Goal: Task Accomplishment & Management: Manage account settings

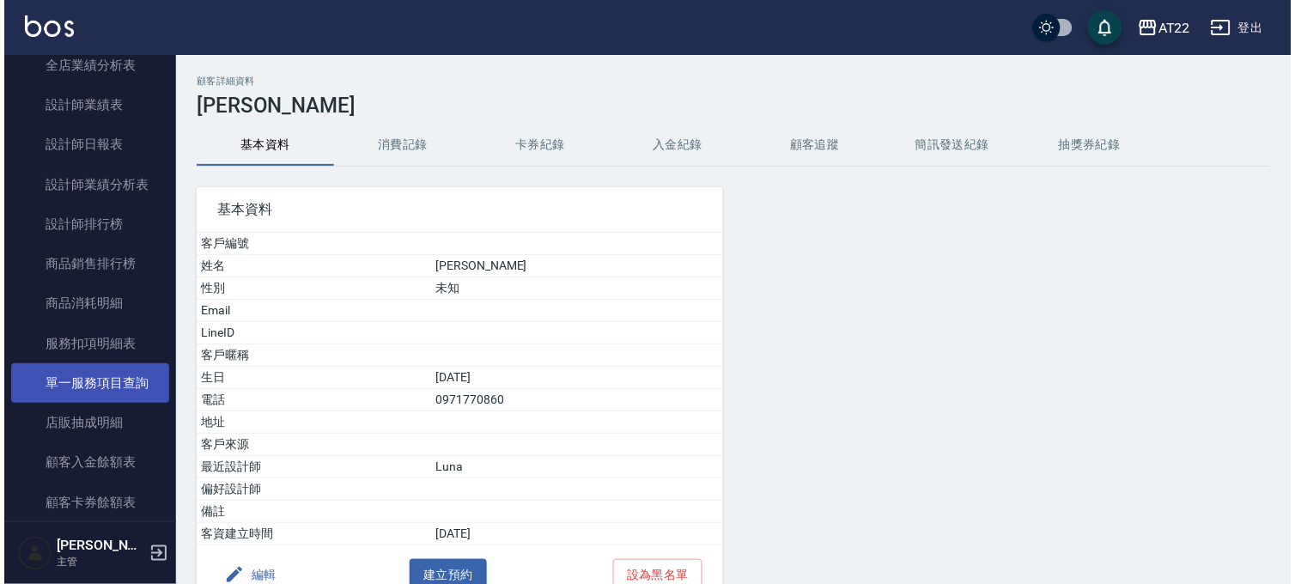
scroll to position [1240, 0]
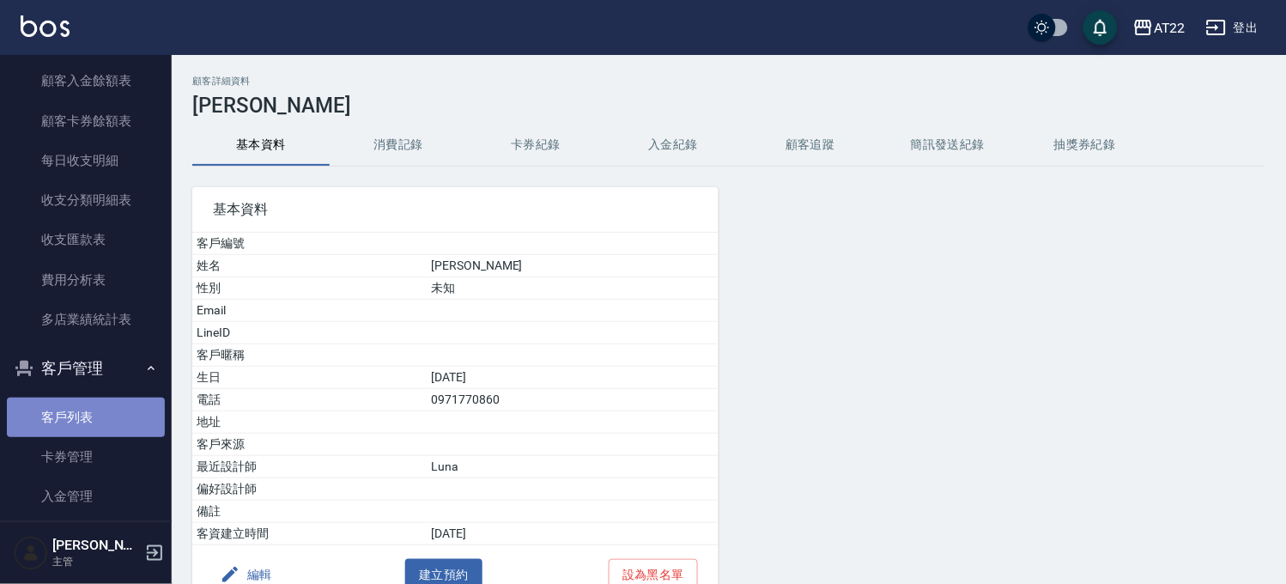
click at [87, 415] on link "客戶列表" at bounding box center [86, 416] width 158 height 39
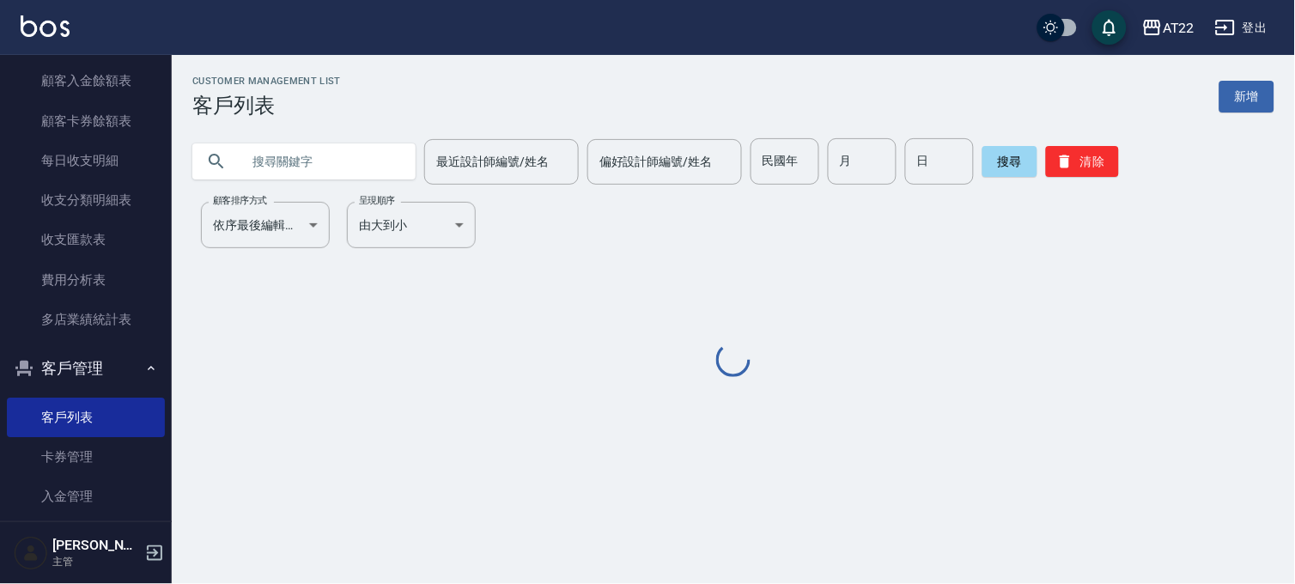
click at [342, 175] on input "text" at bounding box center [320, 161] width 161 height 46
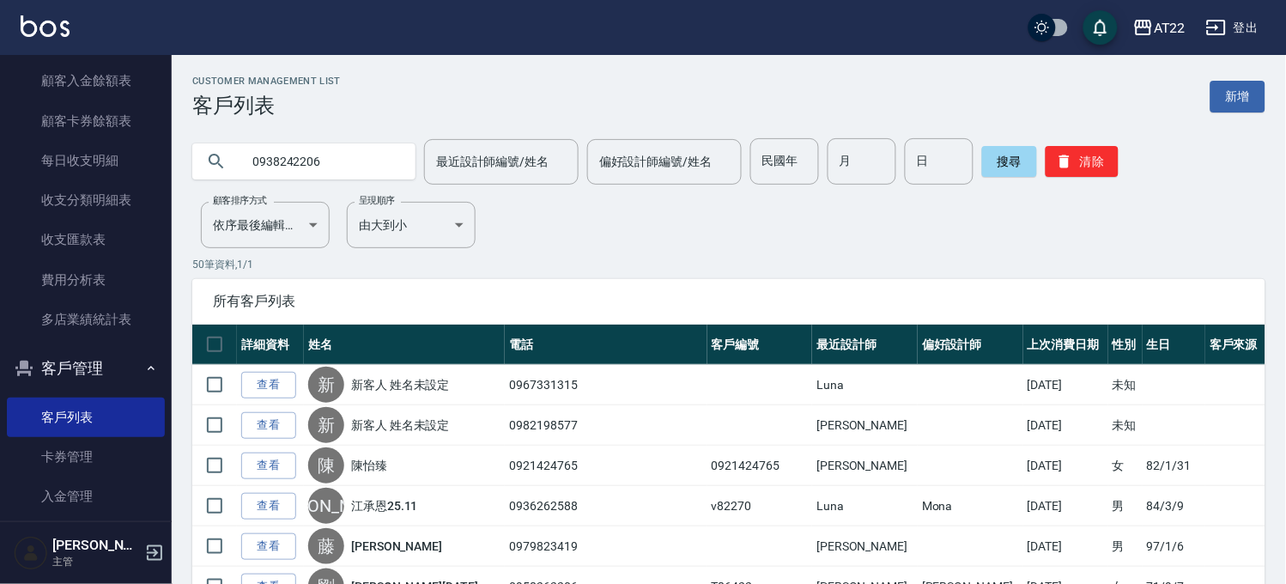
type input "0938242206"
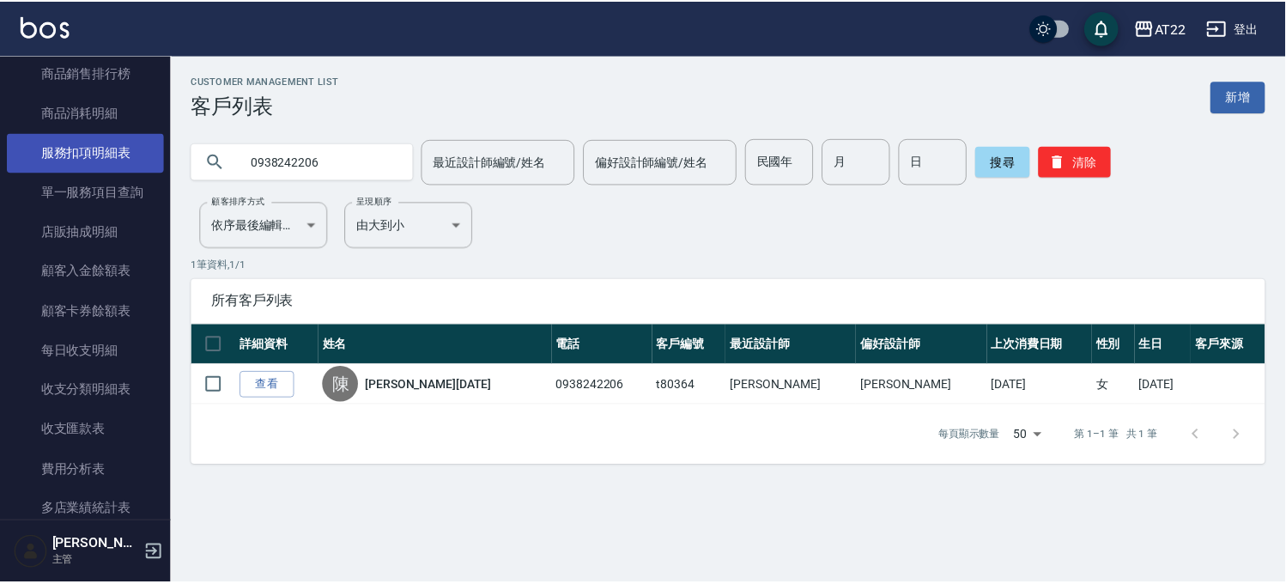
scroll to position [858, 0]
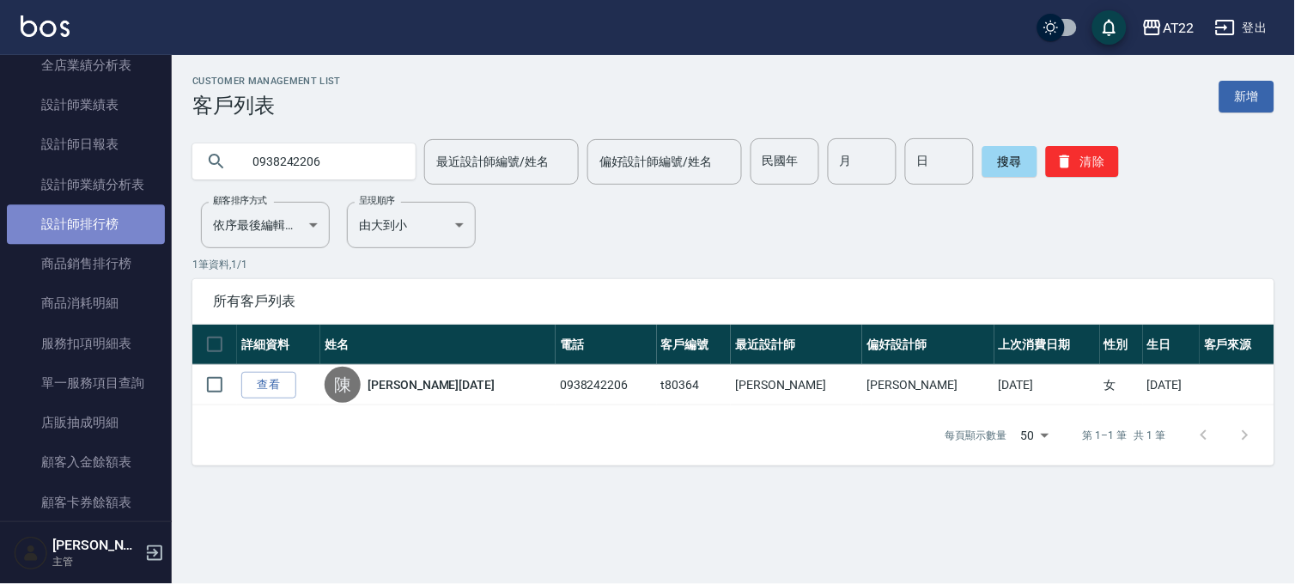
click at [120, 239] on link "設計師排行榜" at bounding box center [86, 223] width 158 height 39
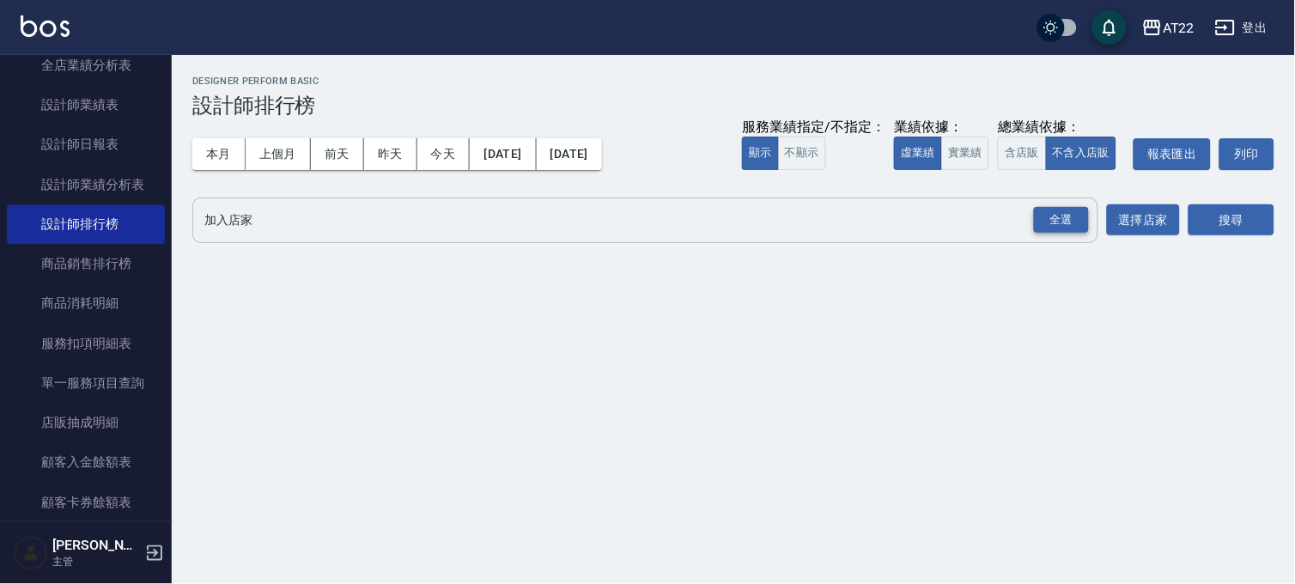
click at [1035, 213] on div "全選" at bounding box center [1061, 220] width 55 height 27
click at [1210, 228] on button "搜尋" at bounding box center [1231, 221] width 86 height 32
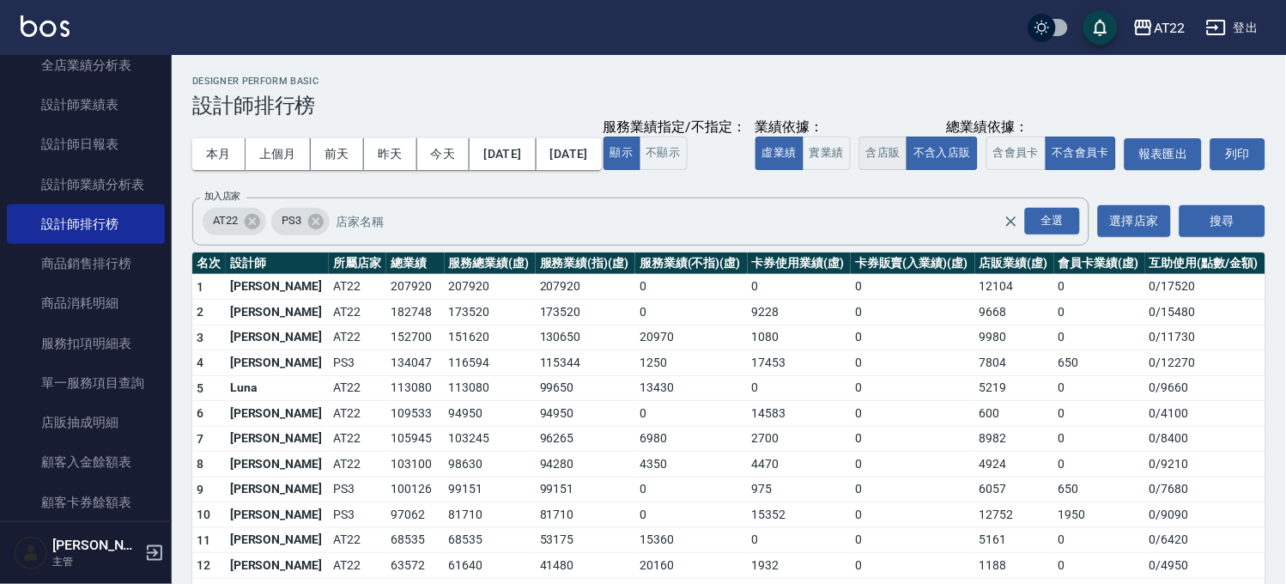
click at [859, 170] on button "含店販" at bounding box center [883, 152] width 48 height 33
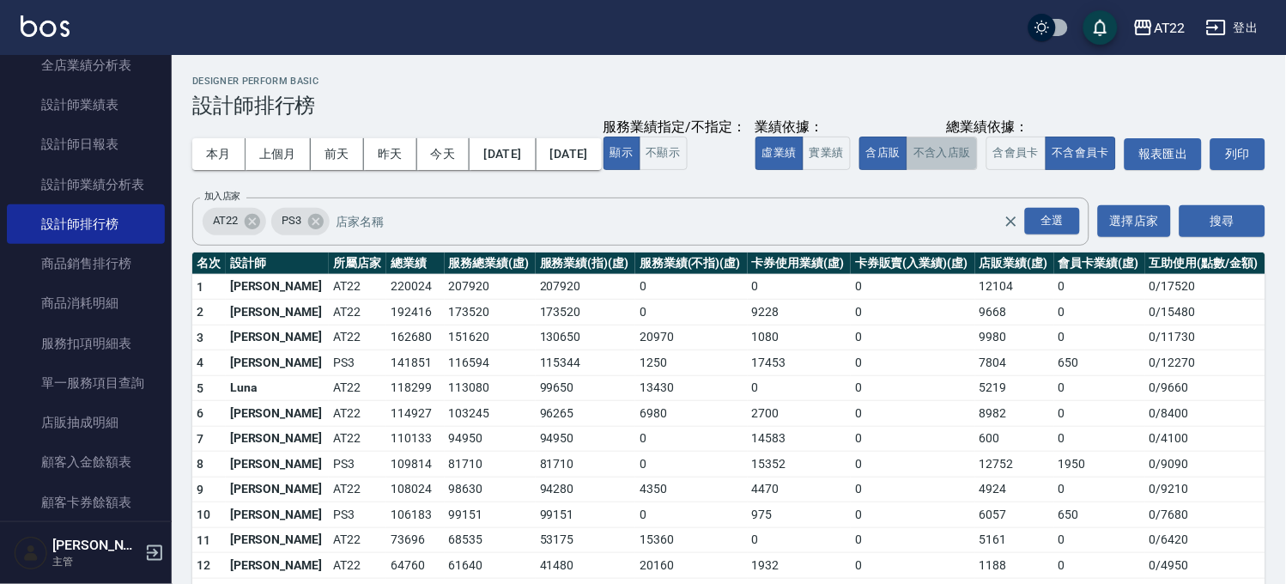
click at [907, 170] on button "不含入店販" at bounding box center [942, 152] width 71 height 33
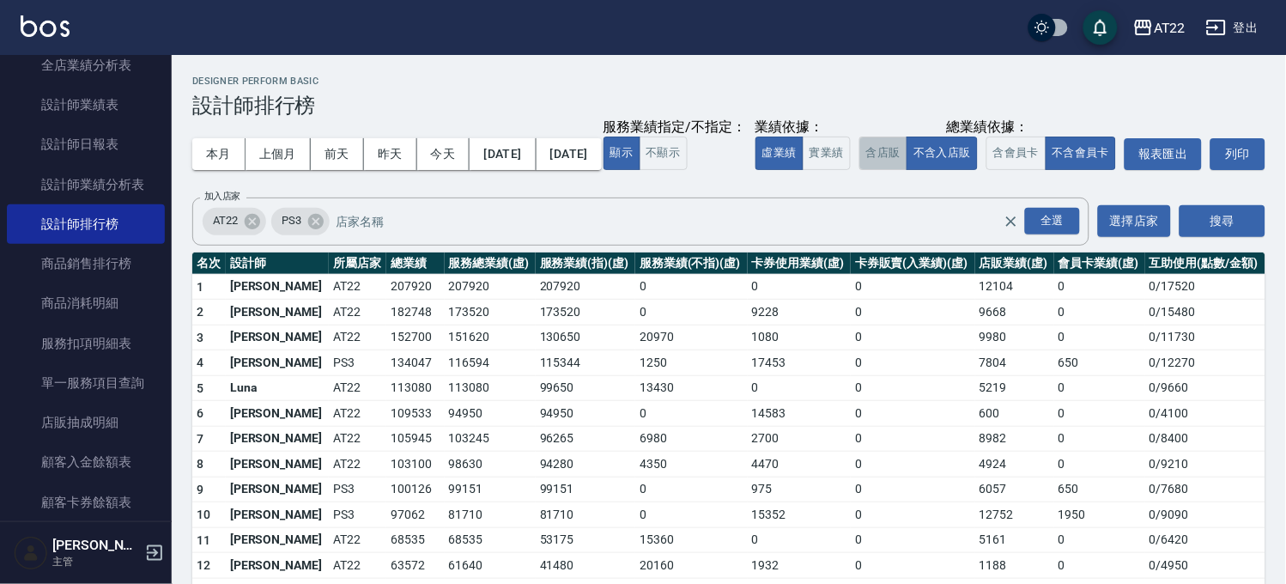
click at [859, 170] on button "含店販" at bounding box center [883, 152] width 48 height 33
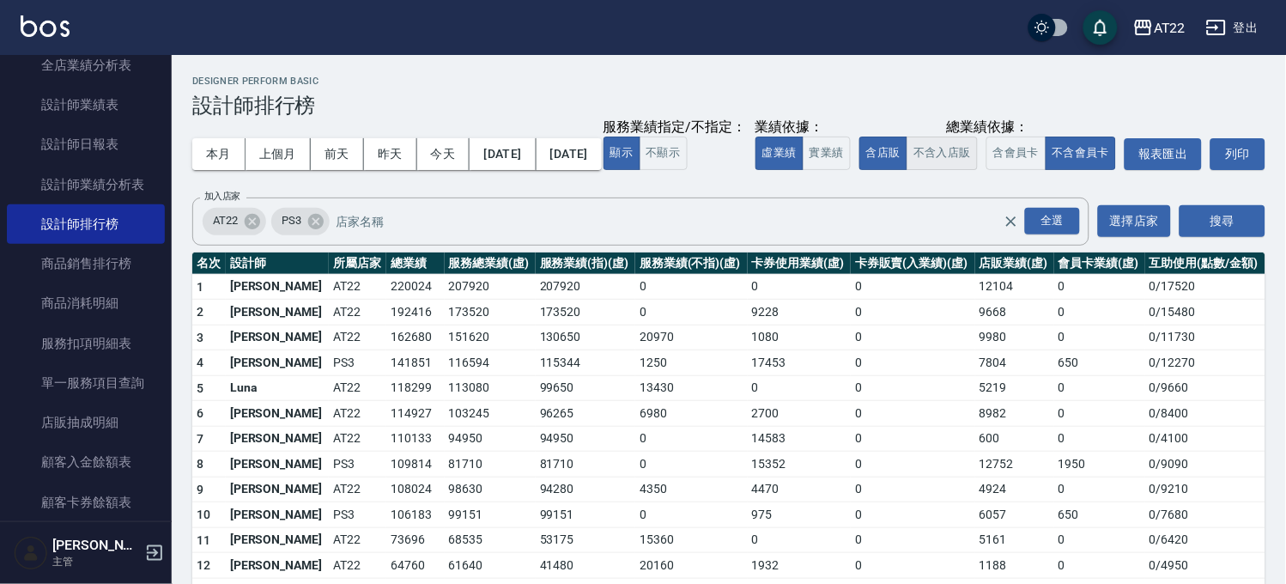
click at [907, 170] on button "不含入店販" at bounding box center [942, 152] width 71 height 33
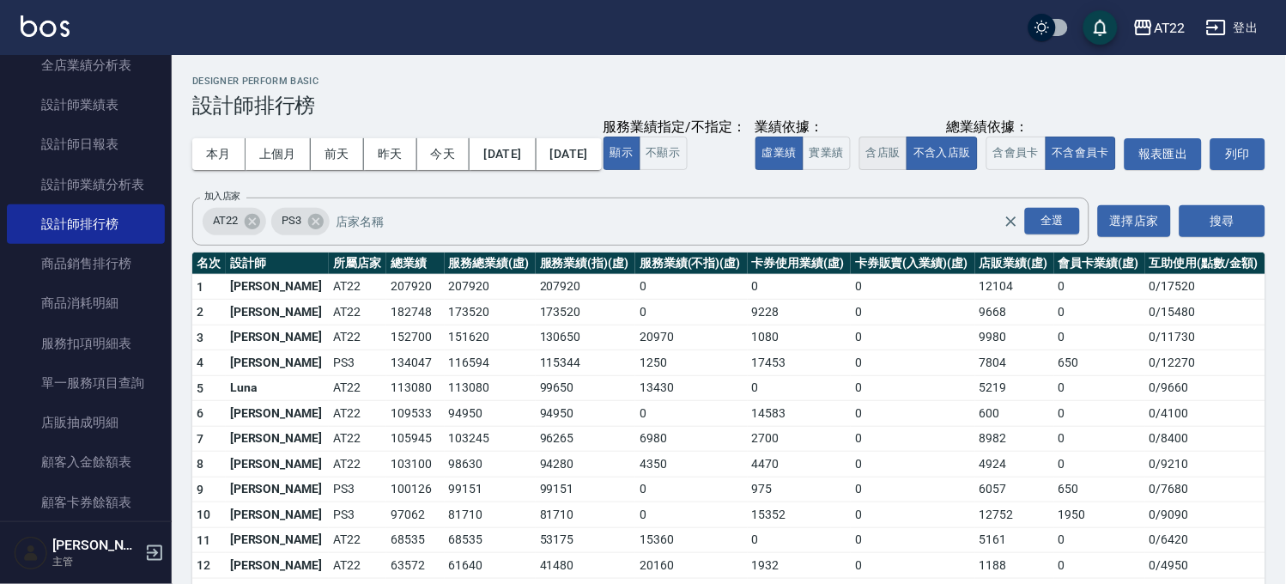
click at [859, 170] on button "含店販" at bounding box center [883, 152] width 48 height 33
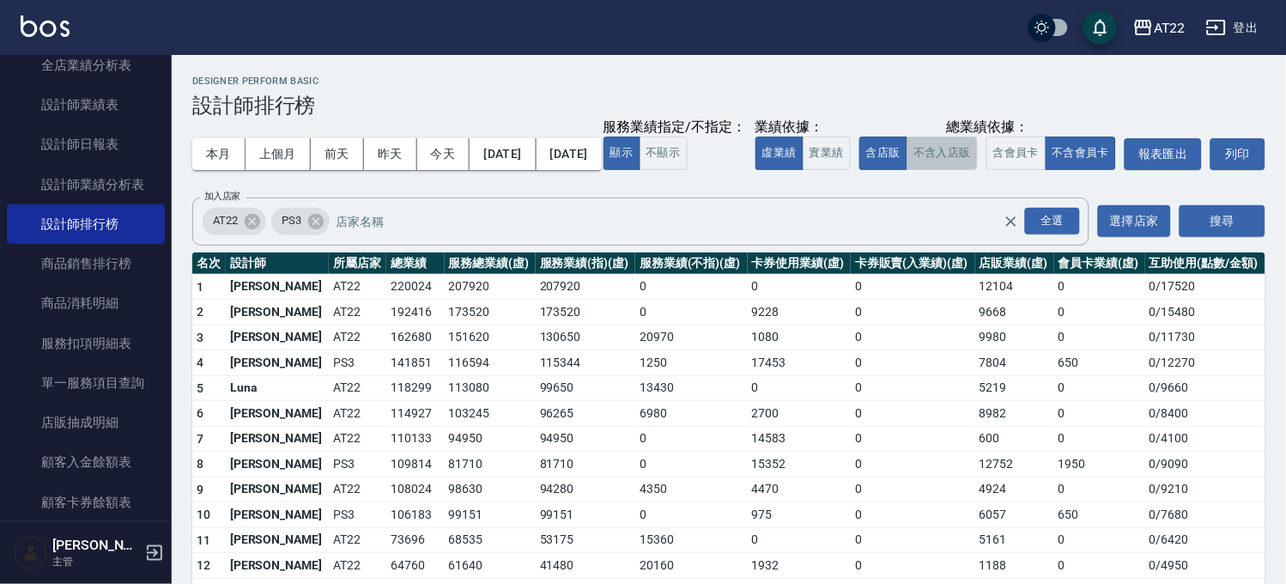
click at [907, 170] on button "不含入店販" at bounding box center [942, 152] width 71 height 33
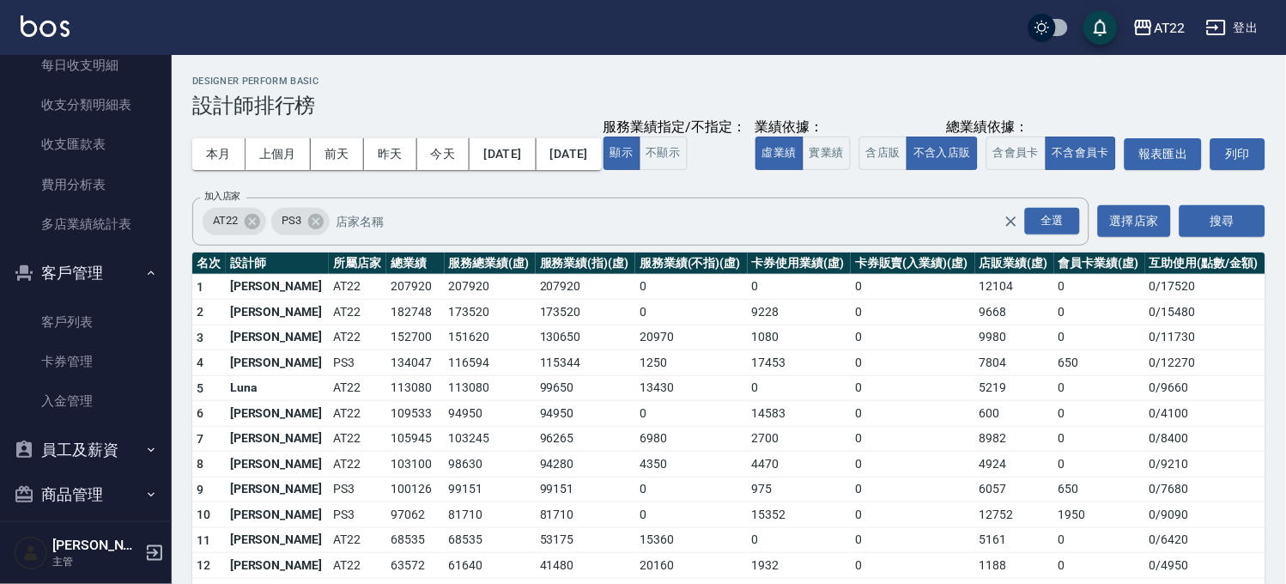
scroll to position [1394, 0]
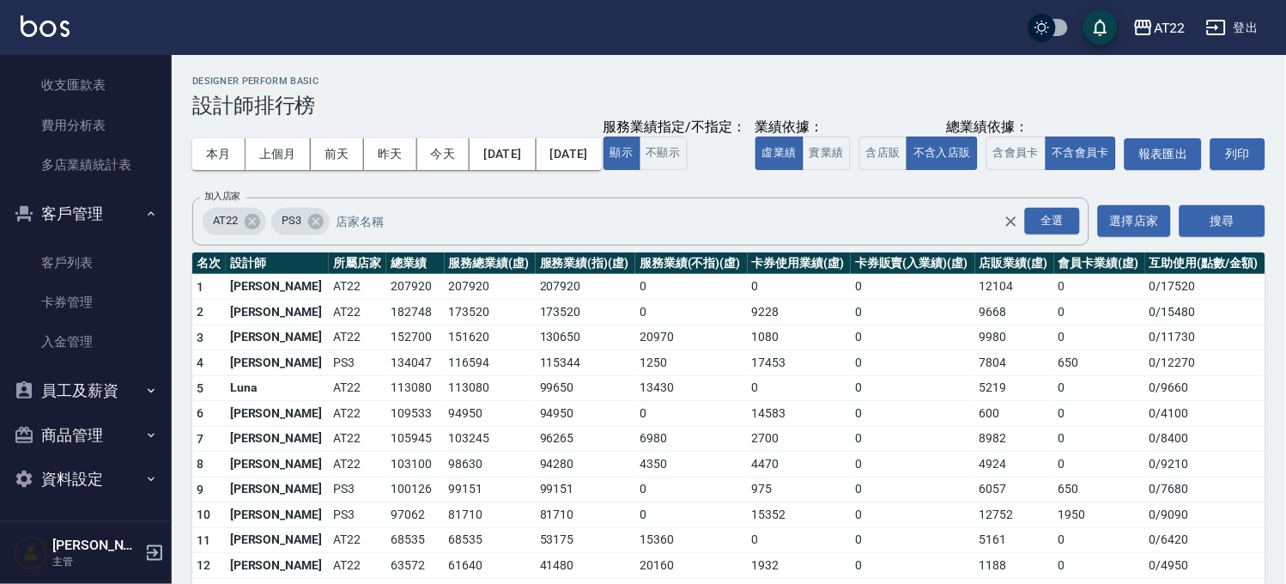
click at [112, 473] on button "資料設定" at bounding box center [86, 479] width 158 height 45
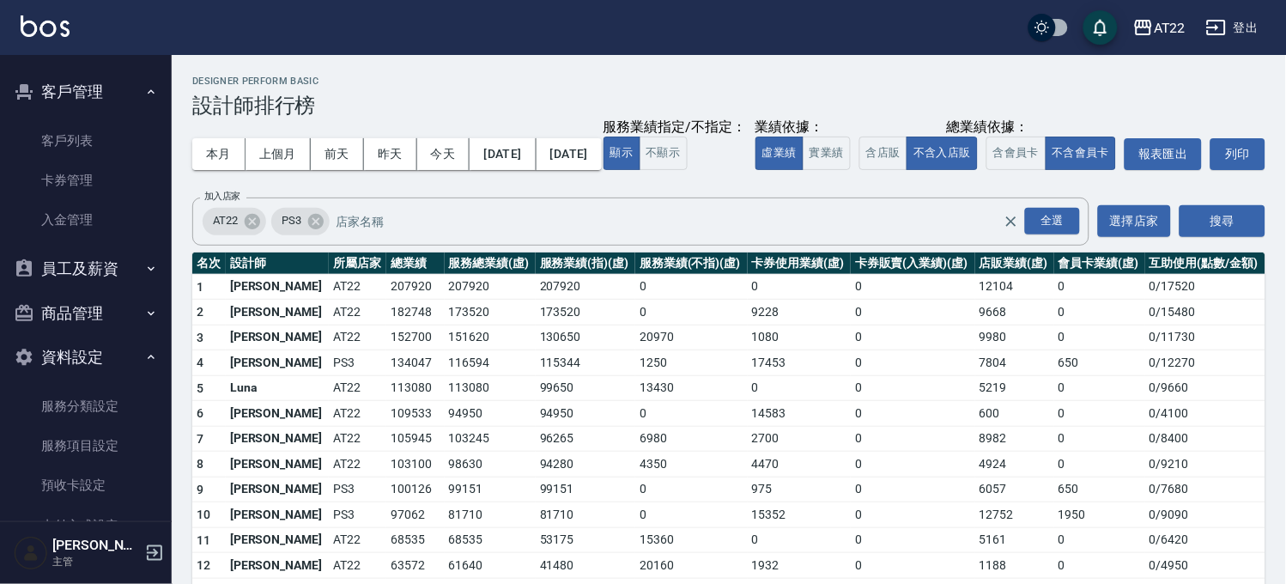
scroll to position [1606, 0]
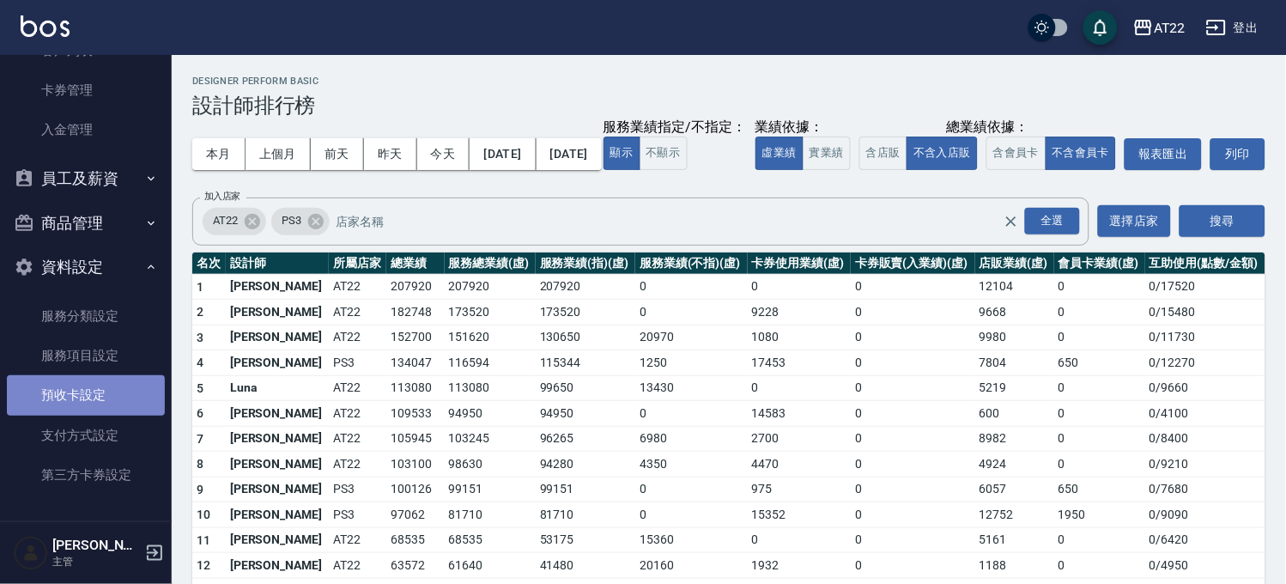
click at [103, 396] on link "預收卡設定" at bounding box center [86, 394] width 158 height 39
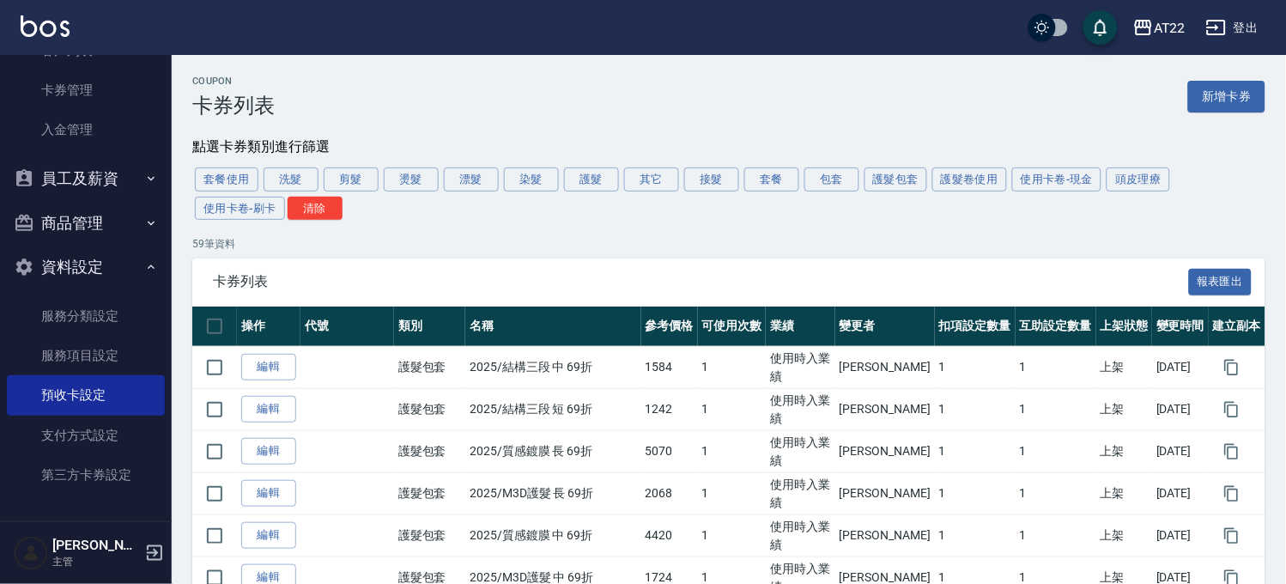
click at [96, 260] on button "資料設定" at bounding box center [86, 267] width 158 height 45
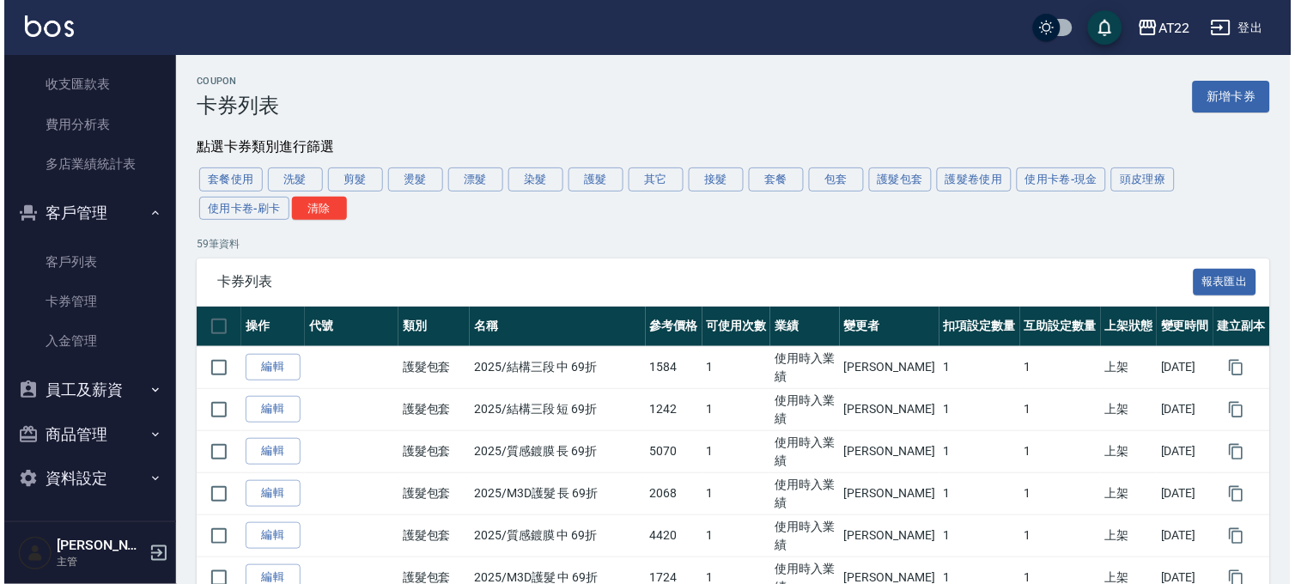
scroll to position [1394, 0]
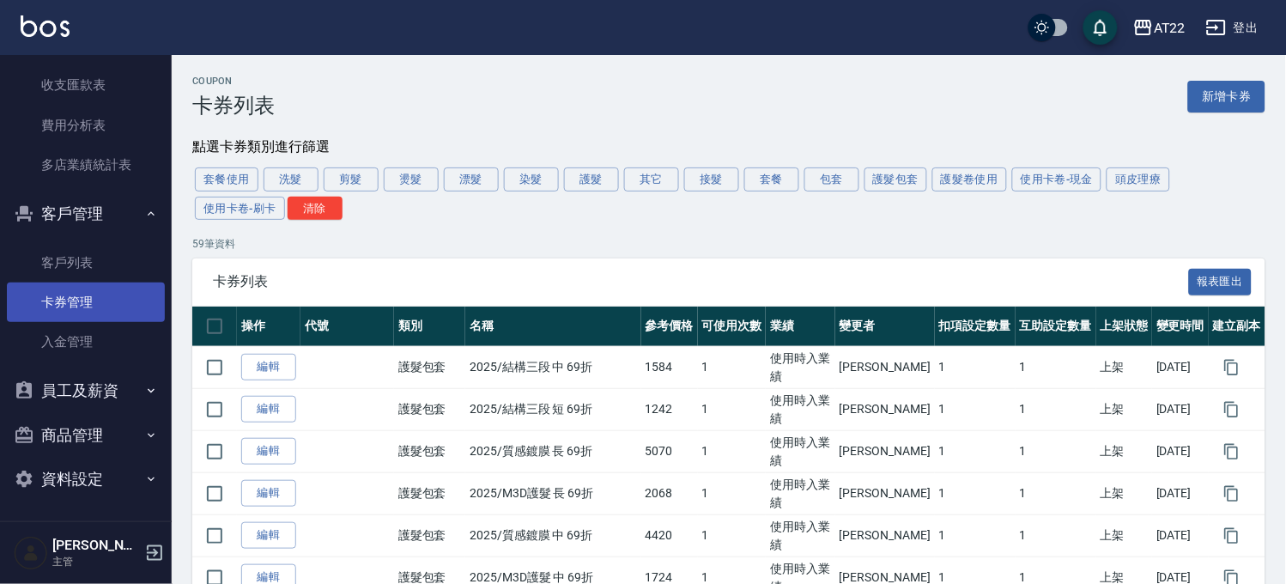
click at [98, 282] on link "卡券管理" at bounding box center [86, 301] width 158 height 39
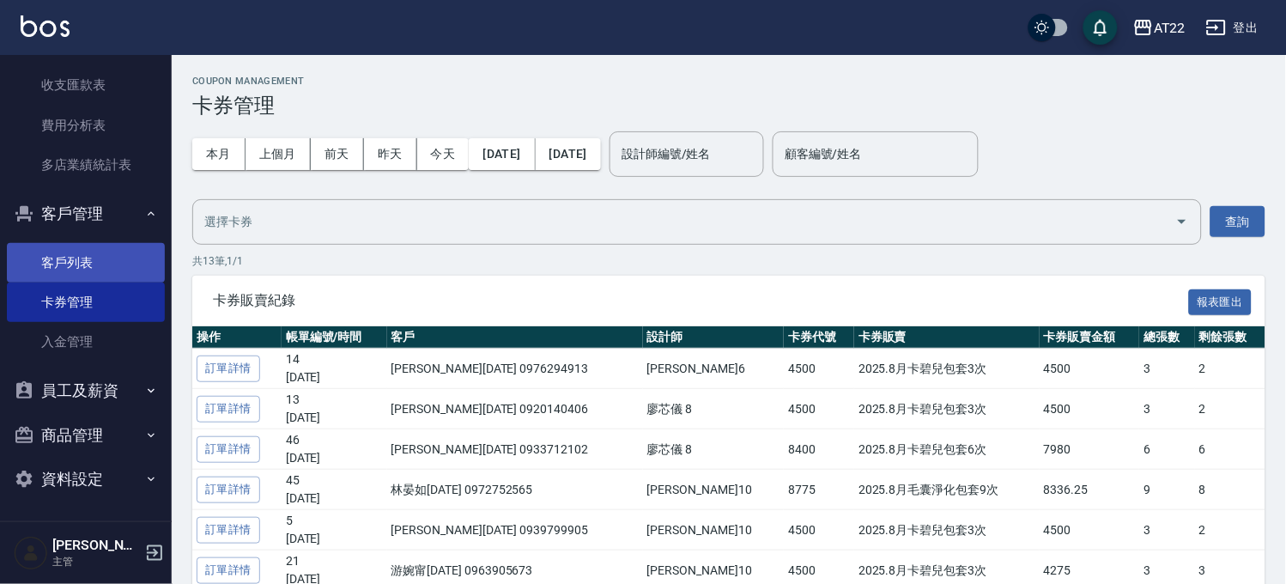
click at [137, 258] on link "客戶列表" at bounding box center [86, 262] width 158 height 39
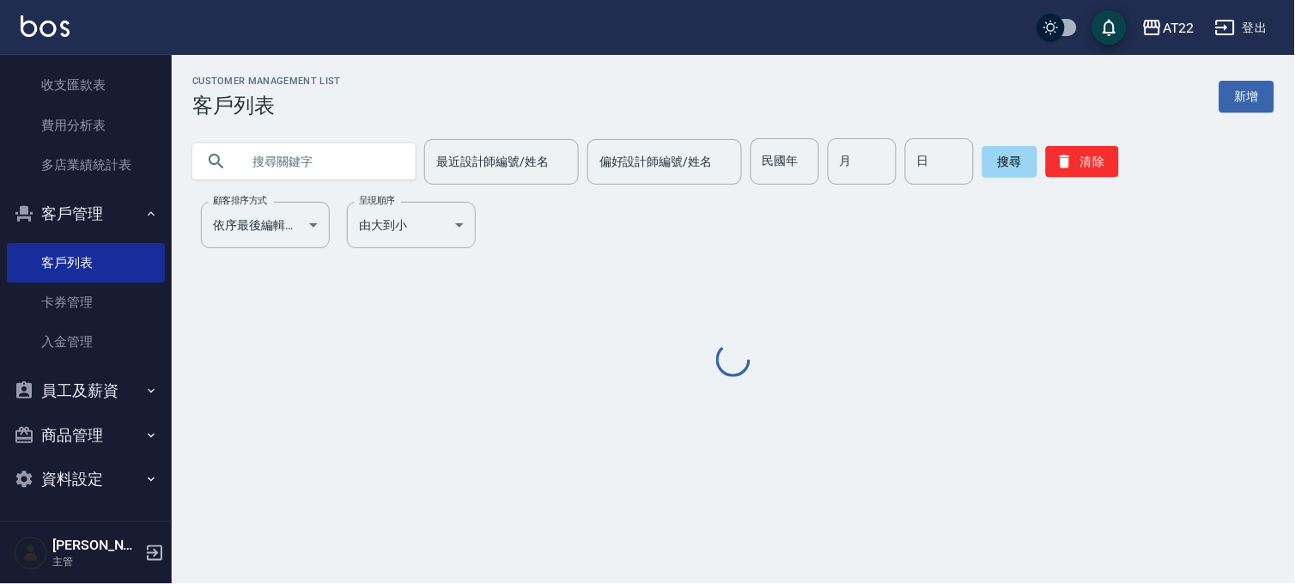
click at [322, 169] on input "text" at bounding box center [320, 161] width 161 height 46
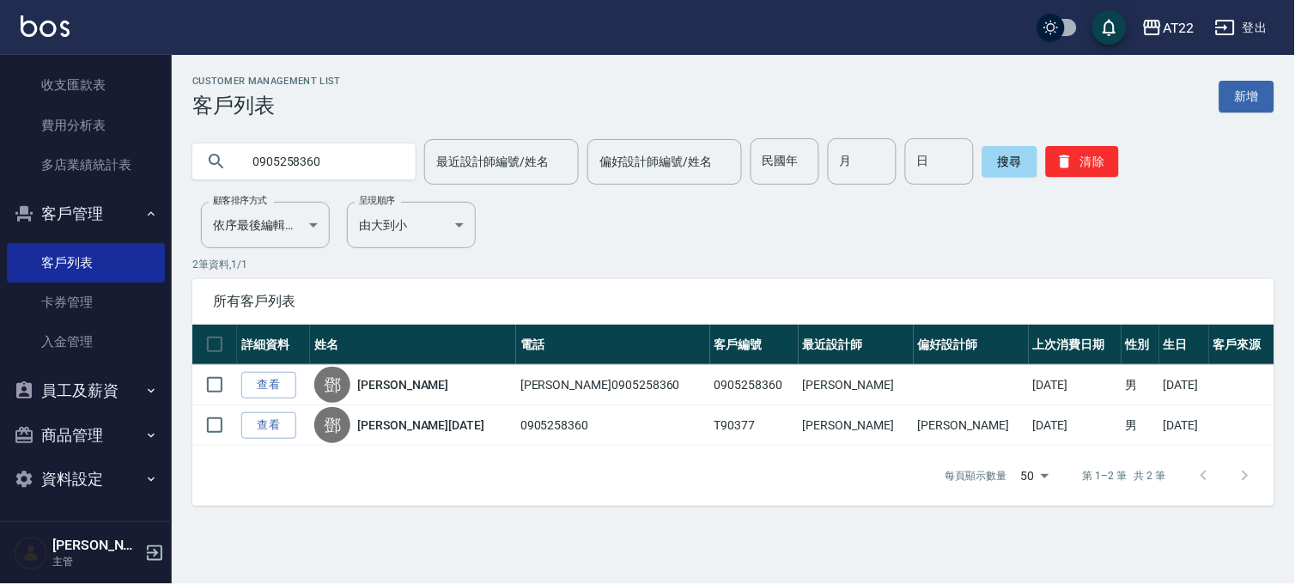
click at [285, 157] on input "0905258360" at bounding box center [320, 161] width 161 height 46
type input "0939859057"
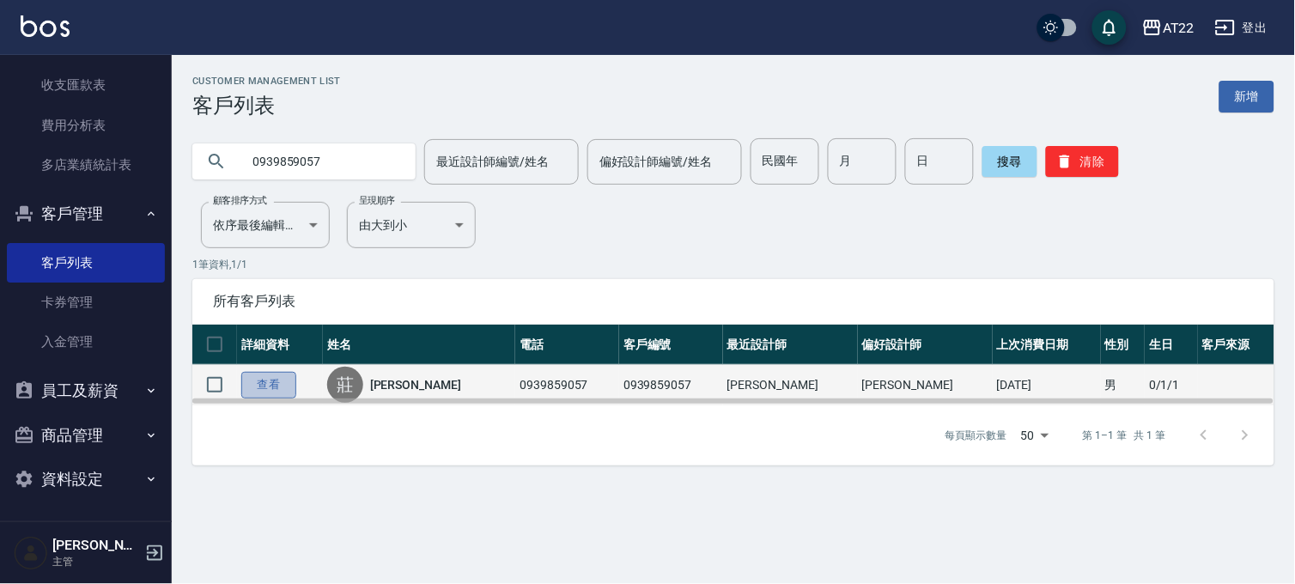
click at [285, 381] on link "查看" at bounding box center [268, 385] width 55 height 27
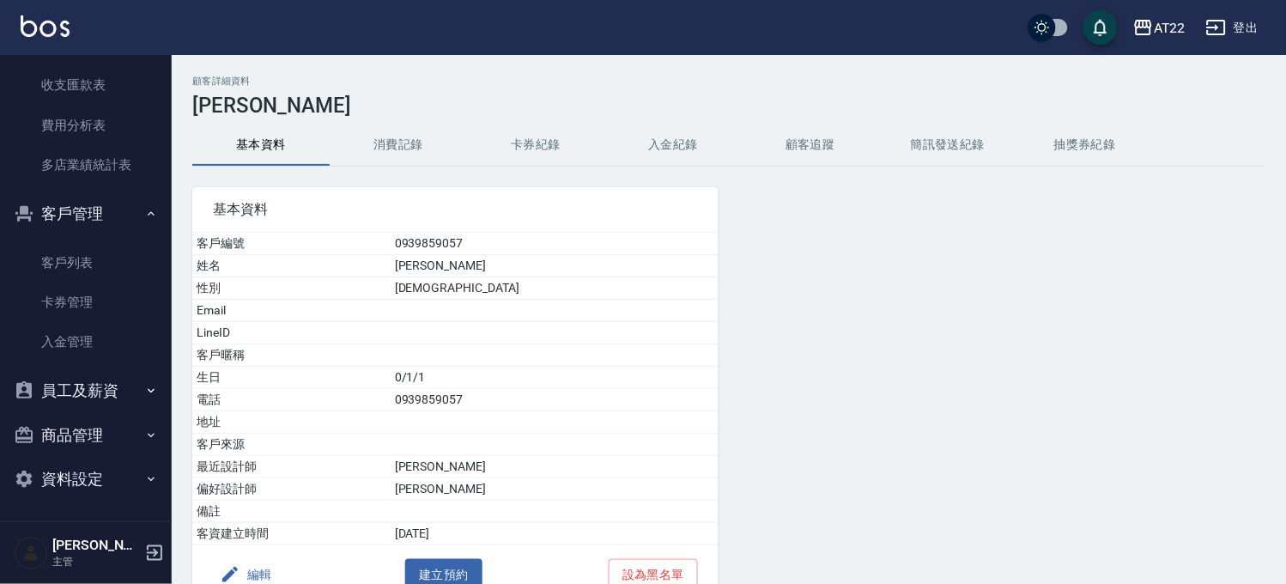
click at [371, 136] on button "消費記錄" at bounding box center [398, 144] width 137 height 41
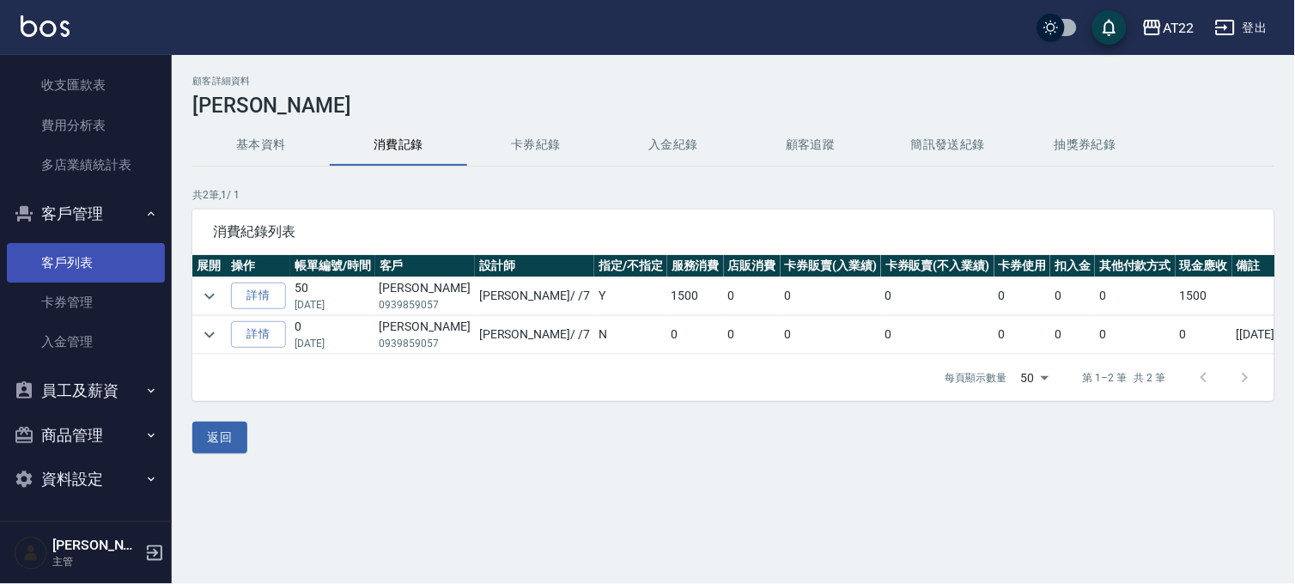
click at [133, 251] on link "客戶列表" at bounding box center [86, 262] width 158 height 39
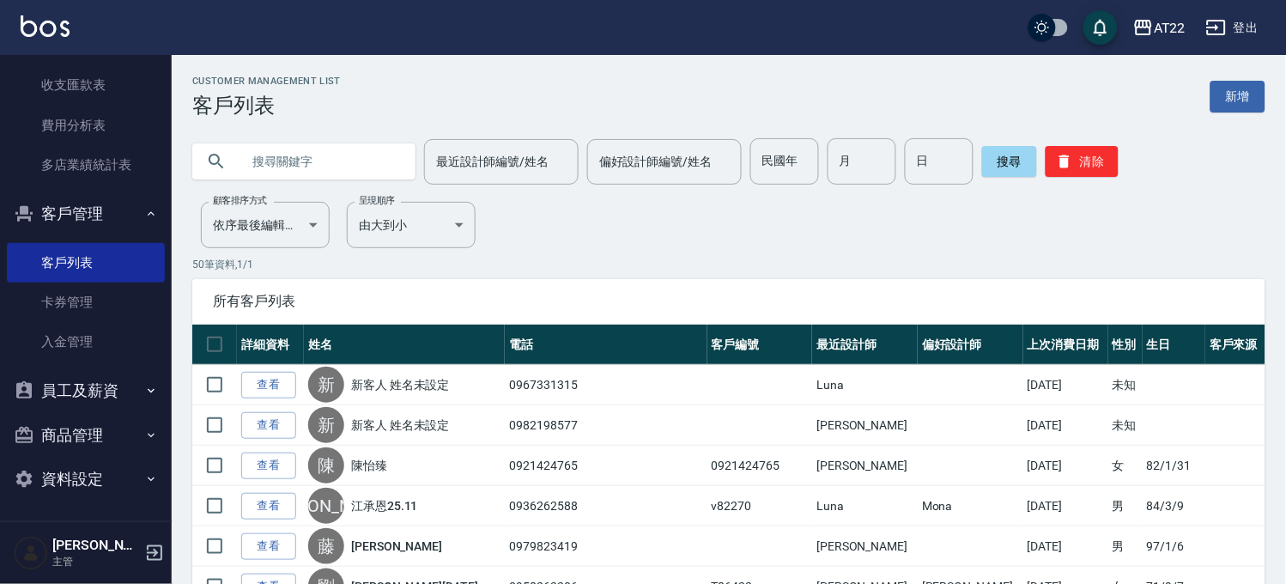
click at [298, 175] on input "text" at bounding box center [320, 161] width 161 height 46
type input "0970549561"
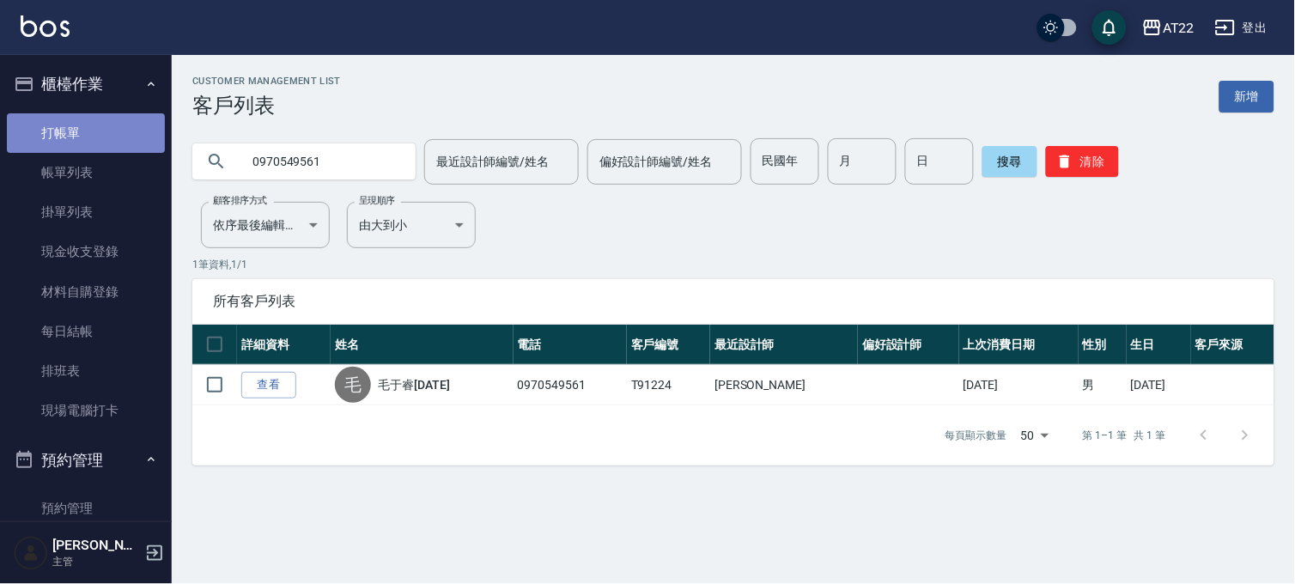
click at [89, 127] on link "打帳單" at bounding box center [86, 132] width 158 height 39
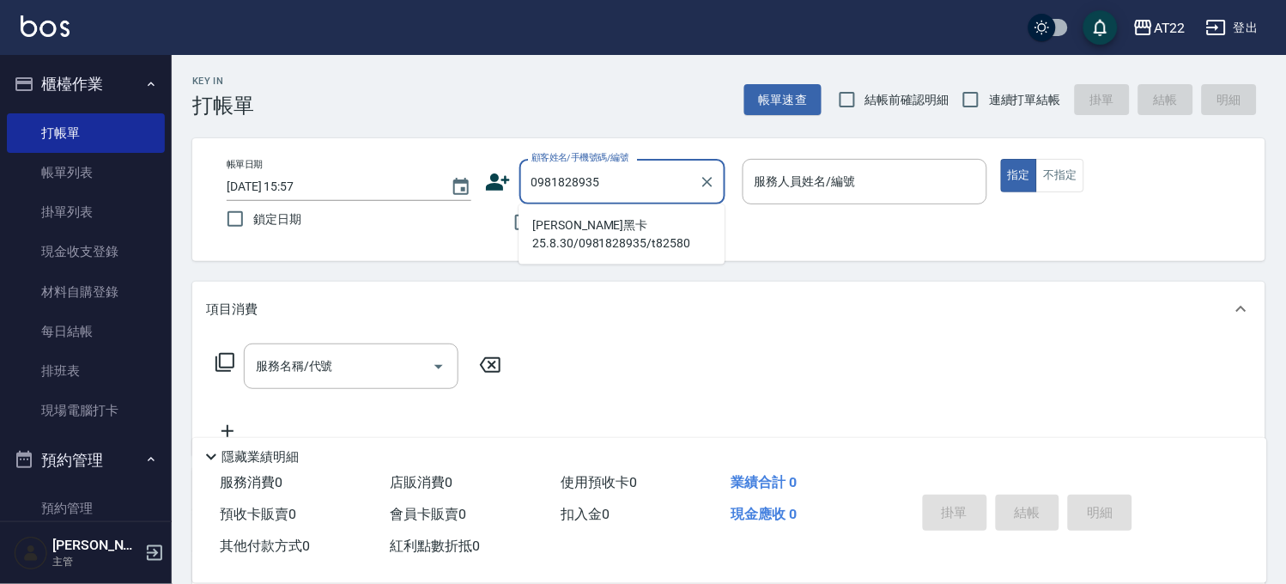
click at [650, 236] on li "[PERSON_NAME]黑卡25.8.30/0981828935/t82580" at bounding box center [622, 234] width 206 height 46
type input "[PERSON_NAME]黑卡25.8.30/0981828935/t82580"
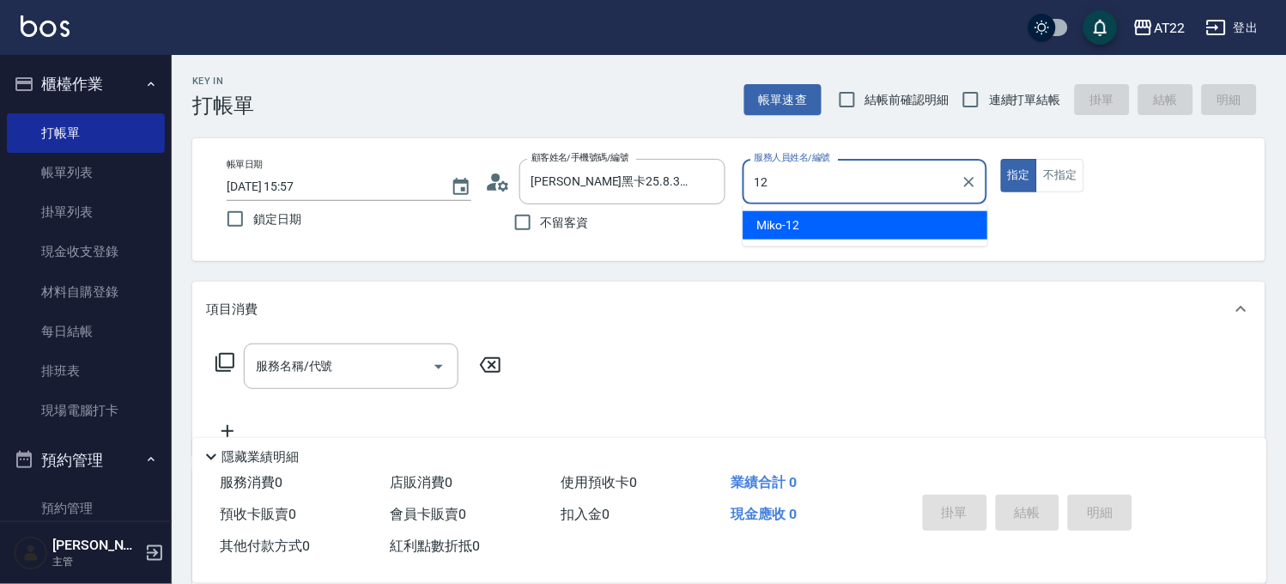
type input "Miko-12"
type button "true"
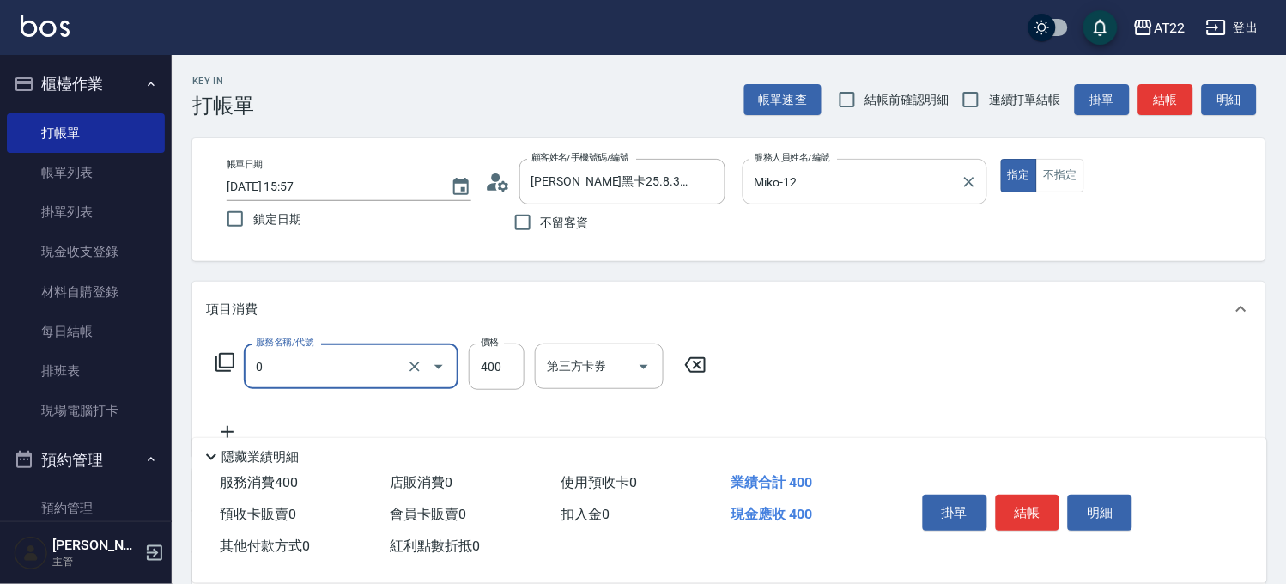
type input "有機洗髮(0)"
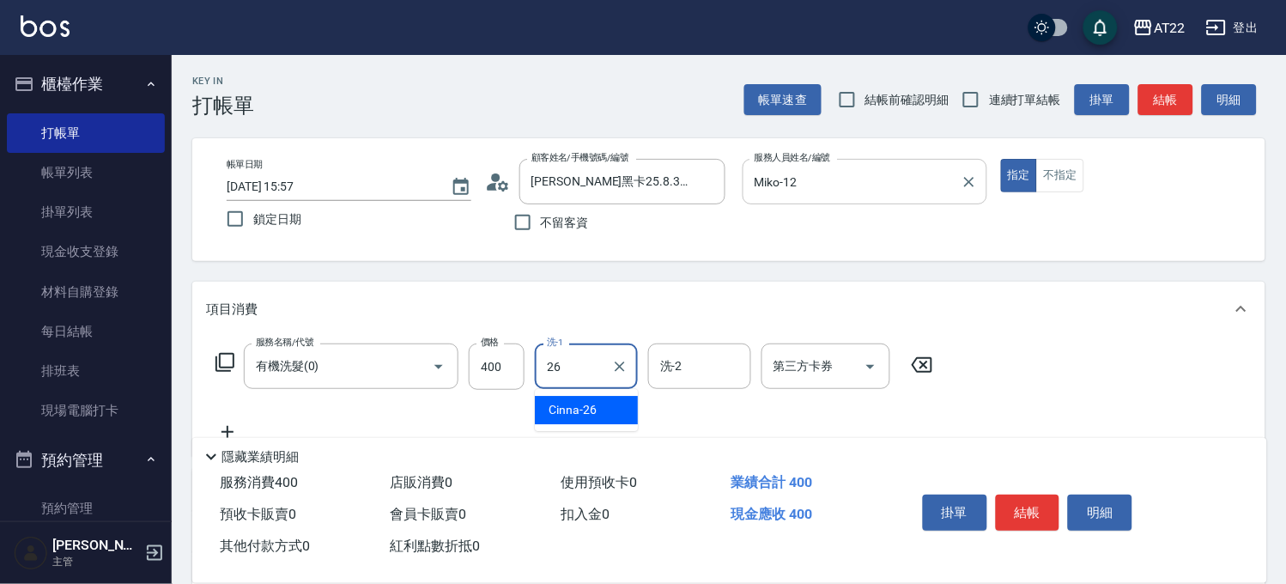
type input "Cinna-26"
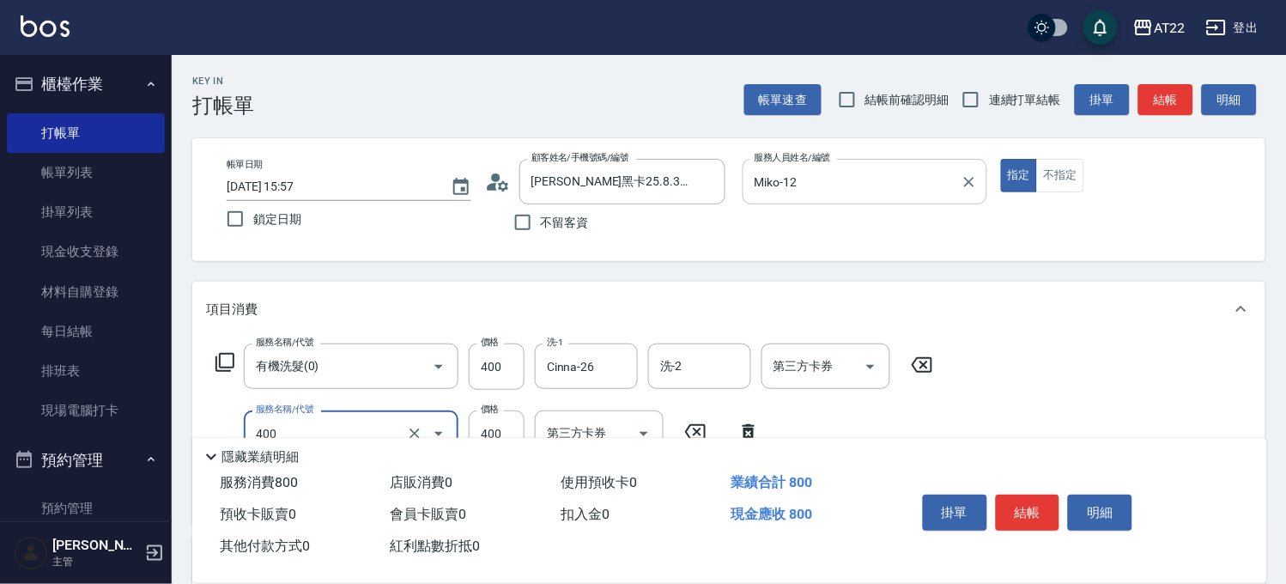
type input "剪髮(400)"
type input "330"
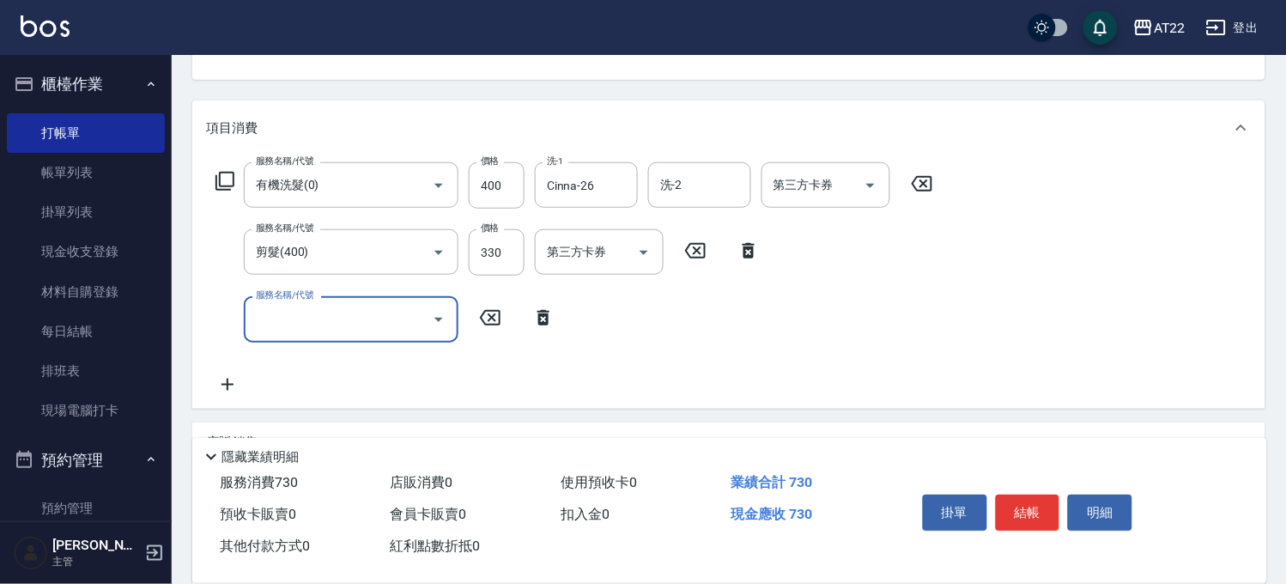
scroll to position [286, 0]
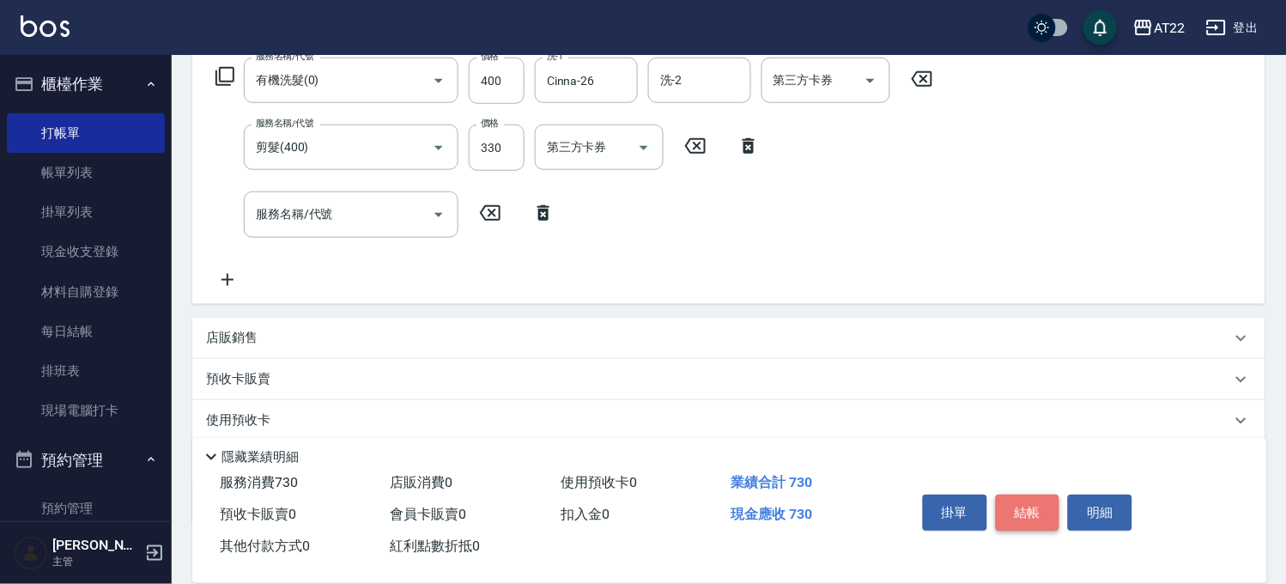
click at [1002, 517] on button "結帳" at bounding box center [1028, 512] width 64 height 36
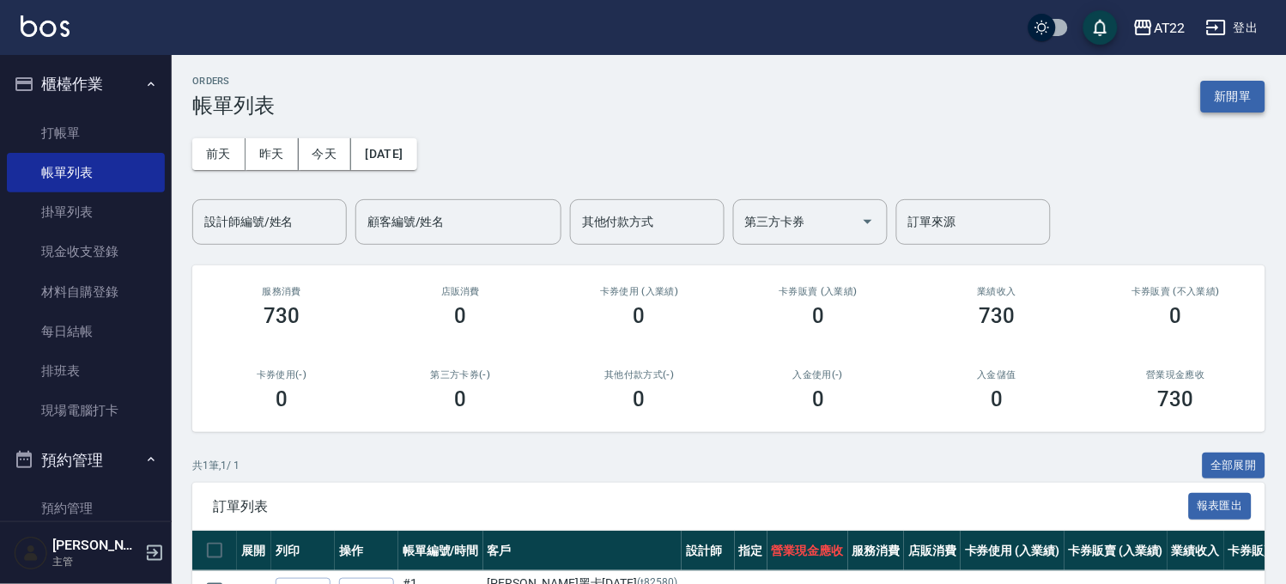
click at [1237, 99] on button "新開單" at bounding box center [1233, 97] width 64 height 32
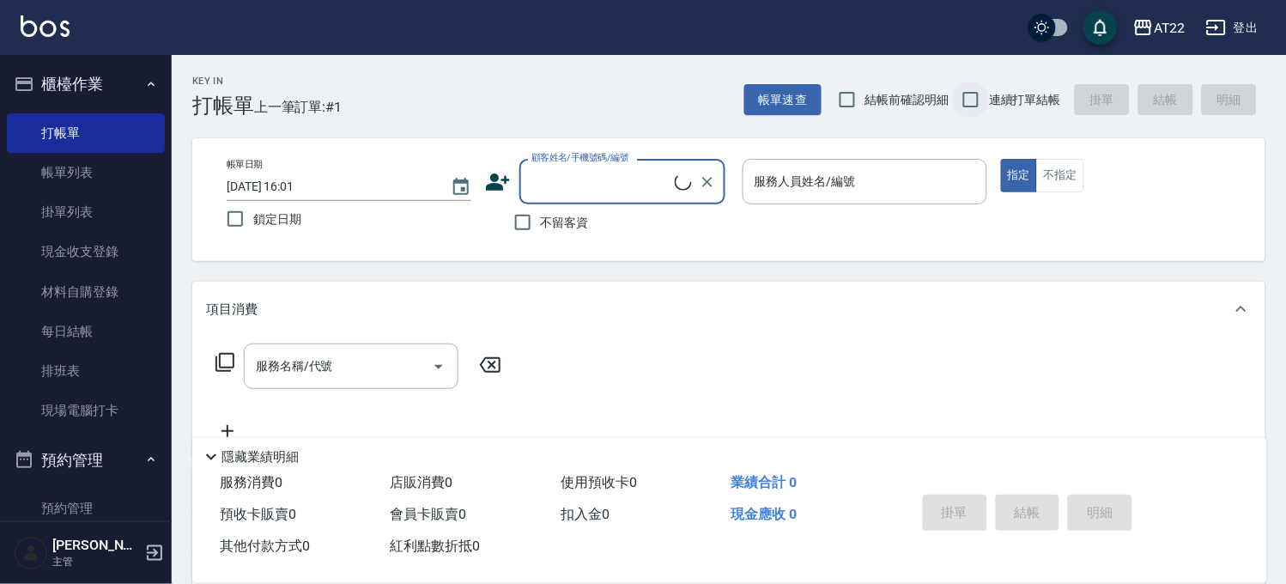
click at [973, 110] on input "連續打單結帳" at bounding box center [971, 100] width 36 height 36
checkbox input "true"
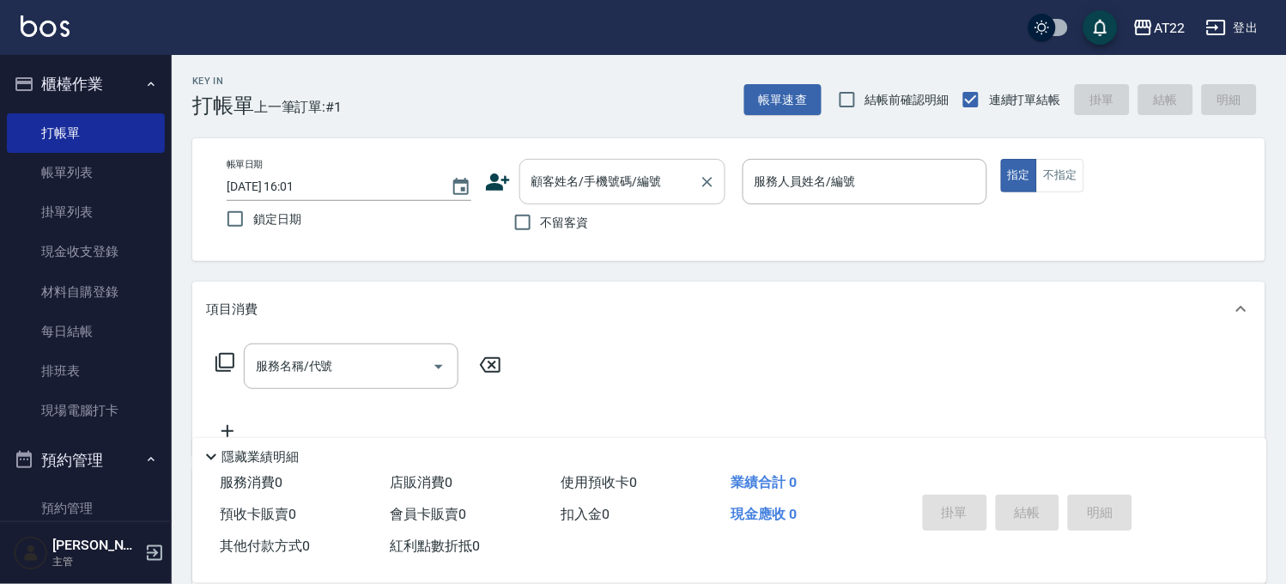
click at [678, 161] on div "顧客姓名/手機號碼/編號" at bounding box center [622, 181] width 206 height 45
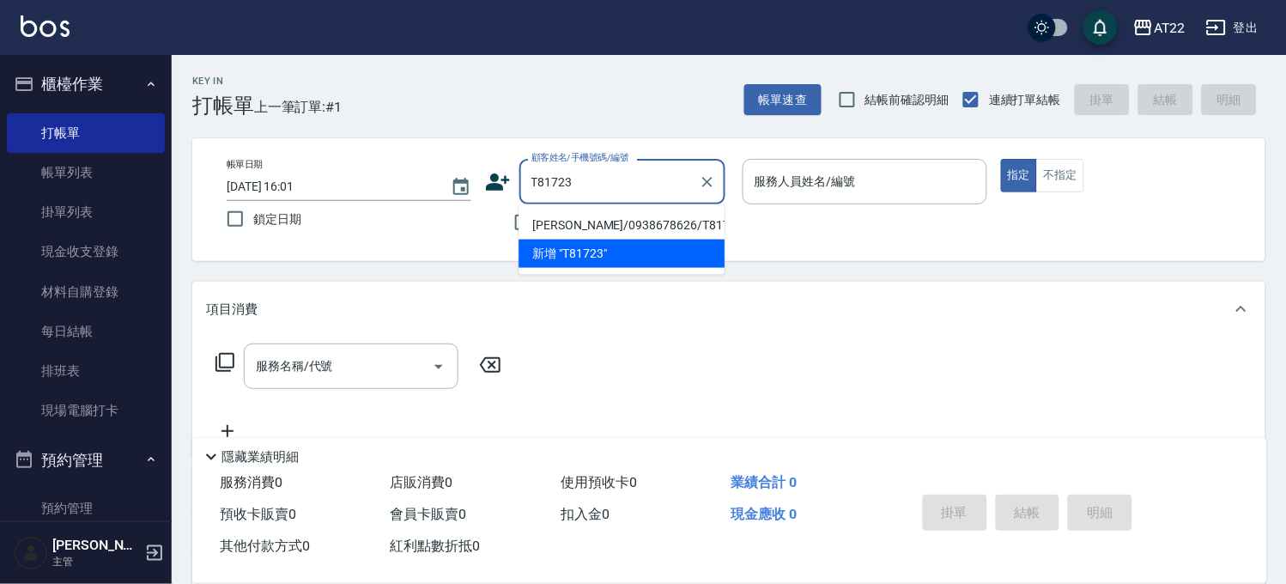
click at [614, 233] on li "[PERSON_NAME]/0938678626/T81723" at bounding box center [622, 225] width 206 height 28
type input "[PERSON_NAME]/0938678626/T81723"
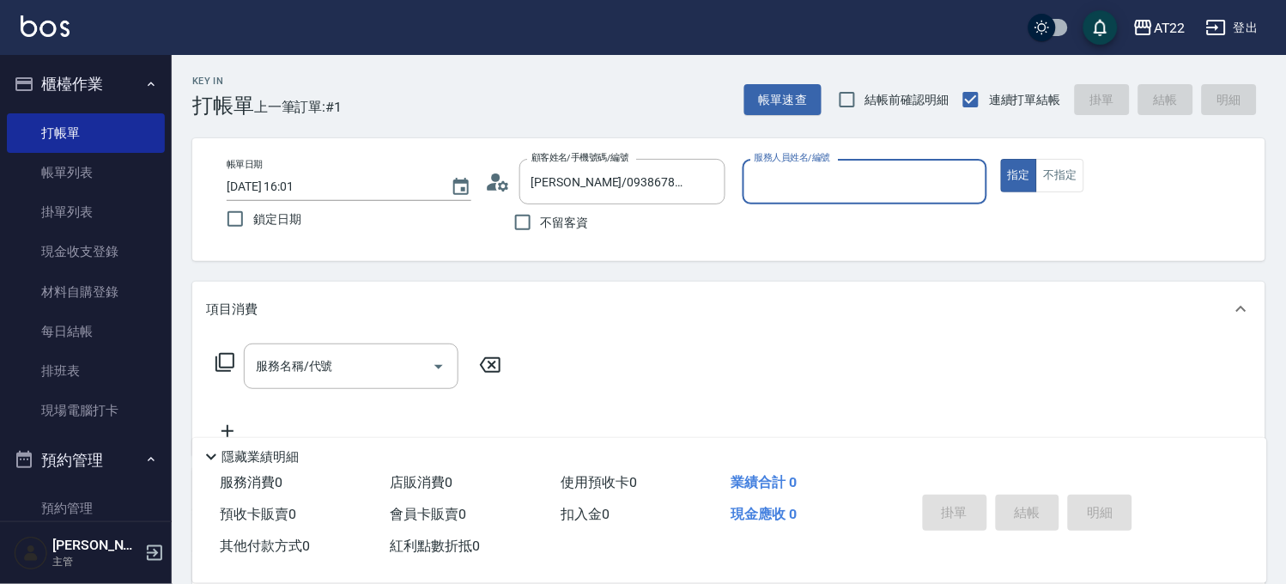
type input "Luna-15"
click at [346, 367] on input "服務名稱/代號" at bounding box center [338, 366] width 173 height 30
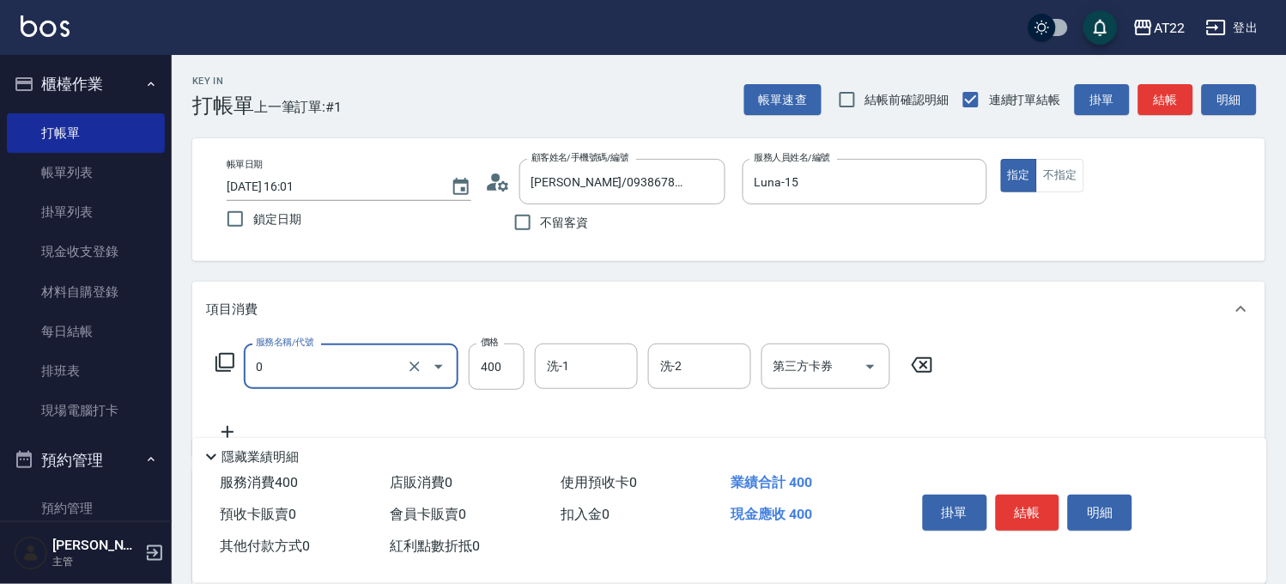
type input "有機洗髮(0)"
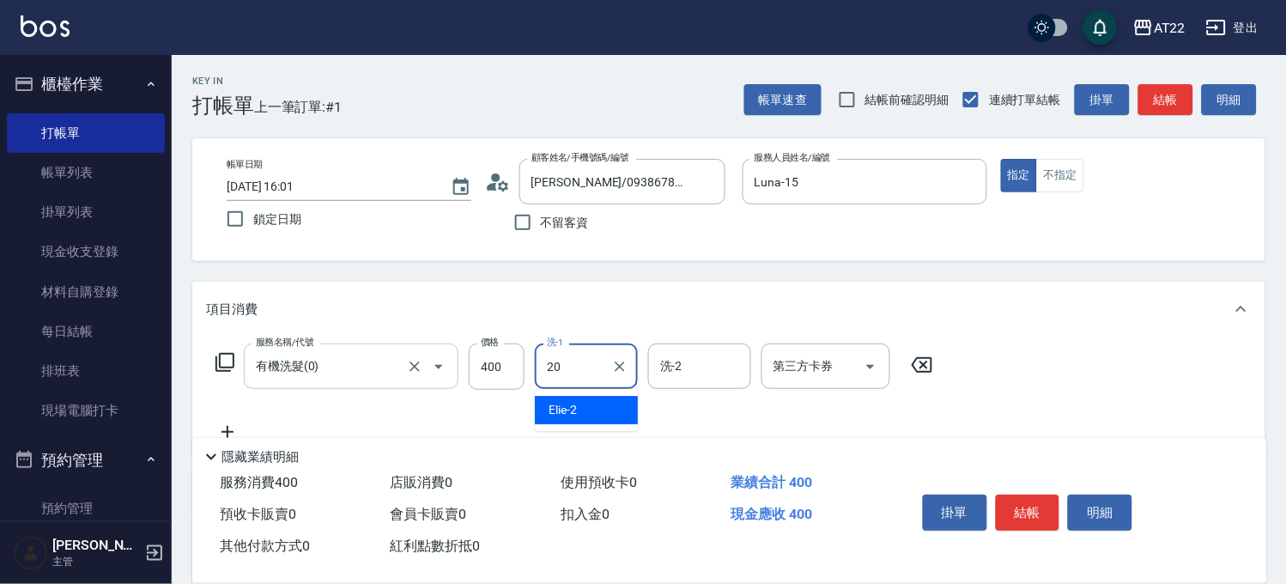
type input "Noah-20"
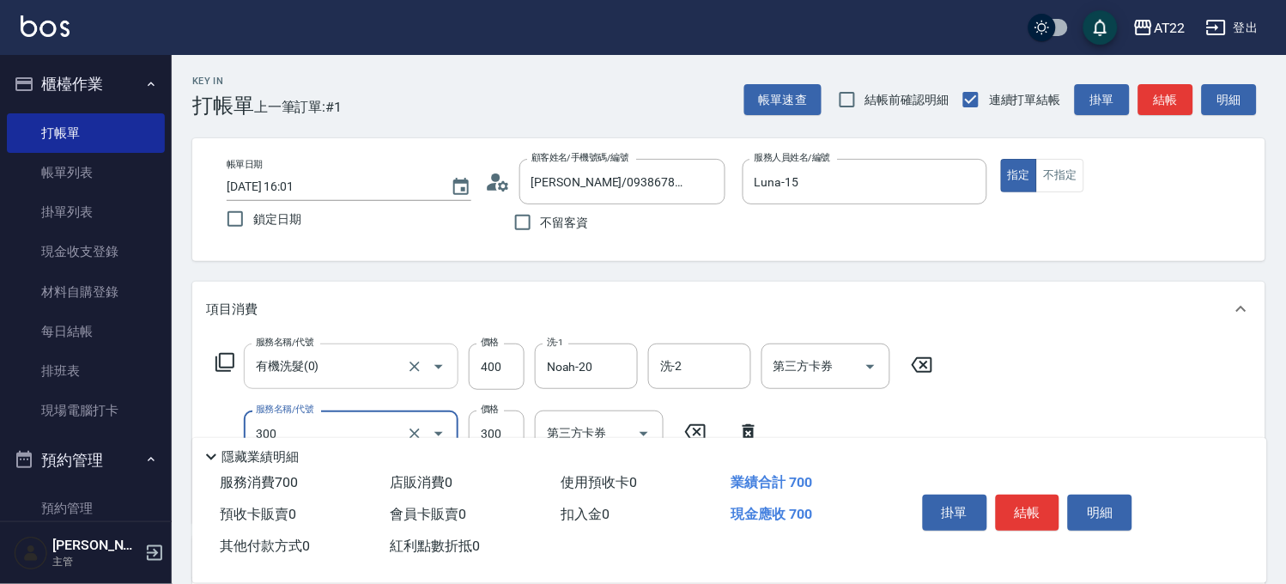
type input "剪髮(300)"
type input "230"
click at [1022, 510] on button "結帳" at bounding box center [1028, 512] width 64 height 36
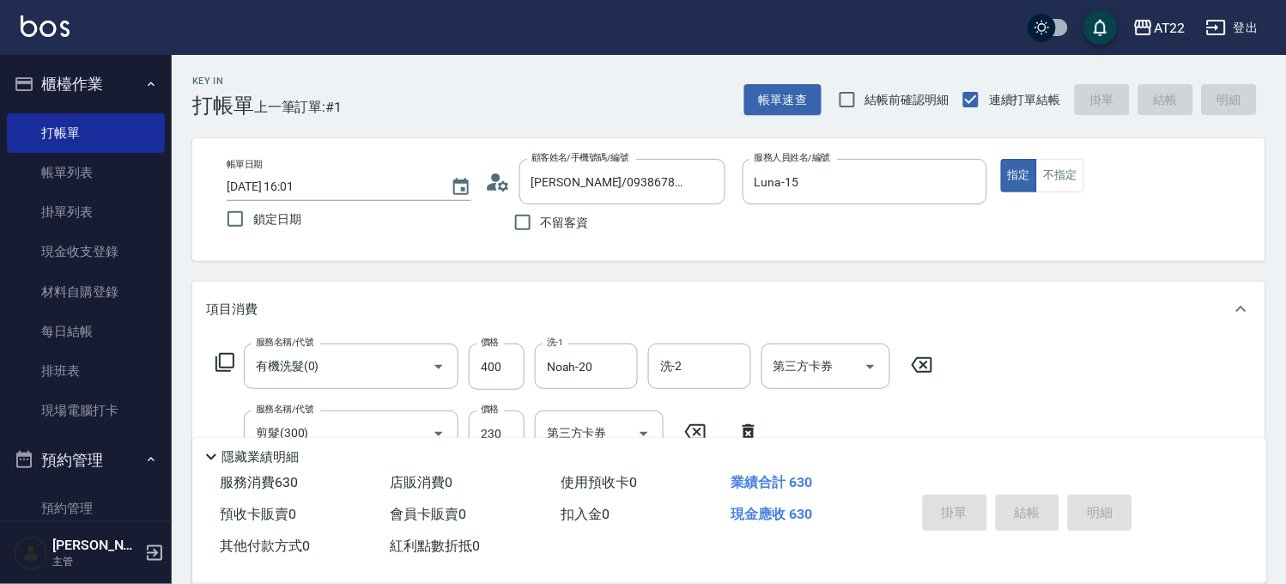
type input "2025/08/21 16:05"
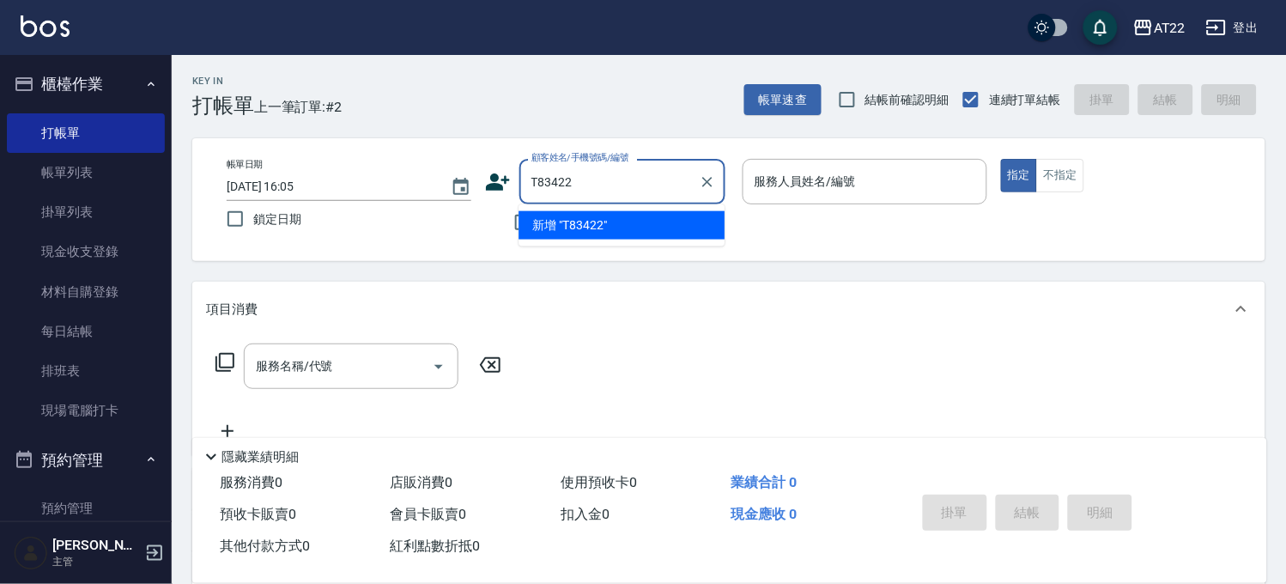
click at [622, 221] on li "新增 "T83422"" at bounding box center [622, 225] width 206 height 28
type input "T83422"
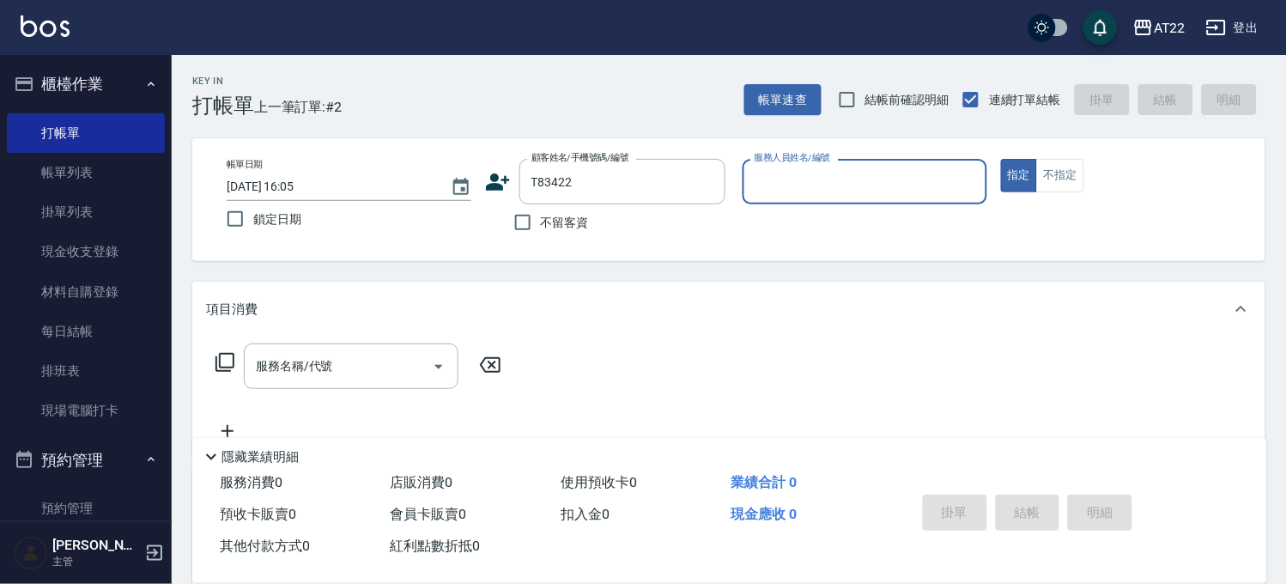
click at [494, 184] on icon at bounding box center [498, 181] width 24 height 17
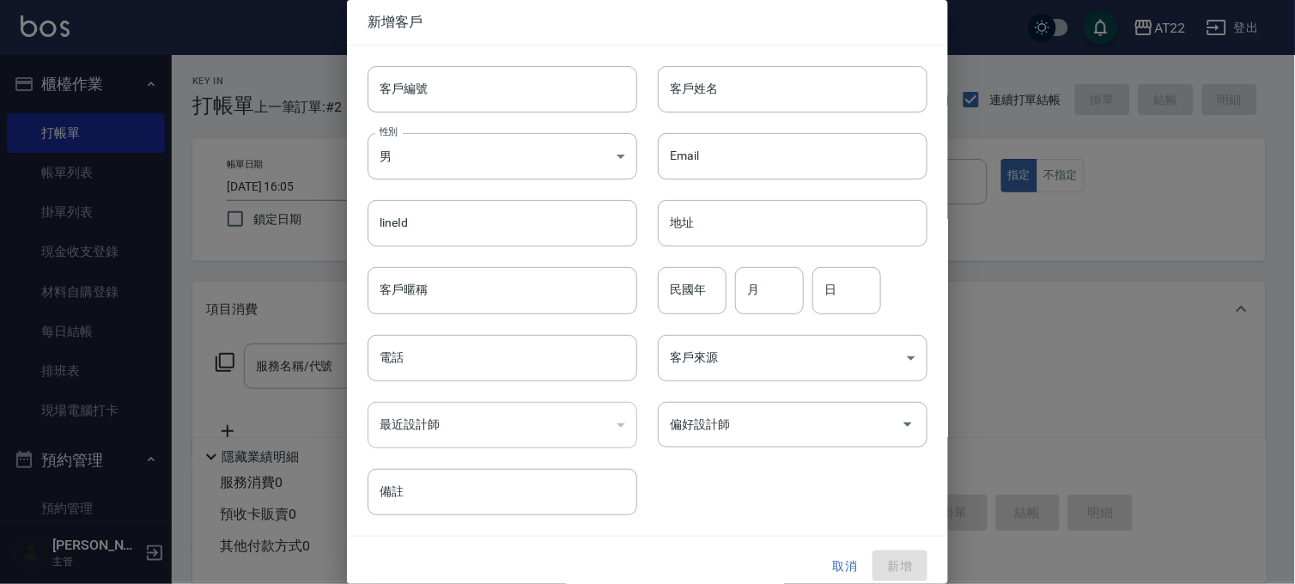
type input "T83422"
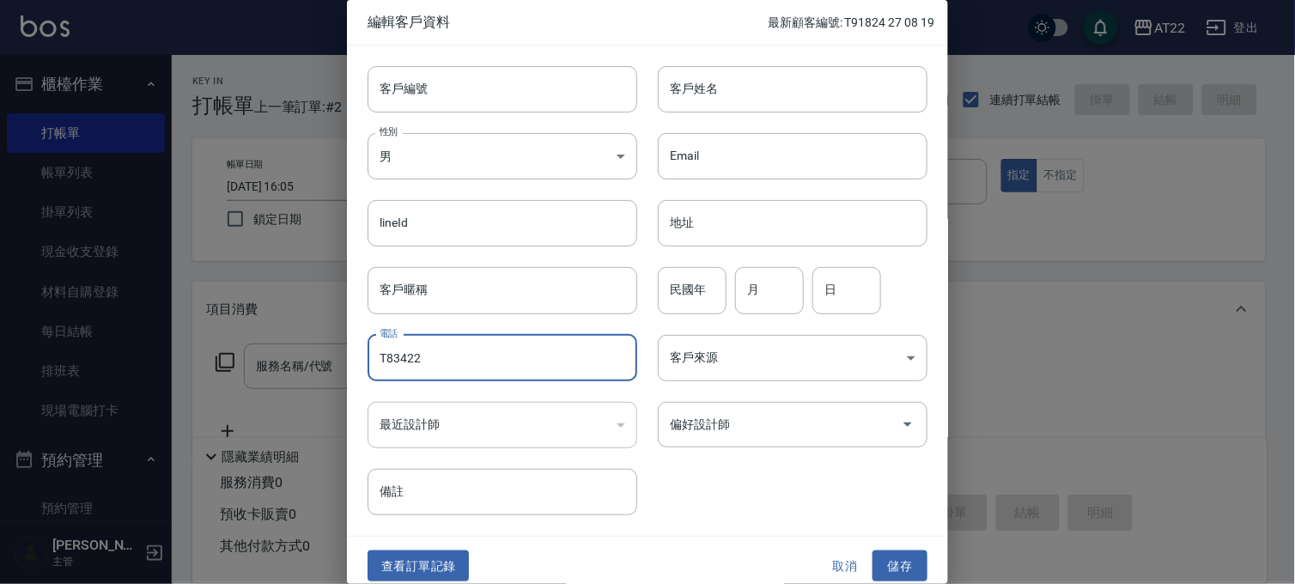
drag, startPoint x: 500, startPoint y: 363, endPoint x: 352, endPoint y: 350, distance: 148.2
click at [352, 350] on div "電話 T83422 電話" at bounding box center [492, 347] width 290 height 67
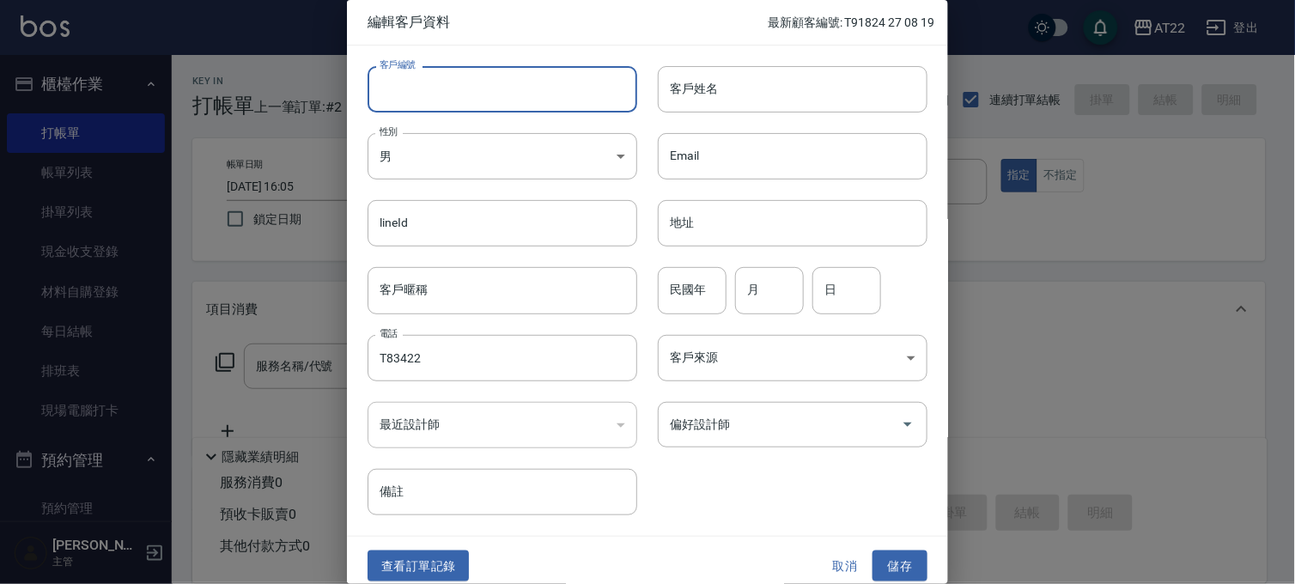
click at [468, 76] on input "客戶編號" at bounding box center [502, 89] width 270 height 46
paste input "T83422"
type input "T83422"
click at [690, 118] on div "Email Email" at bounding box center [782, 145] width 290 height 67
click at [702, 101] on input "客戶姓名" at bounding box center [793, 89] width 270 height 46
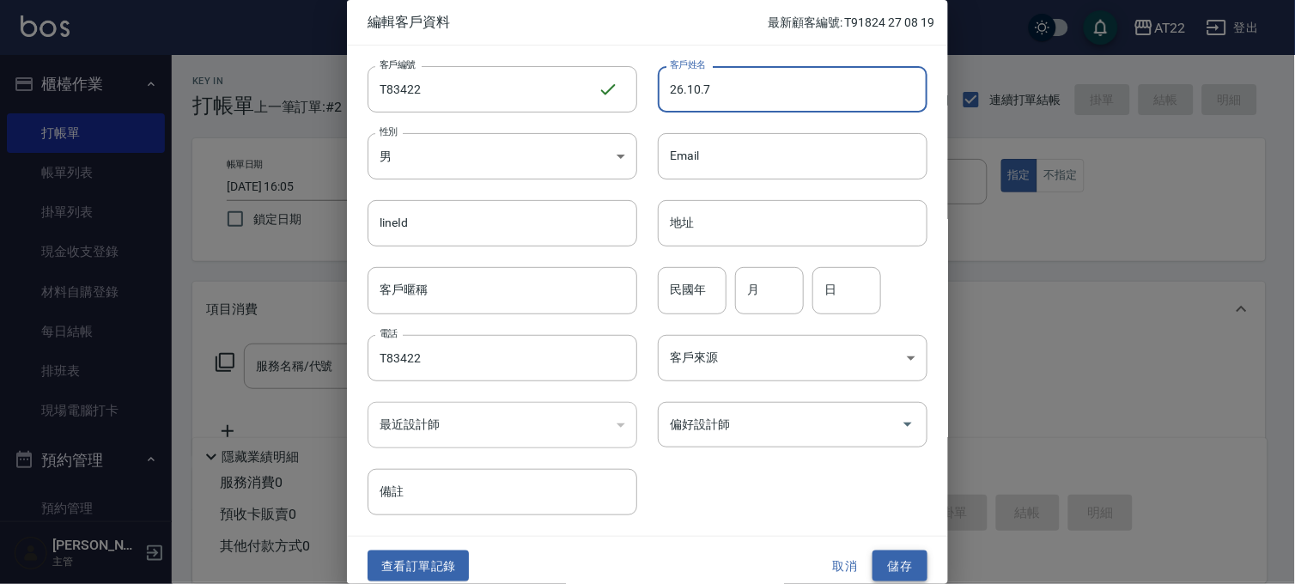
type input "26.10.7"
click at [878, 555] on button "儲存" at bounding box center [899, 566] width 55 height 32
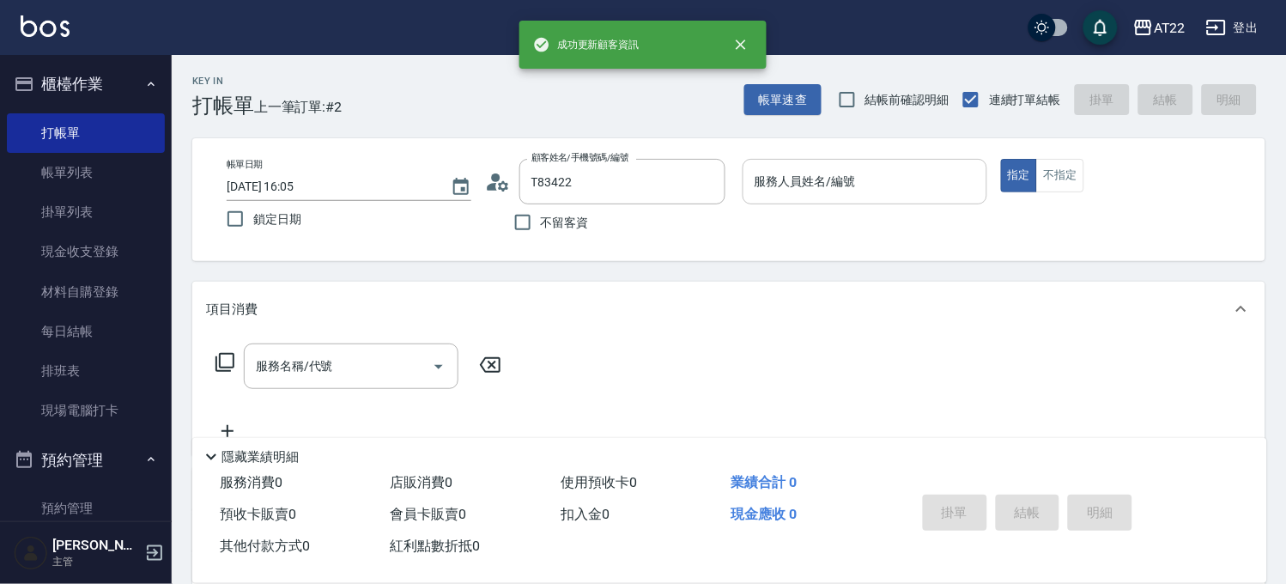
click at [846, 165] on div "服務人員姓名/編號" at bounding box center [865, 181] width 245 height 45
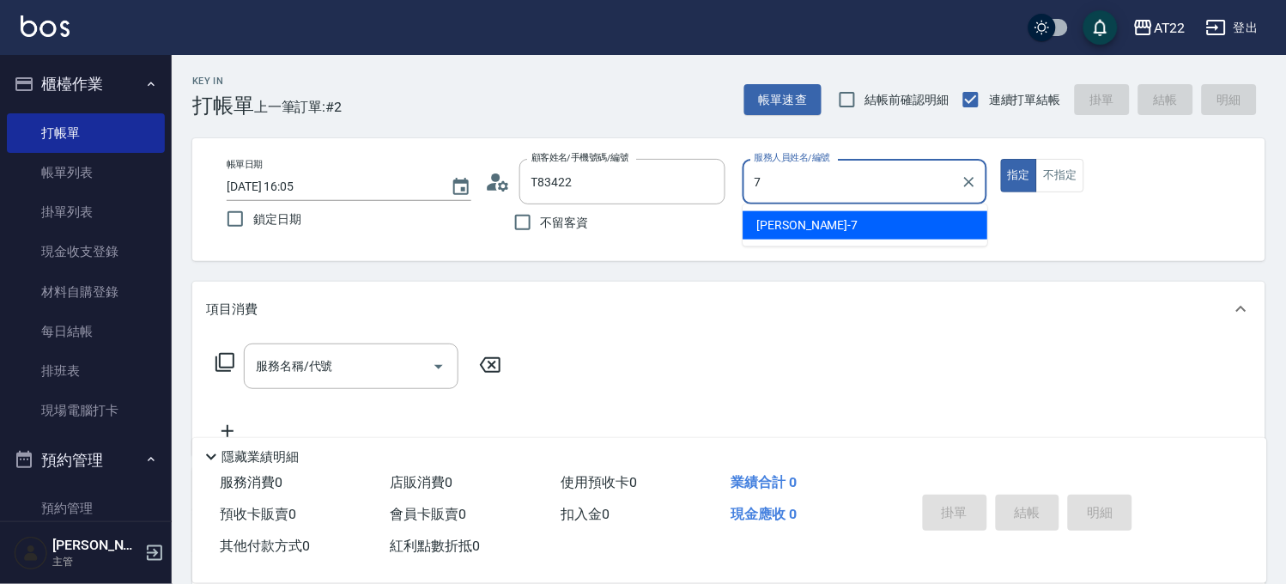
type input "[PERSON_NAME]-7"
type button "true"
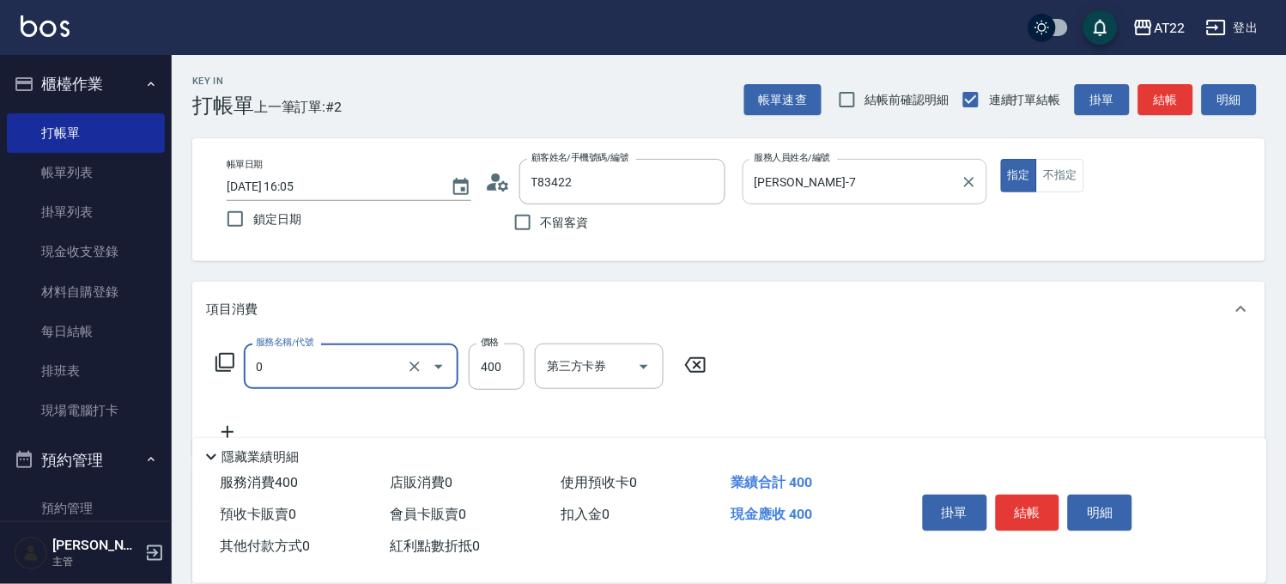
type input "有機洗髮(0)"
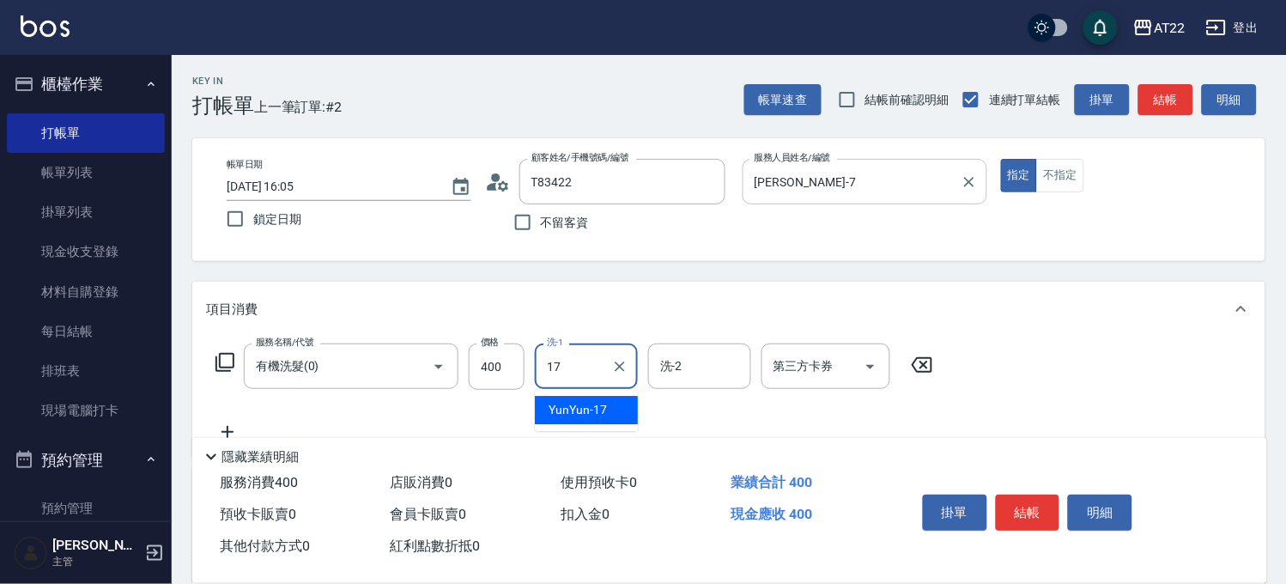
type input "YunYun-17"
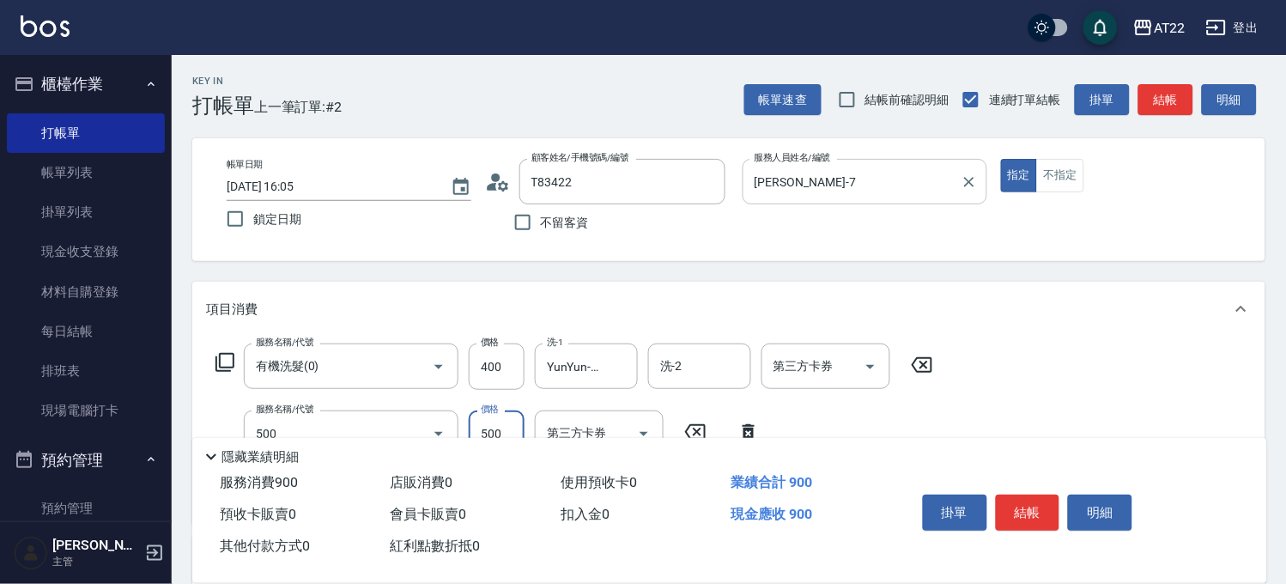
type input "剪髮(500)"
type input "630"
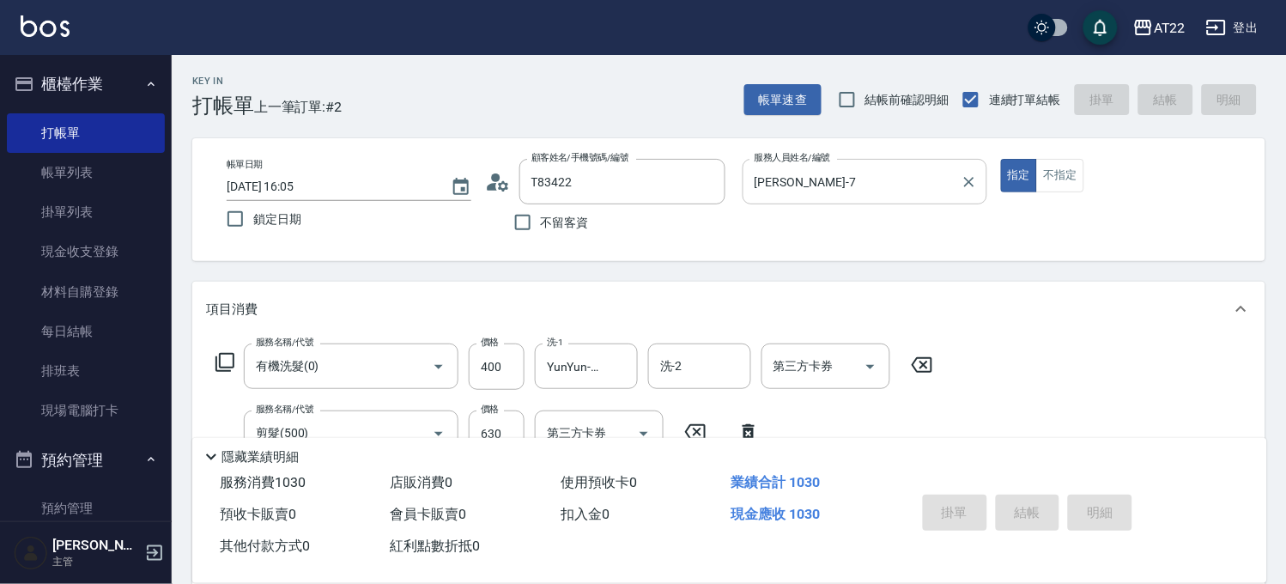
type input "2025/08/21 16:06"
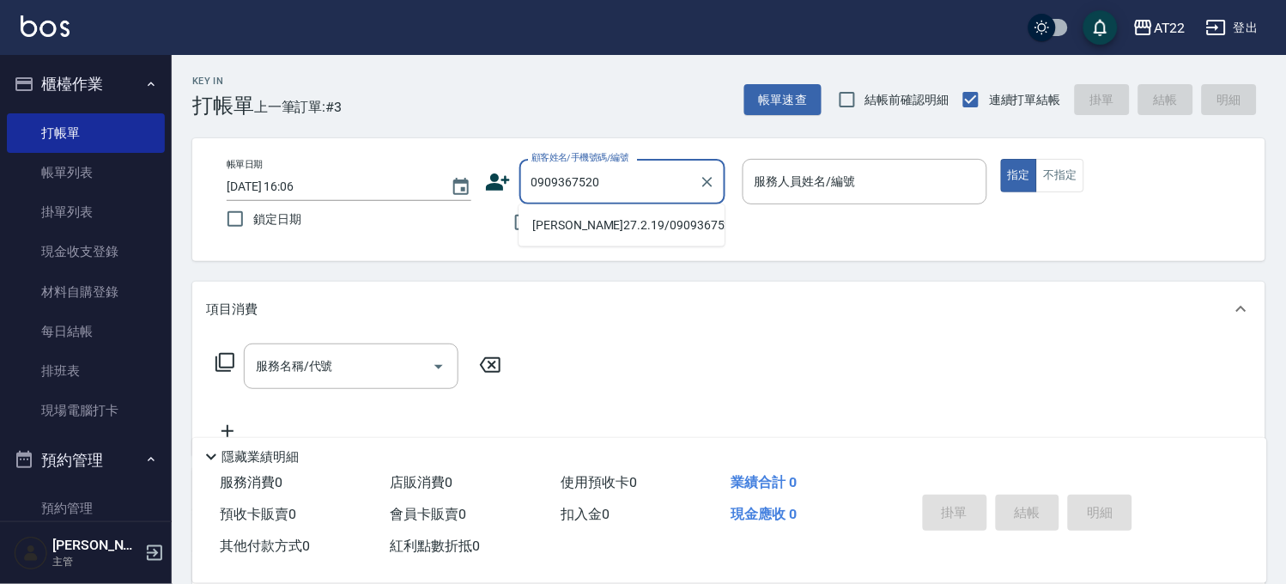
click at [564, 227] on li "[PERSON_NAME]27.2.19/0909367520/T90091" at bounding box center [622, 225] width 206 height 28
type input "[PERSON_NAME]27.2.19/0909367520/T90091"
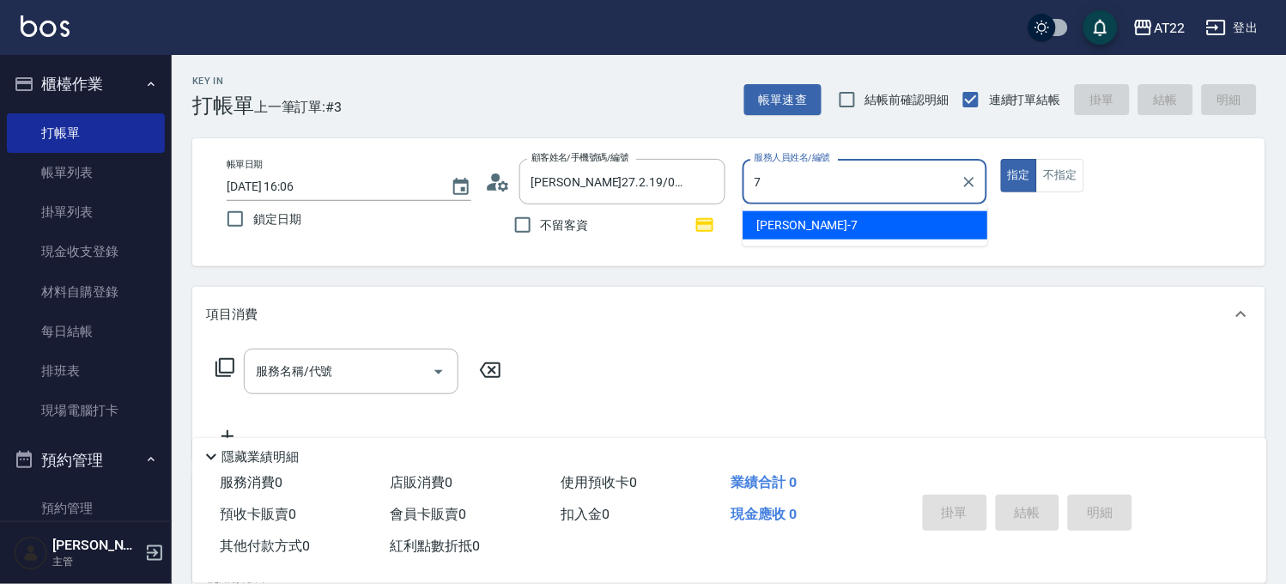
type input "[PERSON_NAME]-7"
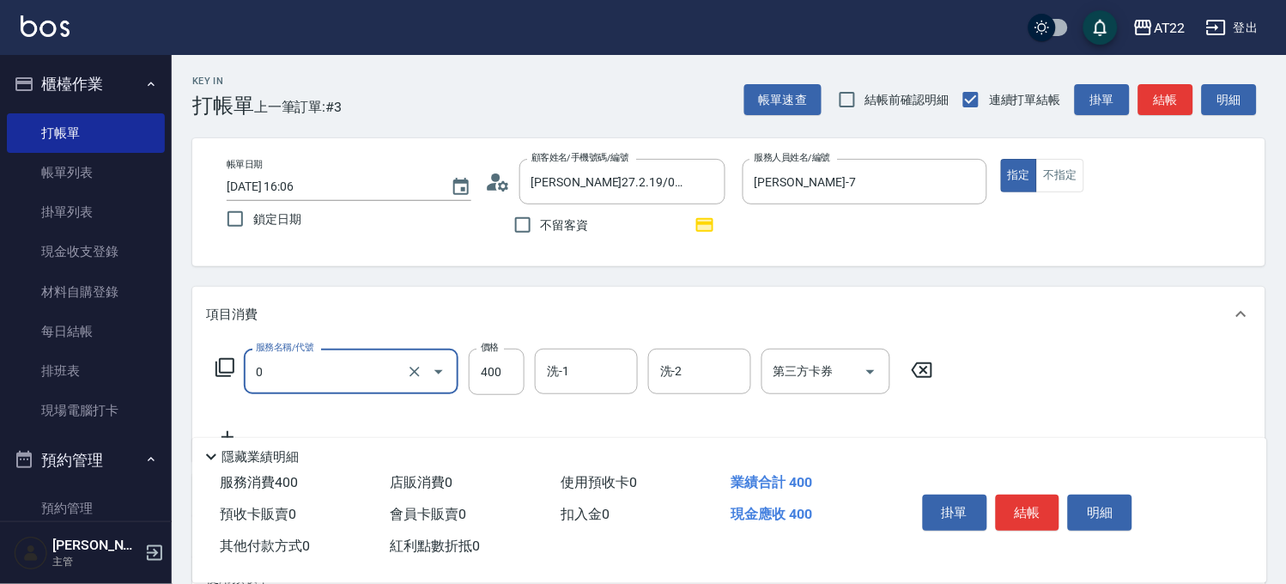
type input "有機洗髮(0)"
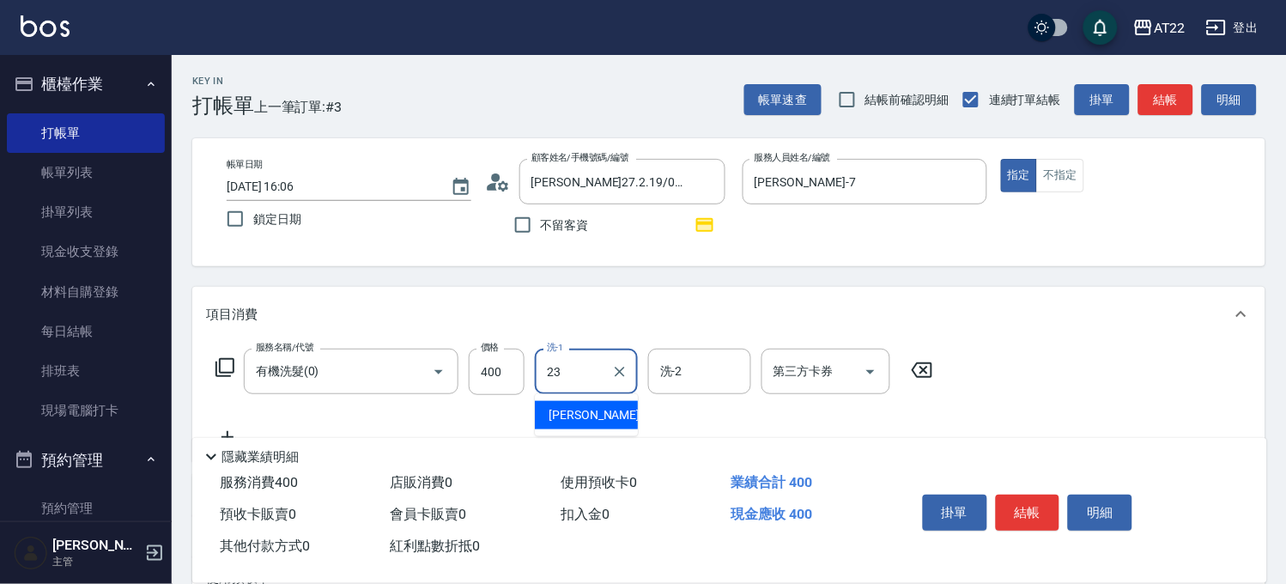
type input "[PERSON_NAME]-23"
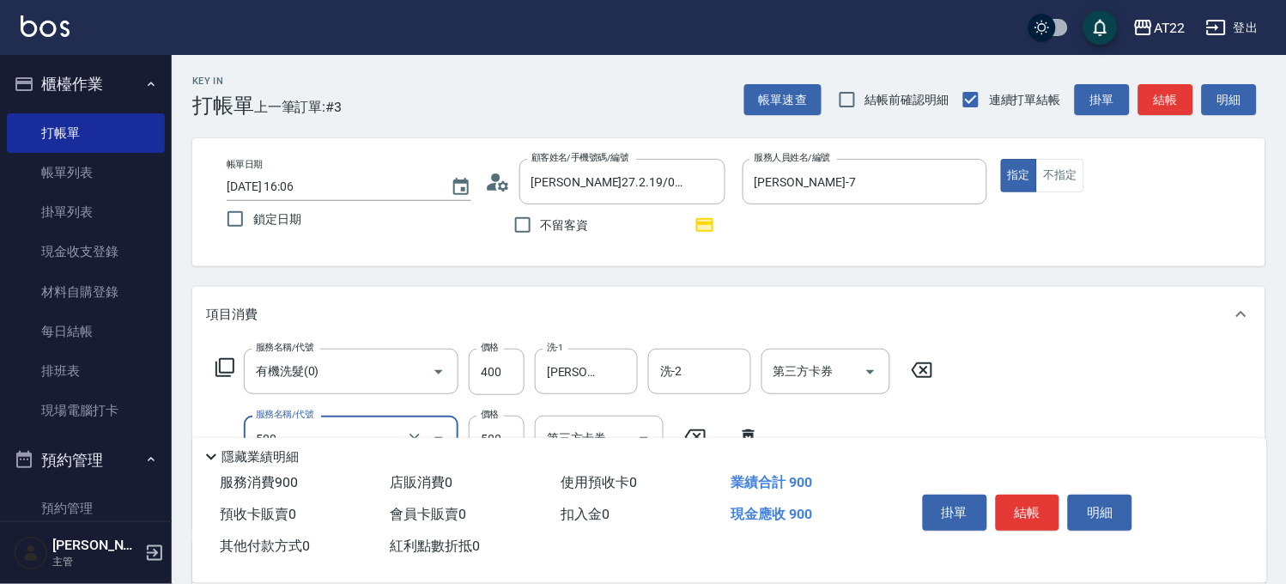
type input "剪髮(500)"
type input "630"
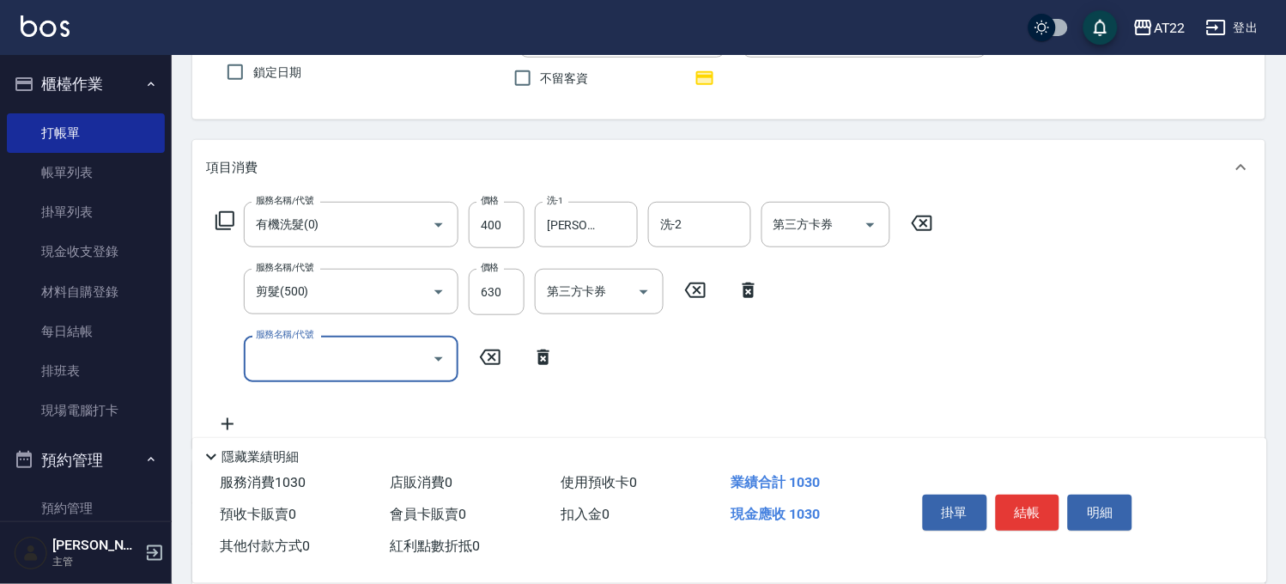
scroll to position [191, 0]
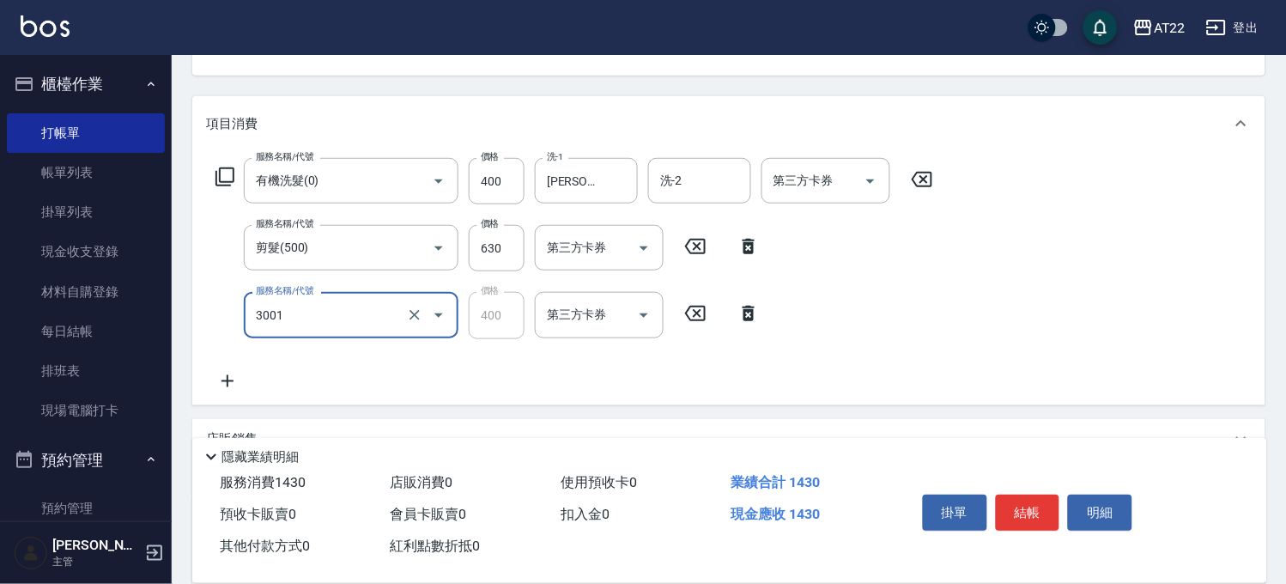
type input "側邊燙貼(3001)"
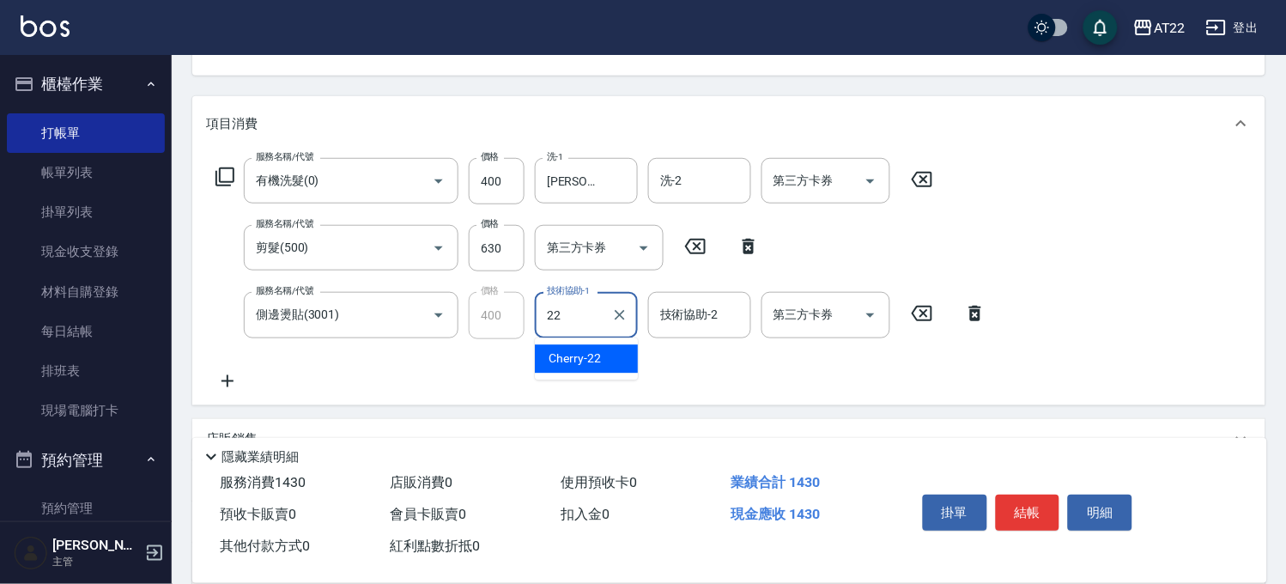
type input "Cherry-22"
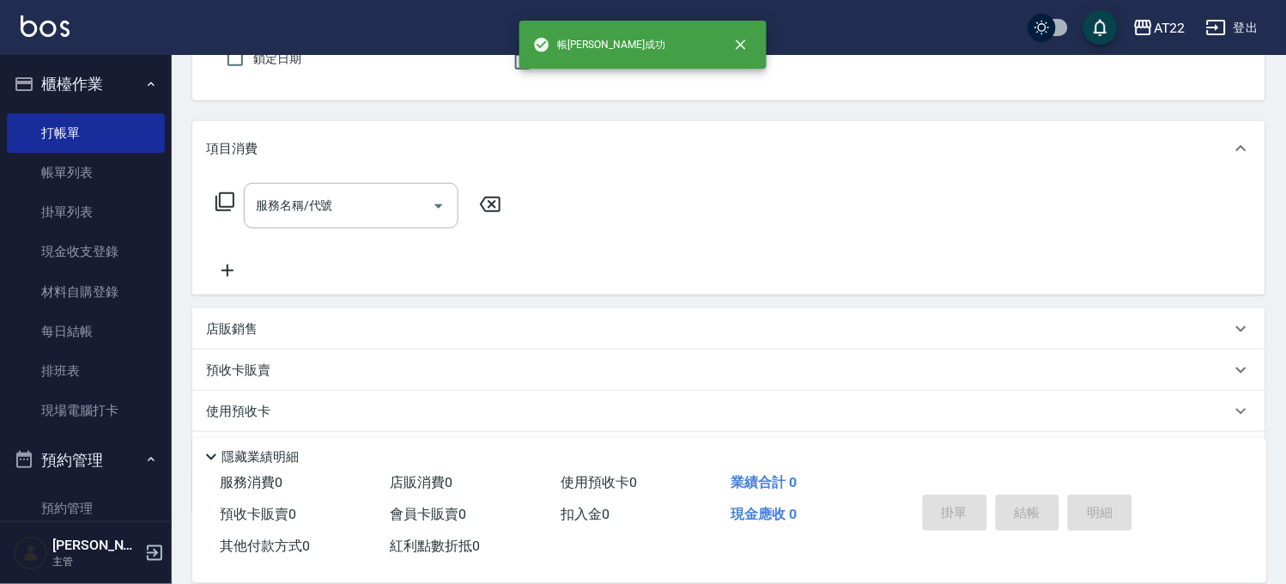
scroll to position [0, 0]
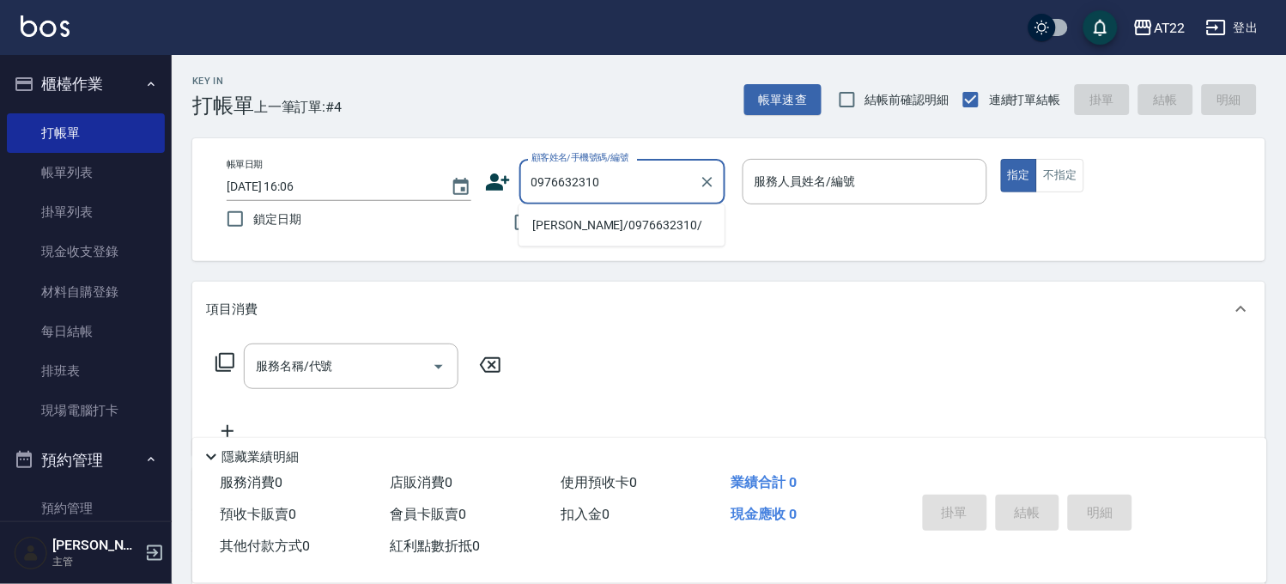
click at [581, 223] on li "黃柏勳/0976632310/" at bounding box center [622, 225] width 206 height 28
type input "黃柏勳/0976632310/"
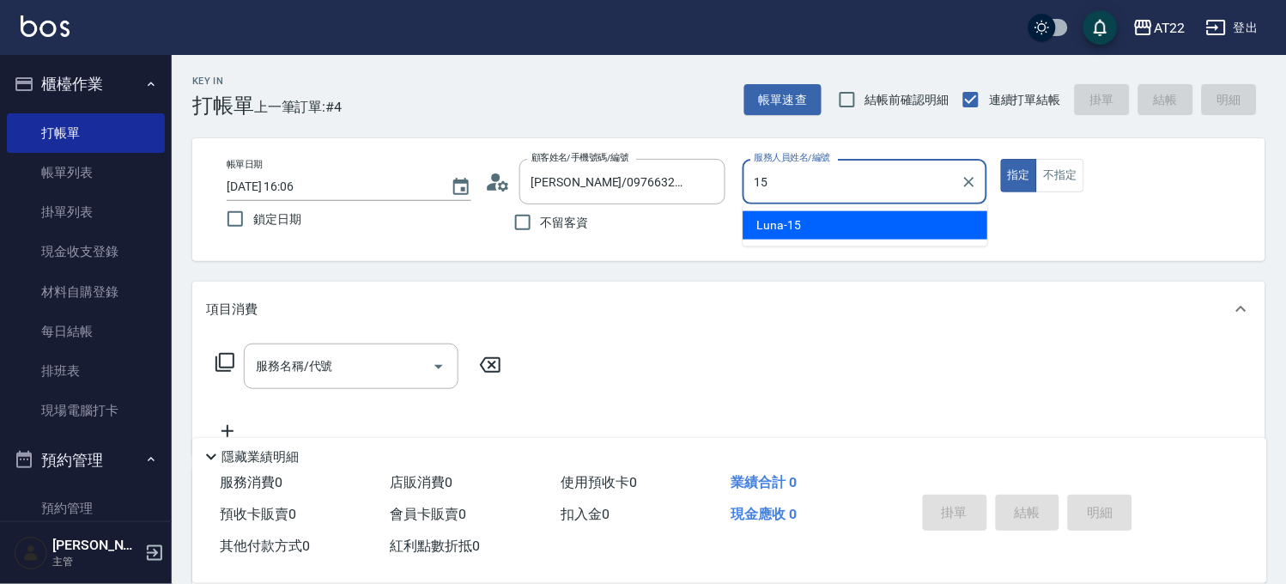
type input "Luna-15"
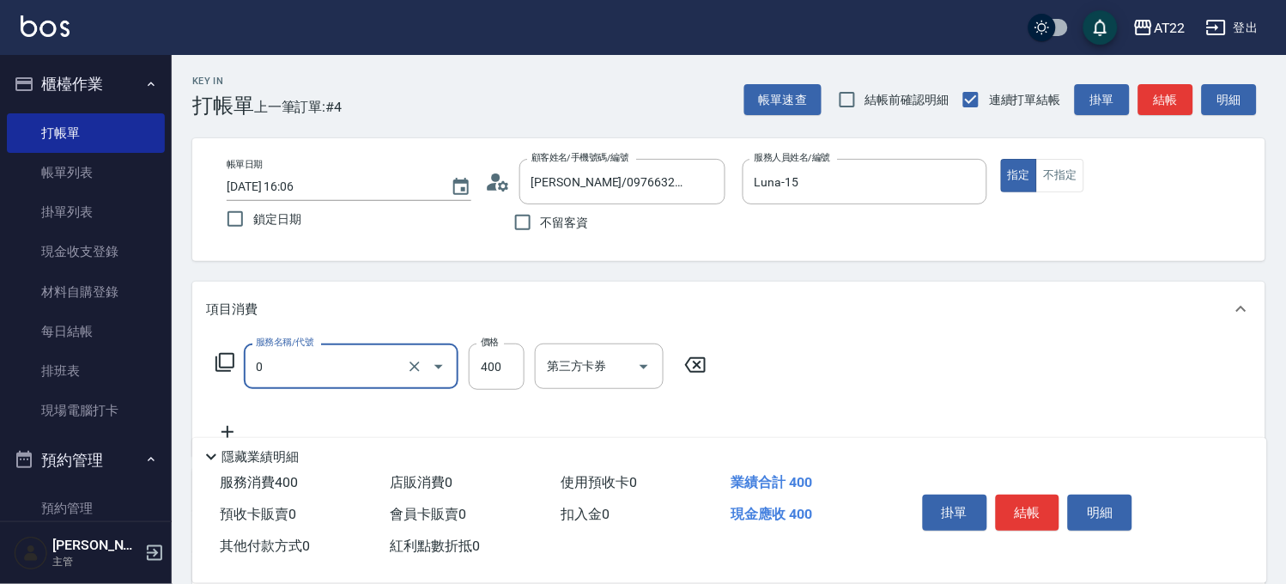
type input "有機洗髮(0)"
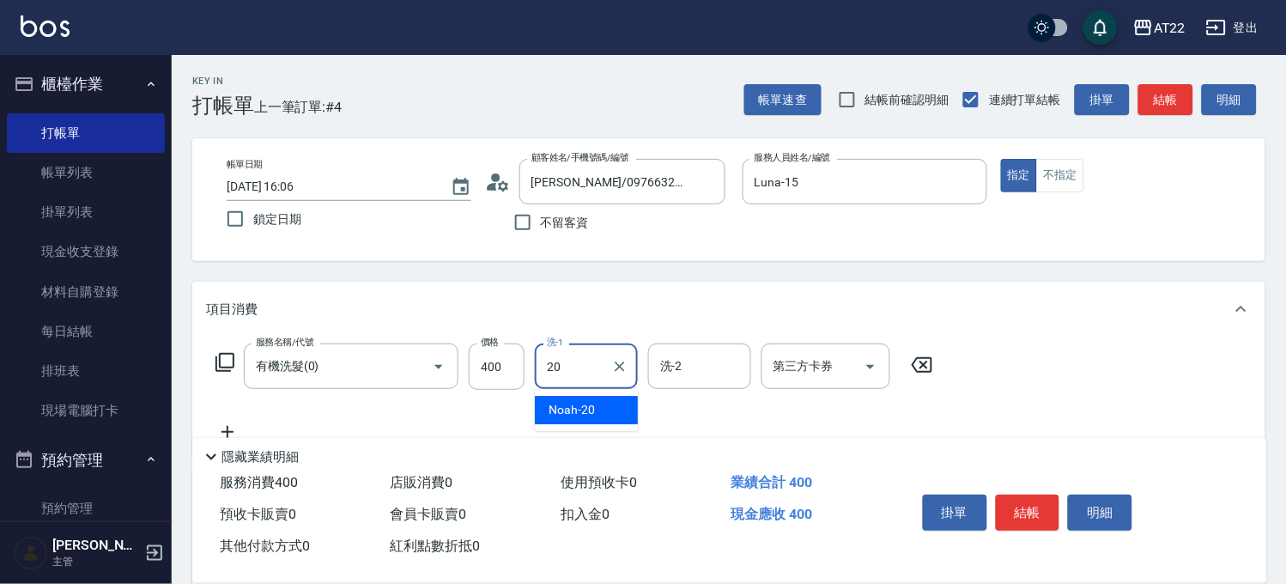
type input "Noah-20"
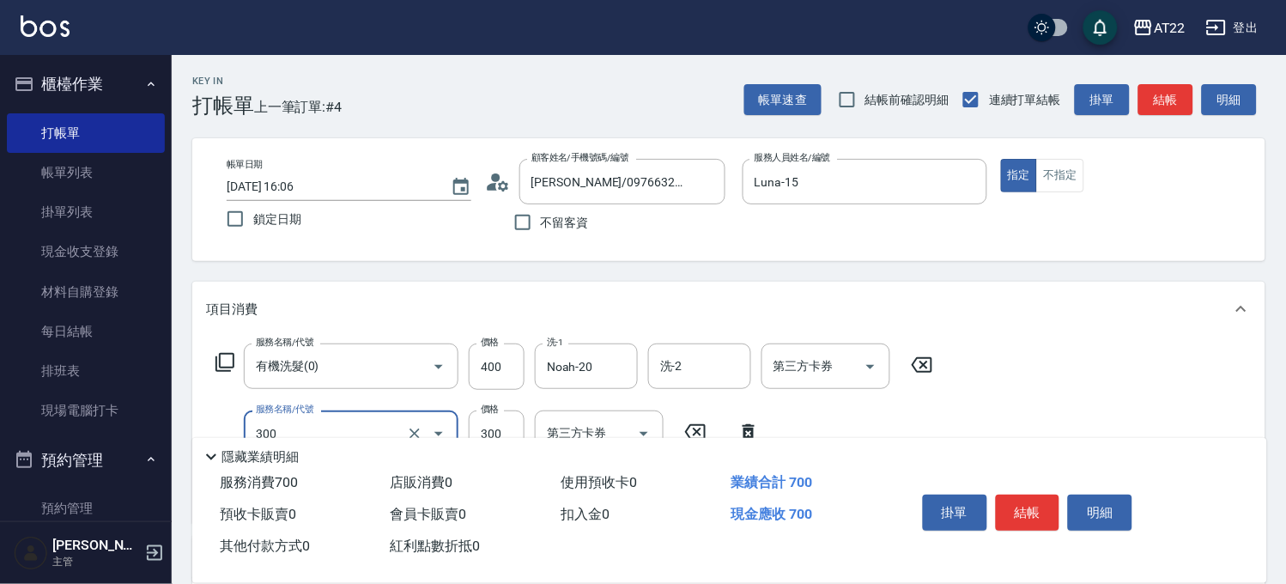
type input "剪髮(300)"
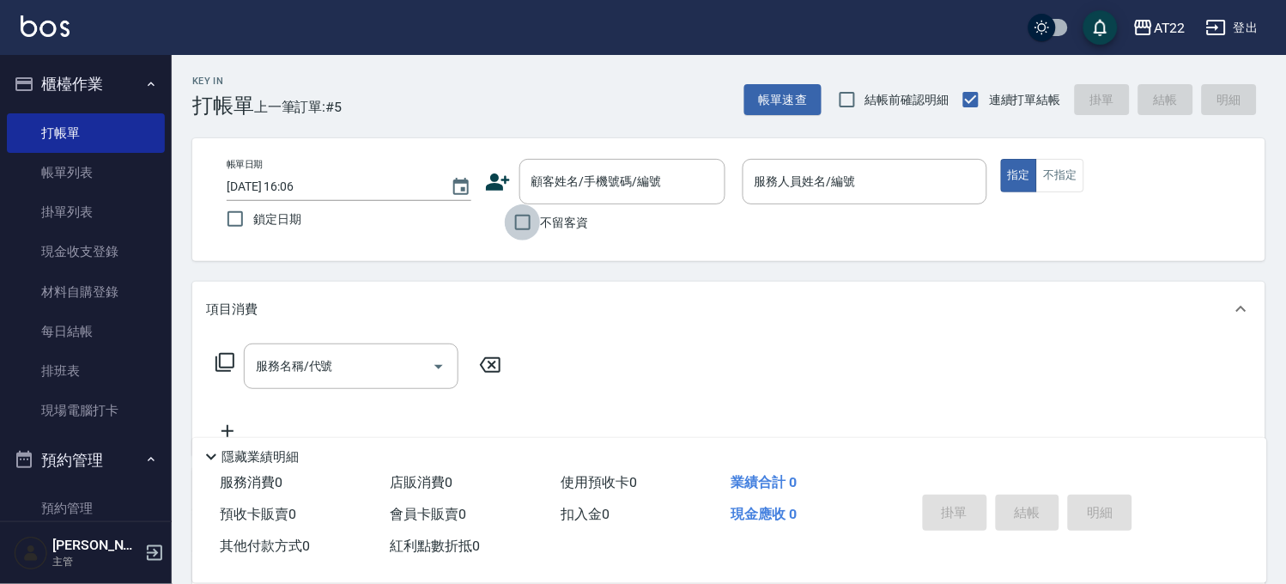
click at [524, 229] on input "不留客資" at bounding box center [523, 222] width 36 height 36
checkbox input "true"
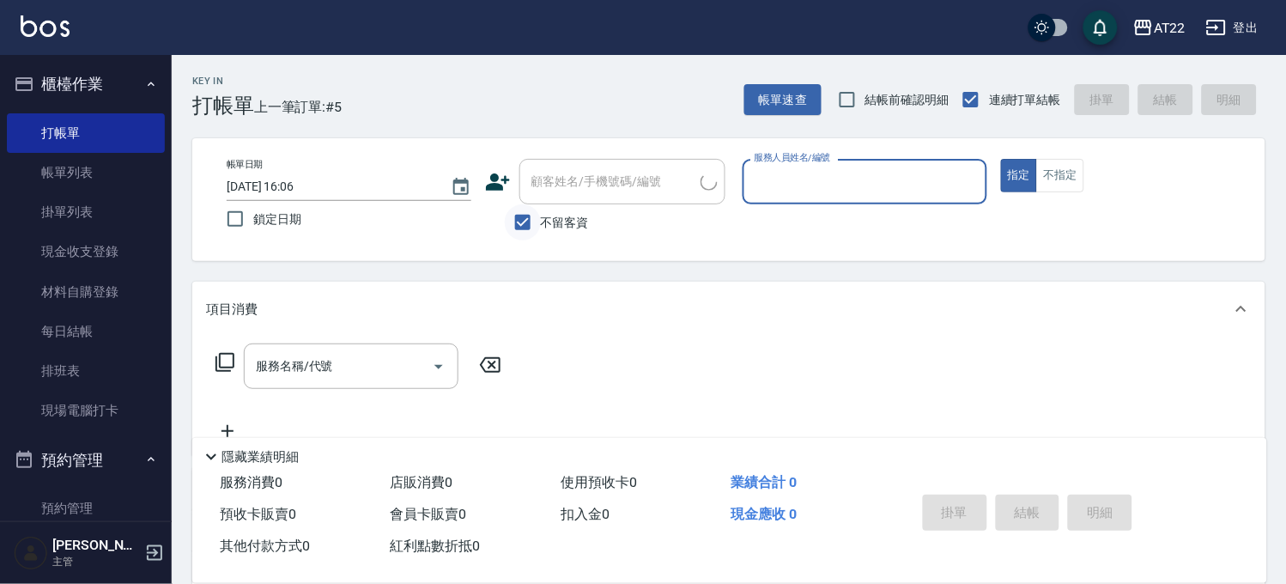
type input "Z"
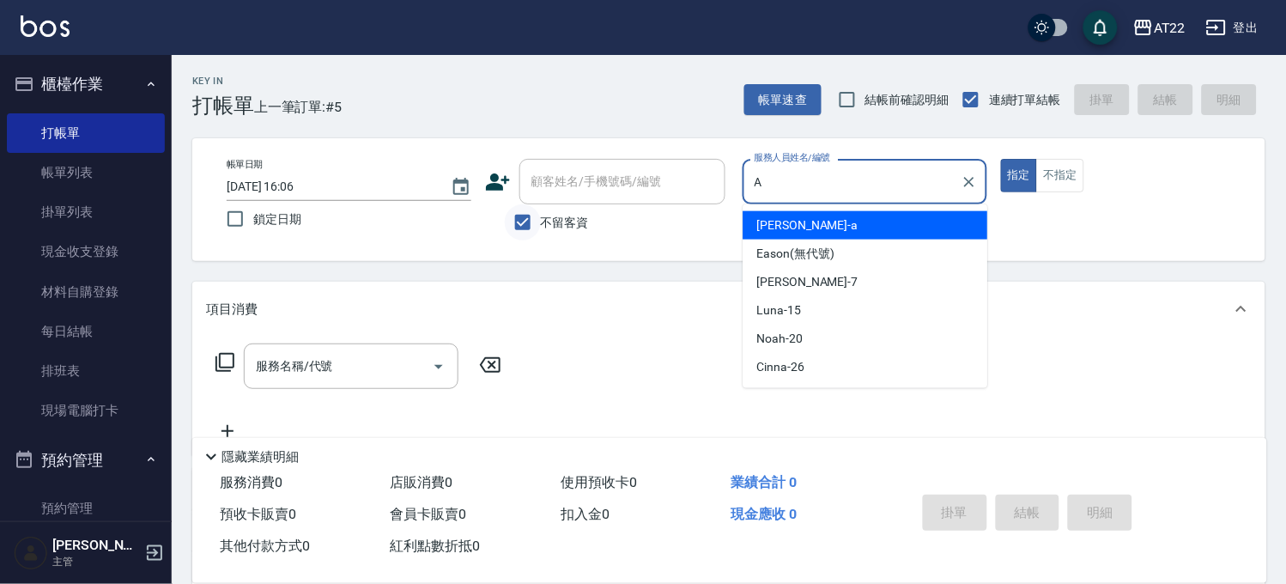
type input "蔡明宏-a"
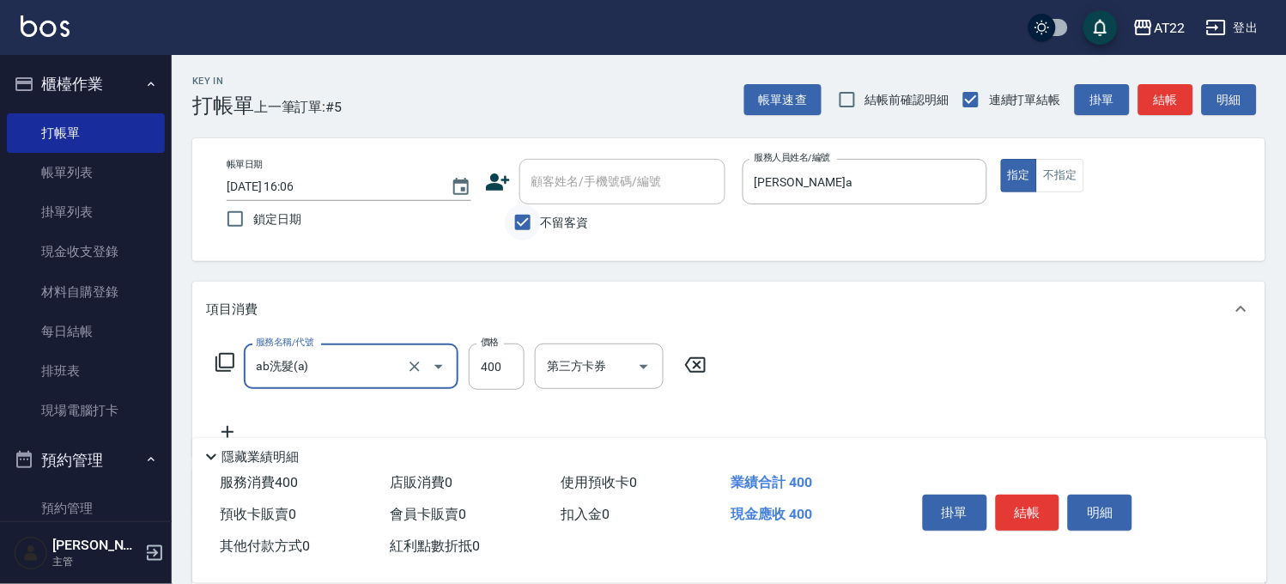
type input "ab洗髮(a)"
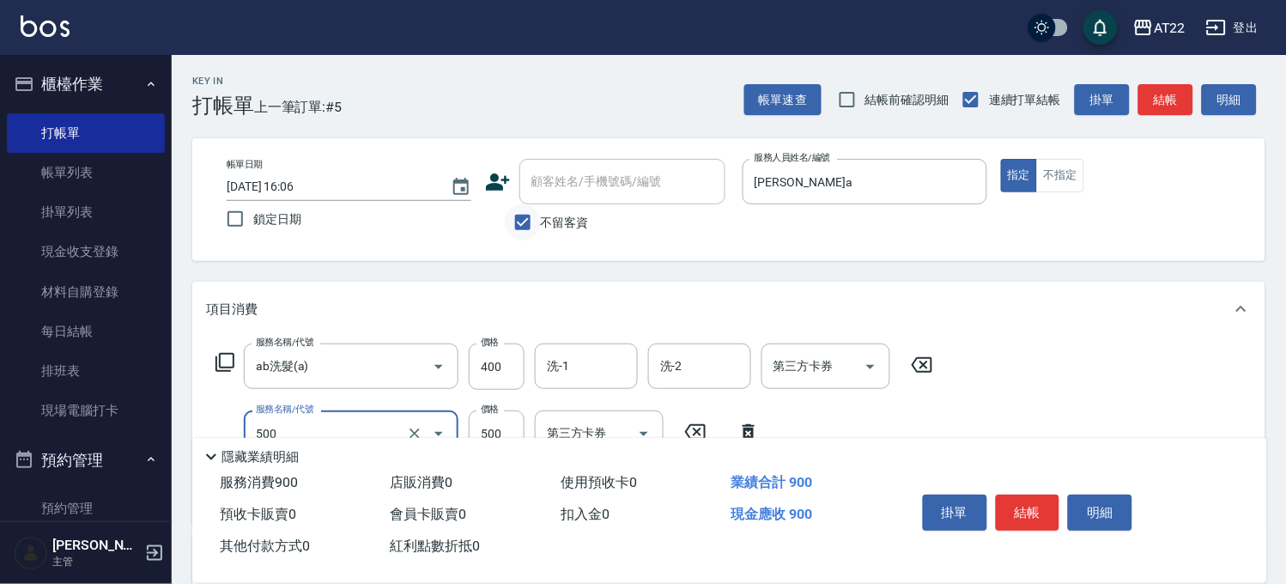
type input "剪髮(500)"
click at [1026, 506] on button "結帳" at bounding box center [1028, 512] width 64 height 36
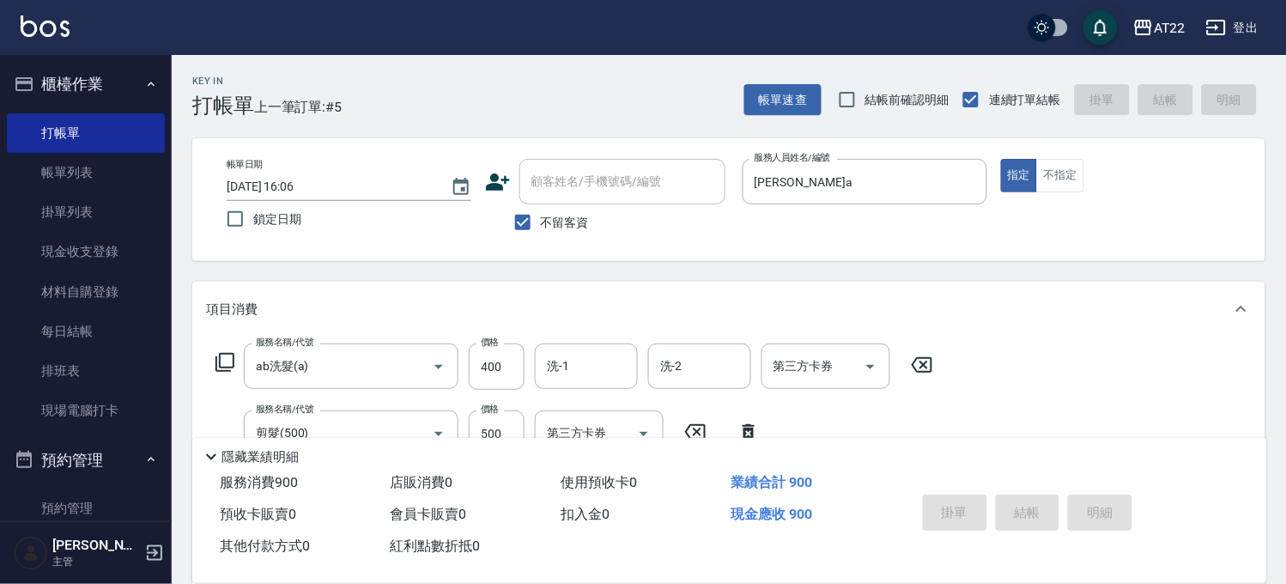
type input "2025/08/21 16:07"
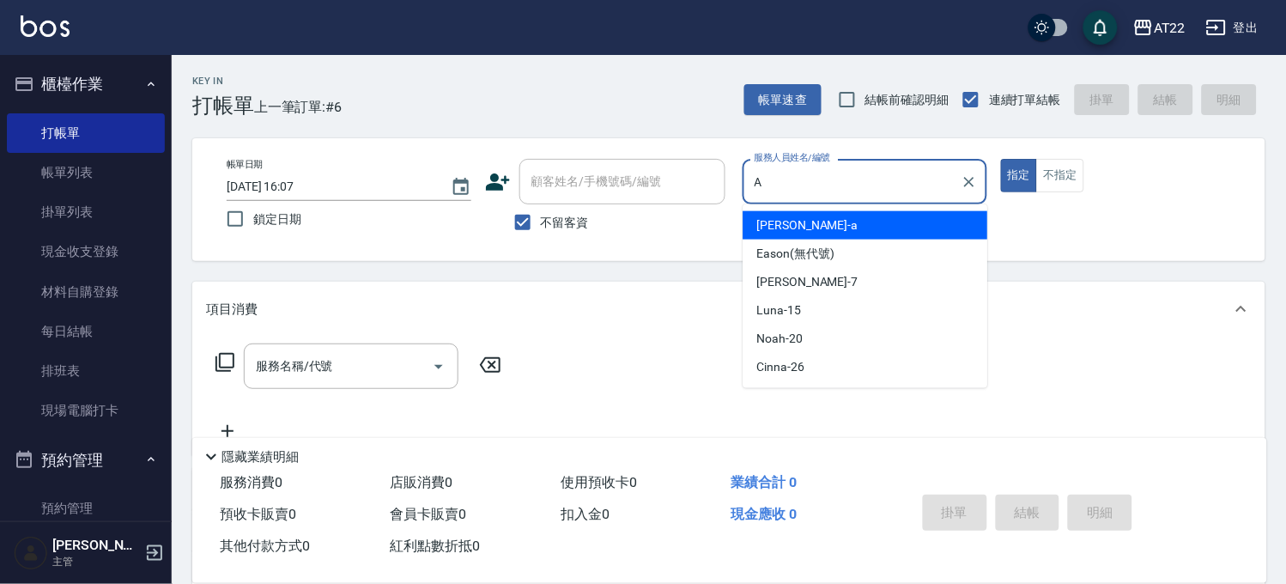
type input "蔡明宏-a"
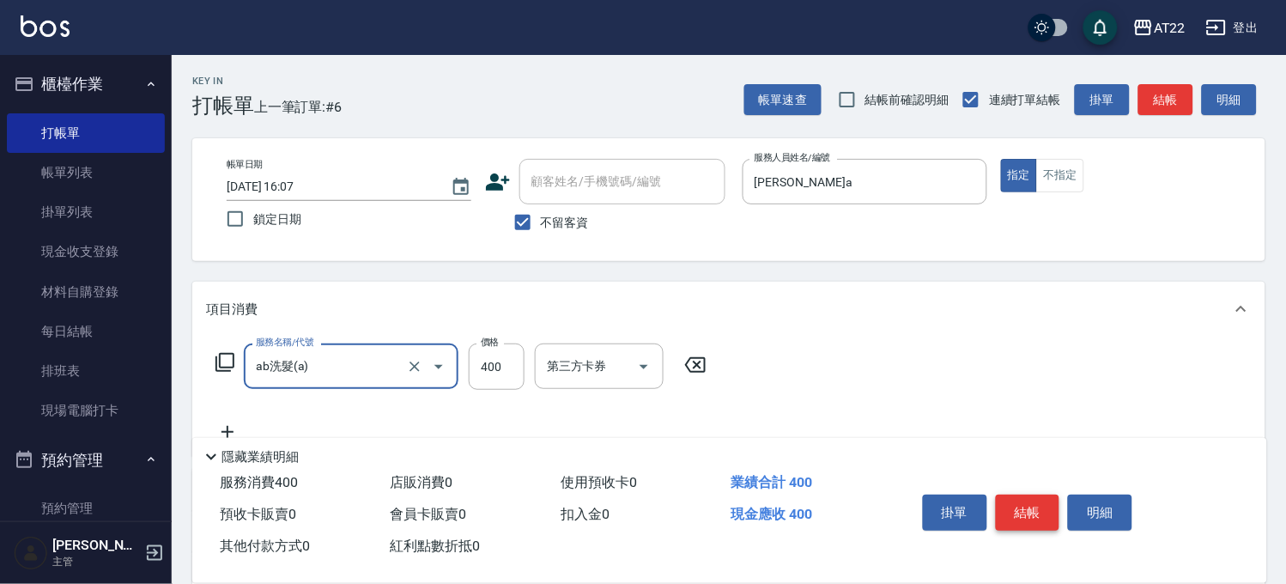
type input "ab洗髮(a)"
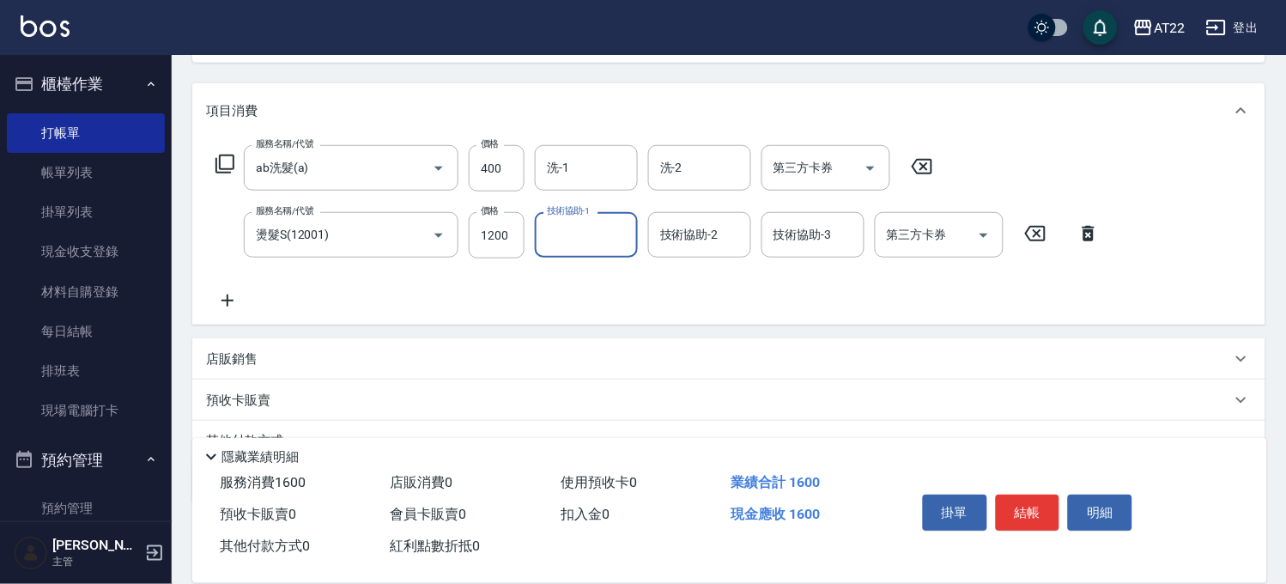
scroll to position [89, 0]
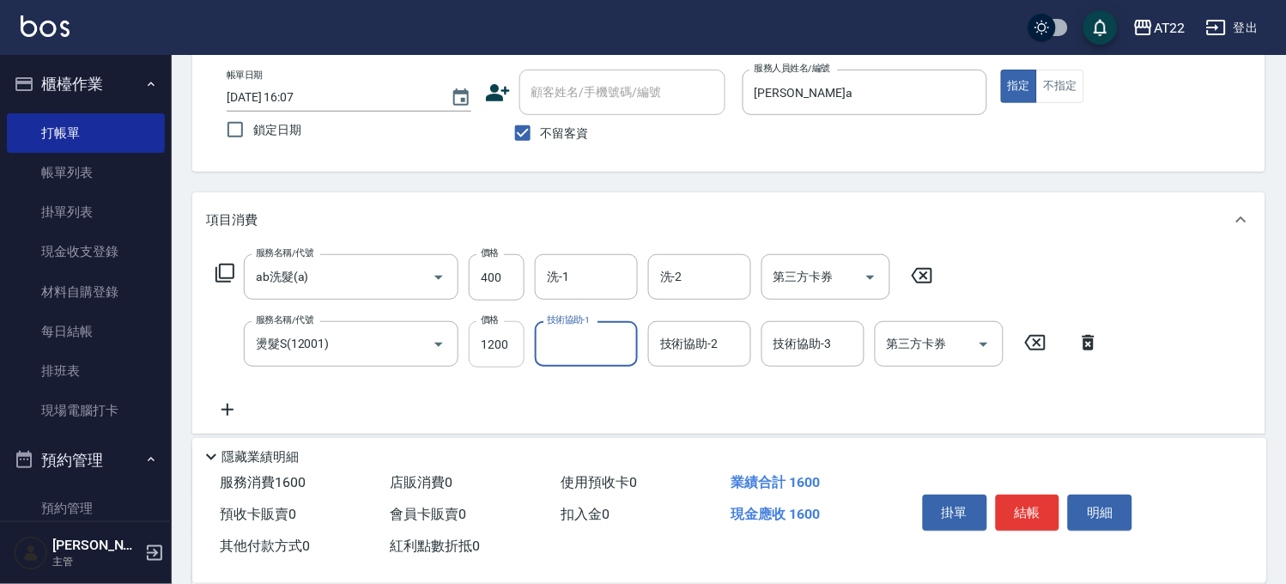
click at [519, 345] on input "1200" at bounding box center [497, 344] width 56 height 46
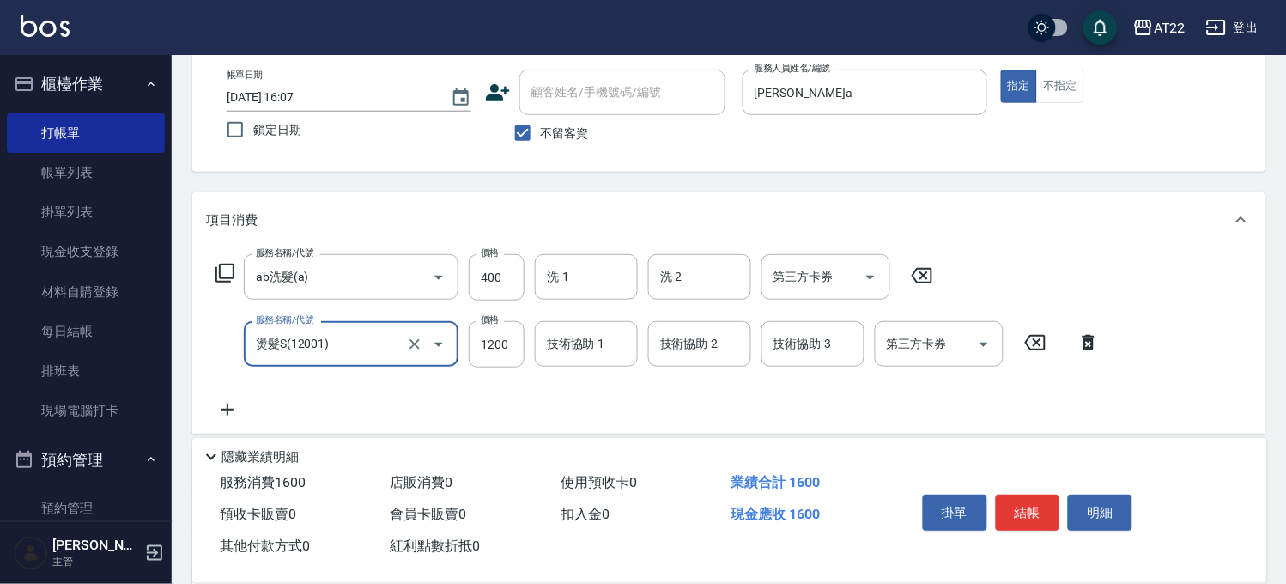
click at [353, 339] on input "燙髮S(12001)" at bounding box center [327, 344] width 151 height 30
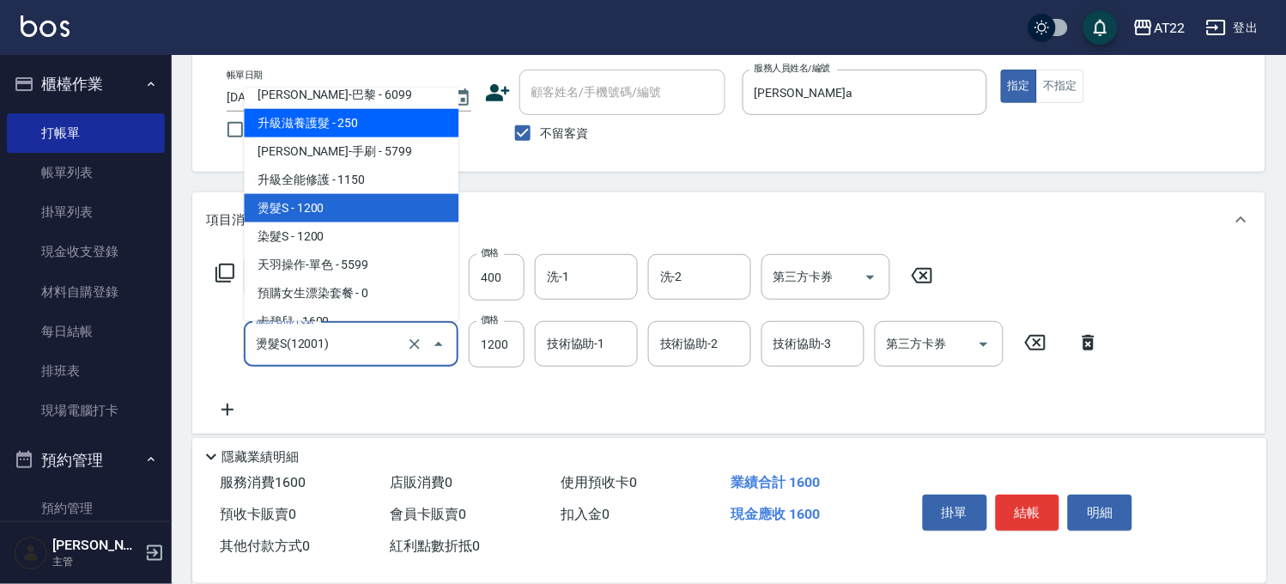
scroll to position [1956, 0]
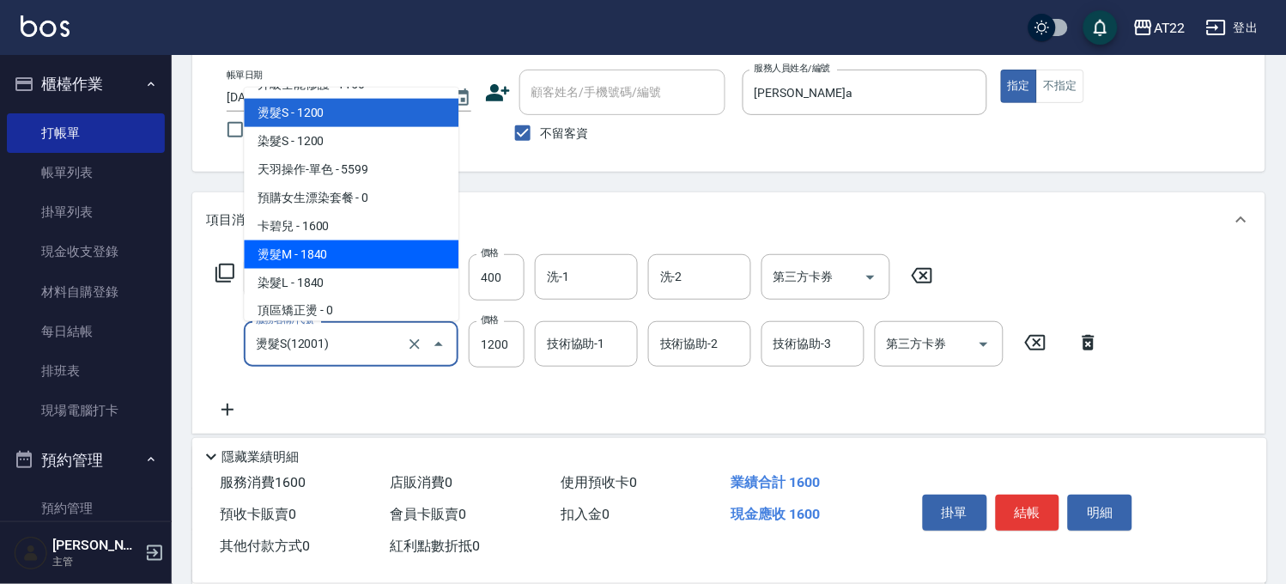
click at [330, 240] on span "燙髮M - 1840" at bounding box center [351, 254] width 215 height 28
type input "燙髮M(18401)"
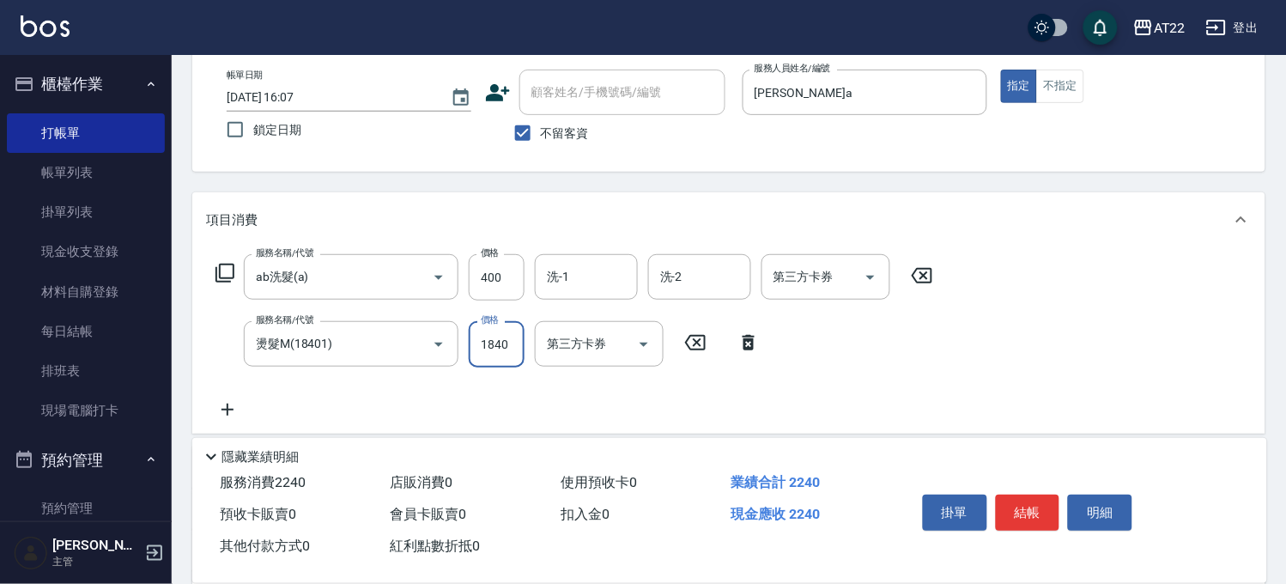
click at [505, 344] on input "1840" at bounding box center [497, 344] width 56 height 46
type input "2100"
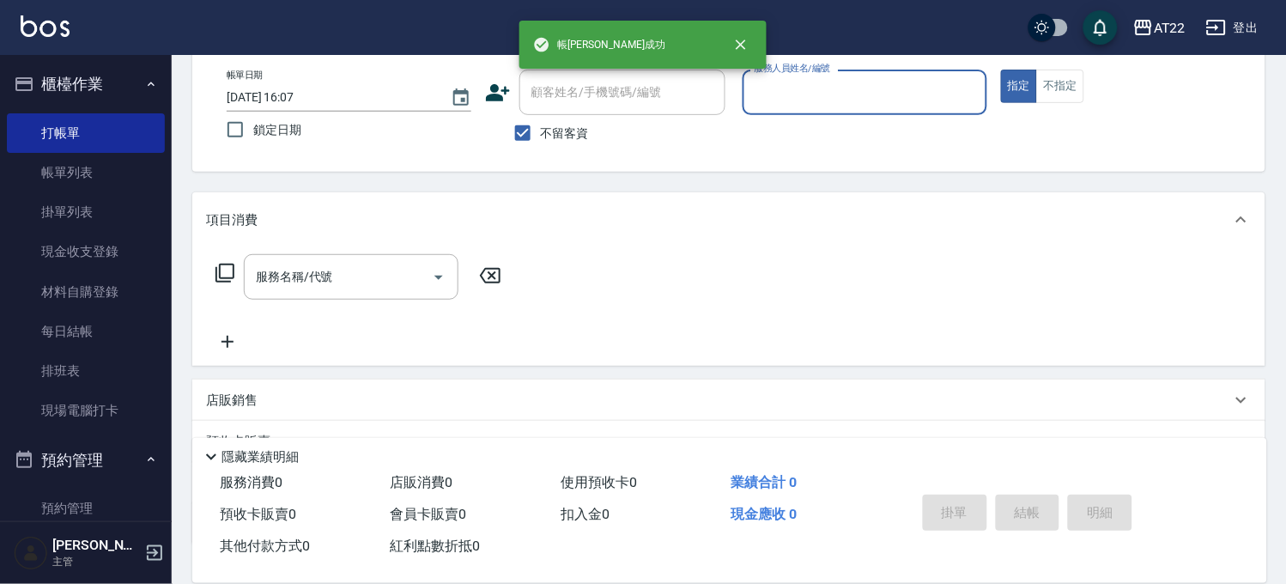
scroll to position [0, 0]
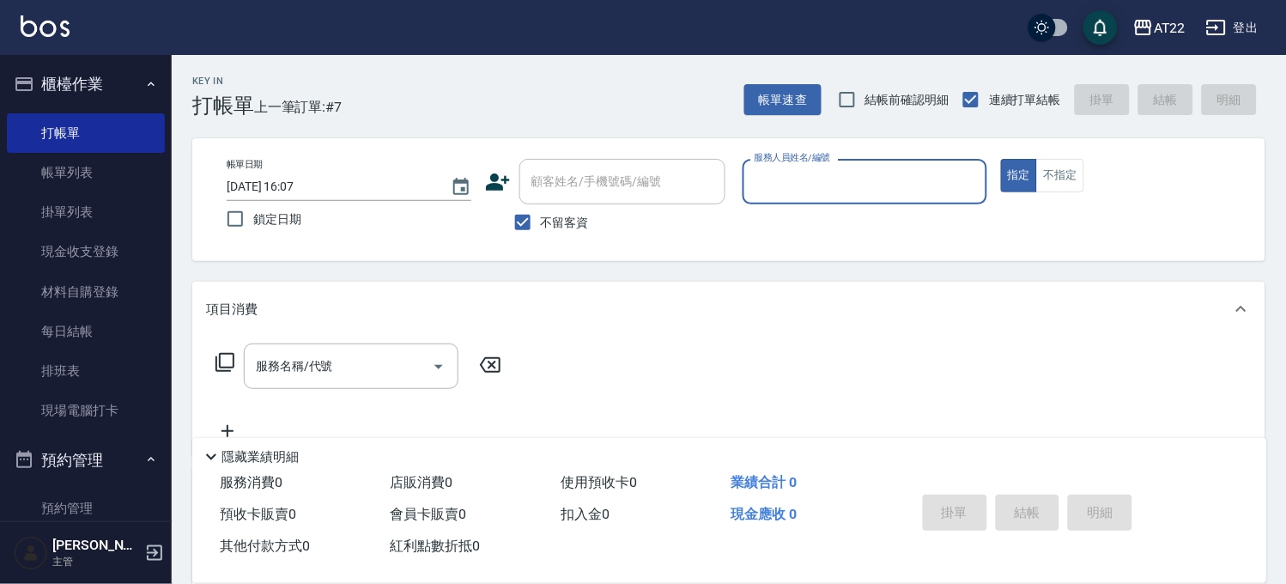
drag, startPoint x: 596, startPoint y: 201, endPoint x: 585, endPoint y: 215, distance: 17.2
click at [596, 202] on div "顧客姓名/手機號碼/編號" at bounding box center [622, 181] width 206 height 45
click at [584, 221] on span "不留客資" at bounding box center [565, 223] width 48 height 18
click at [541, 221] on input "不留客資" at bounding box center [523, 222] width 36 height 36
checkbox input "false"
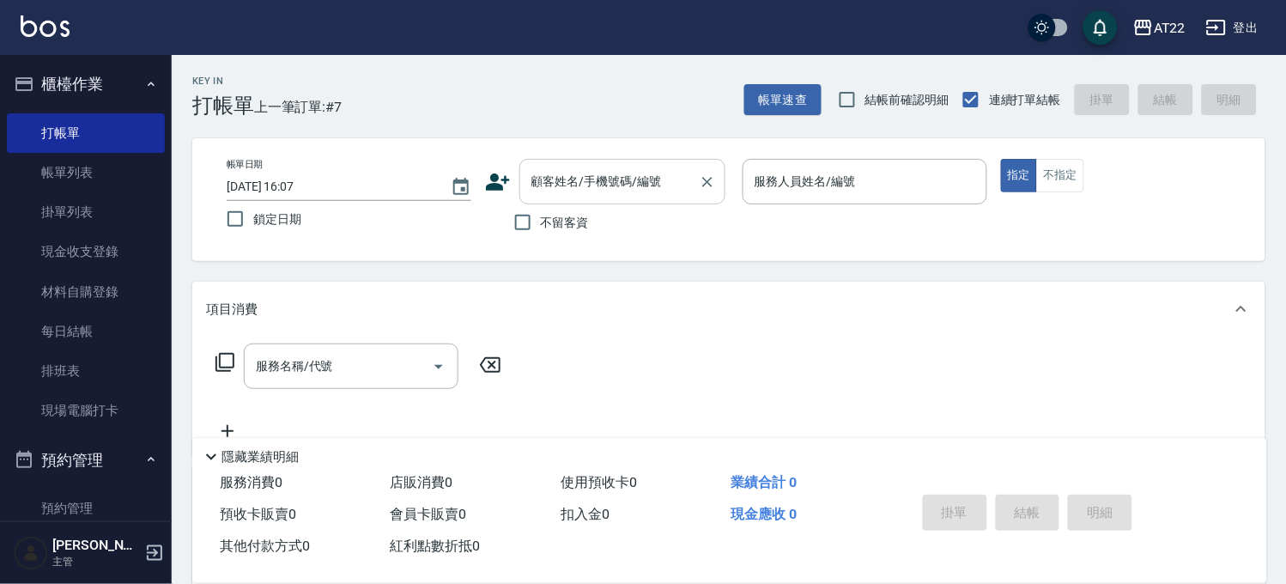
click at [620, 190] on input "顧客姓名/手機號碼/編號" at bounding box center [609, 182] width 165 height 30
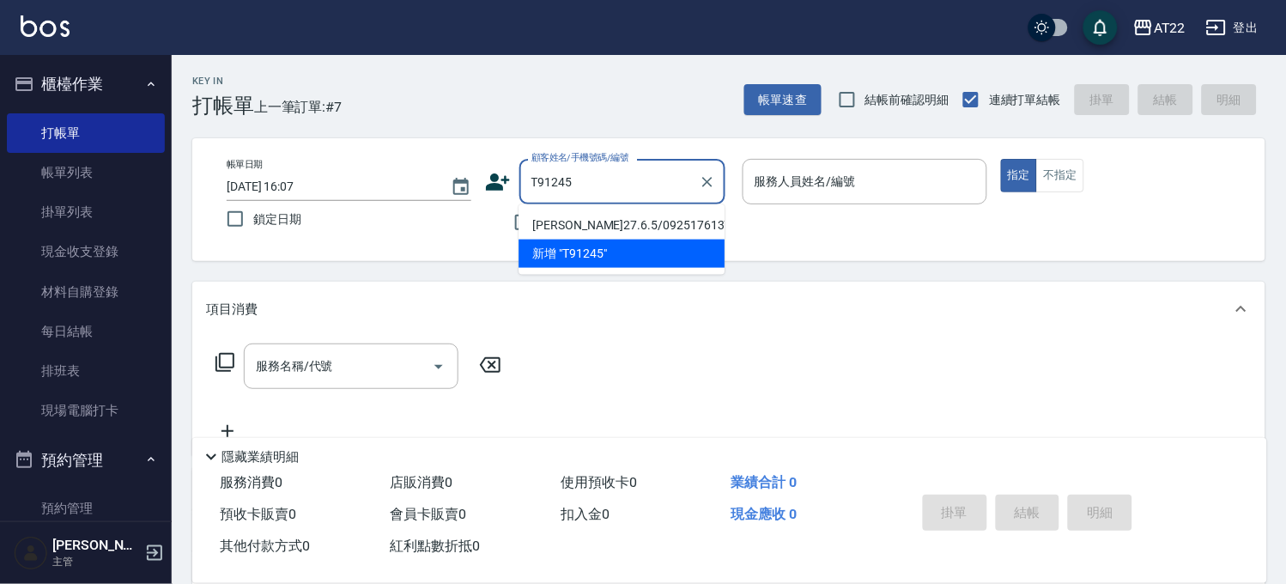
click at [594, 240] on li "[PERSON_NAME]27.6.5/0925176137/T91245" at bounding box center [622, 225] width 206 height 28
type input "[PERSON_NAME]27.6.5/0925176137/T91245"
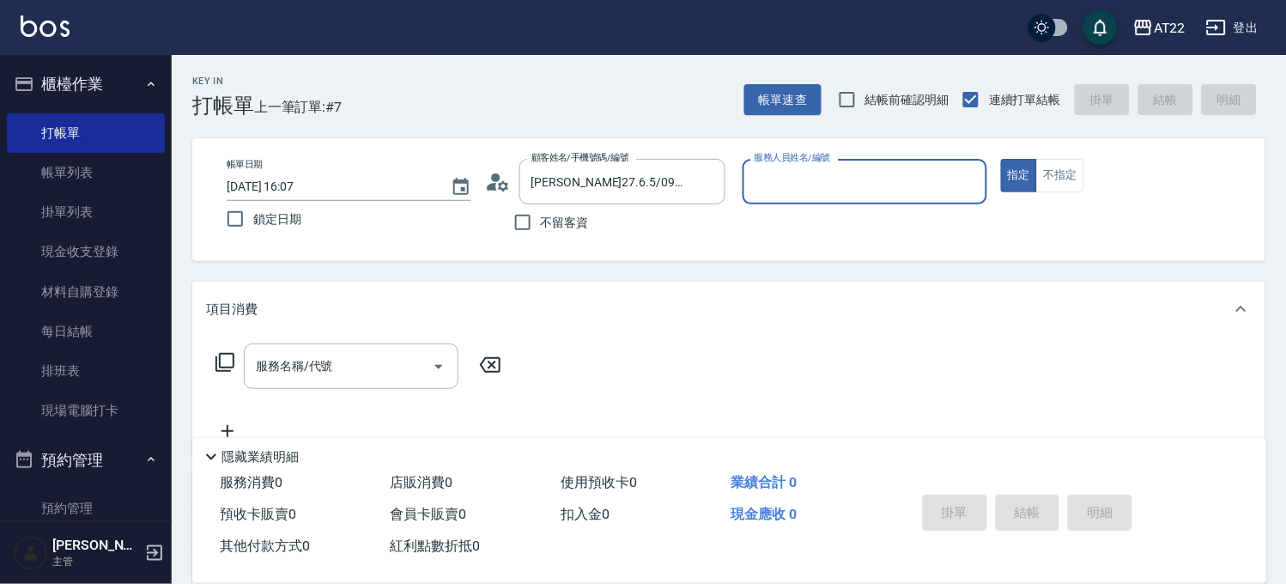
type input "[PERSON_NAME]-7"
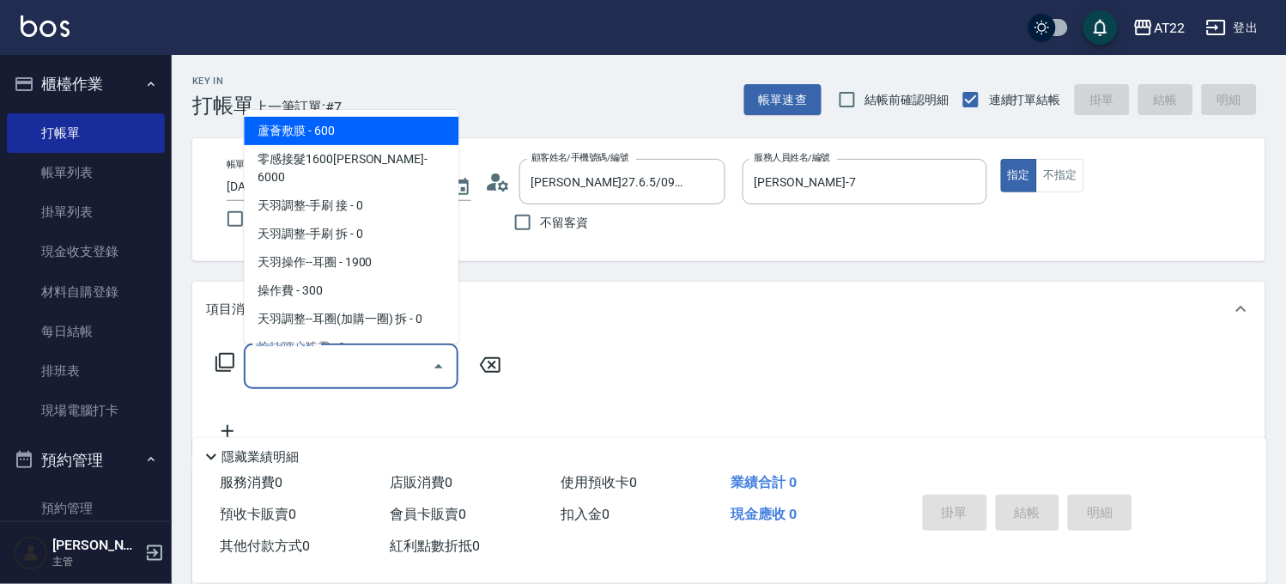
click at [379, 367] on input "服務名稱/代號" at bounding box center [338, 366] width 173 height 30
type input "0"
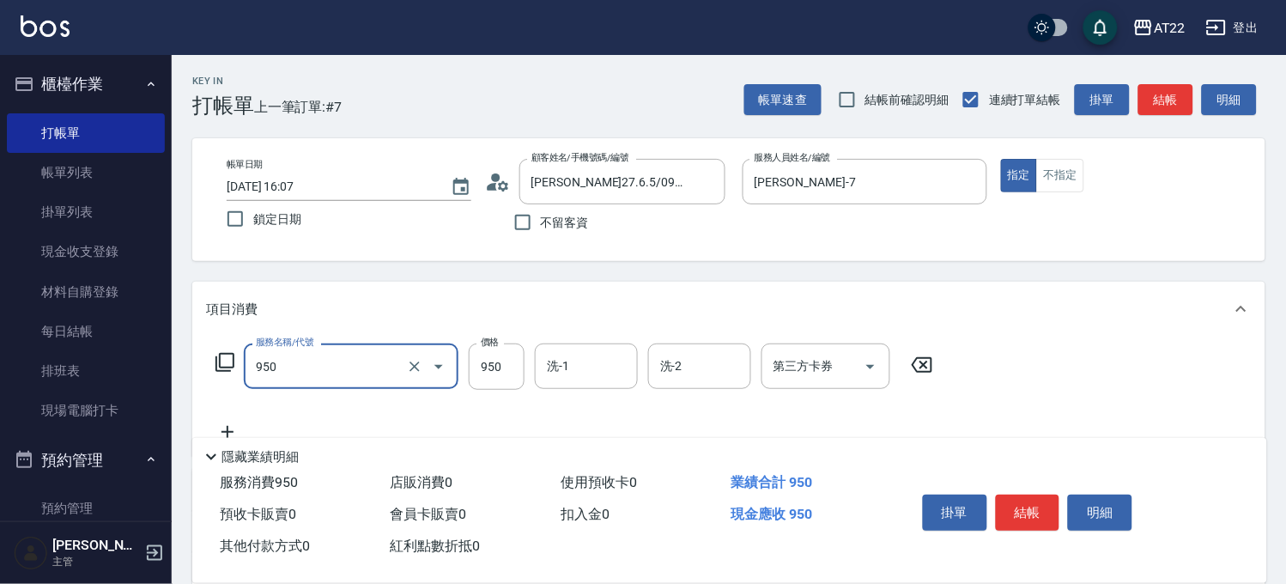
type input "SPA精油洗髮(950)"
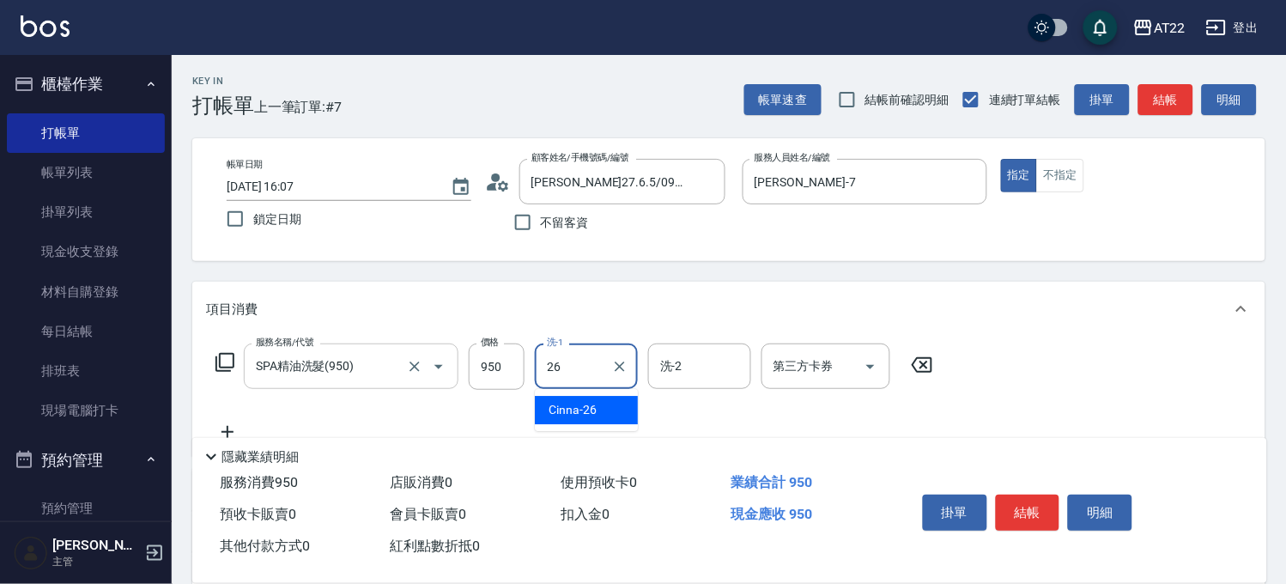
type input "Cinna-26"
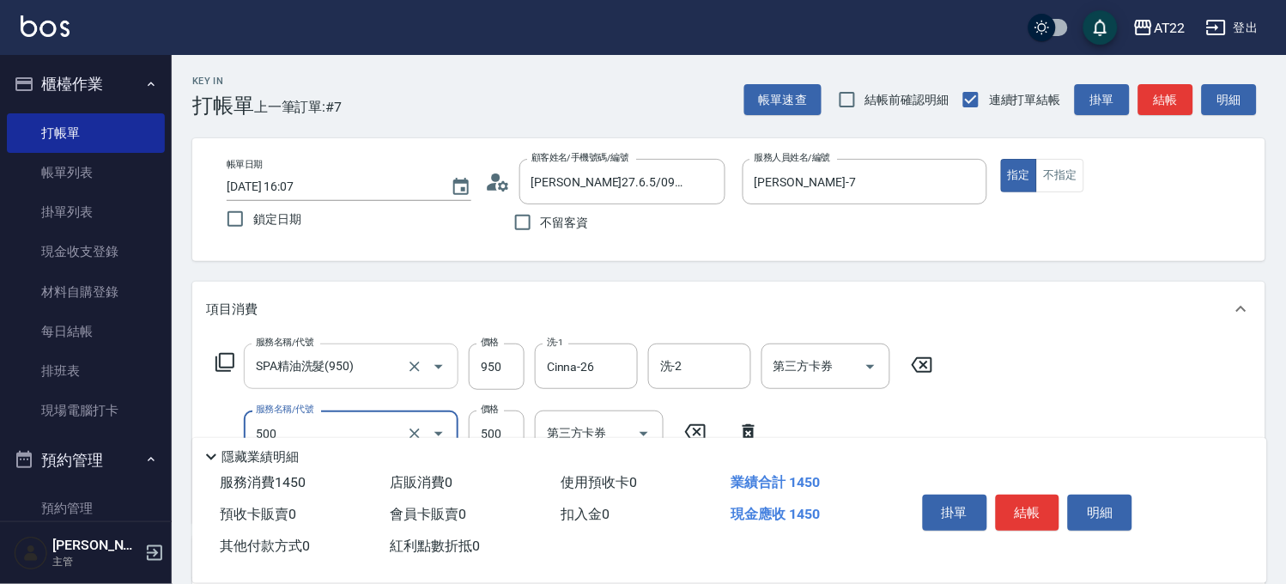
type input "剪髮(500)"
type input "730"
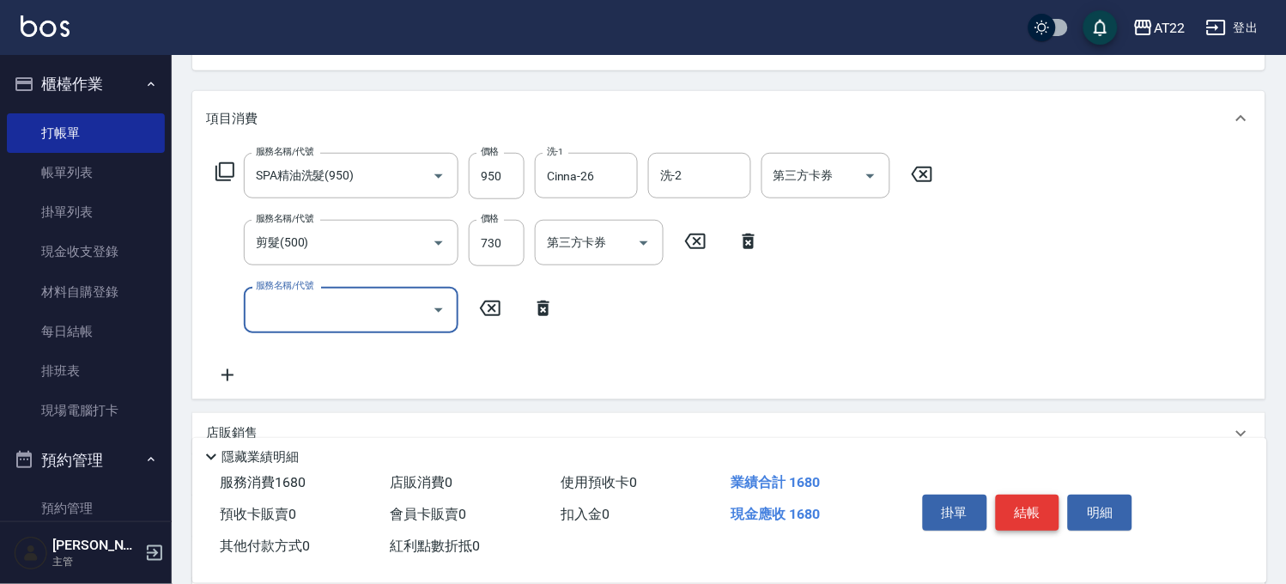
click at [1026, 495] on button "結帳" at bounding box center [1028, 512] width 64 height 36
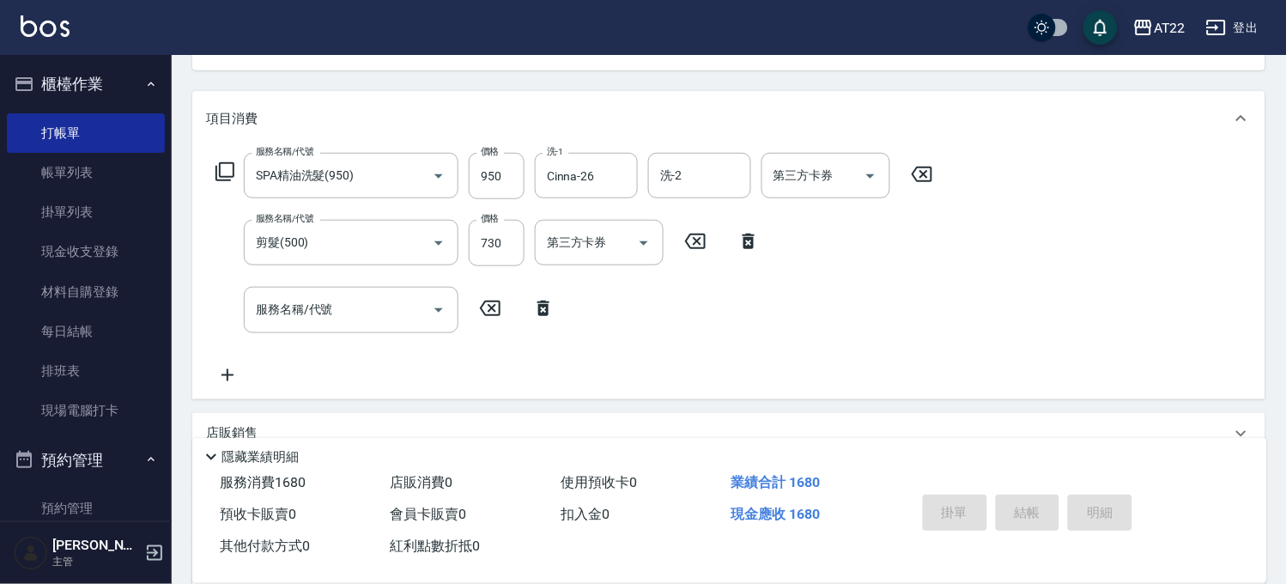
type input "2025/08/21 16:08"
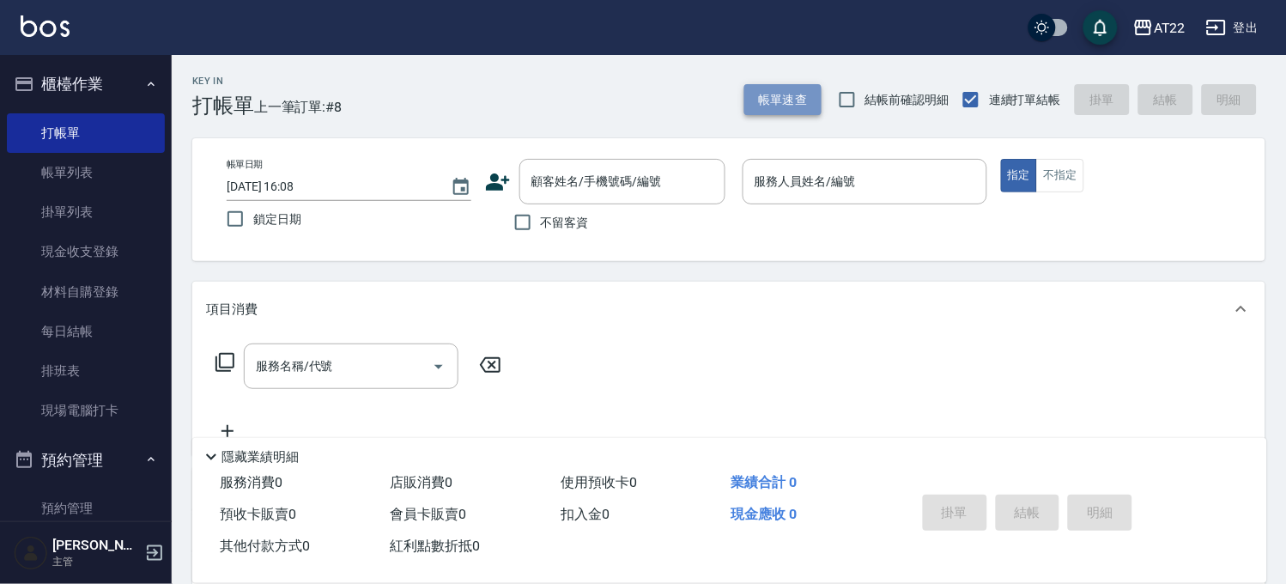
click at [762, 93] on button "帳單速查" at bounding box center [782, 100] width 77 height 32
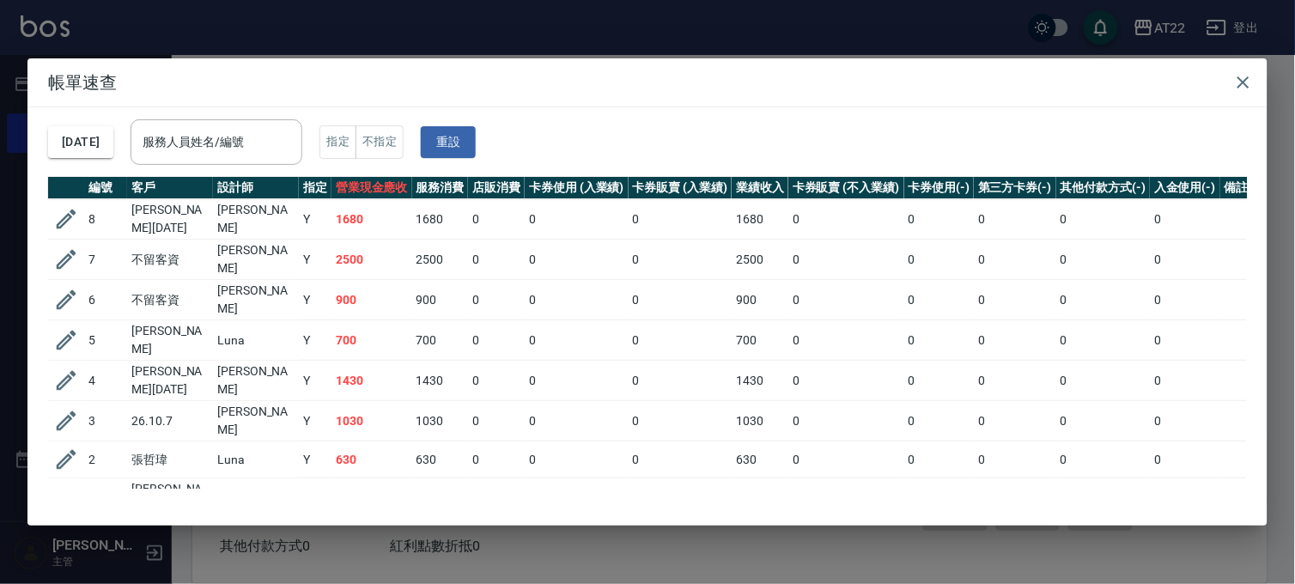
click at [573, 34] on div "帳單速查 2025/08/21 服務人員姓名/編號 服務人員姓名/編號 指定 不指定 重設 編號 客戶 設計師 指定 營業現金應收 服務消費 店販消費 卡券使…" at bounding box center [647, 292] width 1295 height 584
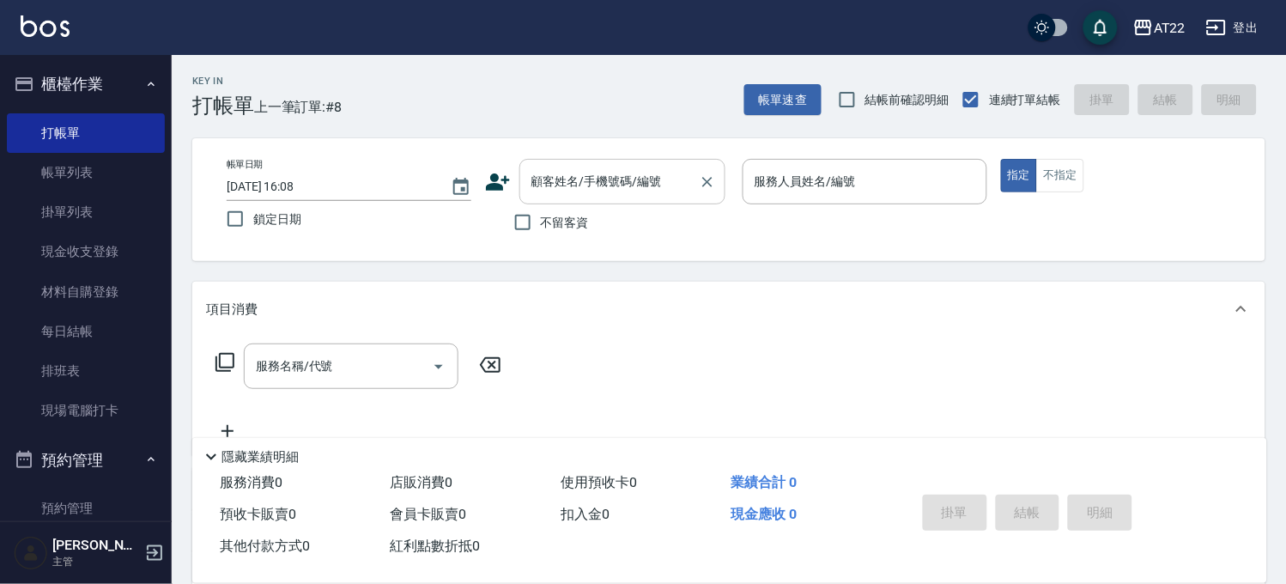
click at [554, 173] on input "顧客姓名/手機號碼/編號" at bounding box center [609, 182] width 165 height 30
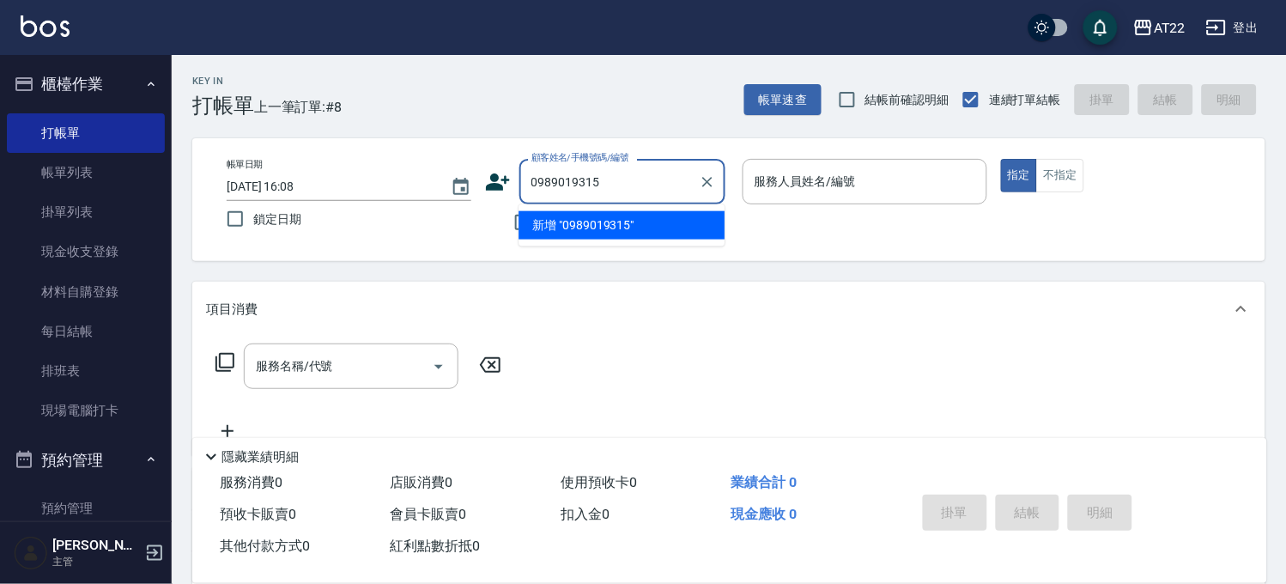
click at [572, 220] on li "新增 "0989019315"" at bounding box center [622, 225] width 206 height 28
type input "0989019315"
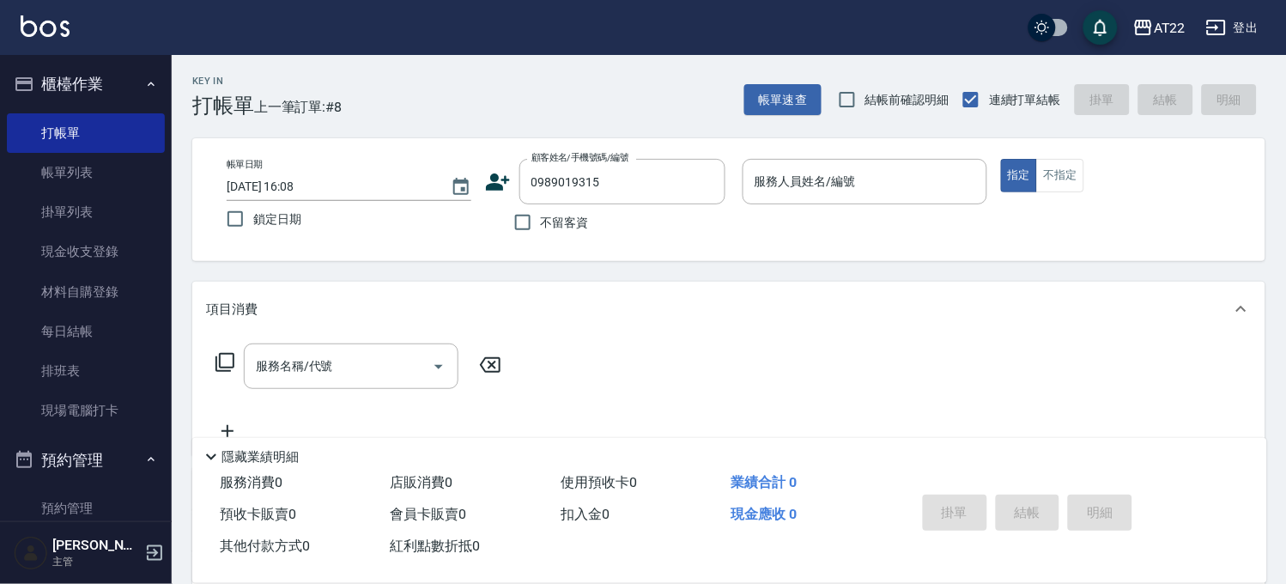
click at [488, 182] on div "帳單日期 2025/08/21 16:08 鎖定日期 顧客姓名/手機號碼/編號 0989019315 顧客姓名/手機號碼/編號 不留客資 服務人員姓名/編號 …" at bounding box center [729, 200] width 1032 height 82
click at [494, 174] on icon at bounding box center [498, 181] width 24 height 17
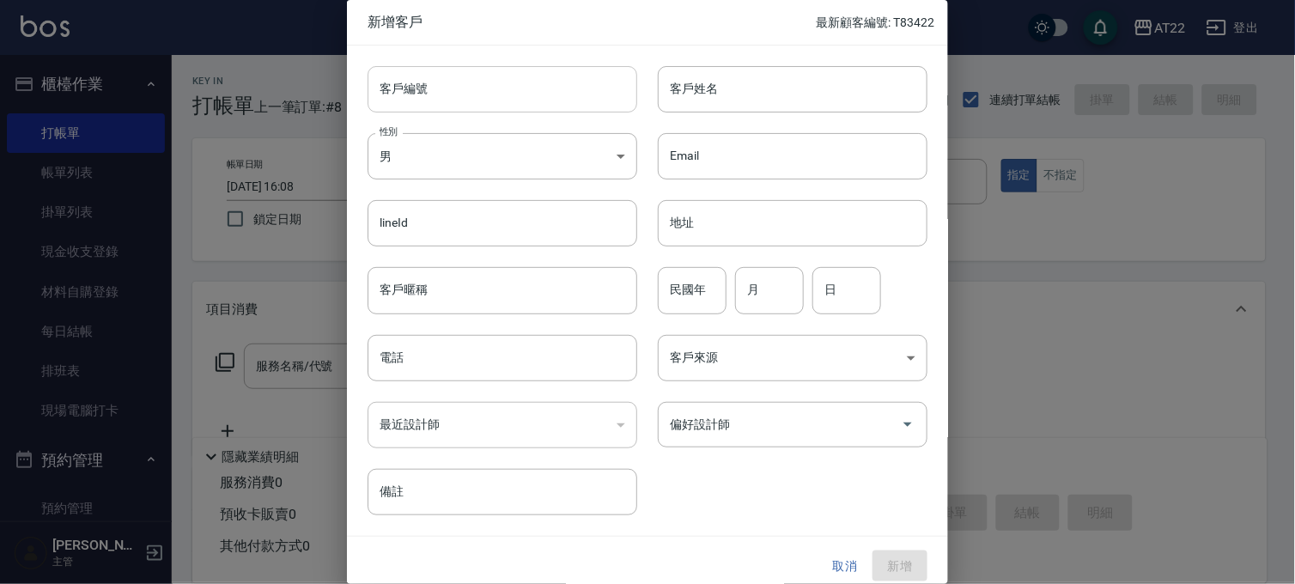
type input "0989019315"
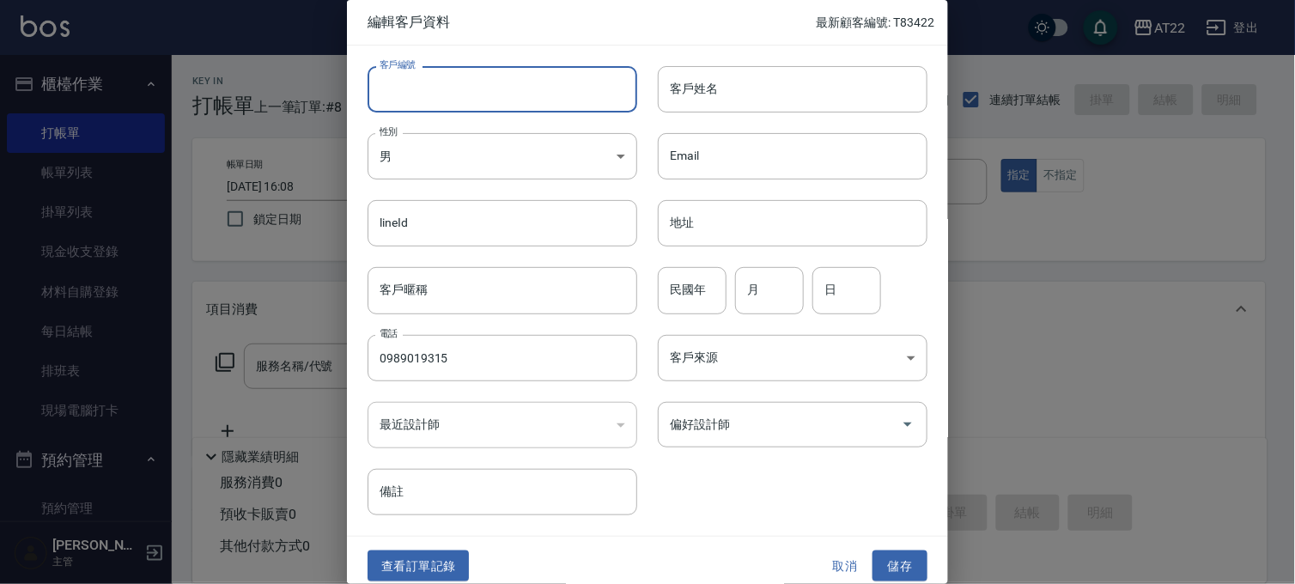
click at [601, 105] on input "客戶編號" at bounding box center [502, 89] width 270 height 46
type input "T91825"
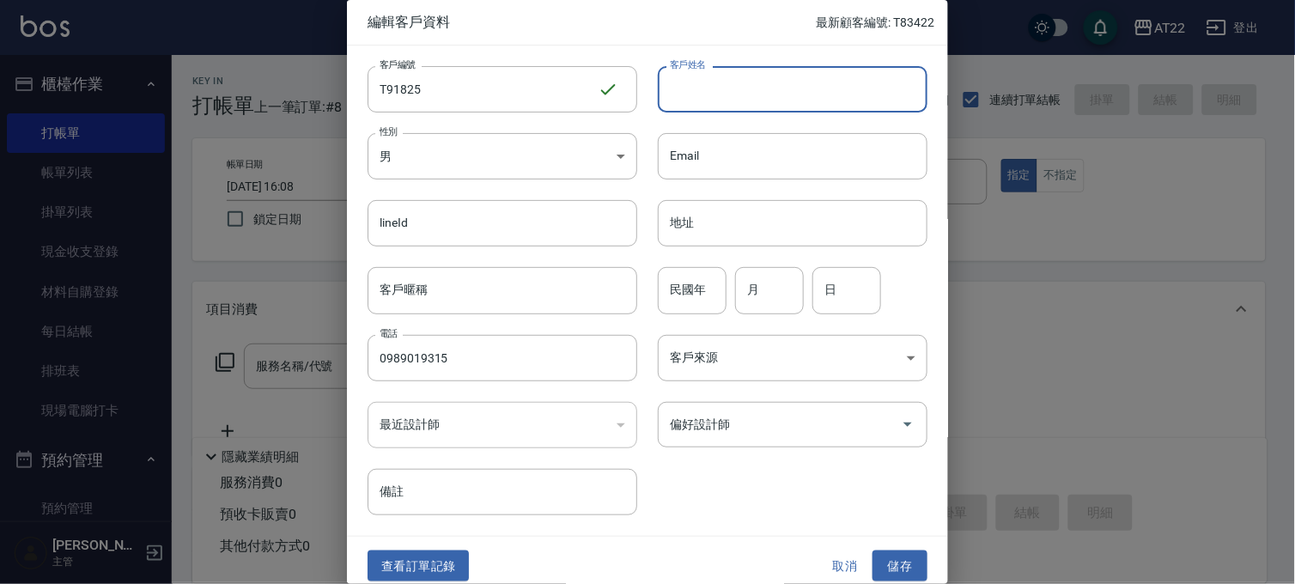
click at [745, 72] on input "客戶姓名" at bounding box center [793, 89] width 270 height 46
type input "d"
type input "李孟儒27.8.20"
click at [699, 260] on div "民國年 民國年 月 月 日 日" at bounding box center [782, 279] width 290 height 67
click at [699, 263] on div "民國年 民國年 月 月 日 日" at bounding box center [782, 279] width 290 height 67
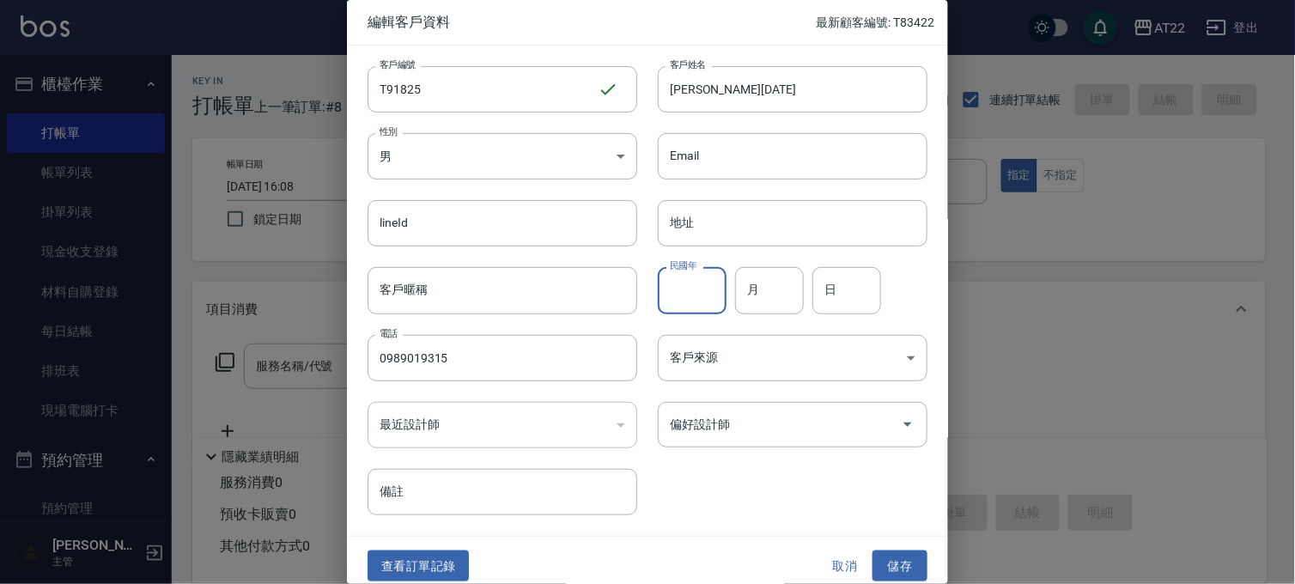
click at [700, 288] on input "民國年" at bounding box center [692, 290] width 69 height 46
type input "89"
type input "3"
type input "15"
click at [903, 567] on button "儲存" at bounding box center [899, 566] width 55 height 32
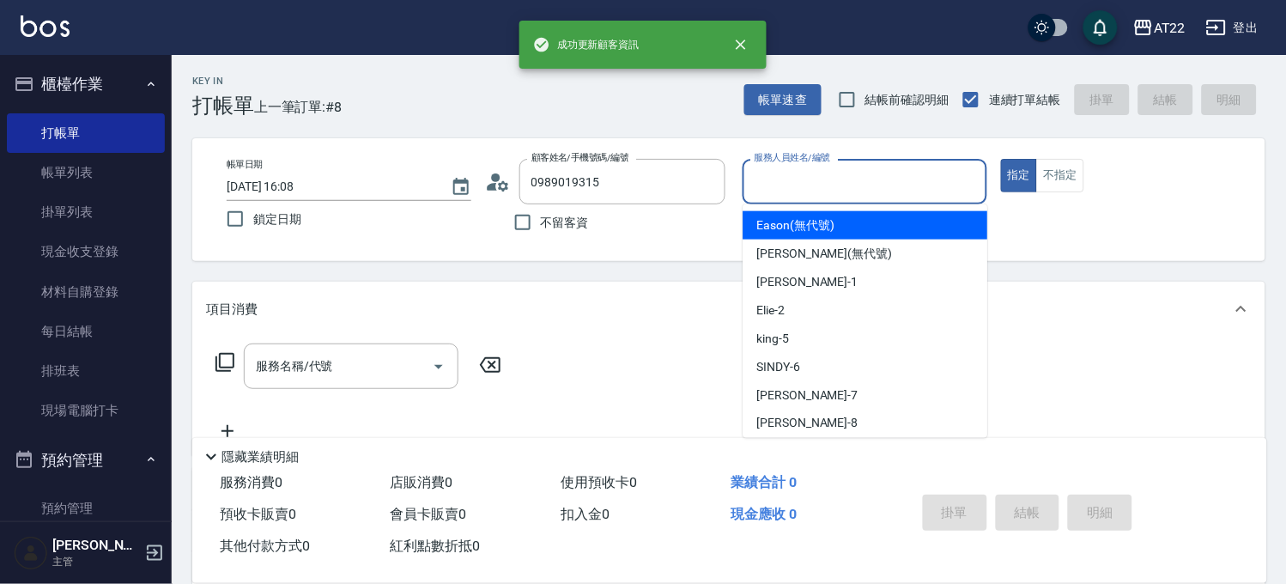
click at [913, 189] on input "服務人員姓名/編號" at bounding box center [864, 182] width 229 height 30
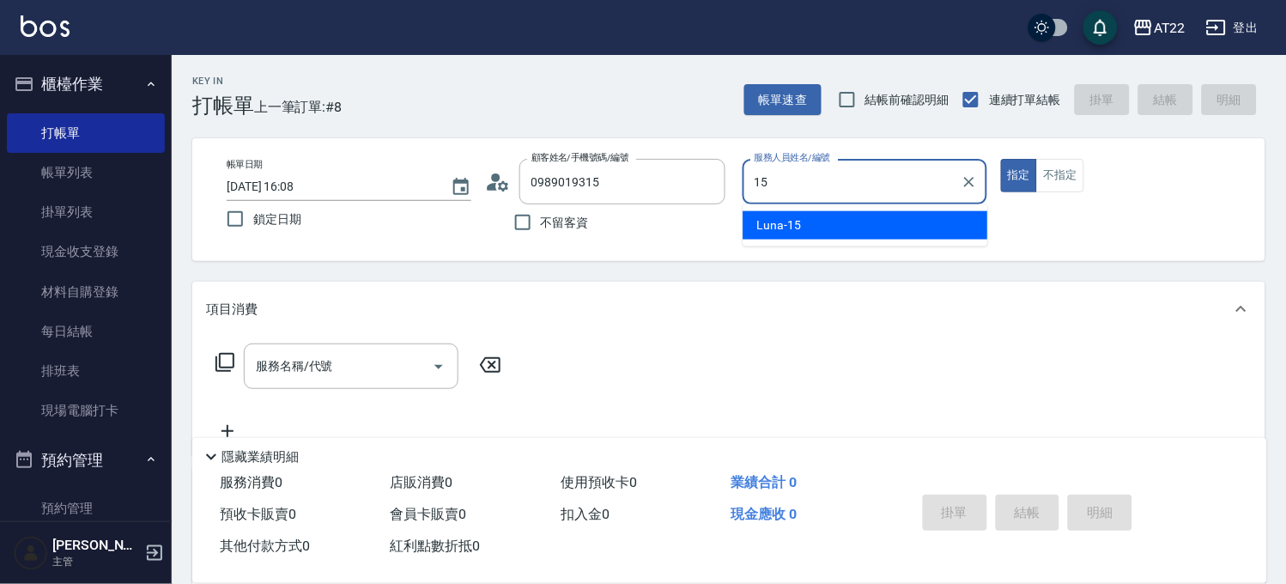
type input "Luna-15"
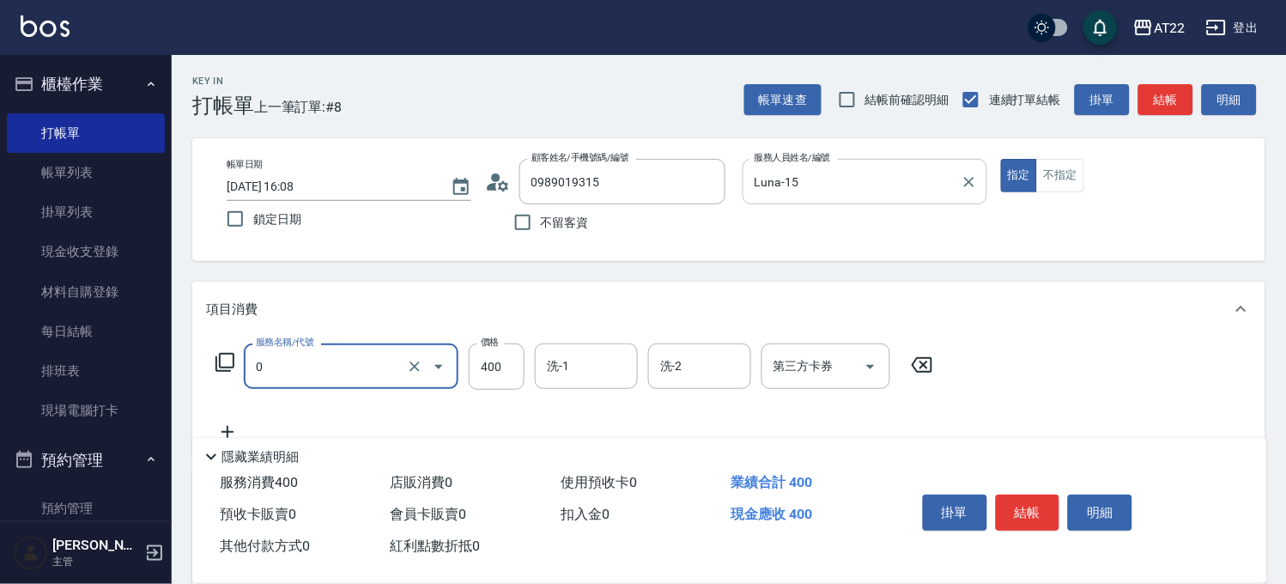
type input "有機洗髮(0)"
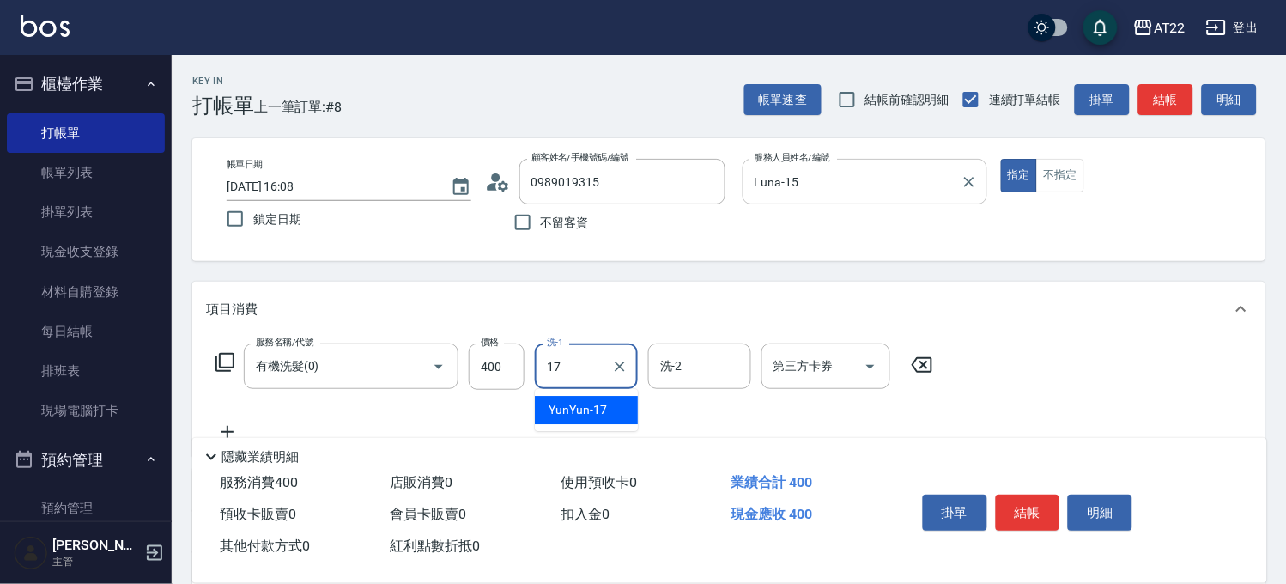
type input "YunYun-17"
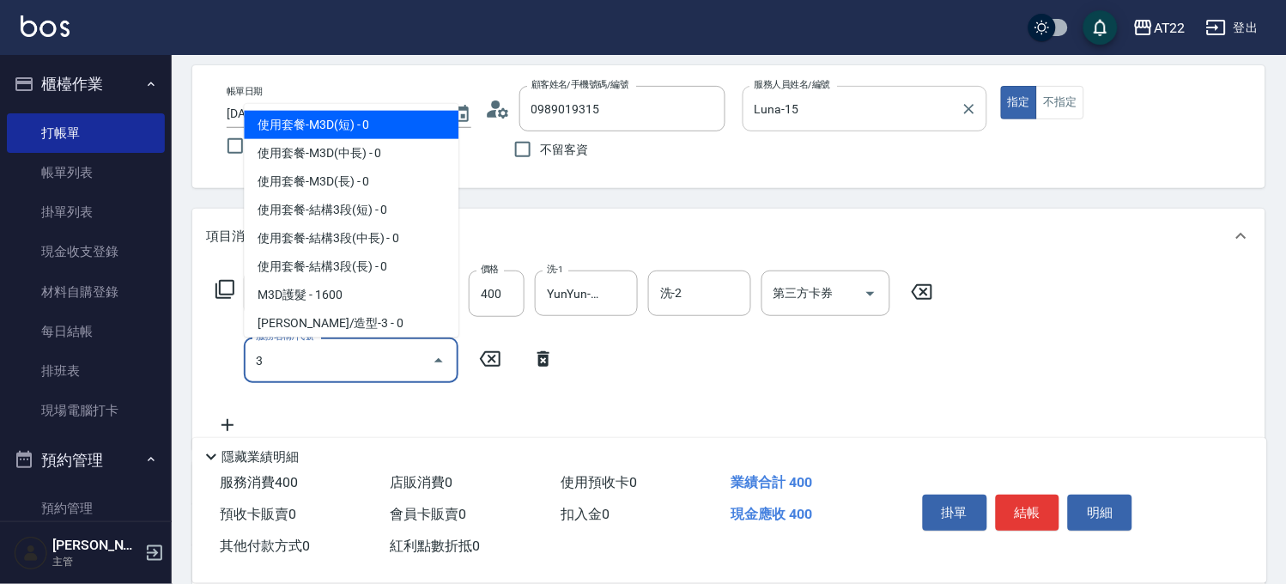
scroll to position [191, 0]
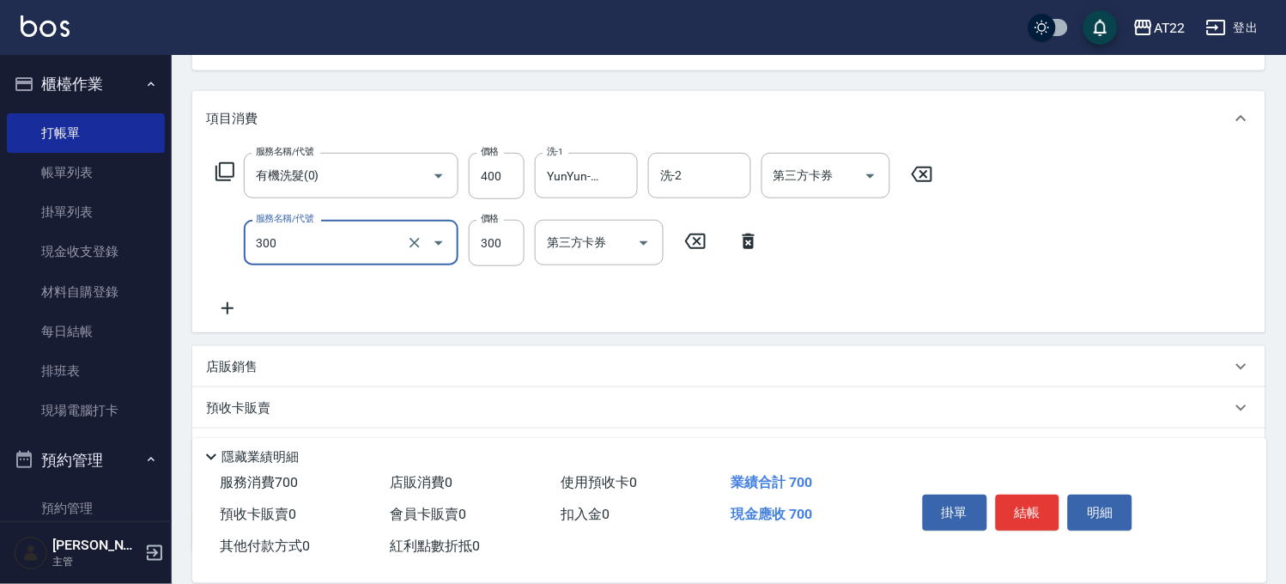
type input "剪髮(300)"
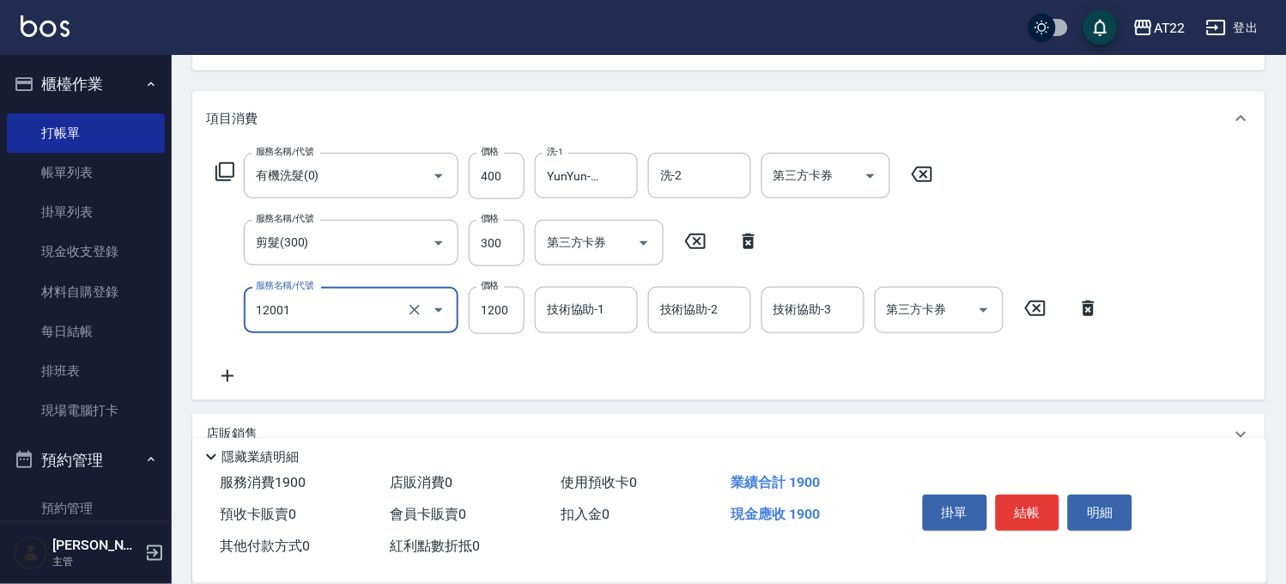
type input "燙髮S(12001)"
type input "1280"
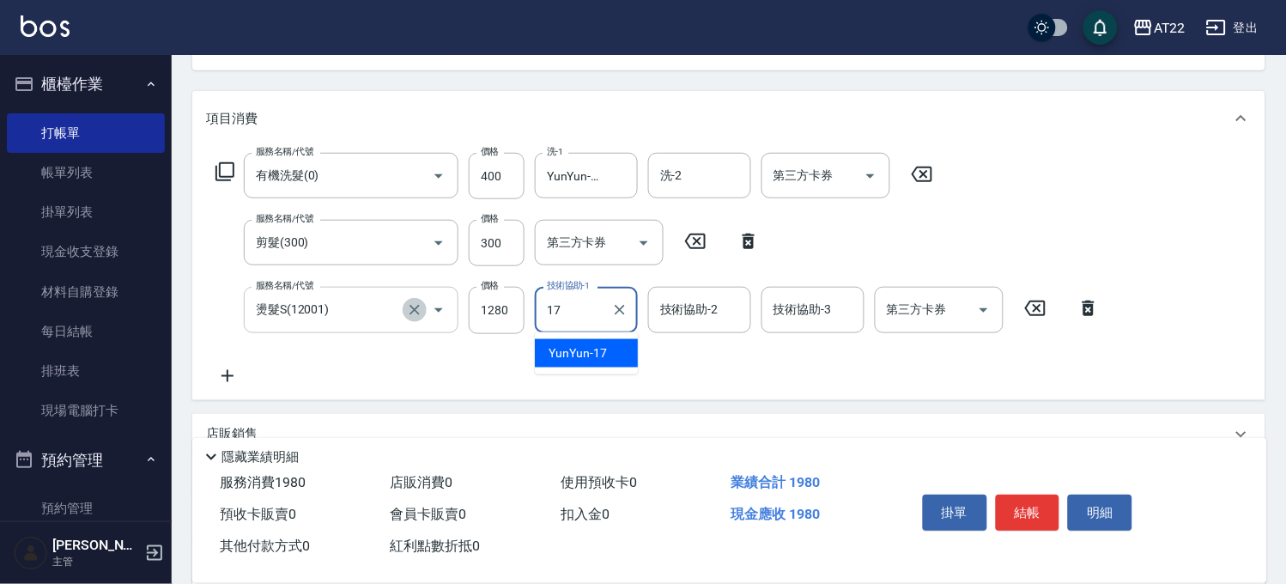
click at [422, 301] on icon "Clear" at bounding box center [414, 309] width 17 height 17
type input "17"
type input "燙髮S(12001)"
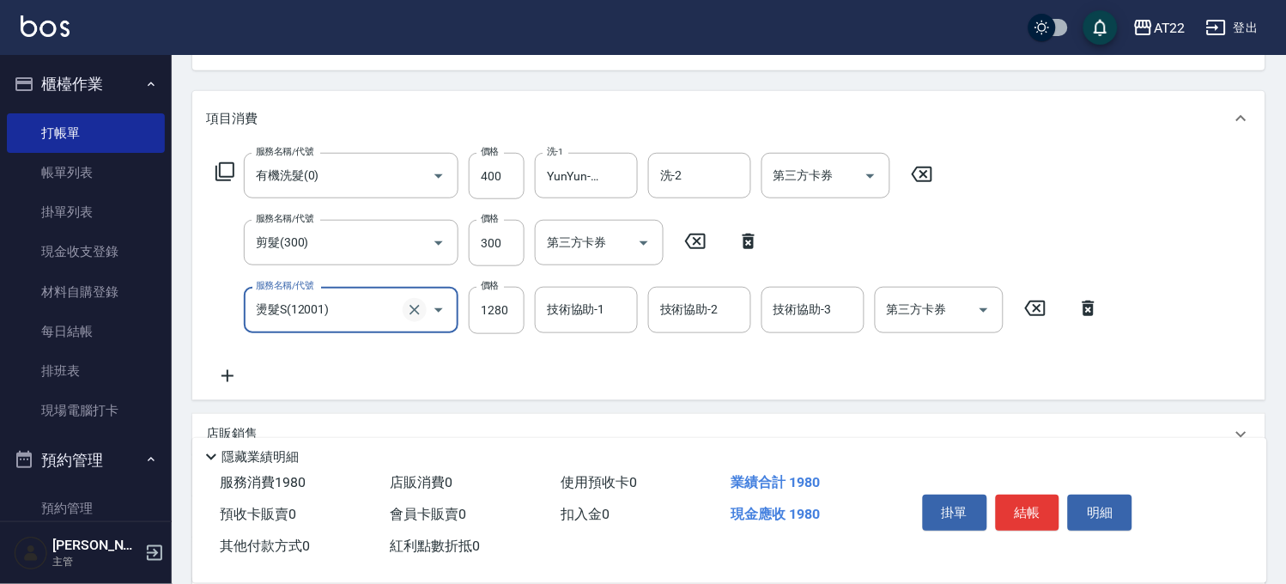
click at [422, 301] on icon "Clear" at bounding box center [414, 309] width 17 height 17
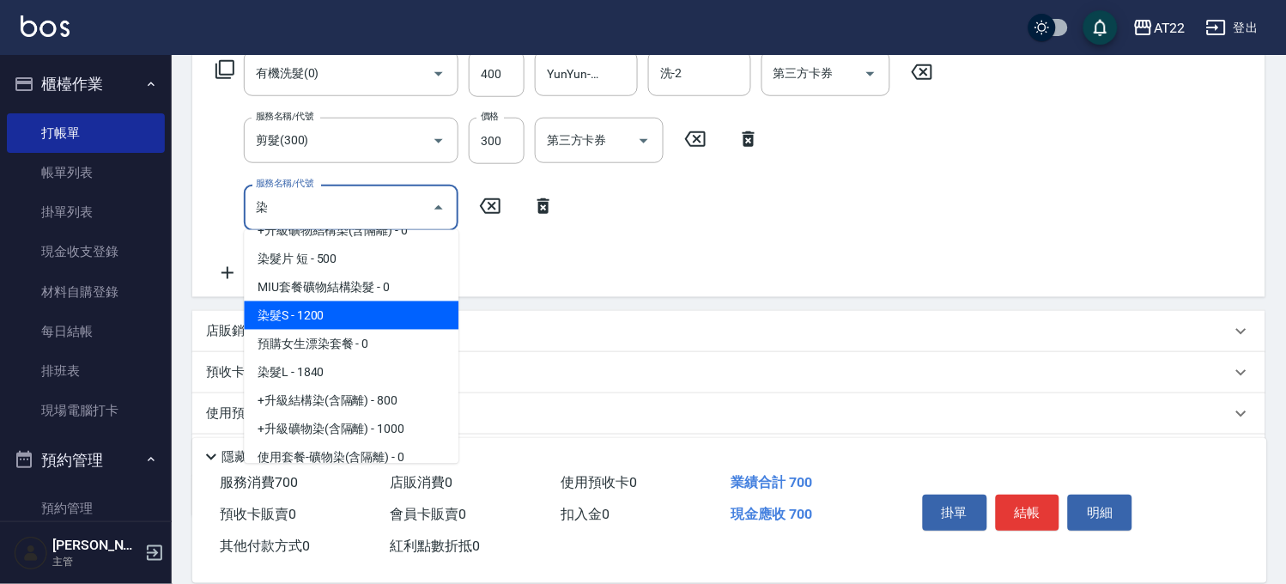
click at [327, 306] on span "染髮S - 1200" at bounding box center [351, 315] width 215 height 28
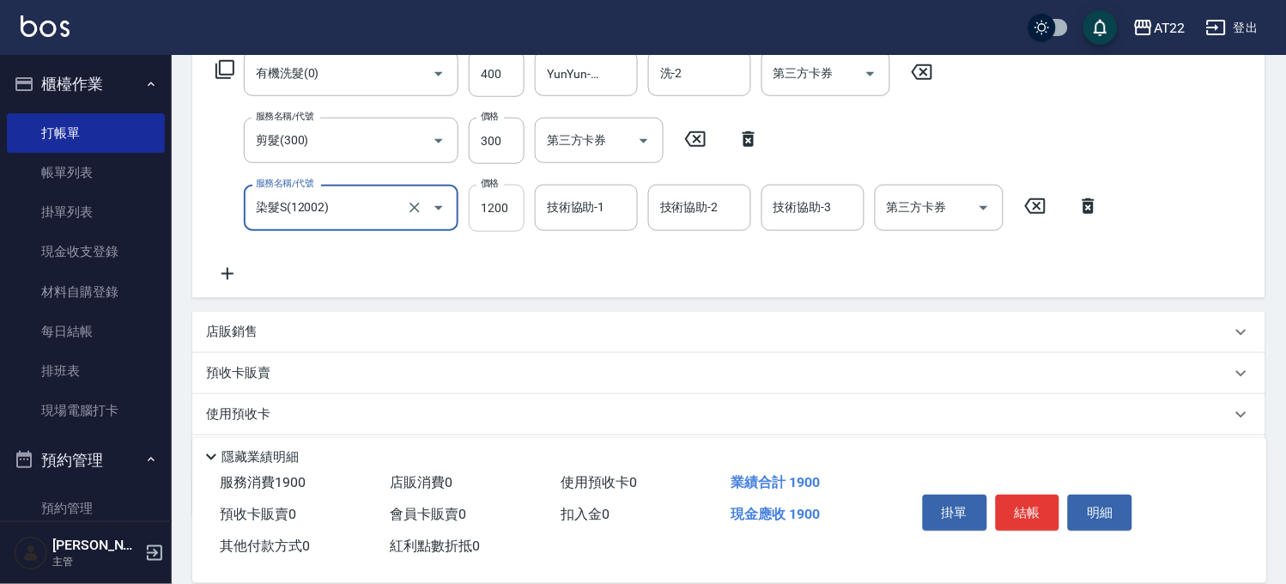
type input "染髮S(12002)"
click at [488, 203] on input "1200" at bounding box center [497, 208] width 56 height 46
type input "1280"
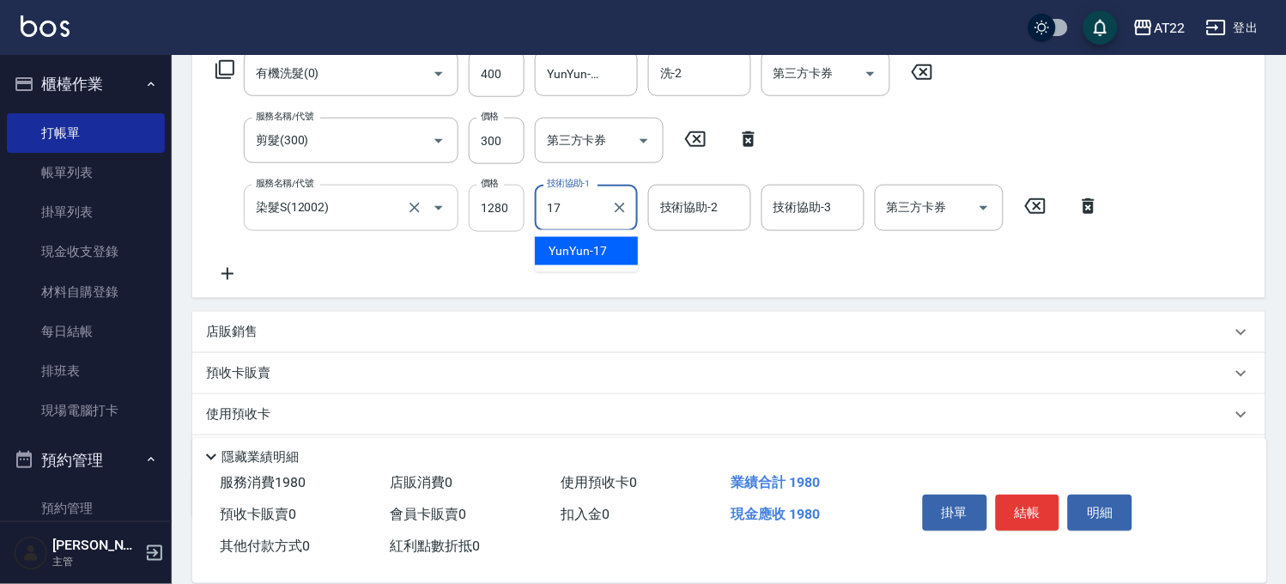
type input "YunYun-17"
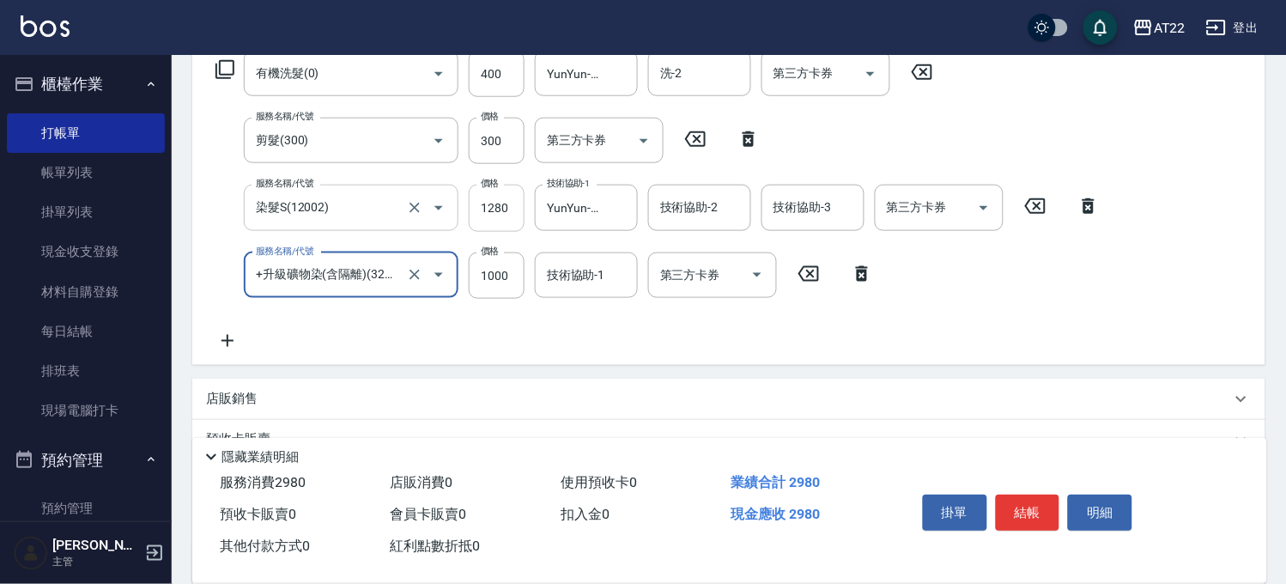
type input "+升級礦物染(含隔離)(32012)"
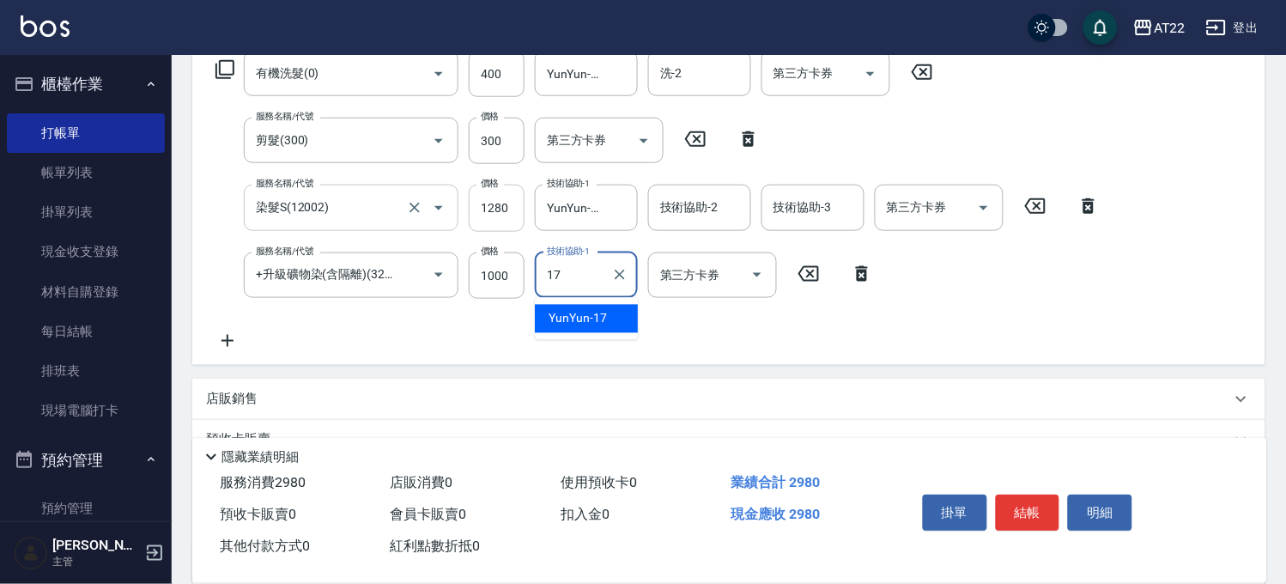
type input "YunYun-17"
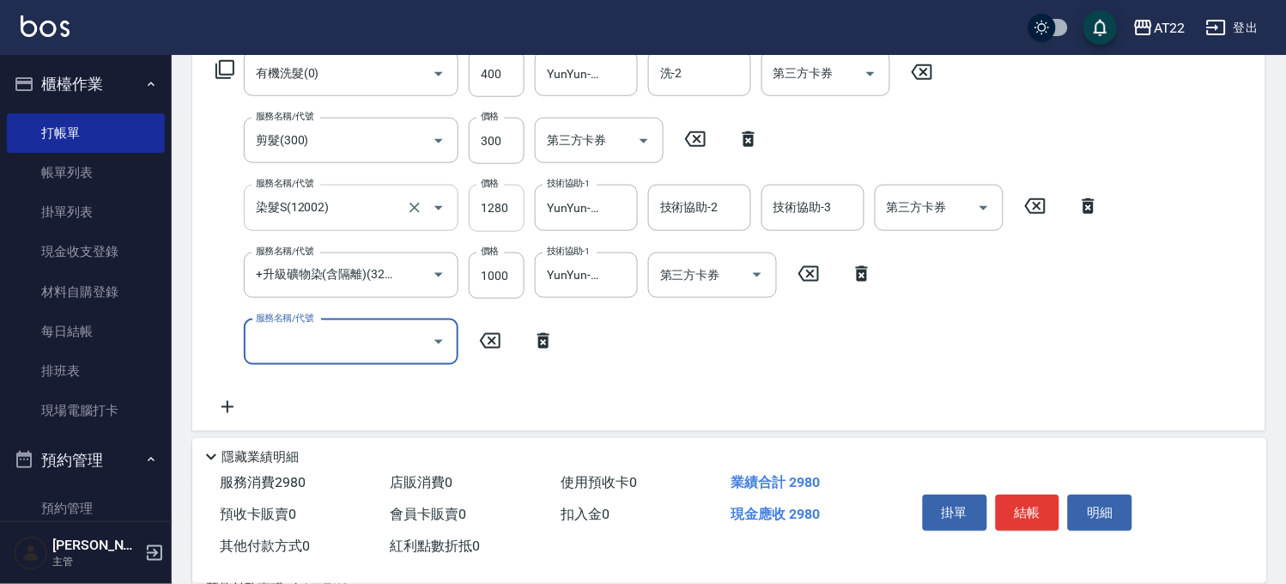
scroll to position [0, 0]
type input "結構式三段(a1800)"
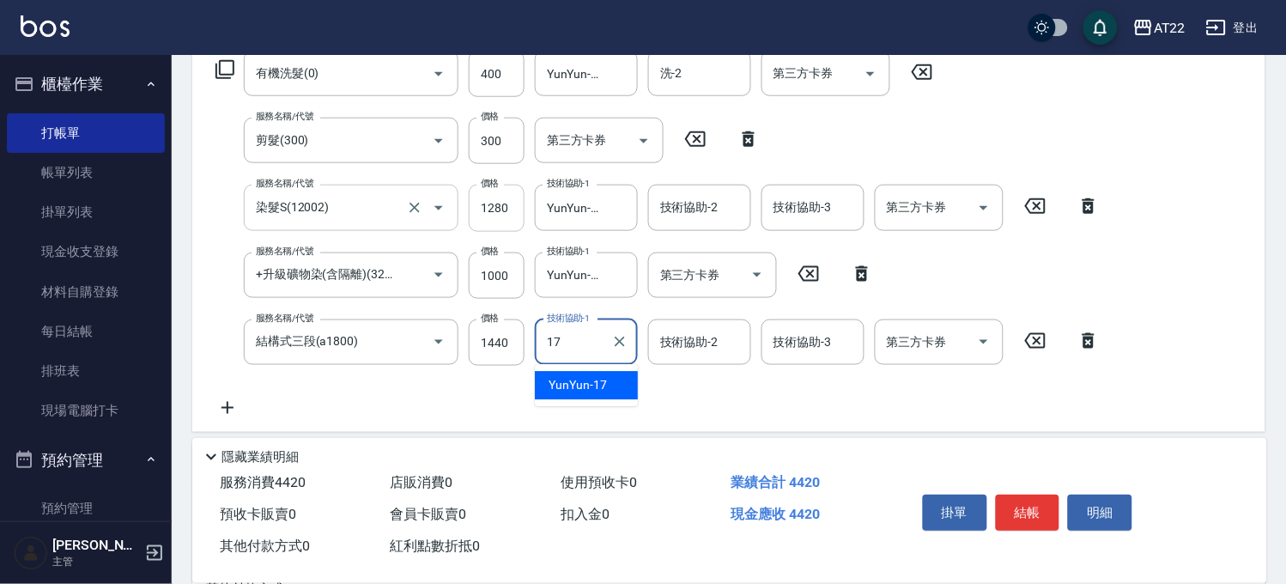
type input "YunYun-17"
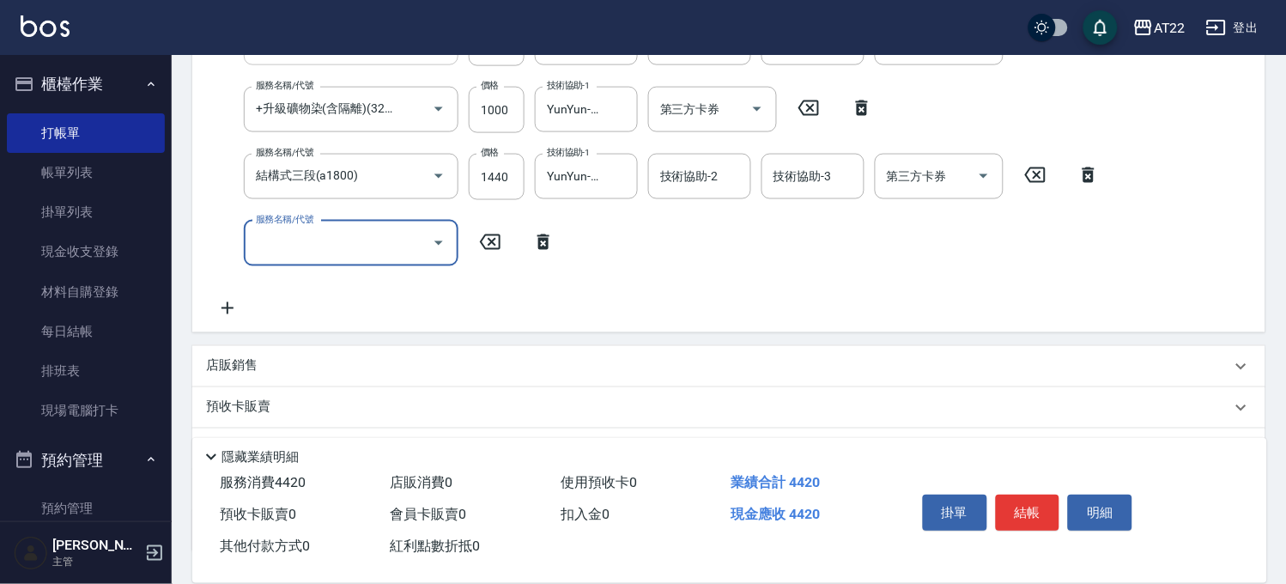
scroll to position [579, 0]
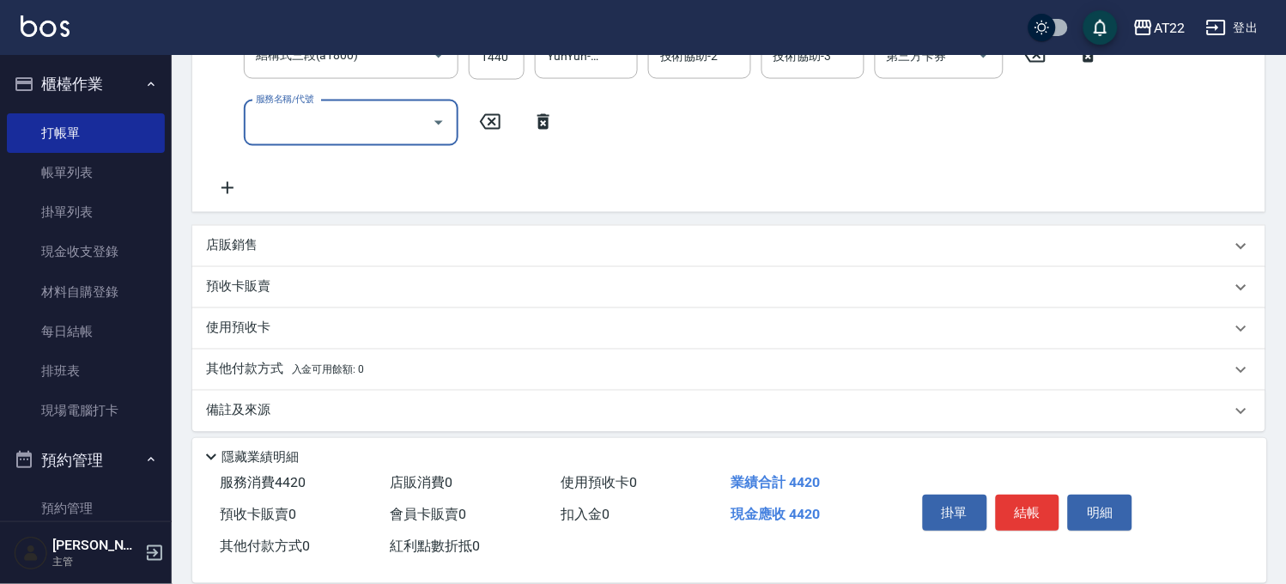
click at [313, 258] on div "店販銷售" at bounding box center [728, 246] width 1073 height 41
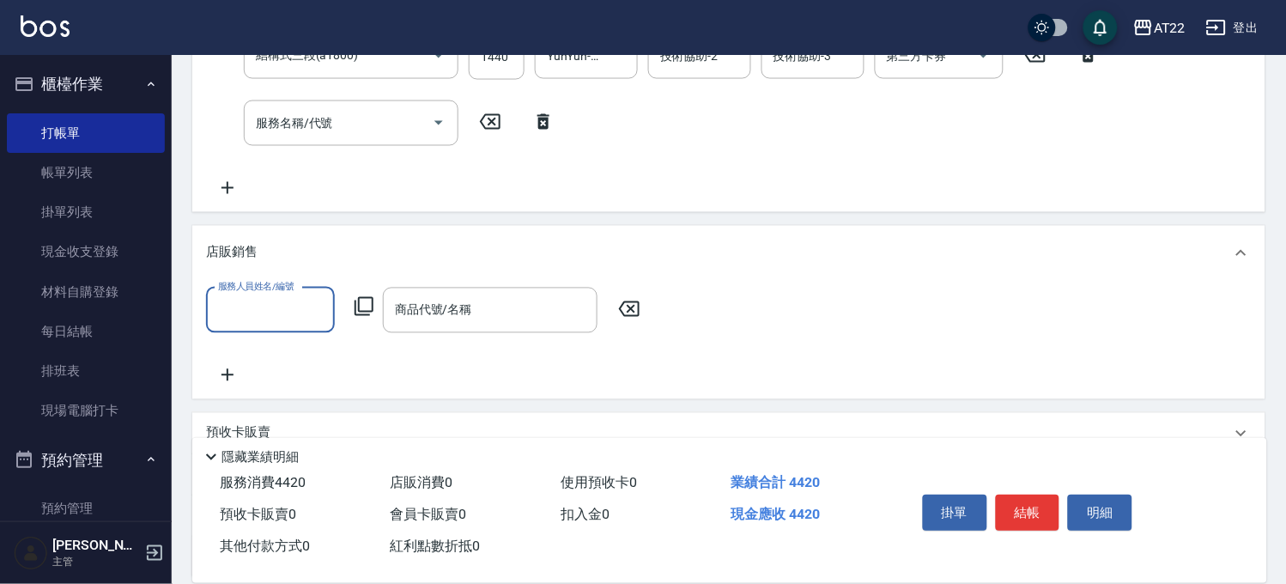
scroll to position [0, 0]
type input "Luna-15"
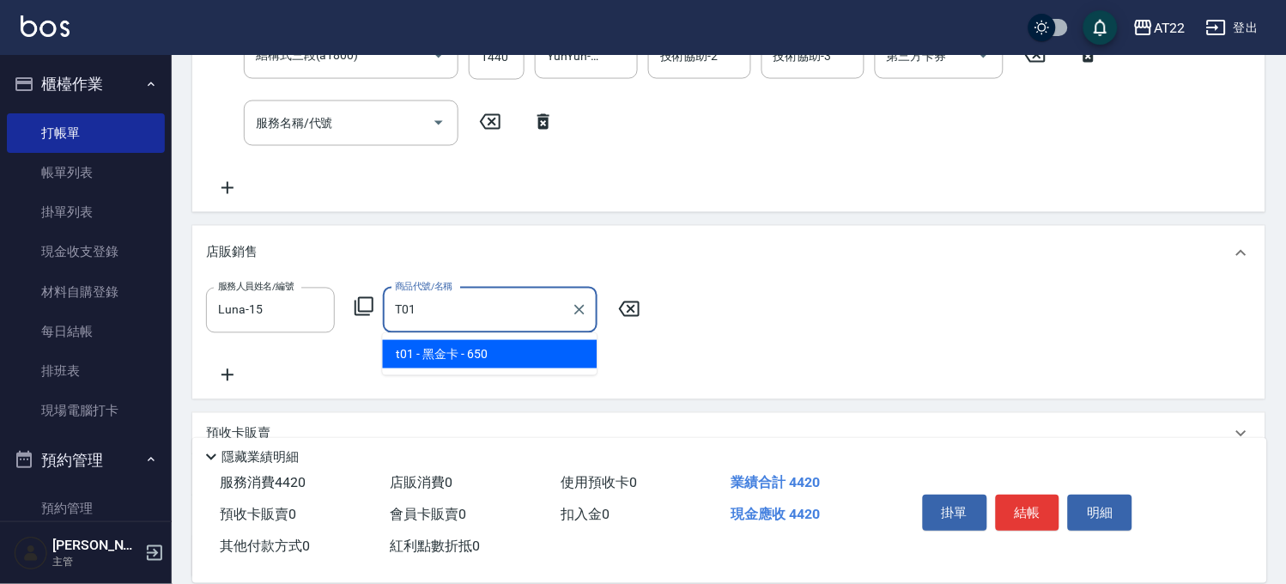
type input "黑金卡"
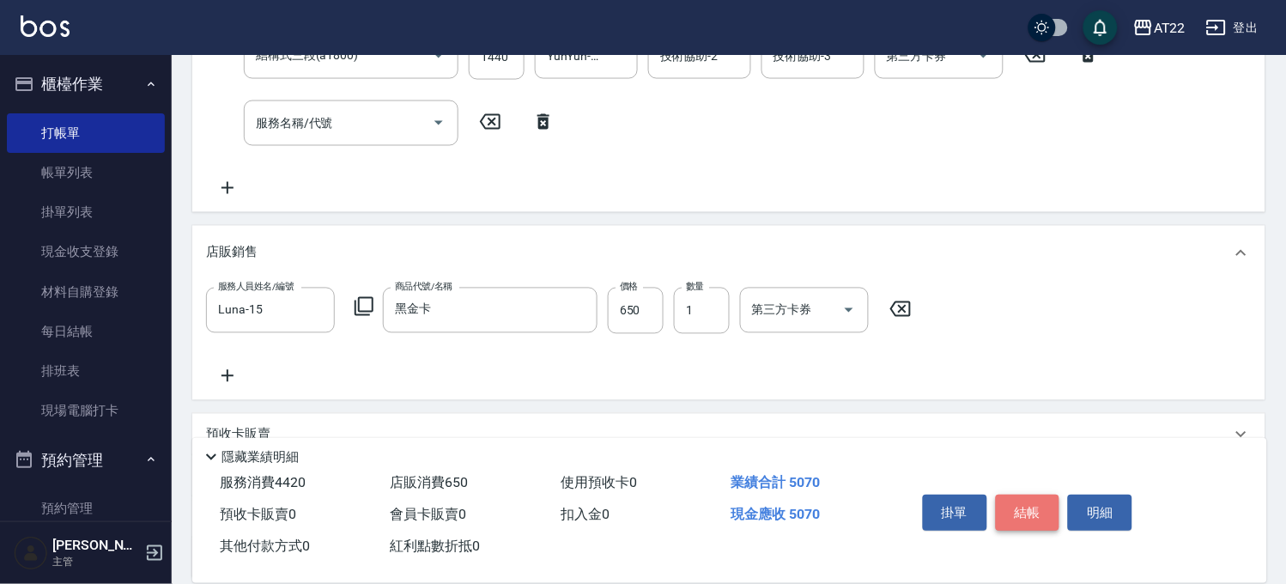
click at [1027, 500] on button "結帳" at bounding box center [1028, 512] width 64 height 36
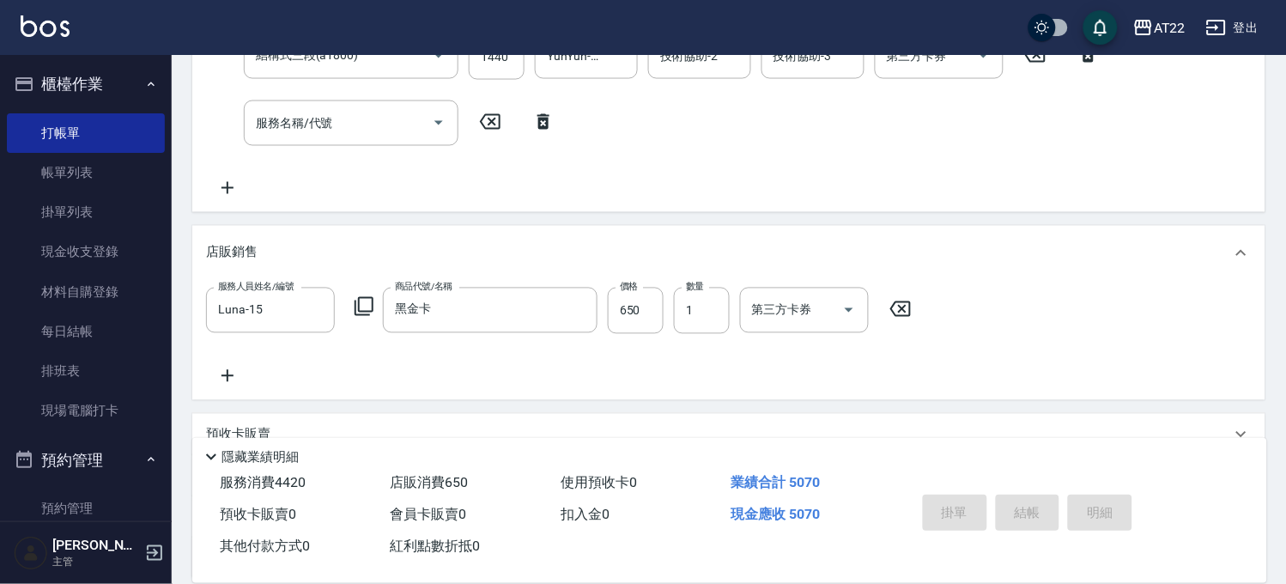
type input "2025/08/21 16:10"
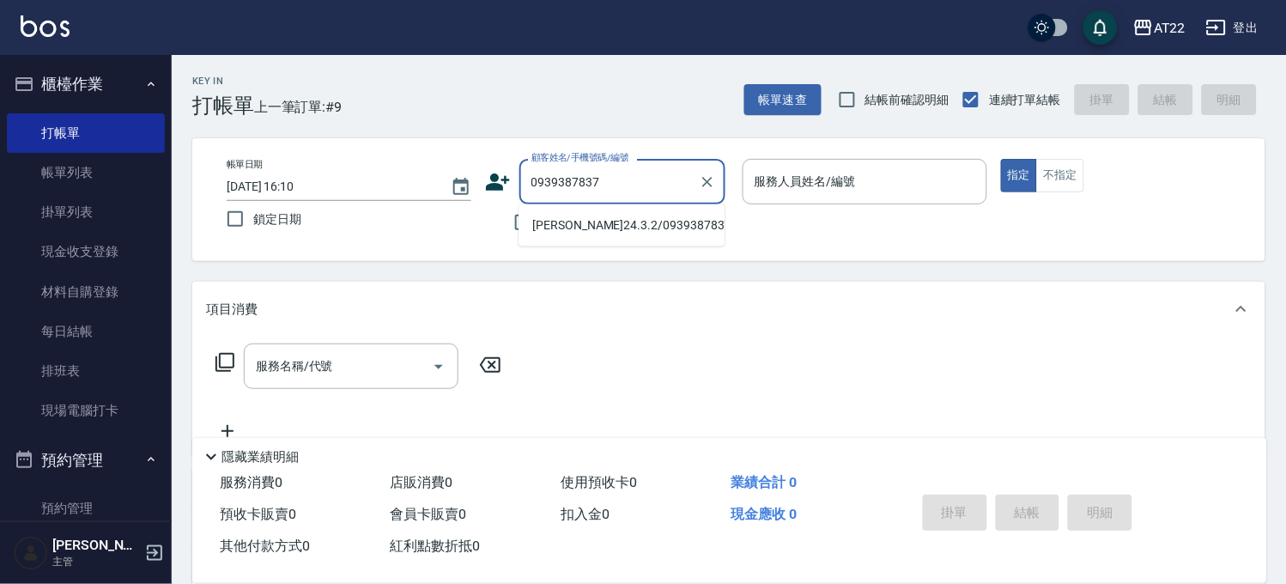
click at [553, 233] on li "[PERSON_NAME]24.3.2/0939387837/T10148" at bounding box center [622, 225] width 206 height 28
type input "[PERSON_NAME]24.3.2/0939387837/T10148"
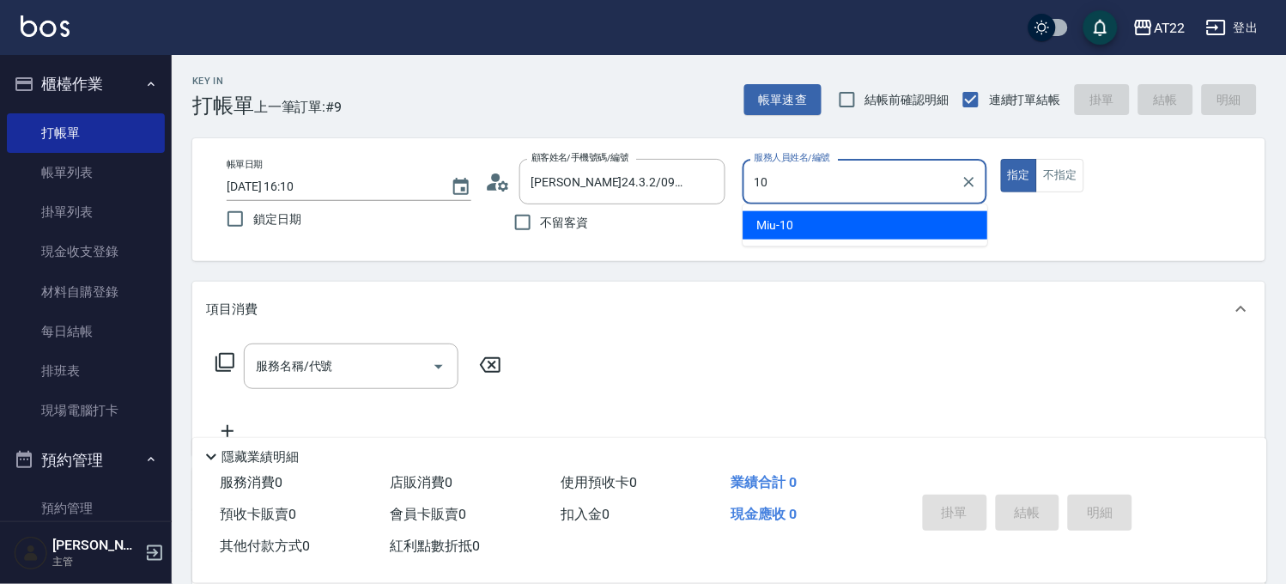
type input "Miu-10"
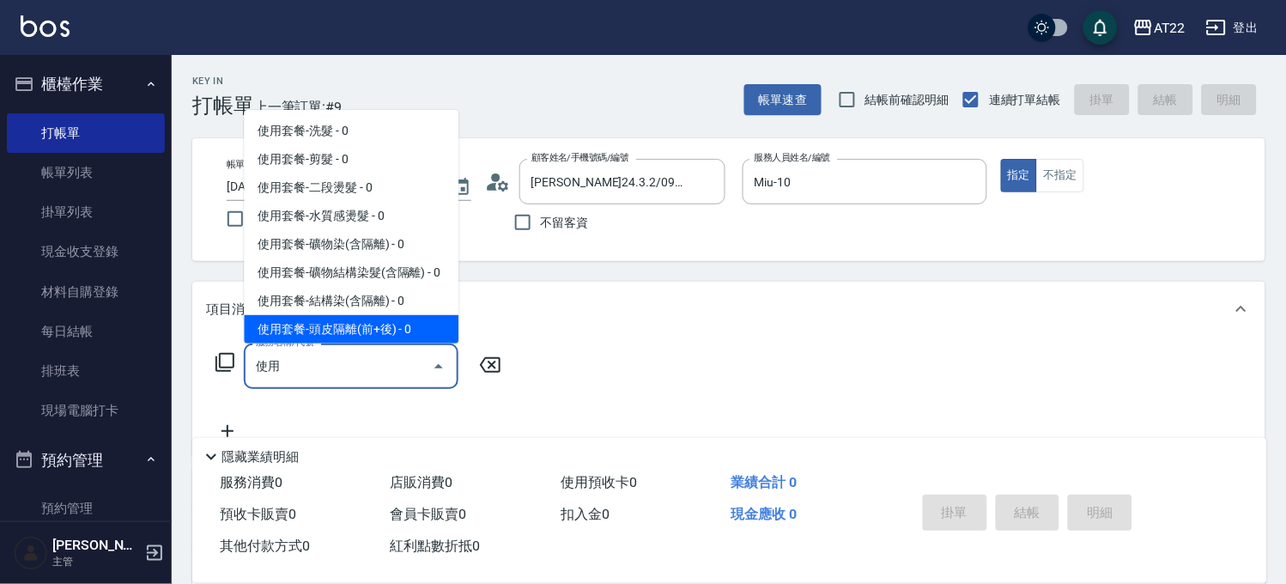
click at [367, 366] on input "使用" at bounding box center [338, 366] width 173 height 30
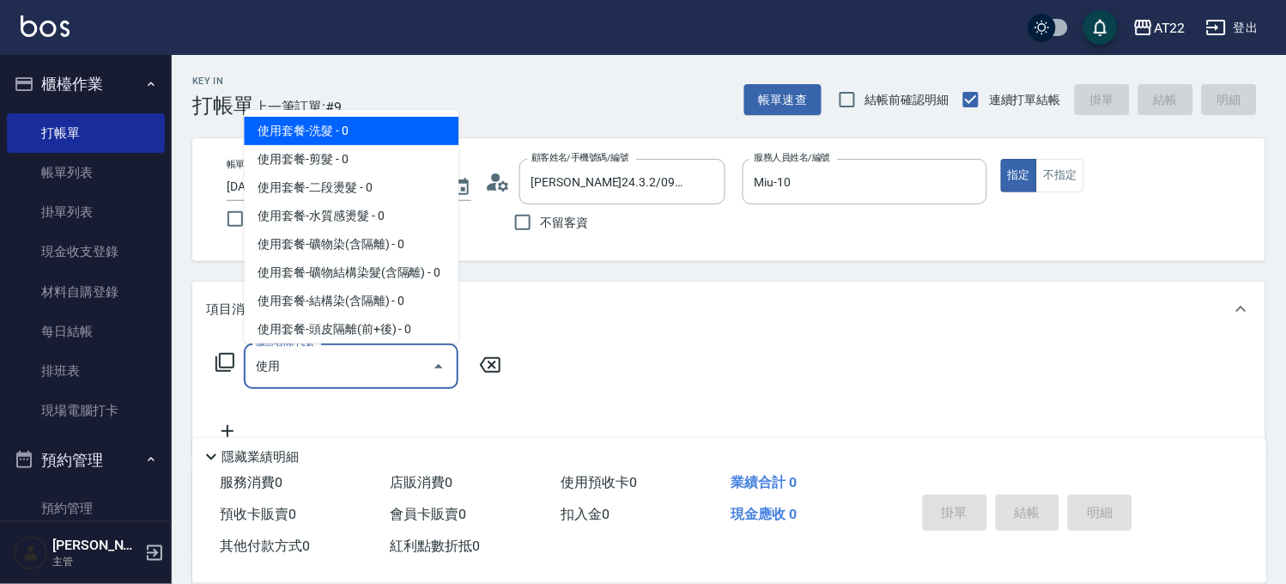
click at [301, 137] on span "使用套餐-洗髮 - 0" at bounding box center [351, 131] width 215 height 28
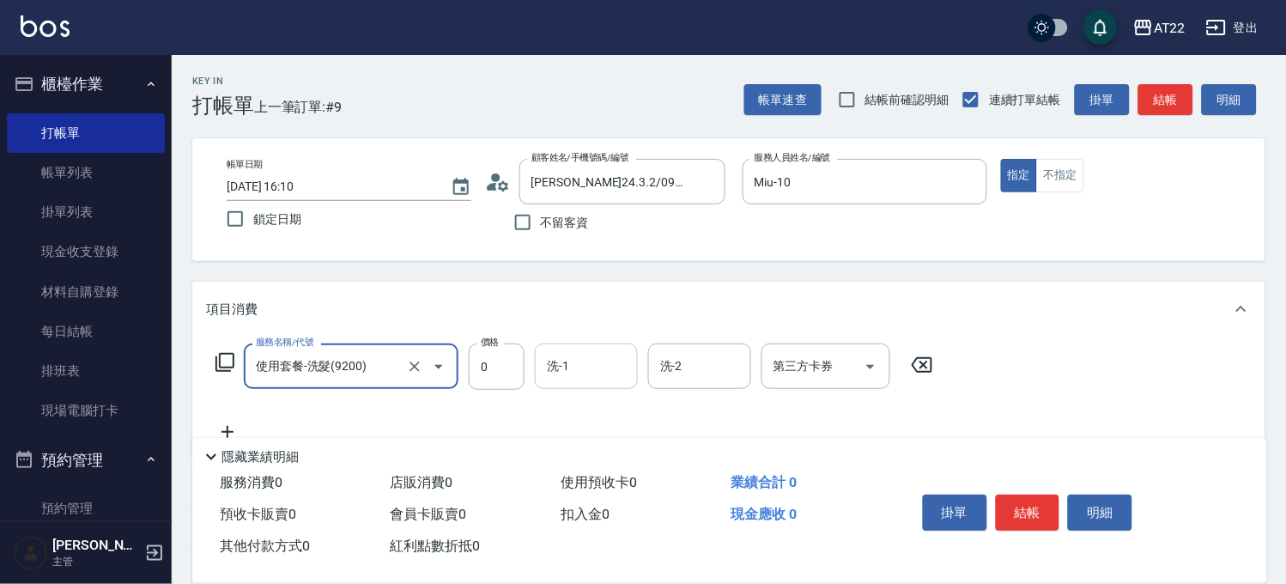
type input "使用套餐-洗髮(9200)"
click at [575, 366] on input "洗-1" at bounding box center [587, 366] width 88 height 30
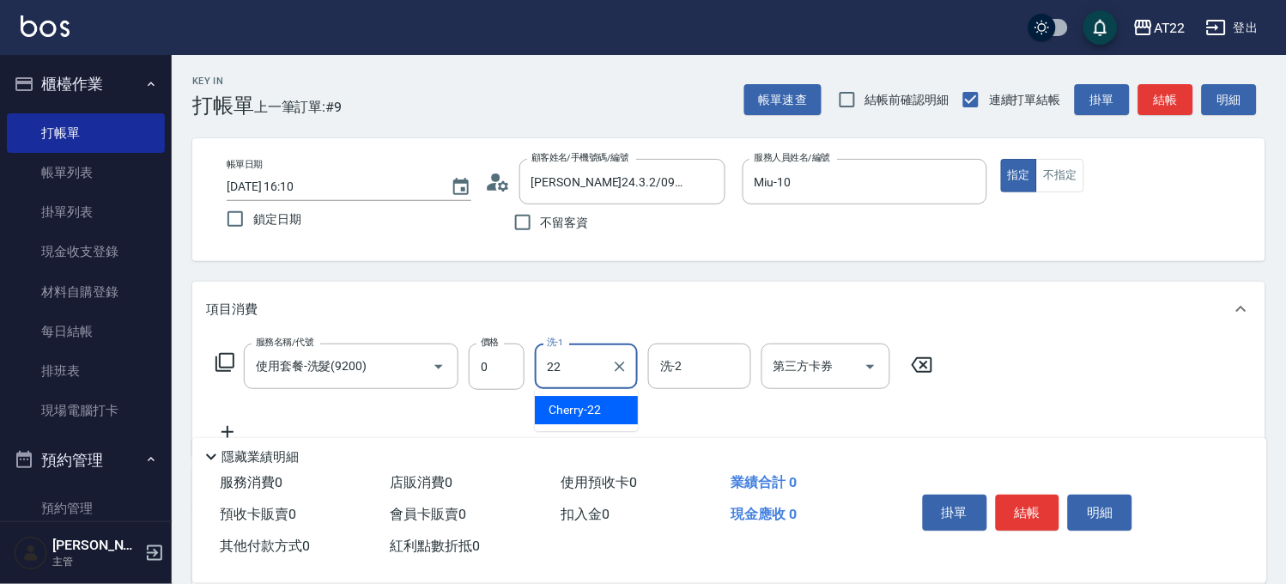
type input "Cherry-22"
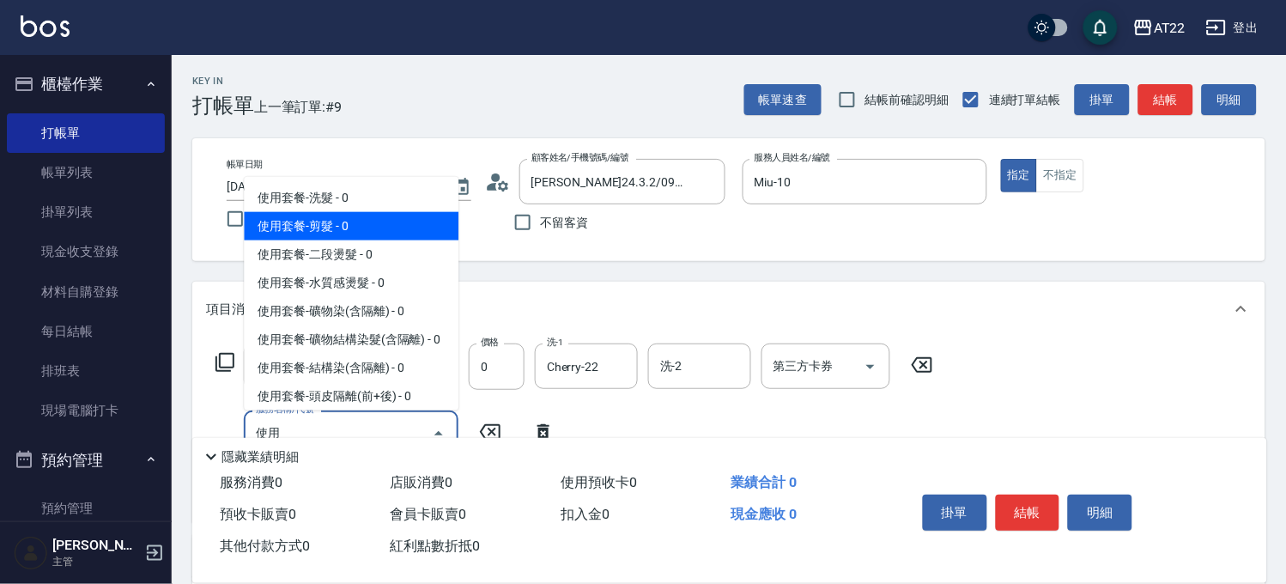
click at [301, 233] on span "使用套餐-剪髮 - 0" at bounding box center [351, 226] width 215 height 28
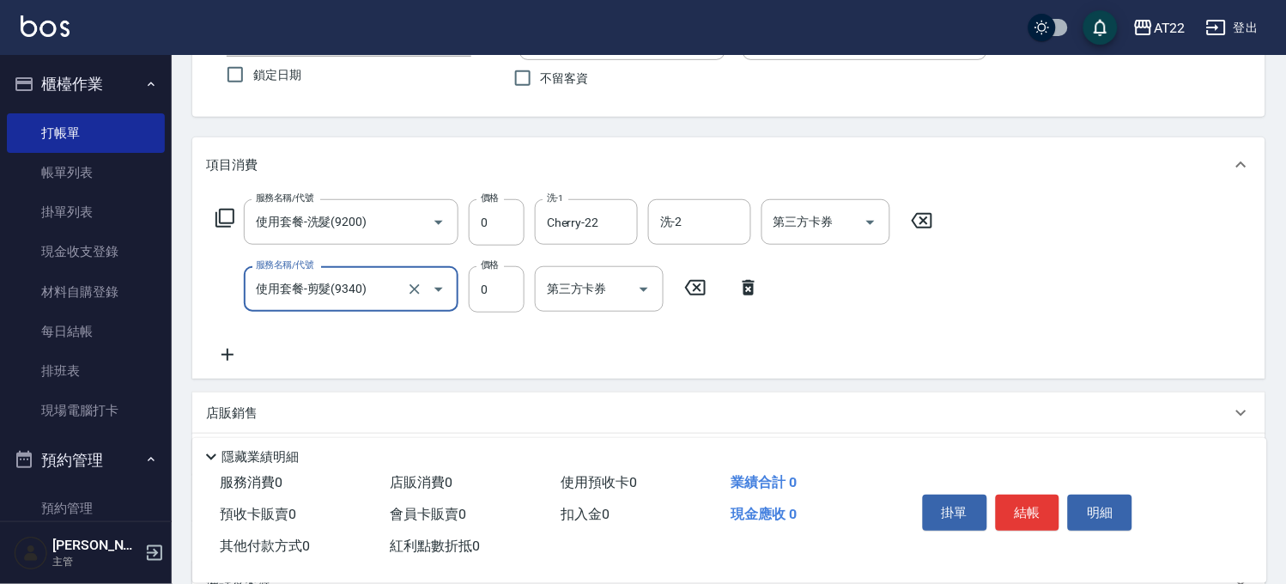
scroll to position [191, 0]
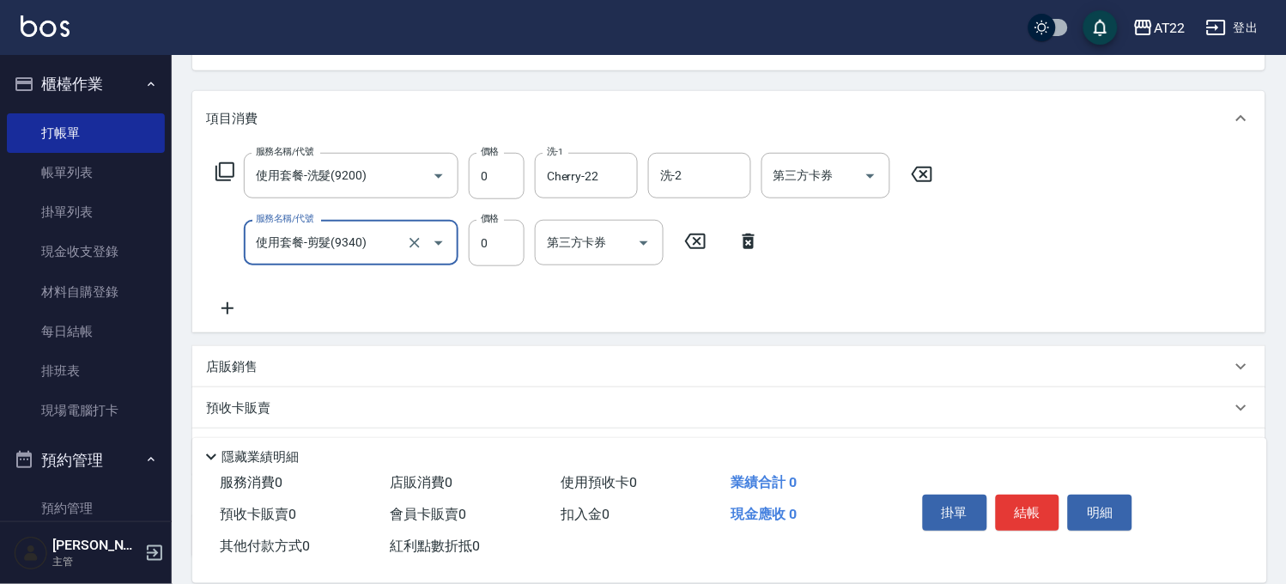
type input "."
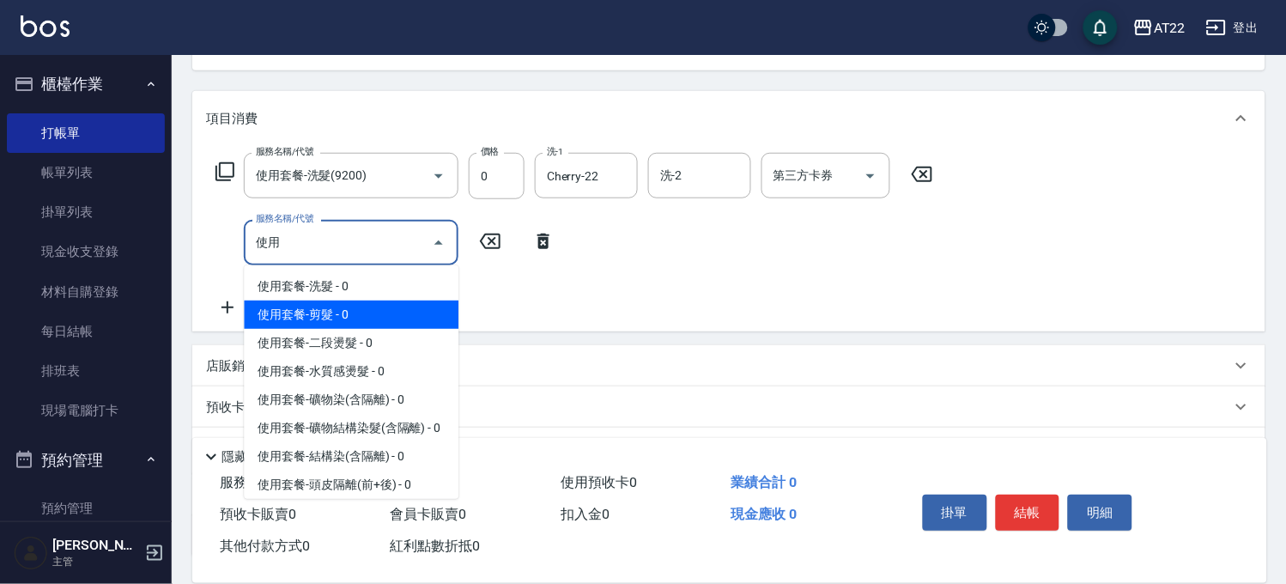
click at [288, 305] on span "使用套餐-剪髮 - 0" at bounding box center [351, 314] width 215 height 28
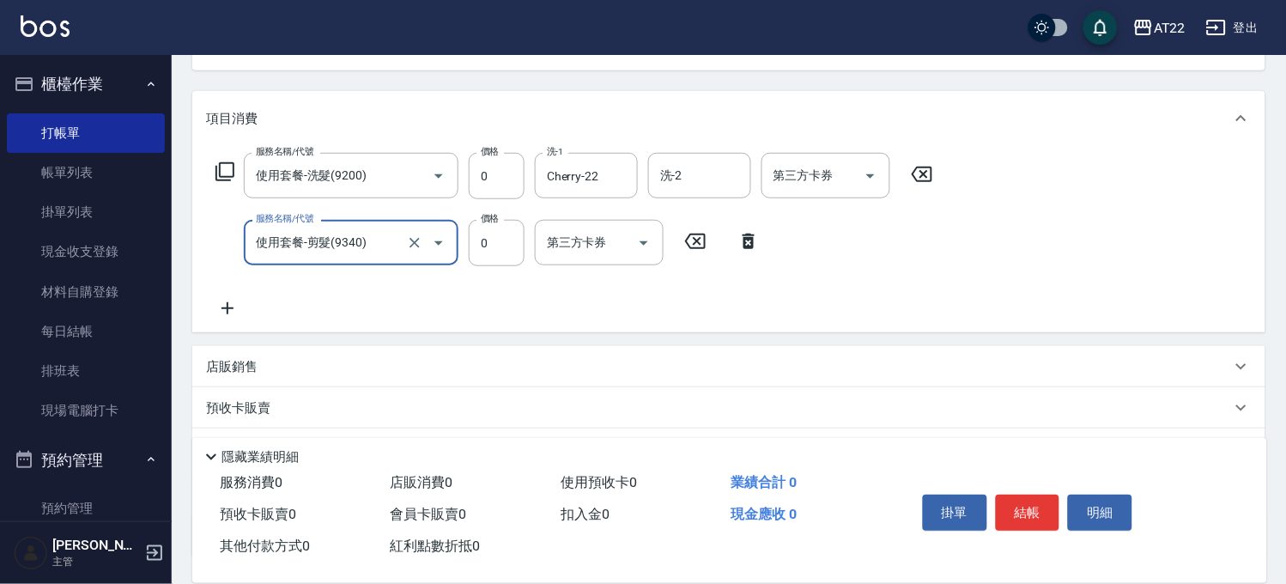
type input "使用套餐-剪髮(9340)"
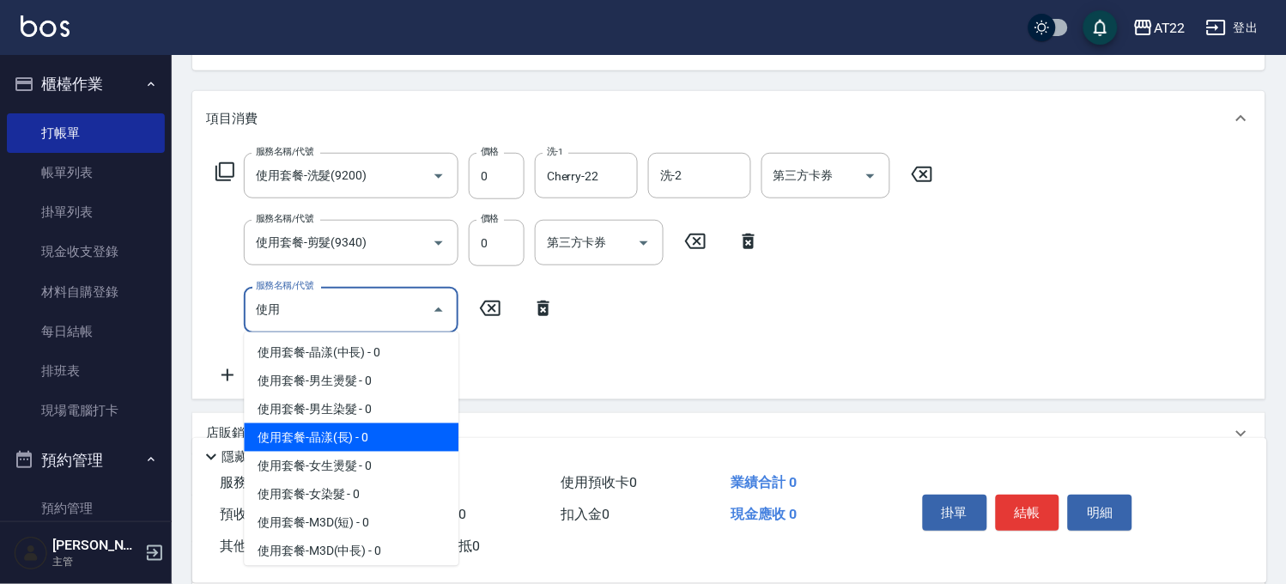
scroll to position [476, 0]
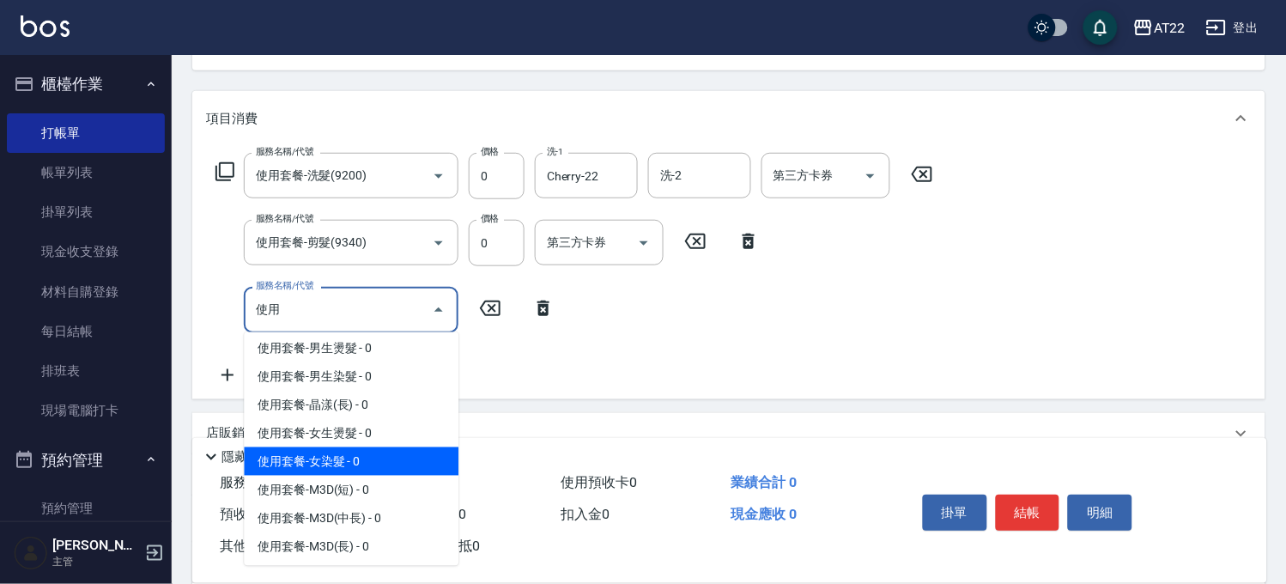
click at [361, 476] on span "使用套餐-女染髮 - 0" at bounding box center [351, 461] width 215 height 28
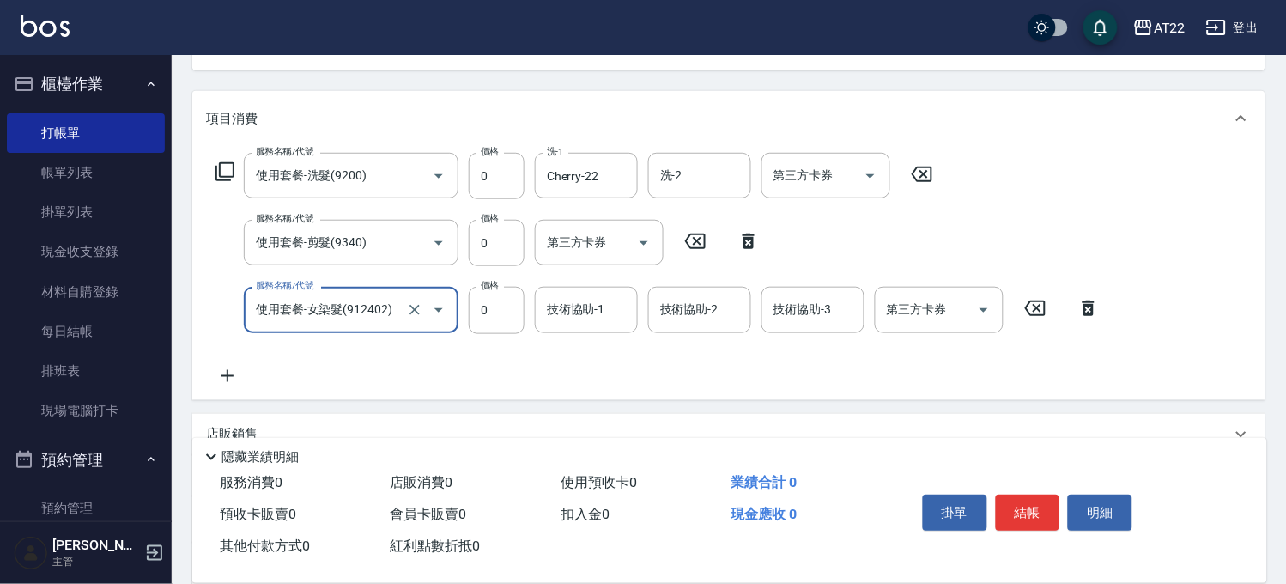
type input "使用套餐-女染髮(912402)"
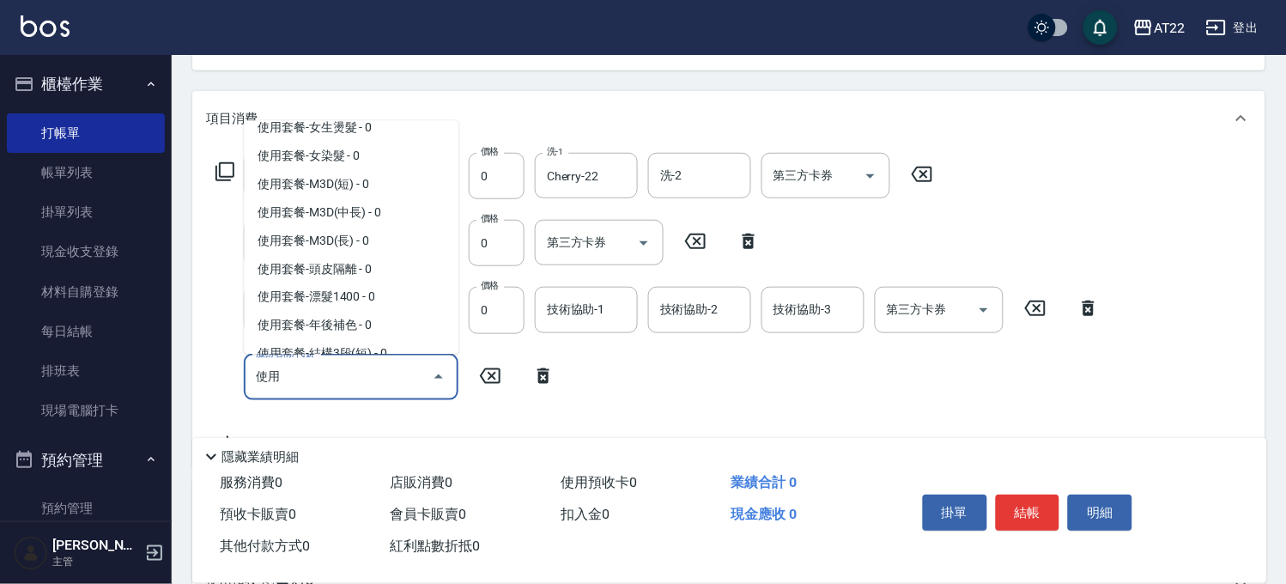
scroll to position [572, 0]
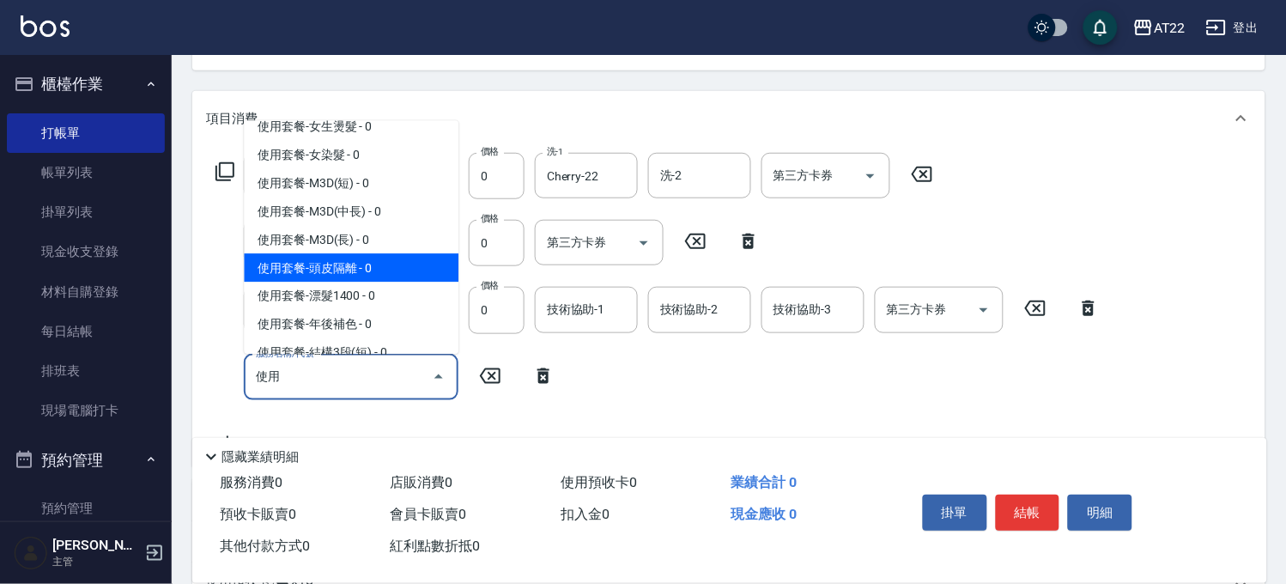
click at [379, 282] on span "使用套餐-頭皮隔離 - 0" at bounding box center [351, 267] width 215 height 28
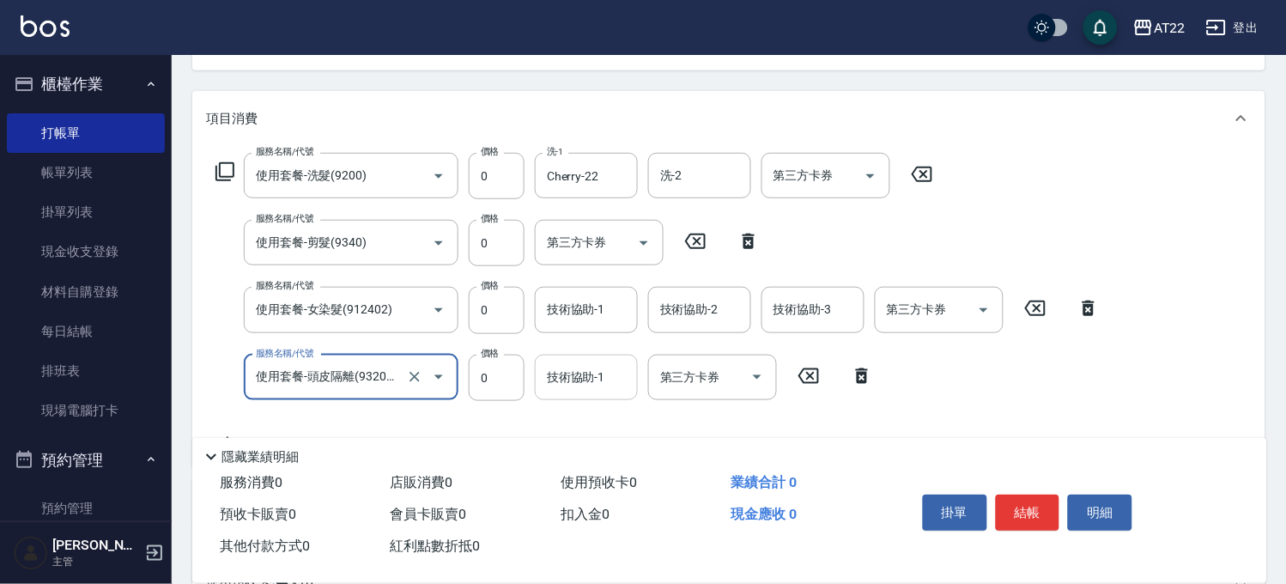
type input "使用套餐-頭皮隔離(932033)"
click at [581, 365] on div "技術協助-1 技術協助-1" at bounding box center [586, 377] width 103 height 45
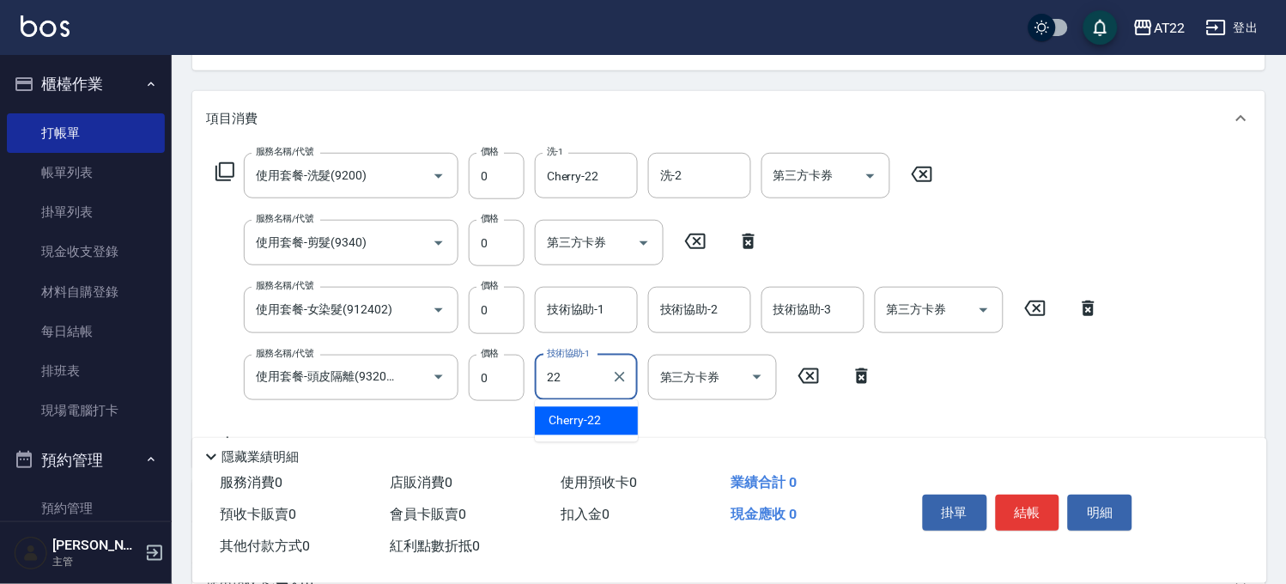
type input "Cherry-22"
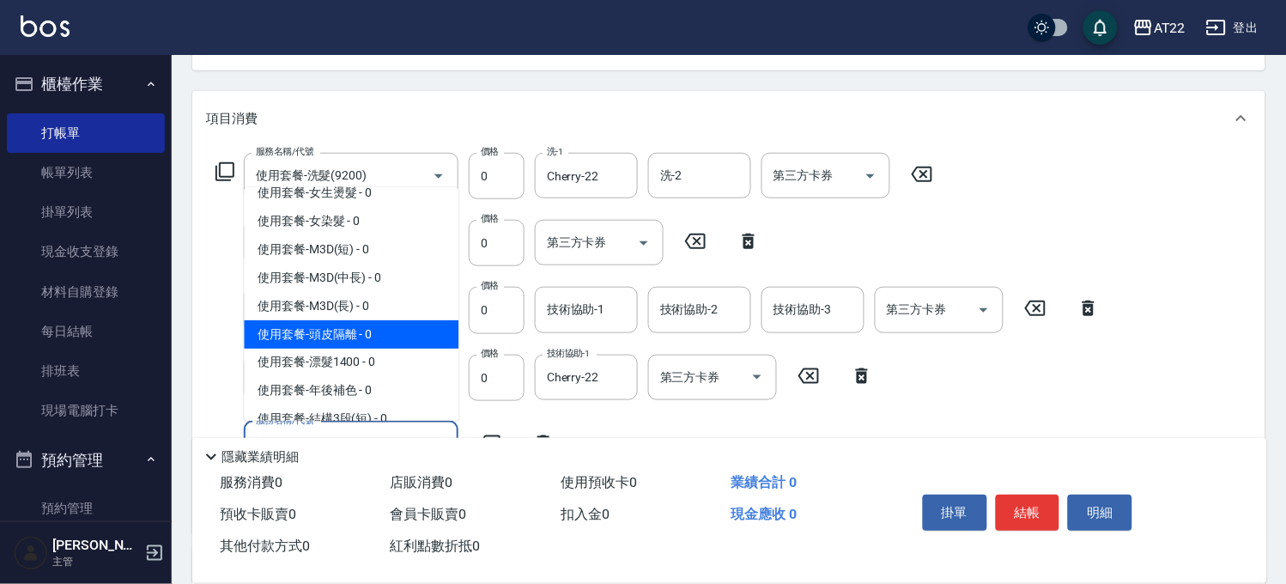
scroll to position [796, 0]
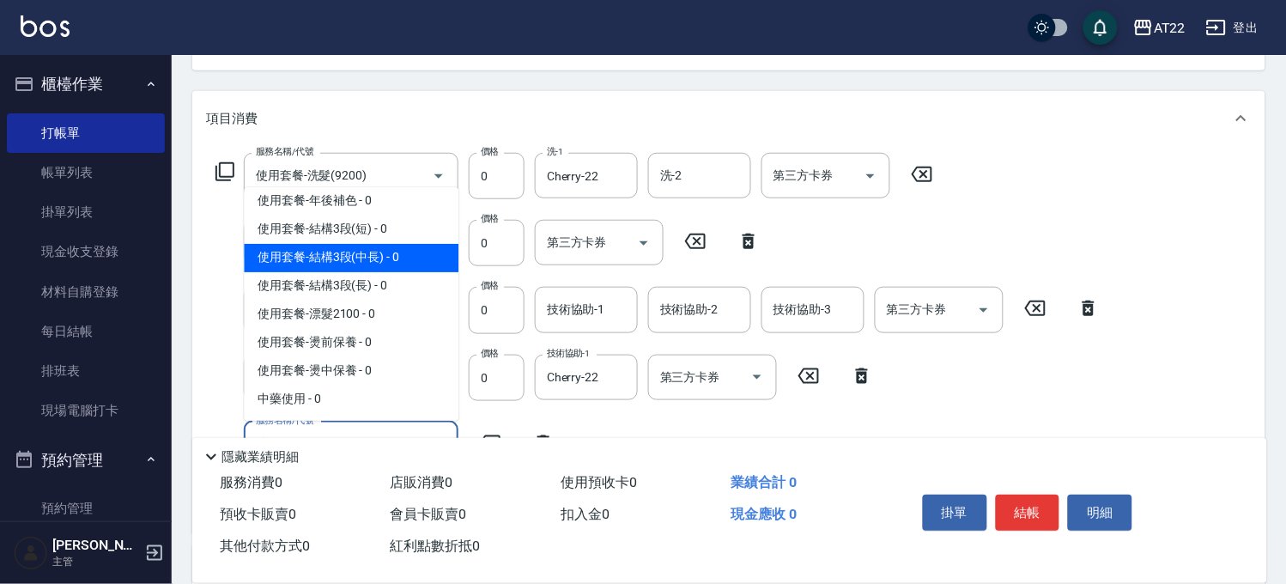
click at [382, 258] on span "使用套餐-結構3段(中長) - 0" at bounding box center [351, 258] width 215 height 28
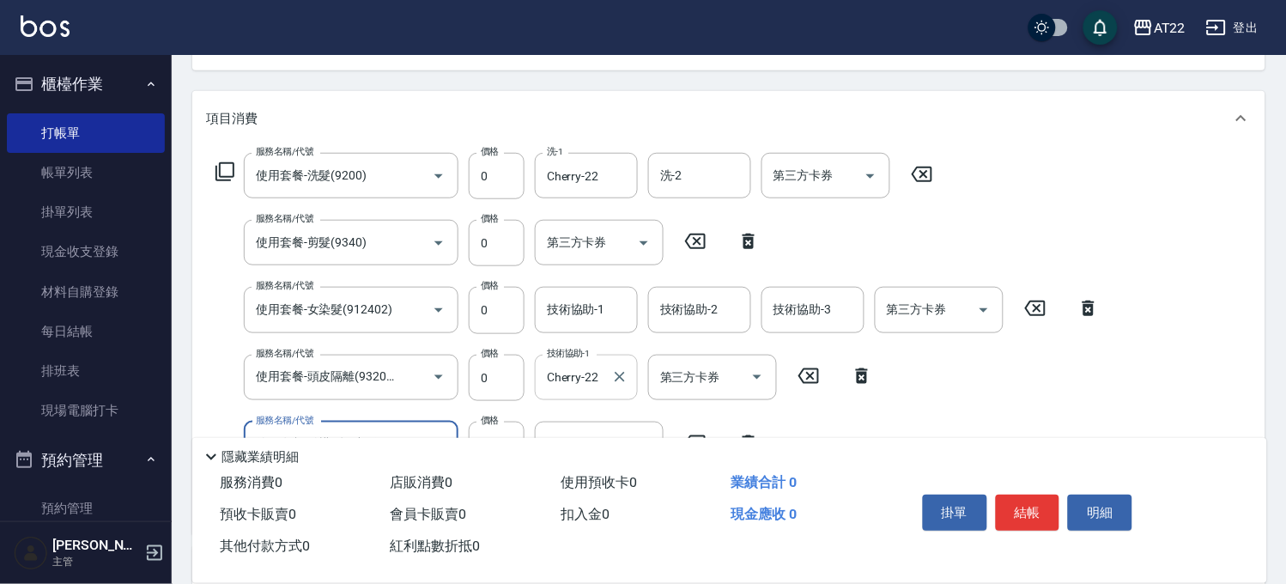
scroll to position [381, 0]
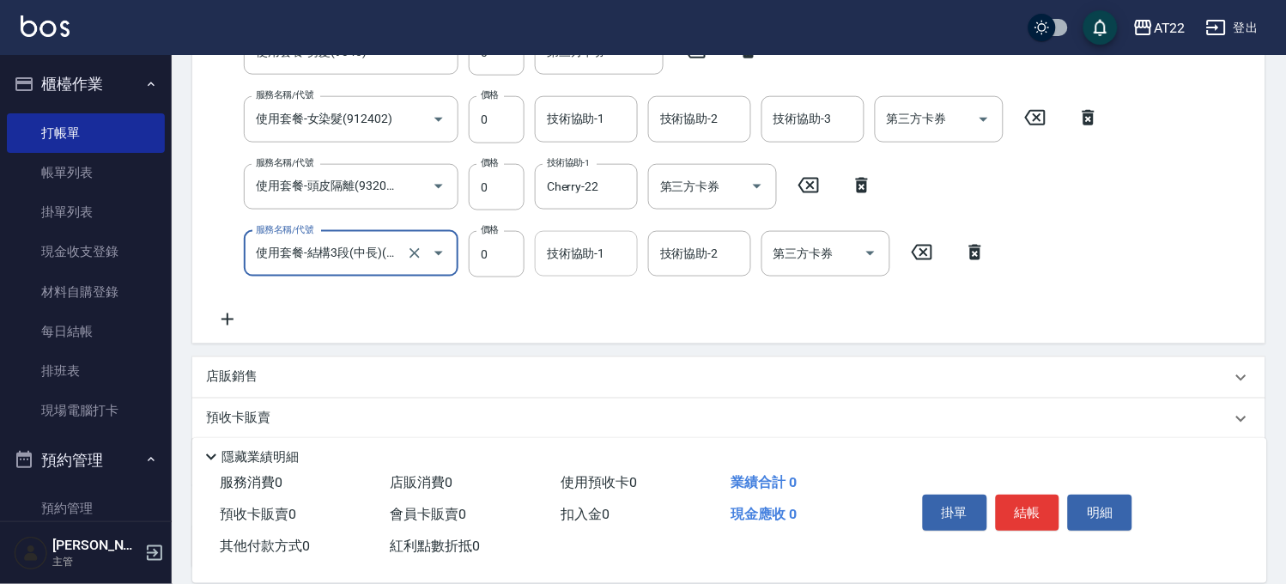
type input "使用套餐-結構3段(中長)(9222300)"
click at [580, 252] on input "技術協助-1" at bounding box center [587, 254] width 88 height 30
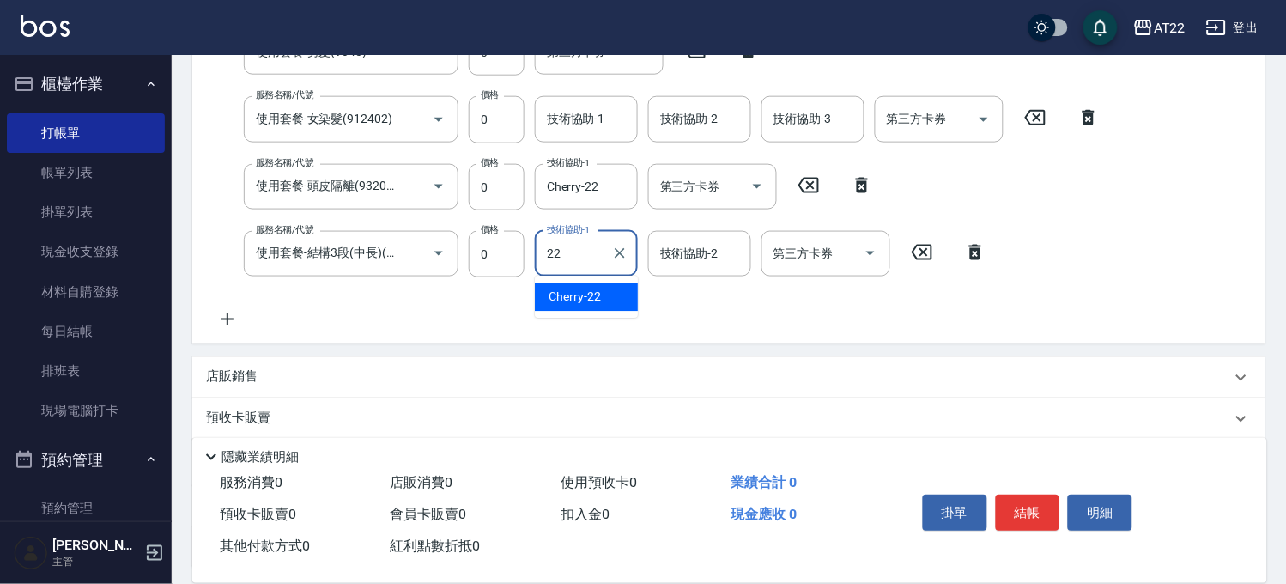
type input "Cherry-22"
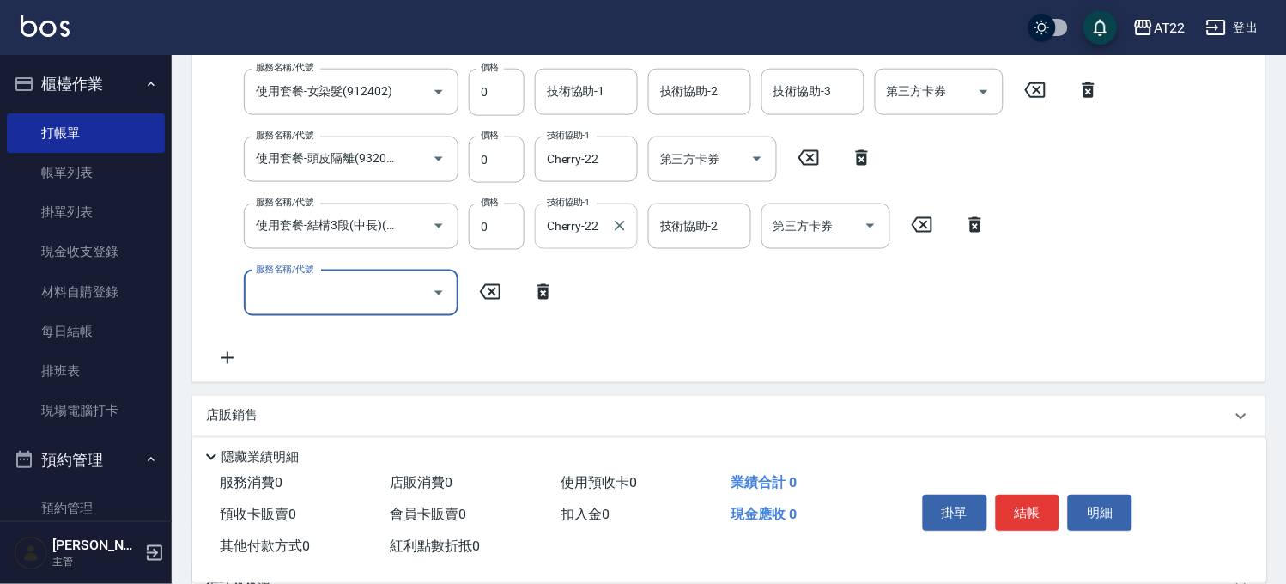
scroll to position [0, 0]
click at [1020, 494] on button "結帳" at bounding box center [1028, 512] width 64 height 36
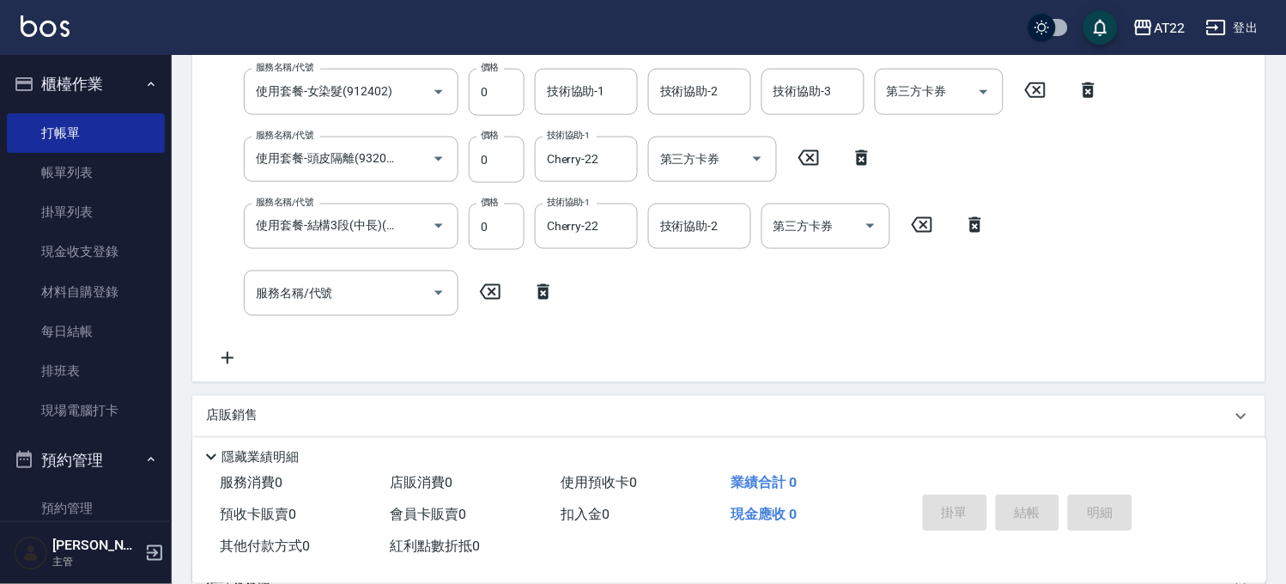
type input "2025/08/21 16:13"
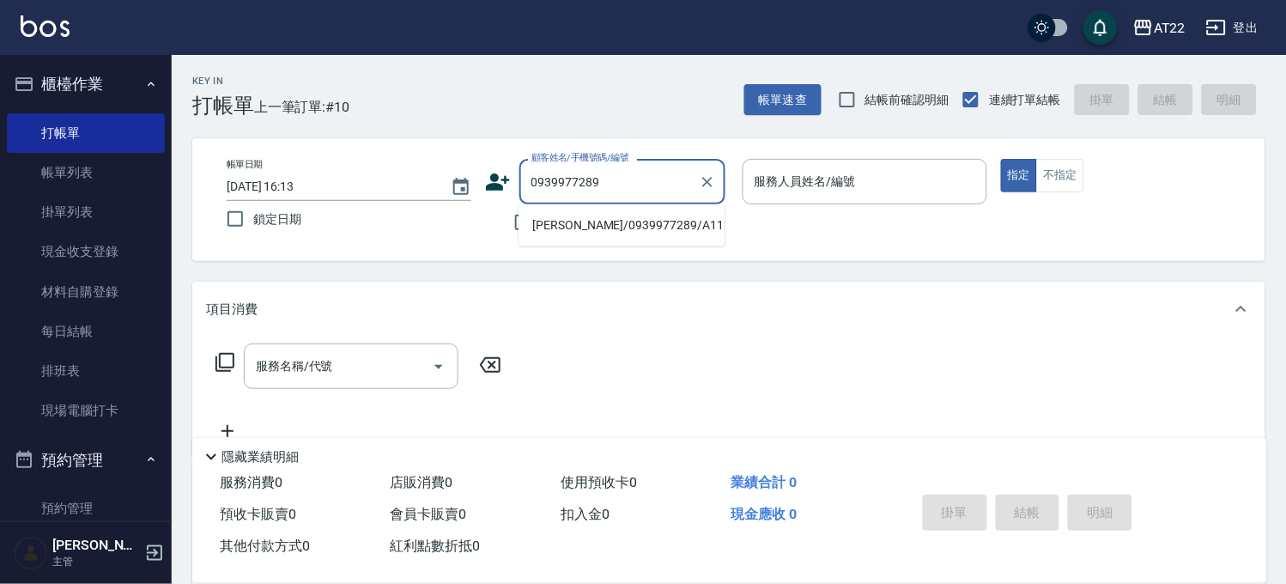
click at [605, 226] on li "[PERSON_NAME]/0939977289/A1121" at bounding box center [622, 225] width 206 height 28
type input "[PERSON_NAME]/0939977289/A1121"
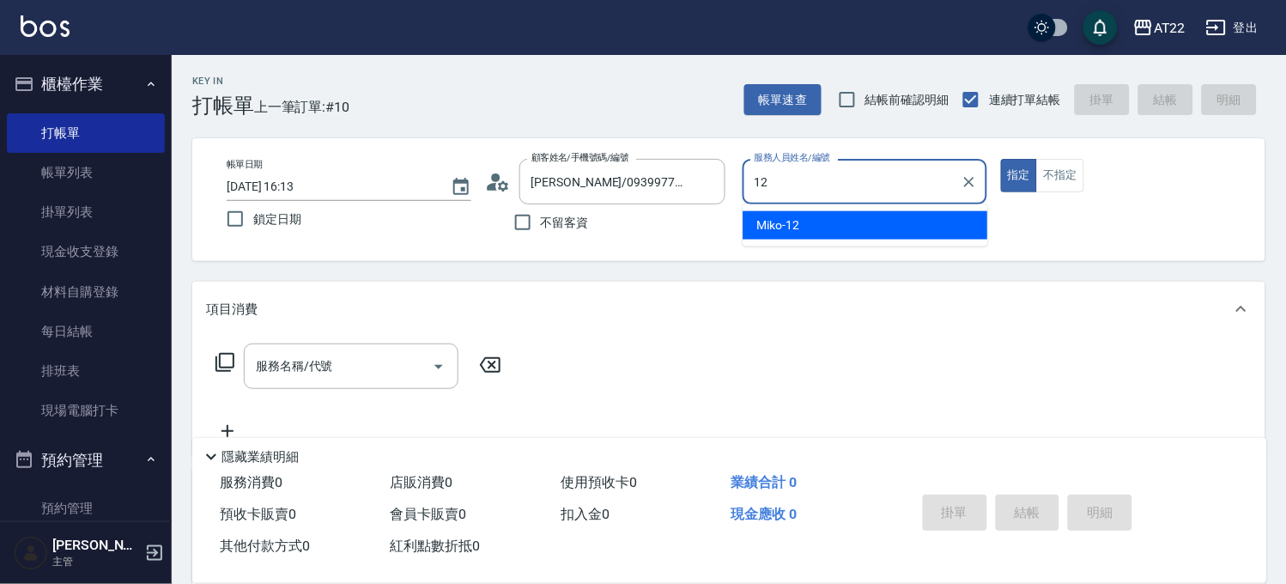
type input "Miko-12"
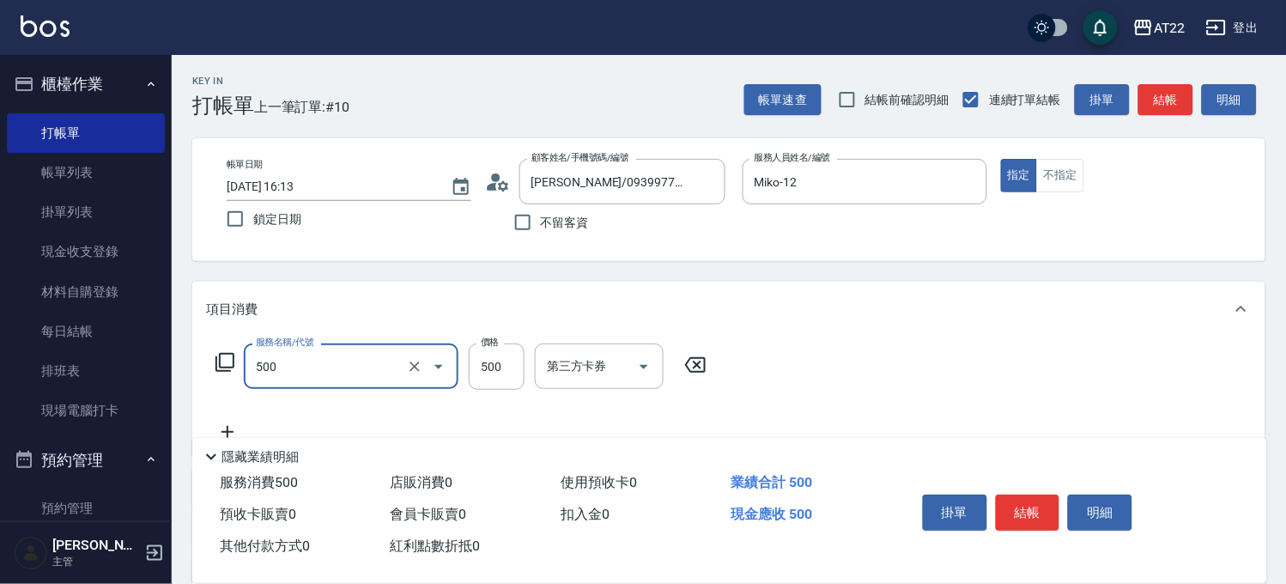
type input "剪髮(500)"
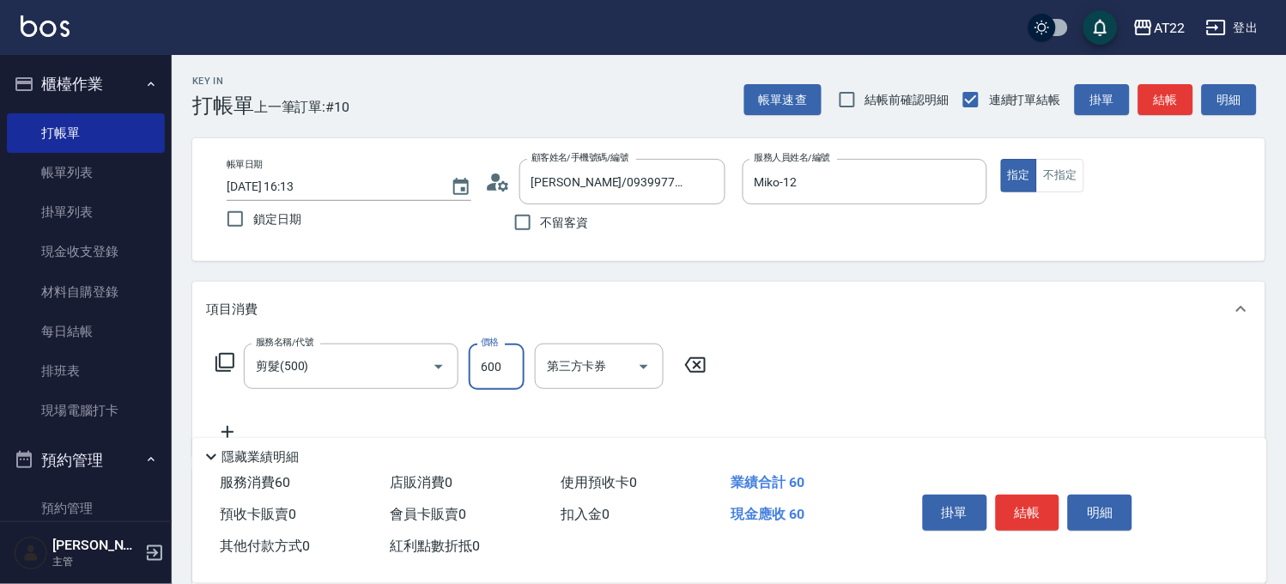
type input "600"
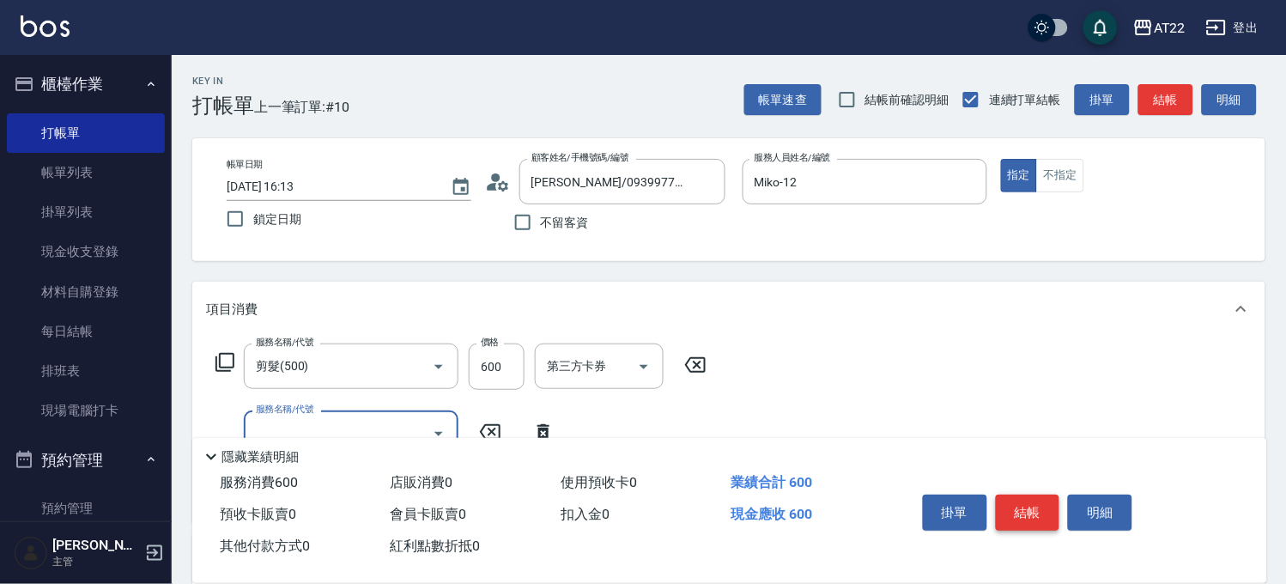
click at [1036, 501] on button "結帳" at bounding box center [1028, 512] width 64 height 36
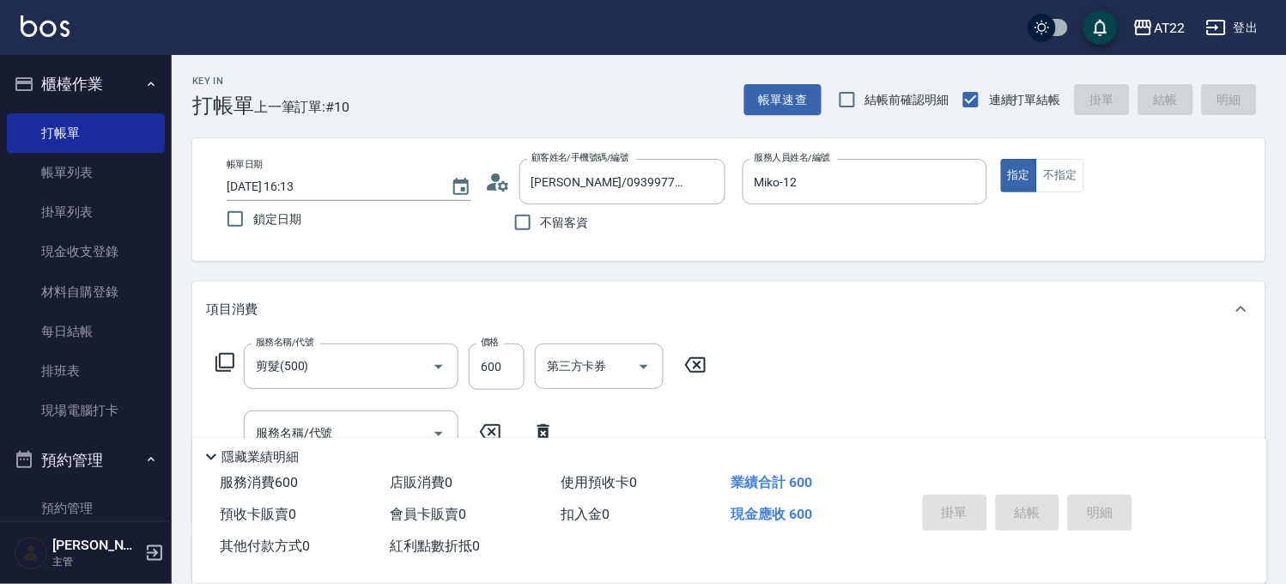
type input "2025/08/21 16:14"
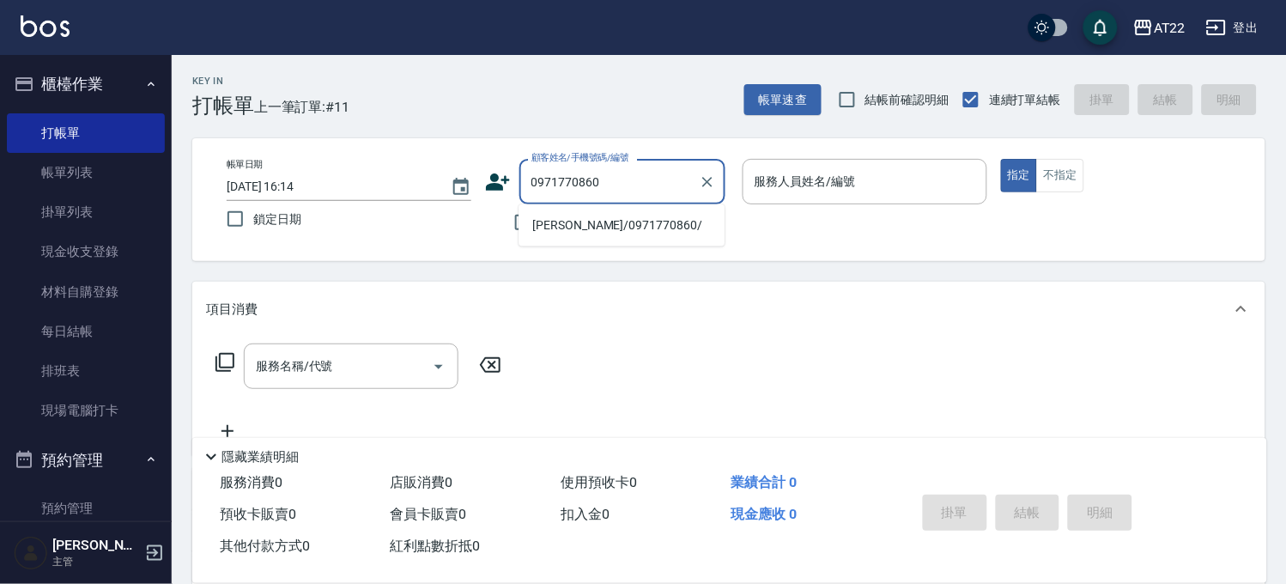
click at [579, 221] on li "朱昱豪/0971770860/" at bounding box center [622, 225] width 206 height 28
type input "朱昱豪/0971770860/"
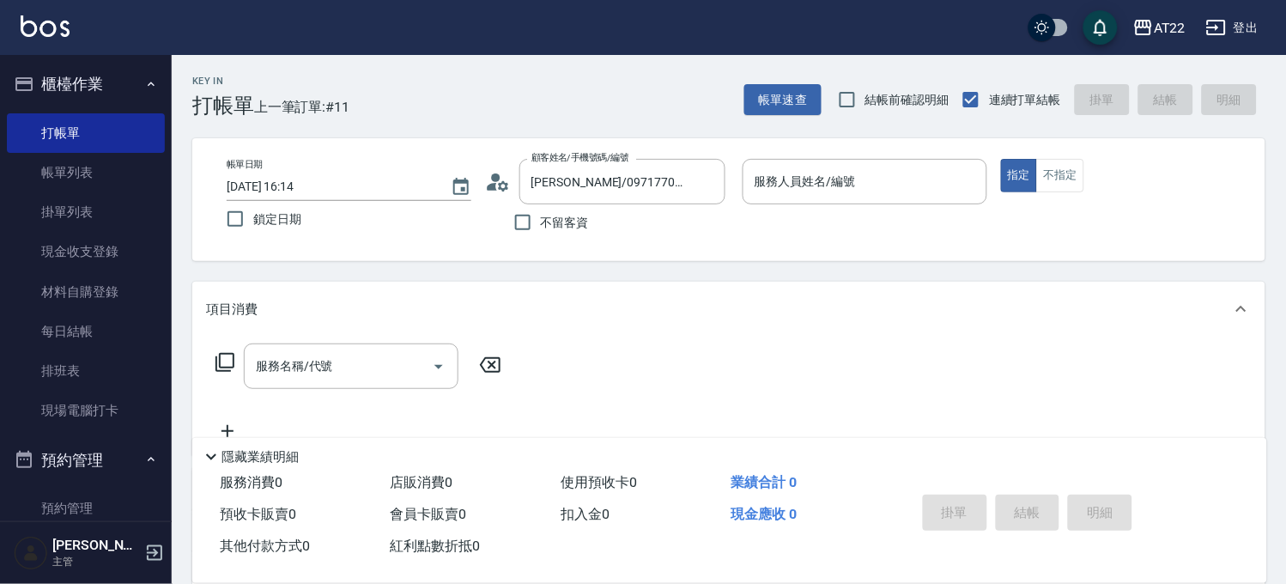
click at [496, 189] on icon at bounding box center [498, 182] width 26 height 26
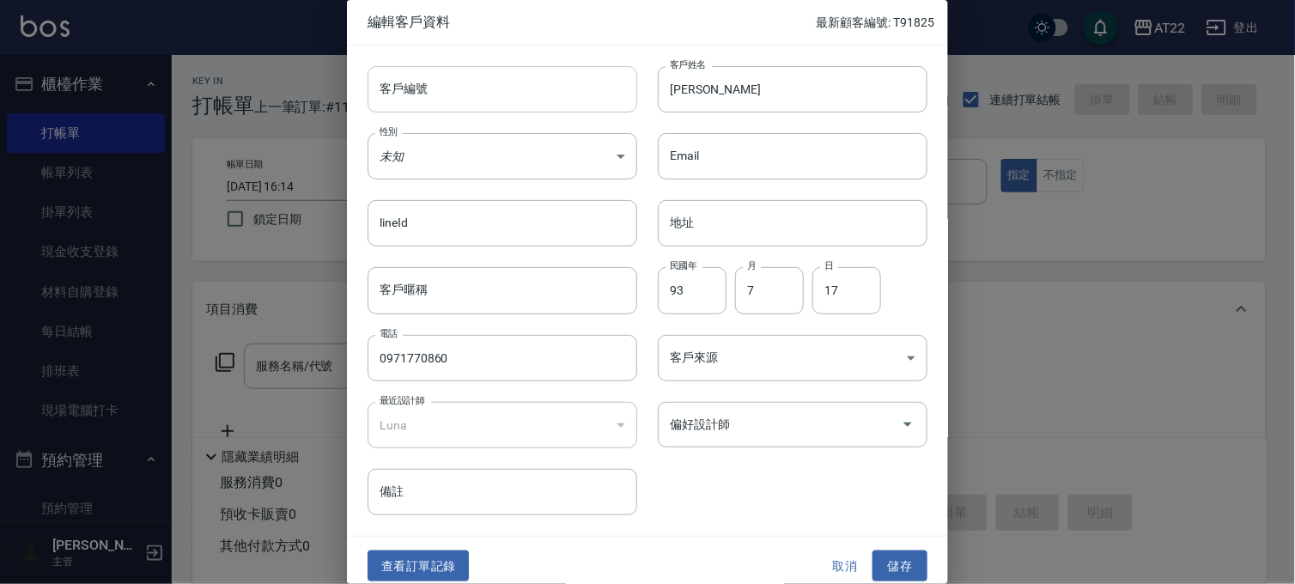
click at [562, 79] on input "客戶編號" at bounding box center [502, 89] width 270 height 46
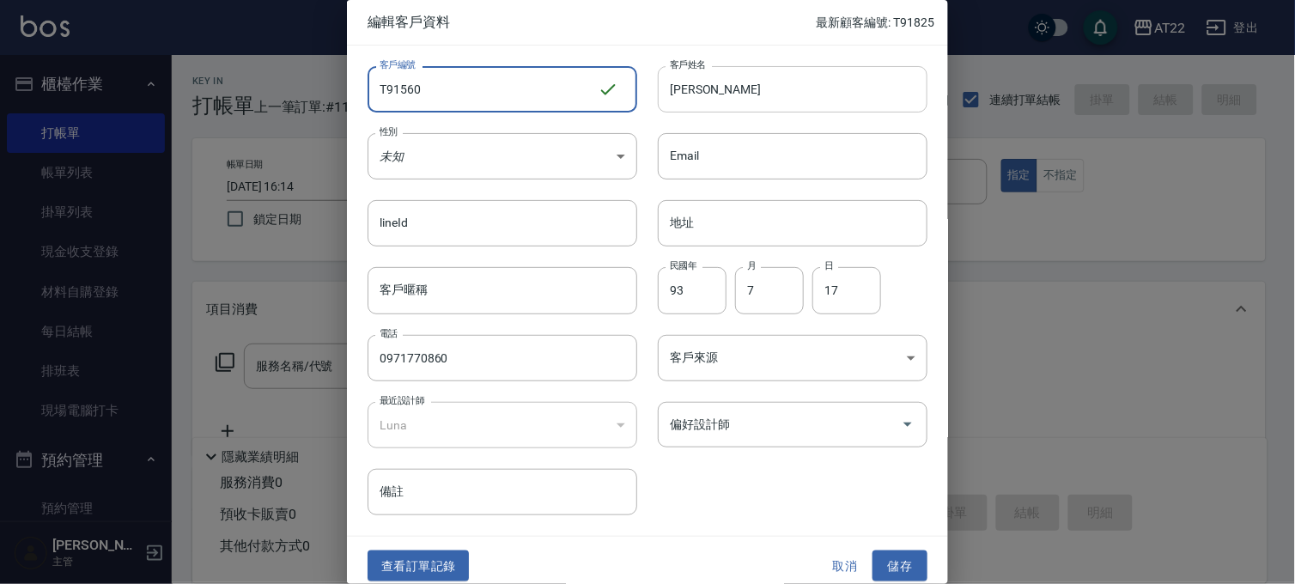
type input "T91560"
click at [755, 75] on input "朱昱豪" at bounding box center [793, 89] width 270 height 46
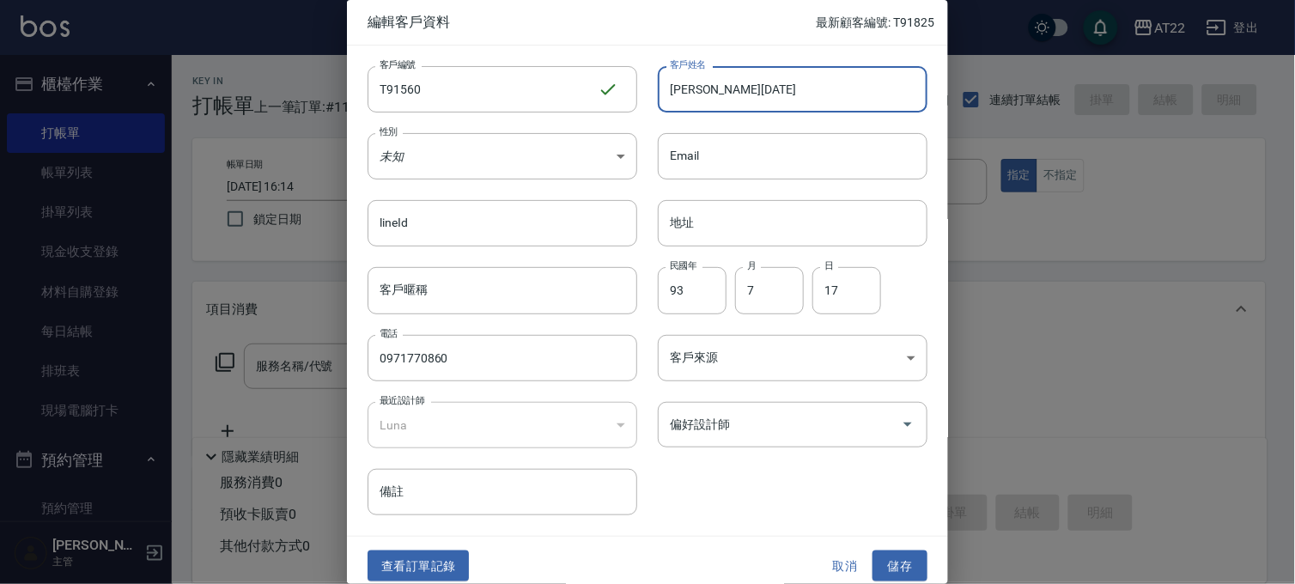
type input "朱昱豪27.7.29"
click at [877, 543] on div "查看訂單記錄 取消 儲存" at bounding box center [647, 566] width 601 height 59
click at [897, 569] on button "儲存" at bounding box center [899, 566] width 55 height 32
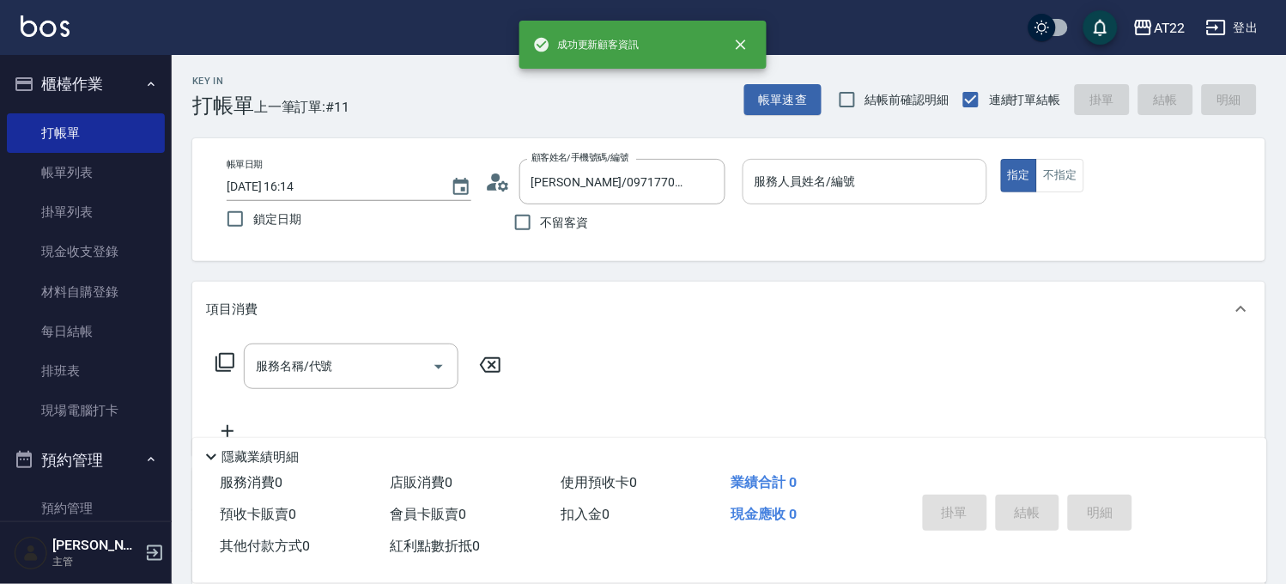
click at [785, 178] on input "服務人員姓名/編號" at bounding box center [864, 182] width 229 height 30
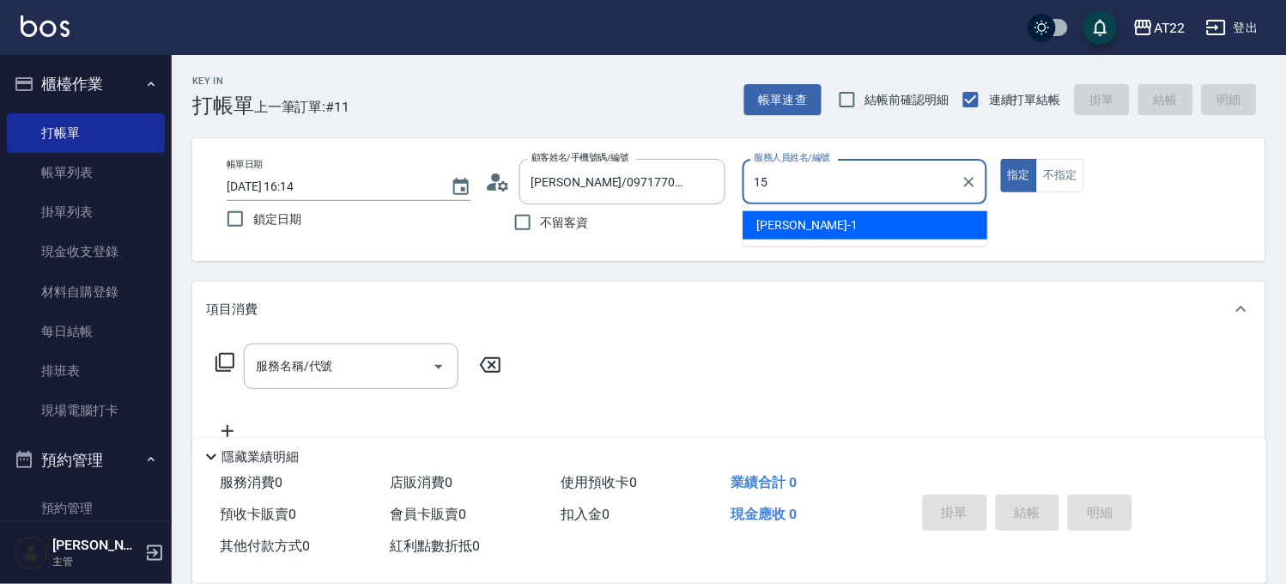
type input "Luna-15"
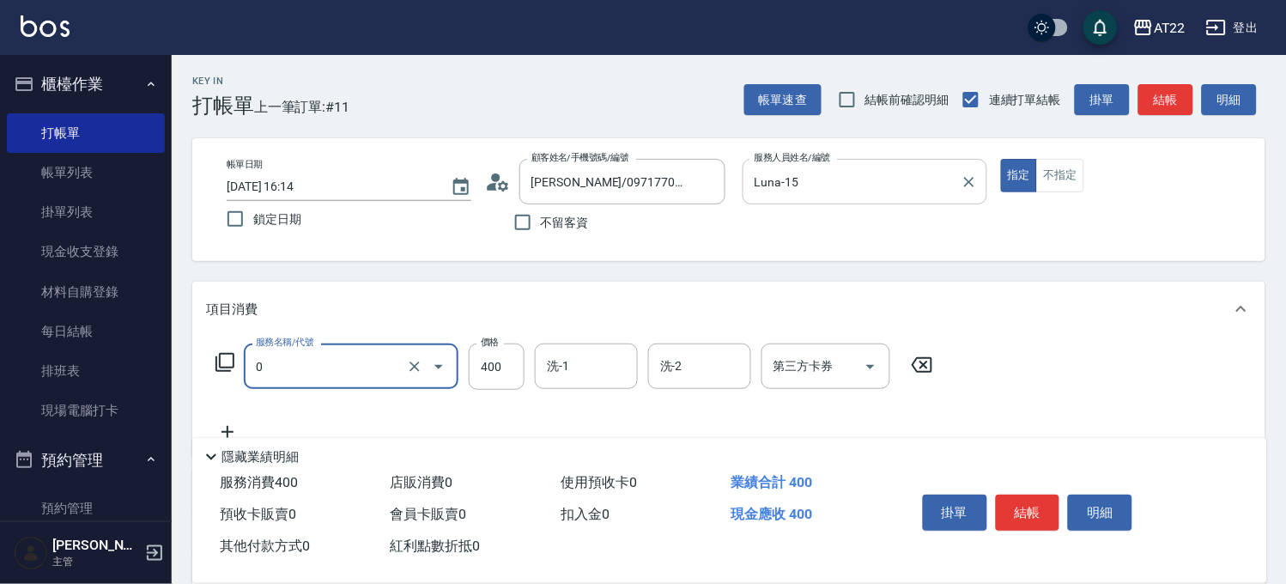
type input "有機洗髮(0)"
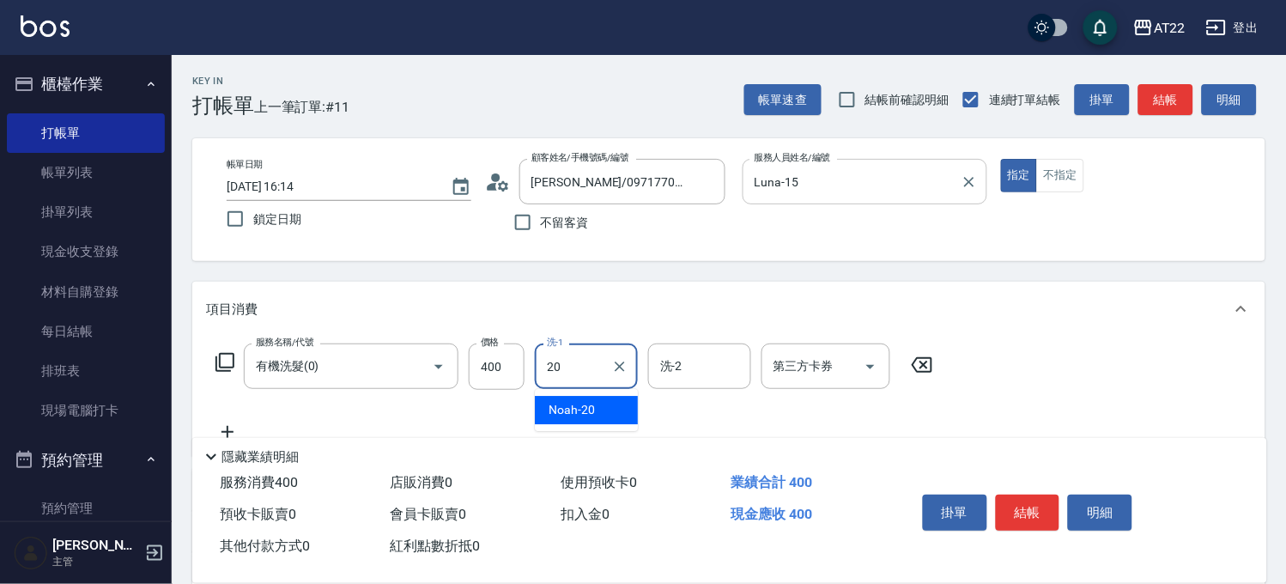
type input "Noah-20"
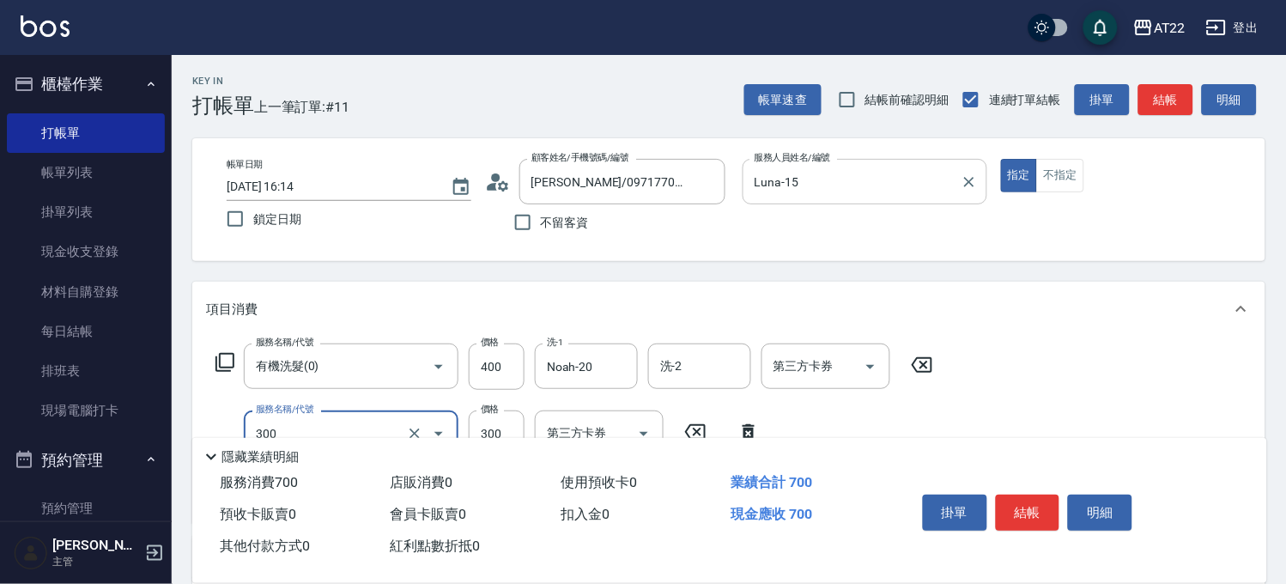
type input "剪髮(300)"
type input "230"
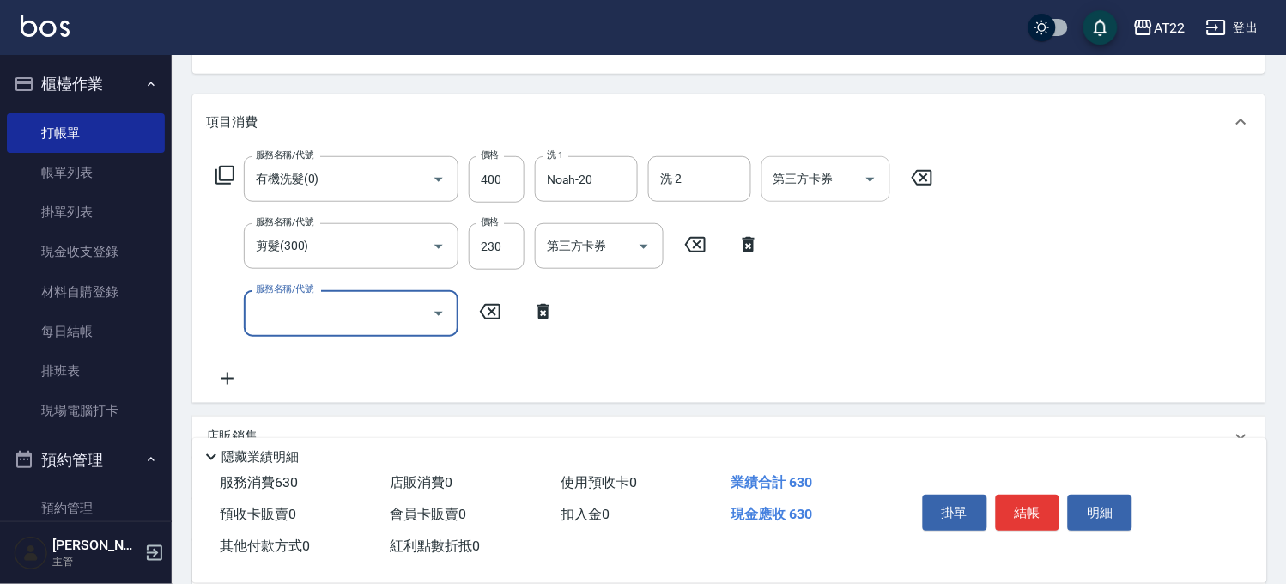
scroll to position [191, 0]
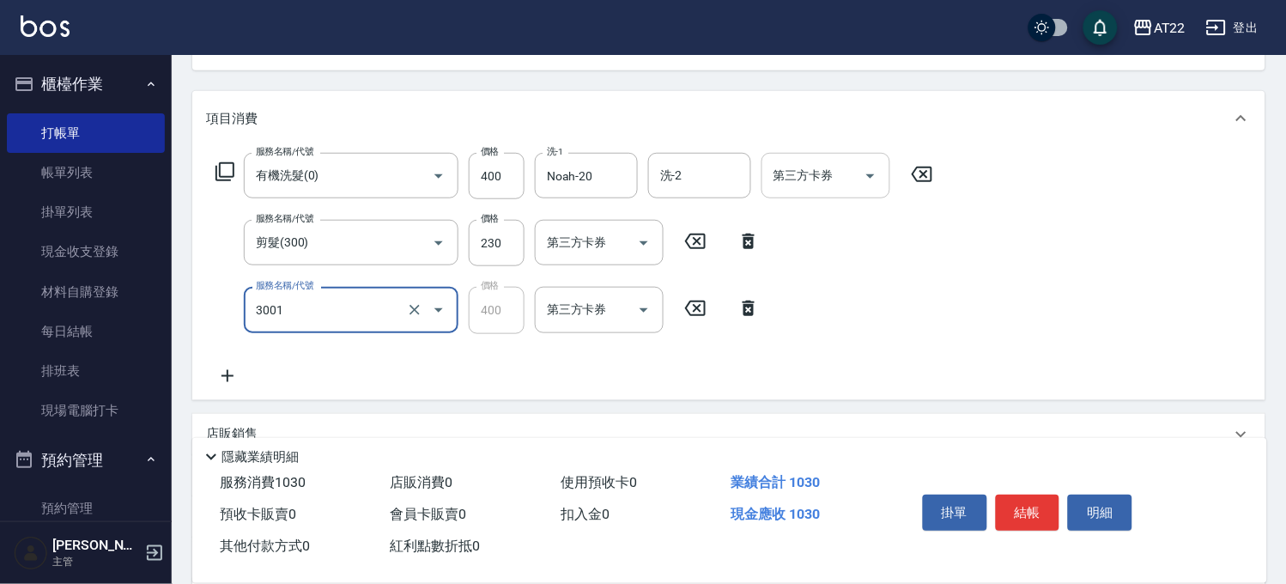
type input "側邊燙貼(3001)"
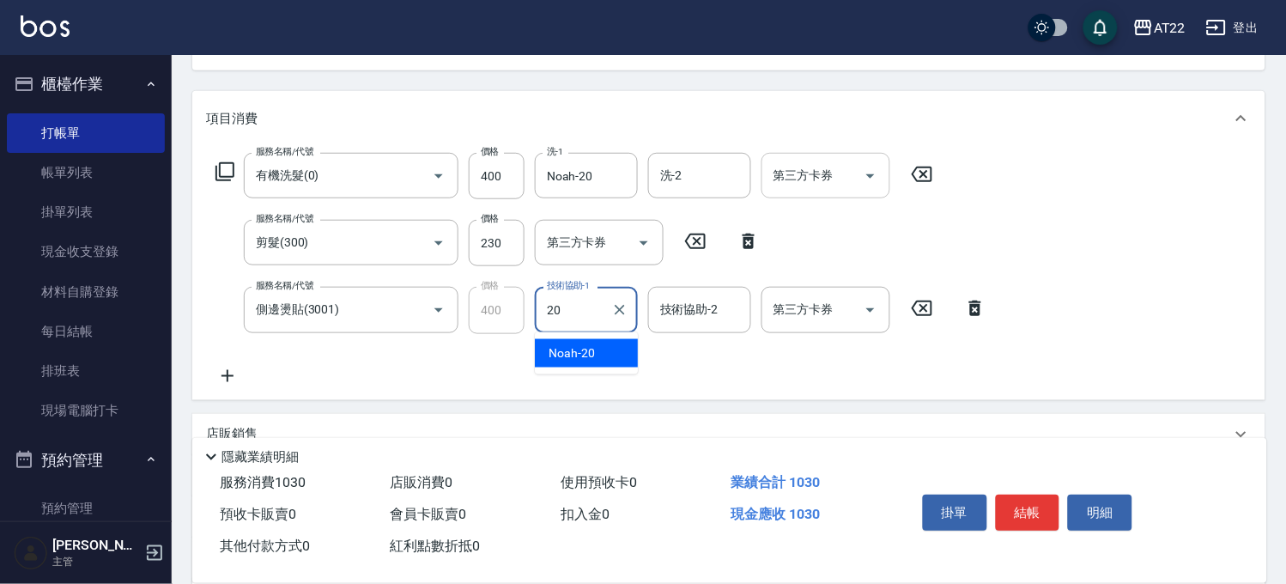
type input "Noah-20"
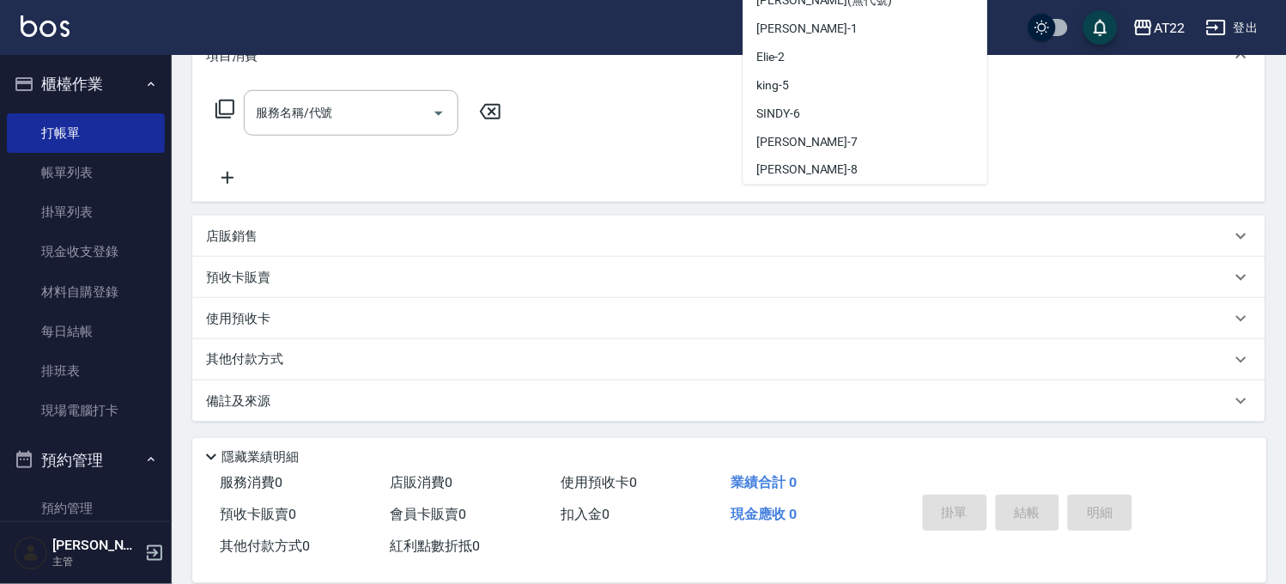
scroll to position [0, 0]
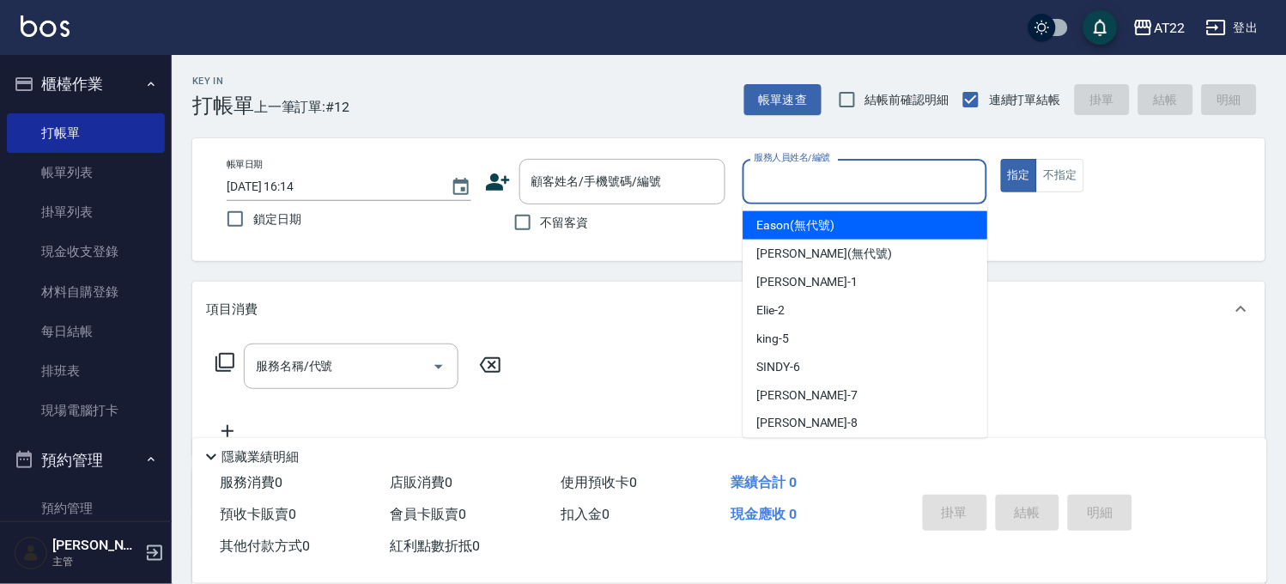
click at [736, 99] on div "Key In 打帳單 上一筆訂單:#12 帳單速查 結帳前確認明細 連續打單結帳 掛單 結帳 明細" at bounding box center [719, 86] width 1094 height 63
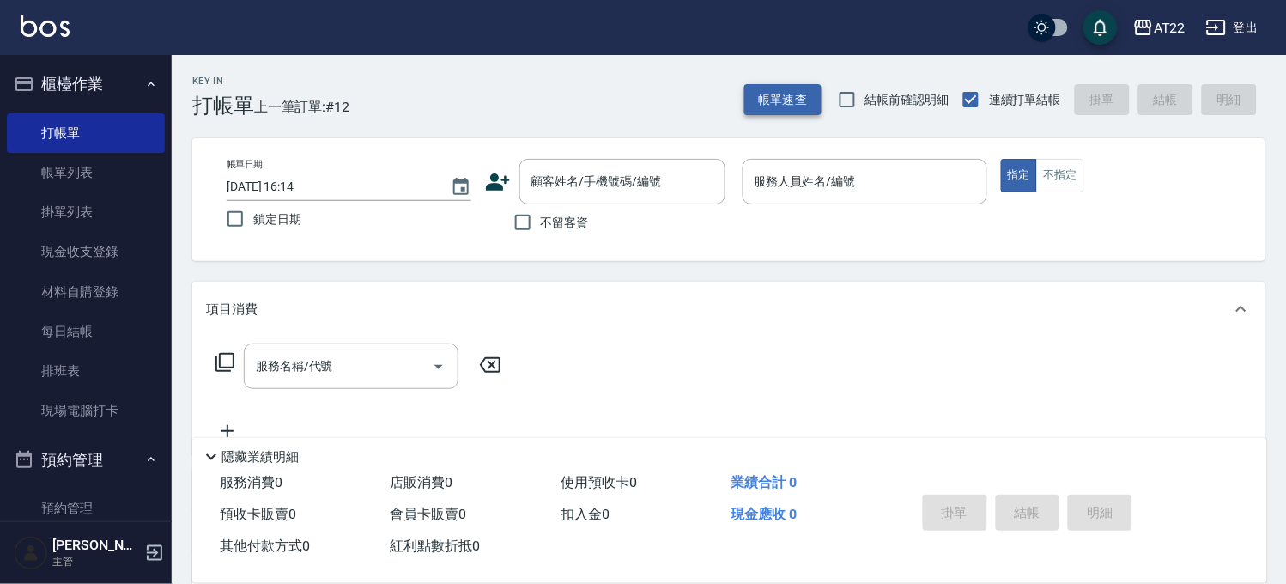
click at [755, 96] on button "帳單速查" at bounding box center [782, 100] width 77 height 32
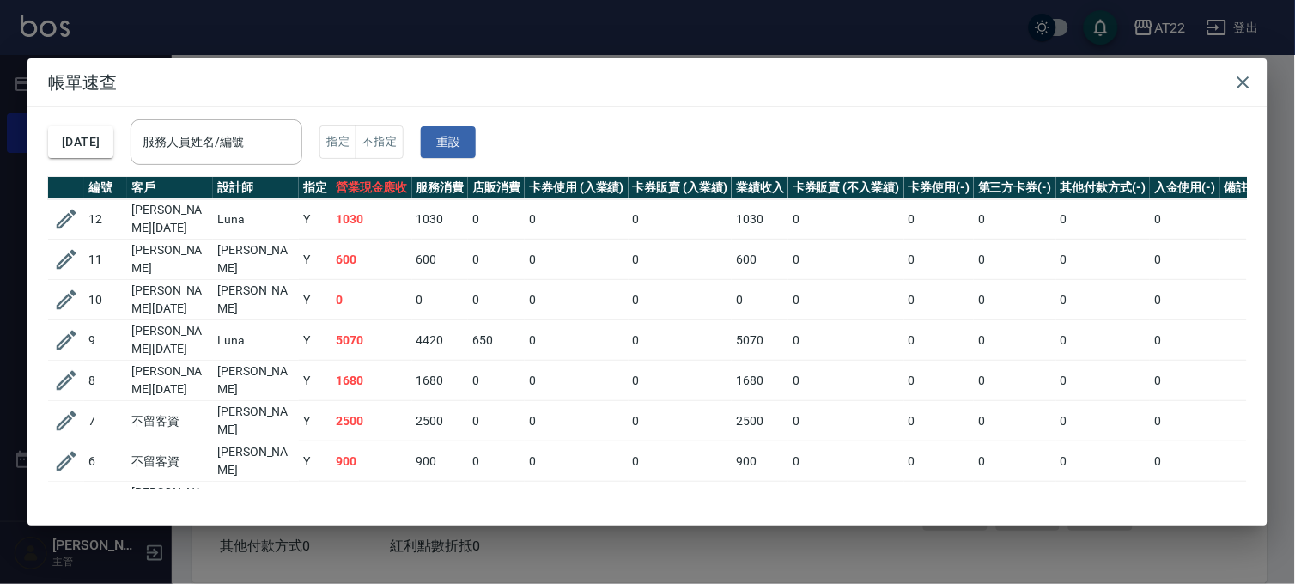
click at [767, 45] on div "帳單速查 2025/08/21 服務人員姓名/編號 服務人員姓名/編號 指定 不指定 重設 編號 客戶 設計師 指定 營業現金應收 服務消費 店販消費 卡券使…" at bounding box center [647, 292] width 1295 height 584
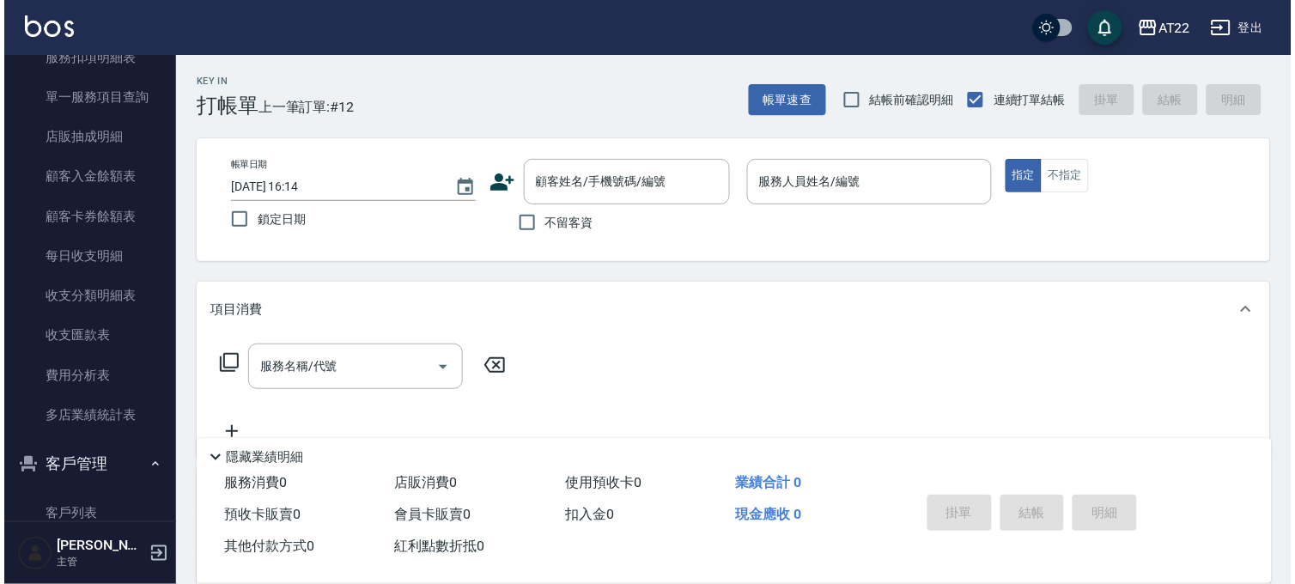
scroll to position [1335, 0]
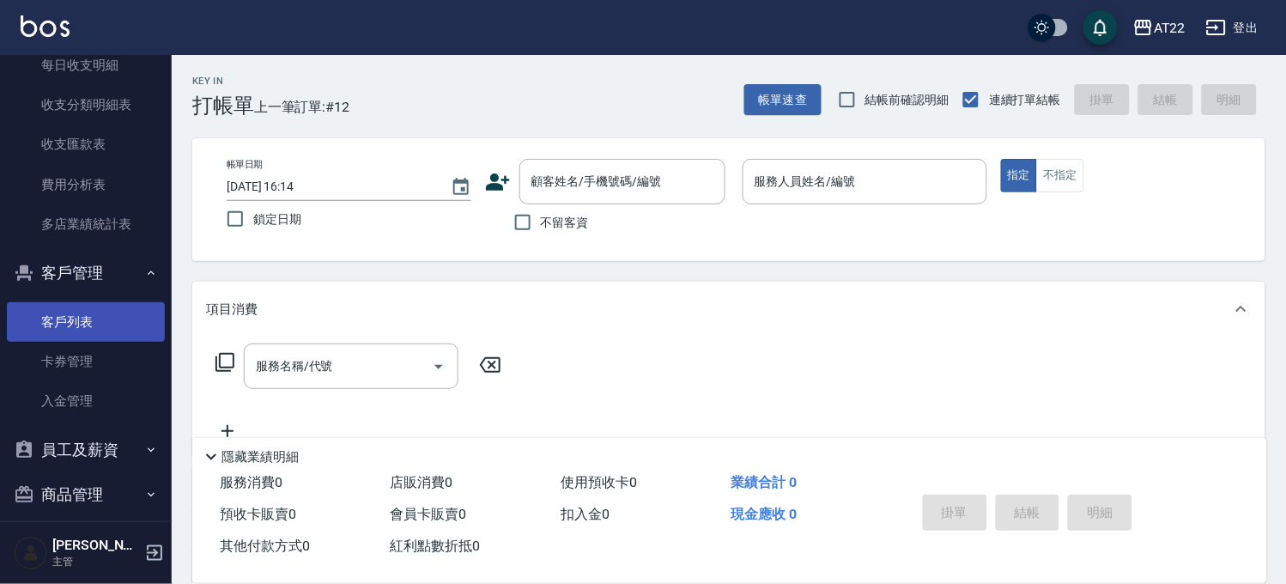
click at [77, 324] on link "客戶列表" at bounding box center [86, 321] width 158 height 39
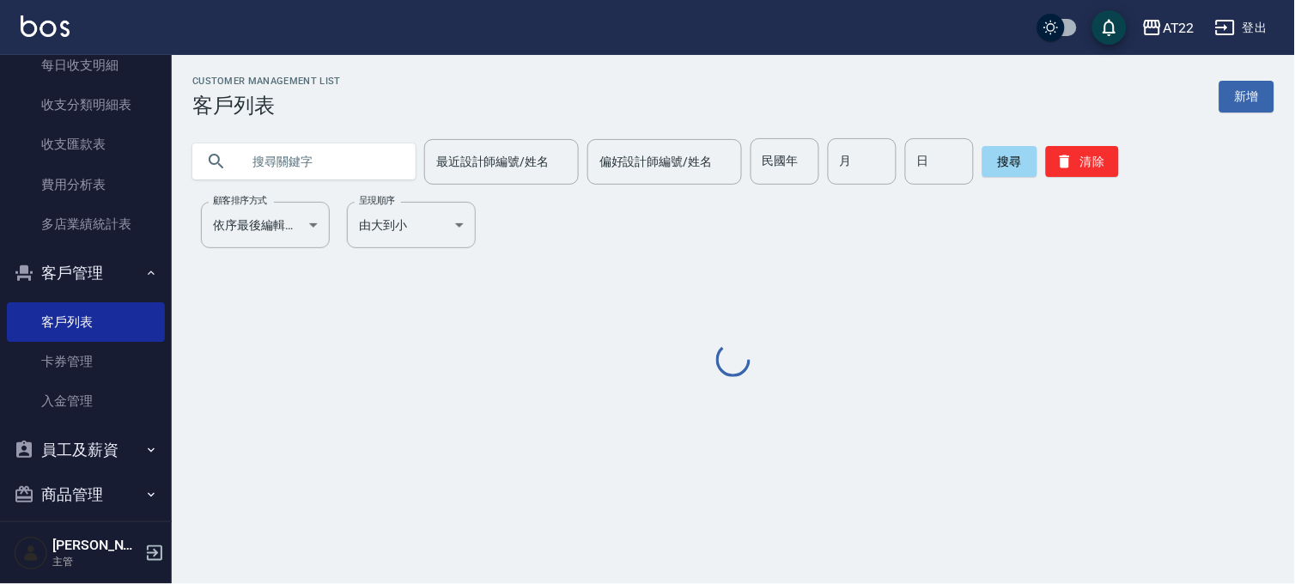
click at [306, 183] on input "text" at bounding box center [320, 161] width 161 height 46
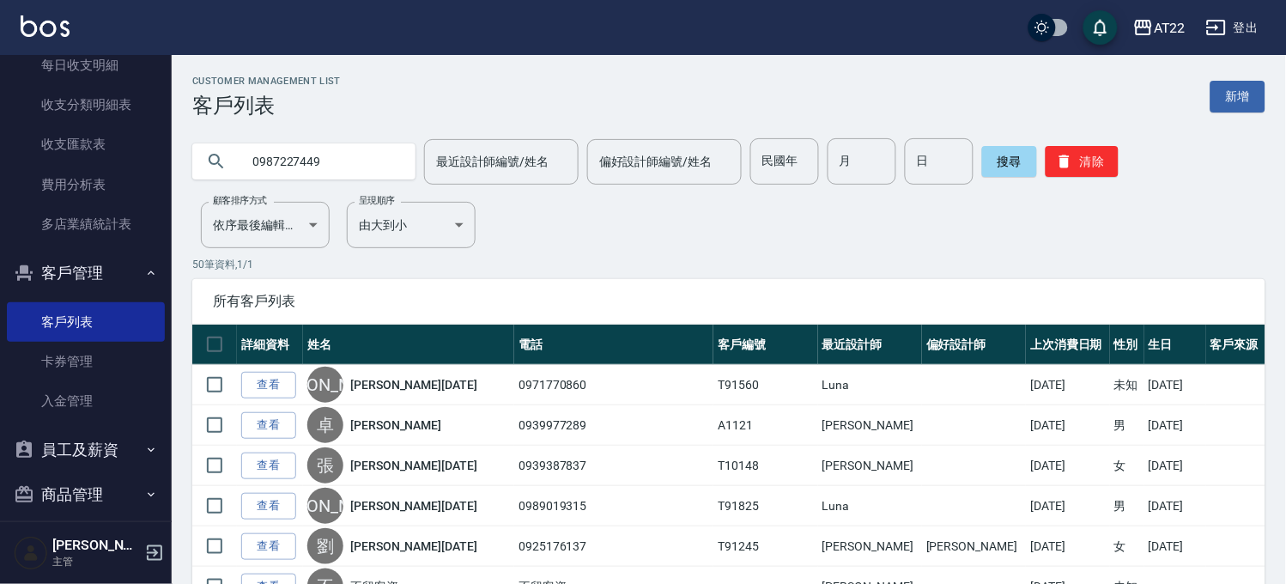
type input "0987227449"
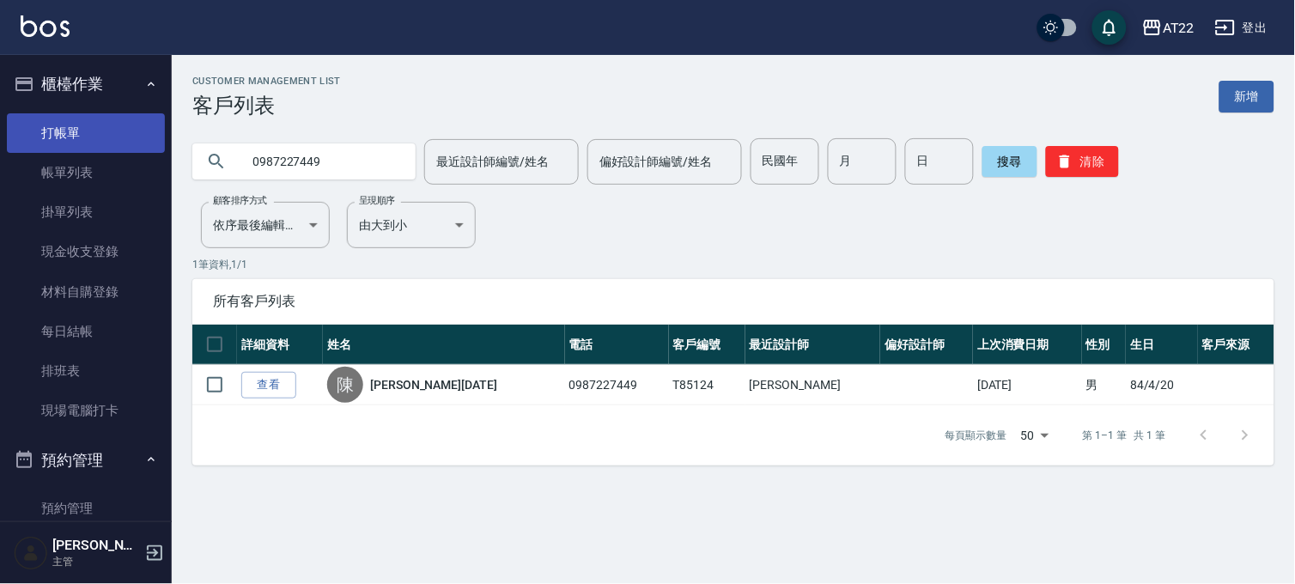
click at [104, 133] on link "打帳單" at bounding box center [86, 132] width 158 height 39
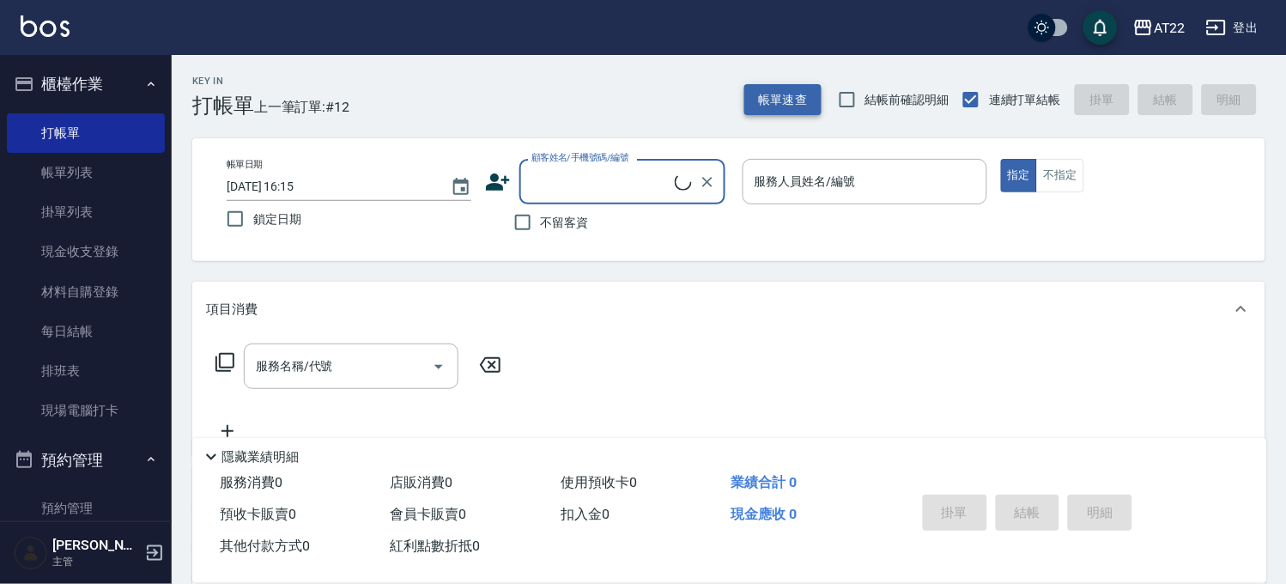
click at [811, 98] on button "帳單速查" at bounding box center [782, 100] width 77 height 32
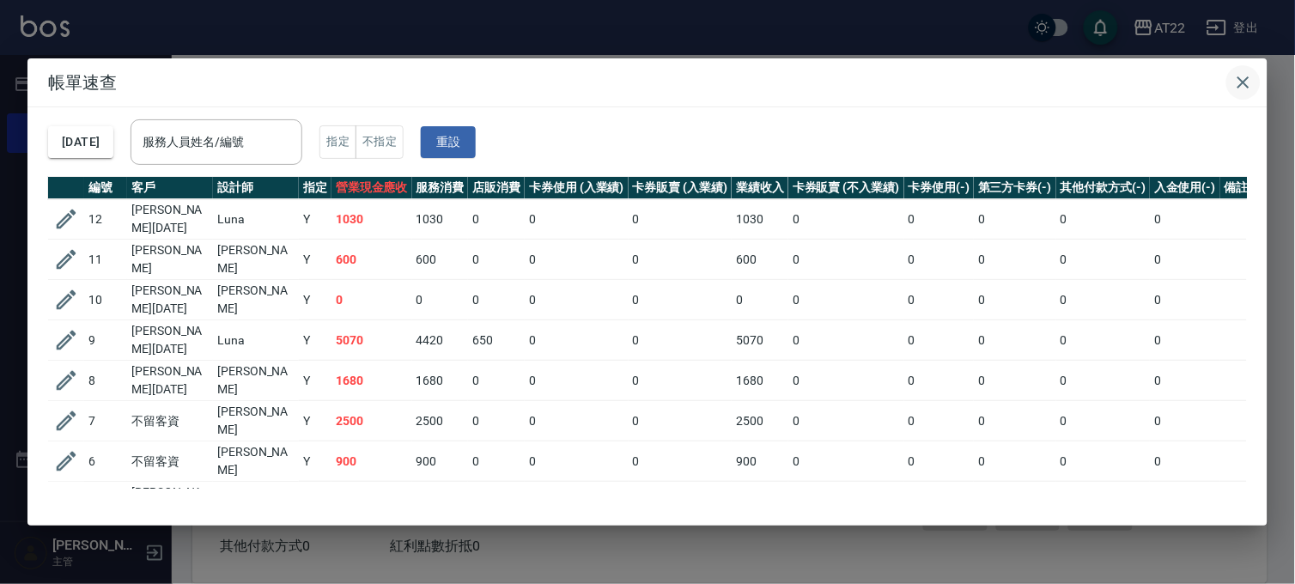
click at [1250, 81] on icon "button" at bounding box center [1243, 82] width 21 height 21
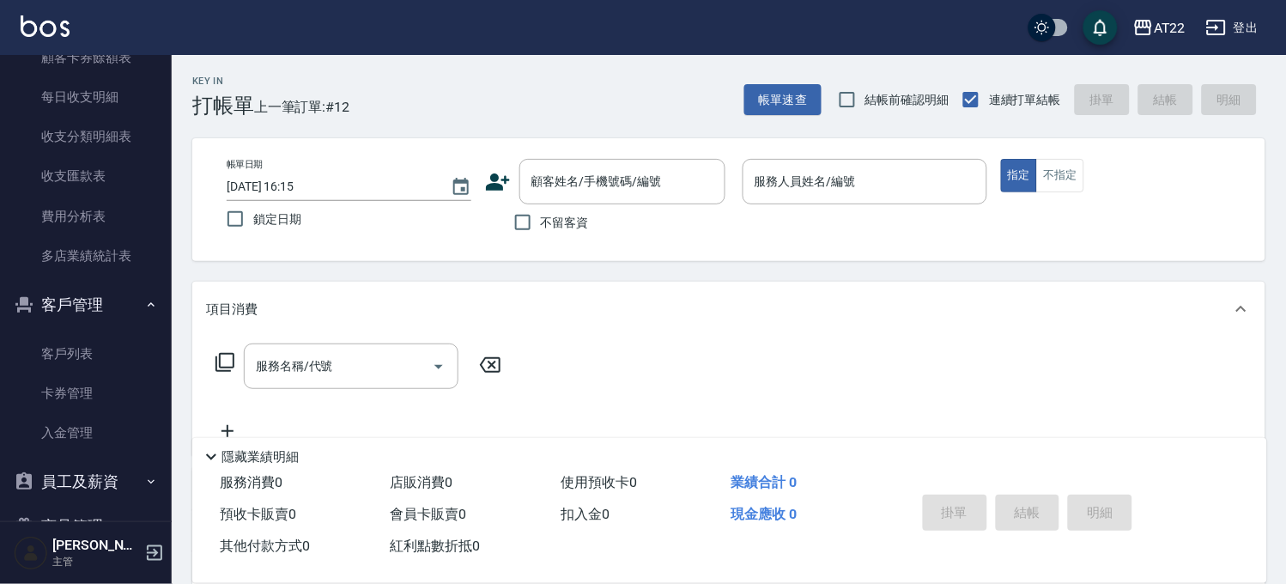
scroll to position [1394, 0]
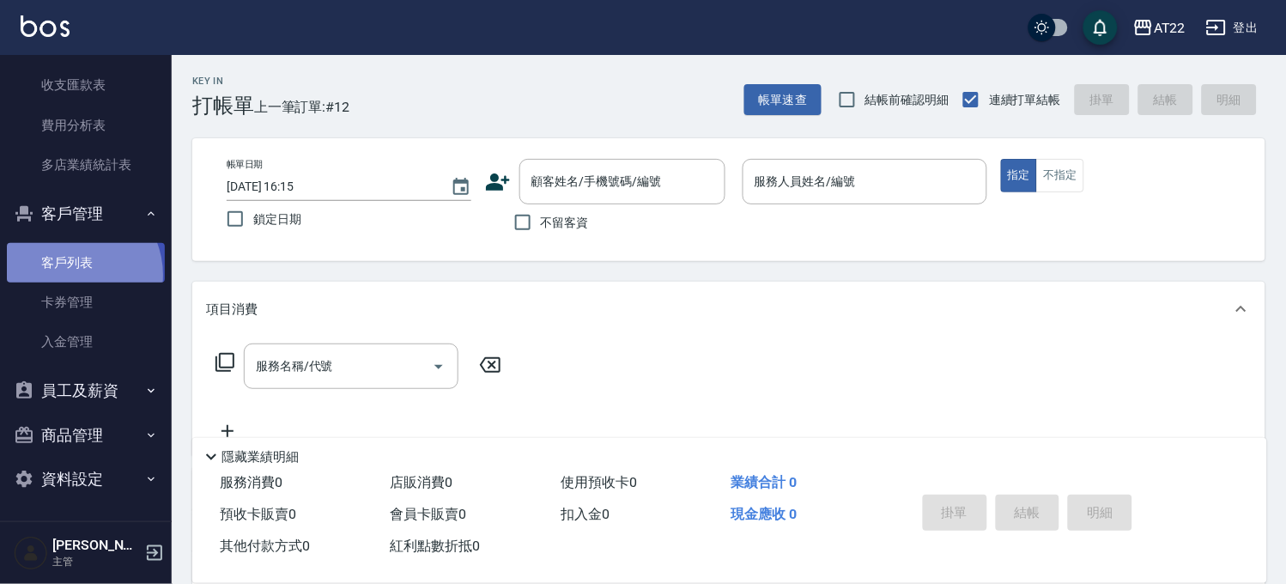
click at [72, 275] on link "客戶列表" at bounding box center [86, 262] width 158 height 39
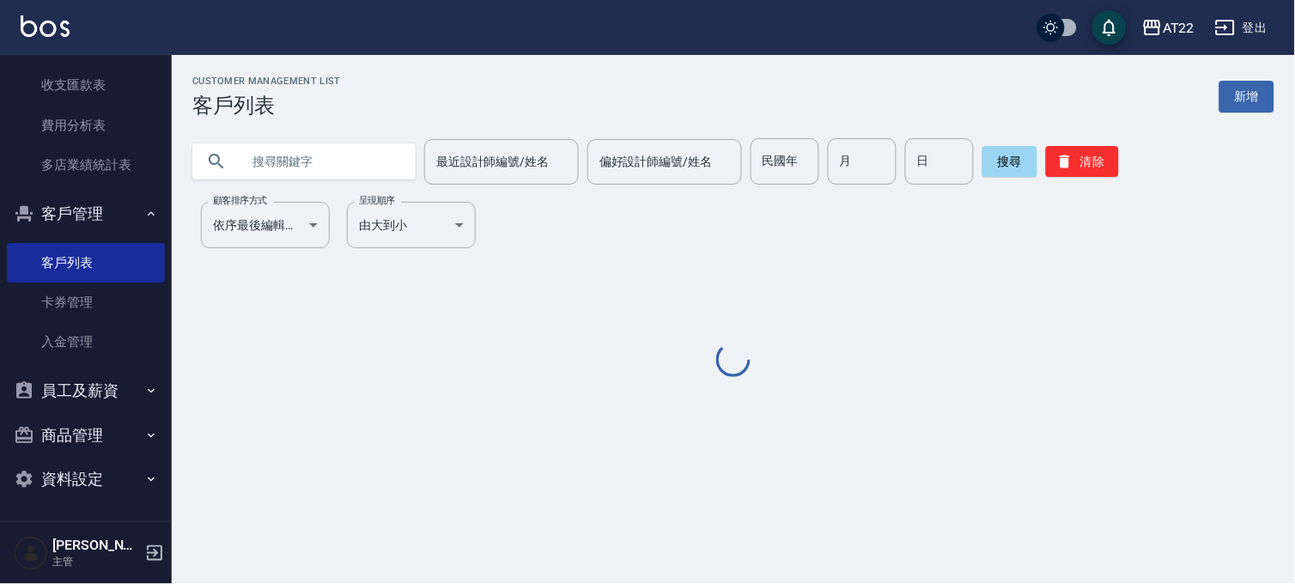
click at [289, 161] on input "text" at bounding box center [320, 161] width 161 height 46
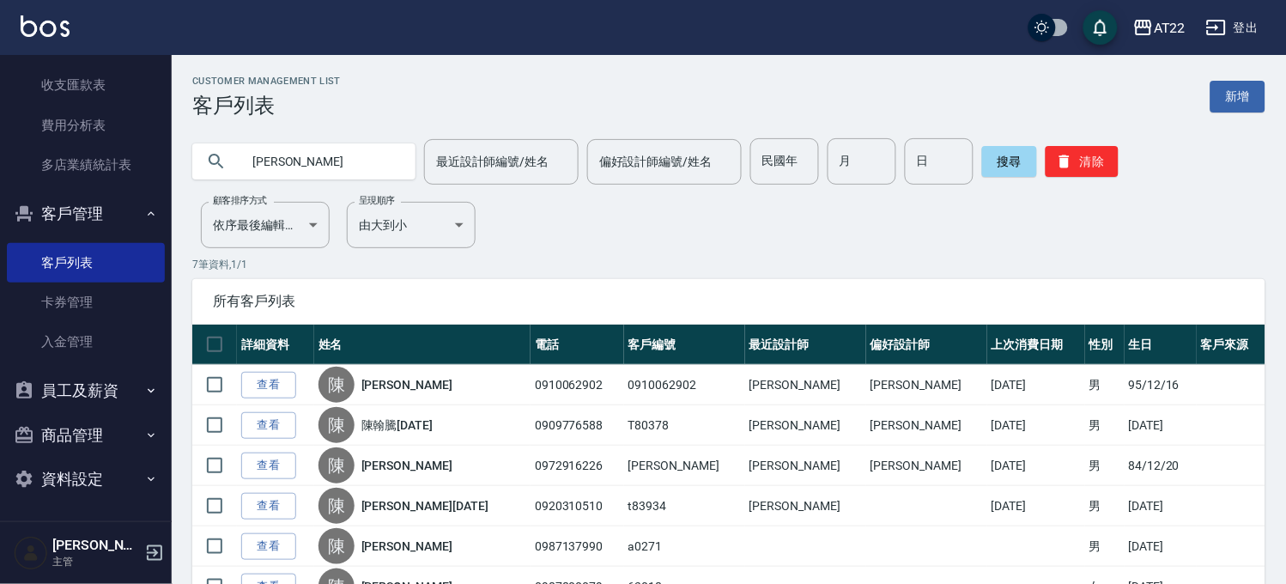
click at [328, 160] on input "陳翰" at bounding box center [320, 161] width 161 height 46
type input "陳瀚"
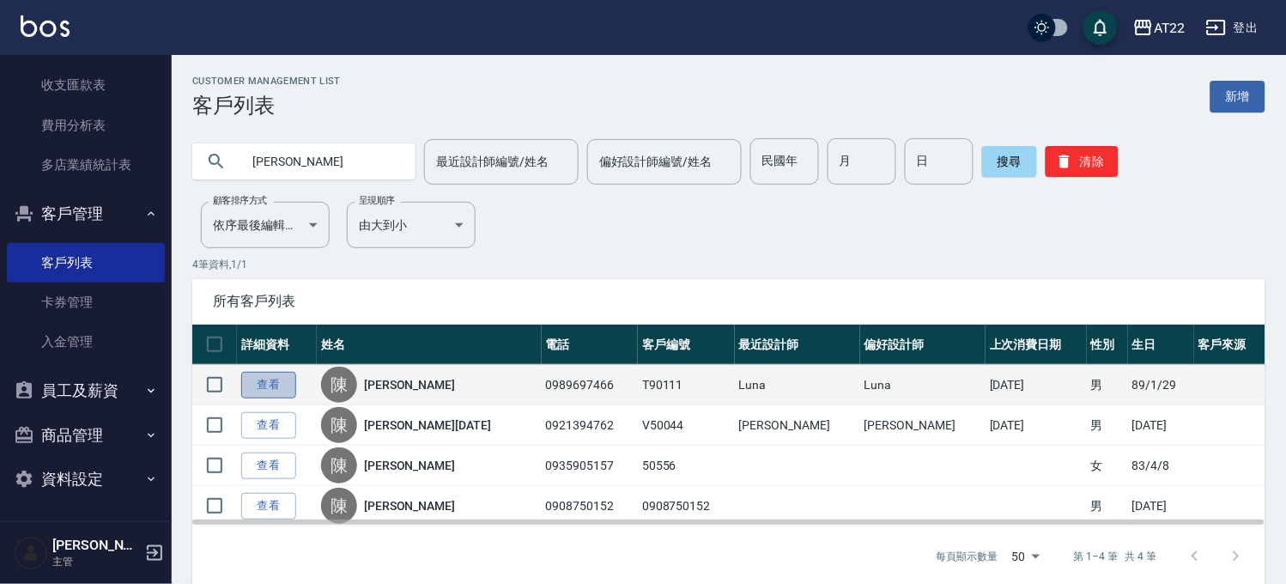
click at [252, 389] on link "查看" at bounding box center [268, 385] width 55 height 27
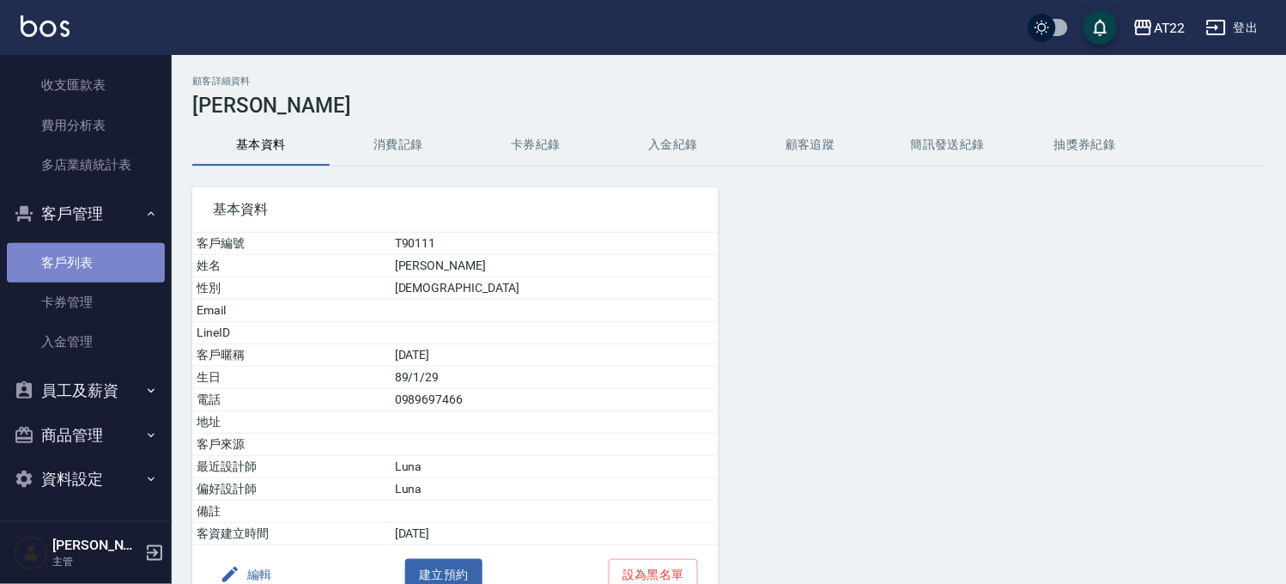
click at [95, 243] on link "客戶列表" at bounding box center [86, 262] width 158 height 39
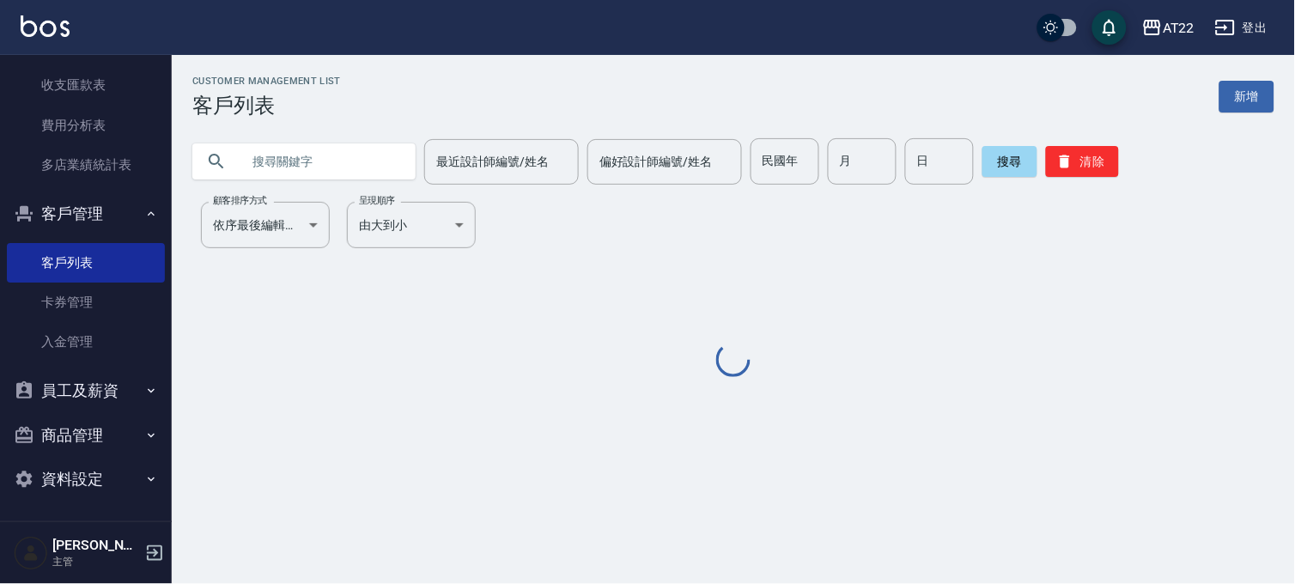
click at [318, 173] on input "text" at bounding box center [320, 161] width 161 height 46
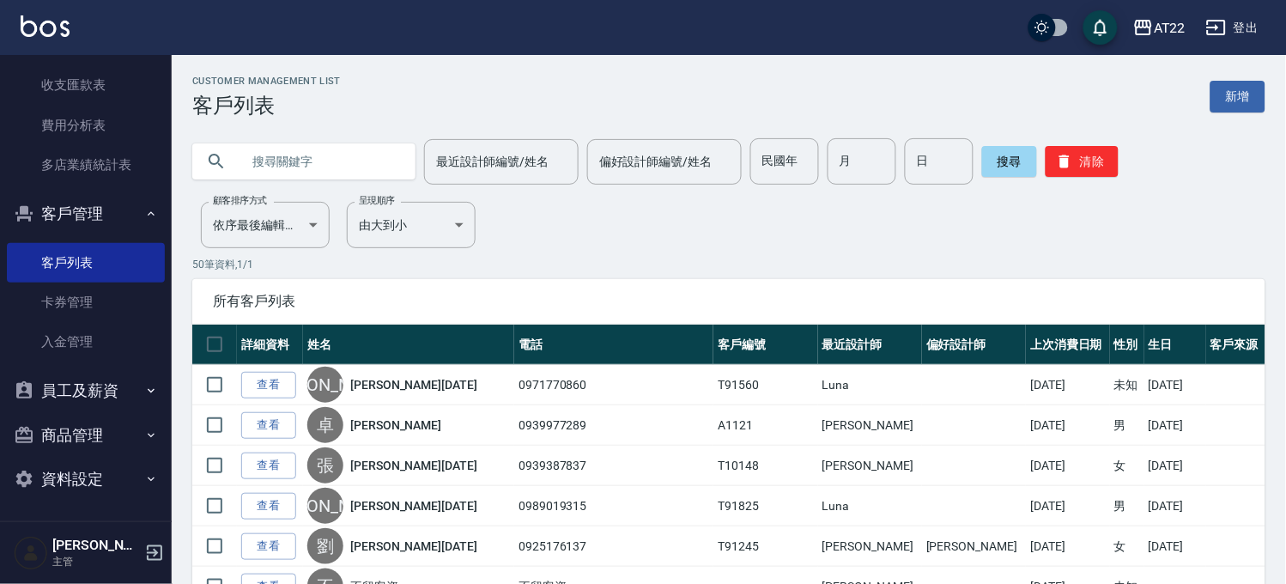
click at [324, 140] on input "text" at bounding box center [320, 161] width 161 height 46
type input "0987227449"
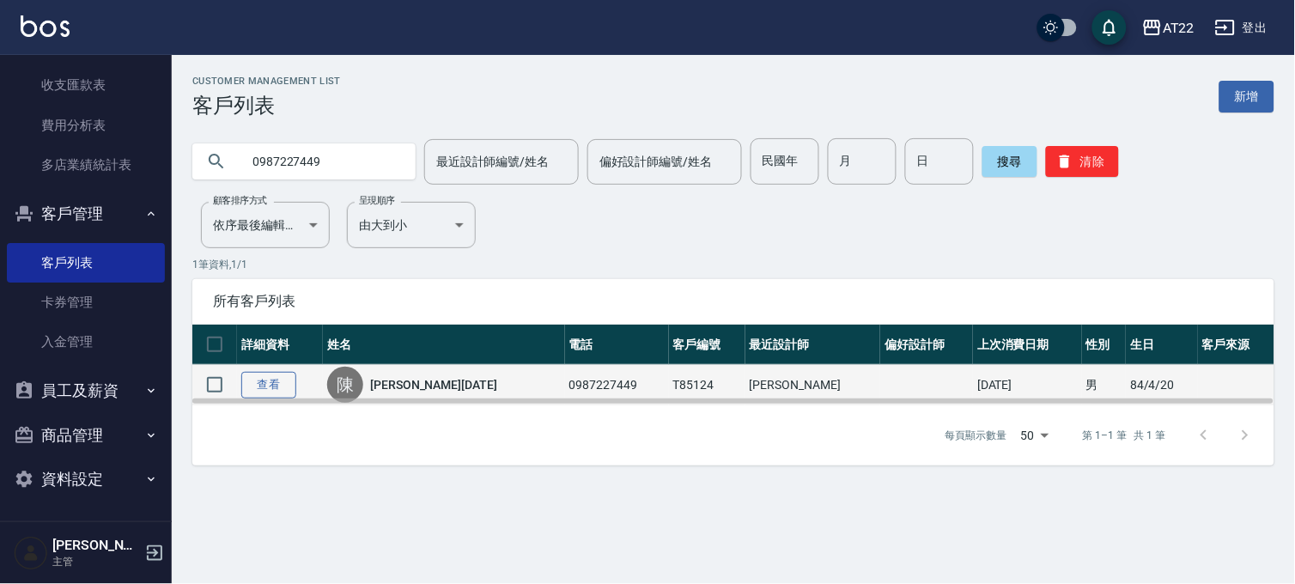
click at [263, 388] on link "查看" at bounding box center [268, 385] width 55 height 27
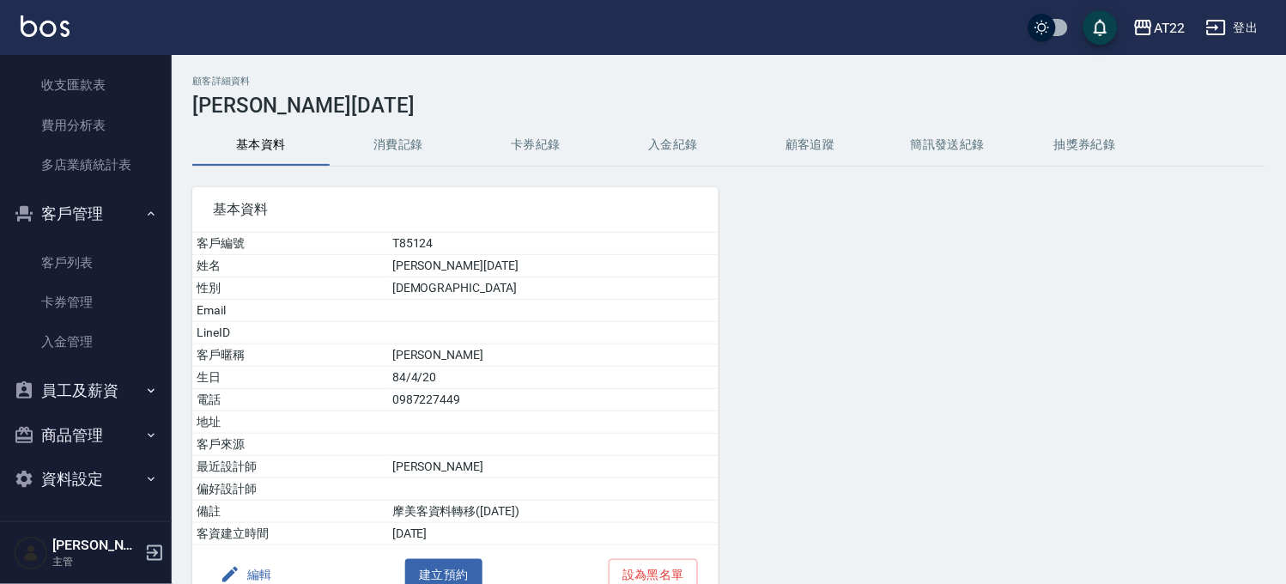
click at [386, 127] on button "消費記錄" at bounding box center [398, 144] width 137 height 41
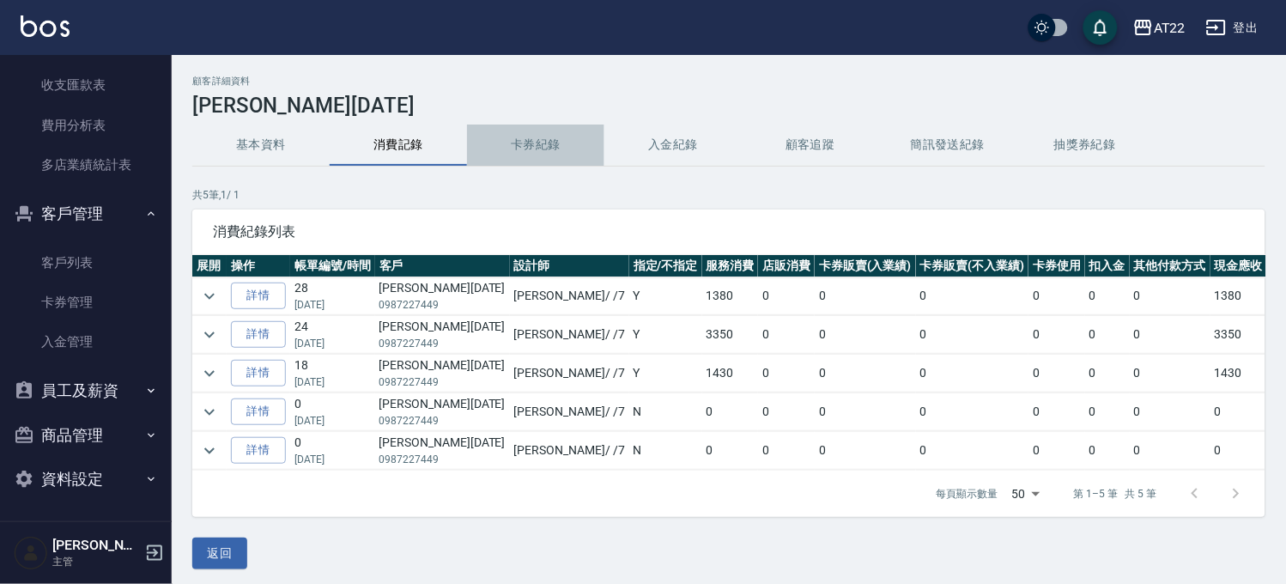
click at [559, 159] on button "卡券紀錄" at bounding box center [535, 144] width 137 height 41
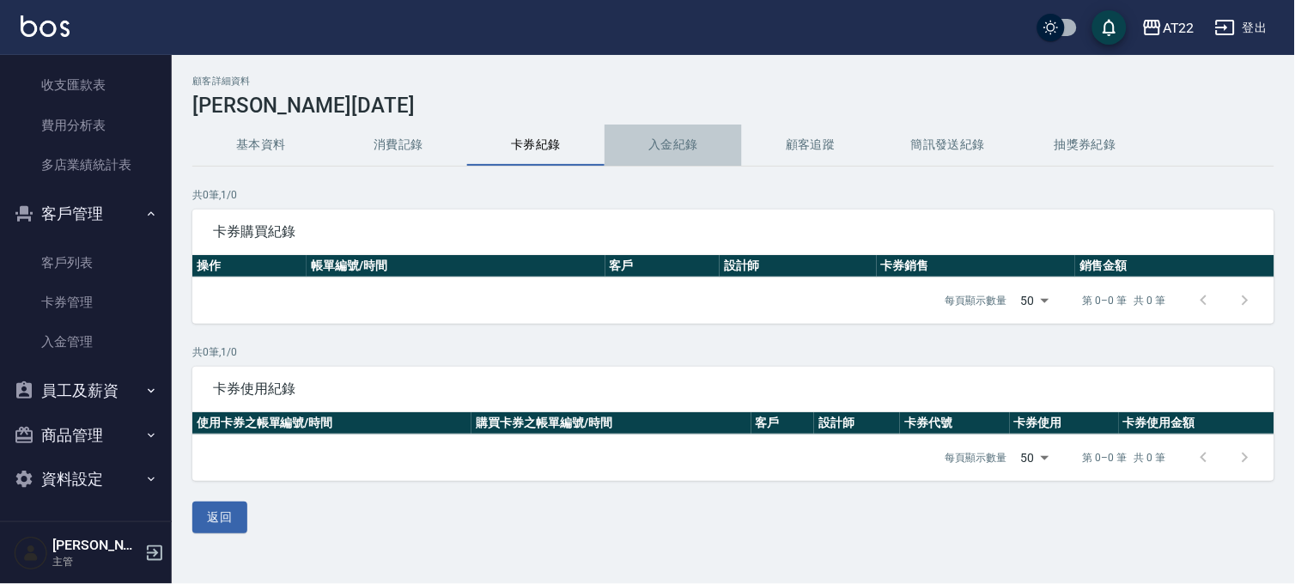
click at [632, 149] on button "入金紀錄" at bounding box center [672, 144] width 137 height 41
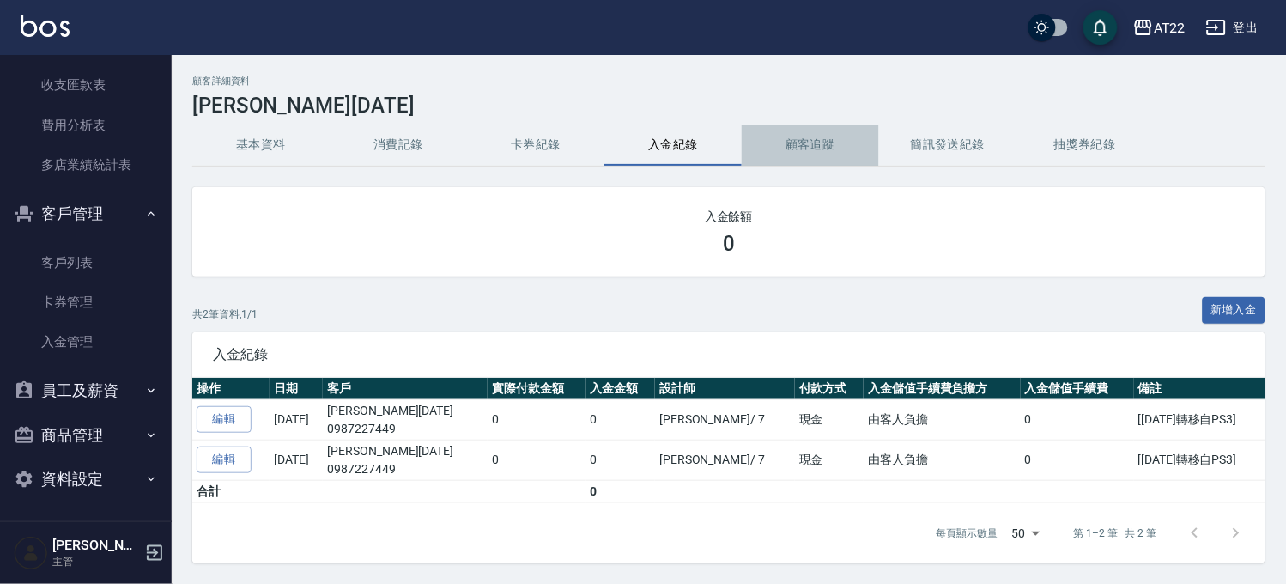
click at [821, 150] on button "顧客追蹤" at bounding box center [810, 144] width 137 height 41
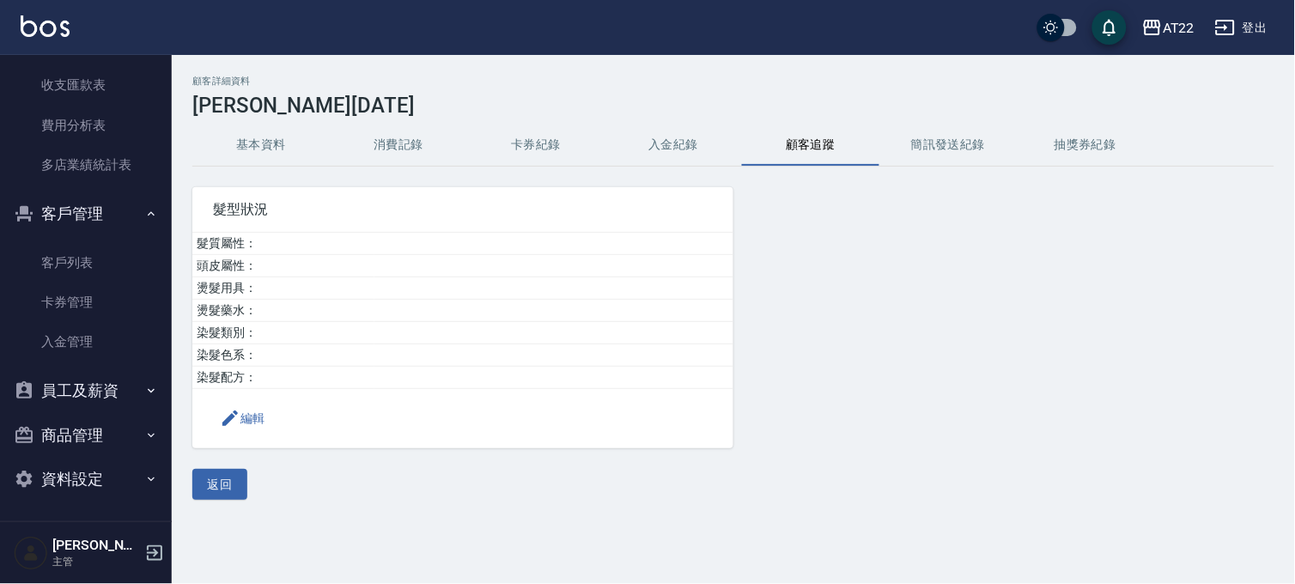
drag, startPoint x: 898, startPoint y: 167, endPoint x: 903, endPoint y: 182, distance: 15.5
click at [903, 182] on div "顧客詳細資料 陳韋勳26.10.30 基本資料 消費記錄 卡券紀錄 入金紀錄 顧客追蹤 簡訊發送紀錄 抽獎券紀錄 髮型狀況 髮質屬性： 頭皮屬性： 燙髮用具：…" at bounding box center [733, 288] width 1123 height 424
click at [233, 147] on button "基本資料" at bounding box center [260, 144] width 137 height 41
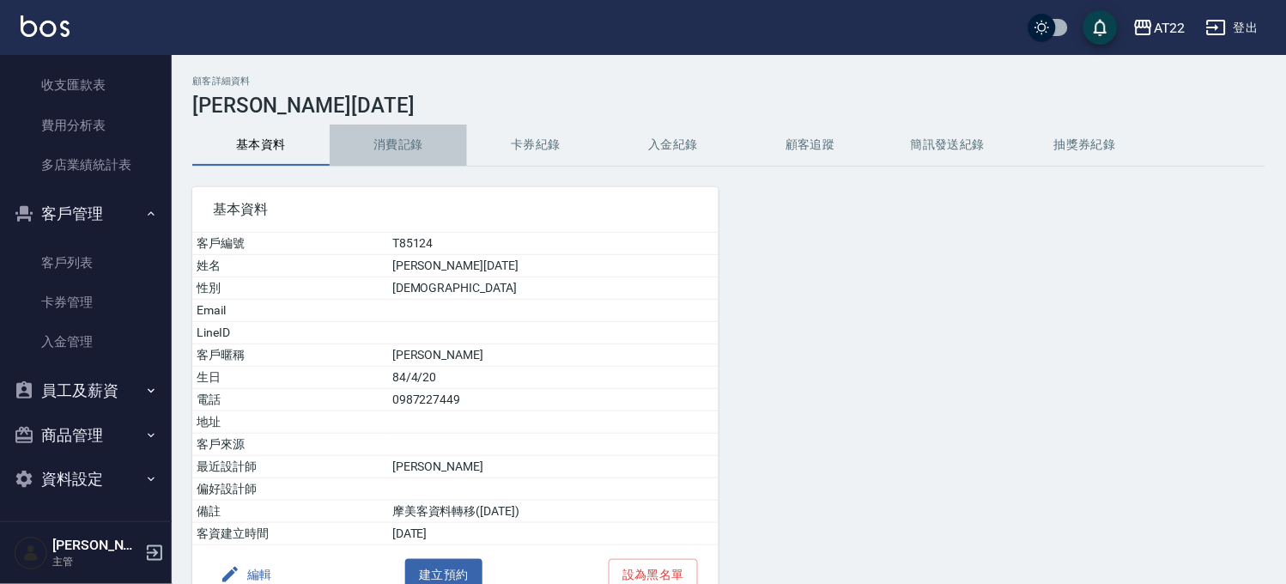
click at [426, 151] on button "消費記錄" at bounding box center [398, 144] width 137 height 41
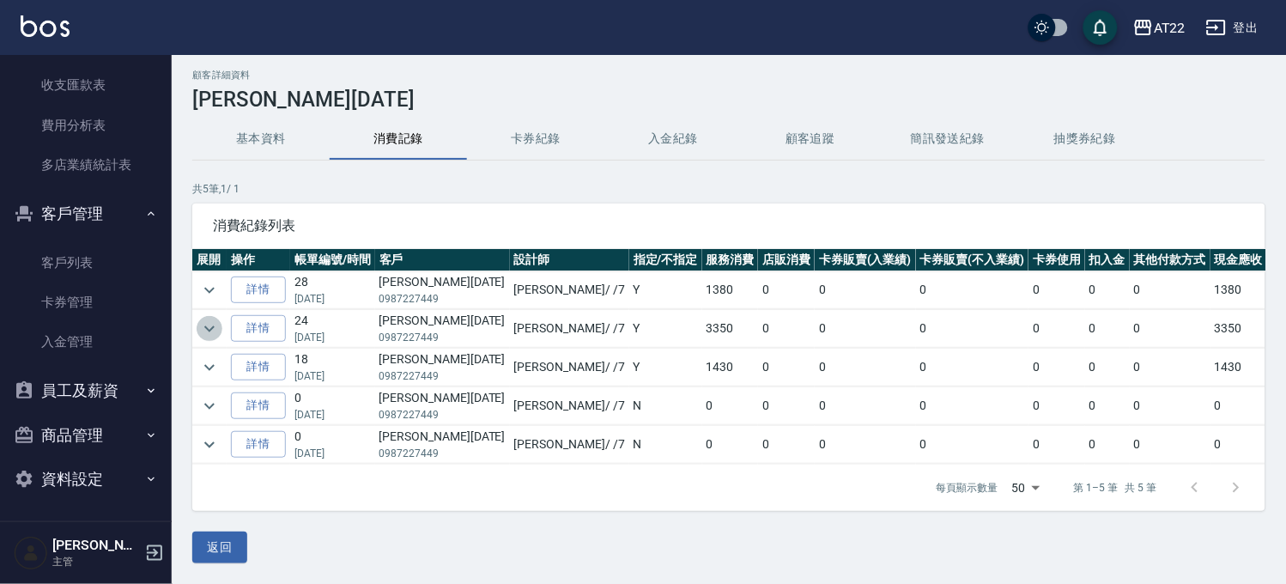
click at [213, 325] on icon "expand row" at bounding box center [209, 328] width 10 height 6
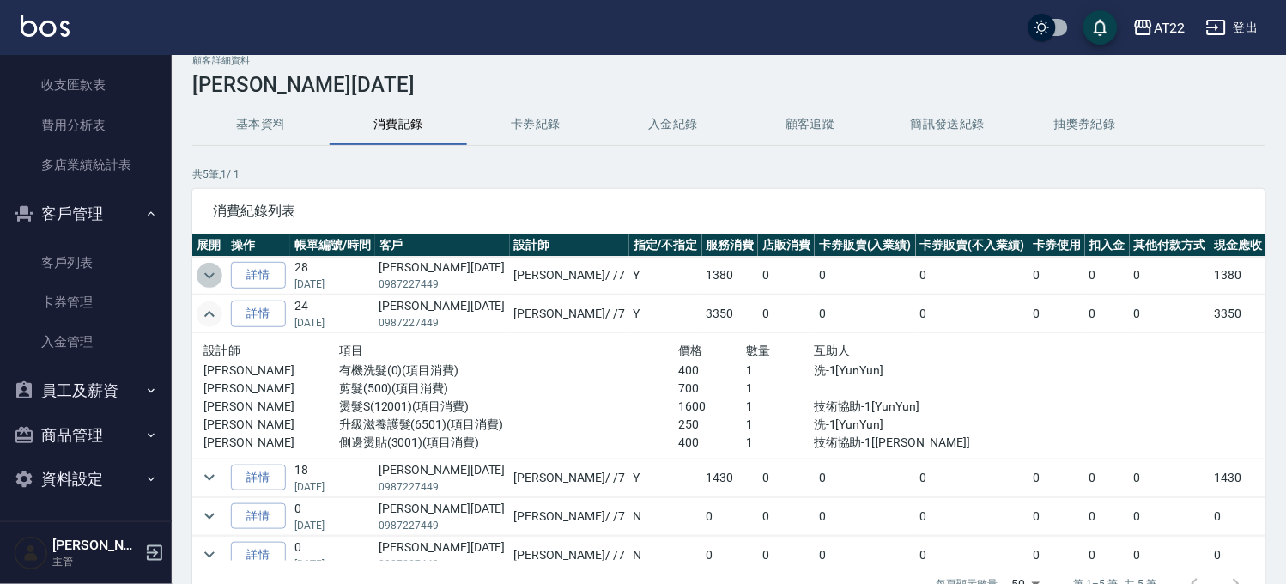
click at [212, 275] on icon "expand row" at bounding box center [209, 275] width 10 height 6
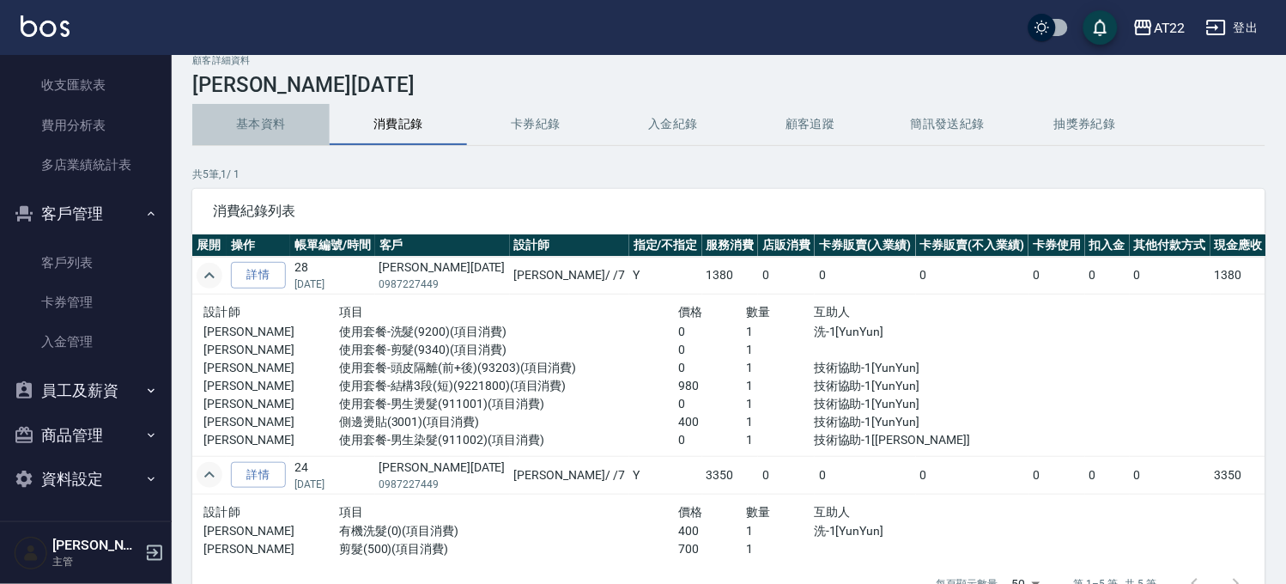
click at [242, 130] on button "基本資料" at bounding box center [260, 124] width 137 height 41
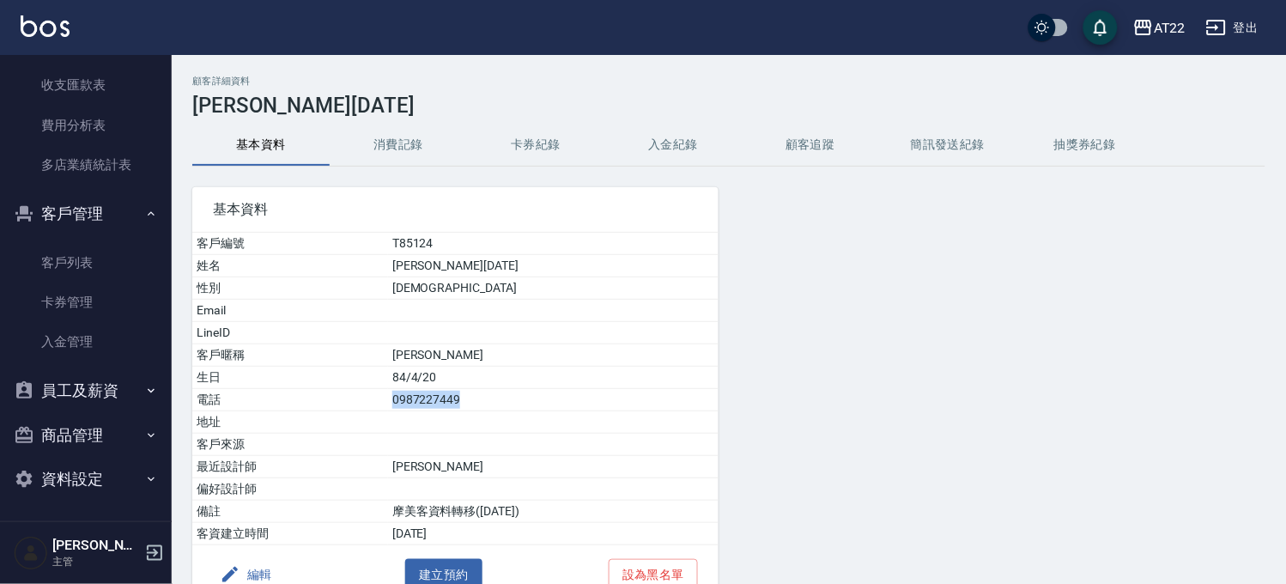
drag, startPoint x: 448, startPoint y: 399, endPoint x: 373, endPoint y: 399, distance: 75.5
click at [388, 399] on td "0987227449" at bounding box center [553, 400] width 331 height 22
copy td "0987227449"
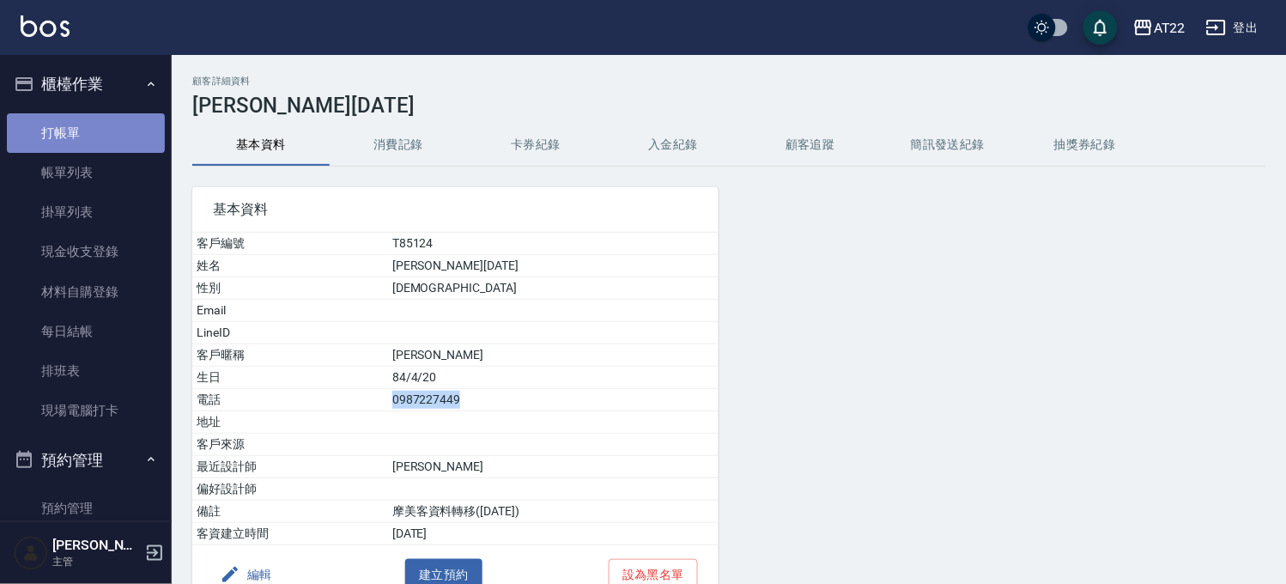
click at [100, 130] on link "打帳單" at bounding box center [86, 132] width 158 height 39
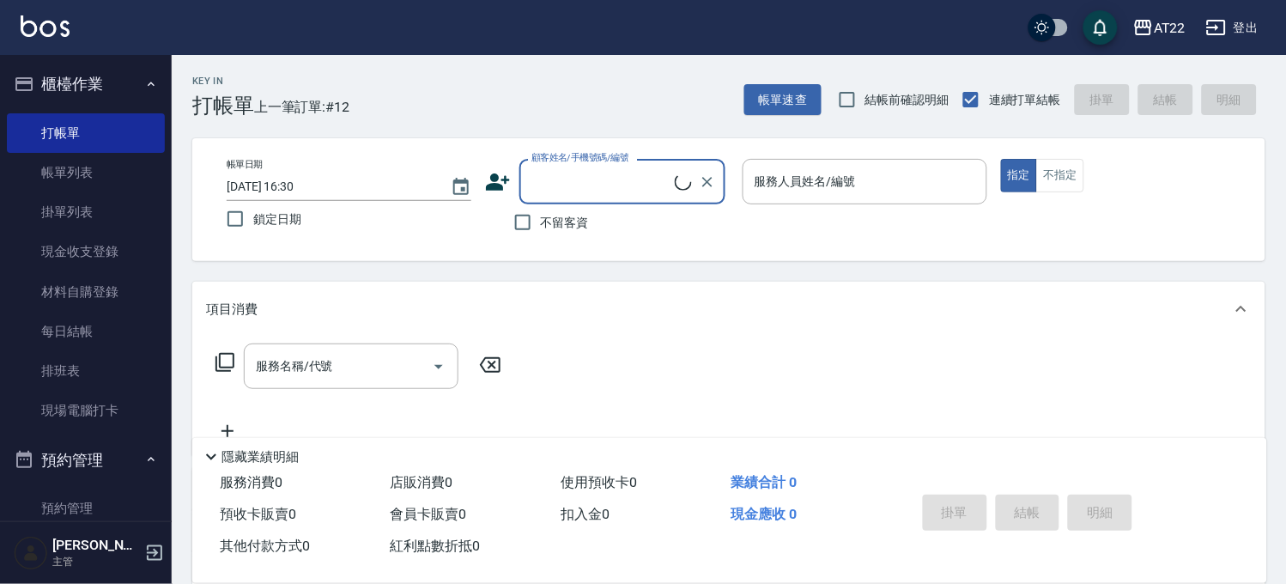
click at [665, 177] on input "顧客姓名/手機號碼/編號" at bounding box center [601, 182] width 148 height 30
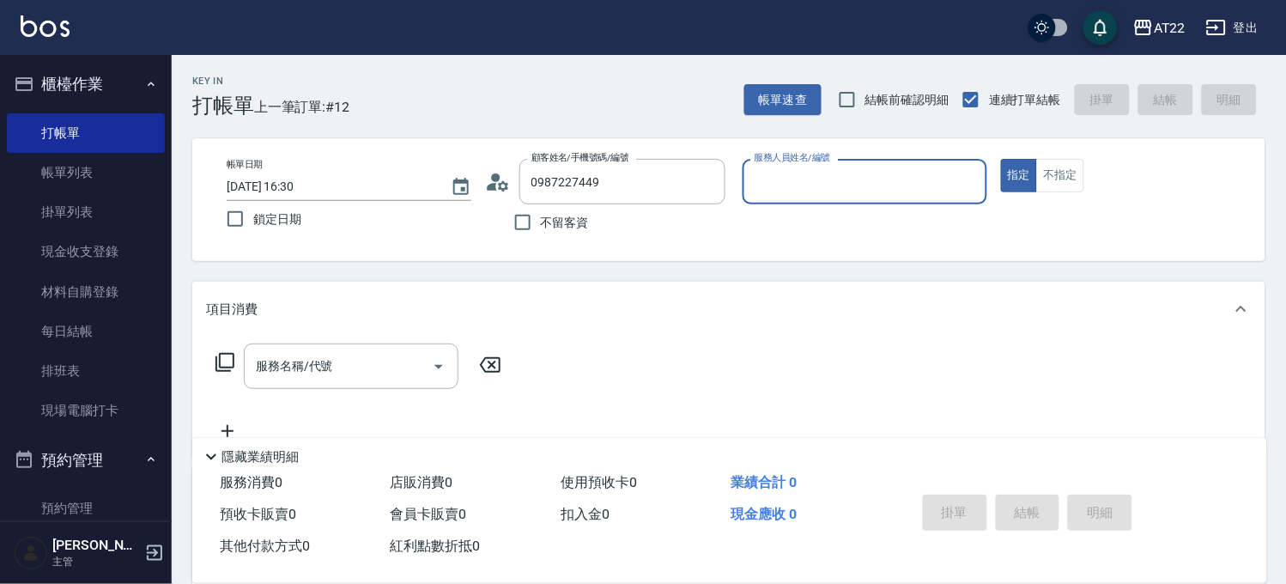
type input "[PERSON_NAME]26.10.30/0987227449/T85124"
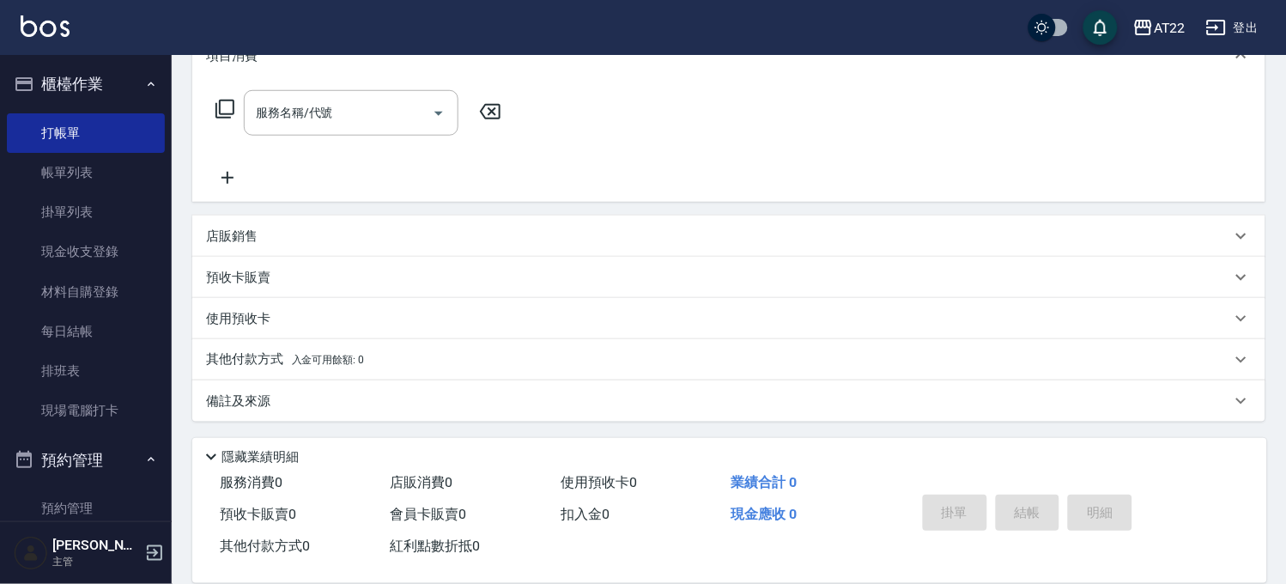
scroll to position [259, 0]
click at [261, 324] on p "使用預收卡" at bounding box center [238, 318] width 64 height 18
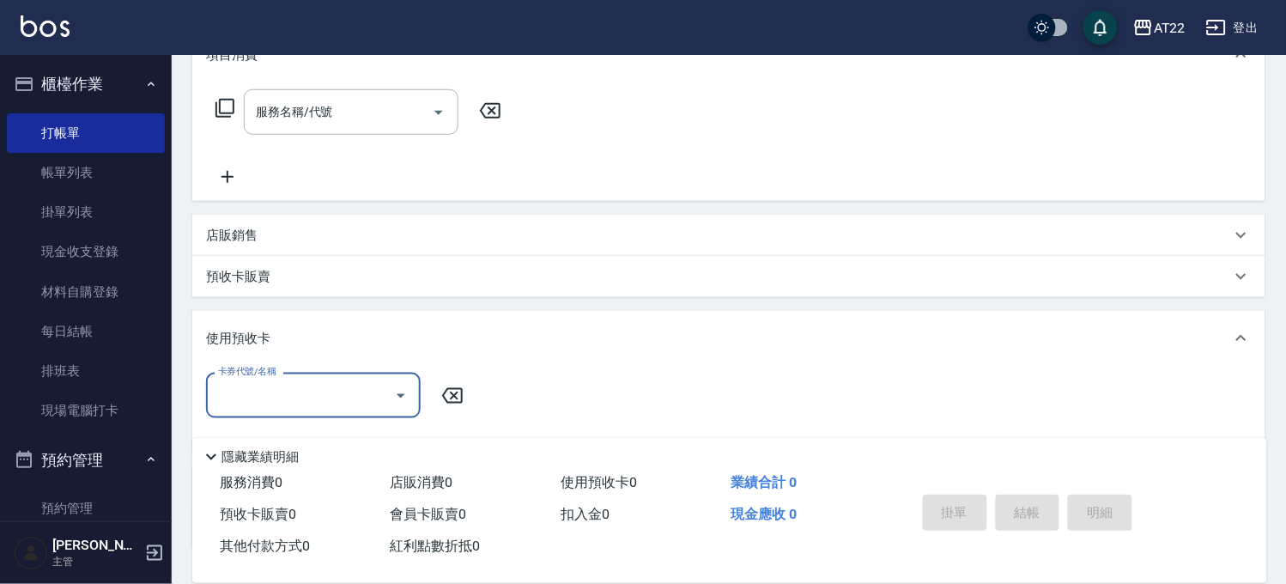
scroll to position [0, 0]
click at [294, 373] on div "卡券代號/名稱" at bounding box center [313, 395] width 215 height 45
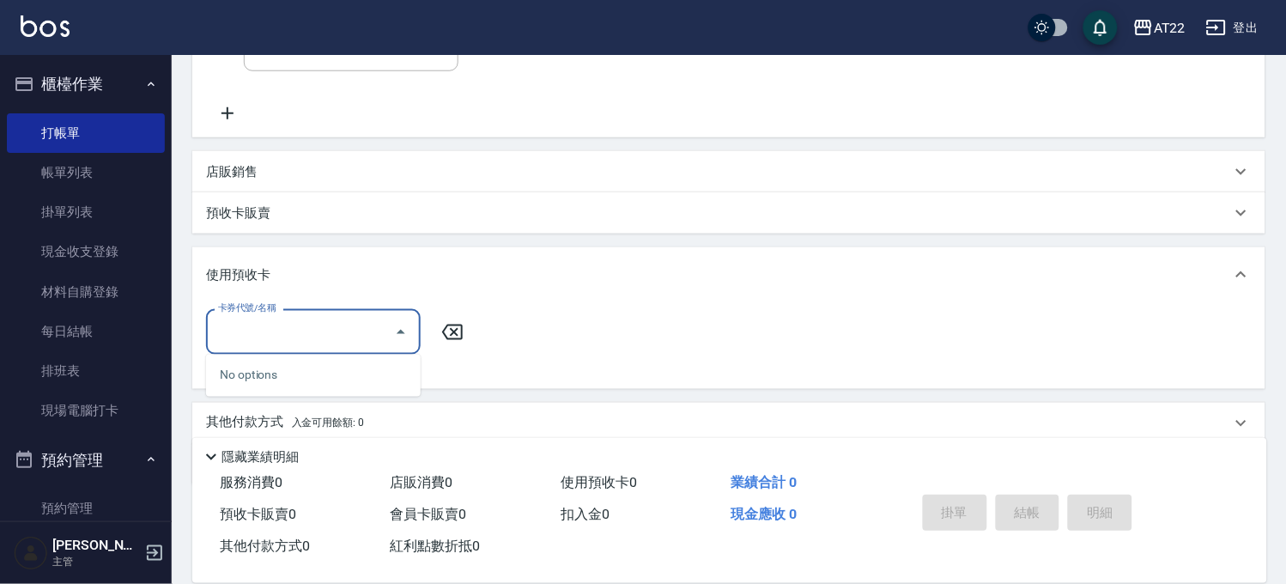
scroll to position [387, 0]
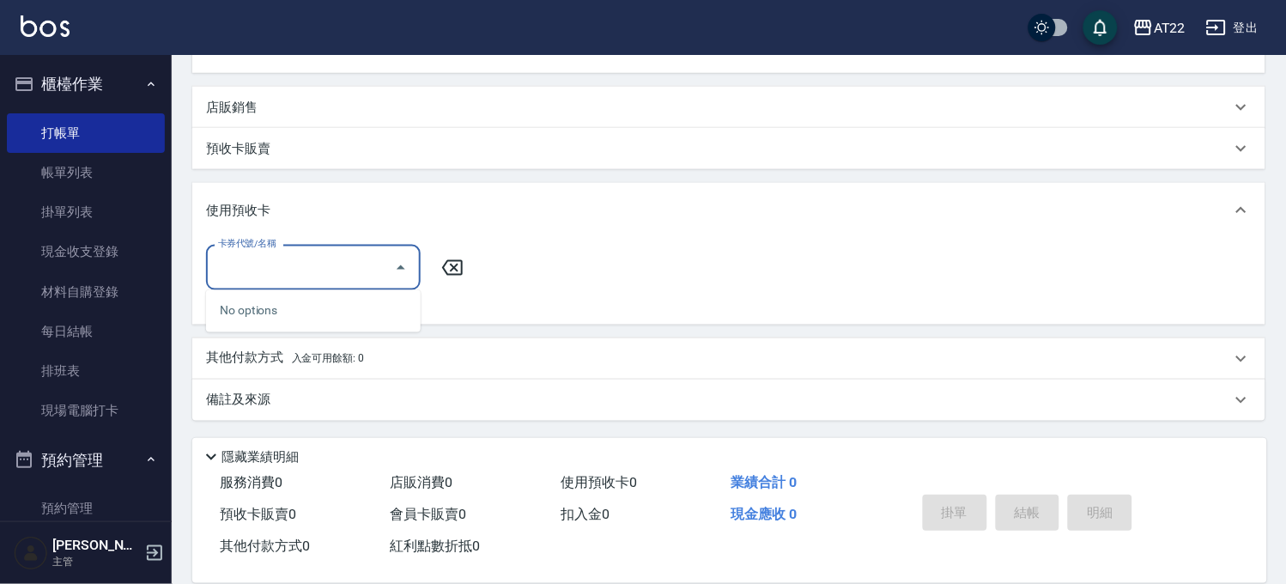
click at [357, 277] on input "卡券代號/名稱" at bounding box center [300, 267] width 173 height 30
click at [312, 153] on div "預收卡販賣" at bounding box center [718, 149] width 1025 height 18
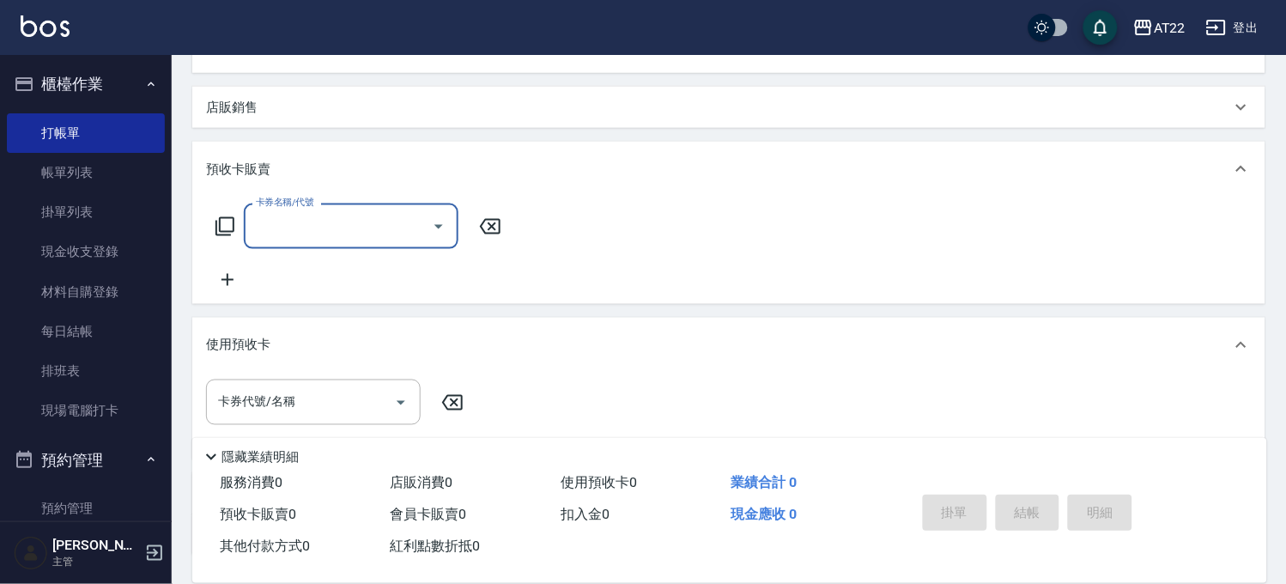
scroll to position [0, 0]
click at [306, 113] on div "店販銷售" at bounding box center [718, 108] width 1025 height 18
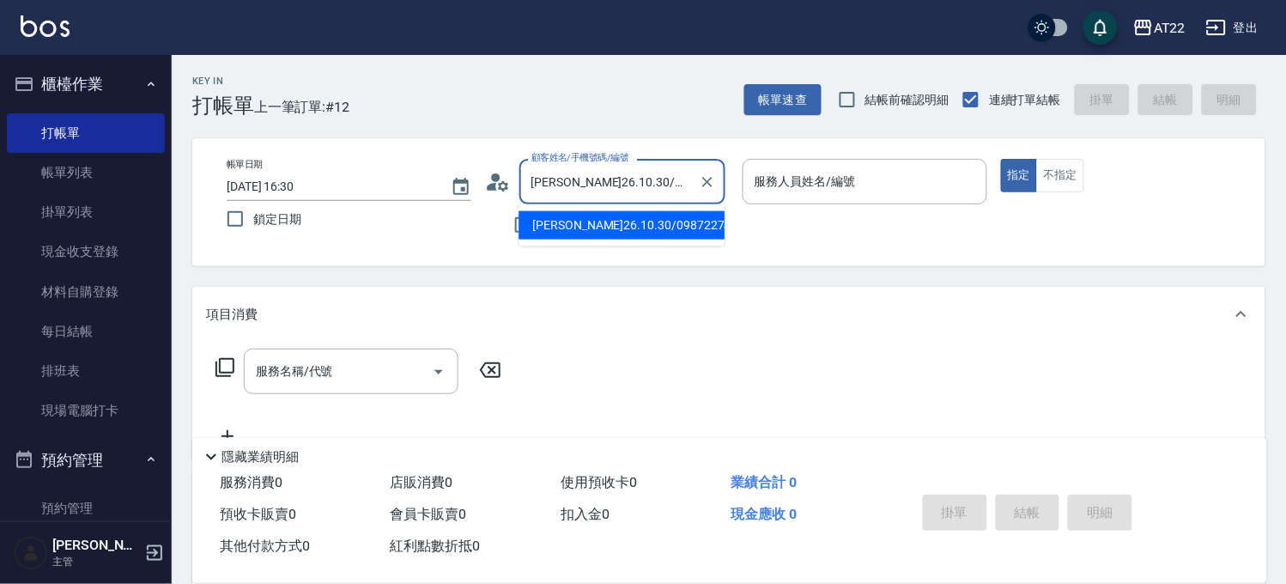
click at [688, 185] on input "[PERSON_NAME]26.10.30/0987227449/T85124" at bounding box center [609, 182] width 165 height 30
drag, startPoint x: 618, startPoint y: 181, endPoint x: 641, endPoint y: 193, distance: 26.1
click at [641, 193] on input "[PERSON_NAME]26.10.30/0987227449/T85124" at bounding box center [609, 182] width 165 height 30
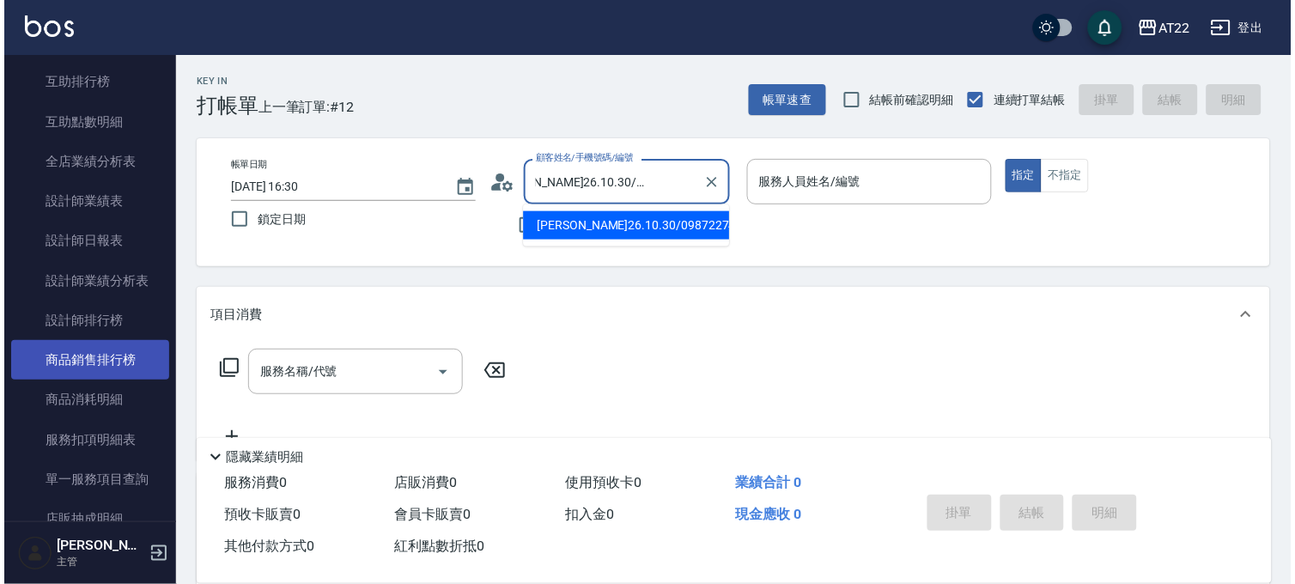
scroll to position [1240, 0]
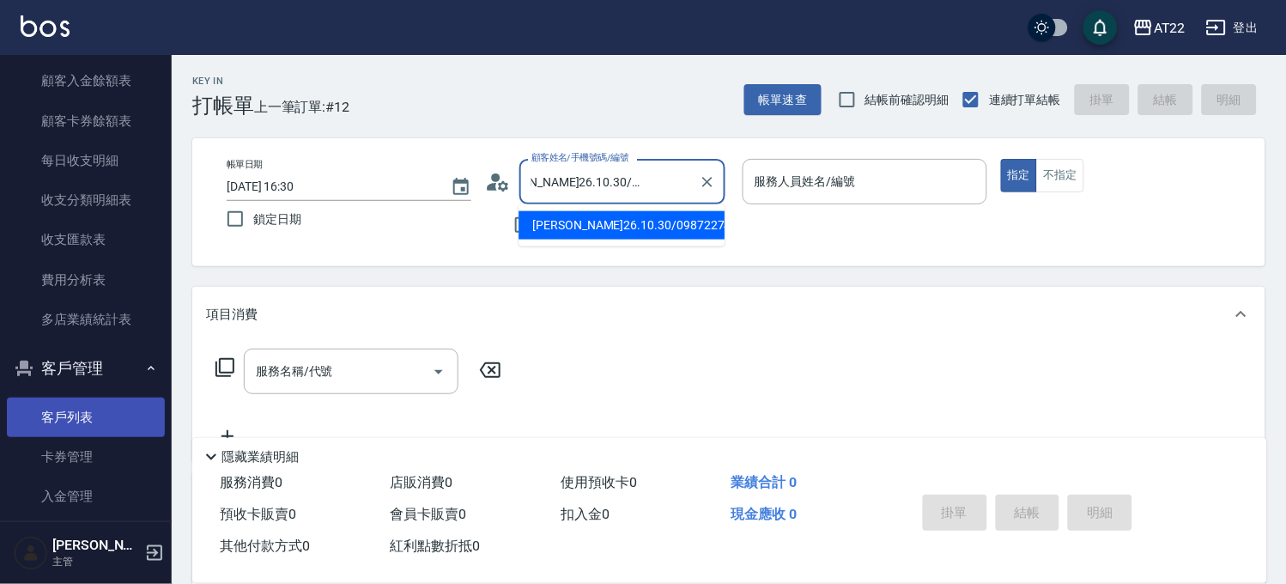
click at [98, 404] on link "客戶列表" at bounding box center [86, 416] width 158 height 39
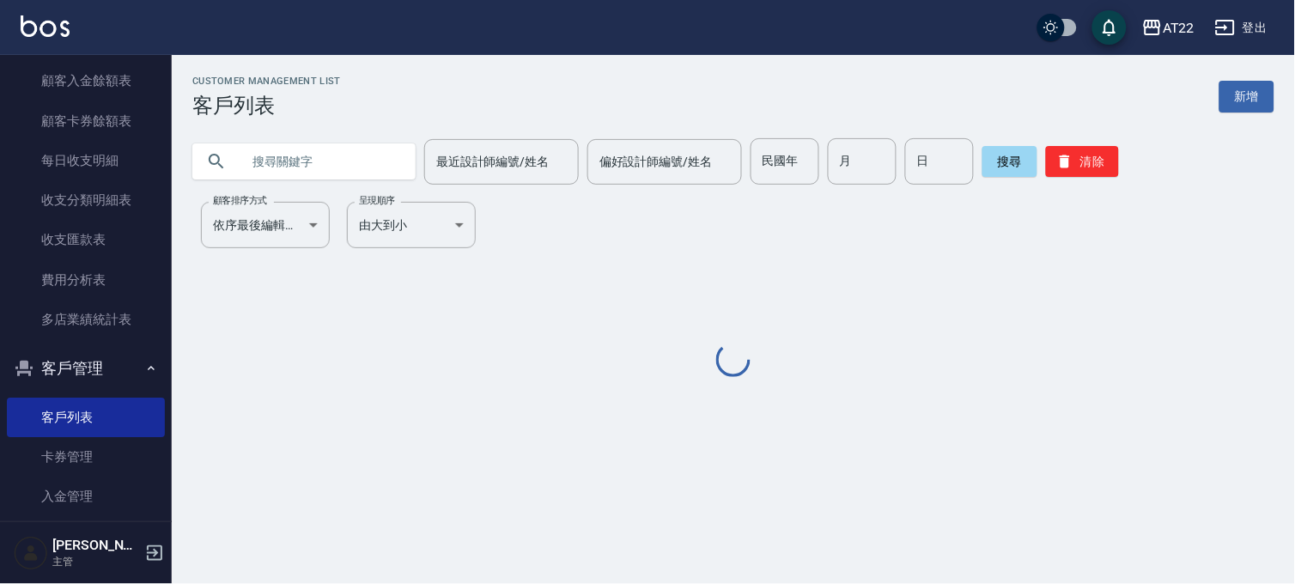
click at [337, 161] on input "text" at bounding box center [320, 161] width 161 height 46
paste input "0987227449"
type input "0987227449"
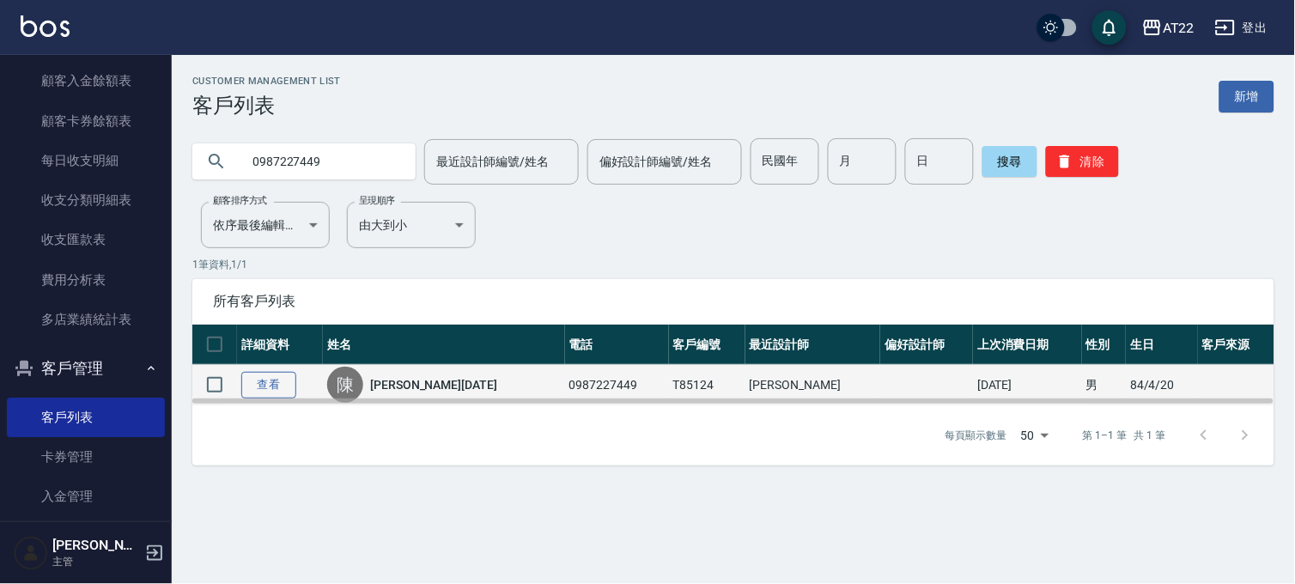
click at [272, 384] on link "查看" at bounding box center [268, 385] width 55 height 27
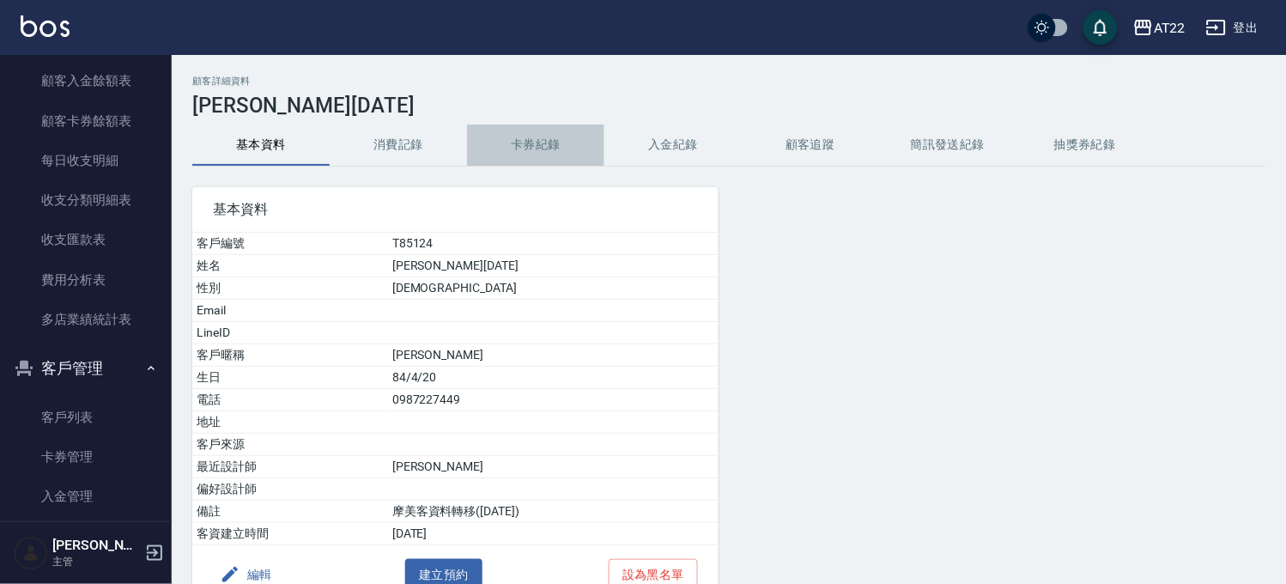
click at [536, 141] on button "卡券紀錄" at bounding box center [535, 144] width 137 height 41
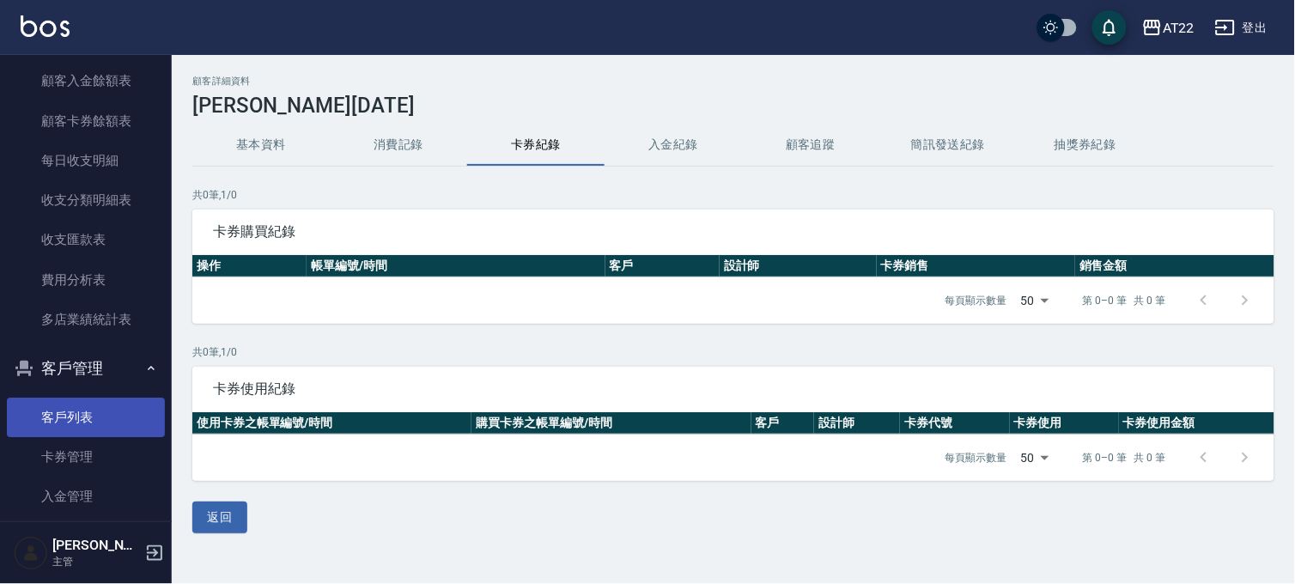
click at [101, 409] on link "客戶列表" at bounding box center [86, 416] width 158 height 39
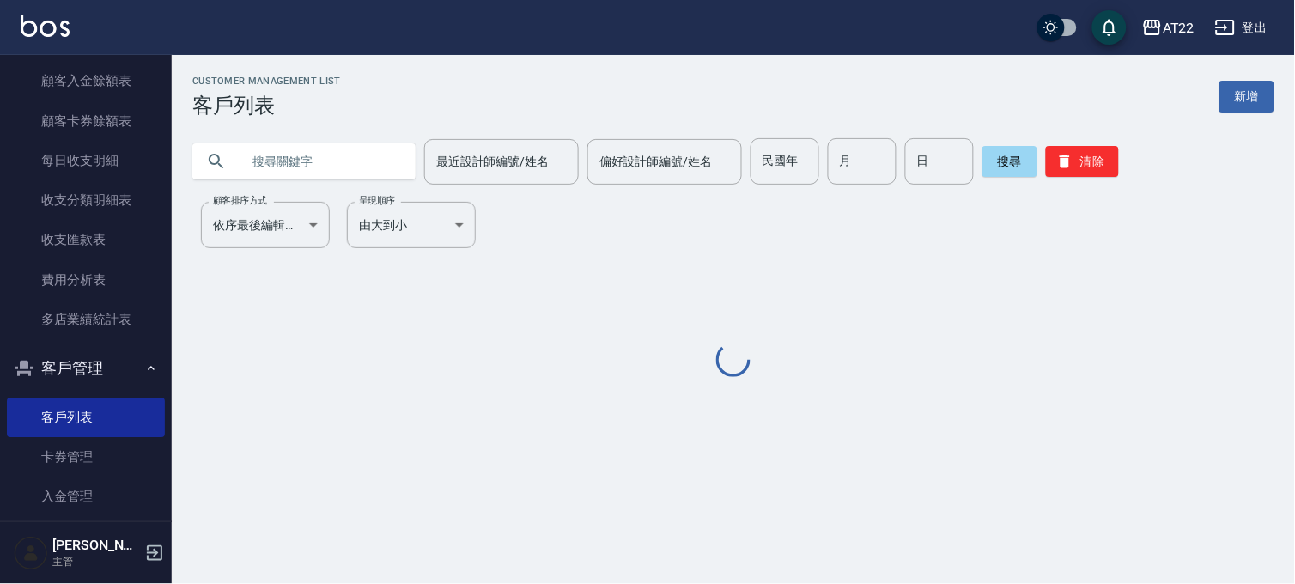
click at [278, 166] on input "text" at bounding box center [320, 161] width 161 height 46
type input "ㄔ"
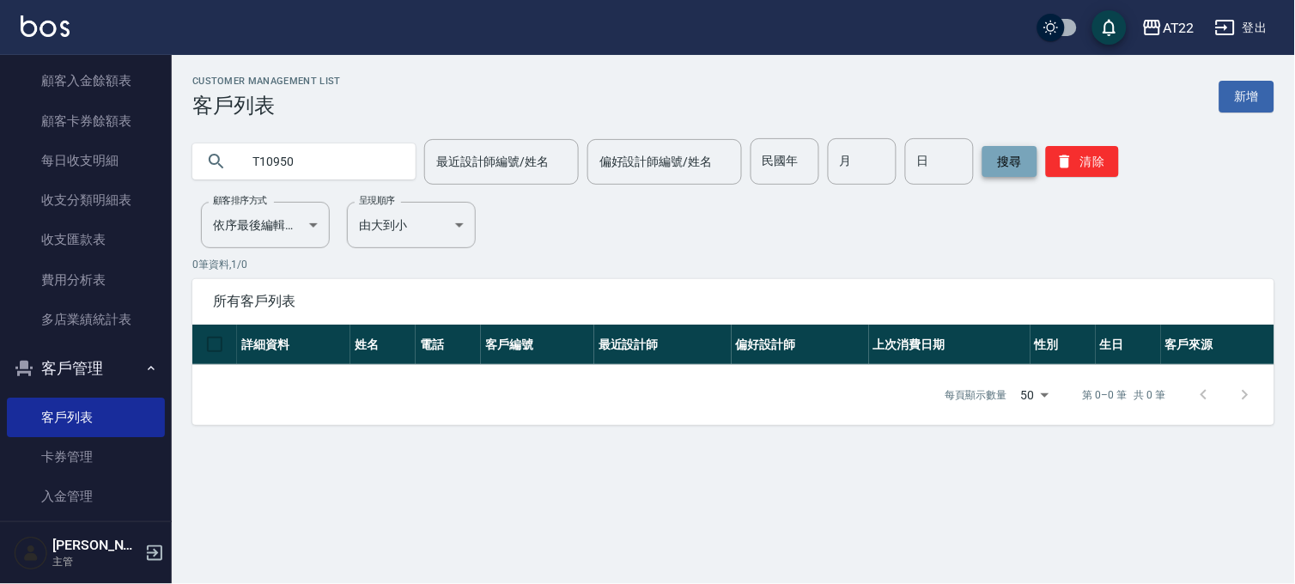
click at [1009, 148] on button "搜尋" at bounding box center [1009, 161] width 55 height 31
drag, startPoint x: 312, startPoint y: 163, endPoint x: 200, endPoint y: 177, distance: 112.4
click at [200, 177] on div "T10950" at bounding box center [303, 161] width 223 height 36
type input "T82587"
click at [1185, 32] on div "AT22" at bounding box center [1178, 27] width 32 height 21
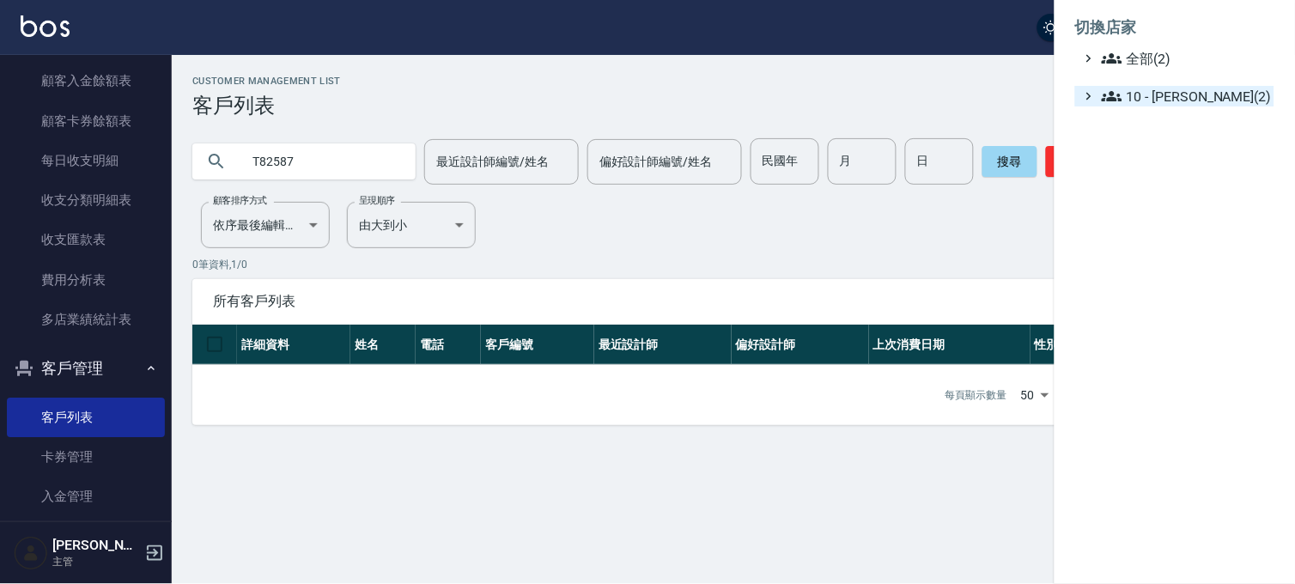
click at [1167, 98] on span "10 - 楊家昕(2)" at bounding box center [1184, 96] width 166 height 21
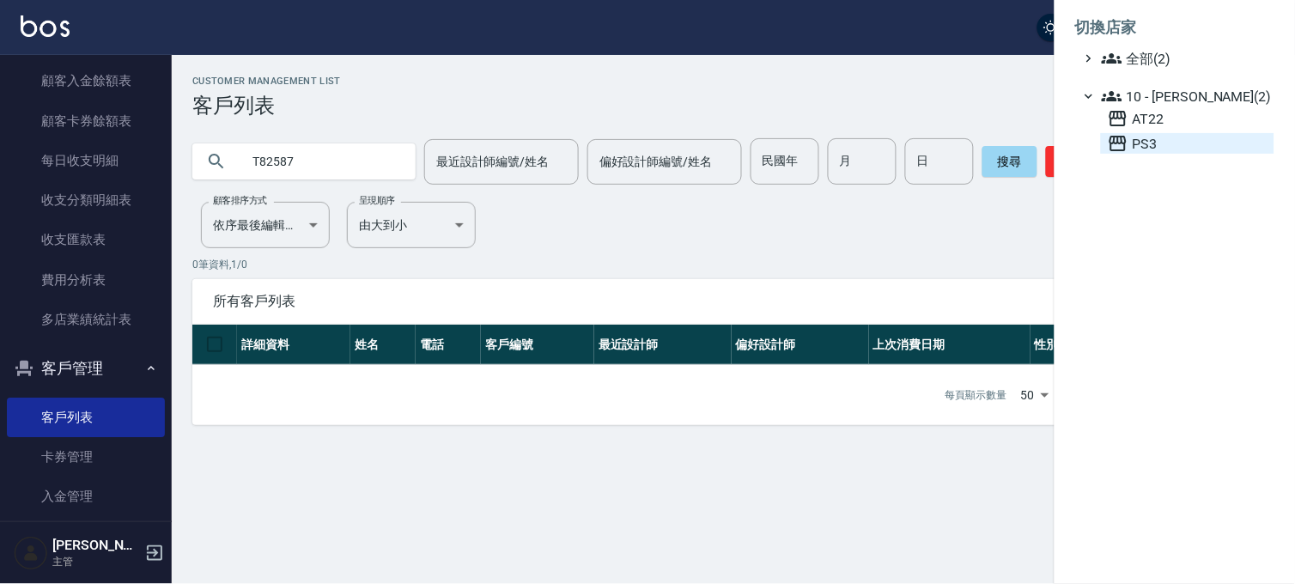
click at [1148, 142] on span "PS3" at bounding box center [1187, 143] width 160 height 21
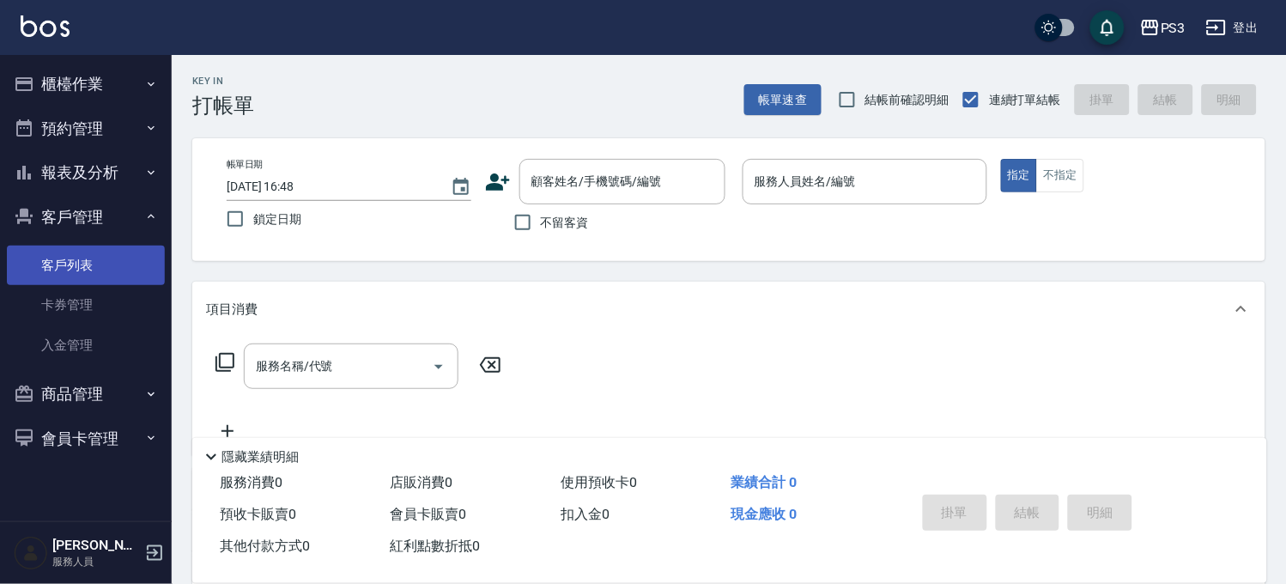
click at [79, 264] on link "客戶列表" at bounding box center [86, 265] width 158 height 39
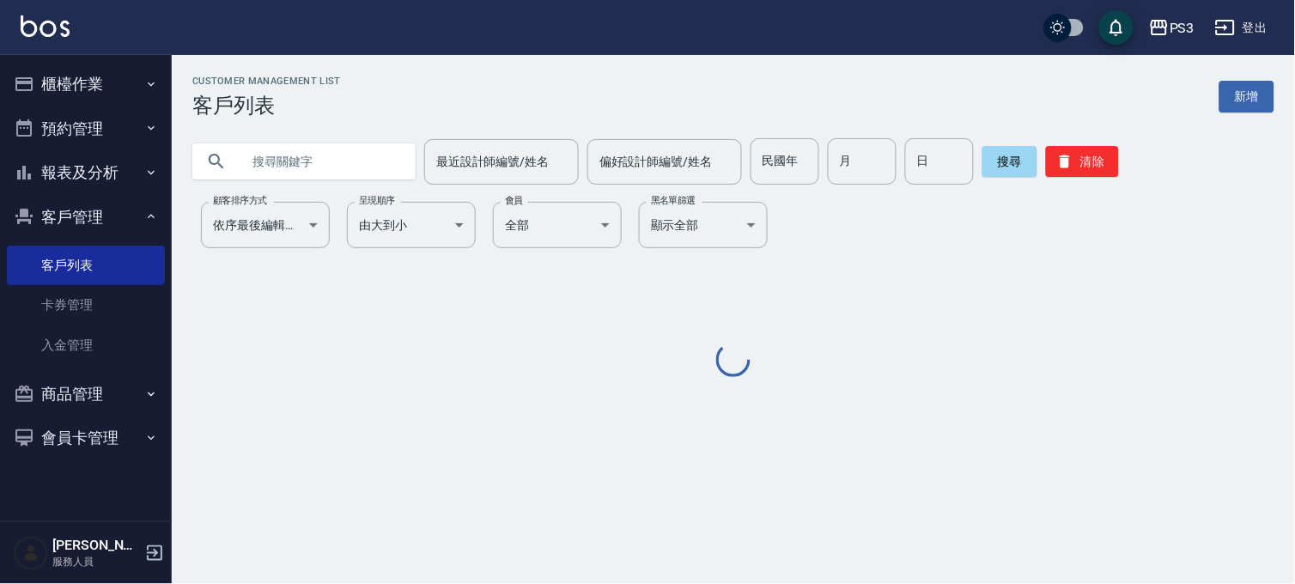
click at [320, 185] on div "Customer Management List 客戶列表 新增 最近設計師編號/姓名 最近設計師編號/姓名 偏好設計師編號/姓名 偏好設計師編號/姓名 民國…" at bounding box center [733, 228] width 1123 height 305
click at [331, 173] on input "text" at bounding box center [320, 161] width 161 height 46
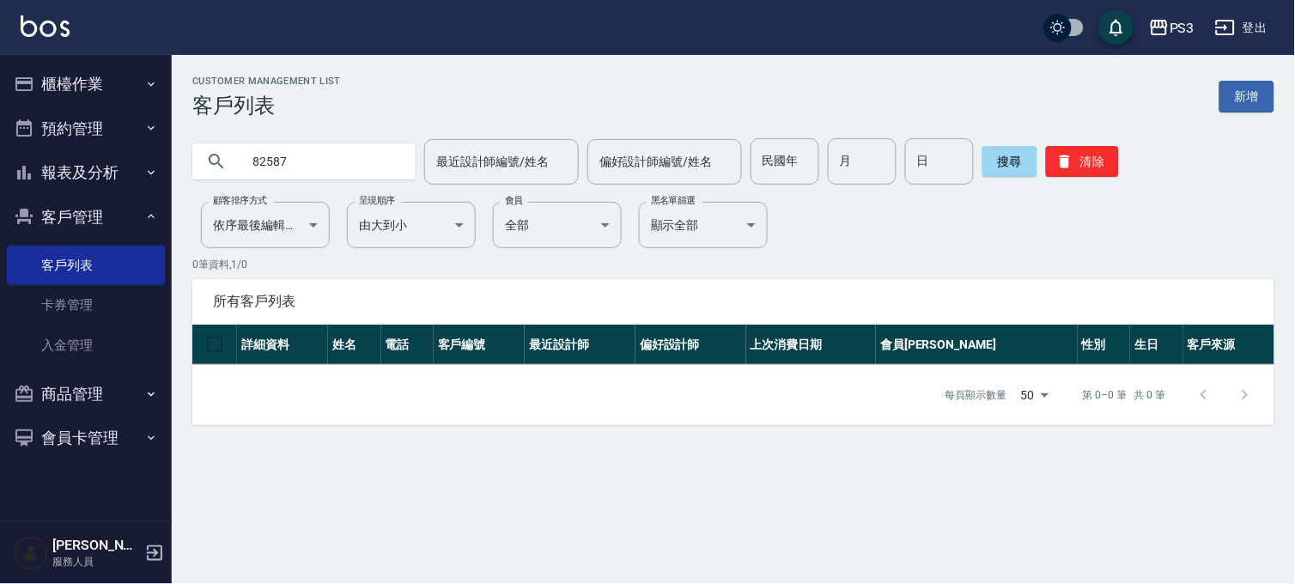
click at [331, 173] on input "82587" at bounding box center [320, 161] width 161 height 46
type input "10950"
click at [1182, 20] on div "PS3" at bounding box center [1181, 27] width 25 height 21
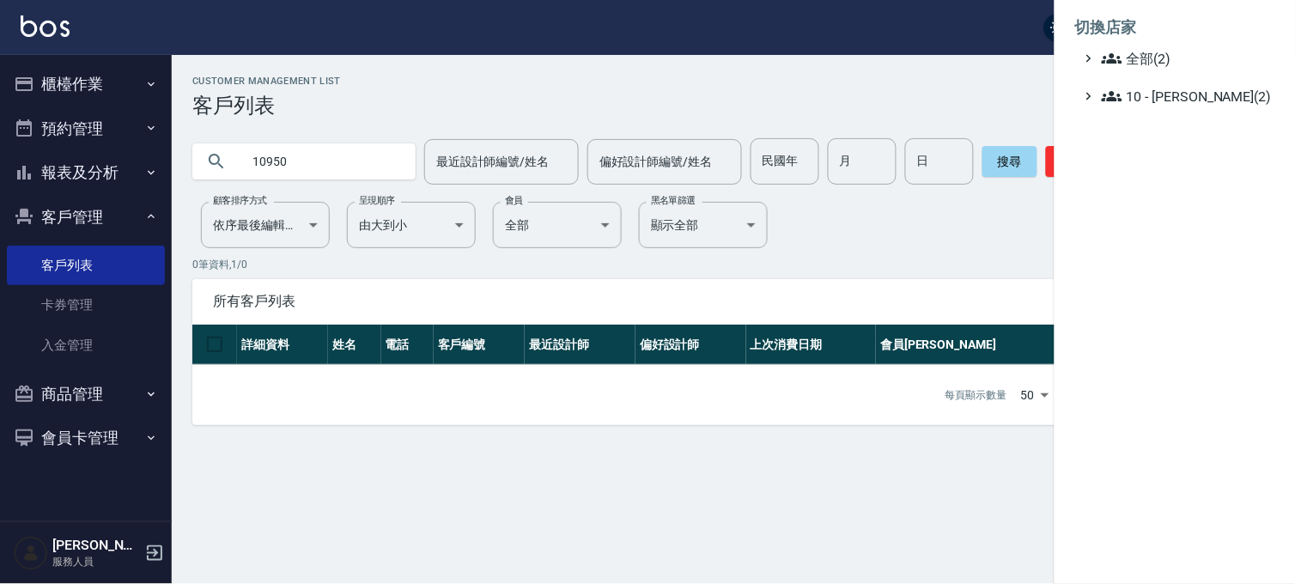
click at [1192, 106] on ul "切換店家 全部(2) 10 - 楊家昕(2)" at bounding box center [1174, 56] width 240 height 113
click at [1192, 99] on span "10 - [PERSON_NAME](2)" at bounding box center [1184, 96] width 166 height 21
click at [1182, 120] on span "AT22" at bounding box center [1187, 118] width 160 height 21
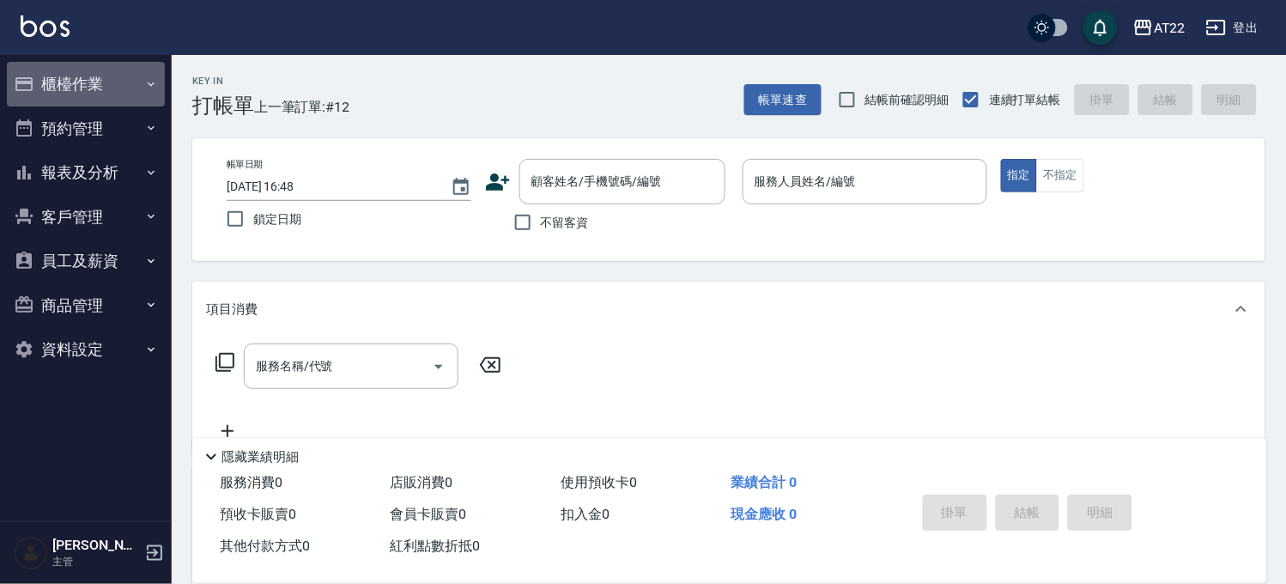
click at [106, 79] on button "櫃檯作業" at bounding box center [86, 84] width 158 height 45
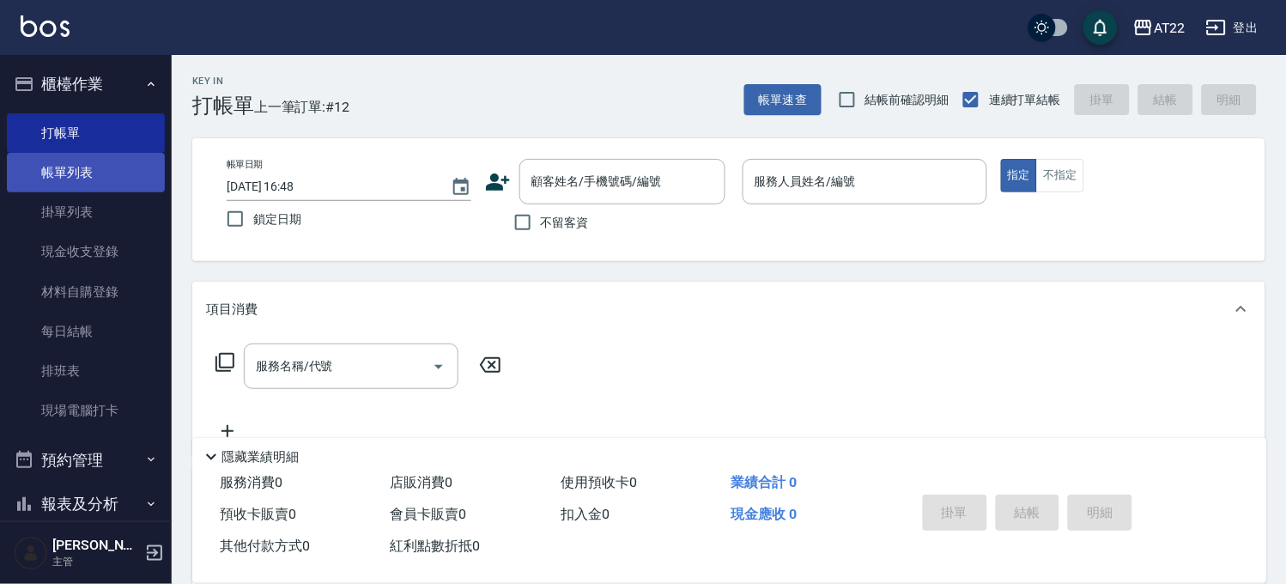
click at [81, 168] on link "帳單列表" at bounding box center [86, 172] width 158 height 39
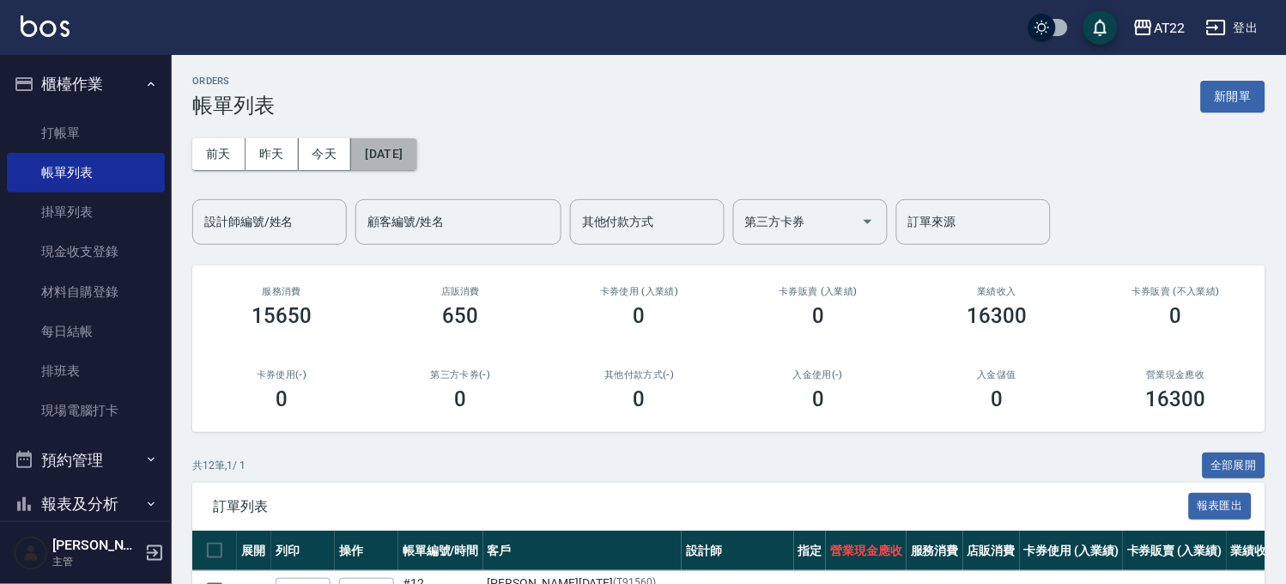
click at [416, 141] on button "[DATE]" at bounding box center [383, 154] width 65 height 32
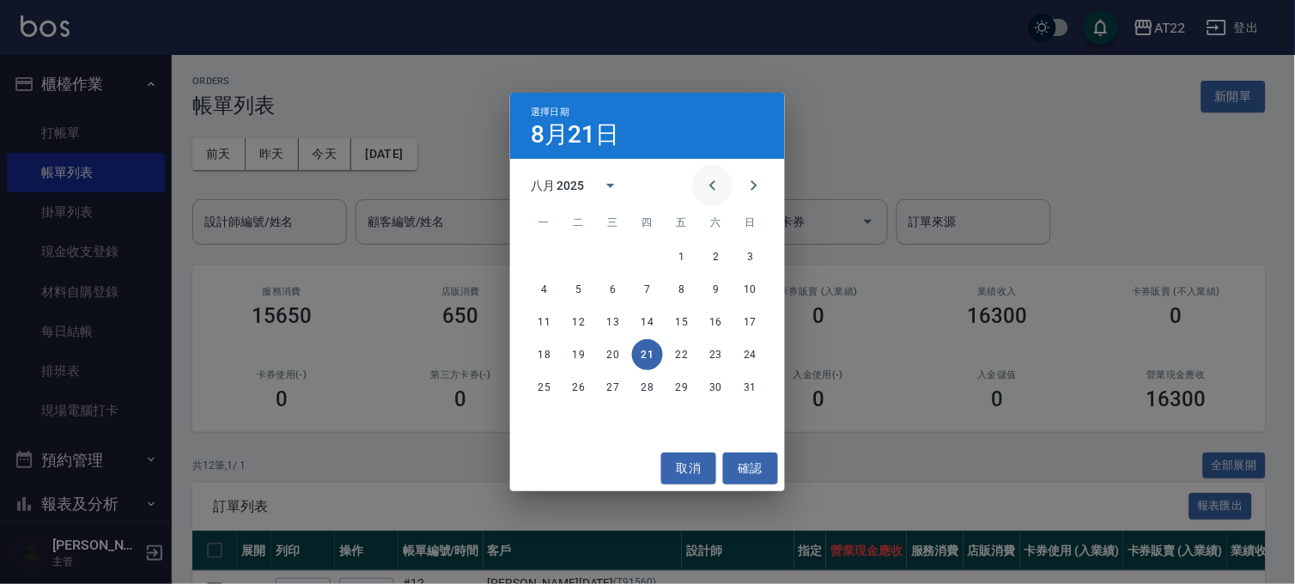
click at [700, 185] on button "Previous month" at bounding box center [712, 185] width 41 height 41
click at [702, 185] on icon "Previous month" at bounding box center [712, 185] width 21 height 21
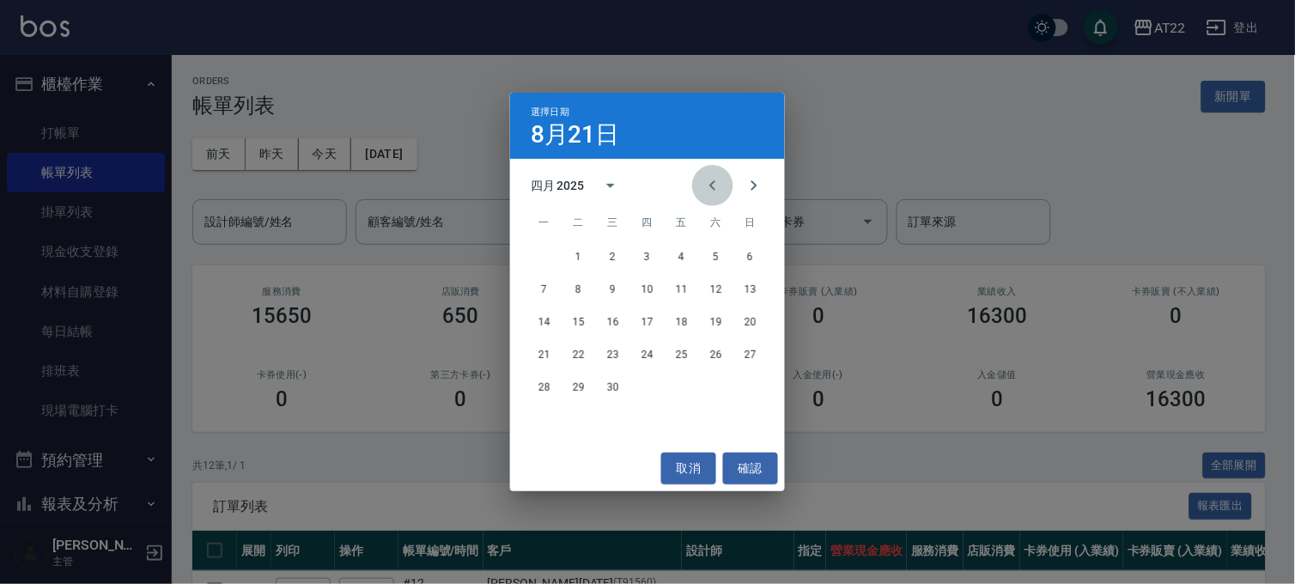
click at [702, 185] on icon "Previous month" at bounding box center [712, 185] width 21 height 21
click at [642, 356] on button "19" at bounding box center [647, 354] width 31 height 31
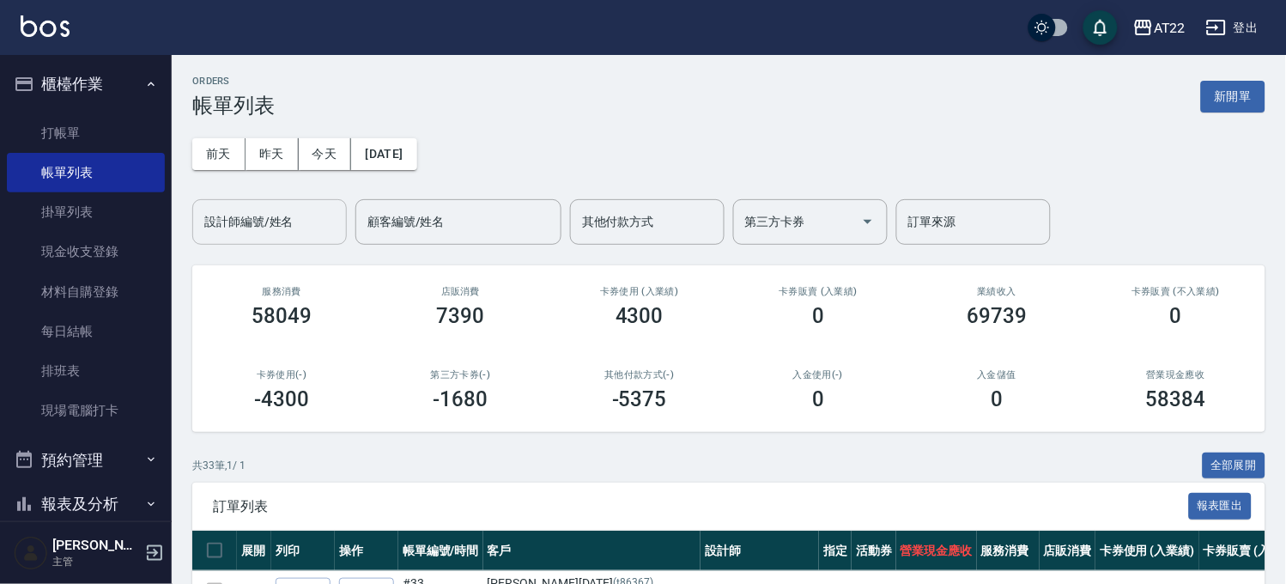
click at [306, 230] on input "設計師編號/姓名" at bounding box center [269, 222] width 139 height 30
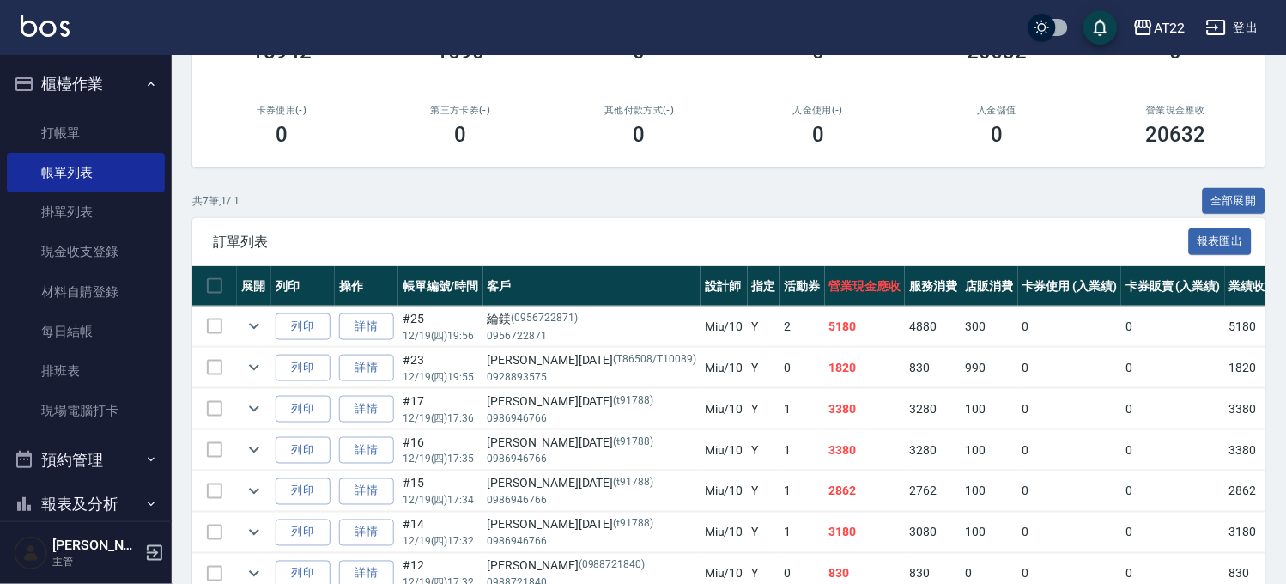
scroll to position [358, 0]
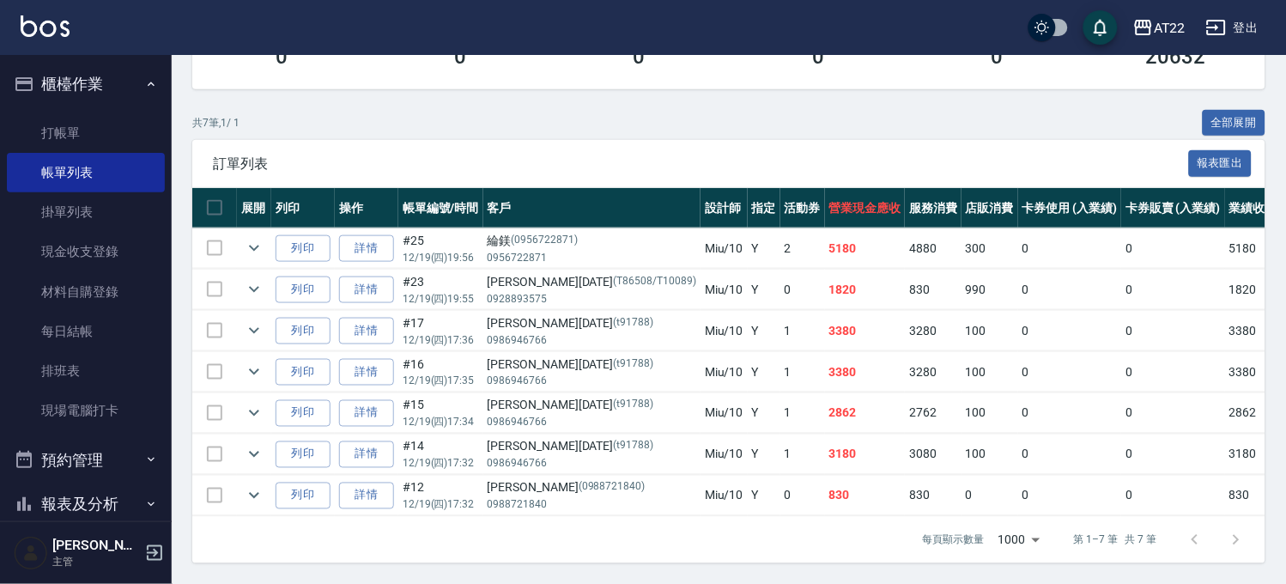
type input "Miu-10"
drag, startPoint x: 562, startPoint y: 387, endPoint x: 607, endPoint y: 383, distance: 44.8
click at [606, 397] on div "呂家珏27.8.9 (t91788)" at bounding box center [592, 406] width 209 height 18
click at [589, 415] on p "0986946766" at bounding box center [592, 422] width 209 height 15
click at [253, 410] on icon "expand row" at bounding box center [254, 413] width 10 height 6
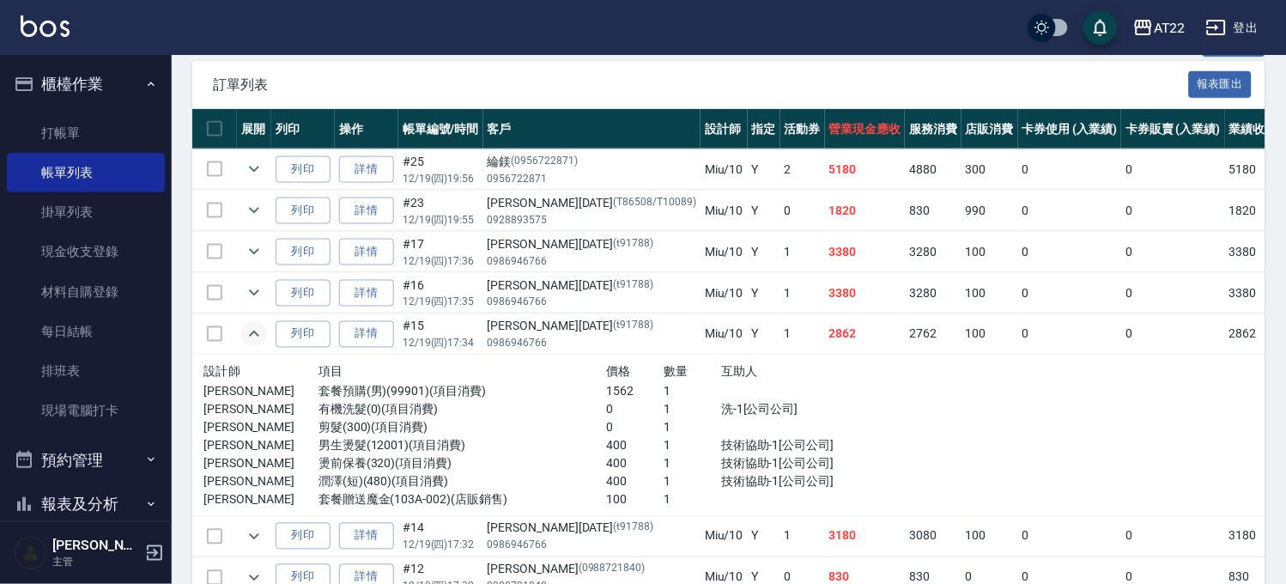
scroll to position [453, 0]
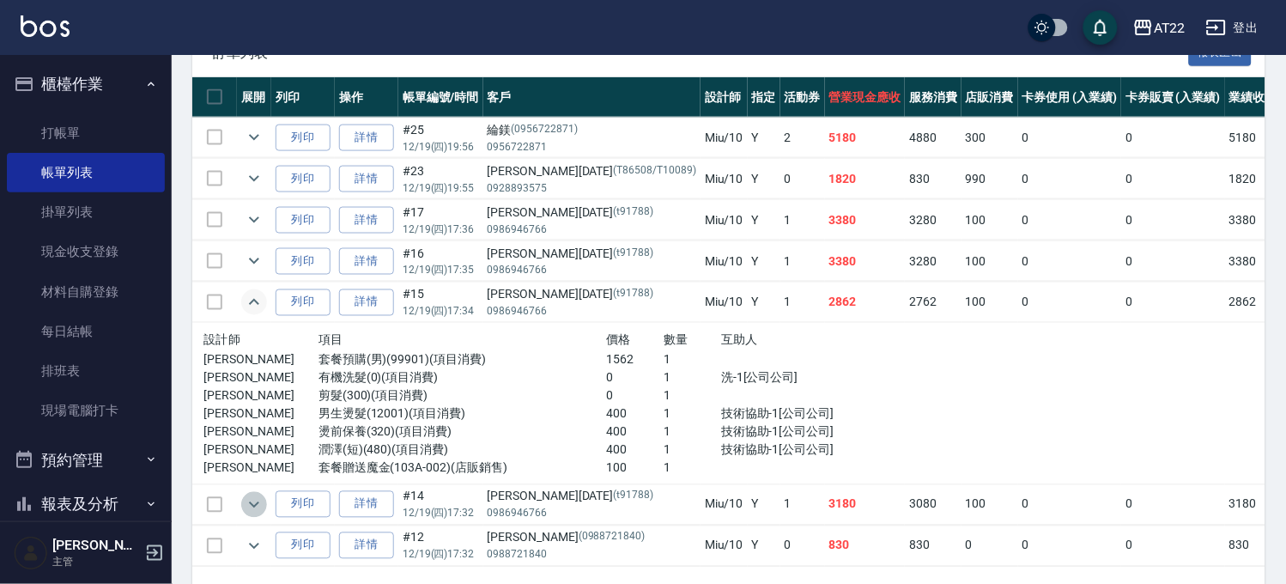
click at [254, 502] on icon "expand row" at bounding box center [254, 504] width 21 height 21
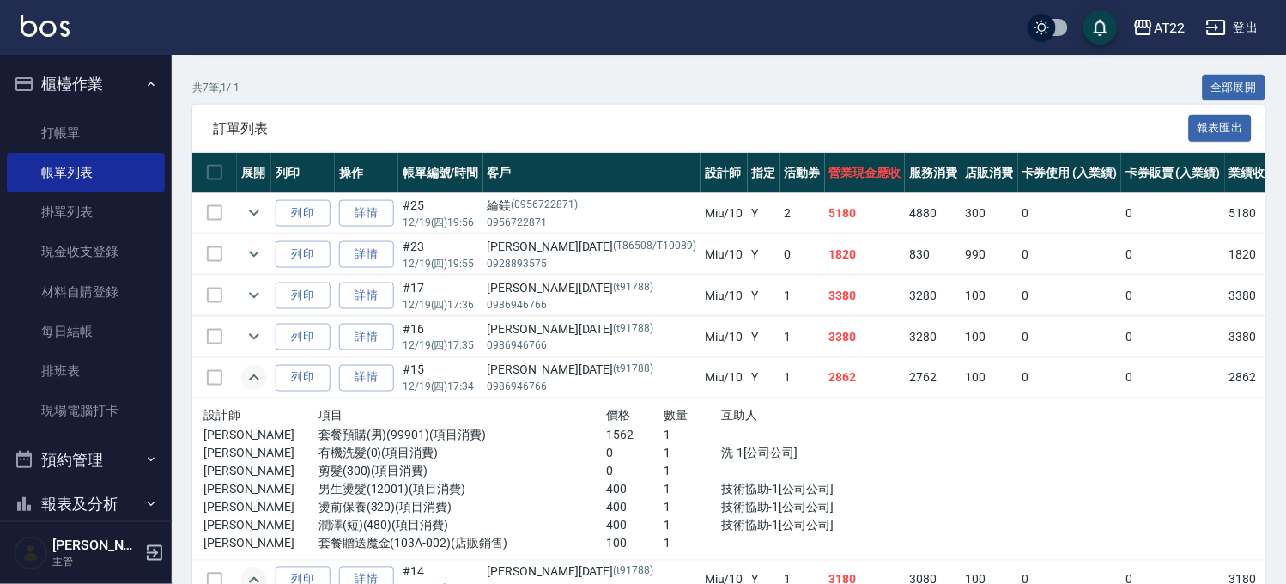
scroll to position [203, 0]
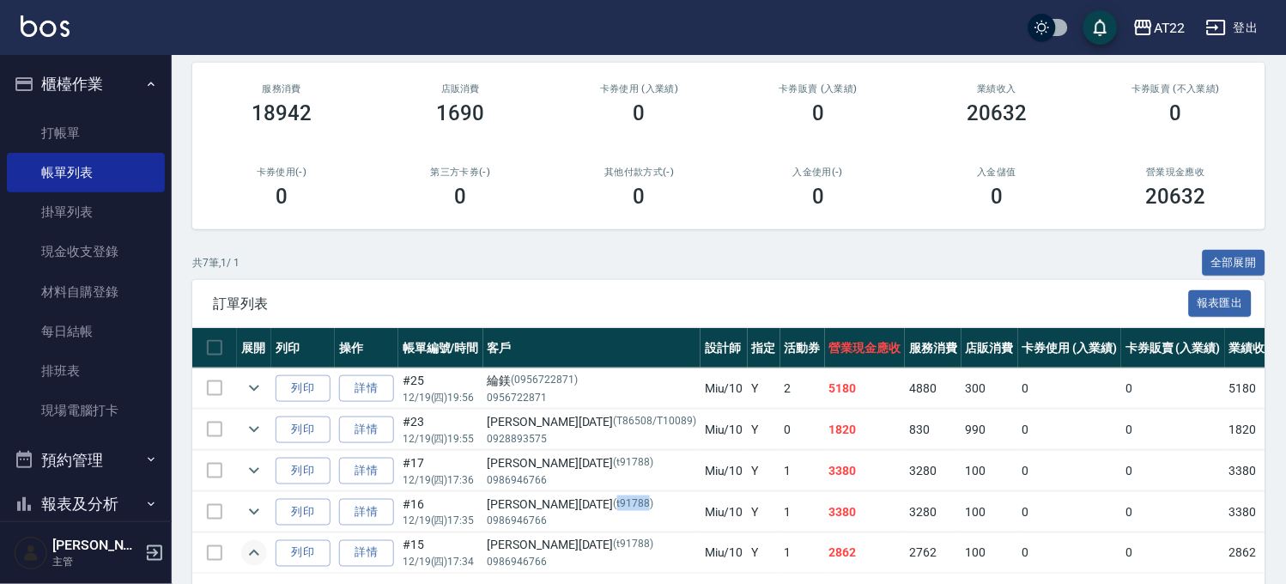
drag, startPoint x: 560, startPoint y: 496, endPoint x: 593, endPoint y: 499, distance: 33.6
click at [614, 499] on p "(t91788)" at bounding box center [634, 504] width 40 height 18
copy p "t91788"
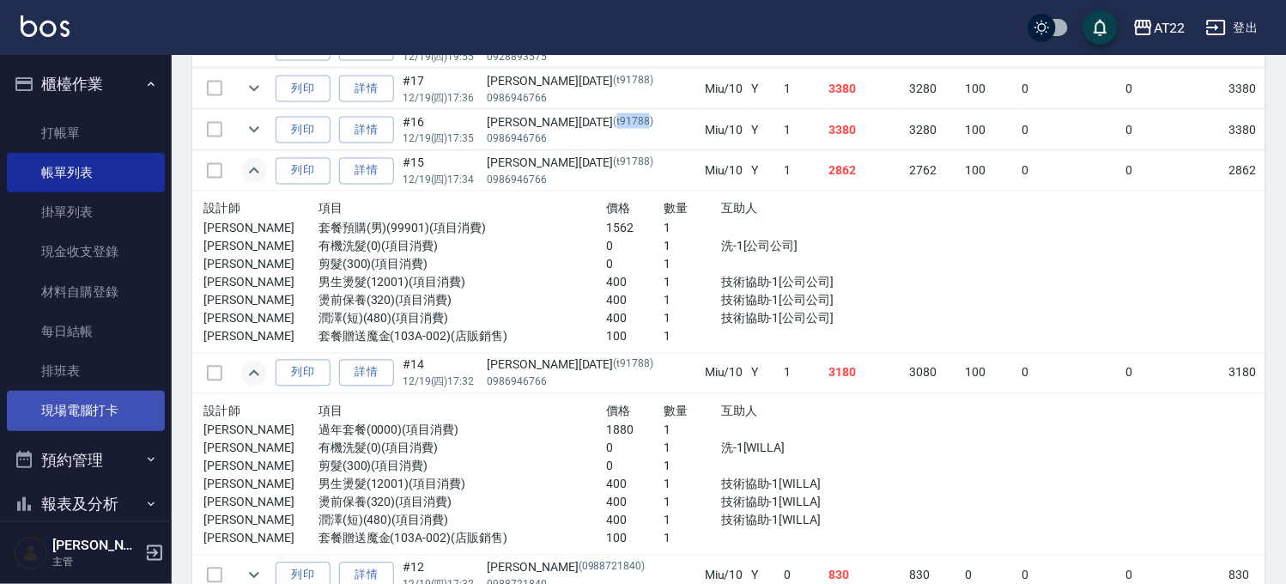
scroll to position [202, 0]
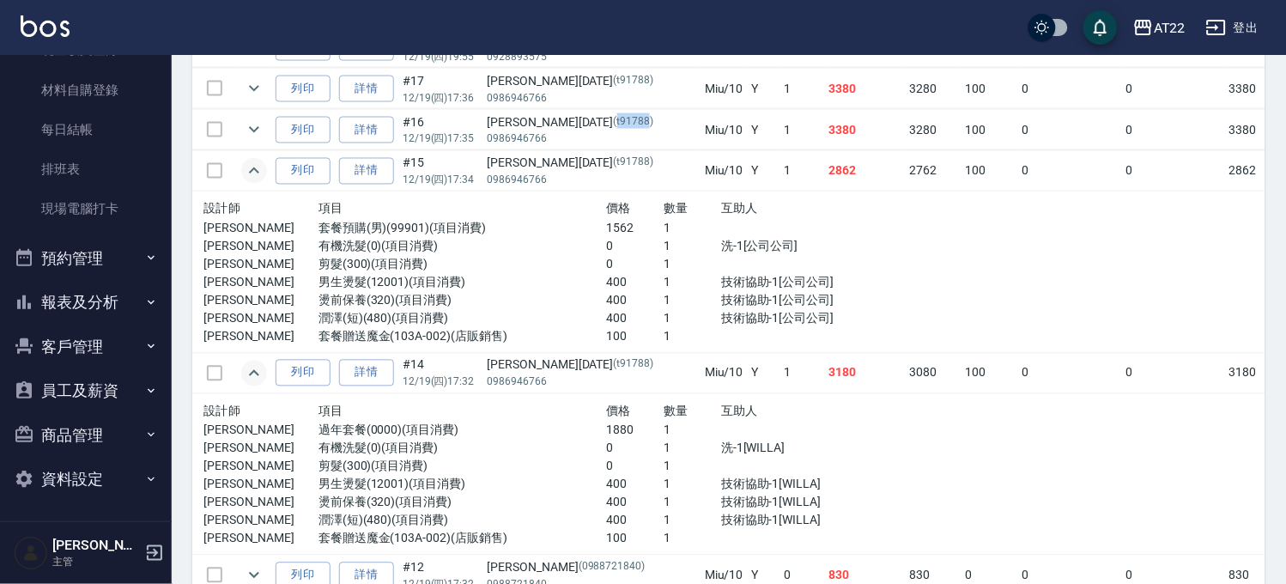
drag, startPoint x: 87, startPoint y: 338, endPoint x: 87, endPoint y: 349, distance: 11.2
click at [87, 338] on button "客戶管理" at bounding box center [86, 346] width 158 height 45
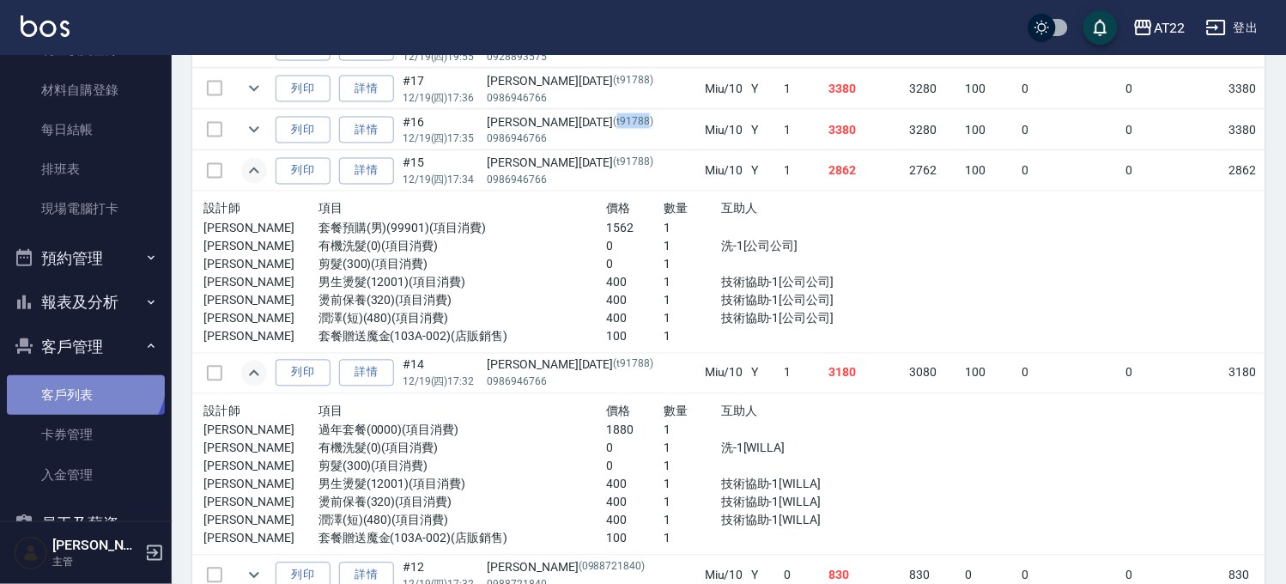
click at [80, 375] on link "客戶列表" at bounding box center [86, 394] width 158 height 39
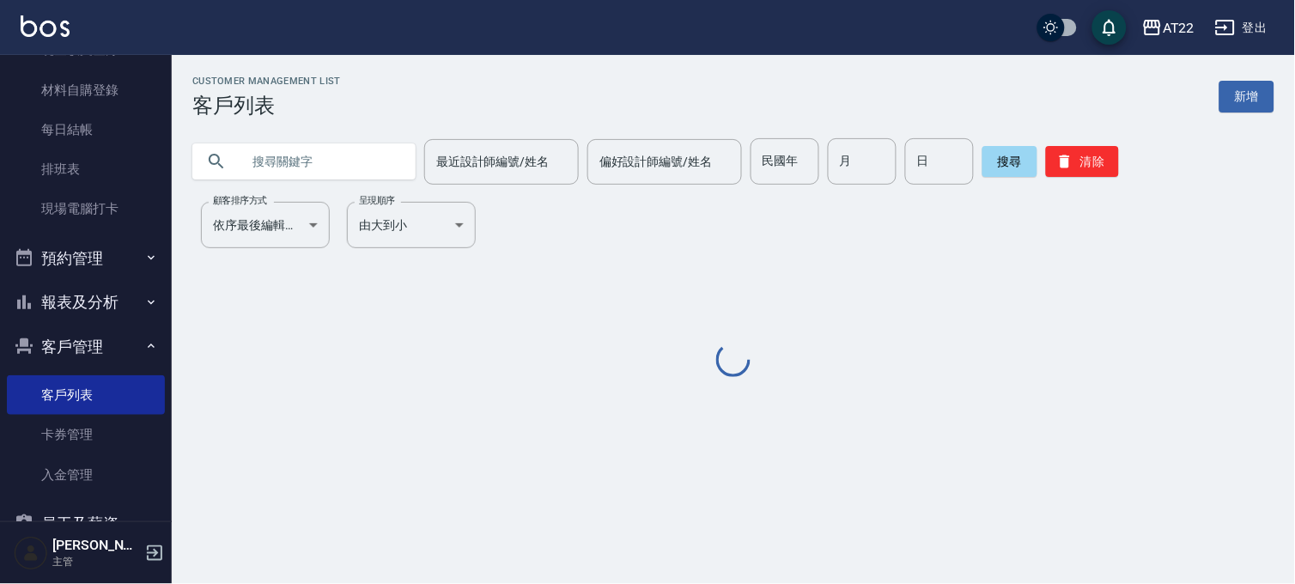
click at [299, 158] on input "text" at bounding box center [320, 161] width 161 height 46
paste input "t91788"
type input "t91788"
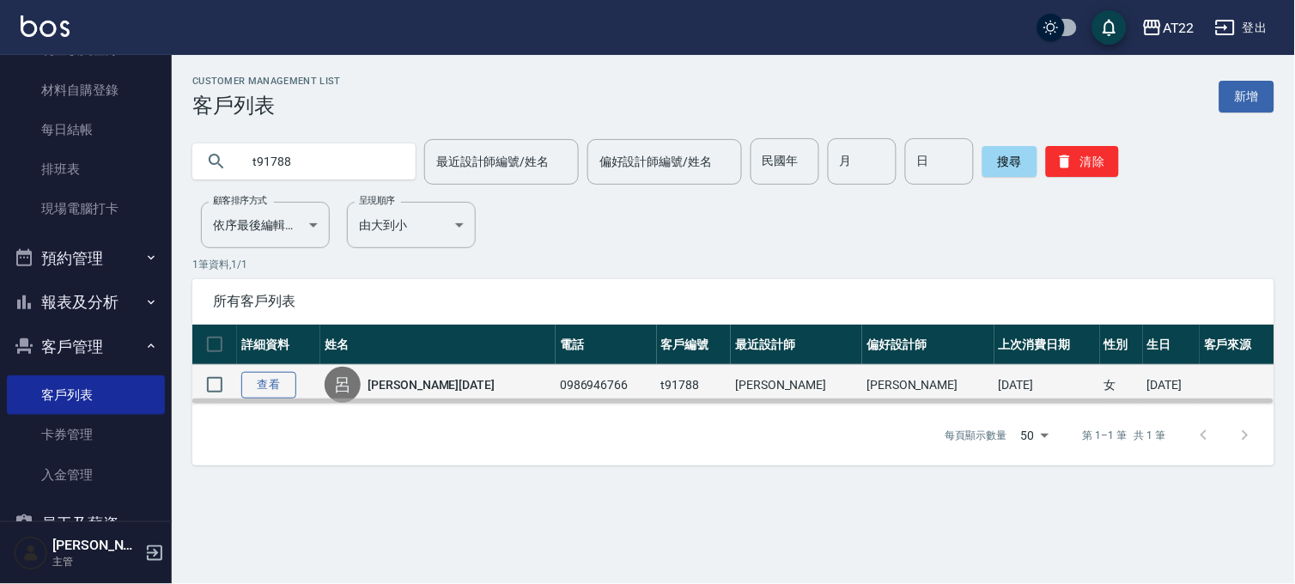
click at [268, 380] on link "查看" at bounding box center [268, 385] width 55 height 27
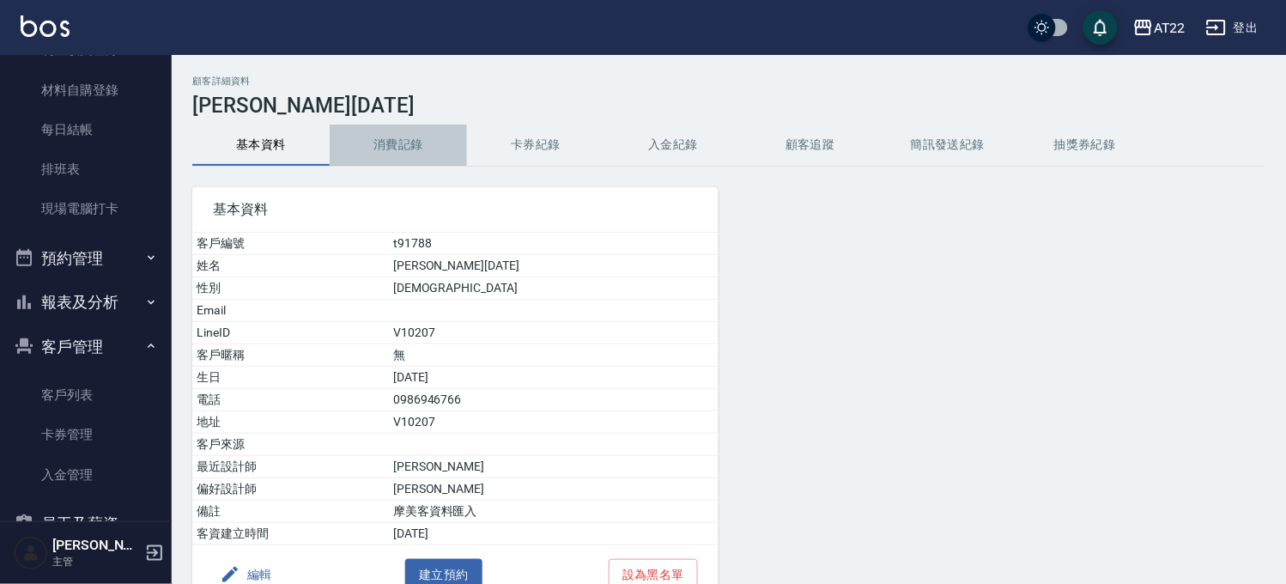
click at [410, 146] on button "消費記錄" at bounding box center [398, 144] width 137 height 41
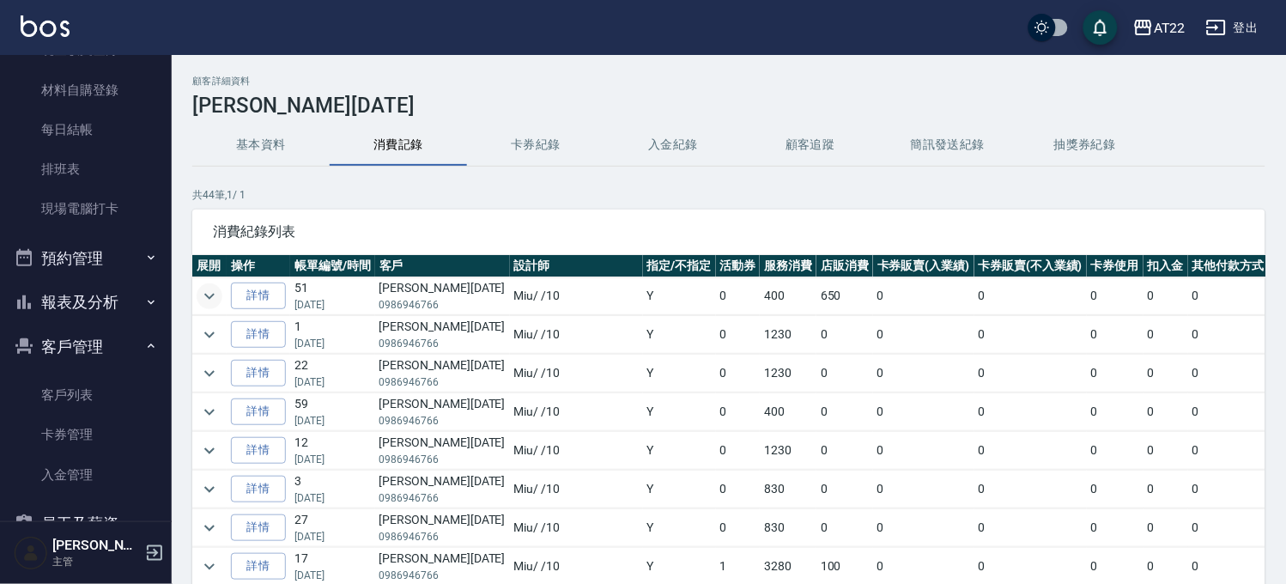
click at [199, 298] on icon "expand row" at bounding box center [209, 296] width 21 height 21
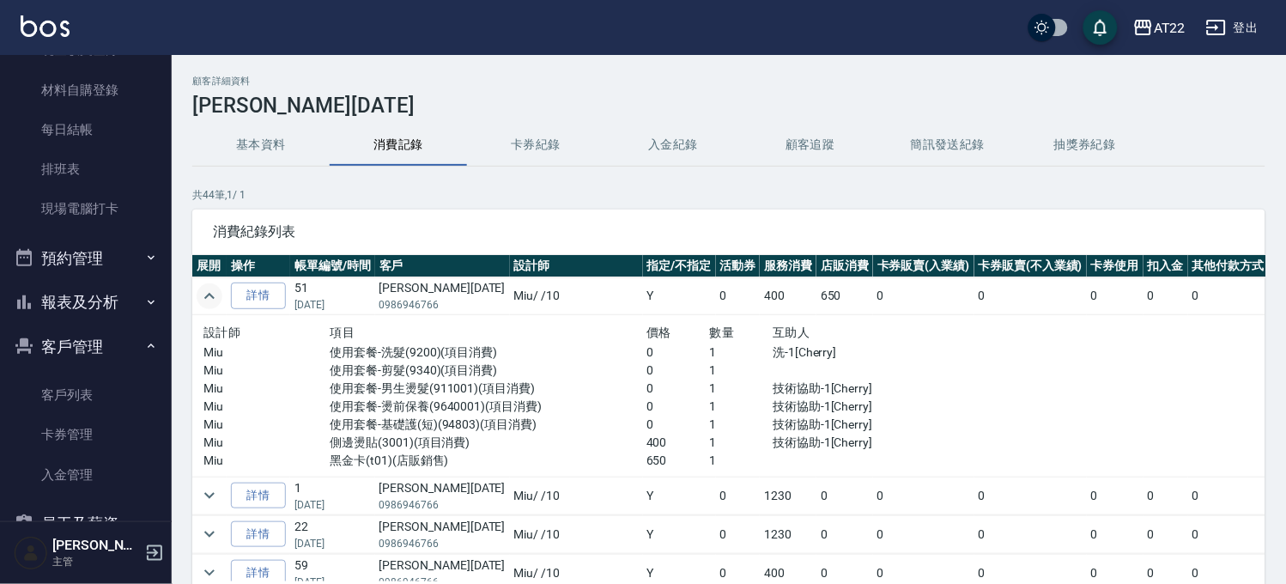
click at [199, 298] on icon "expand row" at bounding box center [209, 296] width 21 height 21
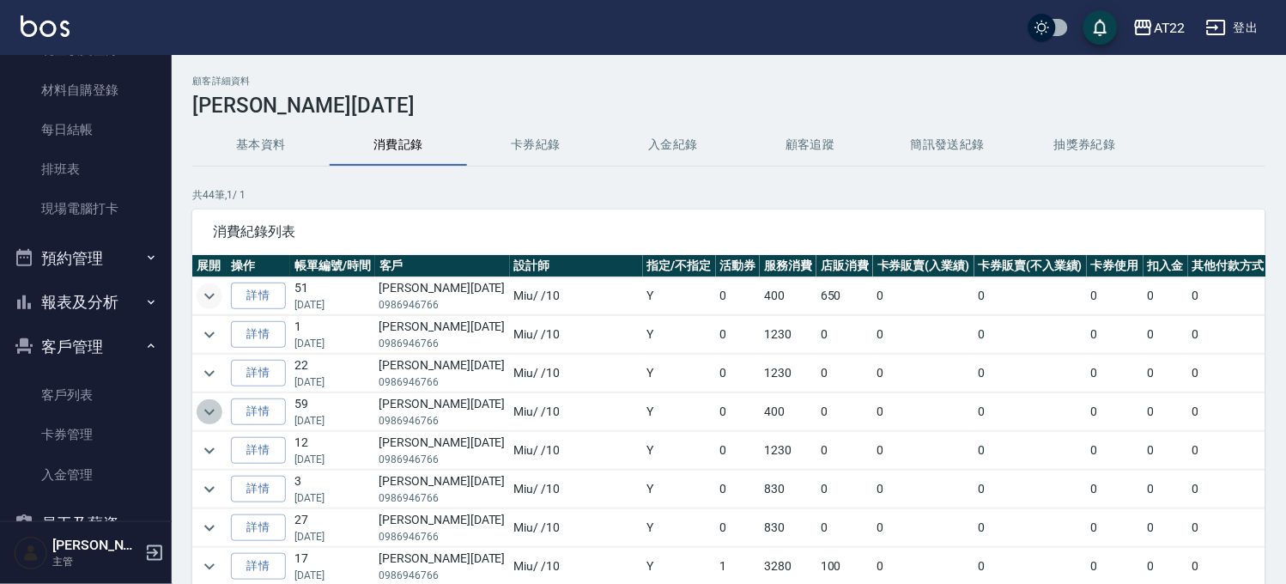
click at [200, 417] on icon "expand row" at bounding box center [209, 412] width 21 height 21
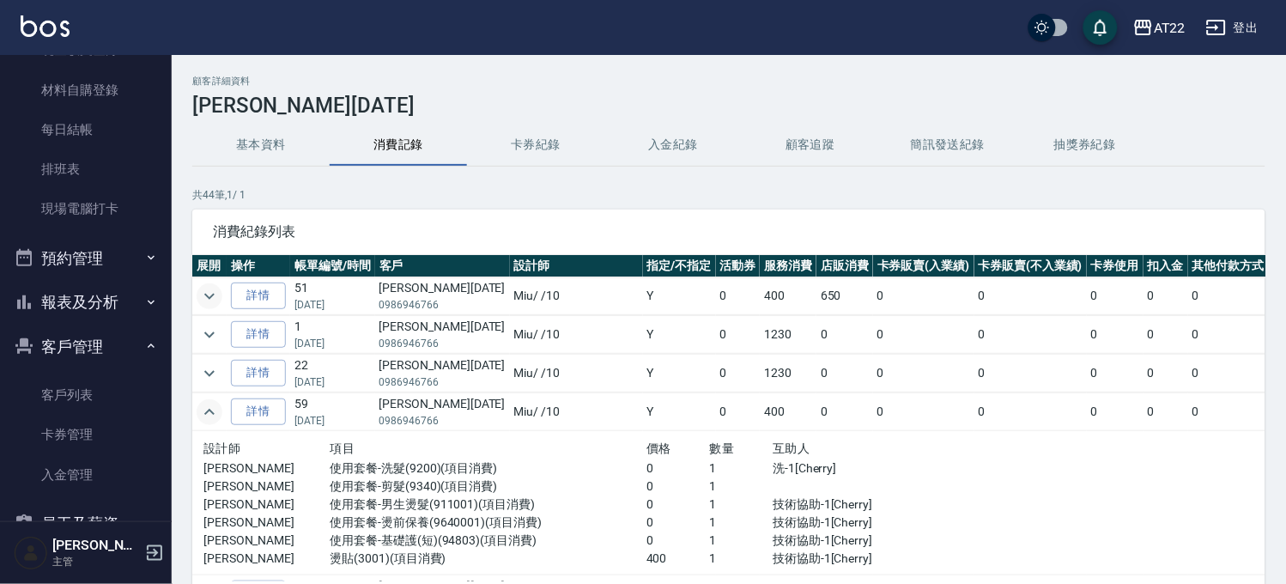
click at [211, 287] on icon "expand row" at bounding box center [209, 296] width 21 height 21
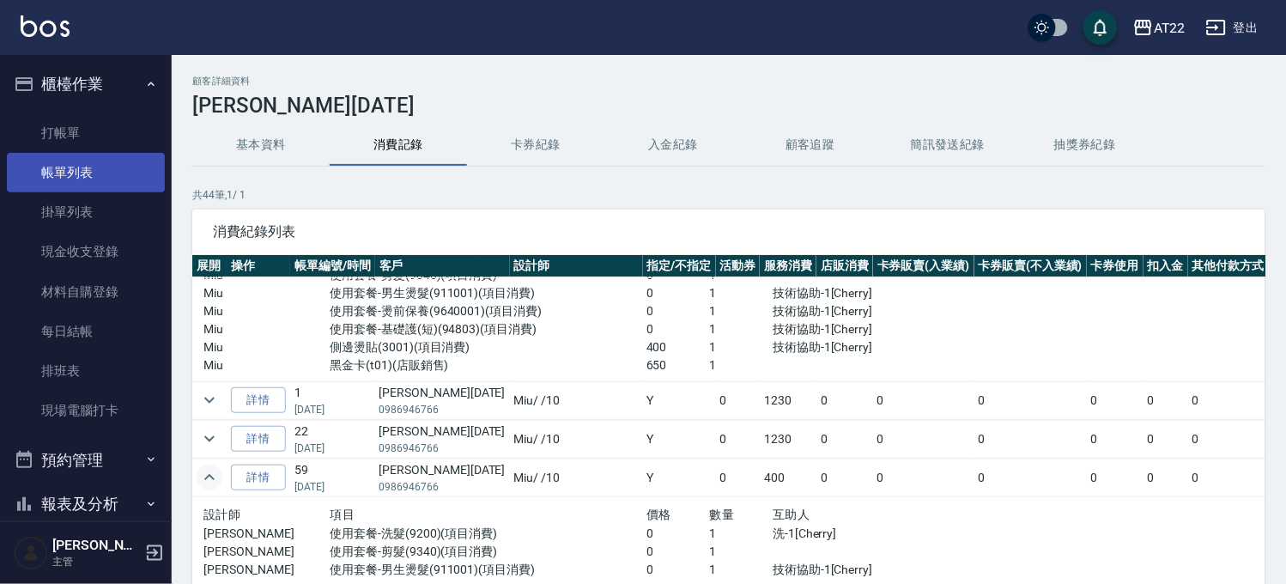
click at [80, 177] on link "帳單列表" at bounding box center [86, 172] width 158 height 39
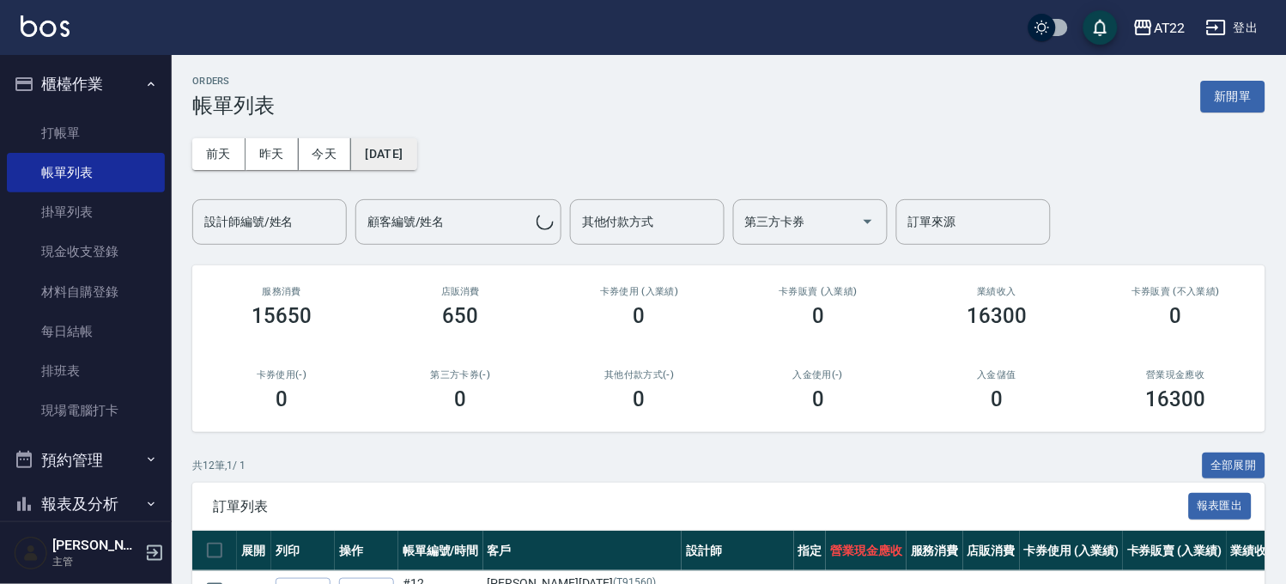
click at [416, 155] on button "[DATE]" at bounding box center [383, 154] width 65 height 32
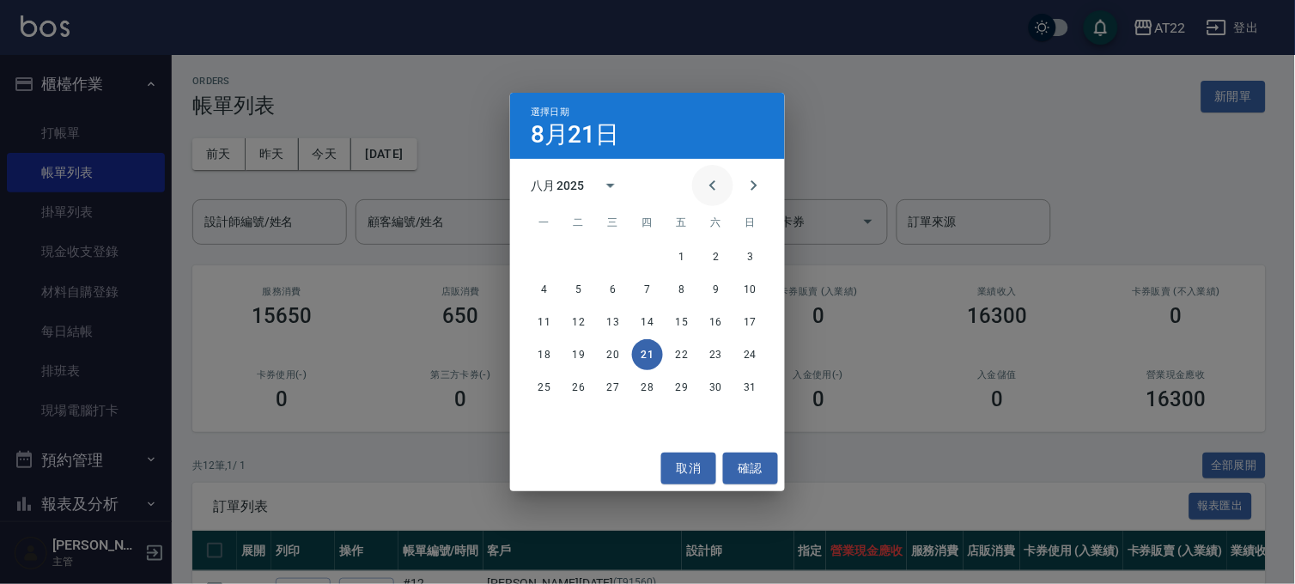
click at [719, 177] on icon "Previous month" at bounding box center [712, 185] width 21 height 21
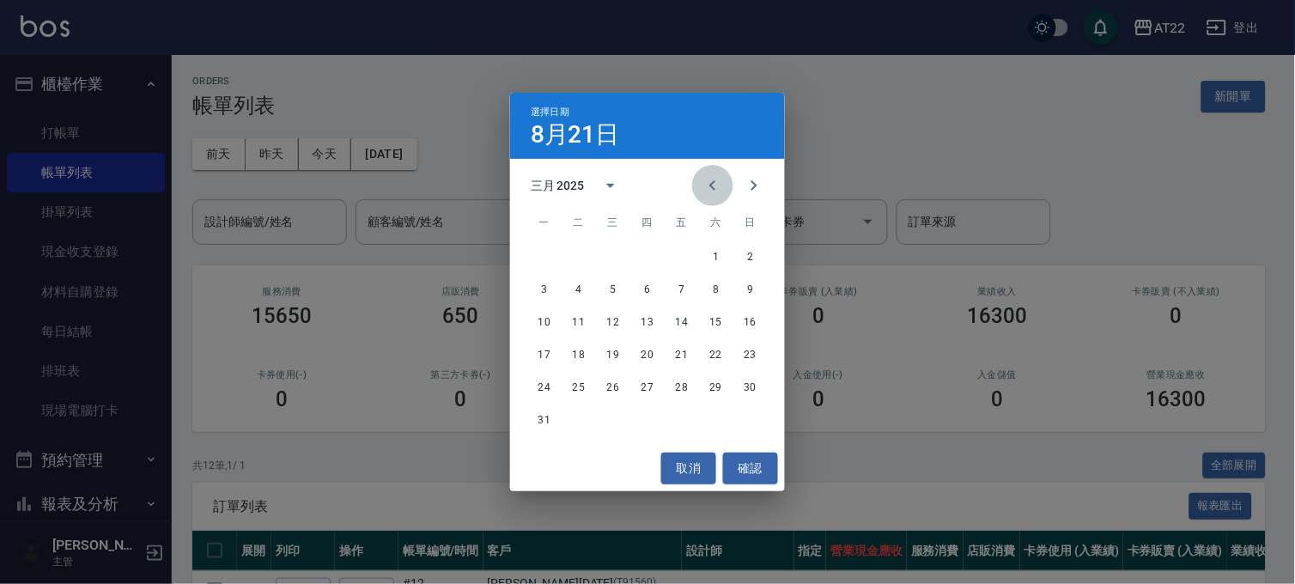
click at [719, 177] on icon "Previous month" at bounding box center [712, 185] width 21 height 21
click at [647, 324] on button "16" at bounding box center [647, 321] width 31 height 31
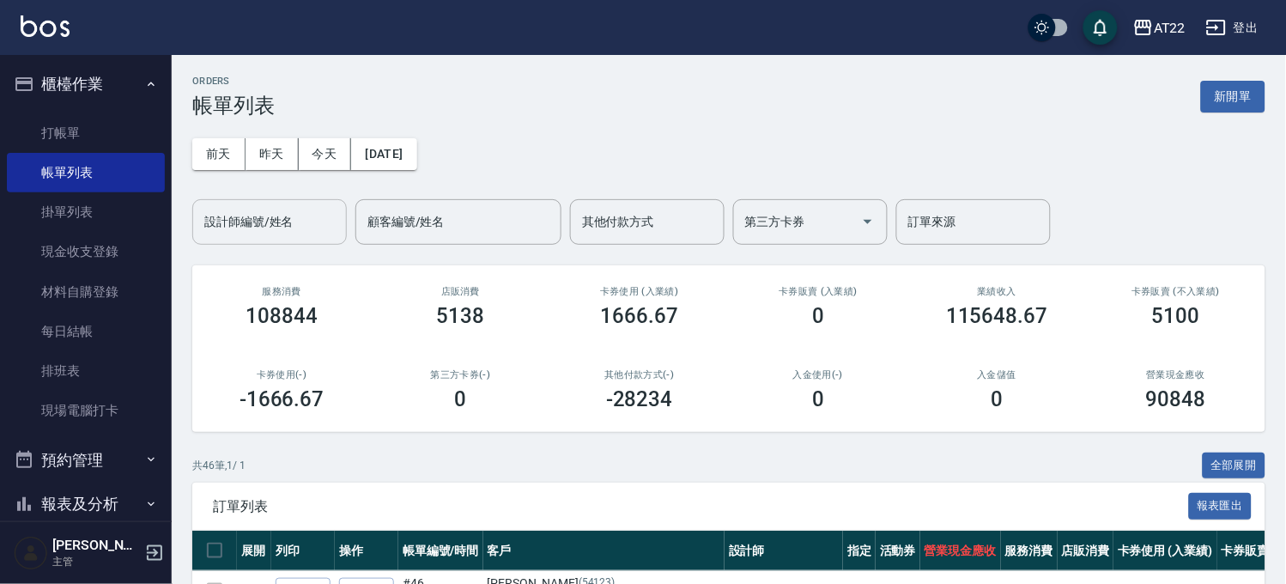
click at [288, 235] on input "設計師編號/姓名" at bounding box center [269, 222] width 139 height 30
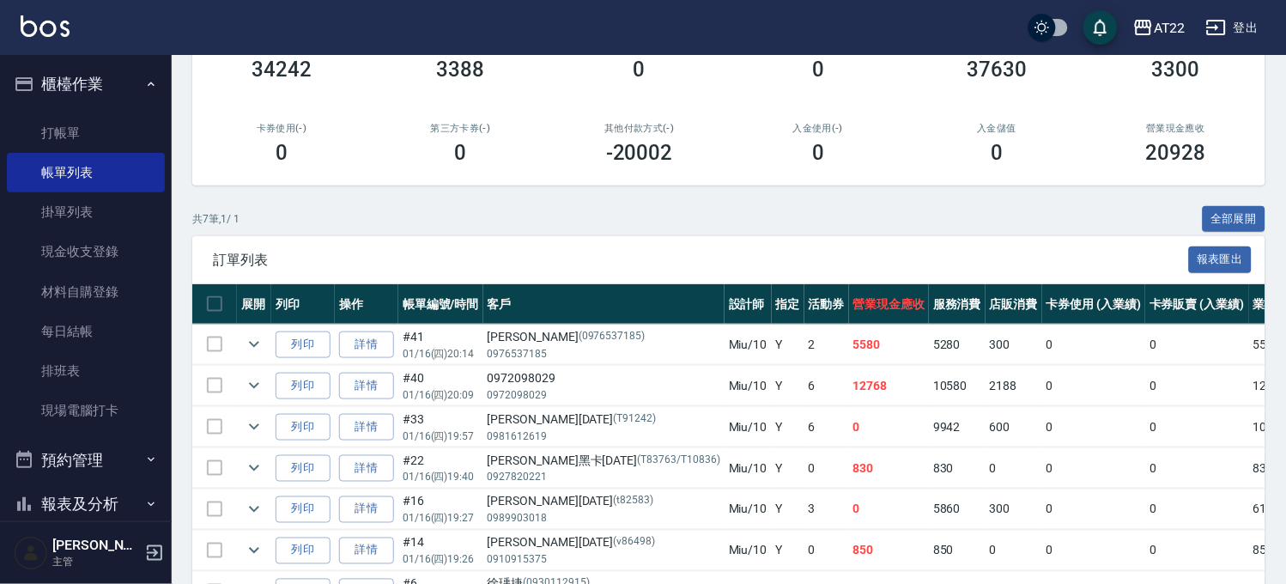
scroll to position [358, 0]
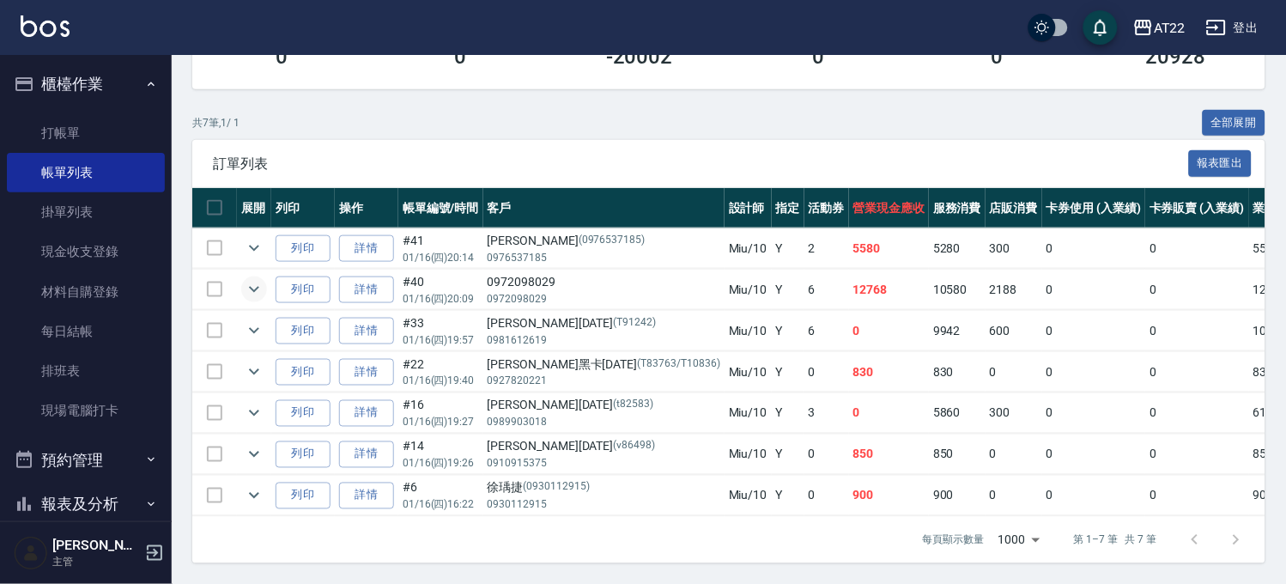
type input "Miu-10"
click at [254, 279] on icon "expand row" at bounding box center [254, 289] width 21 height 21
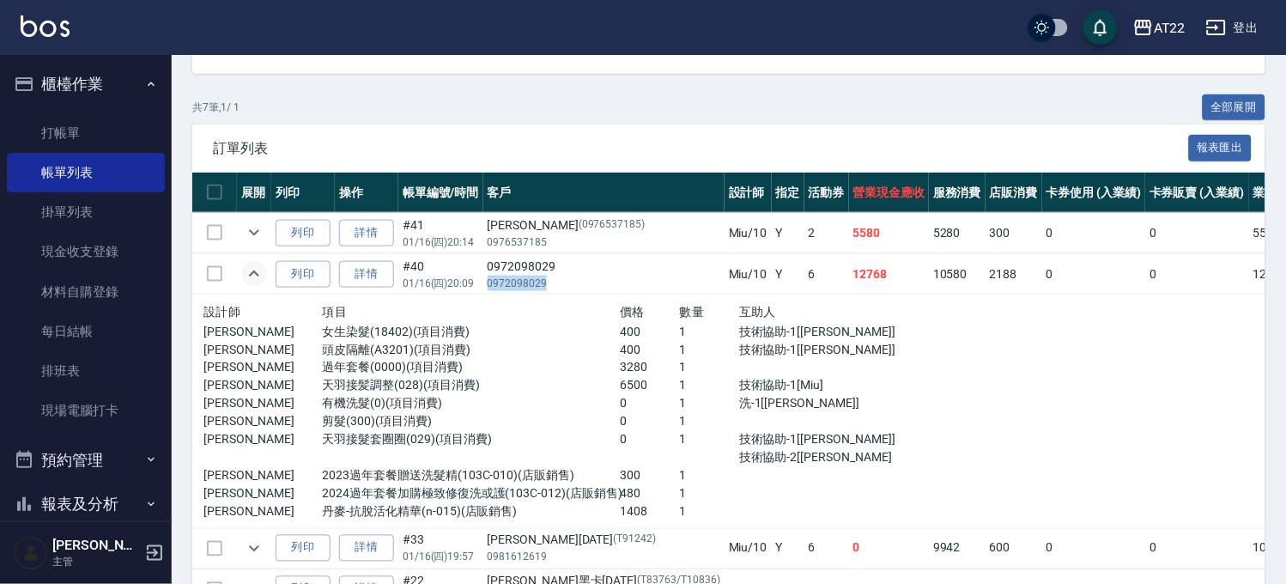
drag, startPoint x: 485, startPoint y: 283, endPoint x: 568, endPoint y: 276, distance: 83.6
click at [568, 276] on td "0972098029 0972098029" at bounding box center [603, 274] width 241 height 40
click at [246, 239] on icon "expand row" at bounding box center [254, 232] width 21 height 21
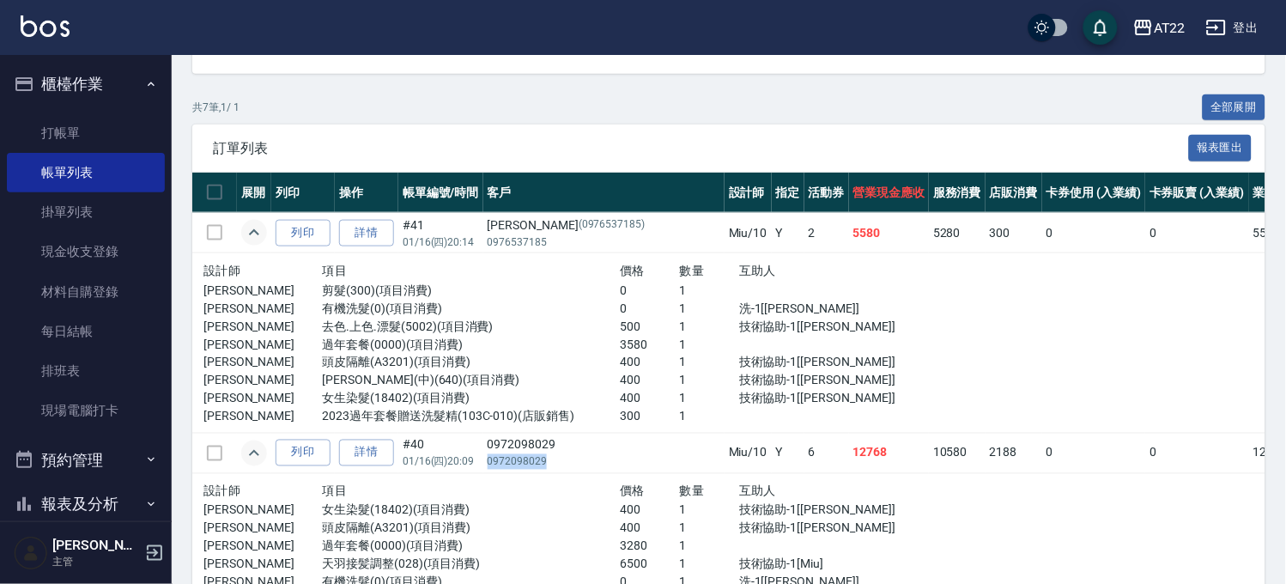
click at [246, 239] on icon "expand row" at bounding box center [254, 232] width 21 height 21
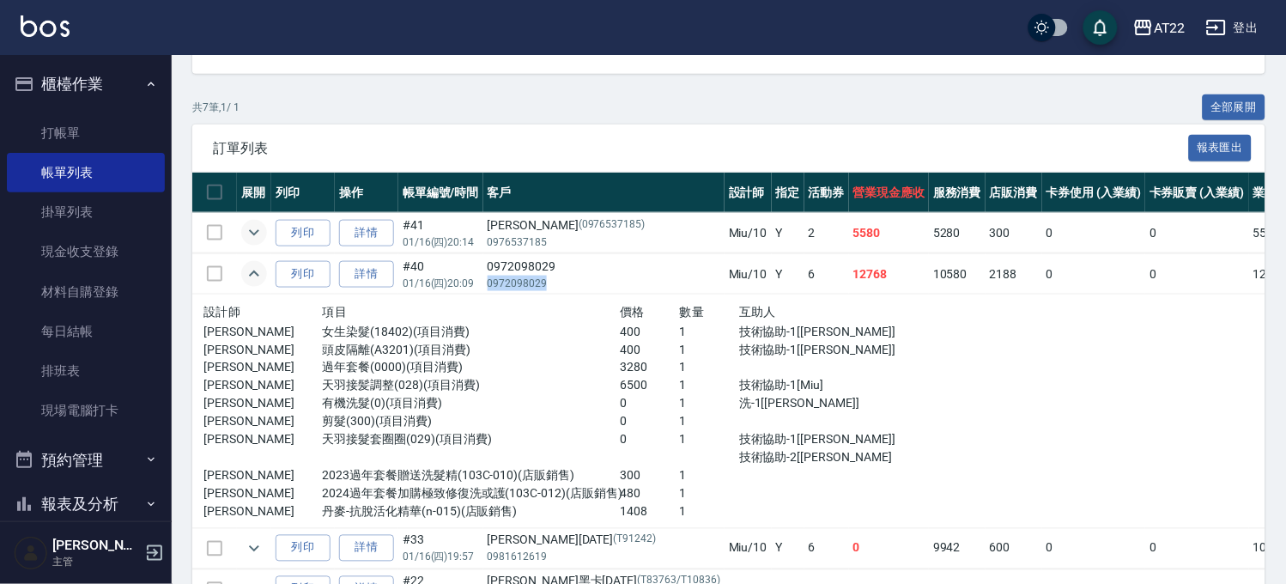
copy p "0972098029"
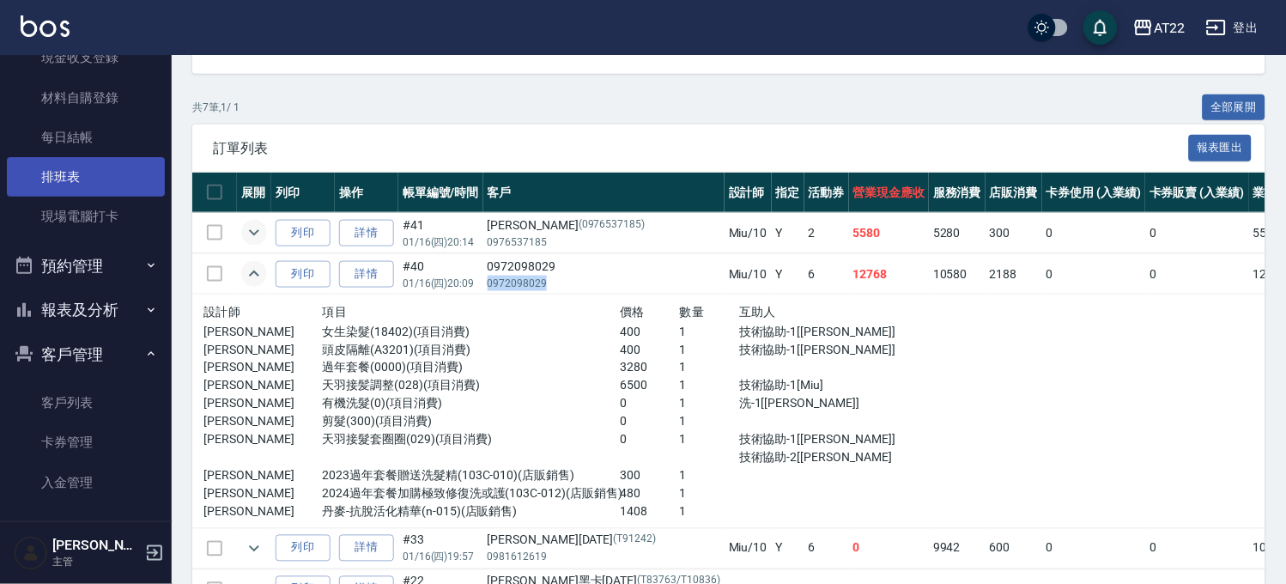
scroll to position [286, 0]
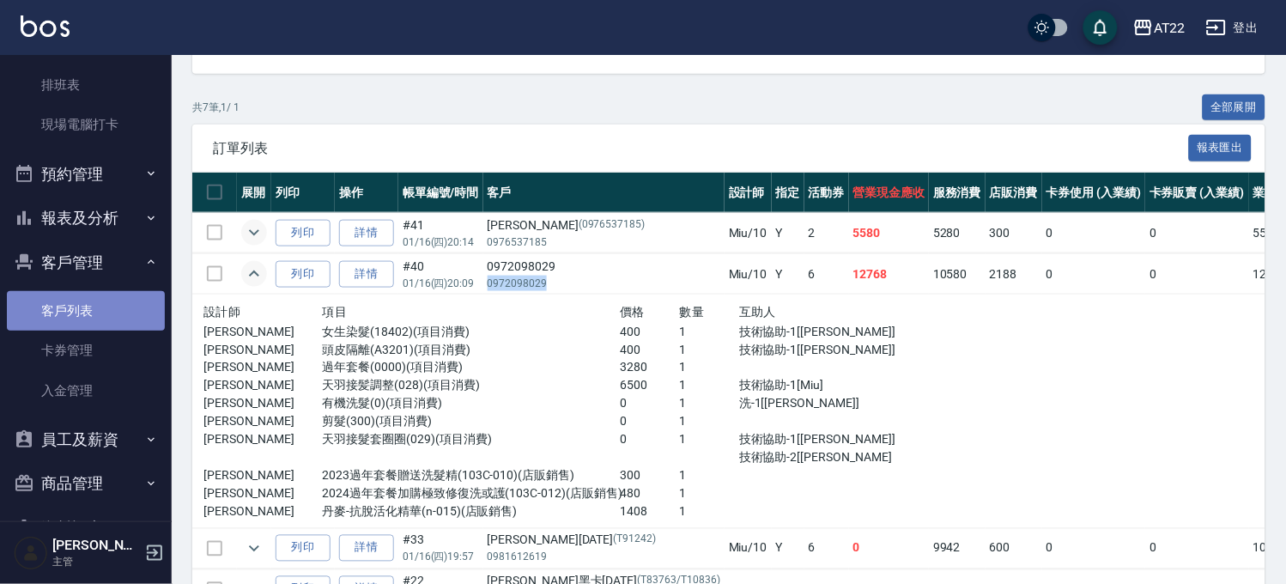
click at [88, 312] on link "客戶列表" at bounding box center [86, 310] width 158 height 39
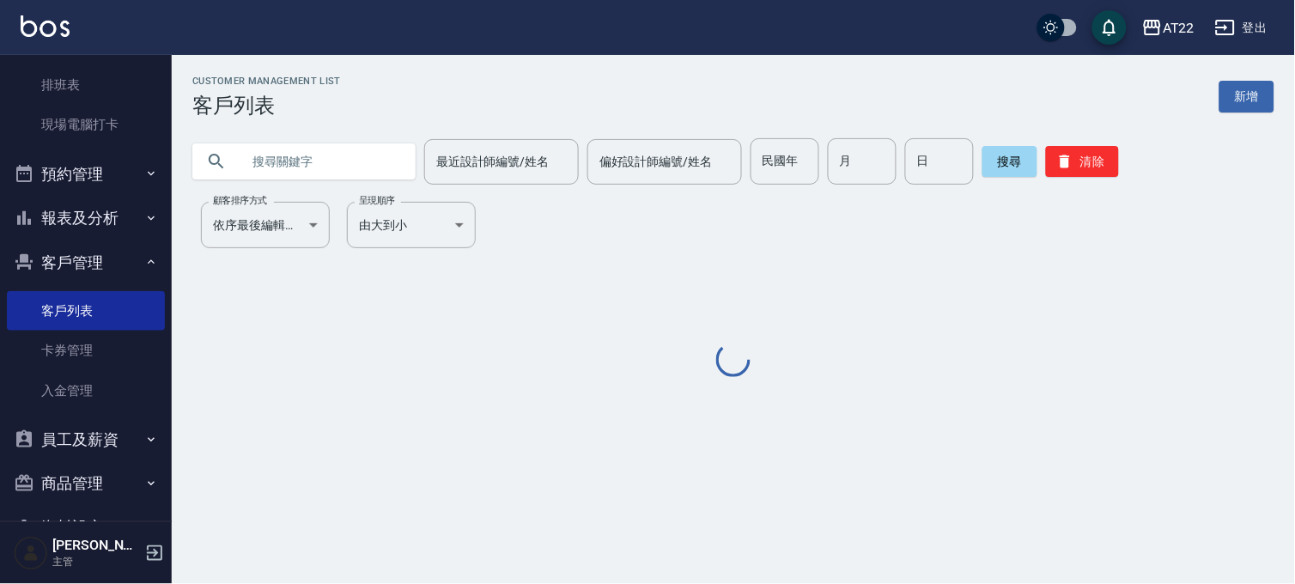
click at [241, 163] on input "text" at bounding box center [320, 161] width 161 height 46
paste input "0972098029"
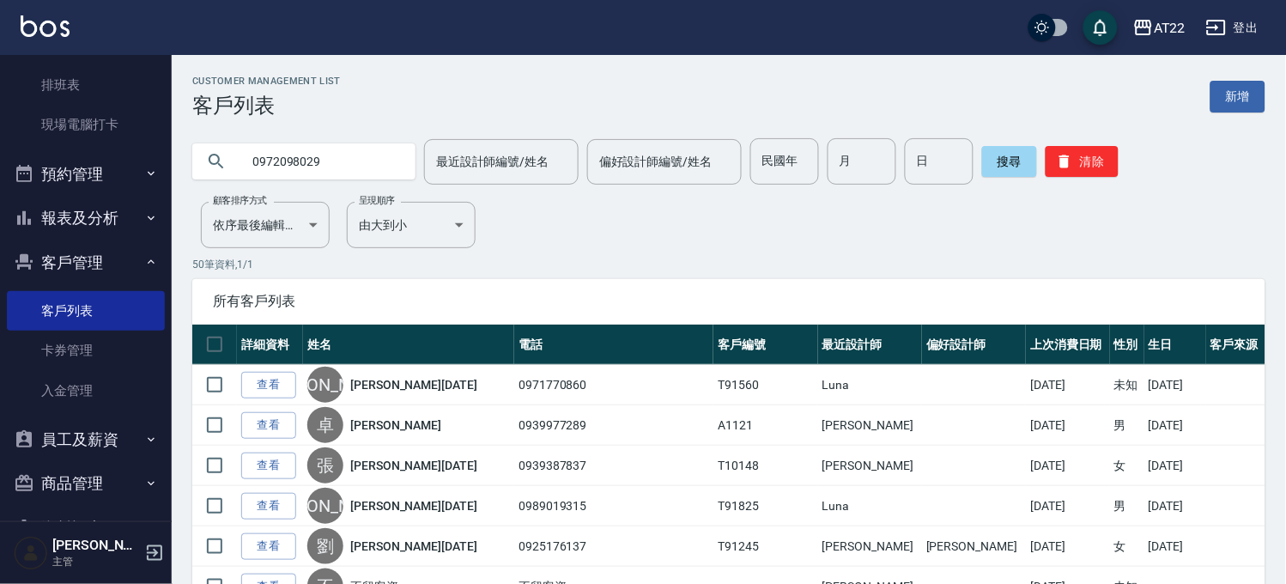
type input "0972098029"
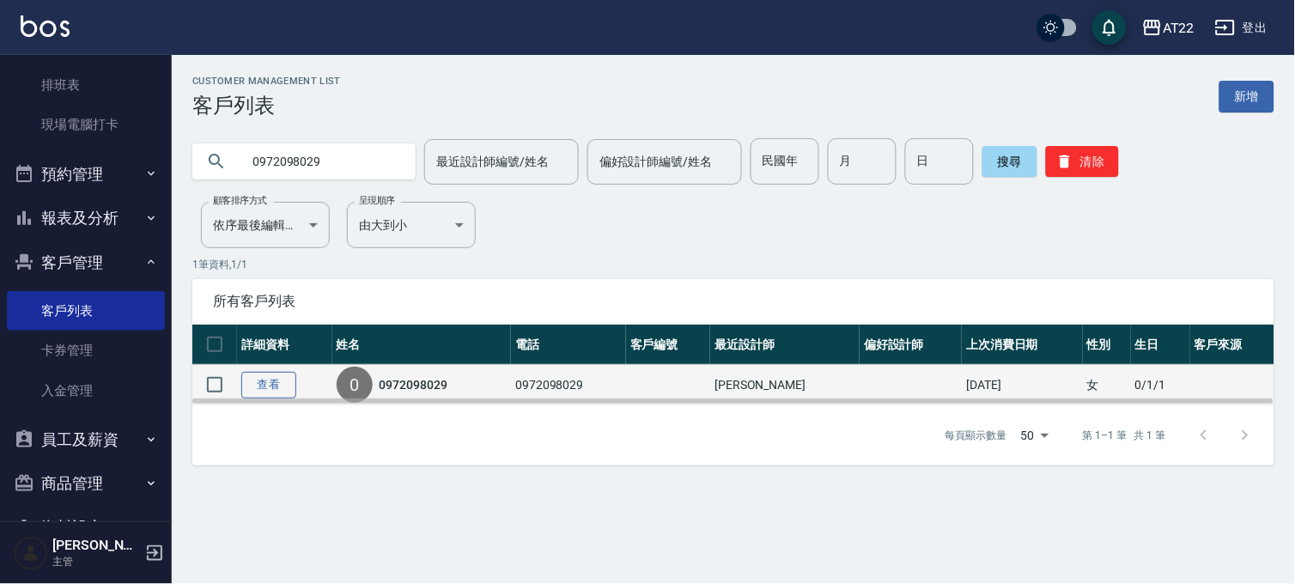
click at [263, 384] on link "查看" at bounding box center [268, 385] width 55 height 27
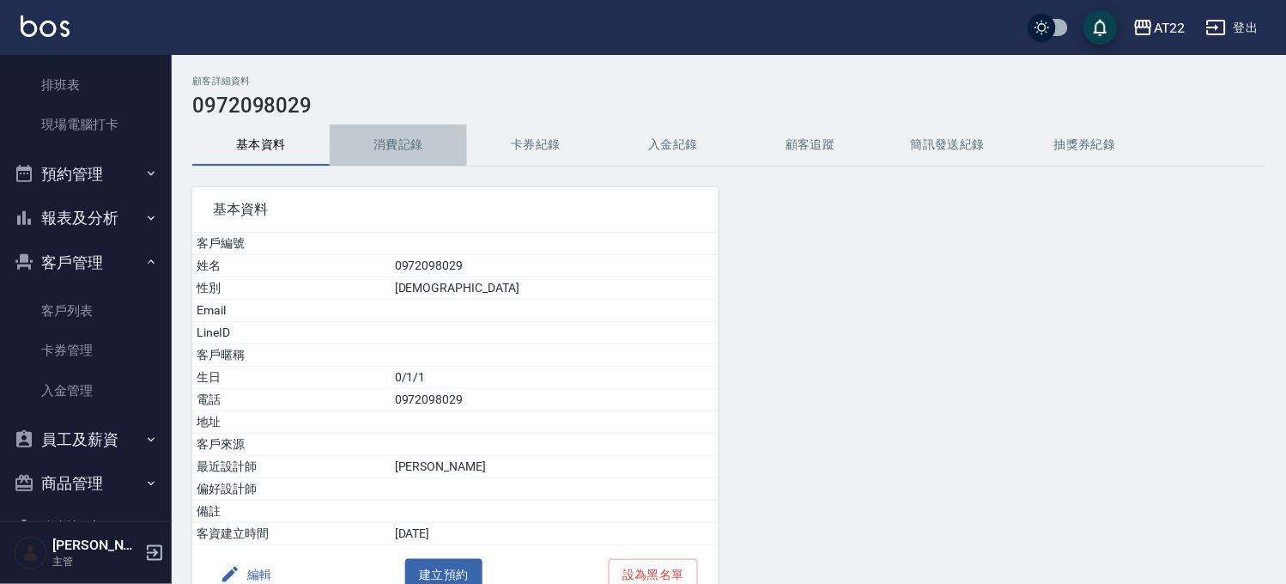
click at [375, 138] on button "消費記錄" at bounding box center [398, 144] width 137 height 41
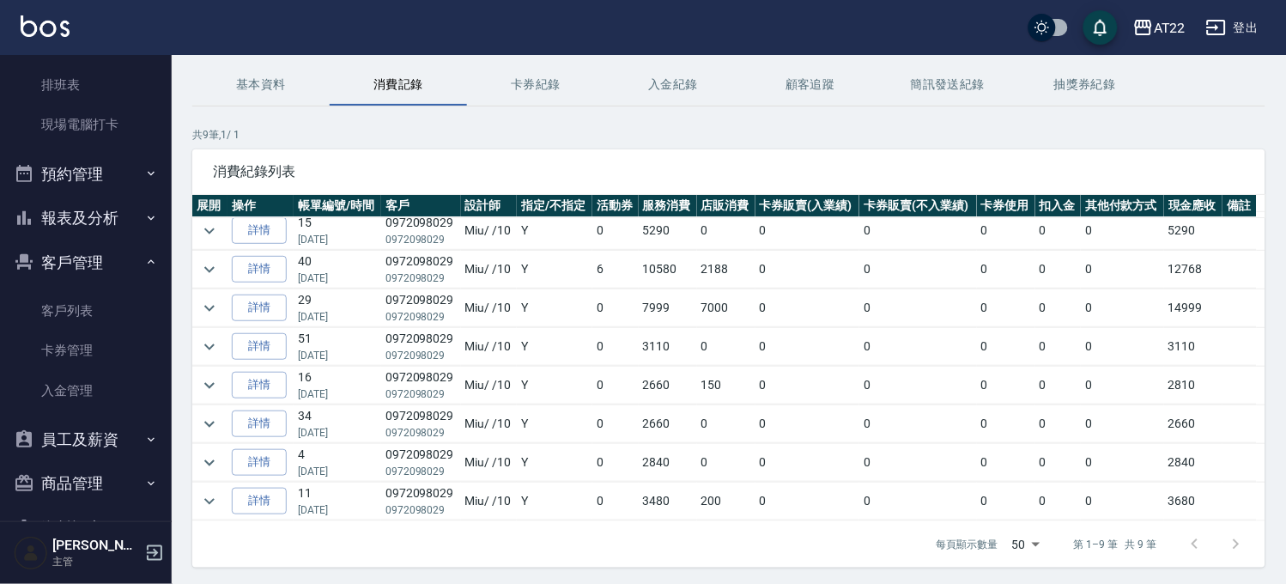
scroll to position [116, 0]
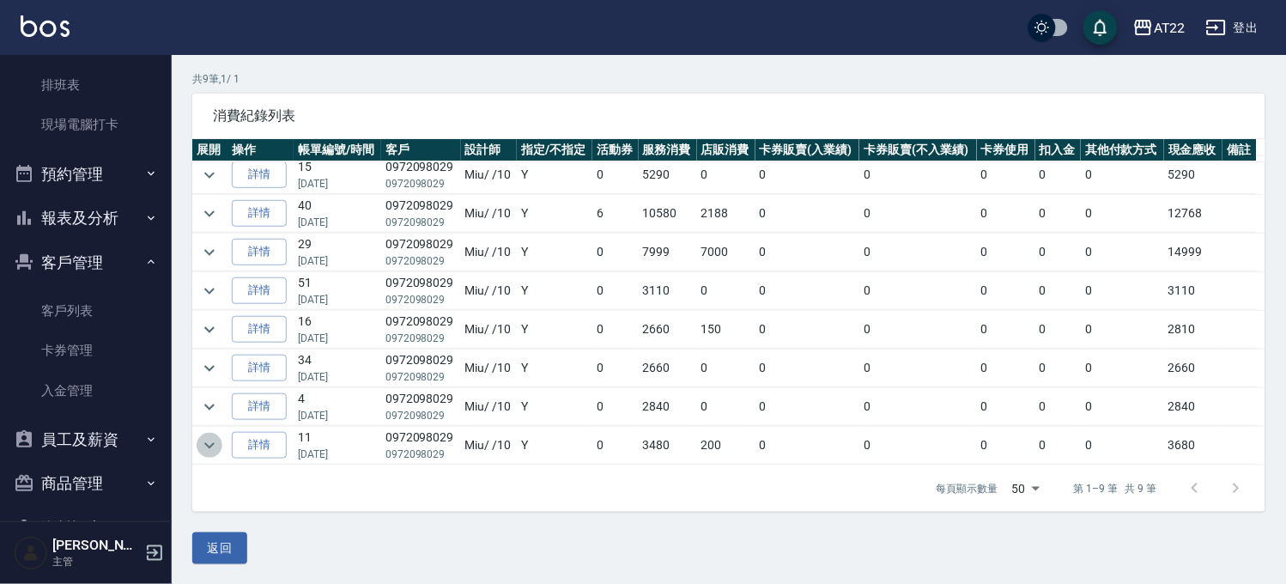
click at [212, 436] on icon "expand row" at bounding box center [209, 445] width 21 height 21
click at [220, 330] on button "expand row" at bounding box center [210, 328] width 26 height 26
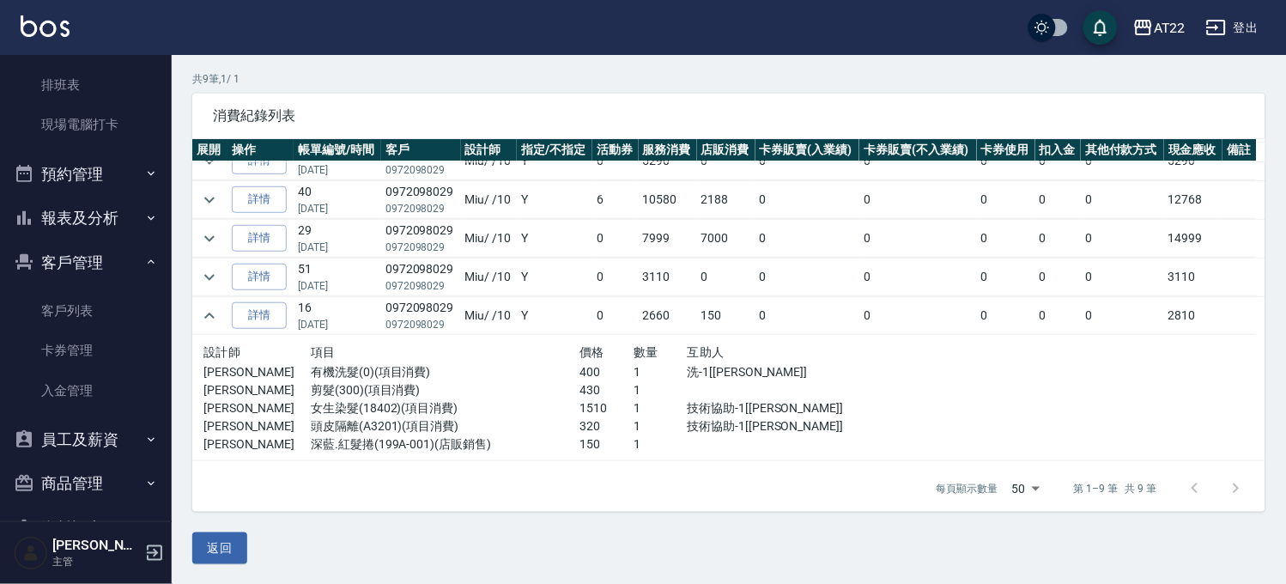
scroll to position [0, 0]
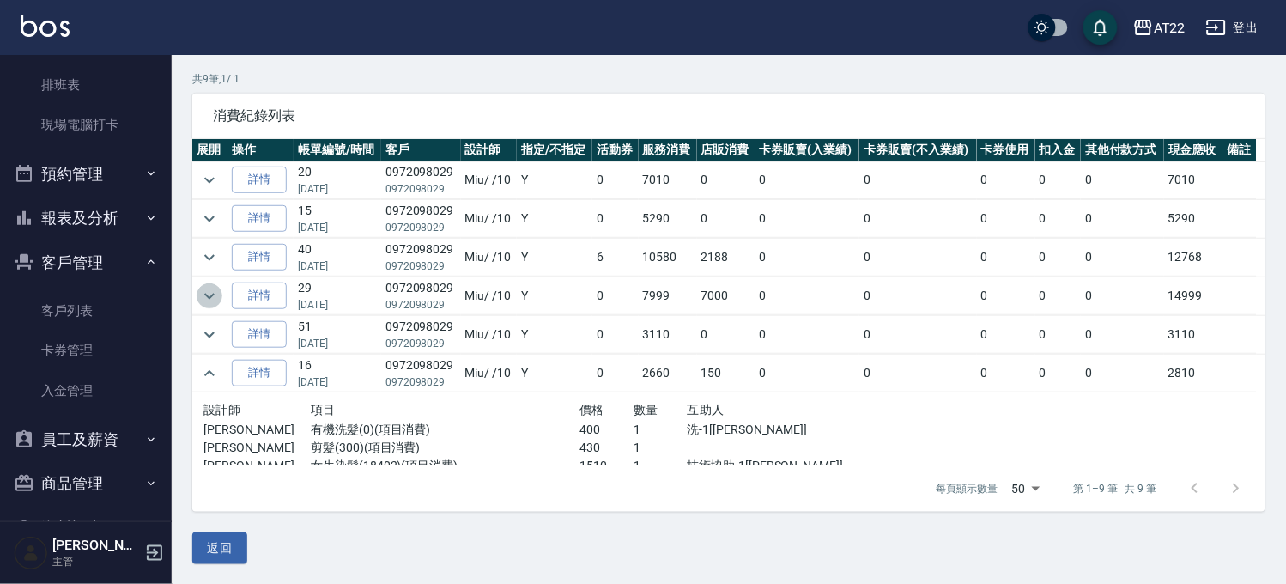
click at [208, 298] on icon "expand row" at bounding box center [209, 296] width 21 height 21
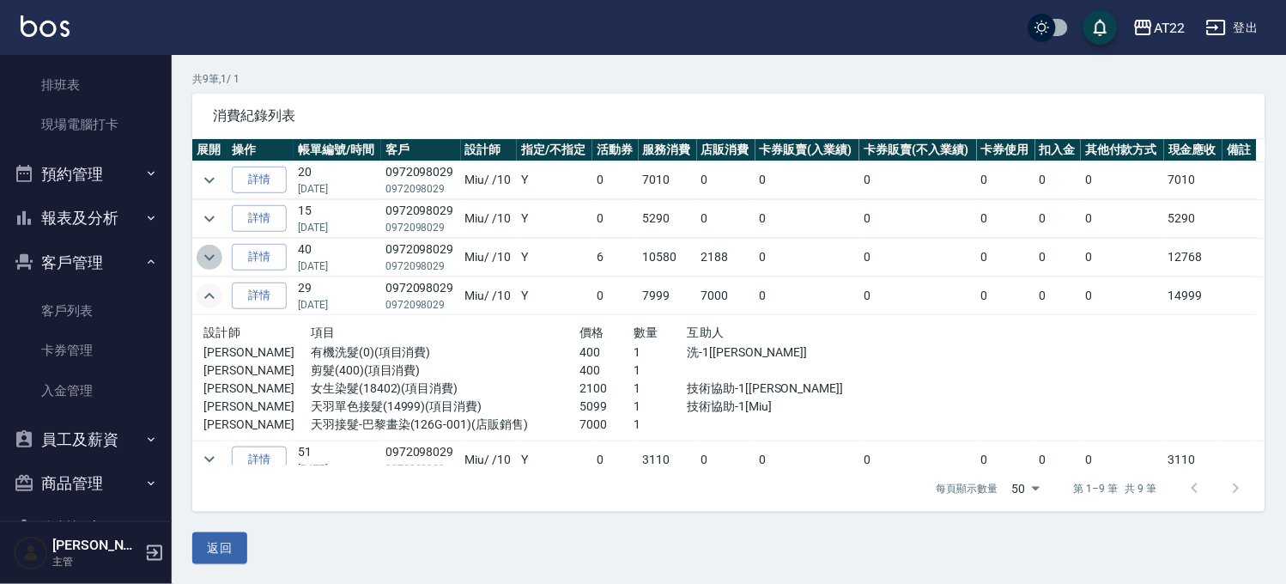
click at [207, 260] on icon "expand row" at bounding box center [209, 257] width 21 height 21
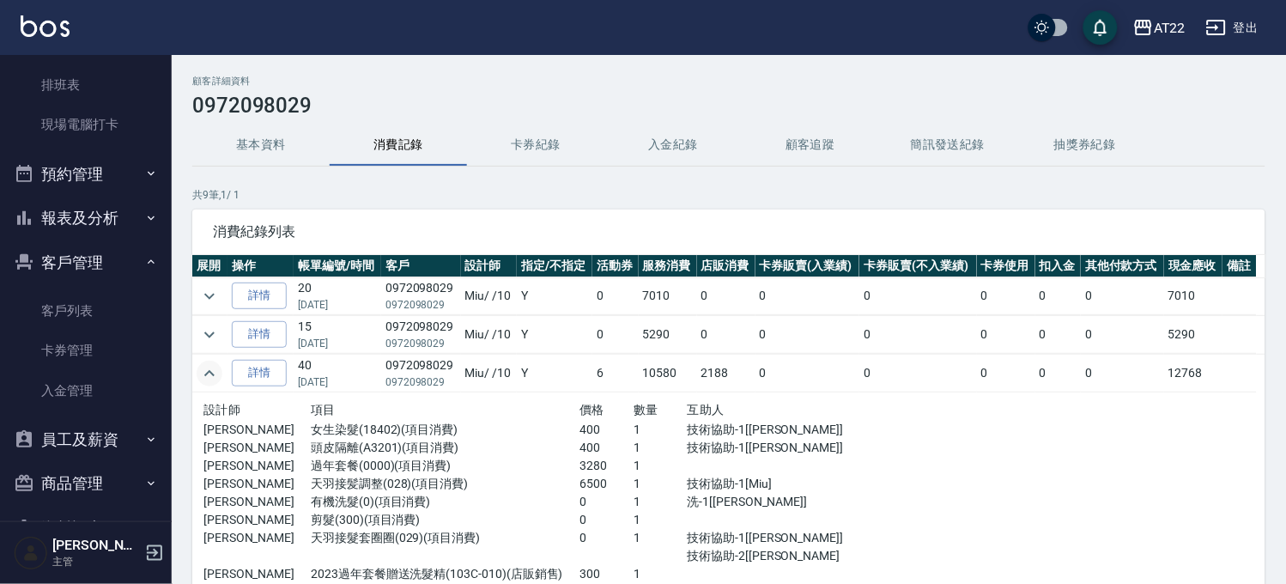
click at [244, 142] on button "基本資料" at bounding box center [260, 144] width 137 height 41
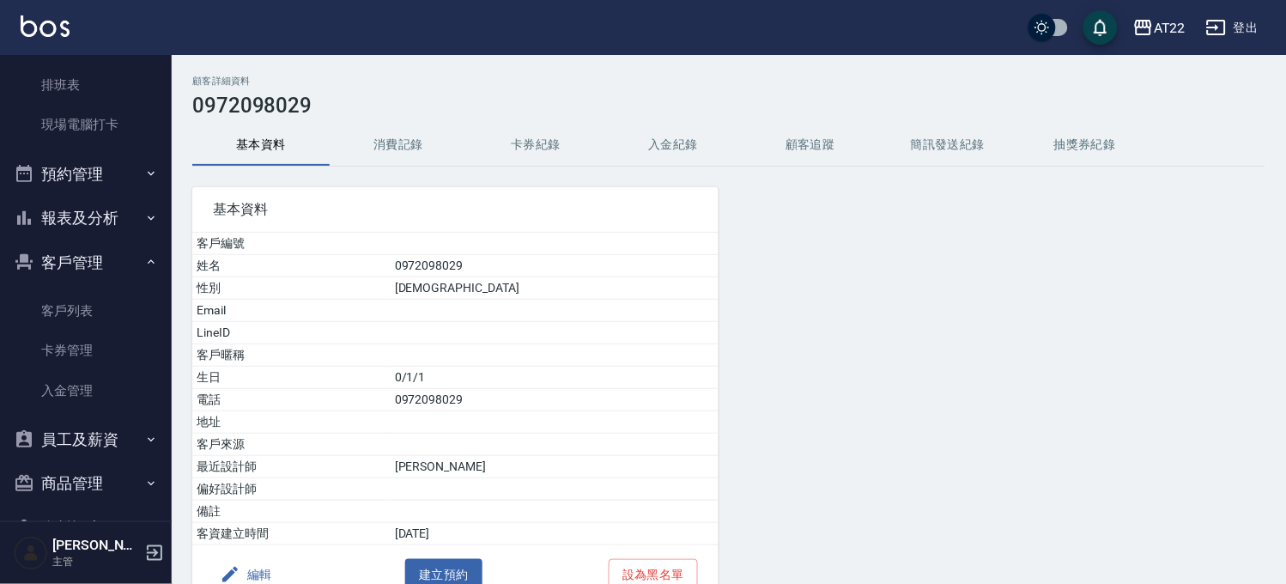
click at [442, 141] on button "消費記錄" at bounding box center [398, 144] width 137 height 41
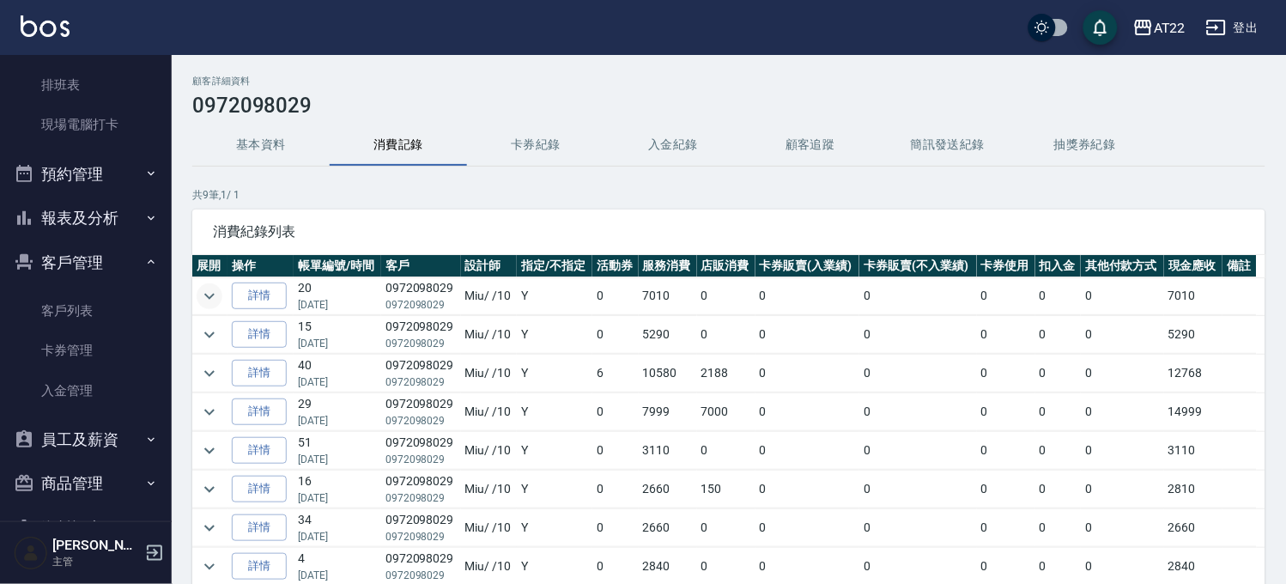
click at [209, 290] on icon "expand row" at bounding box center [209, 296] width 21 height 21
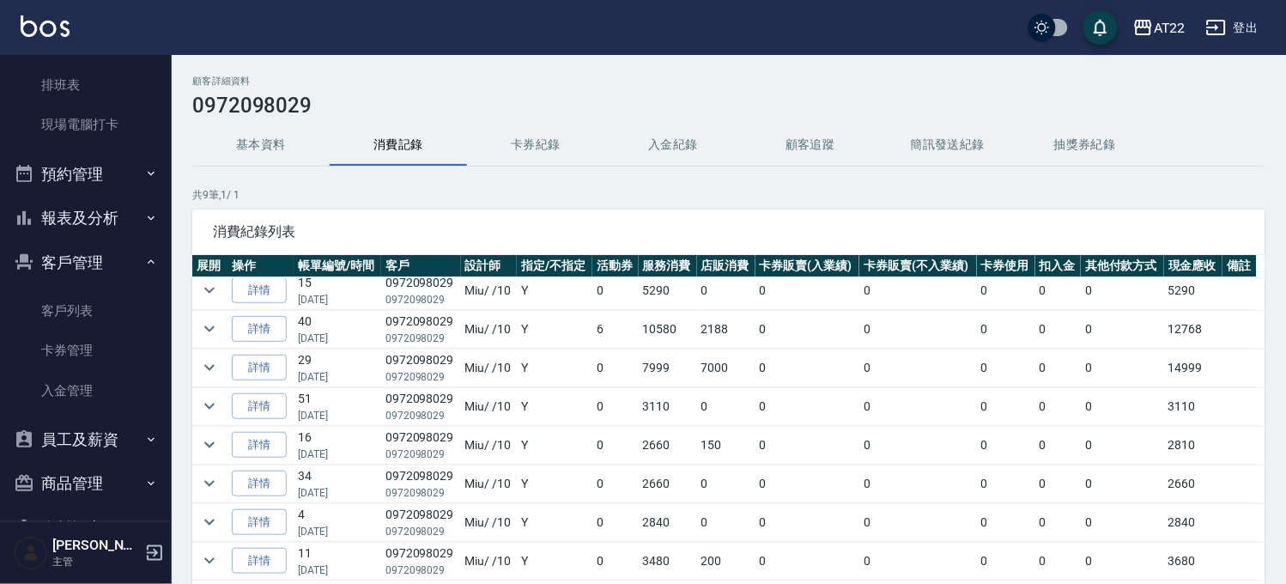
scroll to position [170, 0]
click at [213, 338] on button "expand row" at bounding box center [210, 329] width 26 height 26
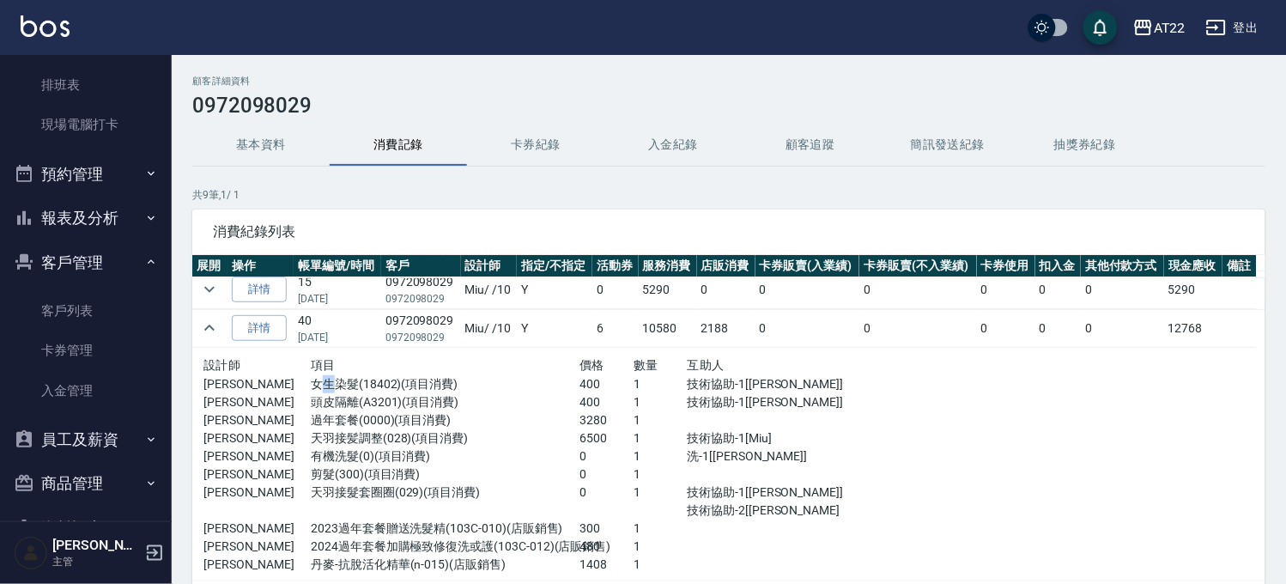
drag, startPoint x: 321, startPoint y: 385, endPoint x: 331, endPoint y: 385, distance: 9.4
click at [331, 385] on p "女生染髮(18402)(項目消費)" at bounding box center [445, 384] width 269 height 18
drag, startPoint x: 318, startPoint y: 418, endPoint x: 369, endPoint y: 423, distance: 50.9
click at [353, 419] on p "過年套餐(0000)(項目消費)" at bounding box center [445, 420] width 269 height 18
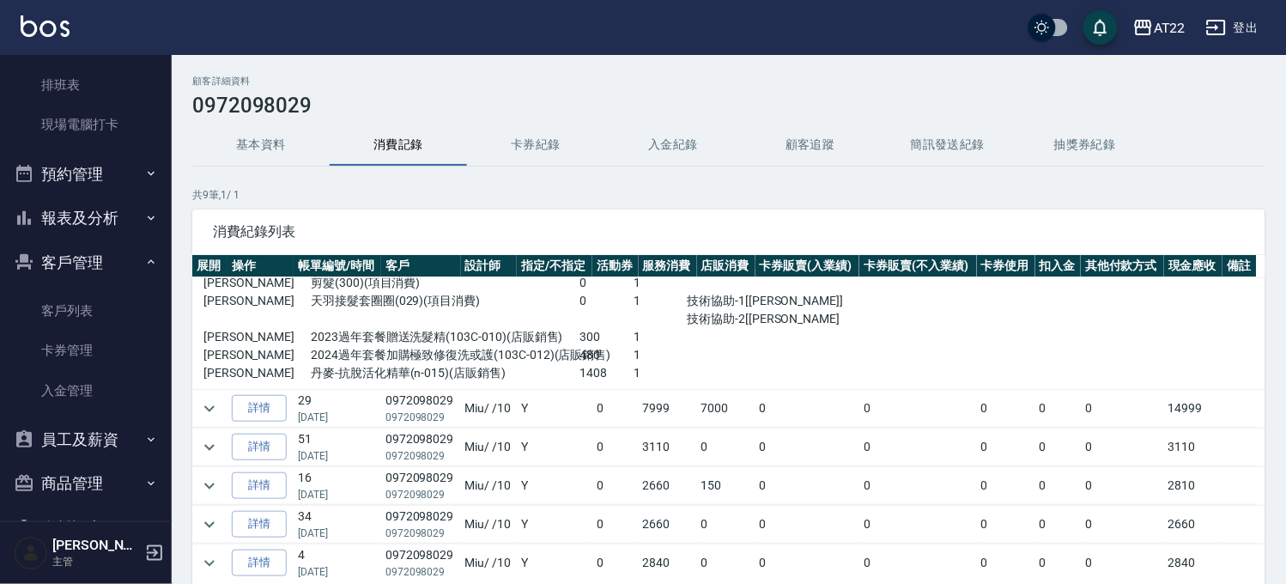
scroll to position [75, 0]
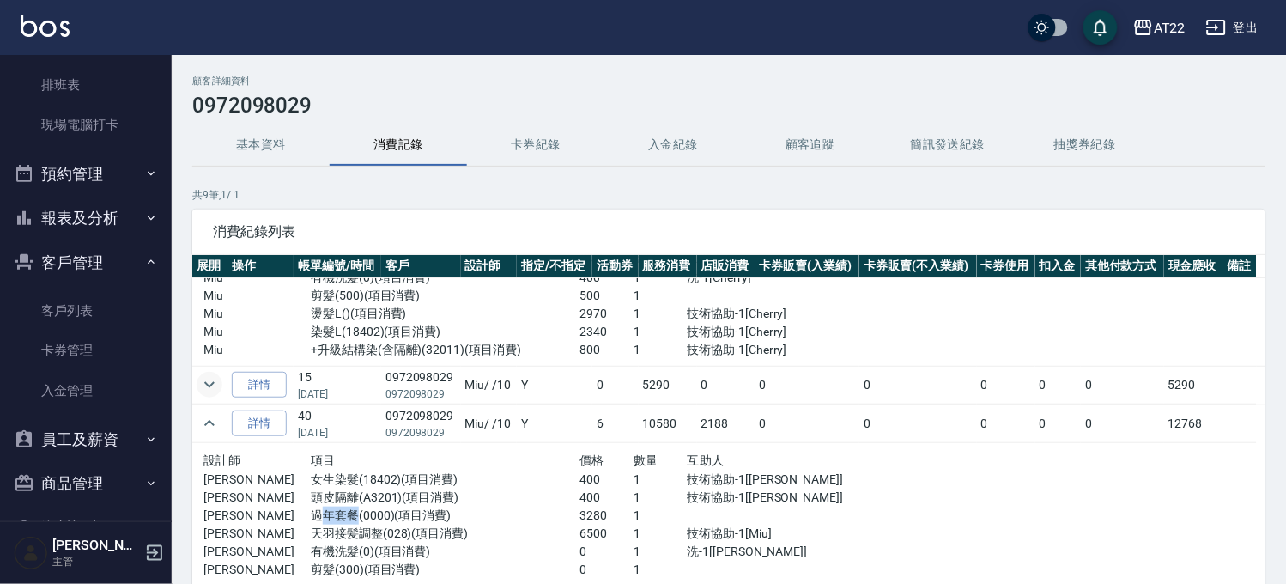
click at [199, 383] on icon "expand row" at bounding box center [209, 384] width 21 height 21
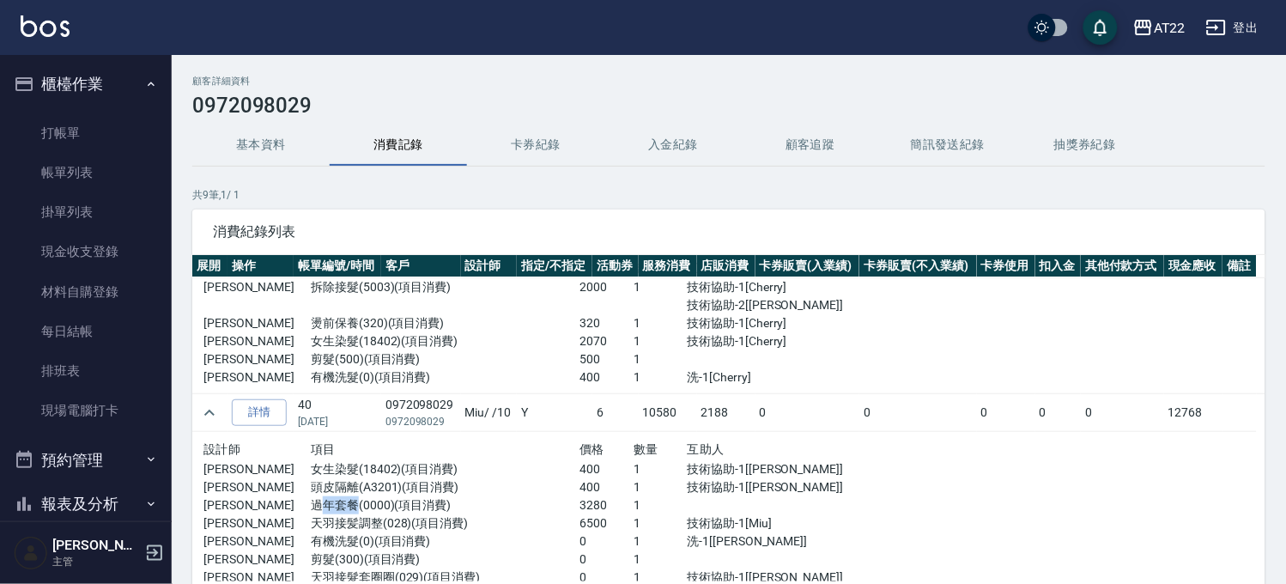
scroll to position [381, 0]
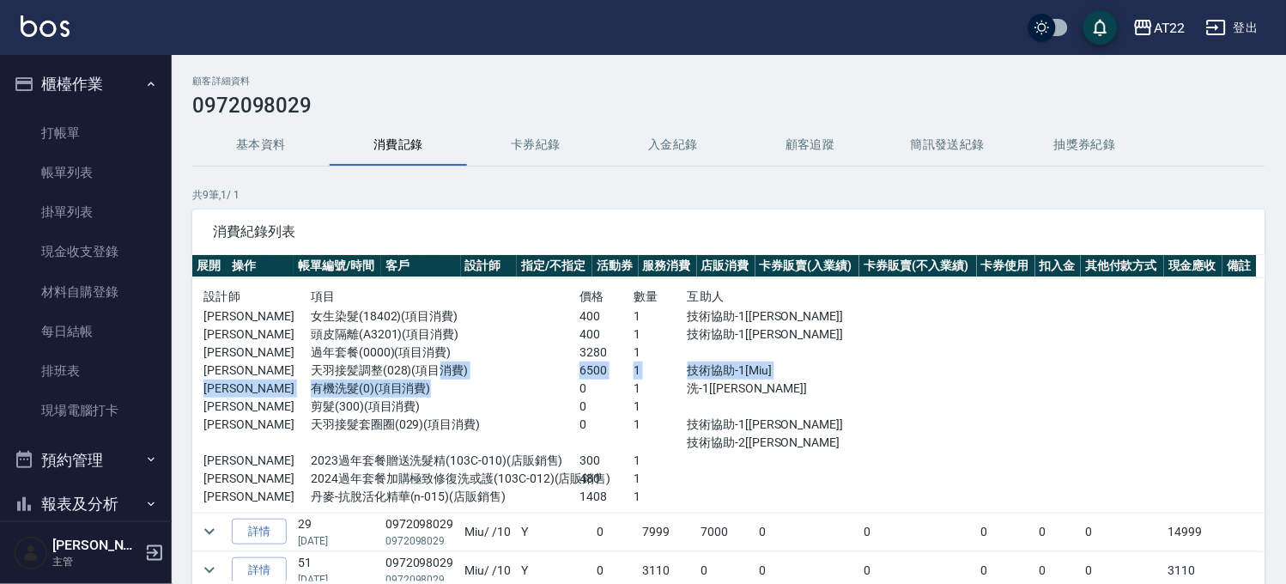
drag, startPoint x: 434, startPoint y: 367, endPoint x: 482, endPoint y: 380, distance: 49.8
click at [482, 380] on div "設計師 項目 價格 數量 互助人 簡培茹 女生染髮(18402)(項目消費) 400 1 技術協助-1[Rita] 簡培茹 頭皮隔離(A3201)(項目消費)…" at bounding box center [525, 396] width 645 height 220
drag, startPoint x: 402, startPoint y: 361, endPoint x: 479, endPoint y: 376, distance: 78.8
click at [443, 367] on p "天羽接髪調整(028)(項目消費)" at bounding box center [445, 370] width 269 height 18
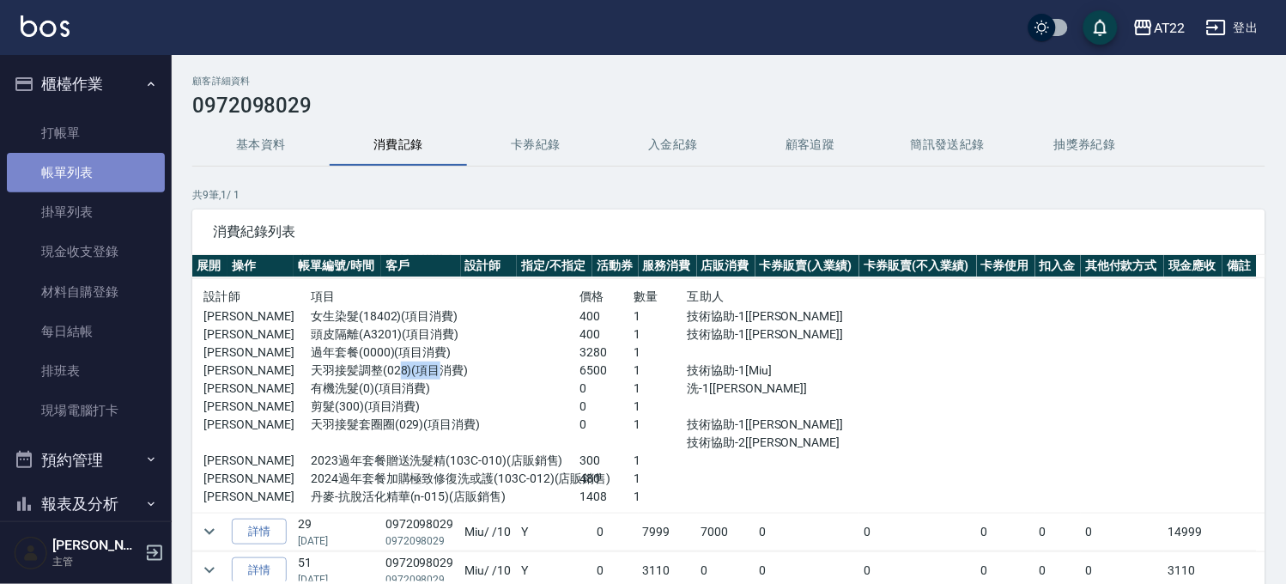
click at [106, 161] on link "帳單列表" at bounding box center [86, 172] width 158 height 39
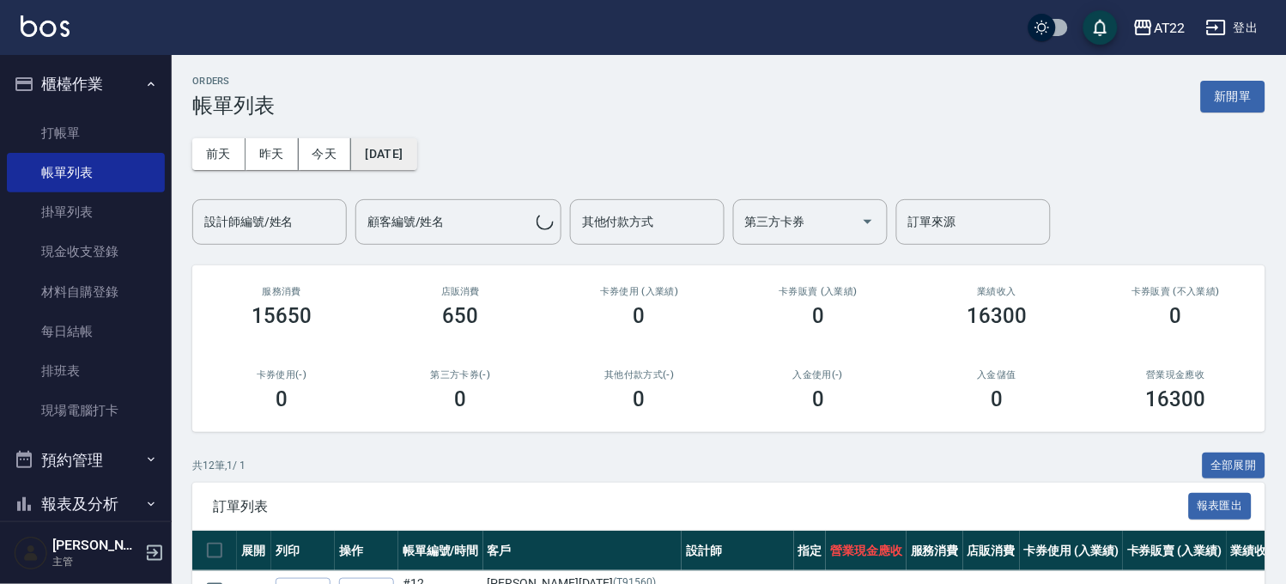
click at [367, 158] on button "[DATE]" at bounding box center [383, 154] width 65 height 32
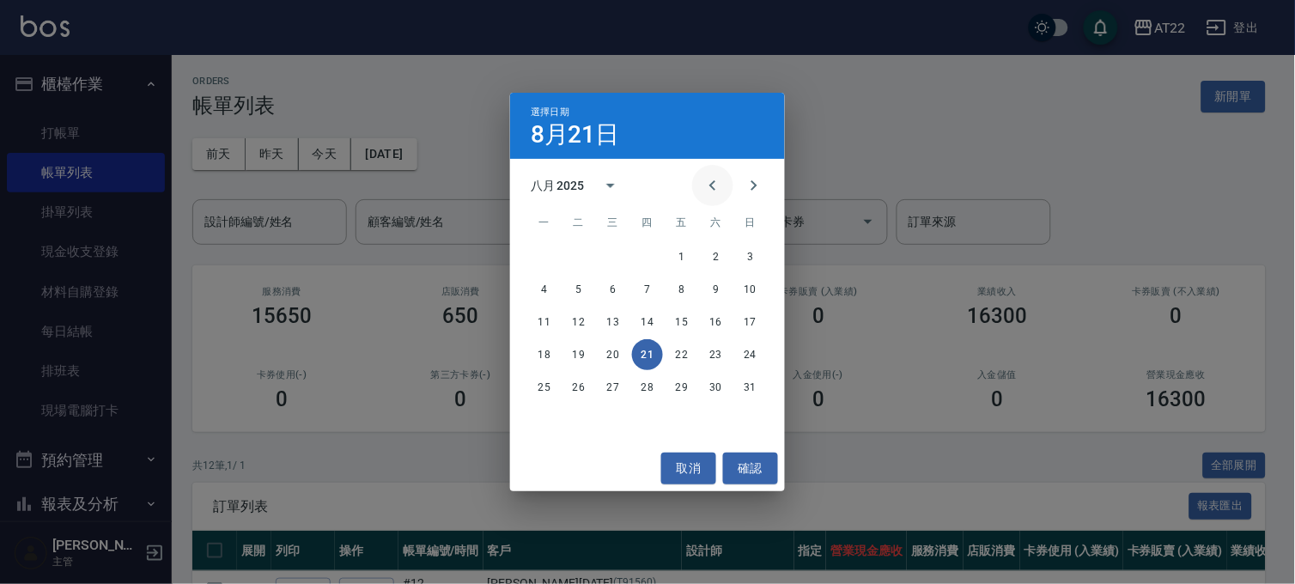
click at [711, 185] on icon "Previous month" at bounding box center [712, 185] width 6 height 10
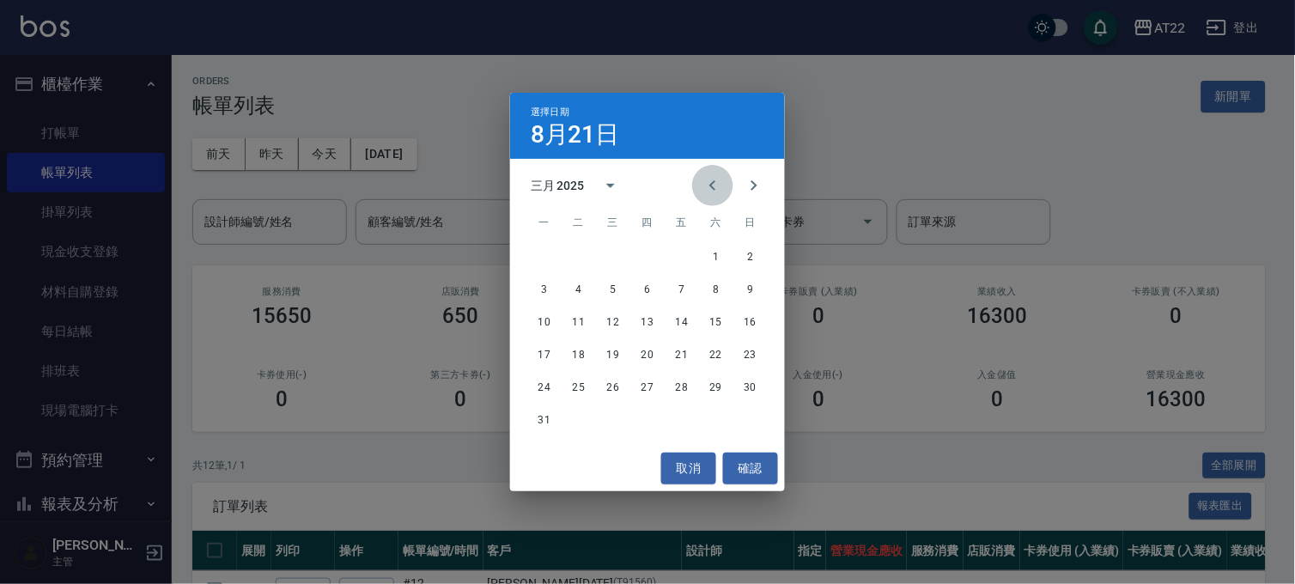
click at [711, 185] on icon "Previous month" at bounding box center [712, 185] width 6 height 10
click at [645, 323] on button "16" at bounding box center [647, 321] width 31 height 31
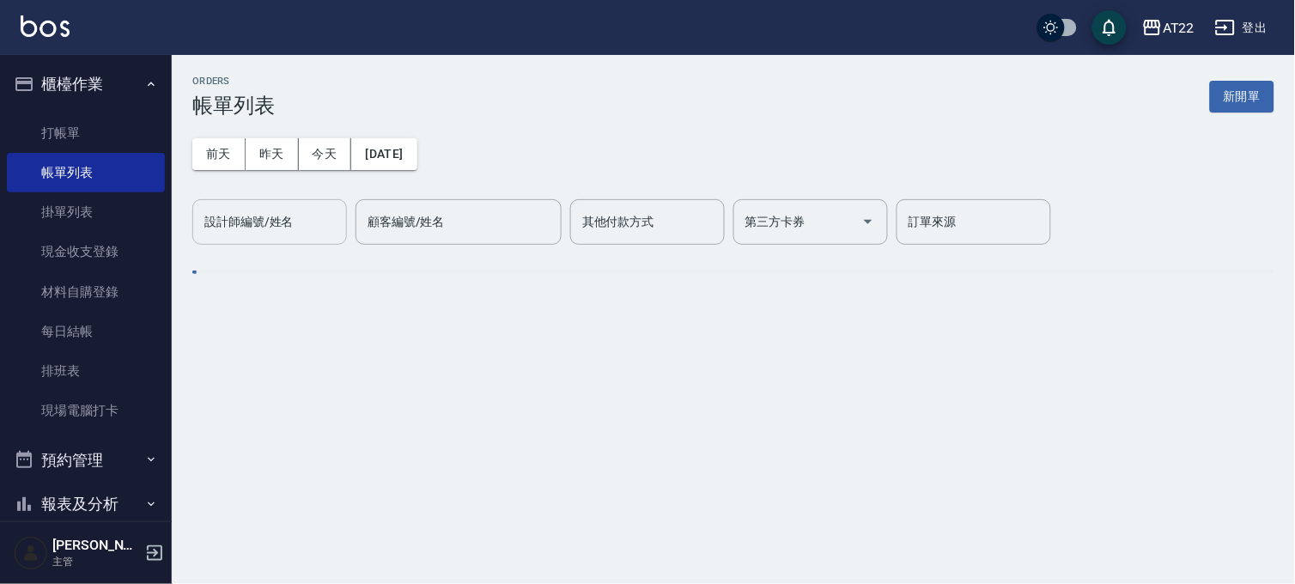
click at [254, 227] on div "設計師編號/姓名 設計師編號/姓名" at bounding box center [269, 221] width 155 height 45
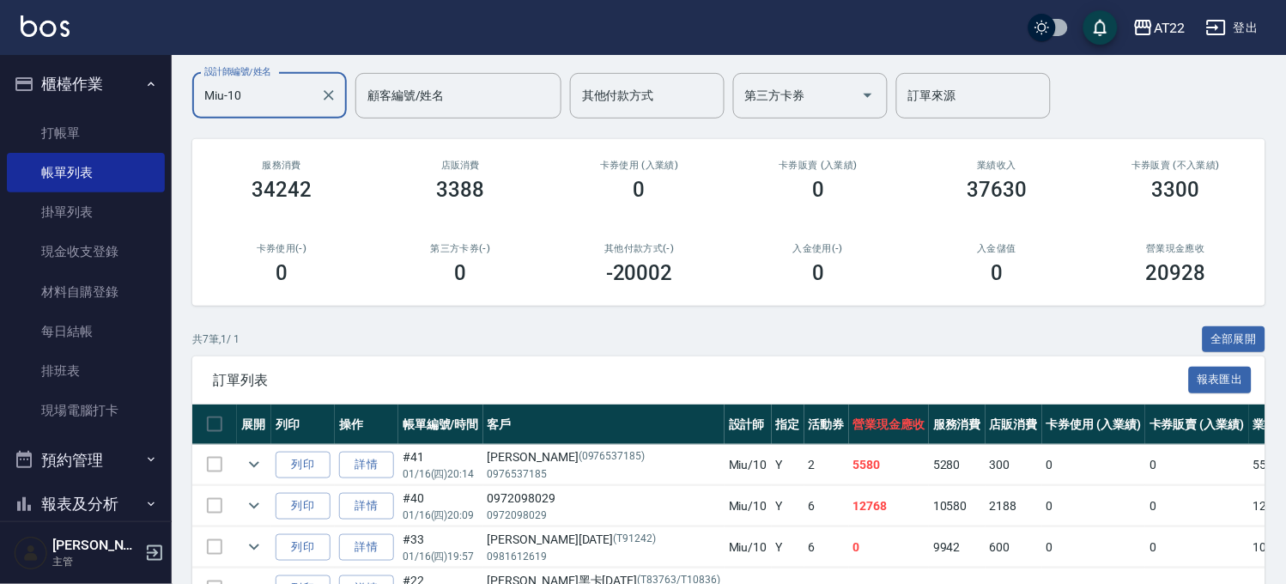
scroll to position [286, 0]
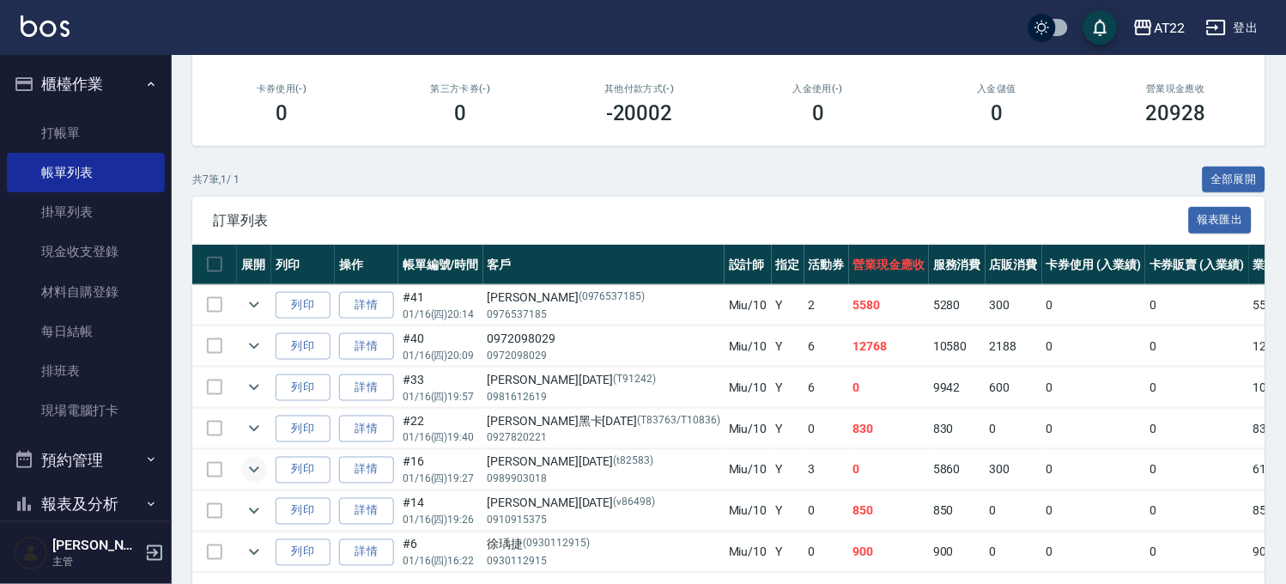
type input "Miu-10"
click at [246, 472] on icon "expand row" at bounding box center [254, 469] width 21 height 21
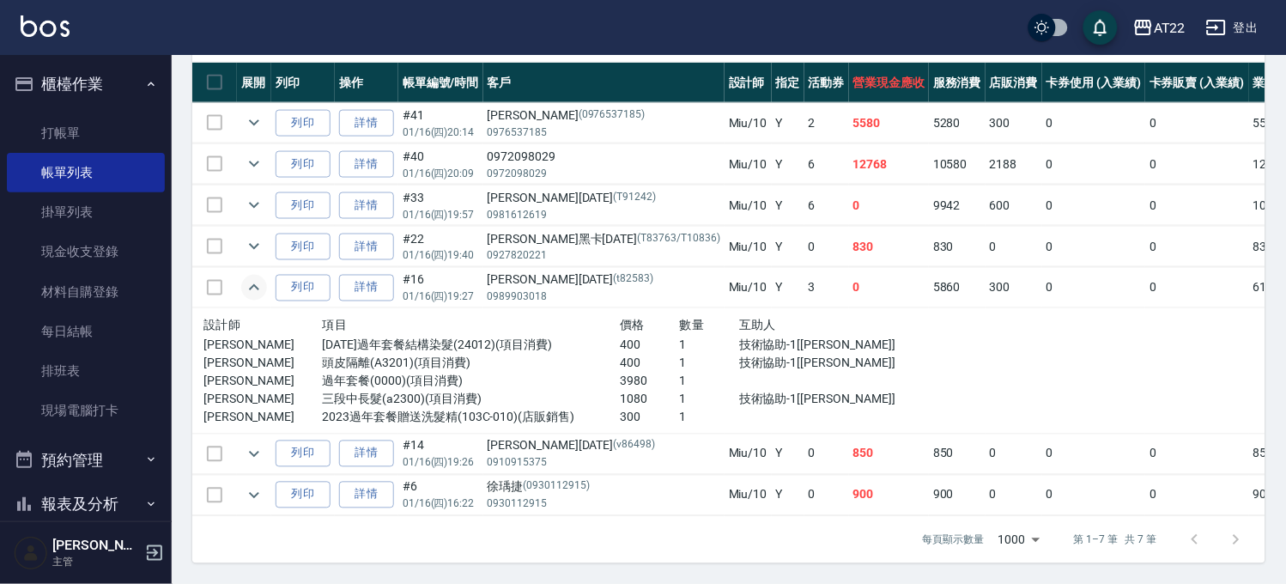
scroll to position [476, 0]
drag, startPoint x: 593, startPoint y: 369, endPoint x: 655, endPoint y: 370, distance: 61.8
click at [655, 373] on div "簡培茹 過年套餐(0000)(項目消費) 3980 1" at bounding box center [560, 382] width 714 height 18
click at [680, 378] on p "1" at bounding box center [709, 382] width 59 height 18
drag, startPoint x: 486, startPoint y: 281, endPoint x: 556, endPoint y: 287, distance: 70.6
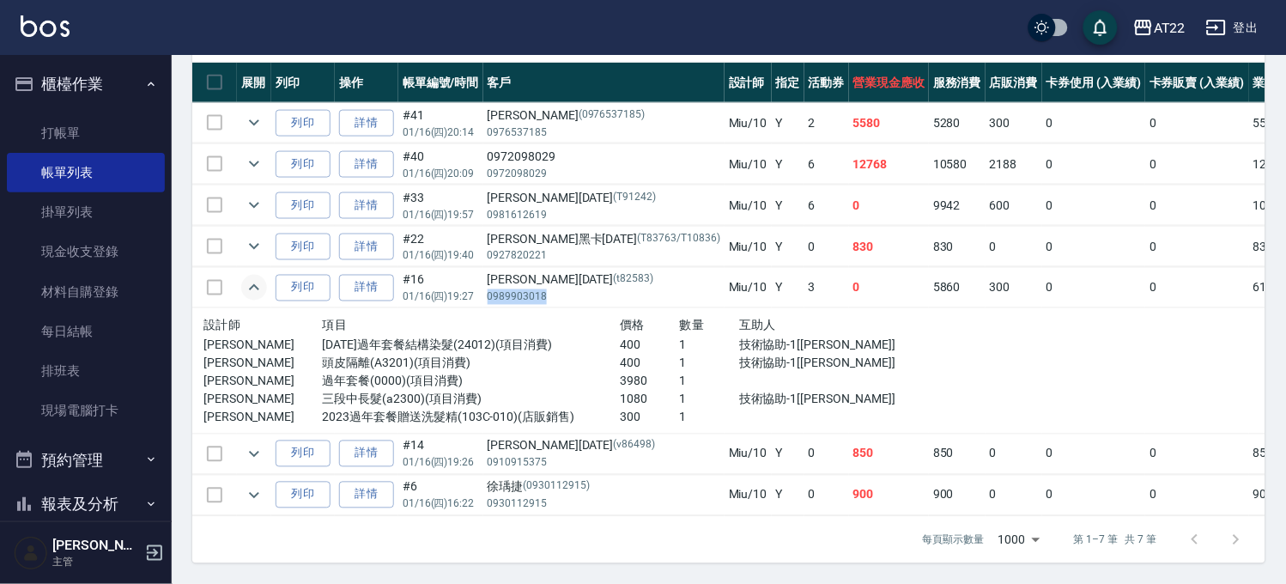
click at [556, 287] on td "謝思沛25.8.30 (t82583) 0989903018" at bounding box center [603, 288] width 241 height 40
copy p "0989903018"
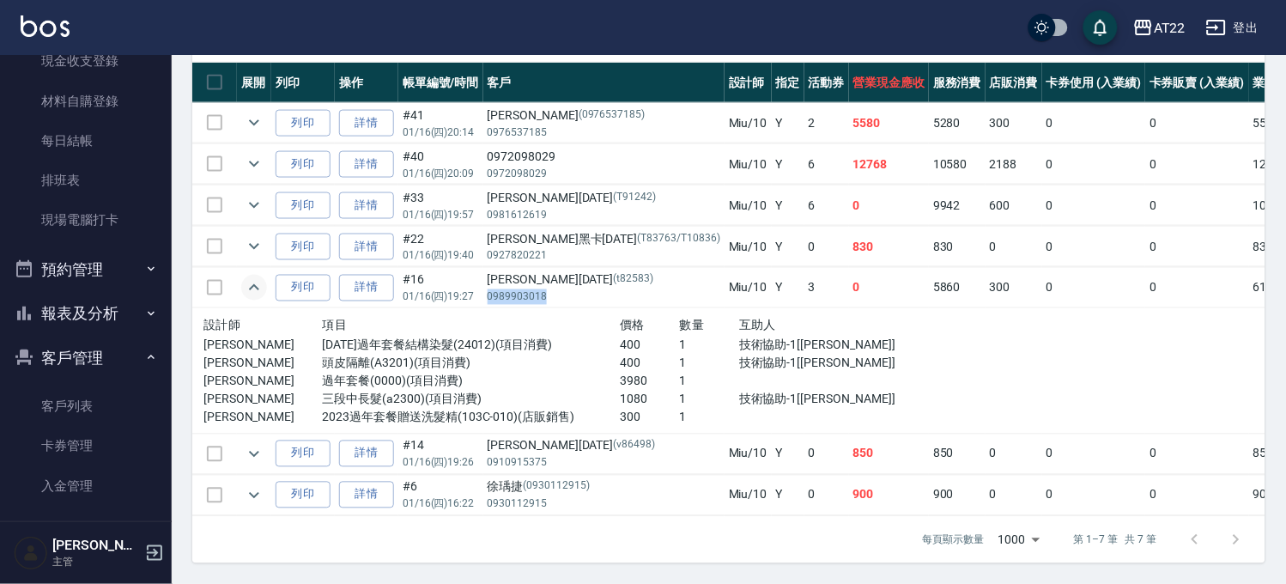
scroll to position [286, 0]
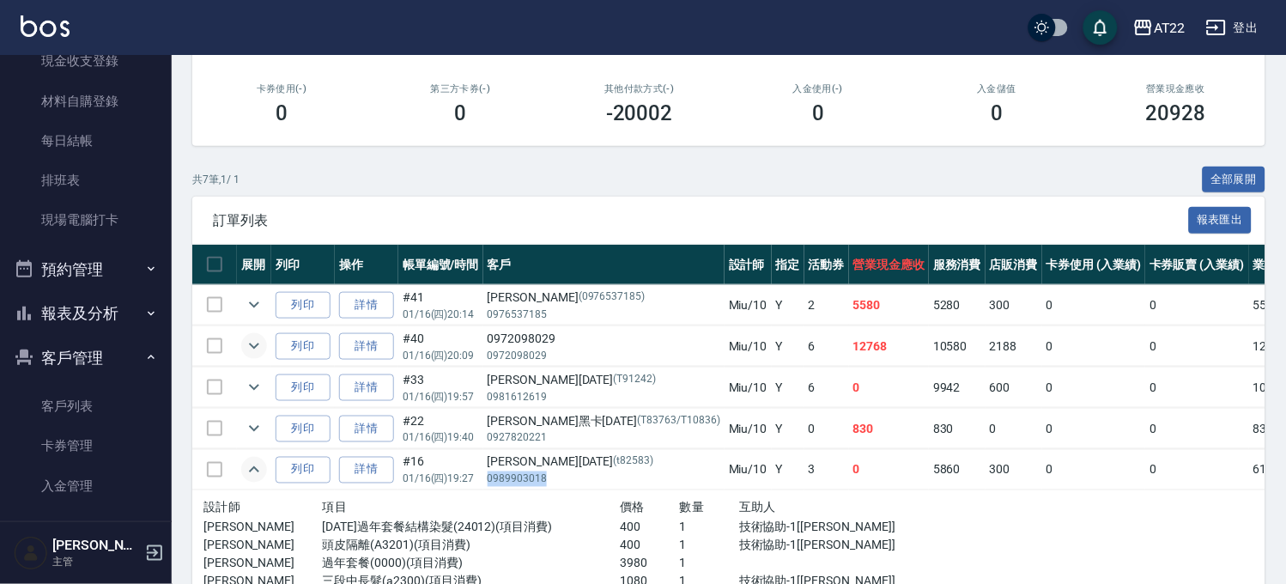
click at [260, 348] on icon "expand row" at bounding box center [254, 346] width 21 height 21
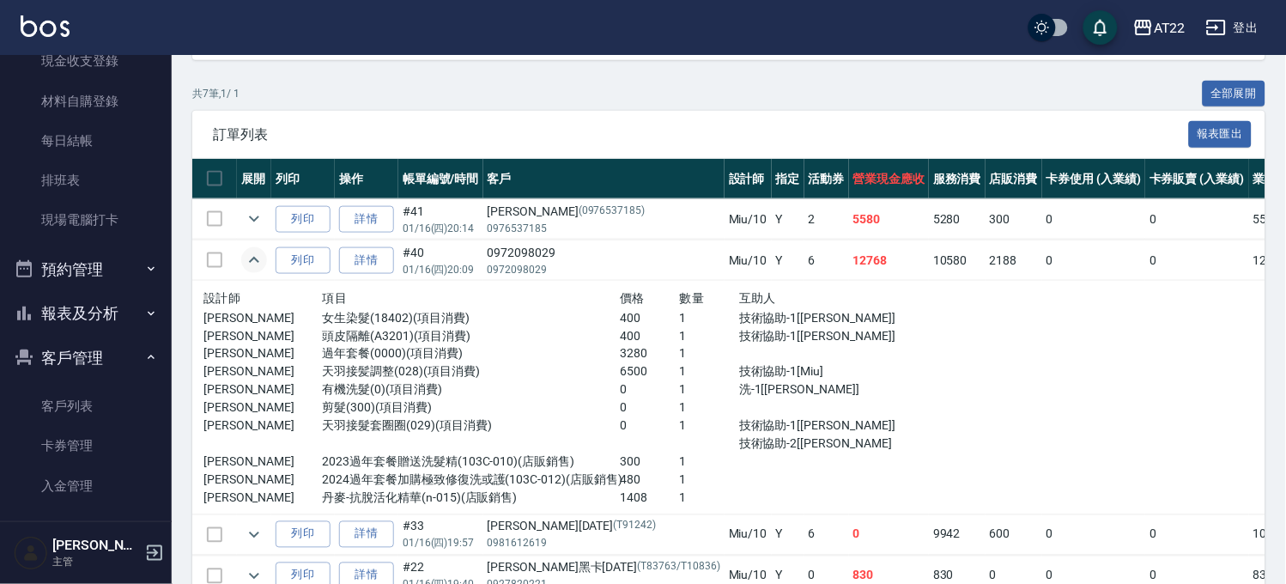
scroll to position [476, 0]
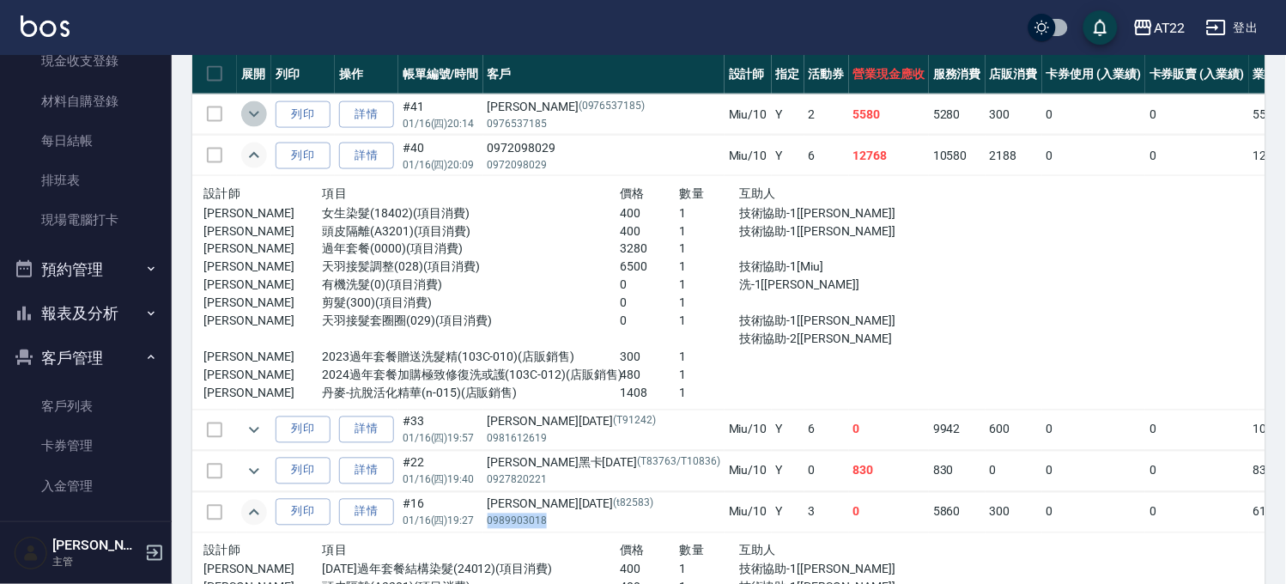
click at [252, 112] on icon "expand row" at bounding box center [254, 115] width 10 height 6
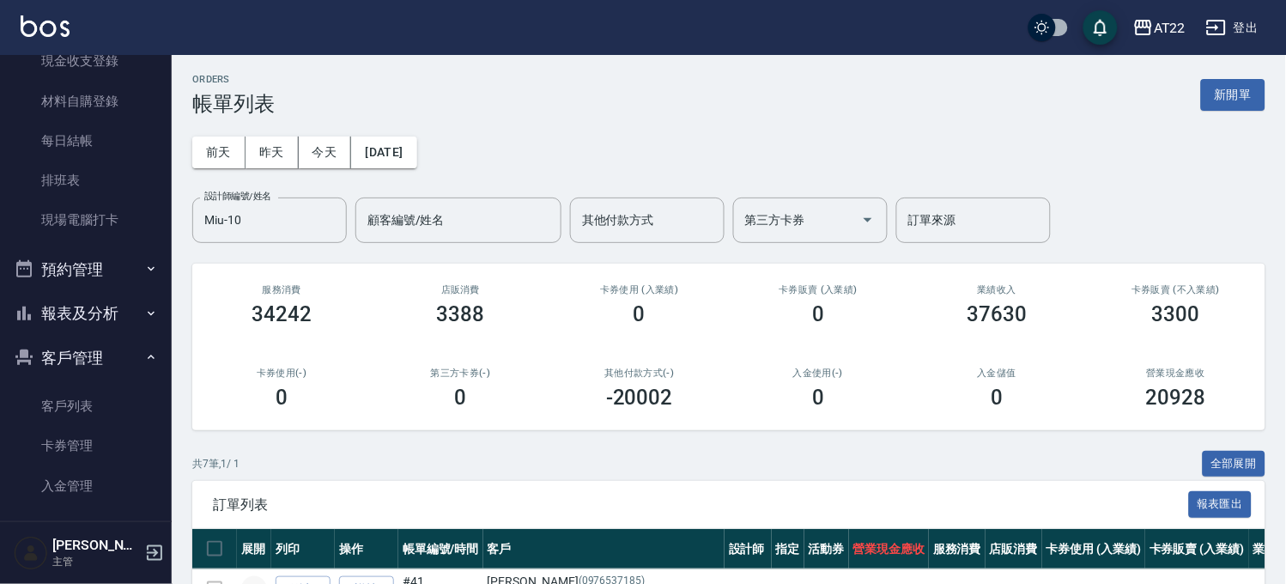
scroll to position [0, 0]
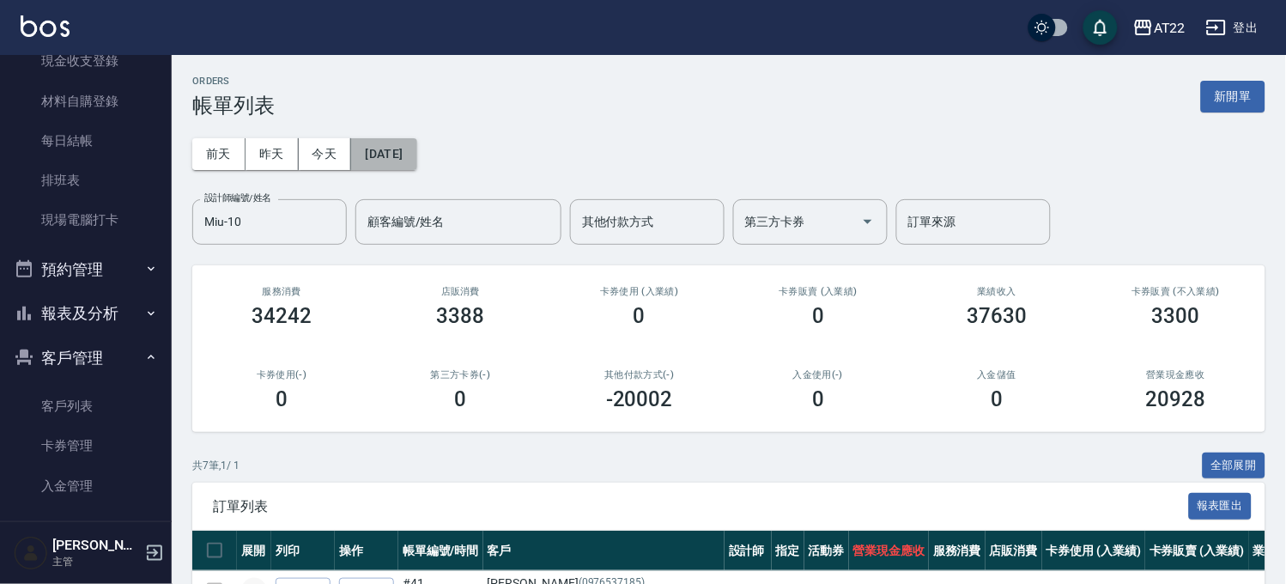
click at [416, 163] on button "2025/01/16" at bounding box center [383, 154] width 65 height 32
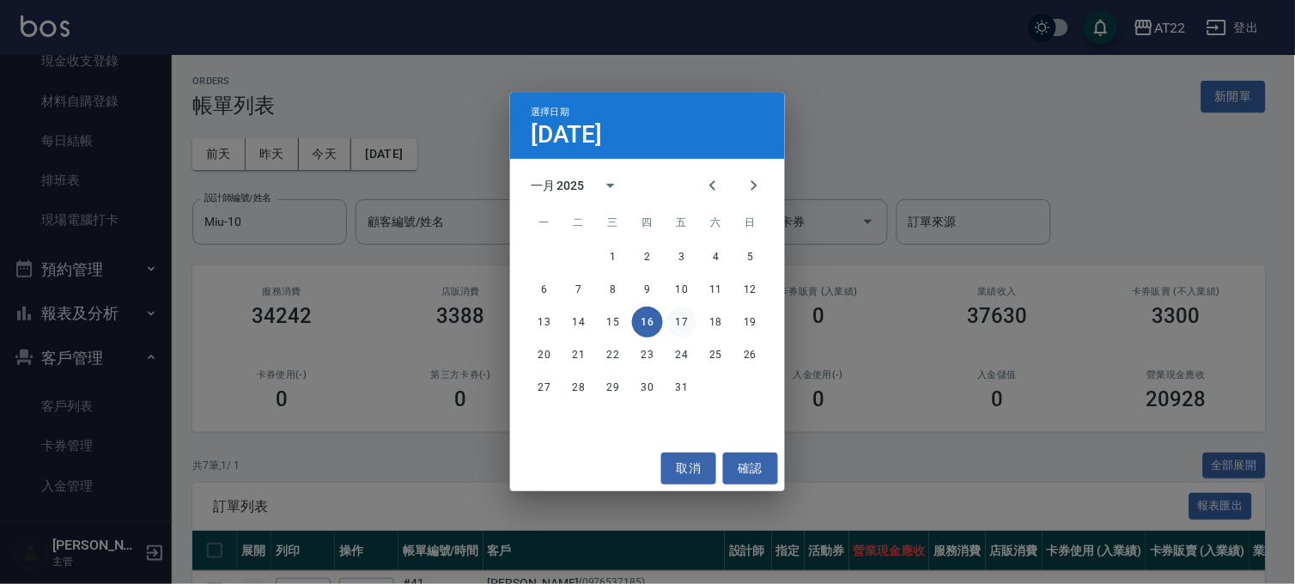
click at [678, 318] on button "17" at bounding box center [681, 321] width 31 height 31
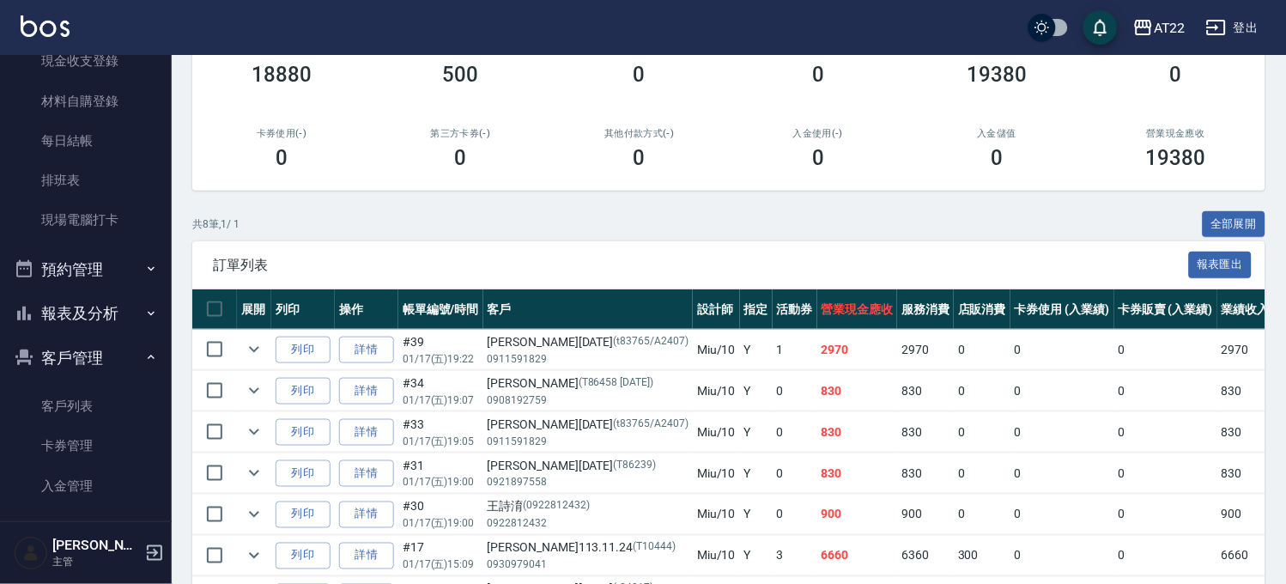
scroll to position [399, 0]
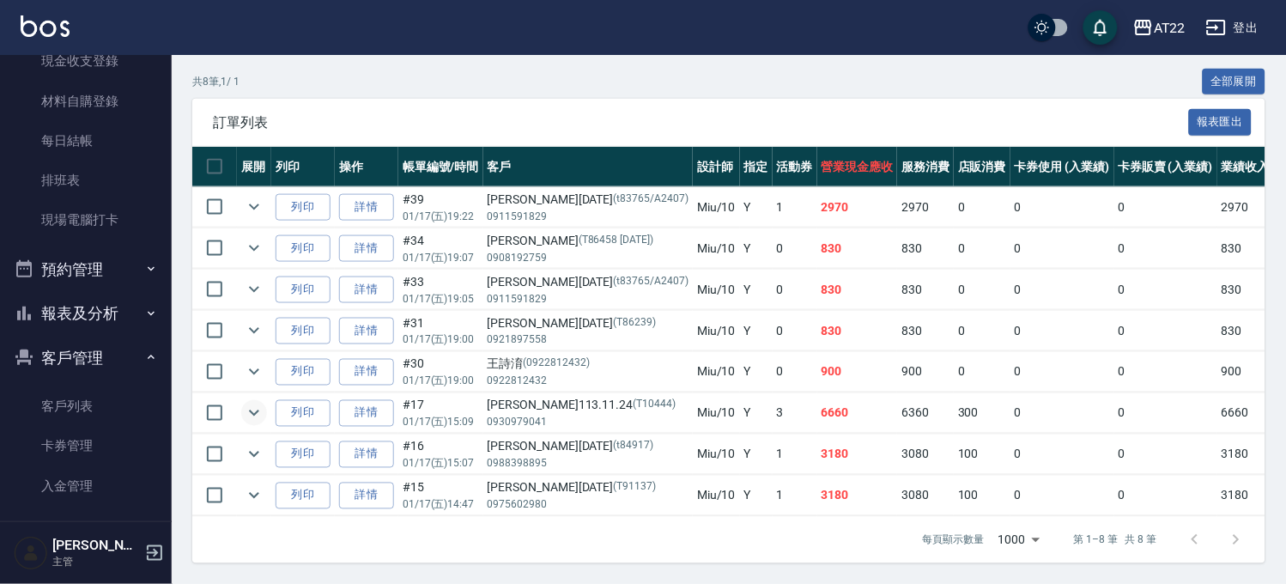
click at [255, 403] on icon "expand row" at bounding box center [254, 413] width 21 height 21
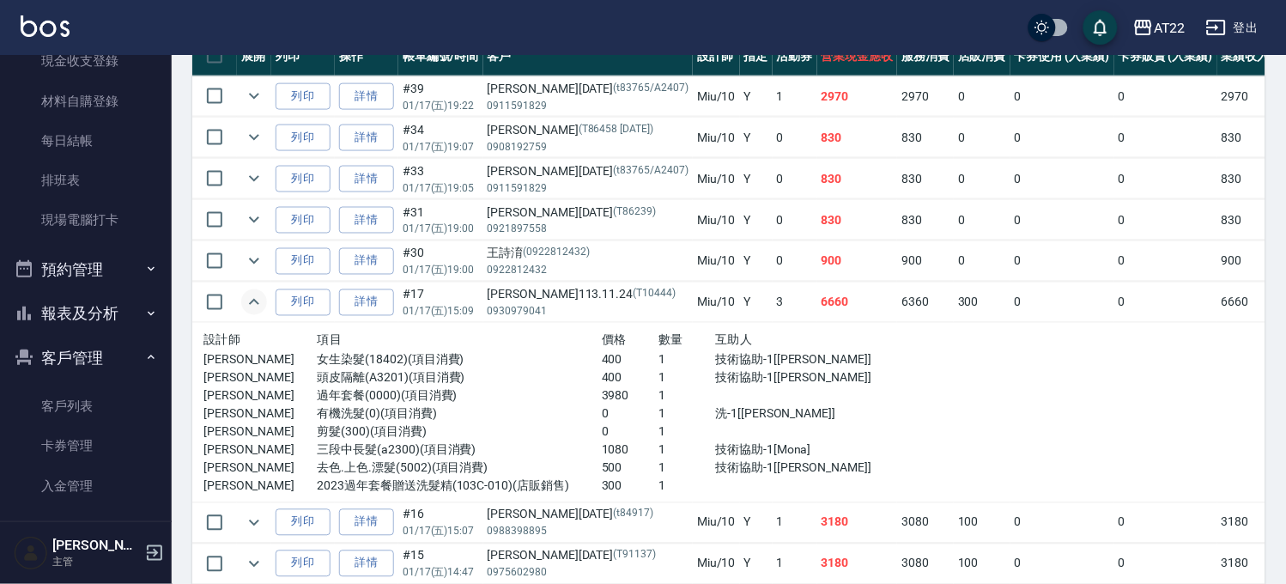
scroll to position [579, 0]
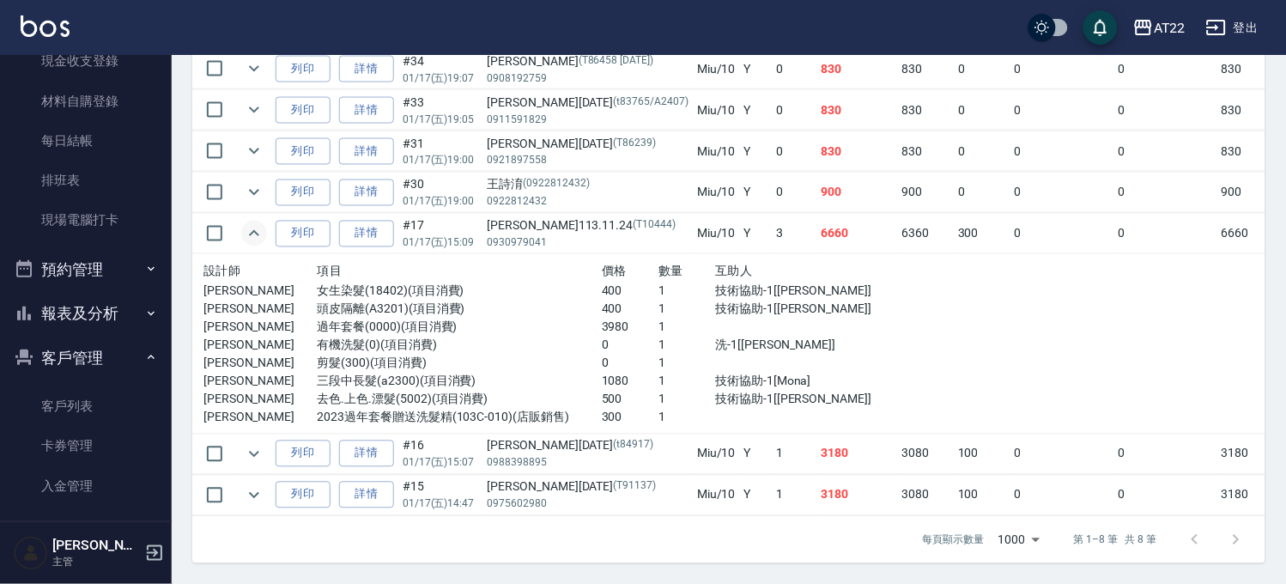
click at [241, 221] on td at bounding box center [254, 234] width 34 height 40
click at [249, 223] on icon "expand row" at bounding box center [254, 233] width 21 height 21
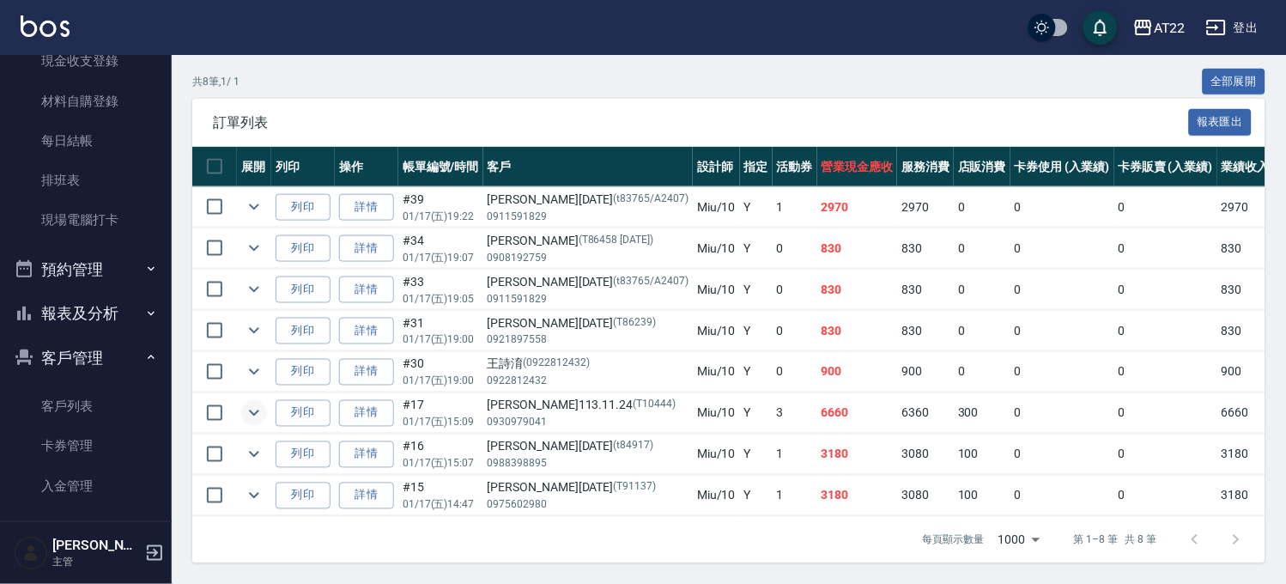
scroll to position [399, 0]
click at [258, 485] on icon "expand row" at bounding box center [254, 495] width 21 height 21
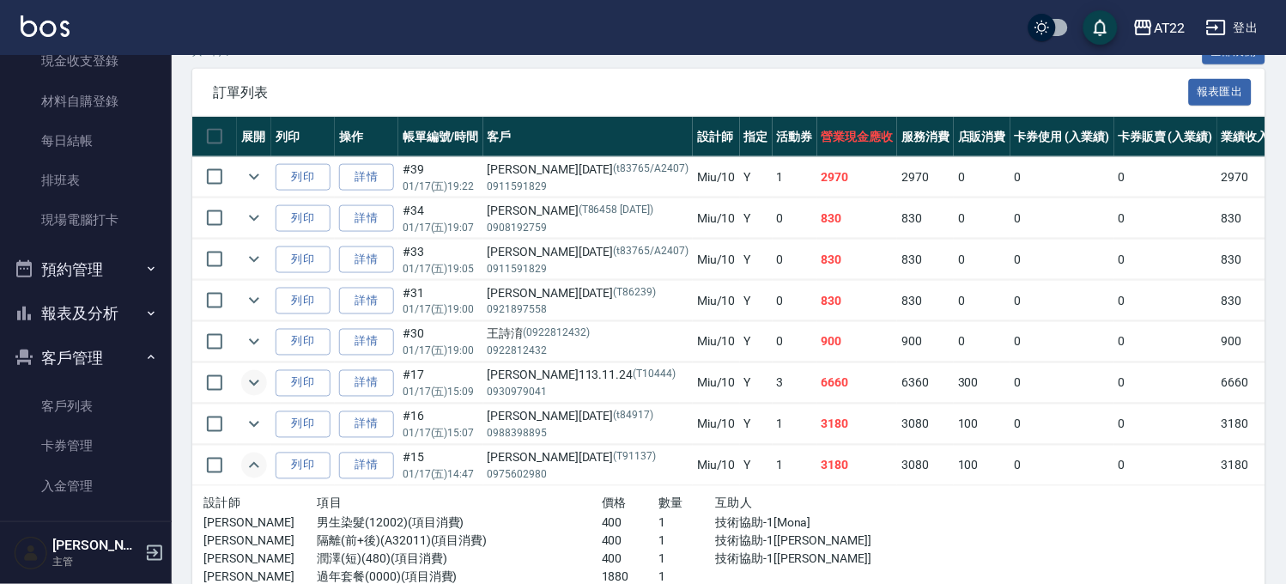
scroll to position [561, 0]
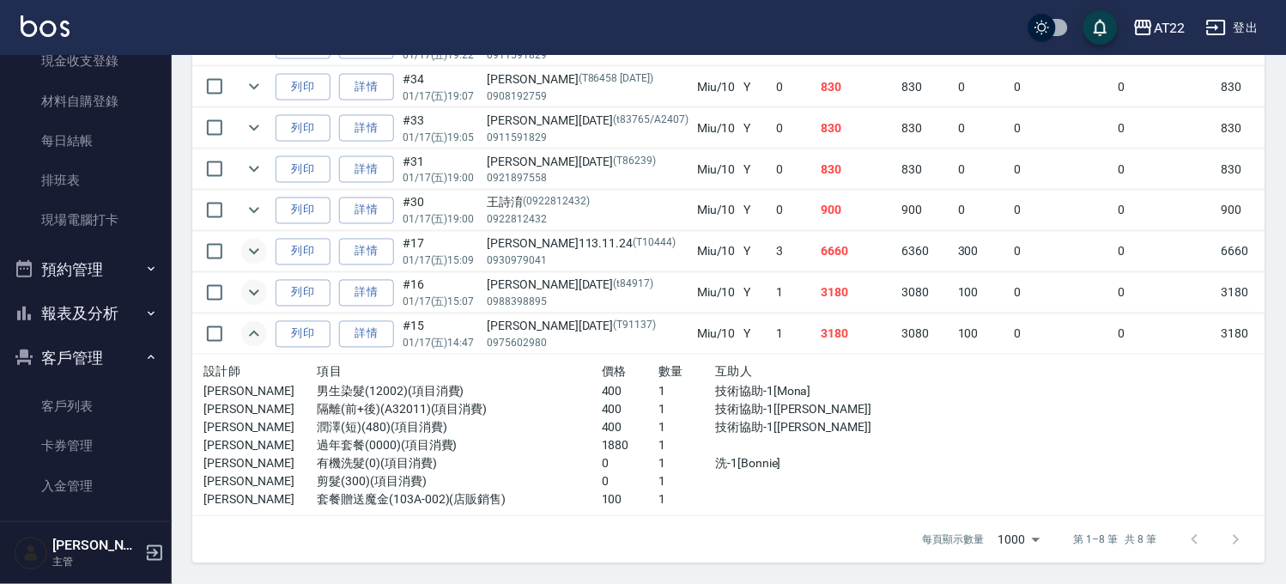
click at [256, 290] on icon "expand row" at bounding box center [254, 293] width 10 height 6
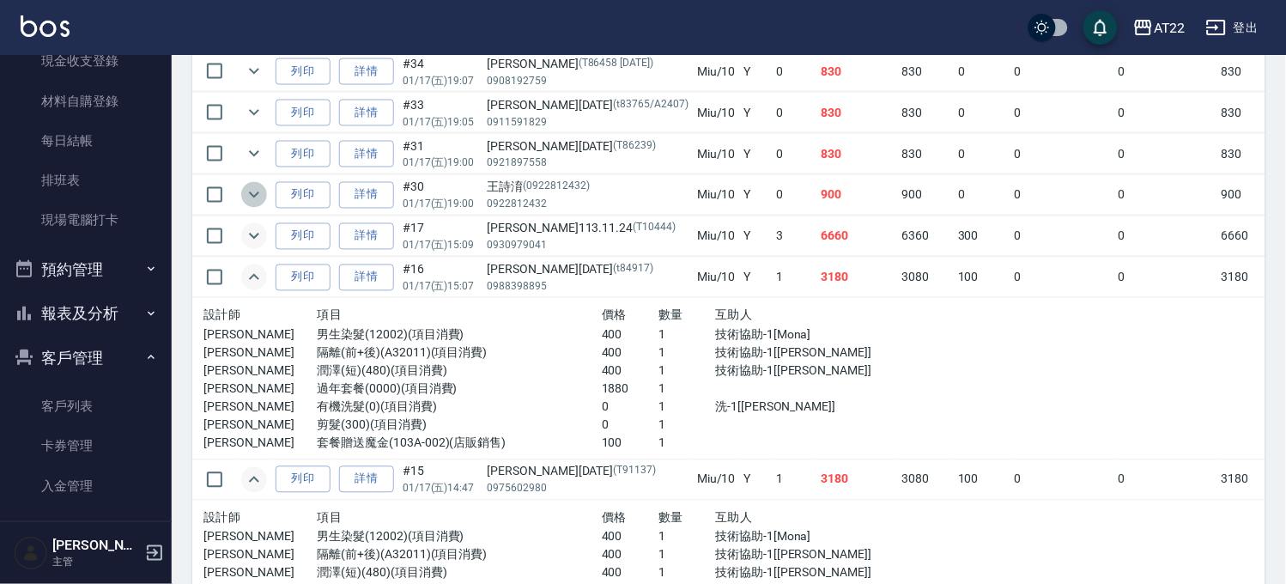
click at [244, 191] on icon "expand row" at bounding box center [254, 195] width 21 height 21
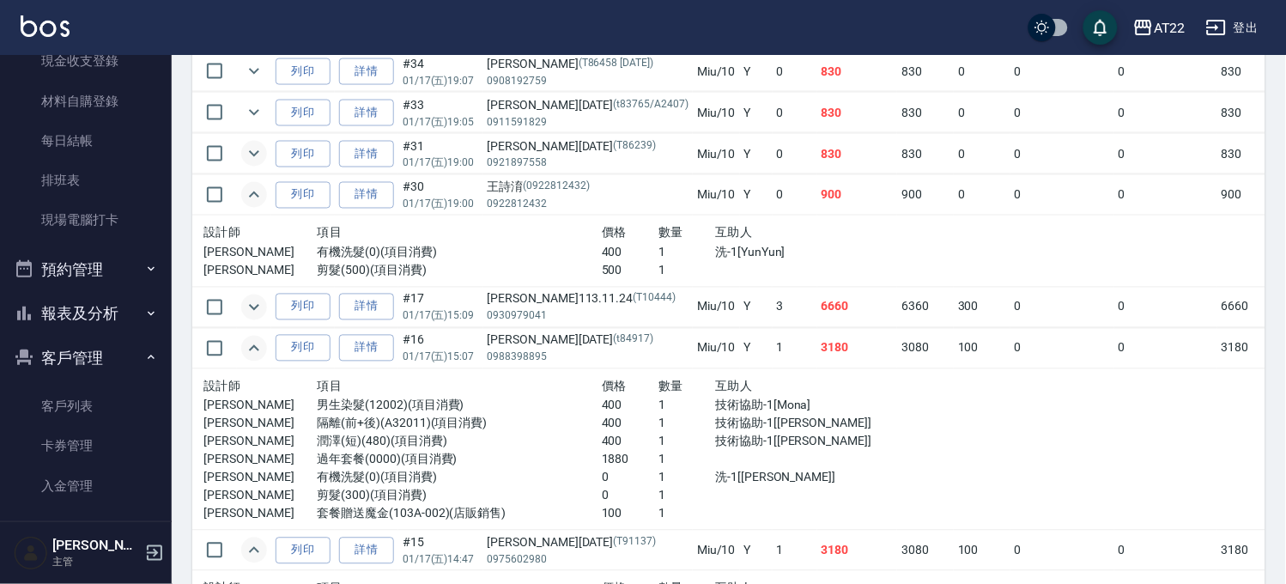
click at [249, 155] on icon "expand row" at bounding box center [254, 153] width 21 height 21
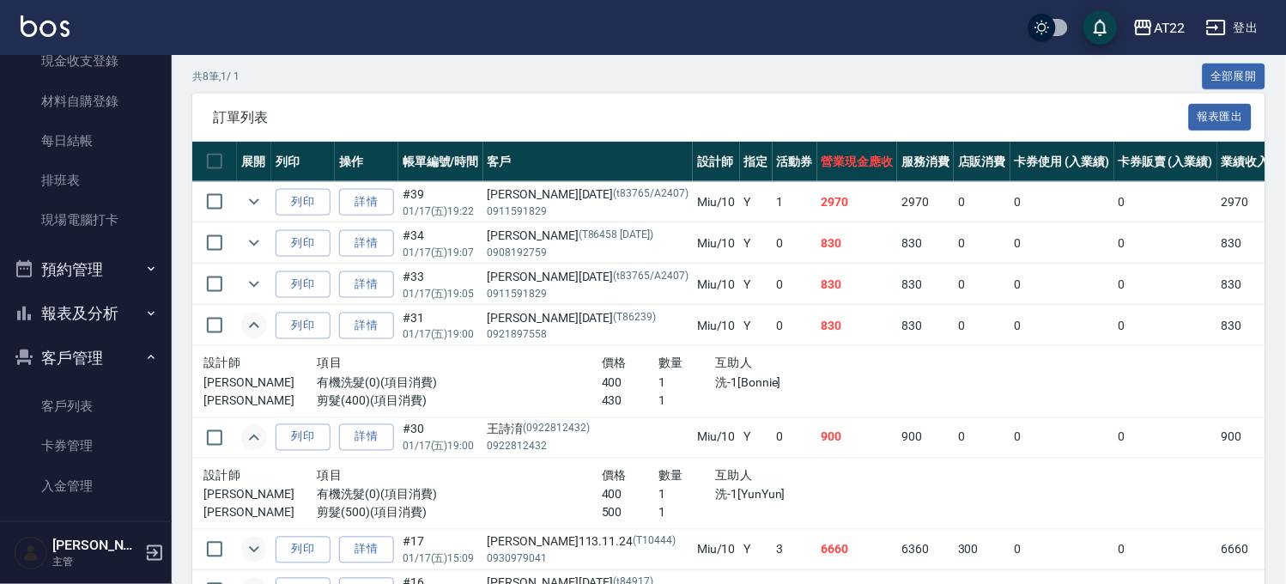
scroll to position [275, 0]
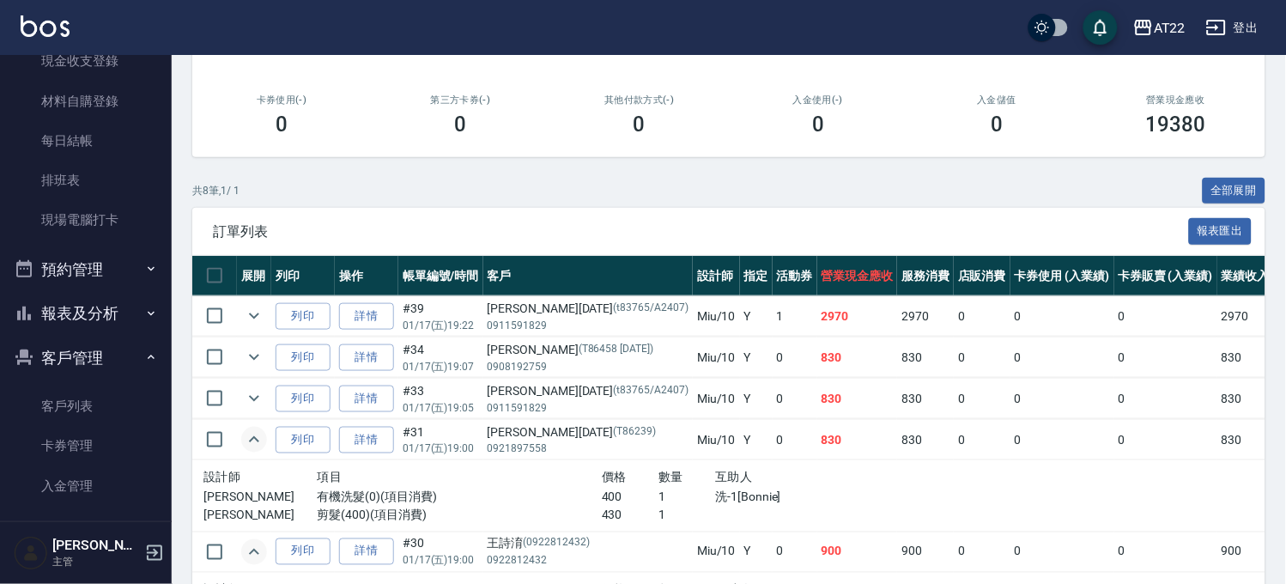
click at [242, 303] on td at bounding box center [254, 316] width 34 height 40
click at [250, 311] on icon "expand row" at bounding box center [254, 316] width 21 height 21
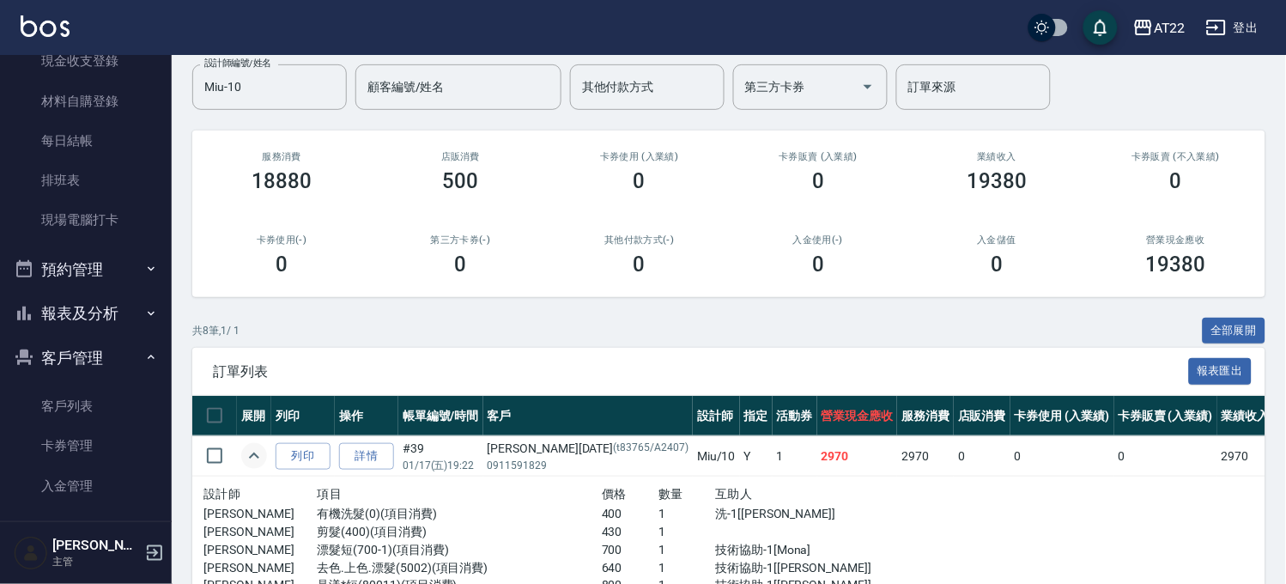
scroll to position [0, 0]
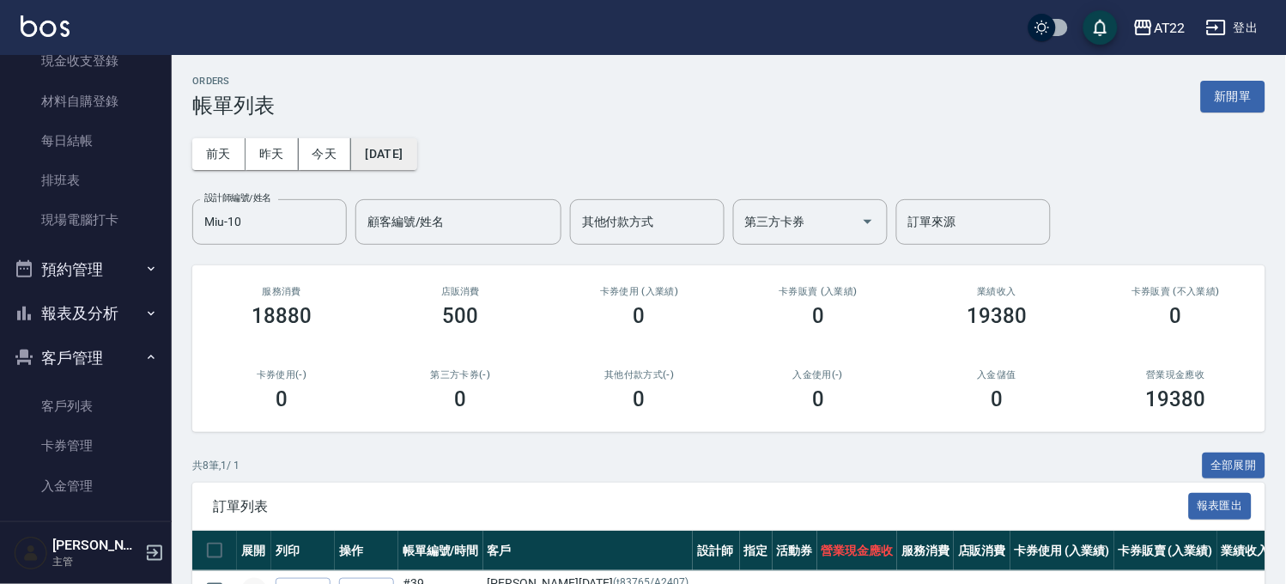
click at [391, 158] on button "2025/01/17" at bounding box center [383, 154] width 65 height 32
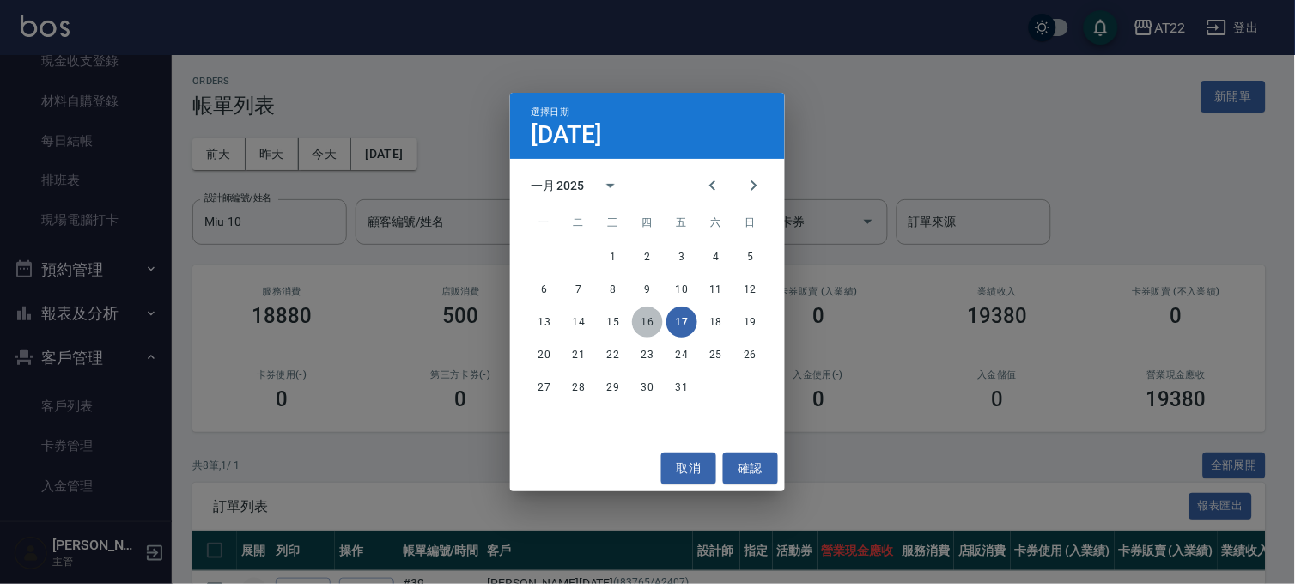
click at [648, 312] on button "16" at bounding box center [647, 321] width 31 height 31
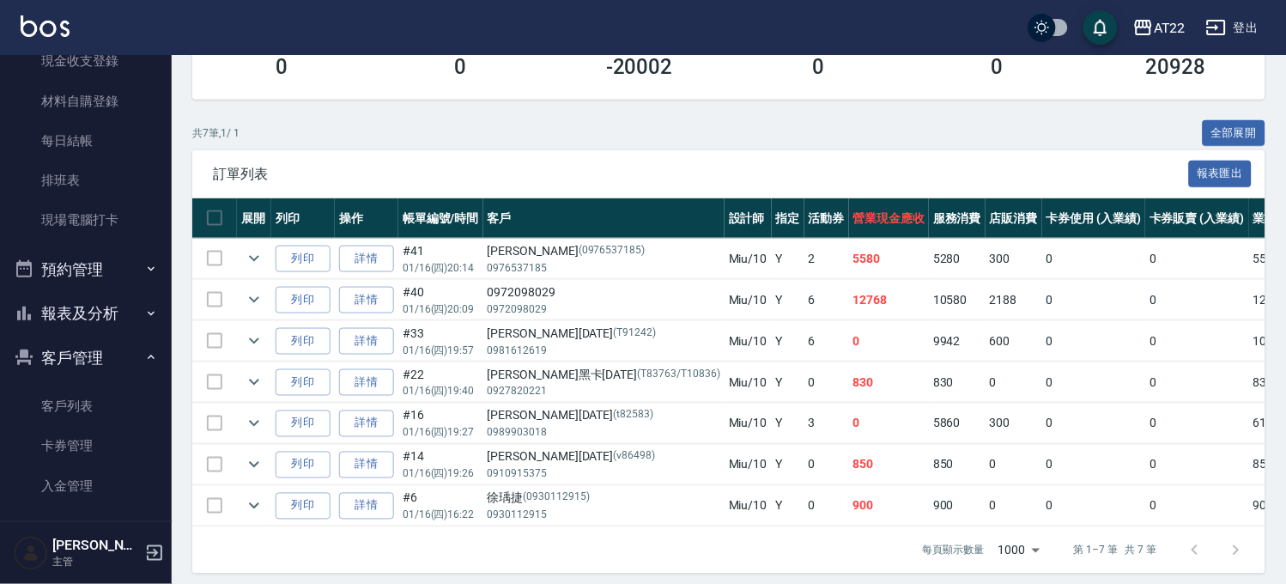
scroll to position [358, 0]
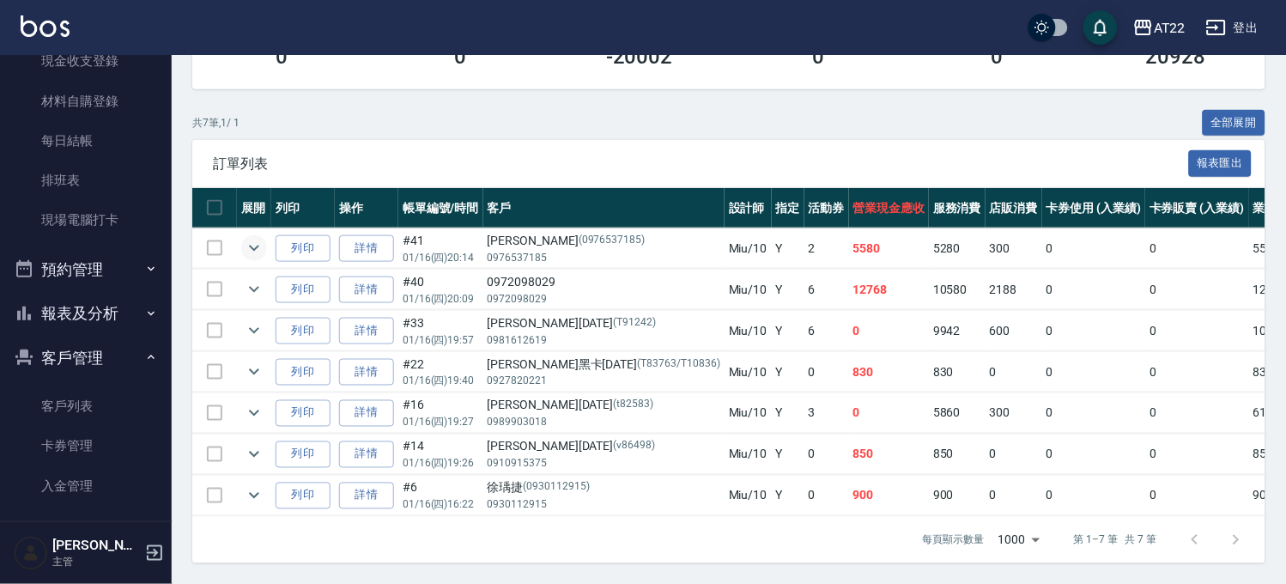
click at [246, 238] on icon "expand row" at bounding box center [254, 248] width 21 height 21
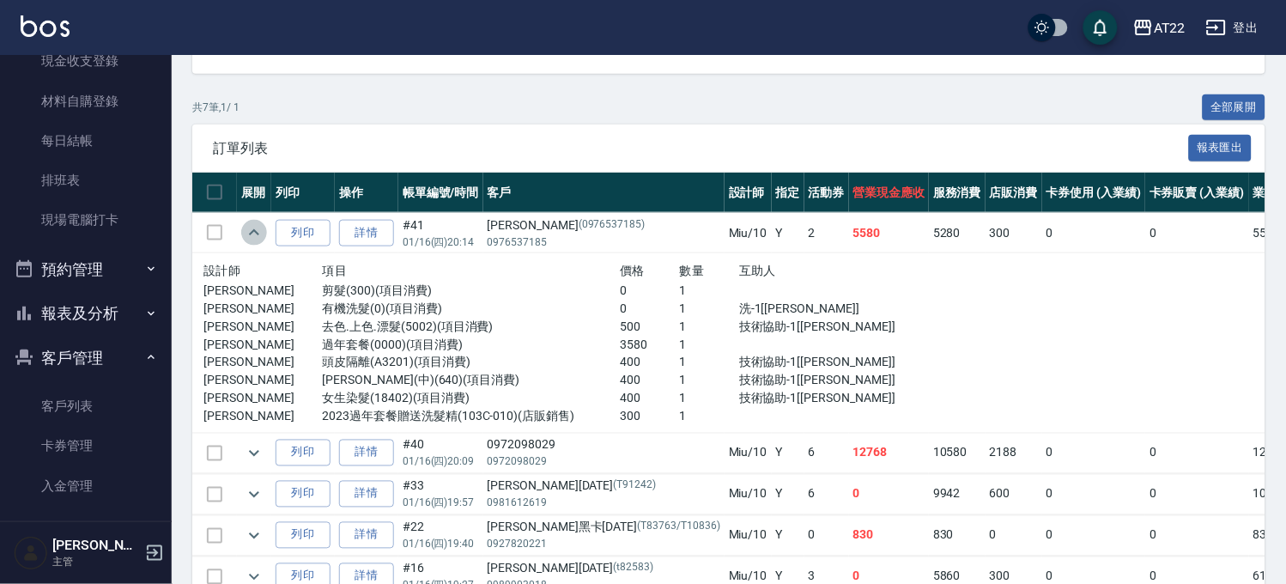
click at [254, 227] on icon "expand row" at bounding box center [254, 232] width 21 height 21
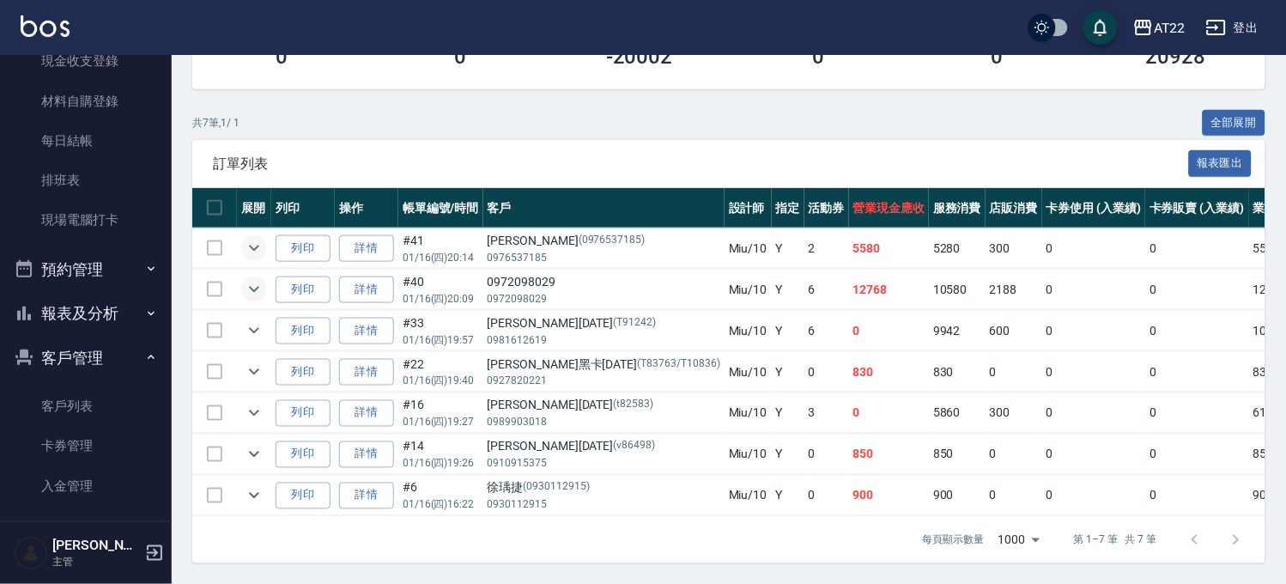
click at [247, 279] on icon "expand row" at bounding box center [254, 289] width 21 height 21
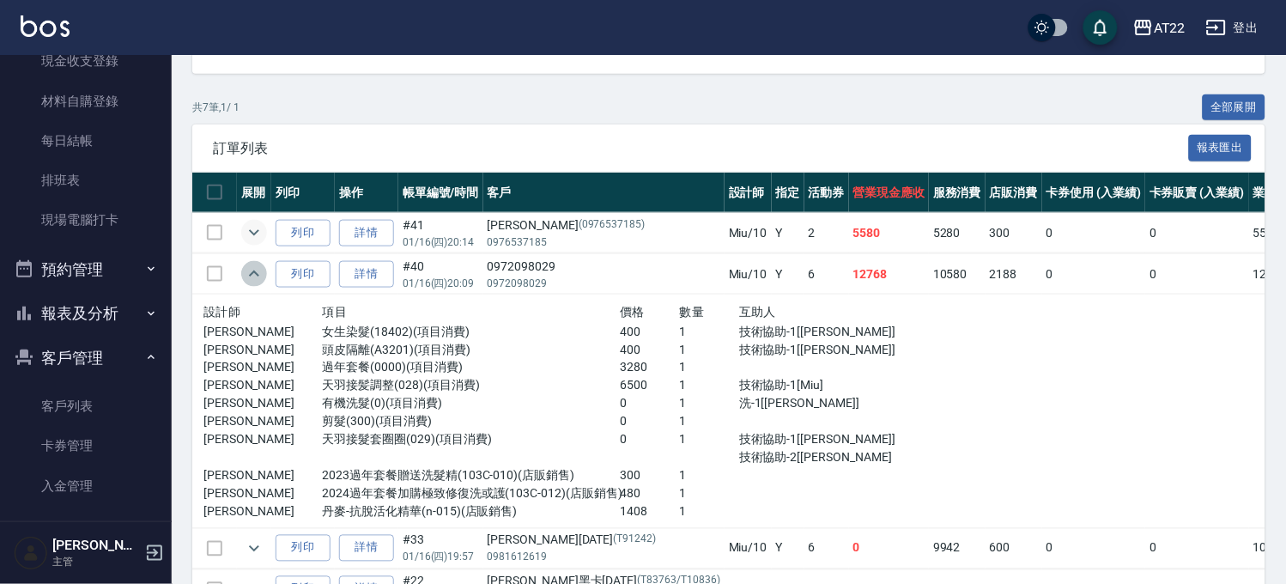
click at [251, 270] on icon "expand row" at bounding box center [254, 274] width 21 height 21
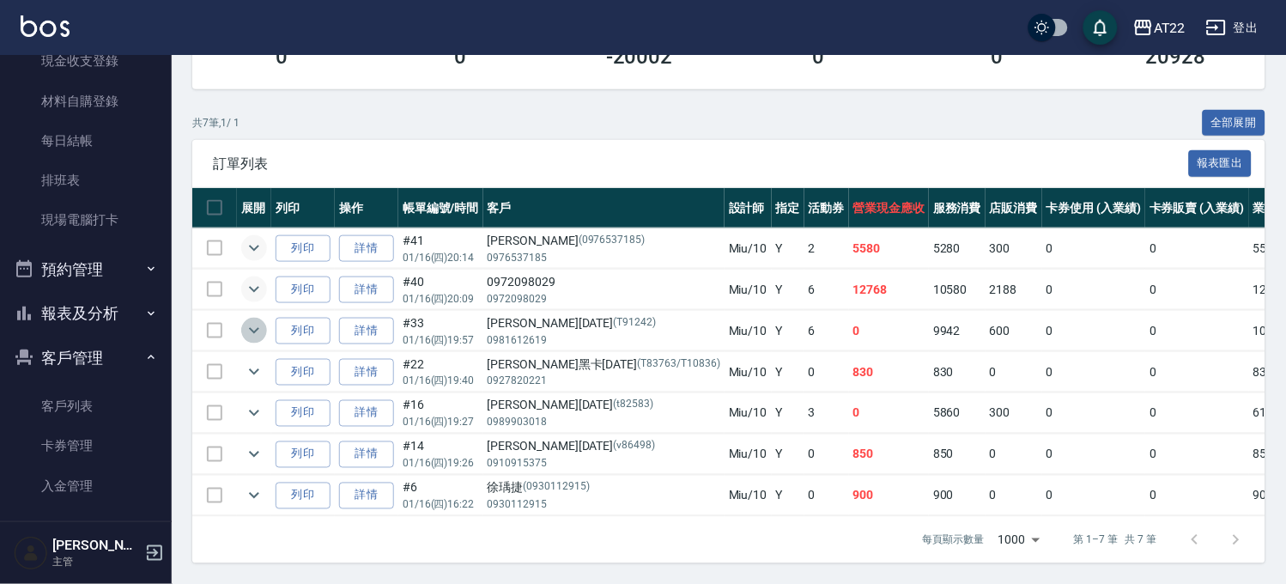
click at [254, 320] on icon "expand row" at bounding box center [254, 330] width 21 height 21
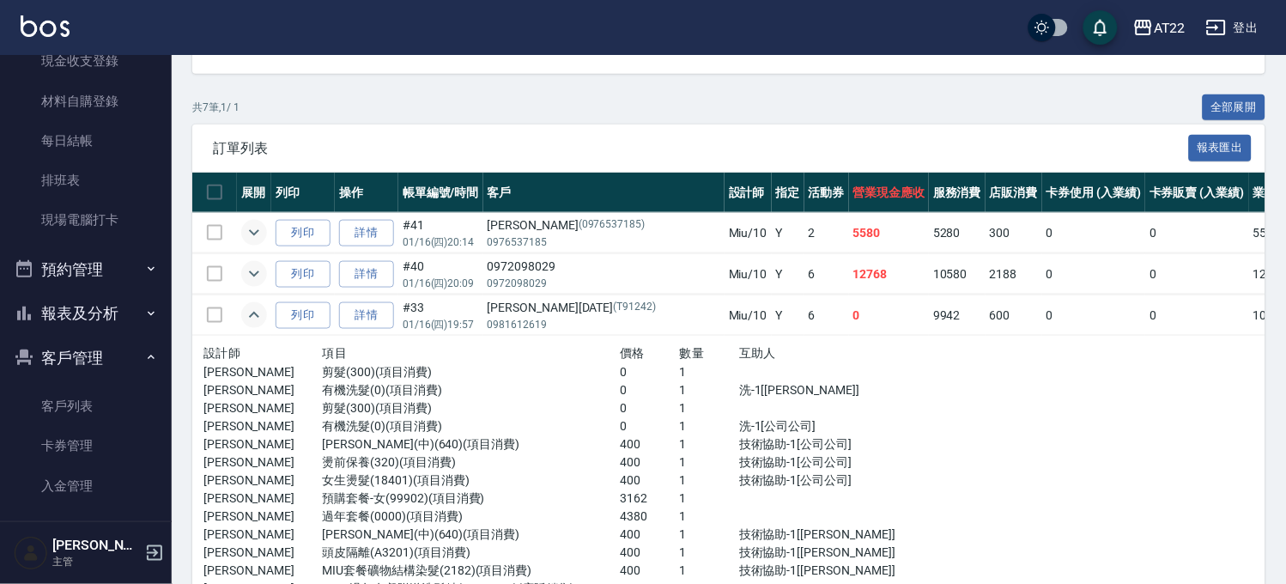
scroll to position [453, 0]
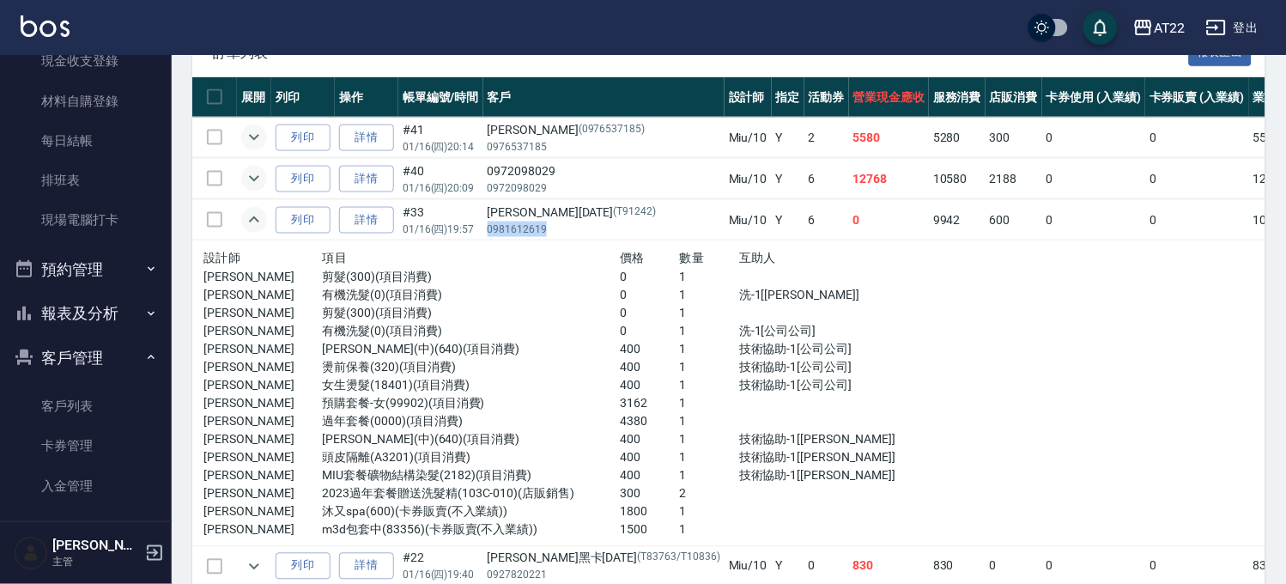
drag, startPoint x: 593, startPoint y: 227, endPoint x: 490, endPoint y: 226, distance: 103.0
click at [490, 226] on p "0981612619" at bounding box center [604, 228] width 233 height 15
copy p "0981612619"
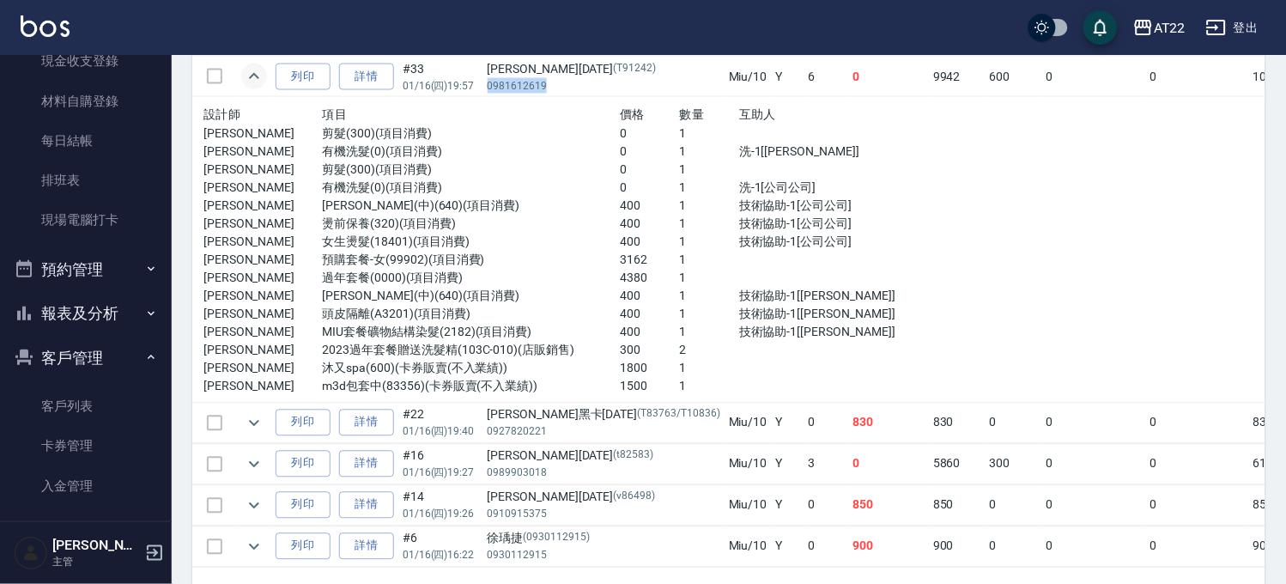
scroll to position [664, 0]
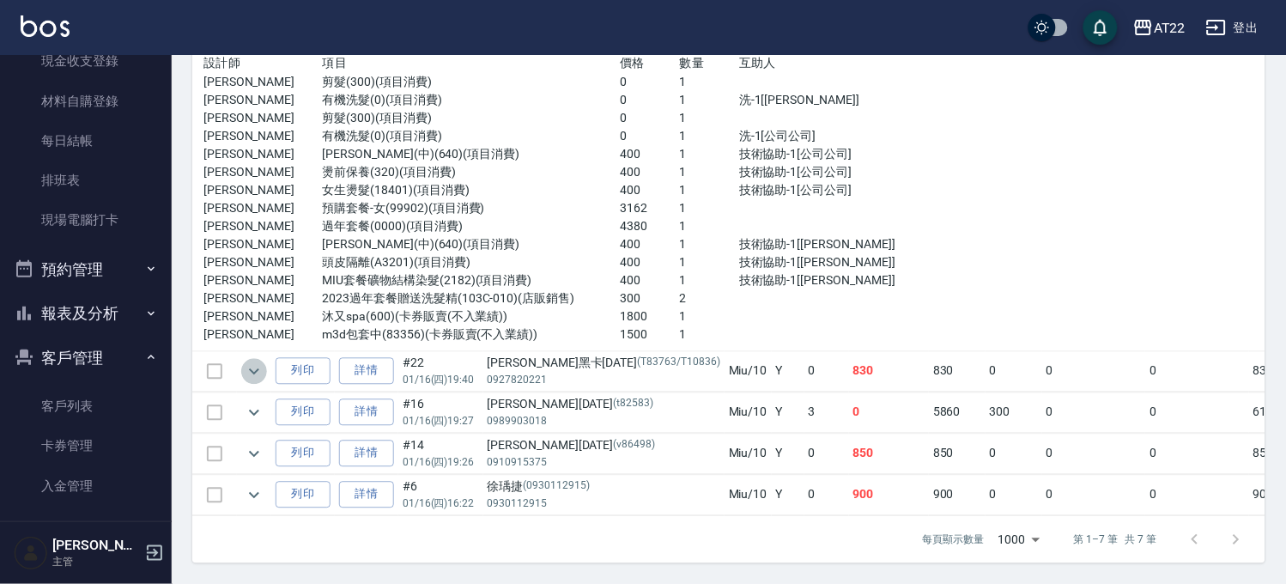
click at [252, 361] on icon "expand row" at bounding box center [254, 371] width 21 height 21
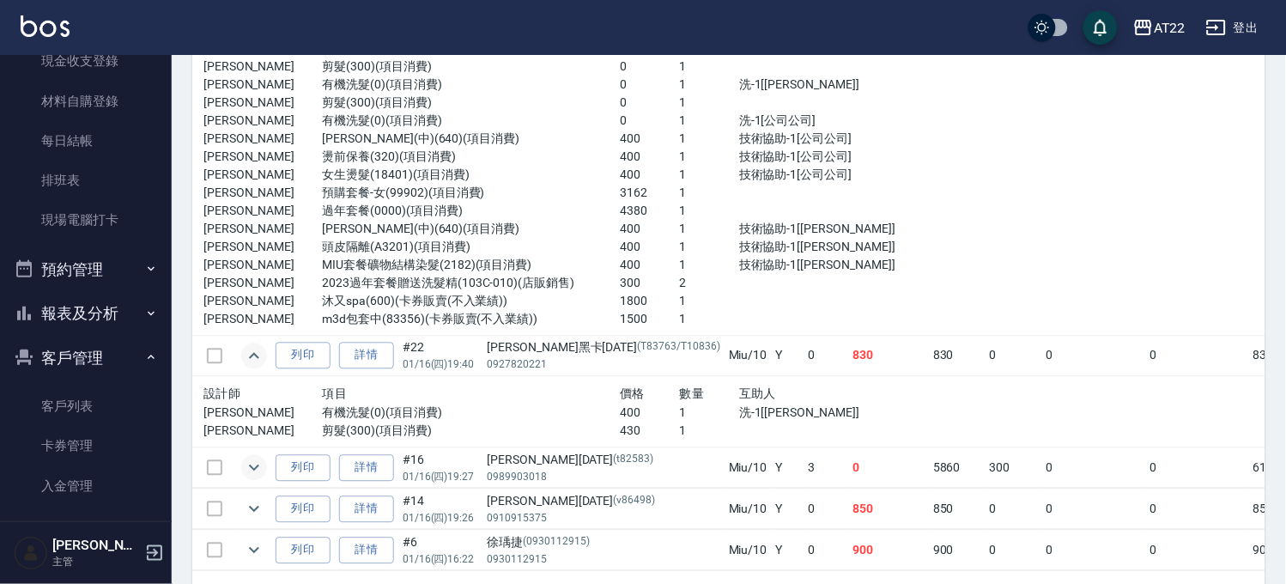
click at [254, 458] on icon "expand row" at bounding box center [254, 468] width 21 height 21
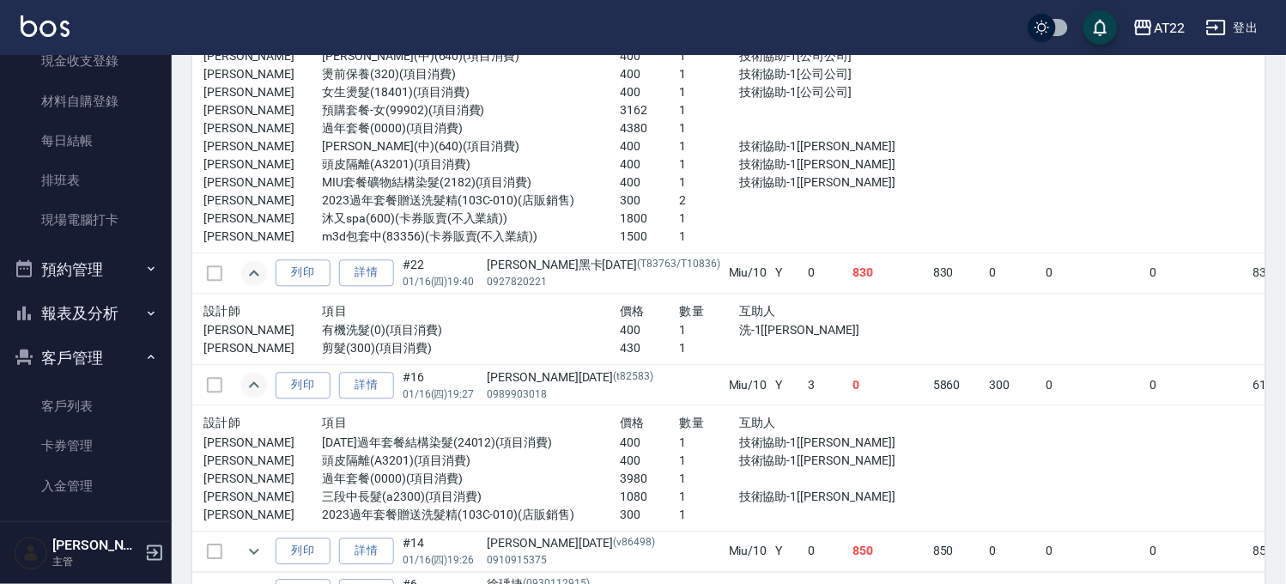
scroll to position [854, 0]
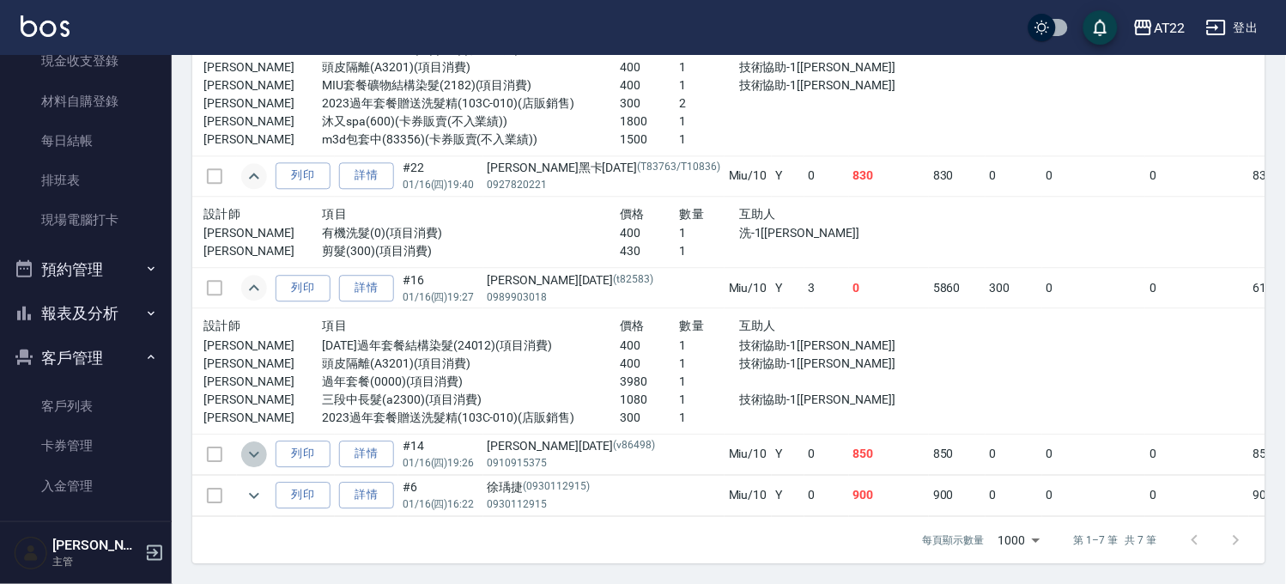
click at [254, 444] on icon "expand row" at bounding box center [254, 454] width 21 height 21
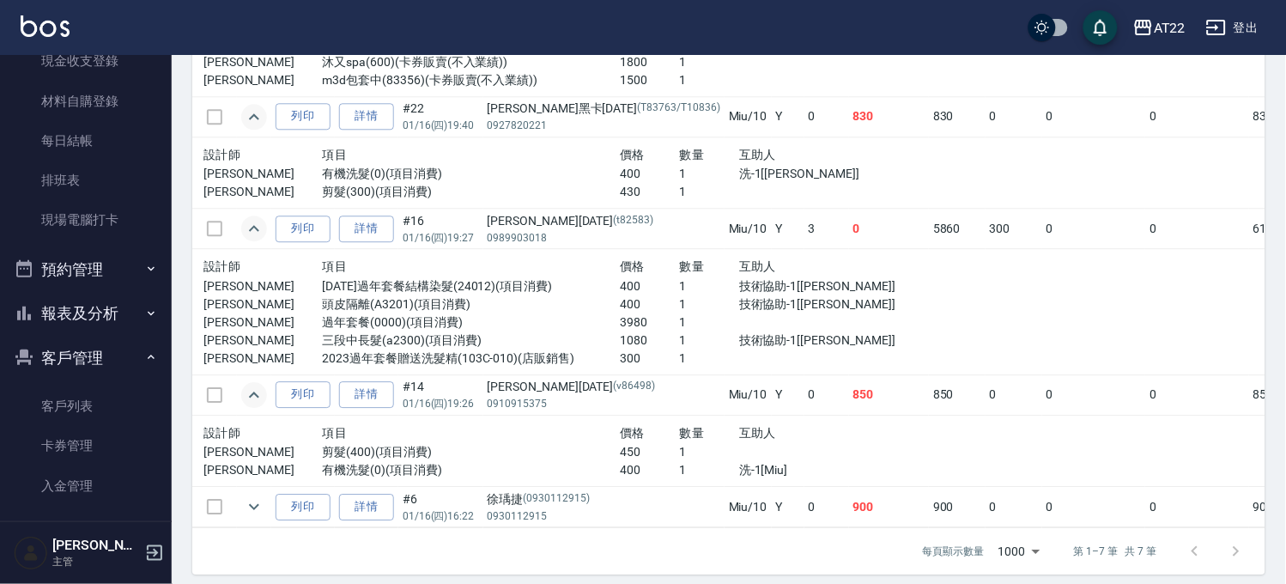
scroll to position [930, 0]
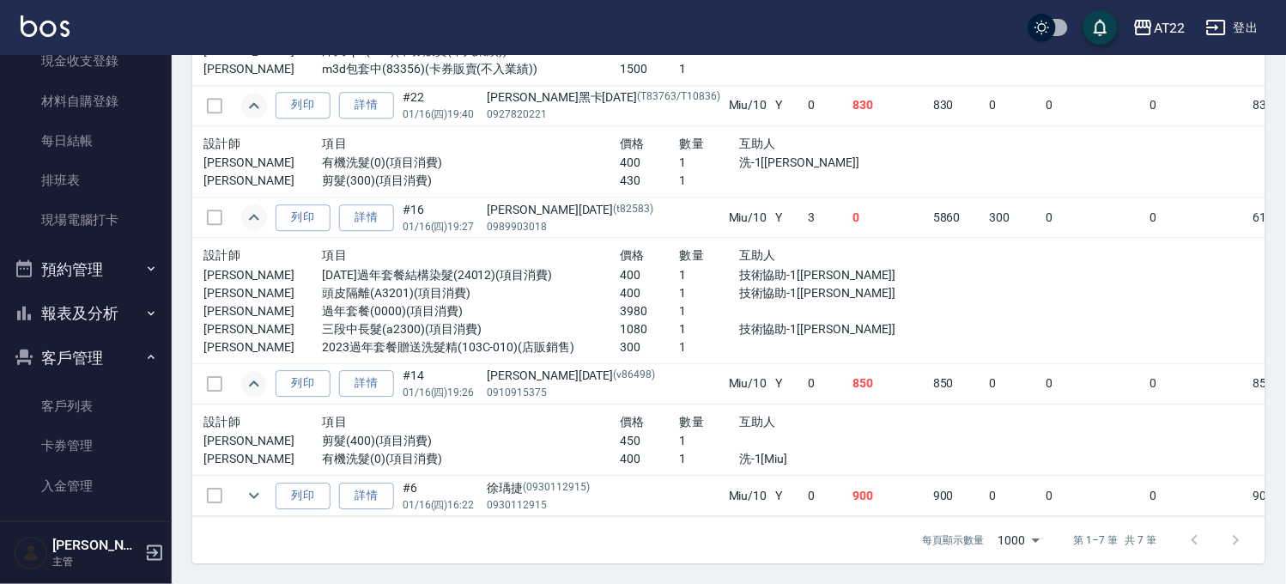
click at [268, 481] on td at bounding box center [254, 496] width 34 height 40
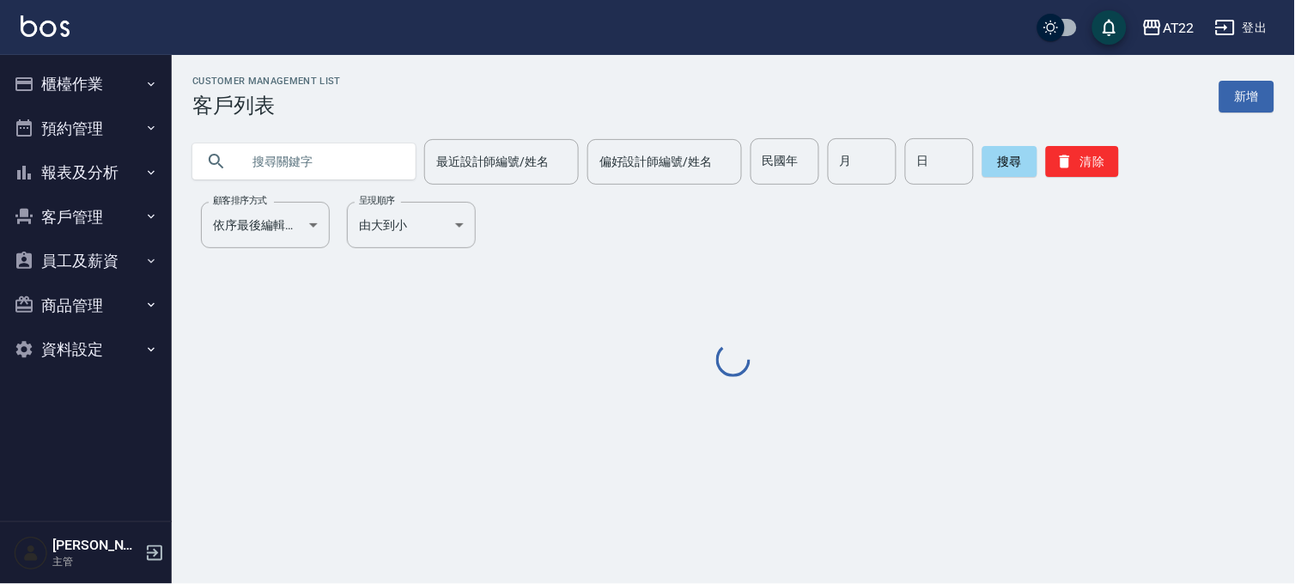
click at [307, 151] on input "text" at bounding box center [320, 161] width 161 height 46
paste input "0989903018"
type input "0989903018"
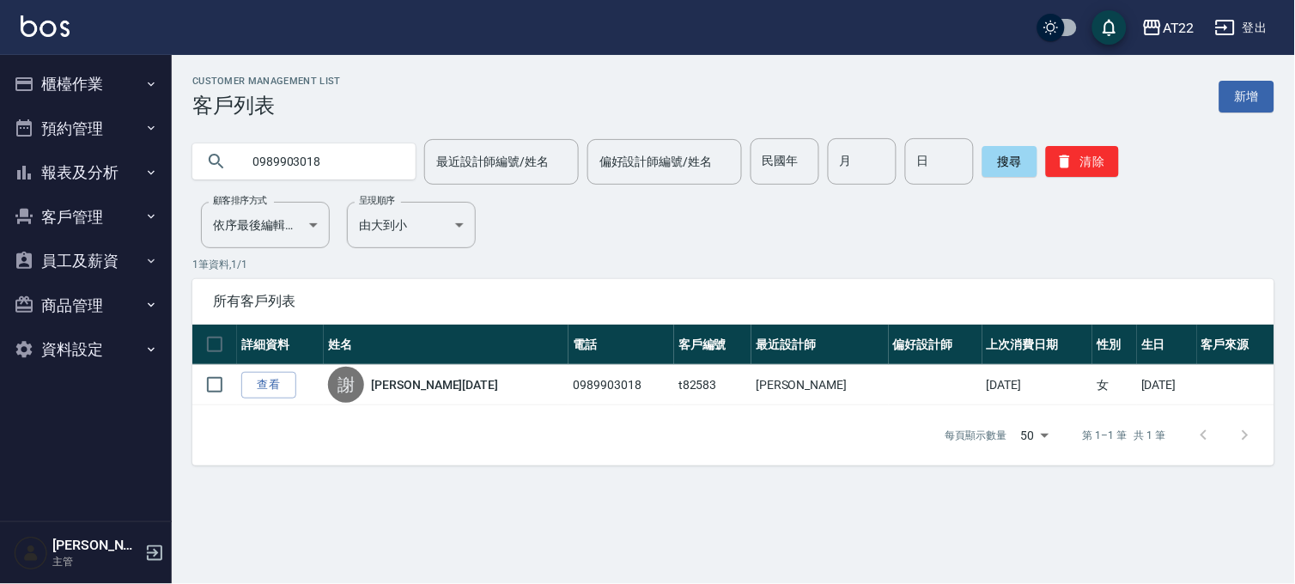
click at [275, 379] on link "查看" at bounding box center [268, 385] width 55 height 27
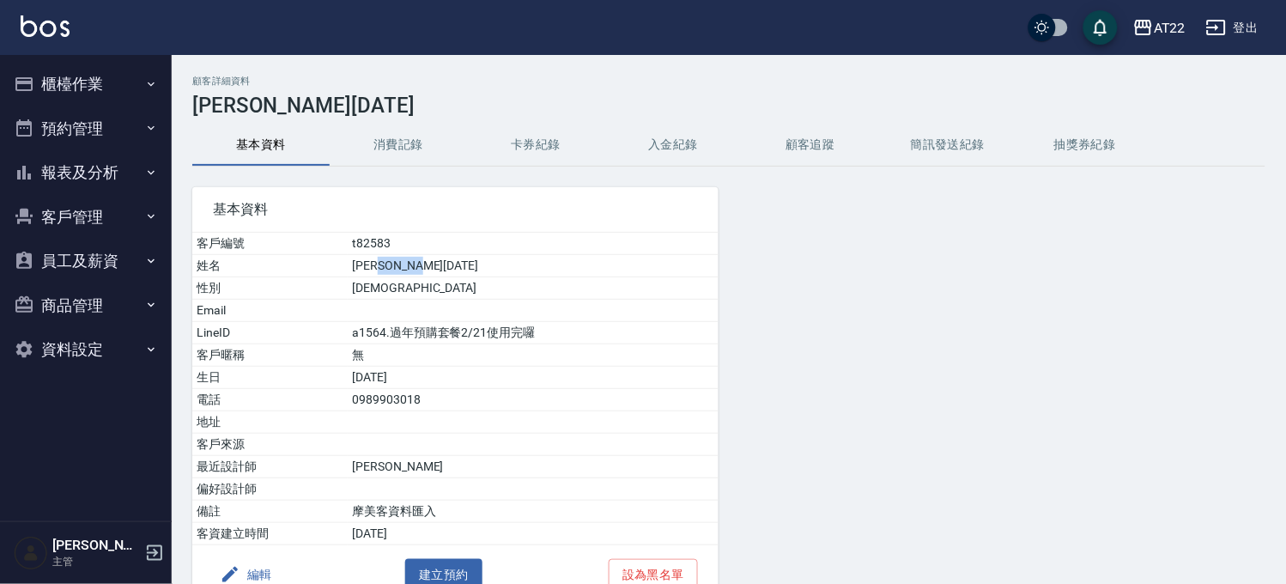
drag, startPoint x: 393, startPoint y: 270, endPoint x: 470, endPoint y: 267, distance: 77.3
click at [469, 267] on td "[PERSON_NAME][DATE]" at bounding box center [533, 266] width 371 height 22
click at [470, 267] on td "[PERSON_NAME][DATE]" at bounding box center [533, 266] width 371 height 22
click at [388, 130] on button "消費記錄" at bounding box center [398, 144] width 137 height 41
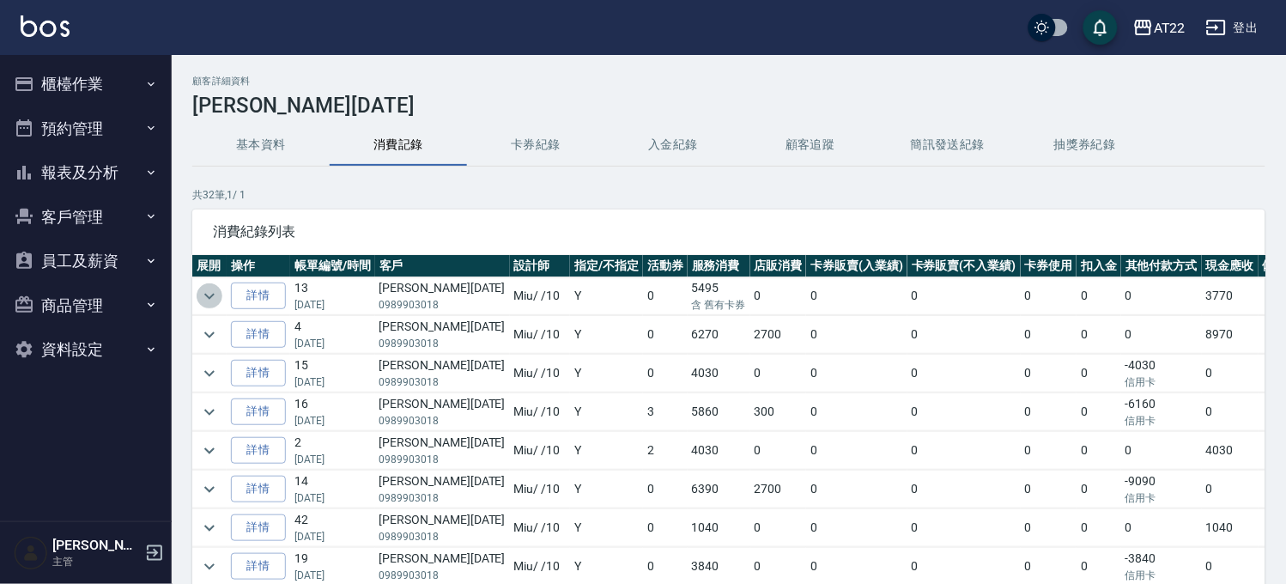
click at [217, 299] on icon "expand row" at bounding box center [209, 296] width 21 height 21
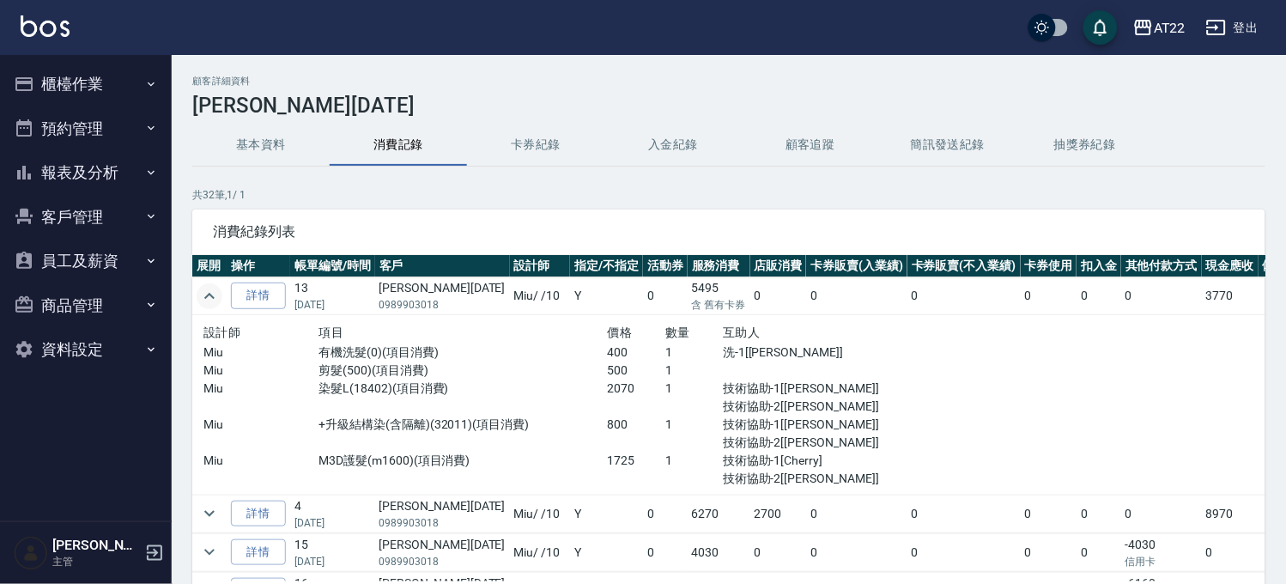
click at [215, 303] on icon "expand row" at bounding box center [209, 296] width 21 height 21
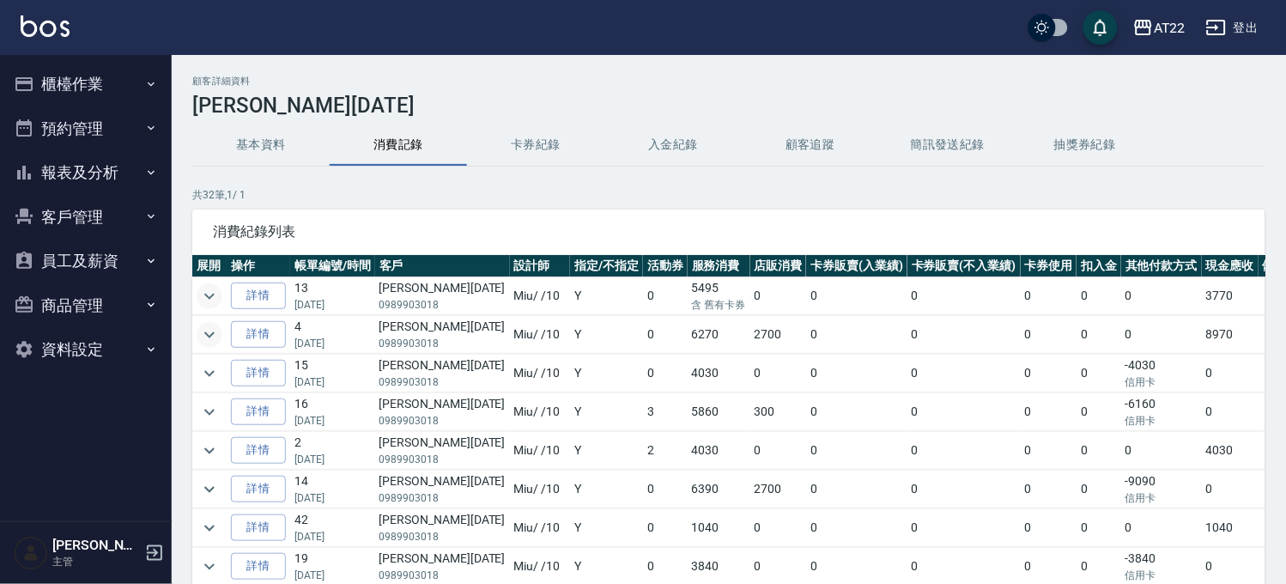
click at [215, 327] on icon "expand row" at bounding box center [209, 334] width 21 height 21
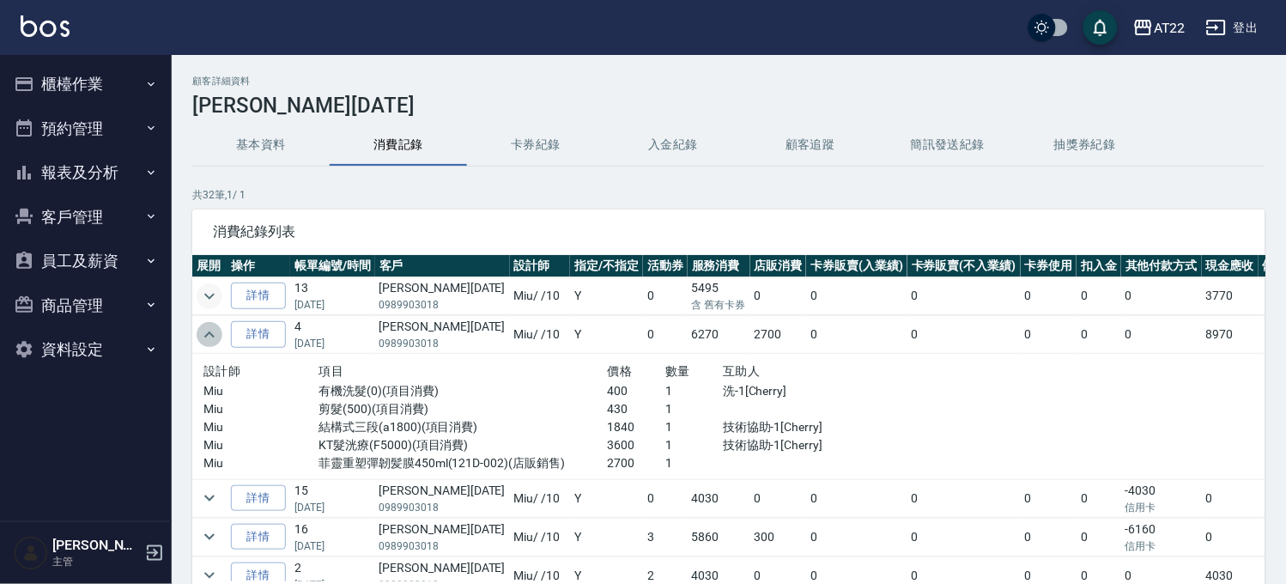
click at [213, 328] on icon "expand row" at bounding box center [209, 334] width 21 height 21
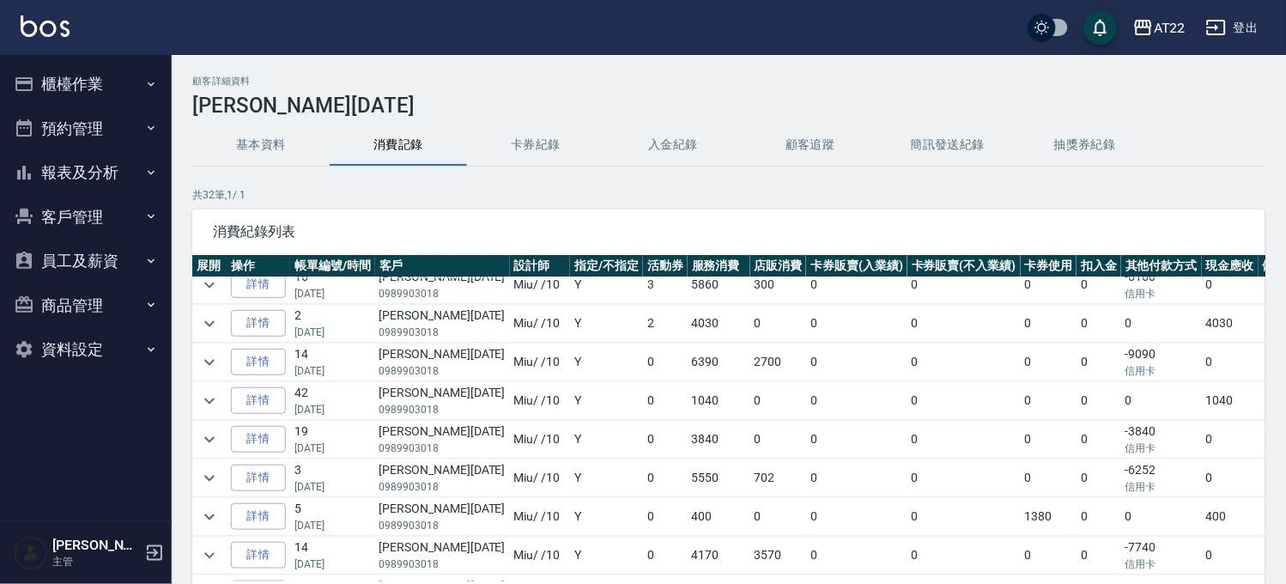
scroll to position [95, 0]
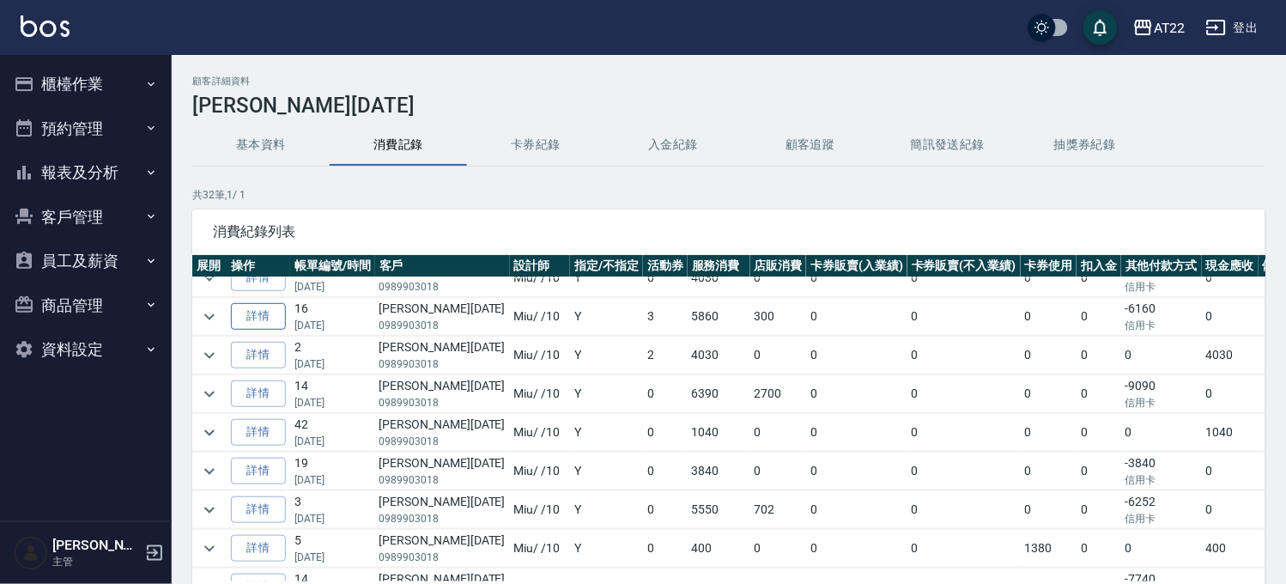
click at [213, 314] on icon "expand row" at bounding box center [209, 316] width 10 height 6
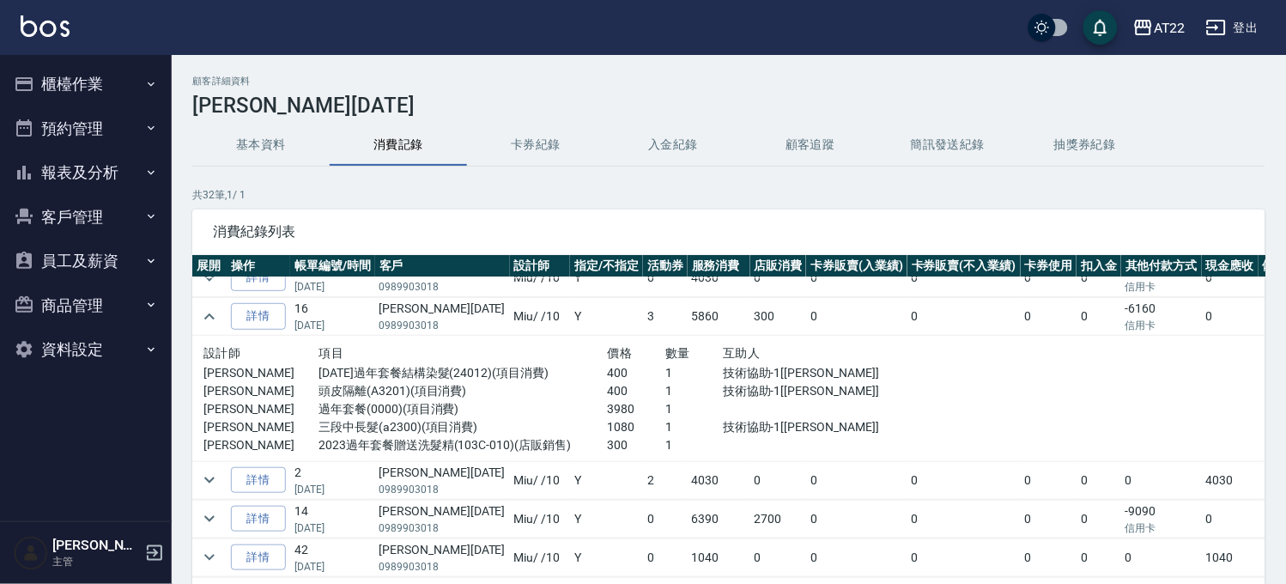
scroll to position [0, 0]
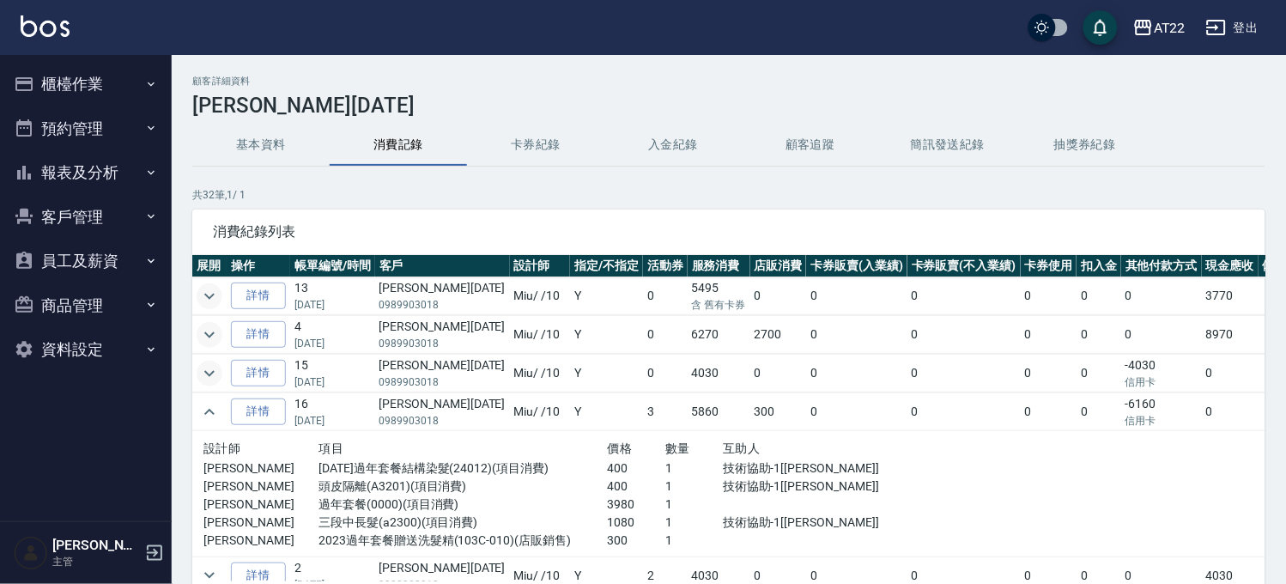
click at [218, 373] on icon "expand row" at bounding box center [209, 373] width 21 height 21
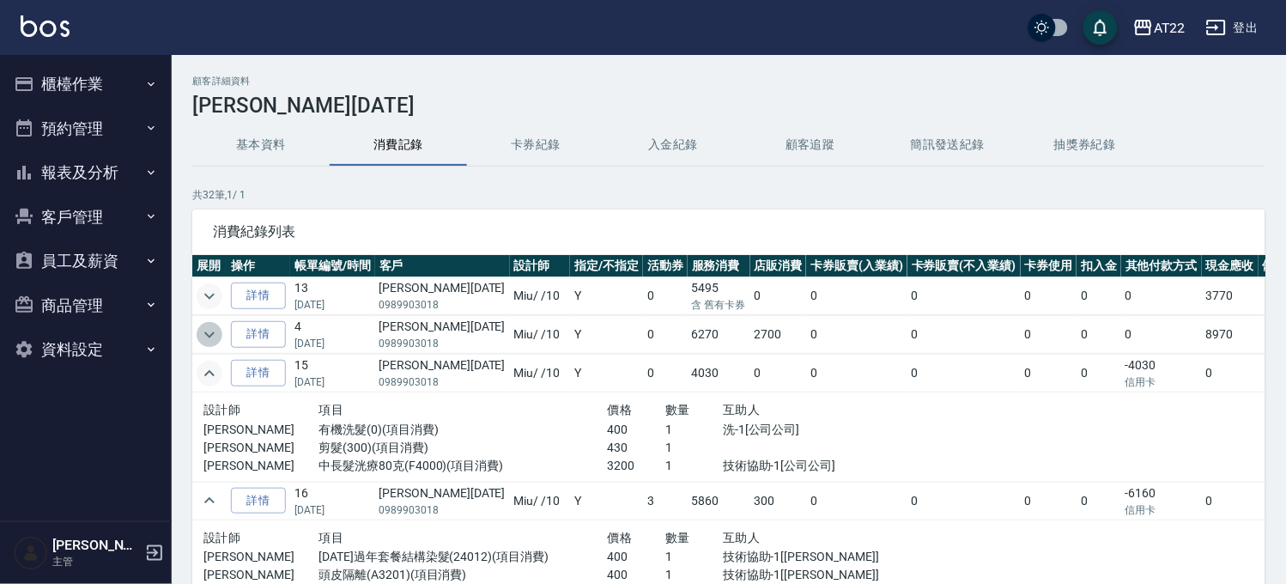
click at [203, 336] on icon "expand row" at bounding box center [209, 334] width 21 height 21
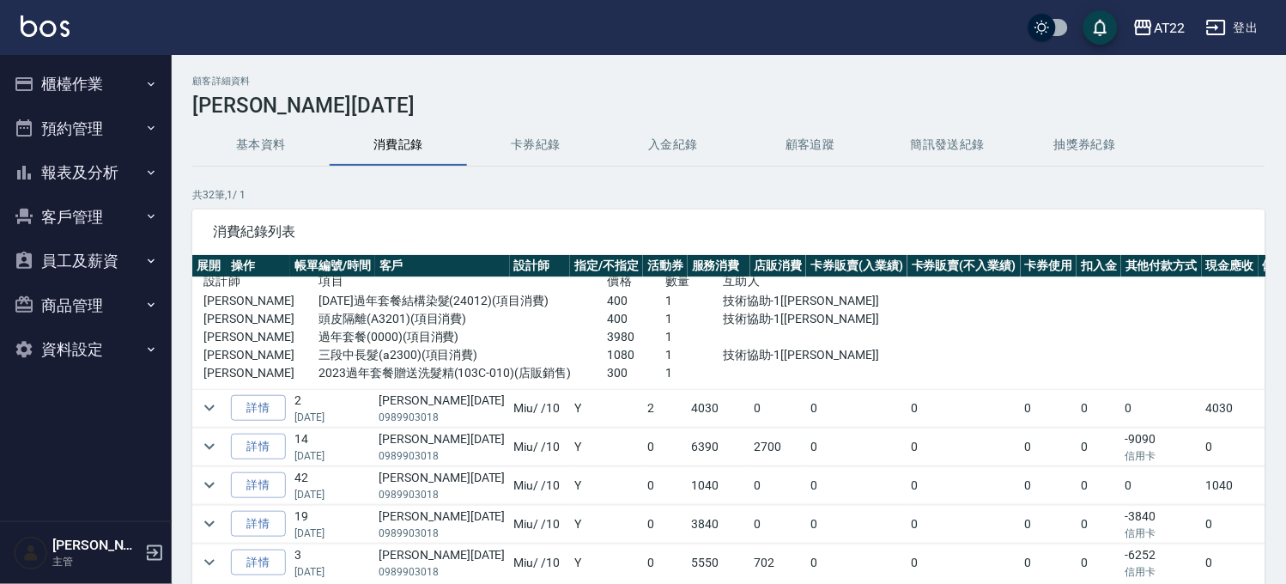
scroll to position [286, 0]
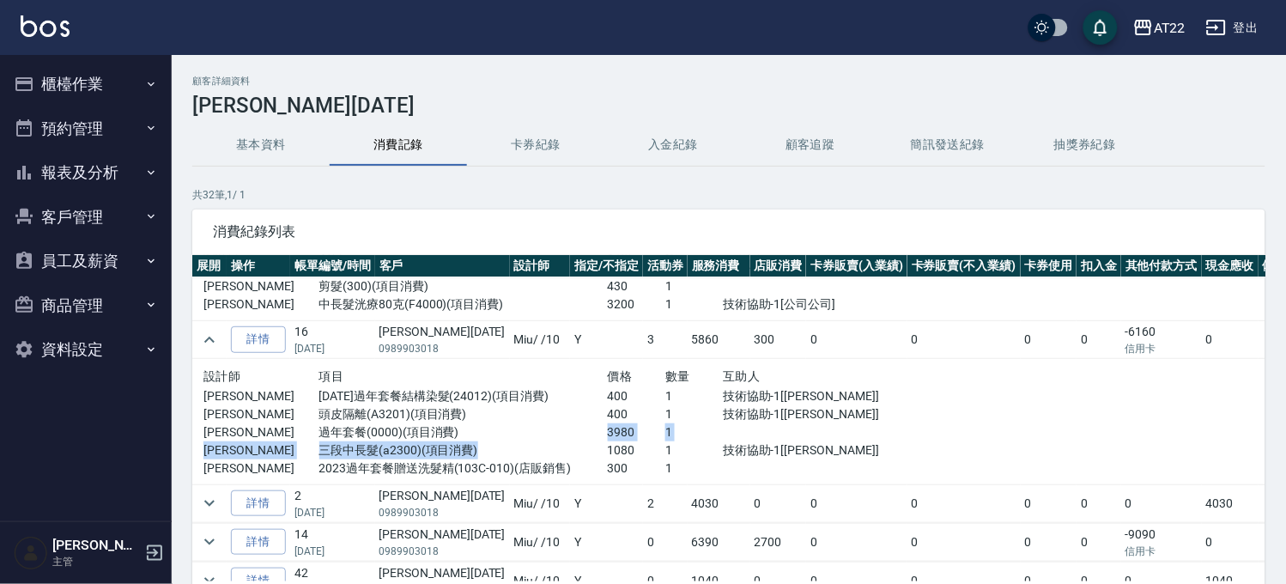
drag, startPoint x: 456, startPoint y: 440, endPoint x: 603, endPoint y: 460, distance: 149.1
click at [603, 460] on div "設計師 項目 價格 數量 互助人 [PERSON_NAME] [DATE]過年套餐結構染髮(24012)(項目消費) 400 1 技術協助-1[[PERSON…" at bounding box center [549, 422] width 693 height 112
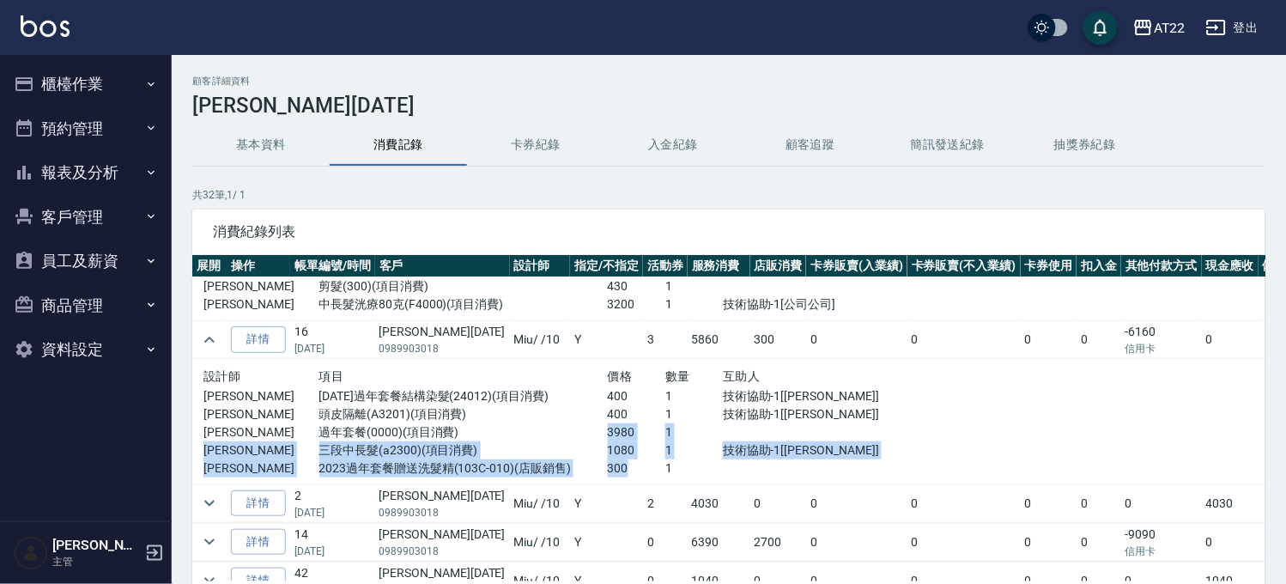
click at [613, 460] on p "300" at bounding box center [637, 468] width 58 height 18
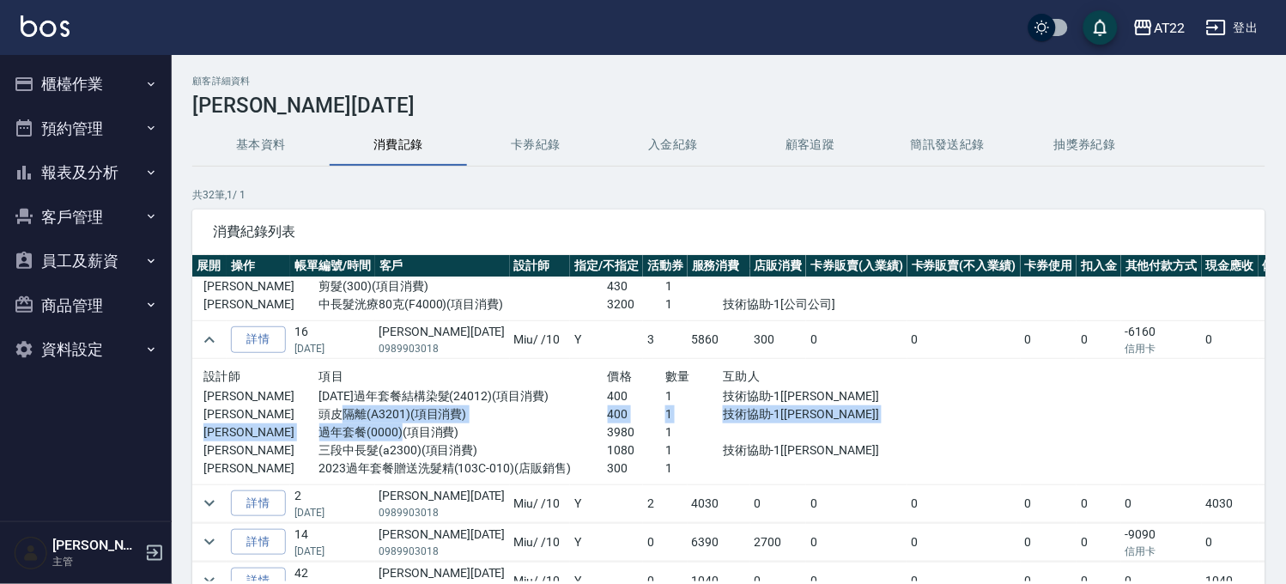
drag, startPoint x: 336, startPoint y: 416, endPoint x: 395, endPoint y: 440, distance: 63.6
click at [395, 440] on div "設計師 項目 價格 數量 互助人 簡培茹 2024年過年套餐結構染髮(24012)(項目消費) 400 1 技術協助-1[Rita] 簡培茹 頭皮隔離(A32…" at bounding box center [549, 422] width 693 height 112
click at [396, 440] on p "過年套餐(0000)(項目消費)" at bounding box center [463, 432] width 288 height 18
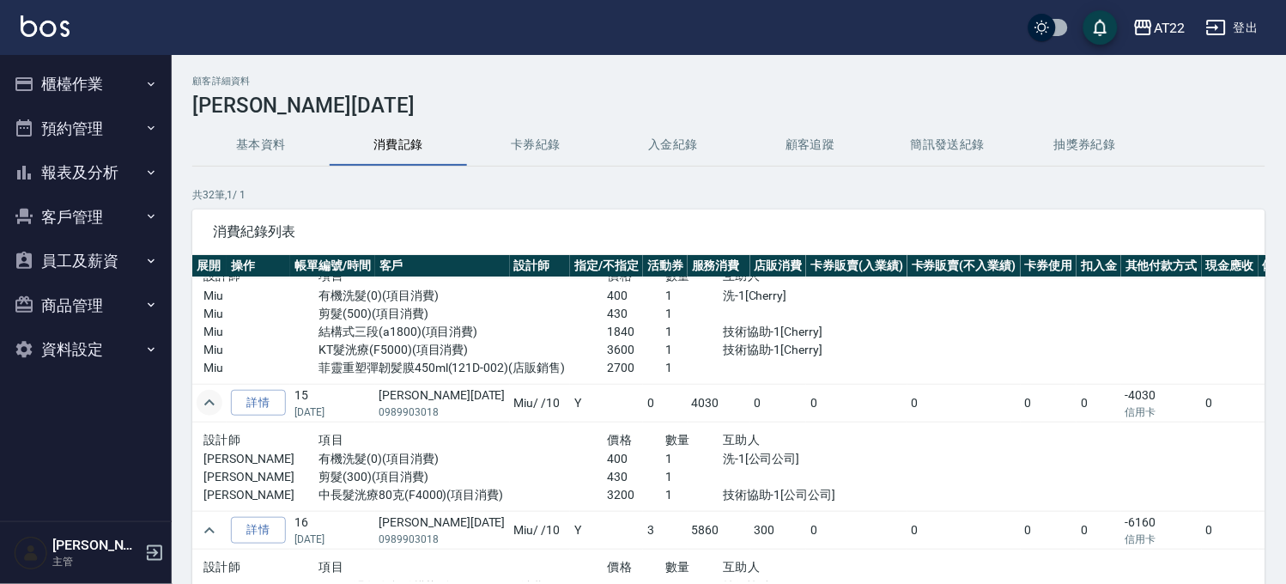
scroll to position [0, 0]
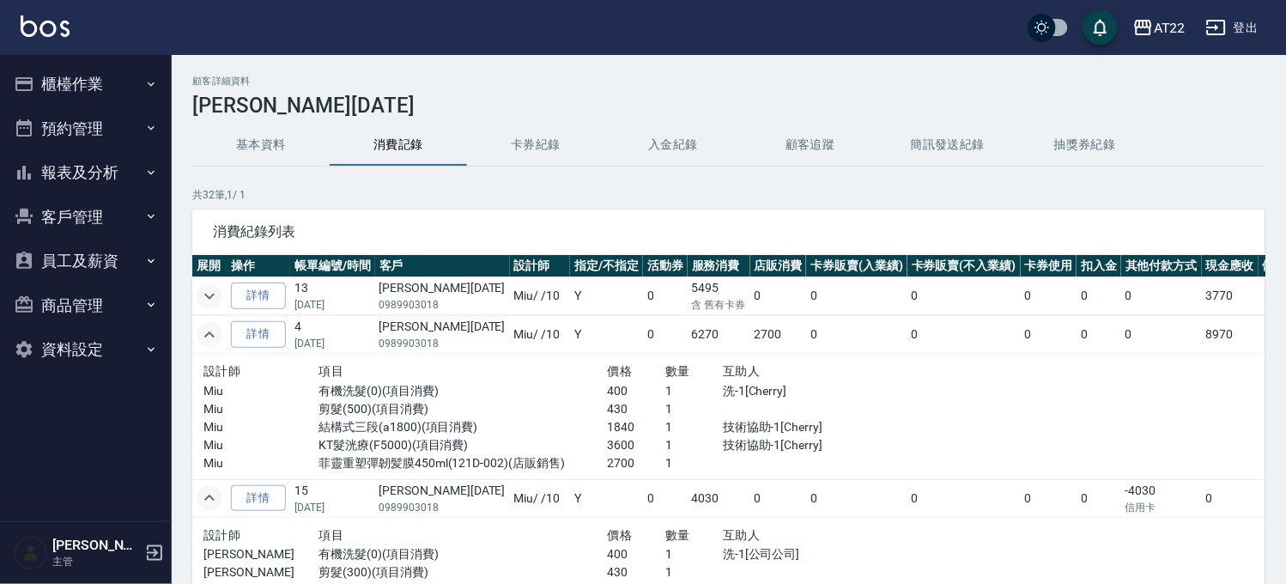
click at [207, 286] on icon "expand row" at bounding box center [209, 296] width 21 height 21
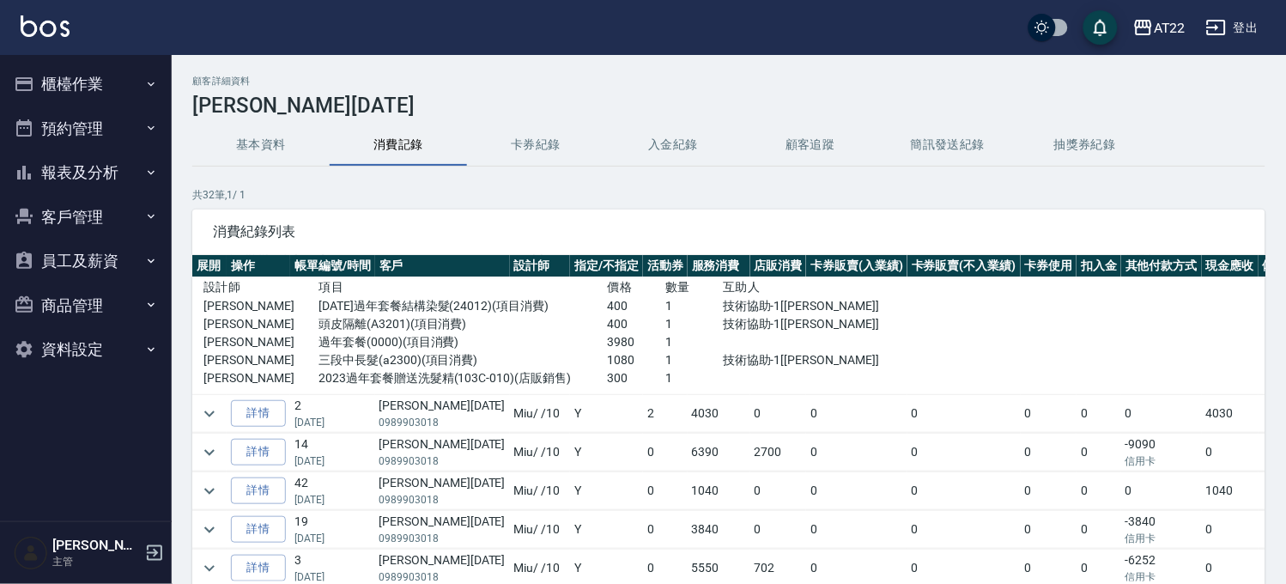
scroll to position [476, 0]
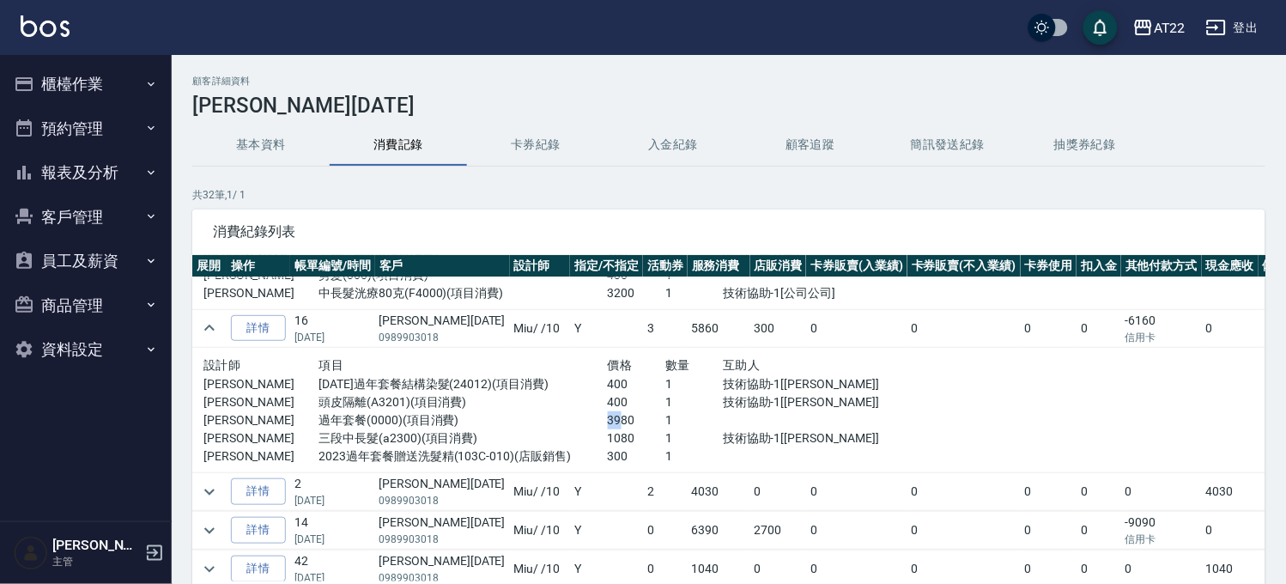
drag, startPoint x: 559, startPoint y: 424, endPoint x: 601, endPoint y: 427, distance: 42.1
click at [601, 427] on div "簡培茹 過年套餐(0000)(項目消費) 3980 1" at bounding box center [549, 420] width 693 height 18
click at [622, 433] on p "1080" at bounding box center [637, 438] width 58 height 18
click at [82, 221] on button "客戶管理" at bounding box center [86, 217] width 158 height 45
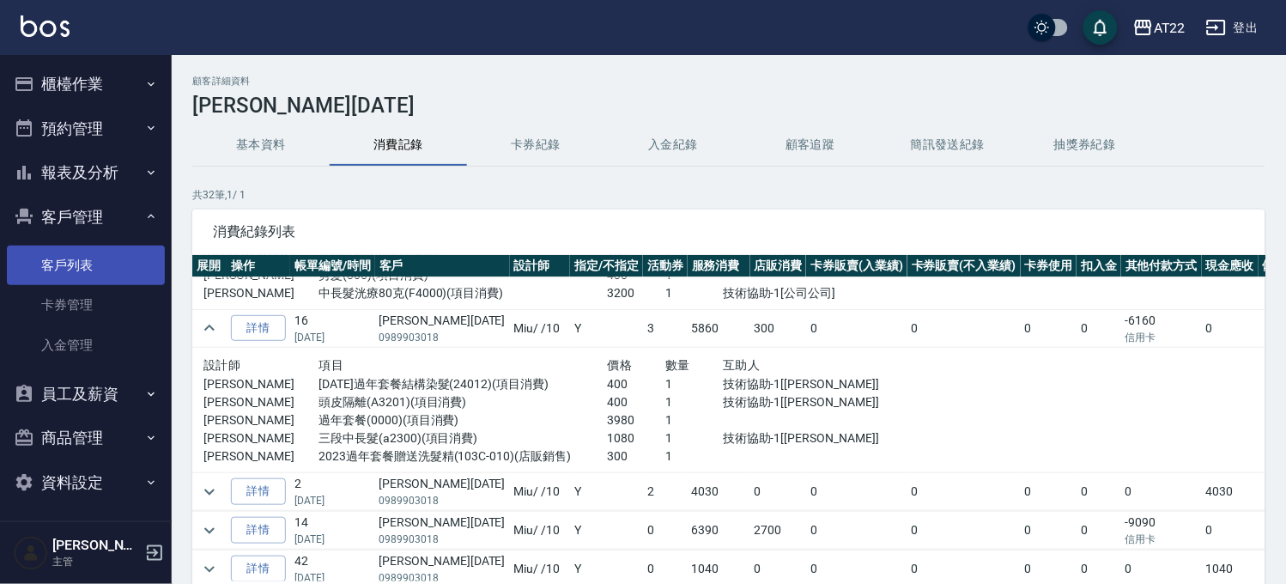
click at [94, 264] on link "客戶列表" at bounding box center [86, 265] width 158 height 39
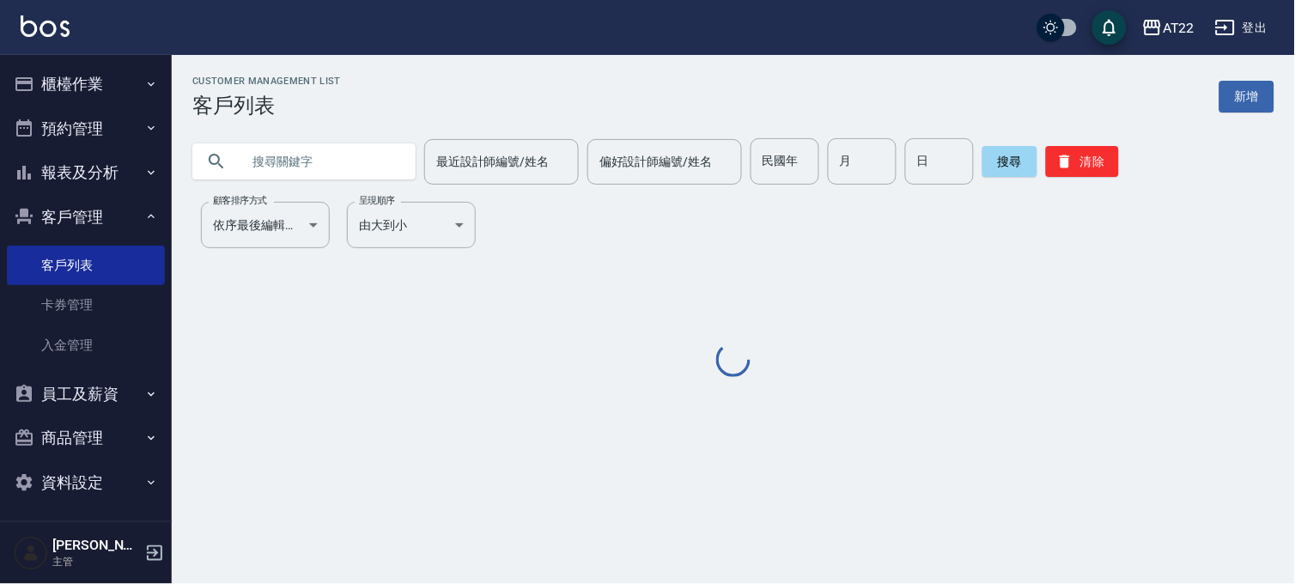
click at [249, 157] on input "text" at bounding box center [320, 161] width 161 height 46
paste input "0981612619"
type input "0981612619"
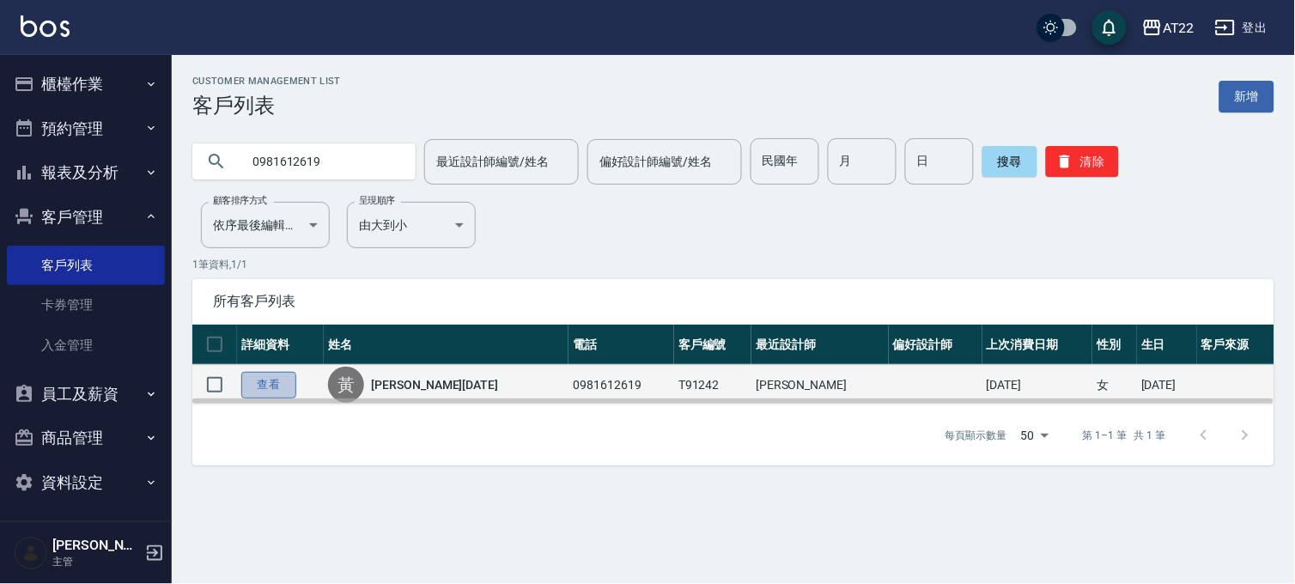
click at [253, 383] on link "查看" at bounding box center [268, 385] width 55 height 27
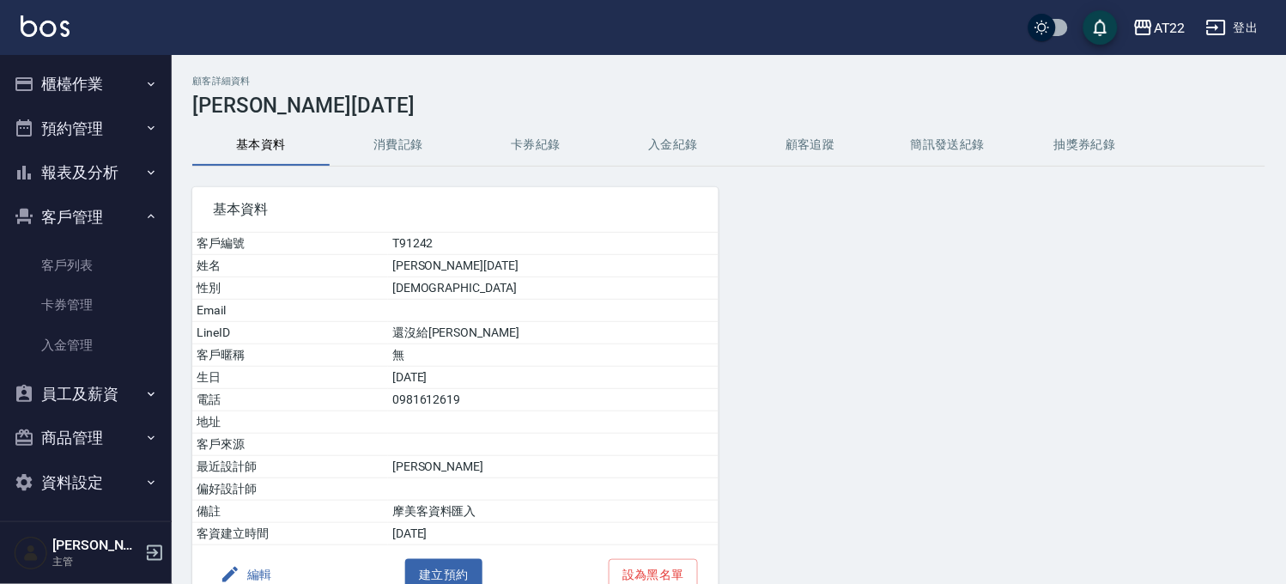
click at [407, 159] on button "消費記錄" at bounding box center [398, 144] width 137 height 41
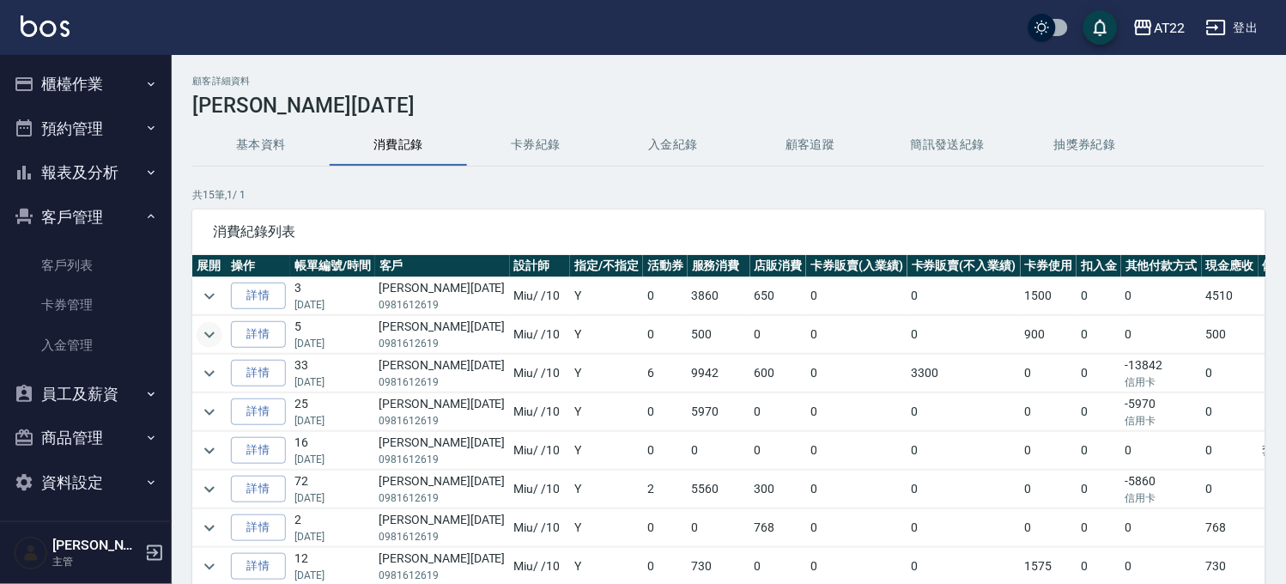
click at [204, 333] on icon "expand row" at bounding box center [209, 334] width 21 height 21
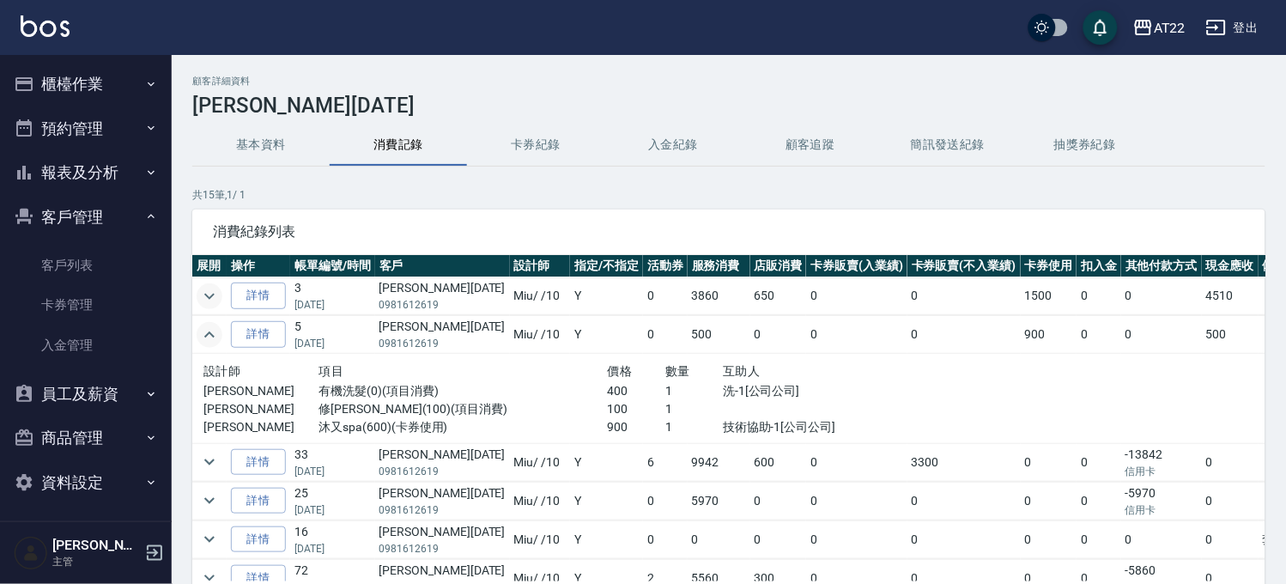
click at [210, 299] on icon "expand row" at bounding box center [209, 296] width 21 height 21
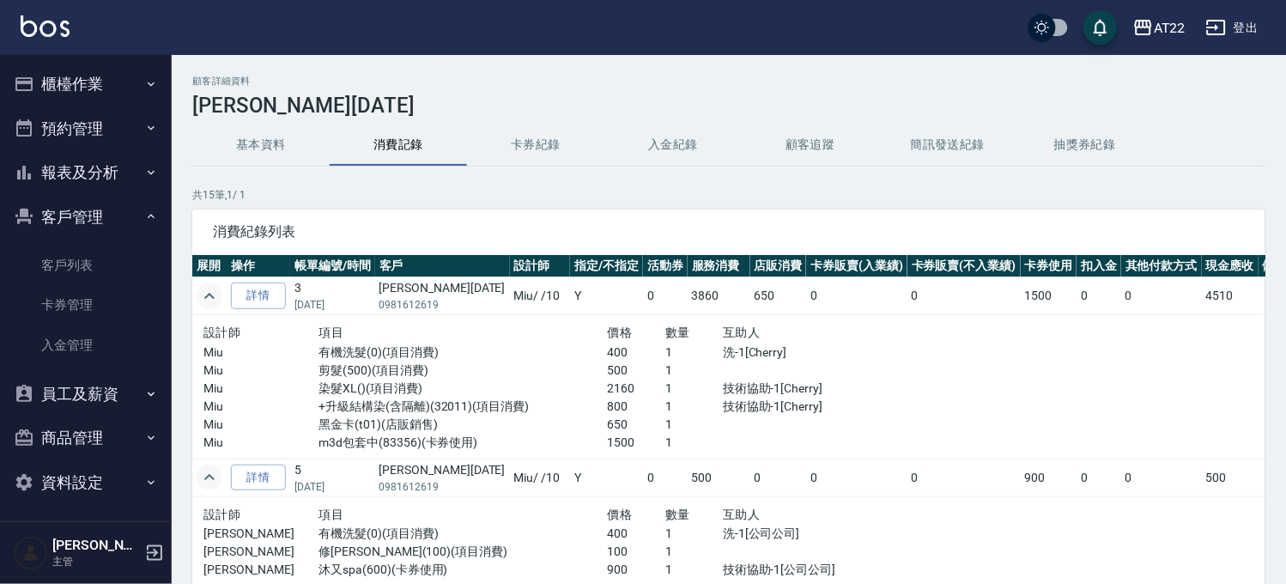
click at [236, 136] on button "基本資料" at bounding box center [260, 144] width 137 height 41
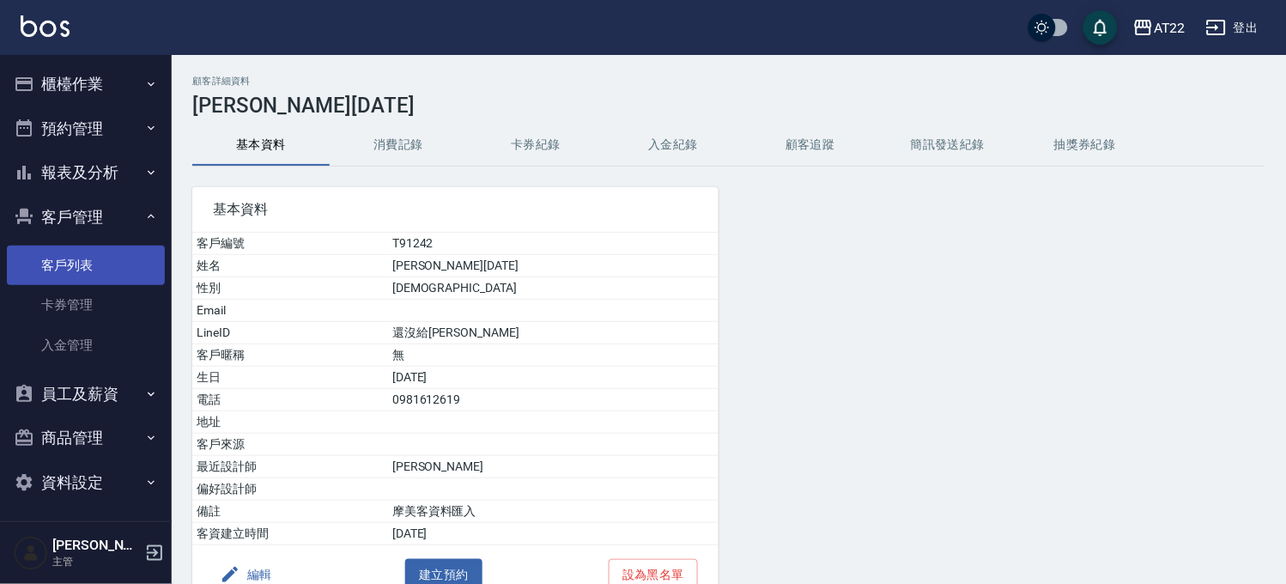
click at [40, 264] on link "客戶列表" at bounding box center [86, 265] width 158 height 39
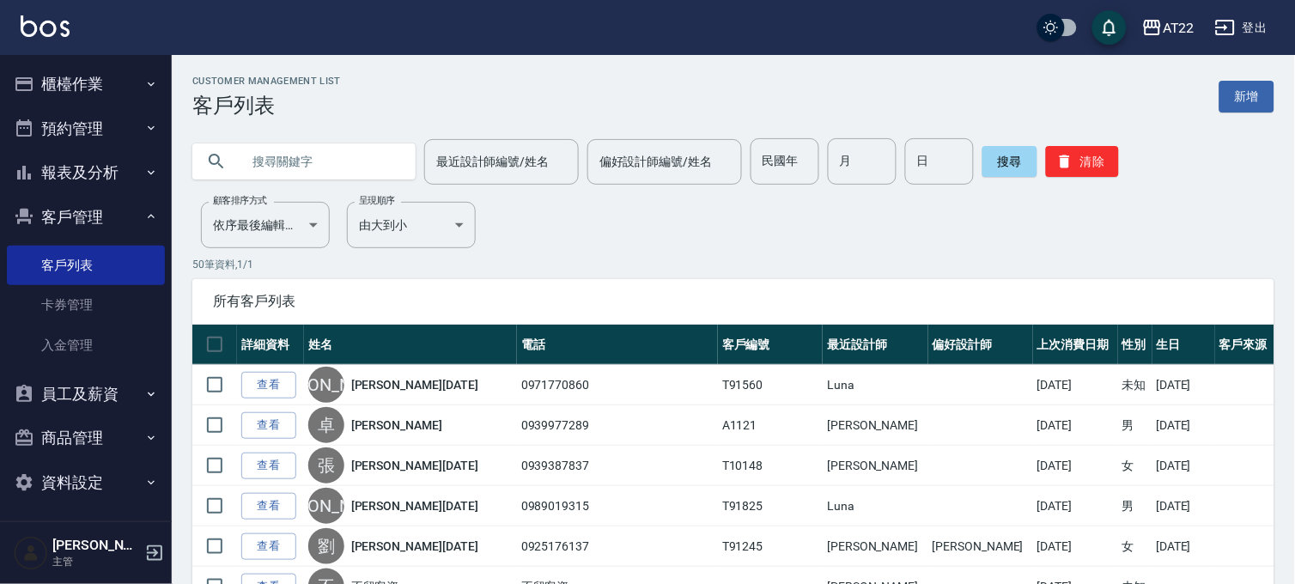
click at [318, 179] on input "text" at bounding box center [320, 161] width 161 height 46
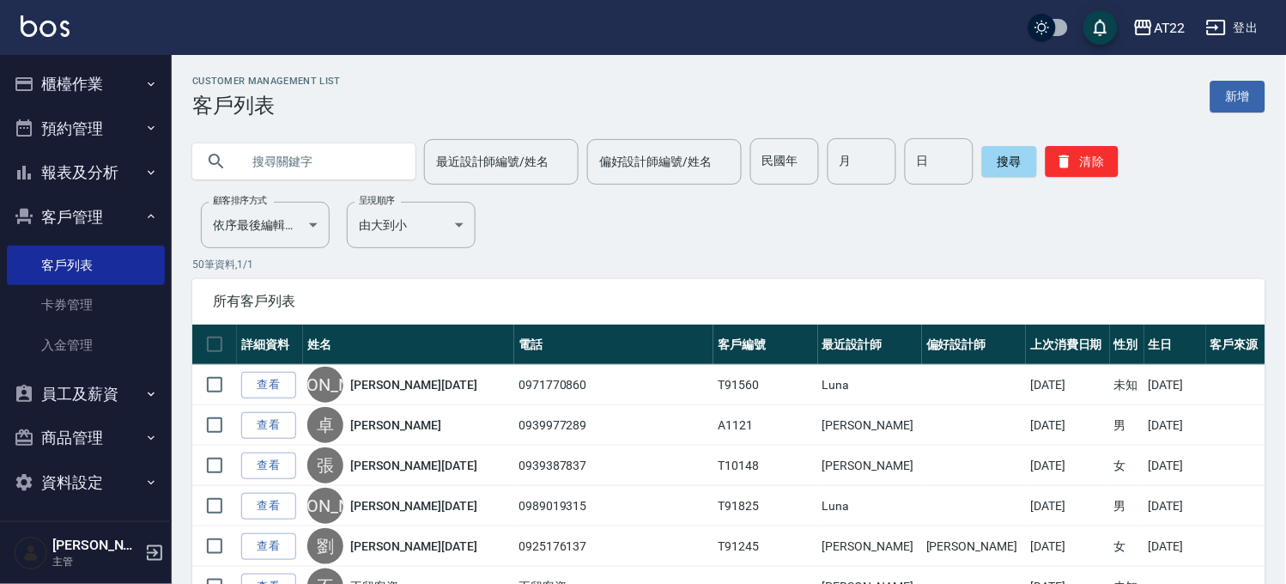
click at [321, 174] on input "text" at bounding box center [320, 161] width 161 height 46
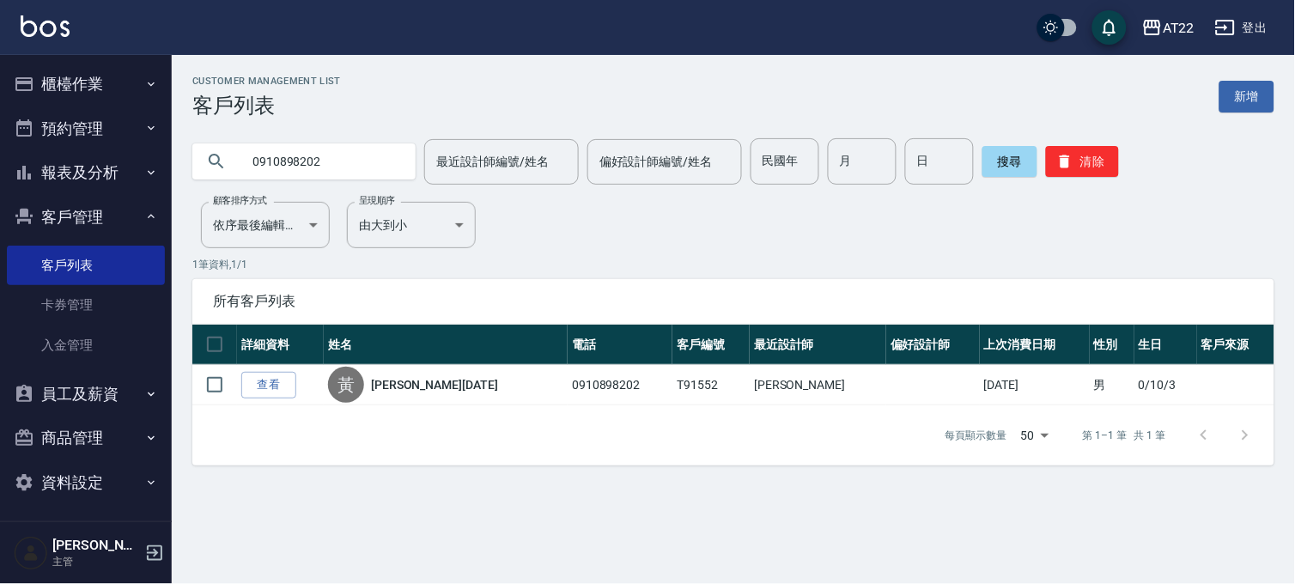
click at [321, 174] on input "0910898202" at bounding box center [320, 161] width 161 height 46
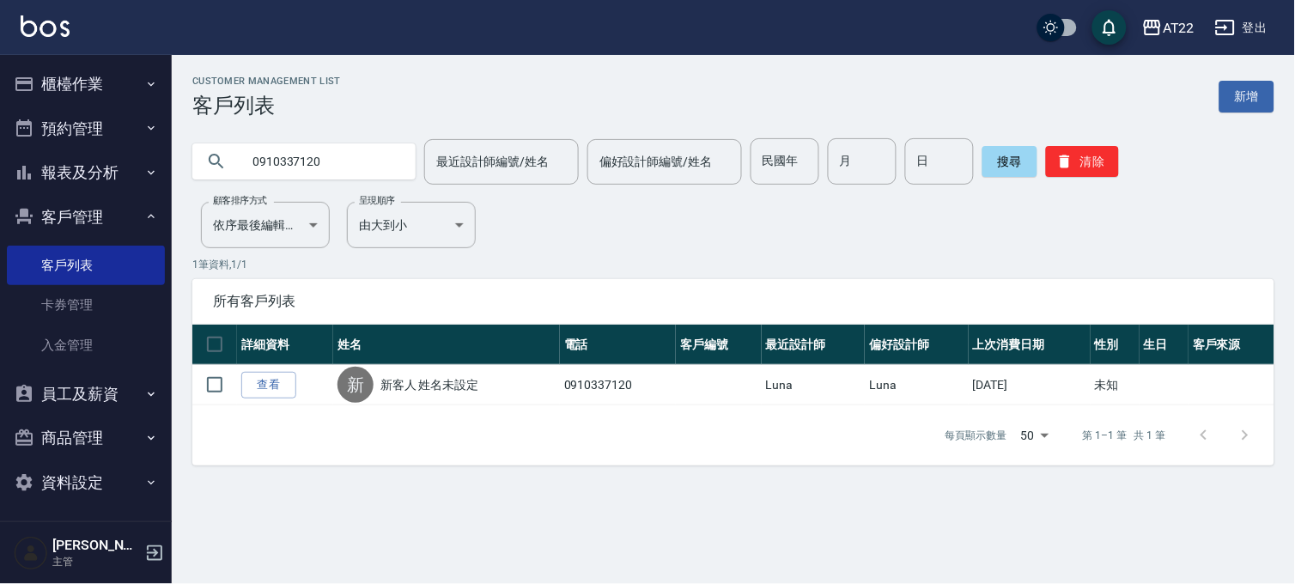
click at [321, 174] on input "0910337120" at bounding box center [320, 161] width 161 height 46
type input "0935336348"
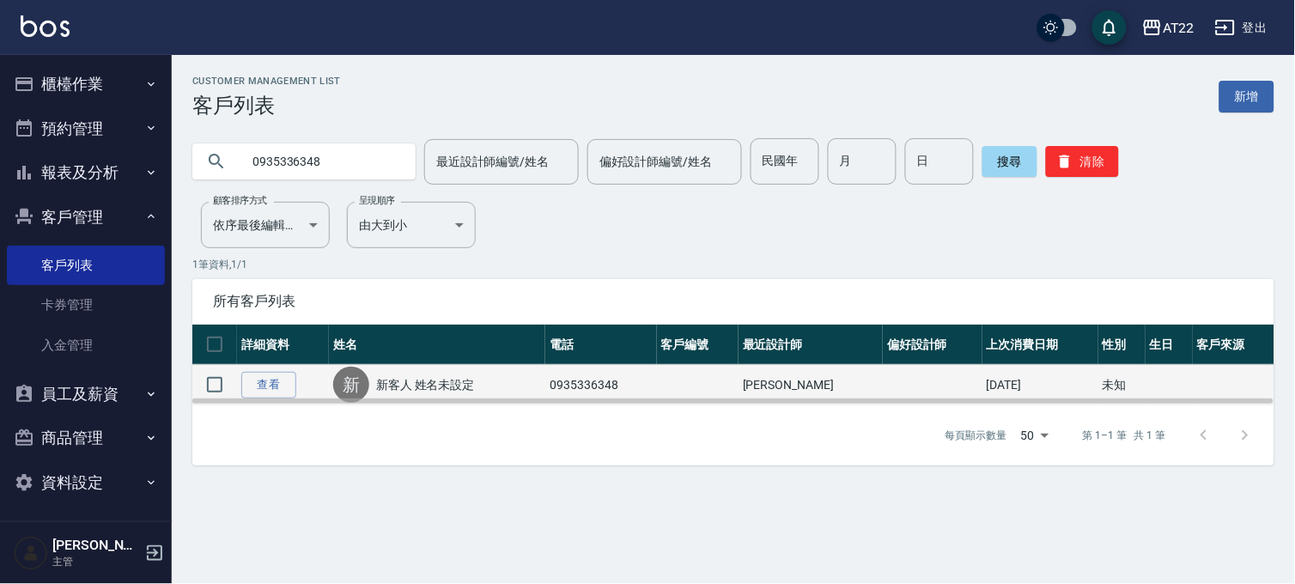
click at [267, 370] on td "查看" at bounding box center [283, 385] width 92 height 40
click at [267, 374] on link "查看" at bounding box center [268, 385] width 55 height 27
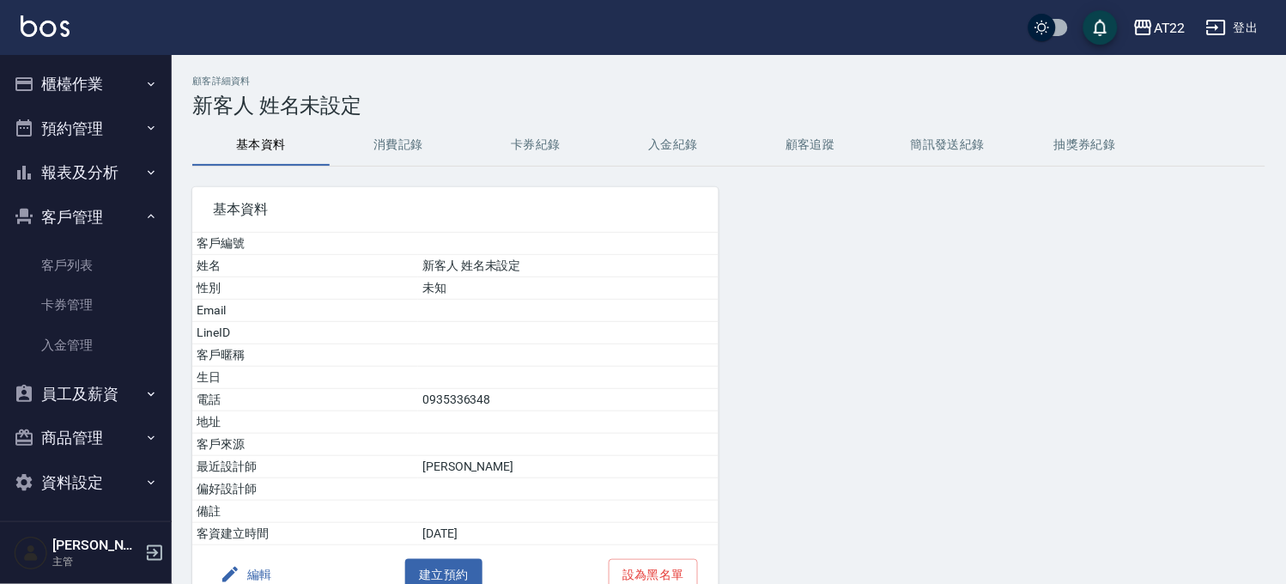
click at [391, 149] on button "消費記錄" at bounding box center [398, 144] width 137 height 41
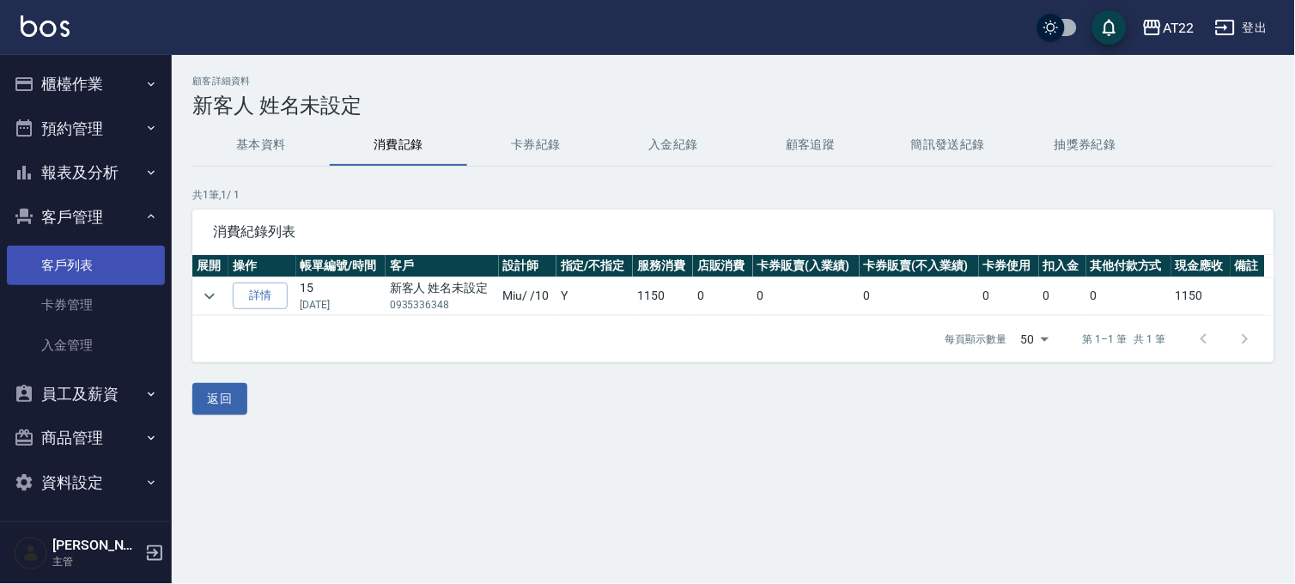
click at [131, 279] on link "客戶列表" at bounding box center [86, 265] width 158 height 39
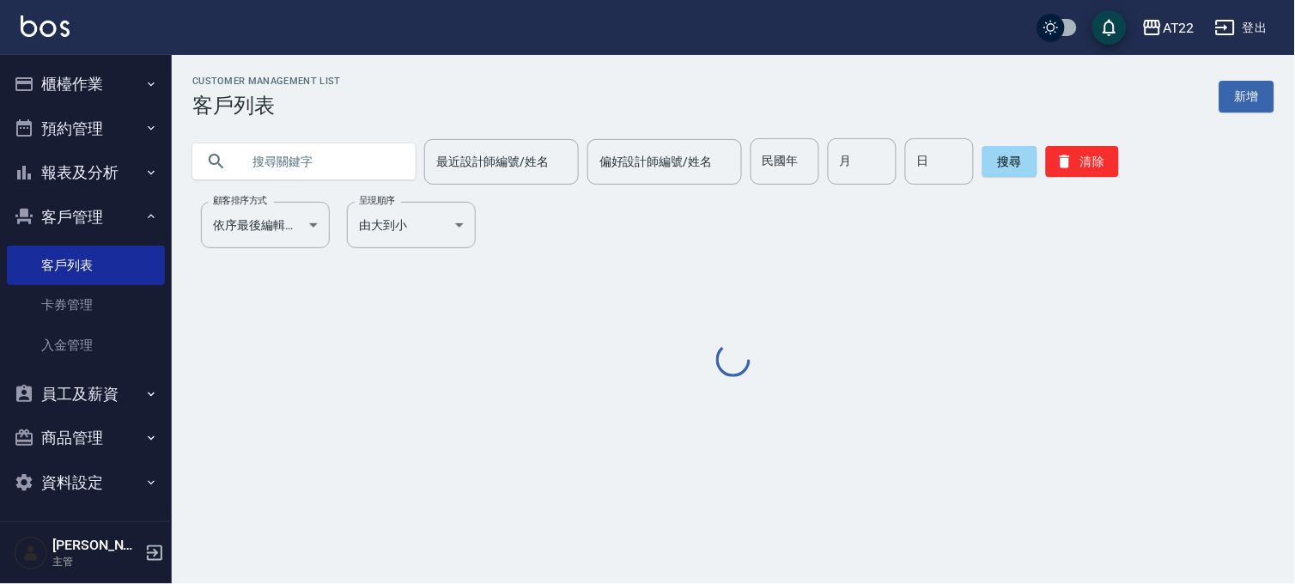
click at [255, 167] on input "text" at bounding box center [320, 161] width 161 height 46
type input "0966254823"
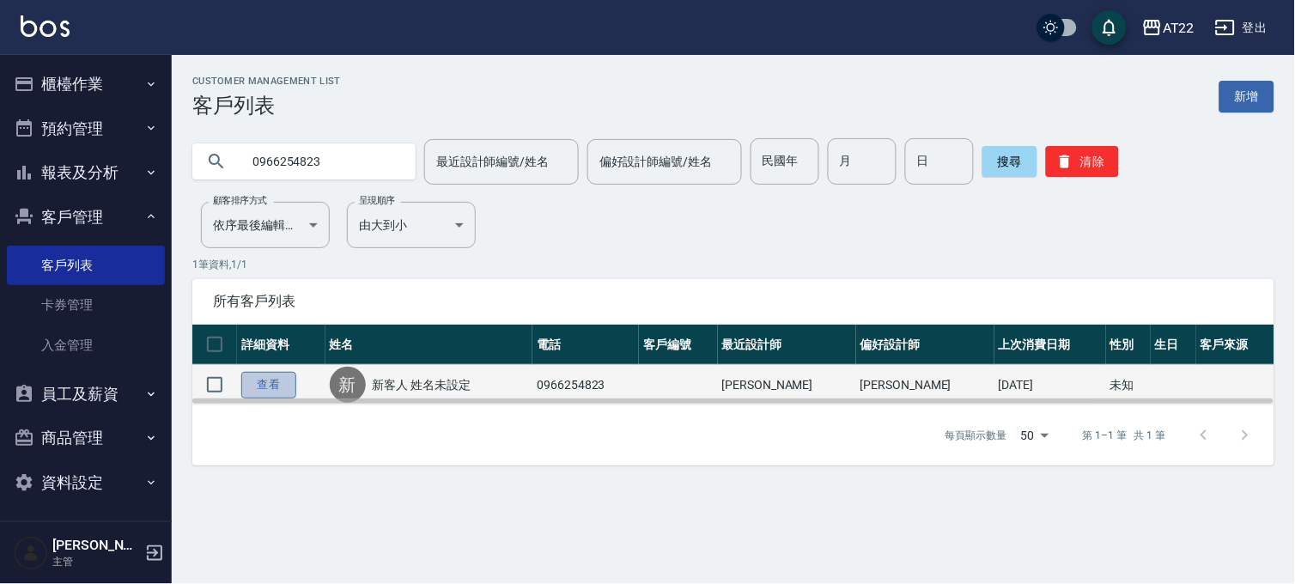
click at [258, 379] on link "查看" at bounding box center [268, 385] width 55 height 27
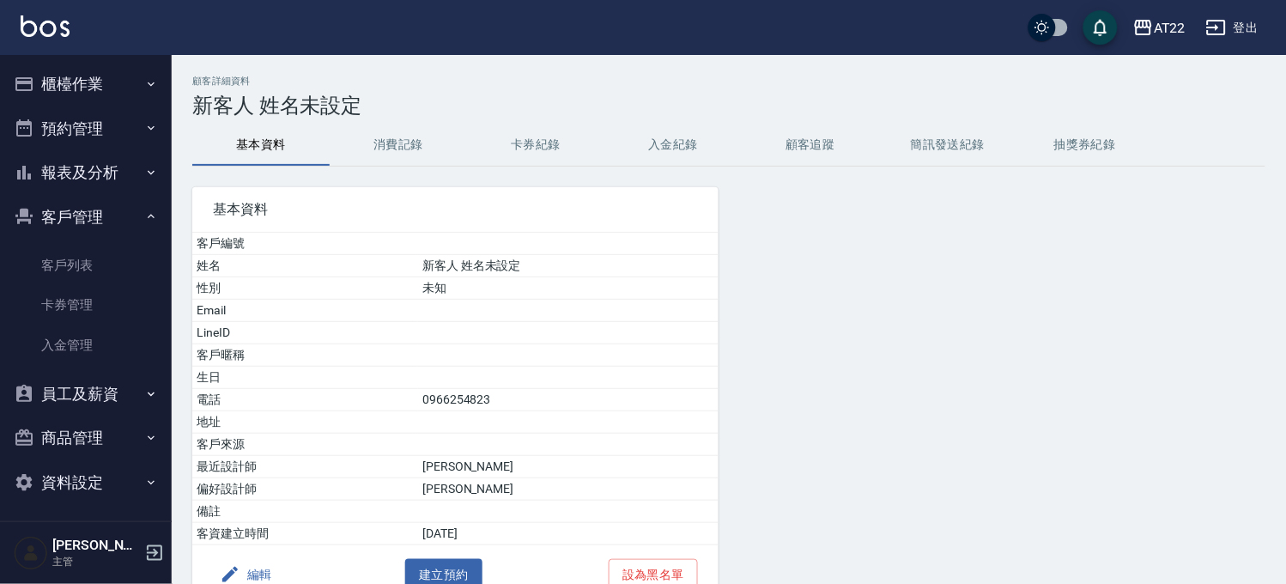
click at [424, 157] on button "消費記錄" at bounding box center [398, 144] width 137 height 41
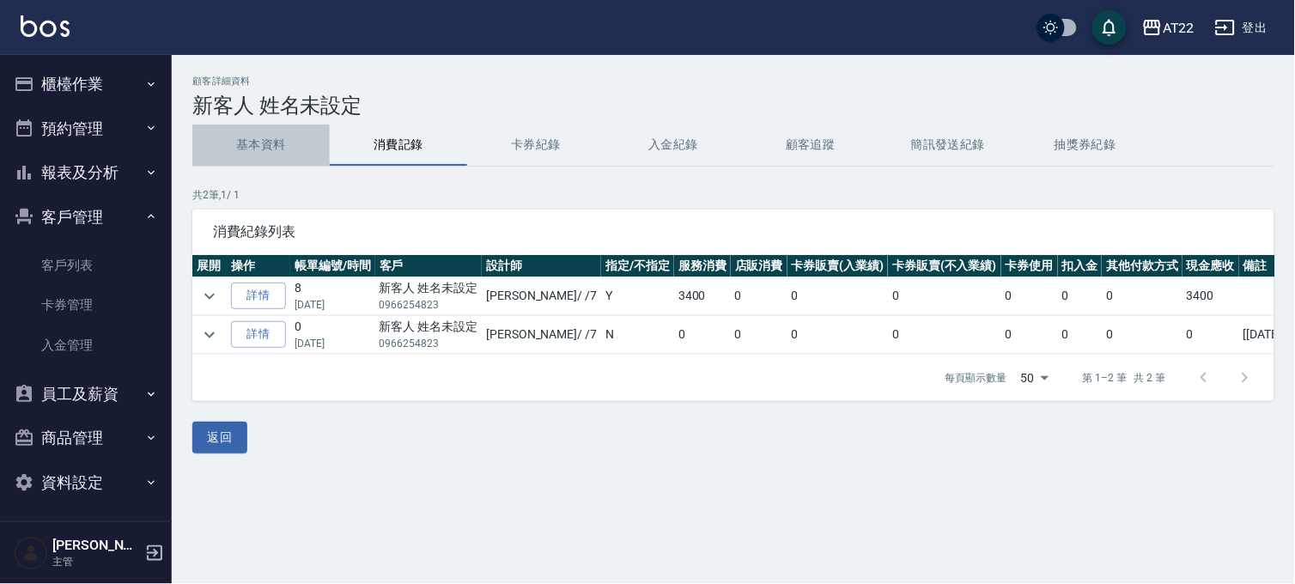
click at [292, 165] on button "基本資料" at bounding box center [260, 144] width 137 height 41
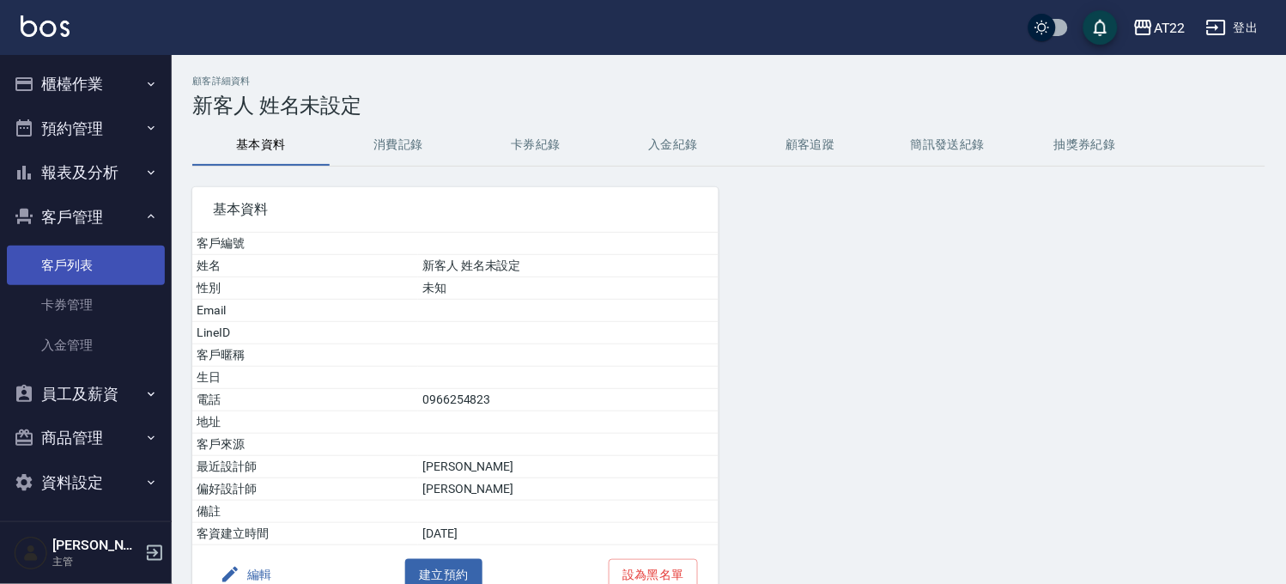
click at [99, 275] on link "客戶列表" at bounding box center [86, 265] width 158 height 39
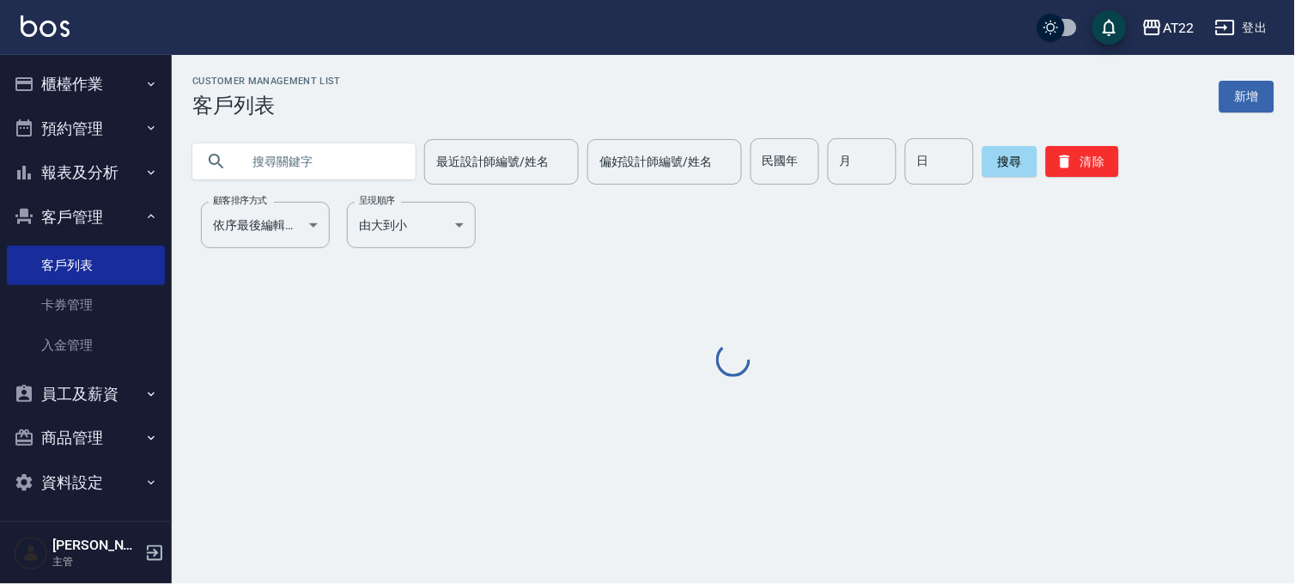
click at [277, 176] on input "text" at bounding box center [320, 161] width 161 height 46
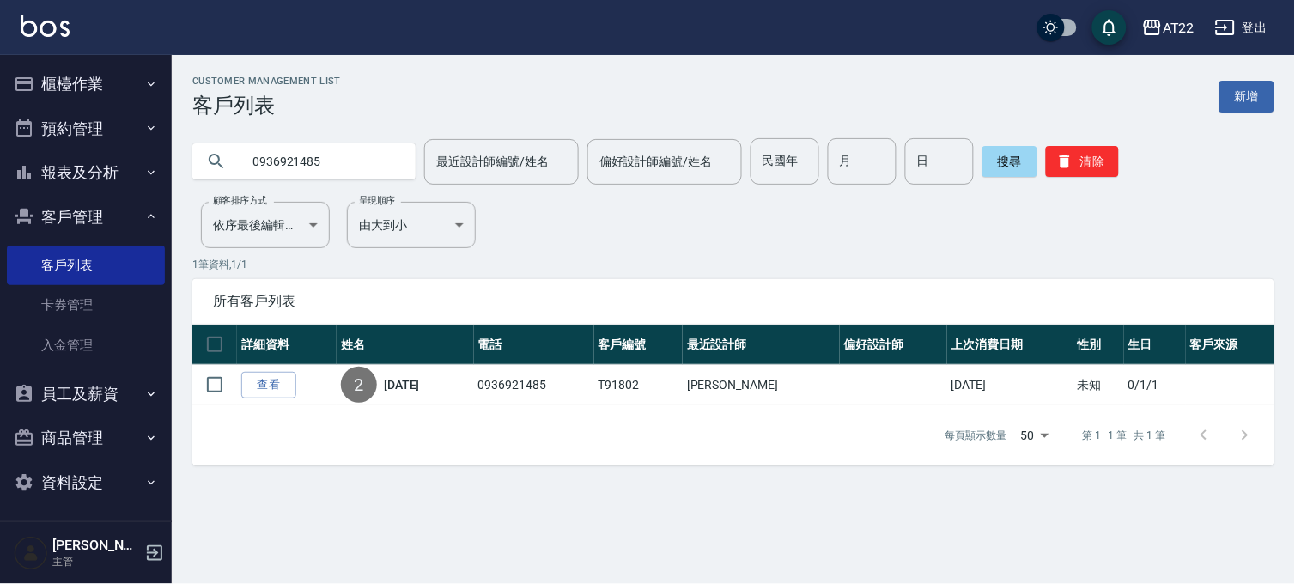
click at [270, 161] on input "0936921485" at bounding box center [320, 161] width 161 height 46
paste input "89219736"
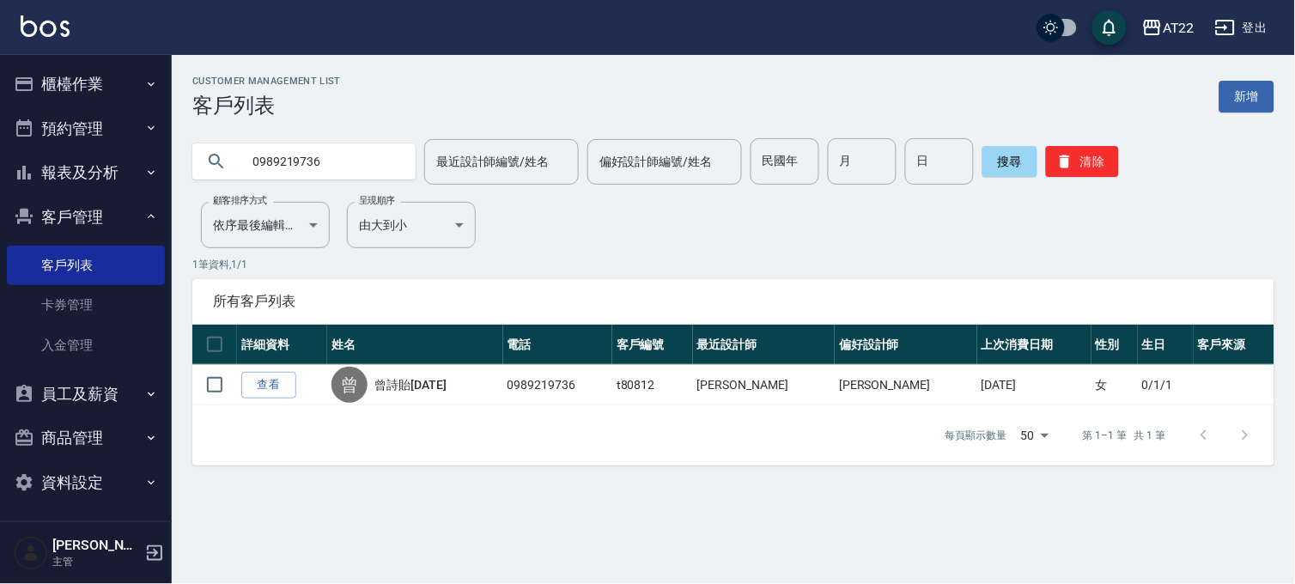
click at [316, 155] on input "0989219736" at bounding box center [320, 161] width 161 height 46
type input "0976537185"
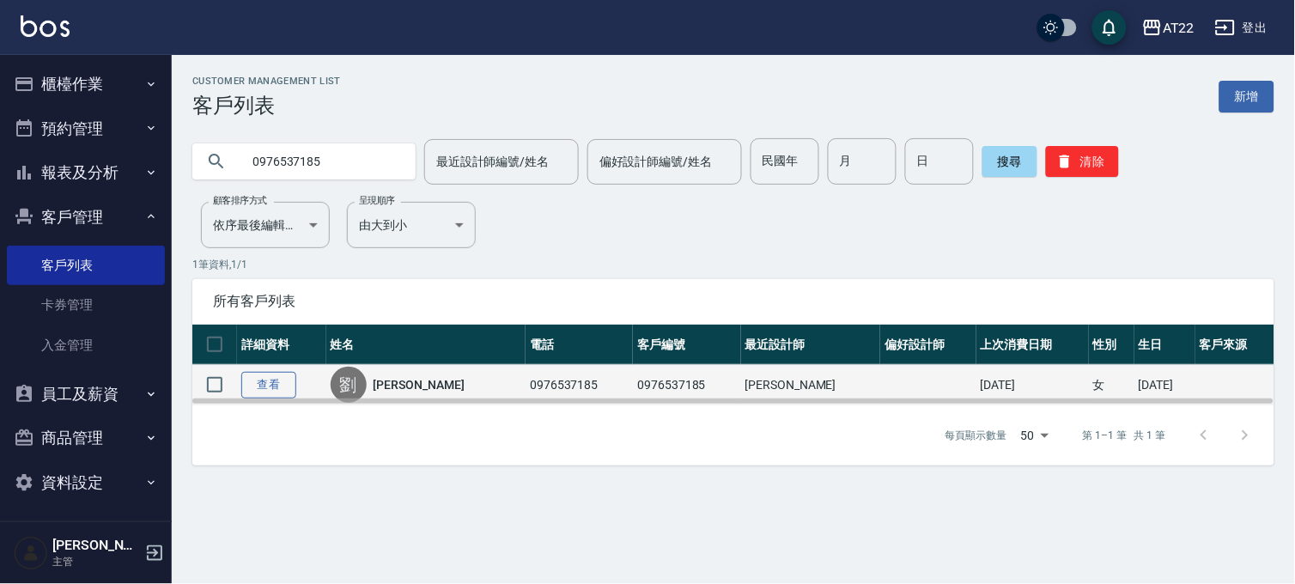
click at [260, 378] on link "查看" at bounding box center [268, 385] width 55 height 27
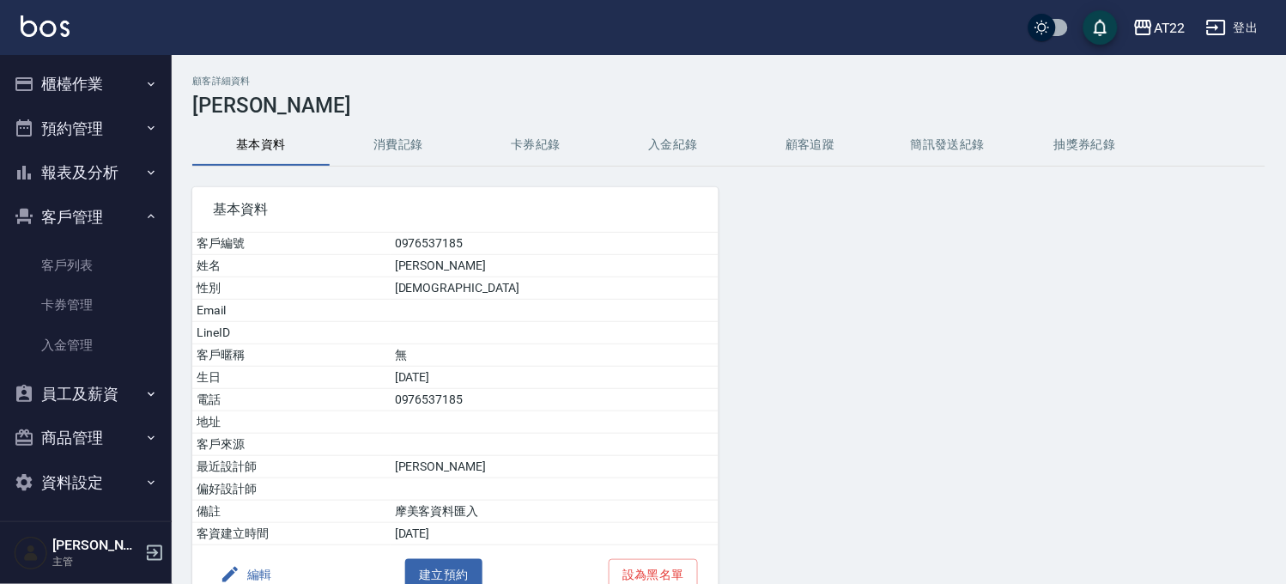
click at [415, 143] on button "消費記錄" at bounding box center [398, 144] width 137 height 41
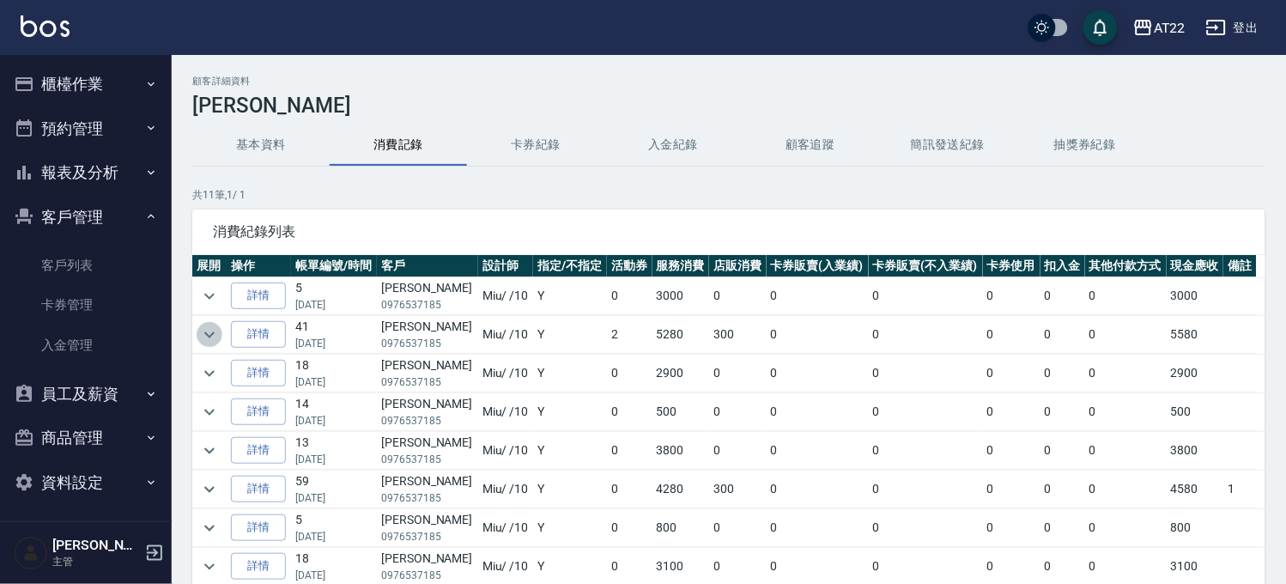
click at [213, 324] on icon "expand row" at bounding box center [209, 334] width 21 height 21
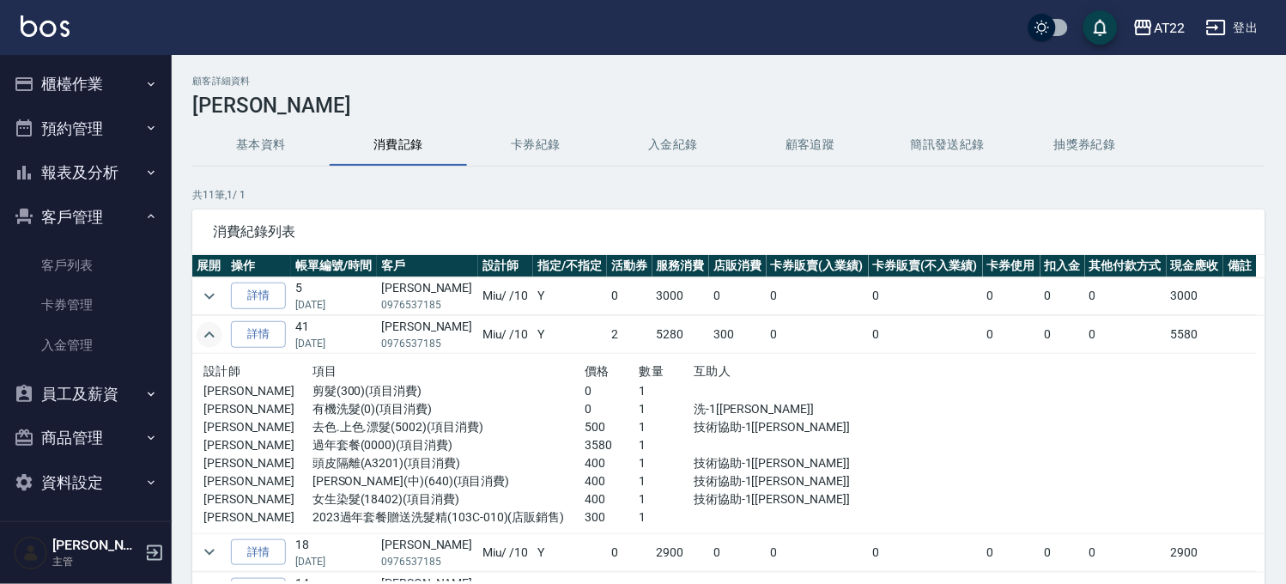
click at [213, 324] on icon "expand row" at bounding box center [209, 334] width 21 height 21
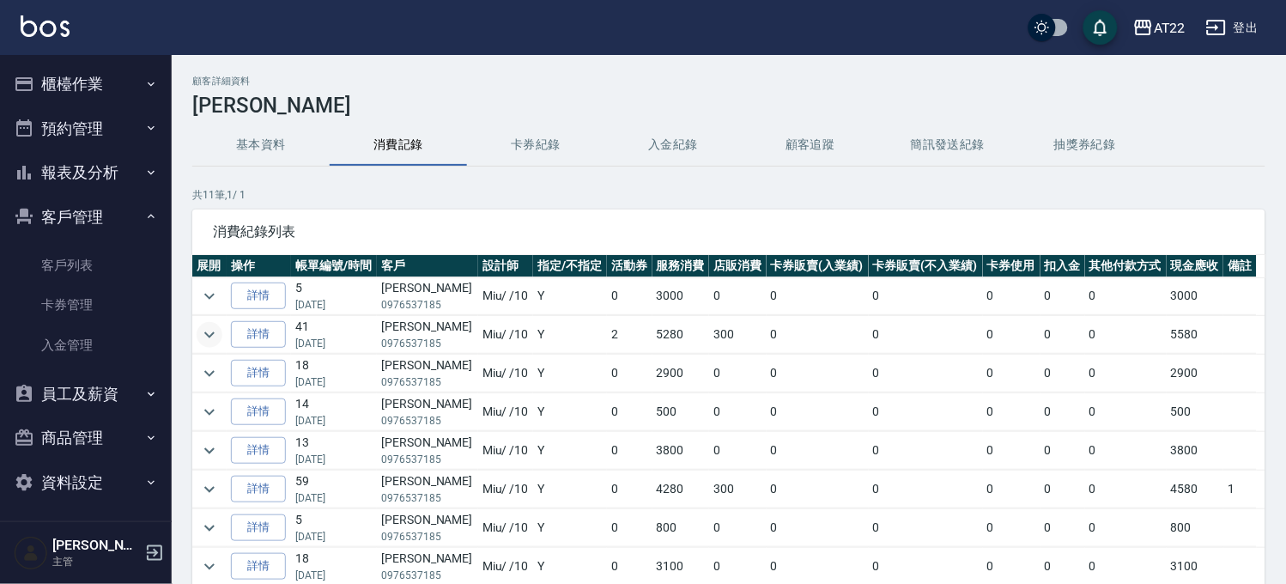
scroll to position [123, 0]
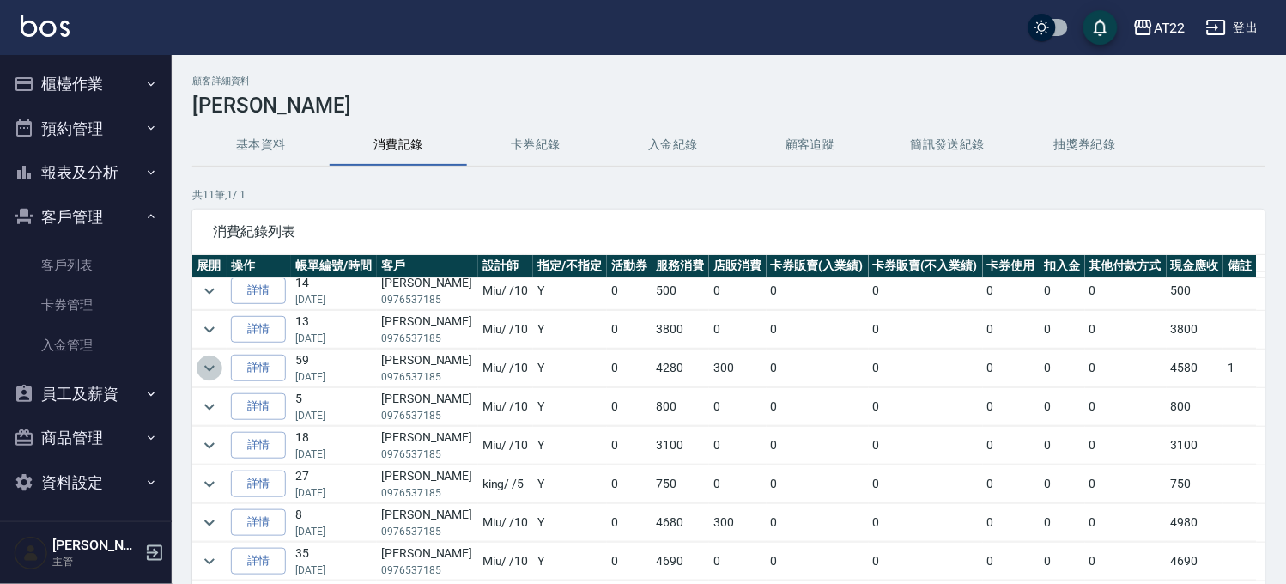
click at [211, 359] on icon "expand row" at bounding box center [209, 368] width 21 height 21
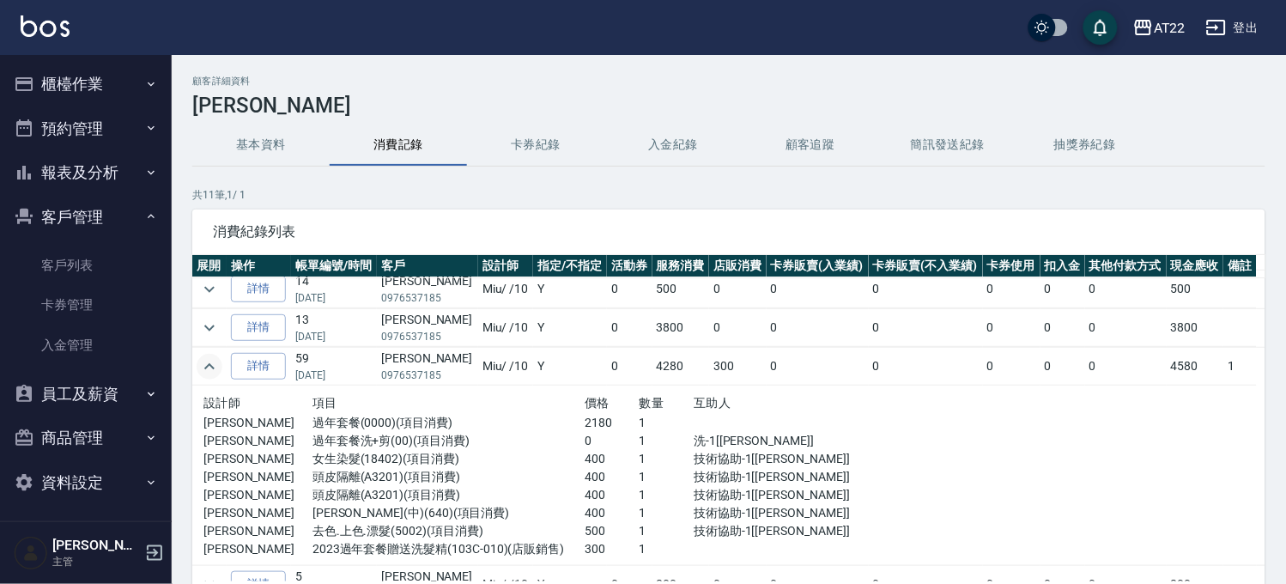
click at [211, 359] on icon "expand row" at bounding box center [209, 366] width 21 height 21
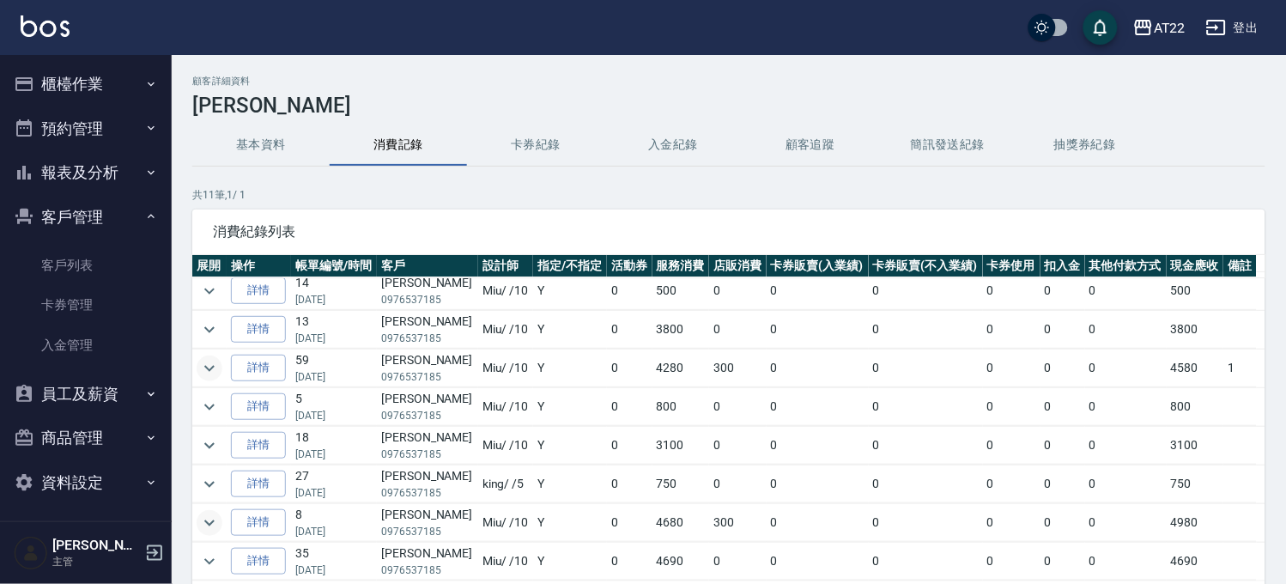
click at [203, 525] on icon "expand row" at bounding box center [209, 522] width 21 height 21
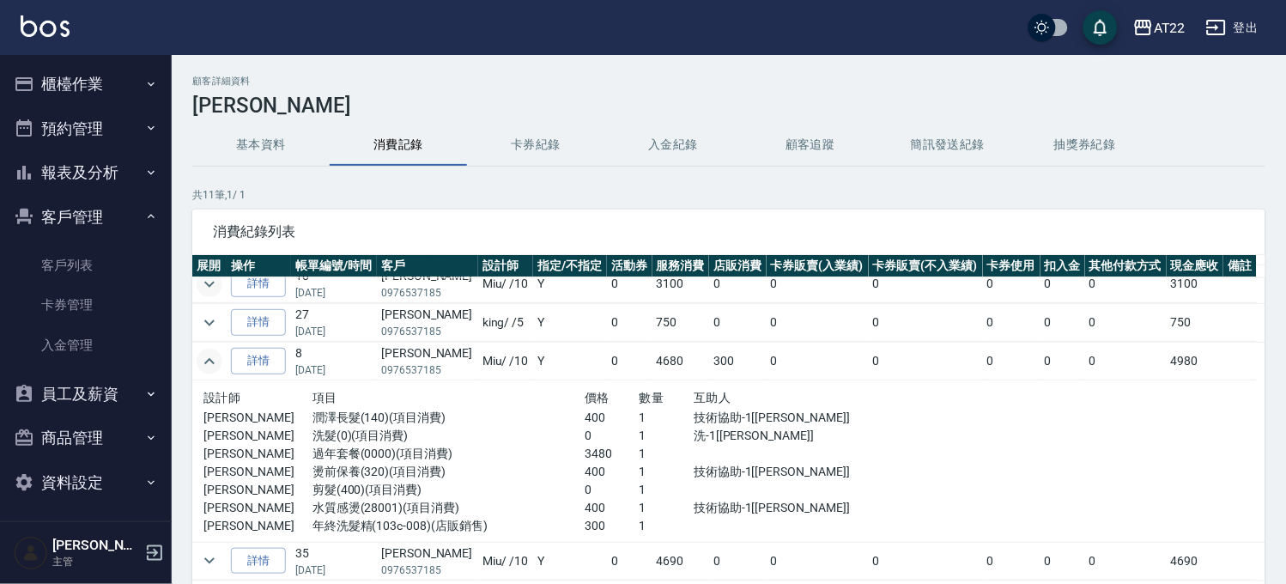
scroll to position [189, 0]
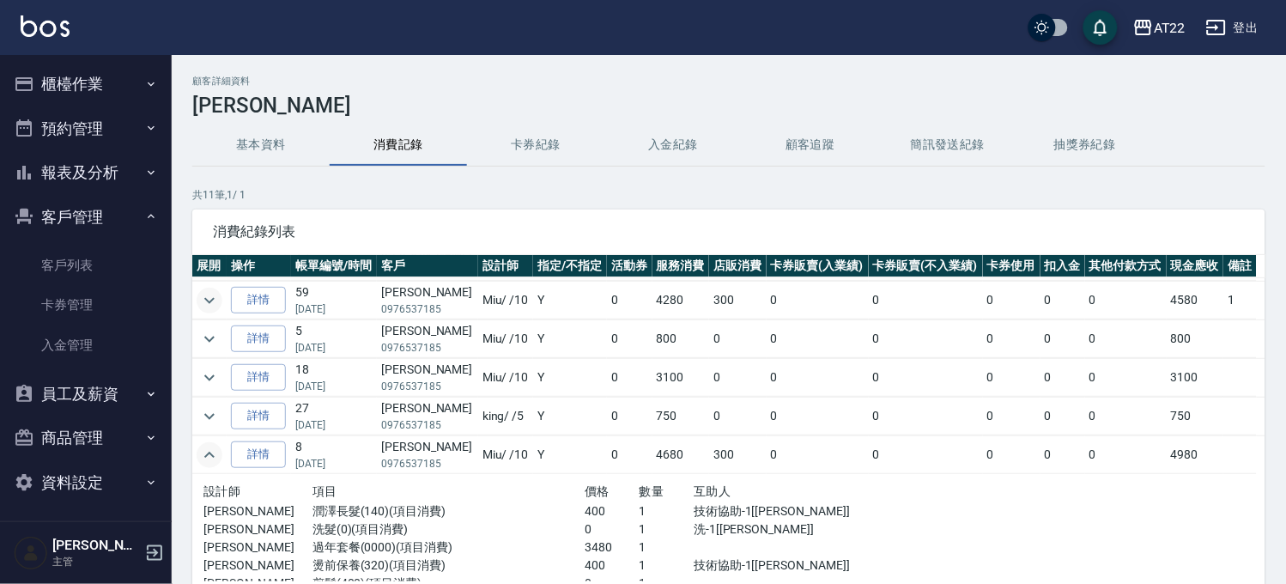
click at [84, 167] on button "報表及分析" at bounding box center [86, 172] width 158 height 45
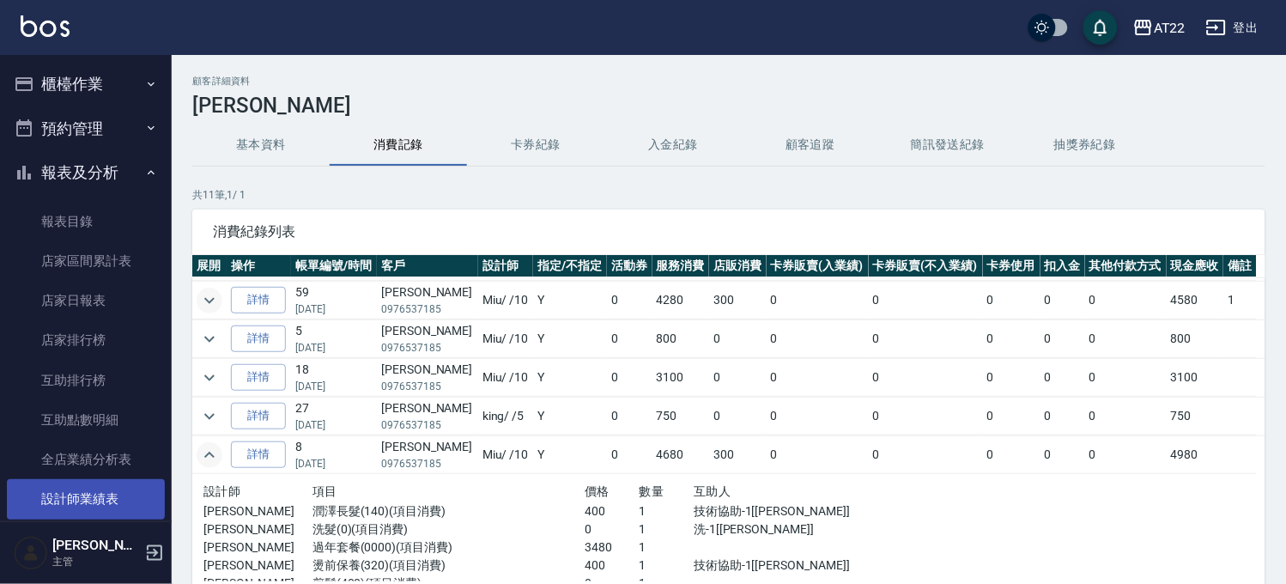
scroll to position [191, 0]
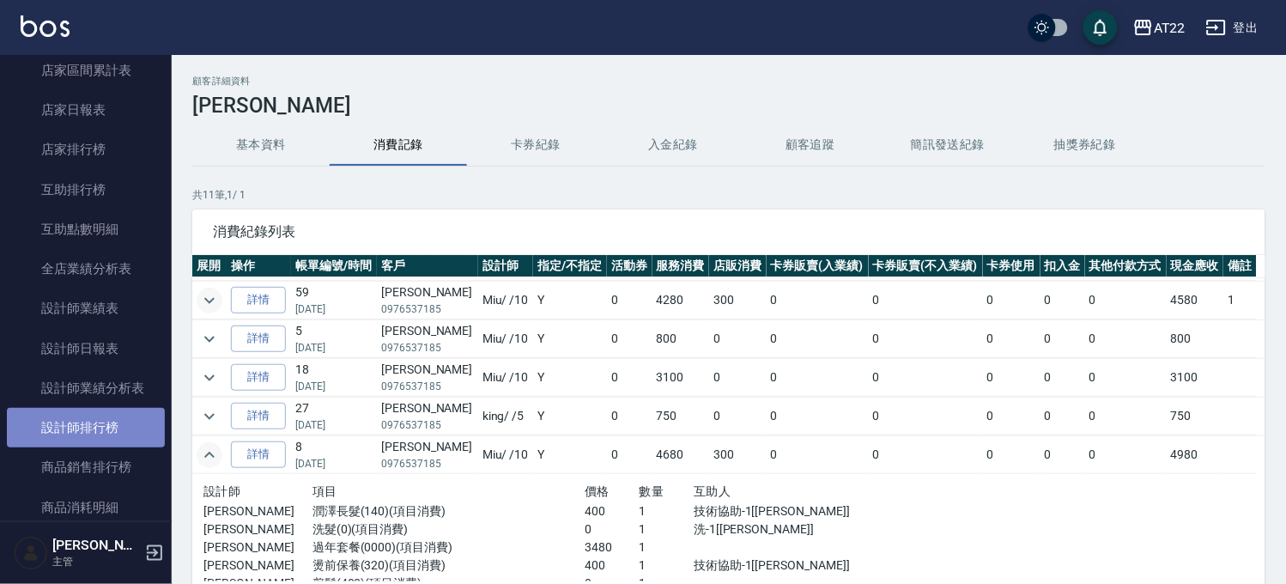
click at [134, 424] on link "設計師排行榜" at bounding box center [86, 427] width 158 height 39
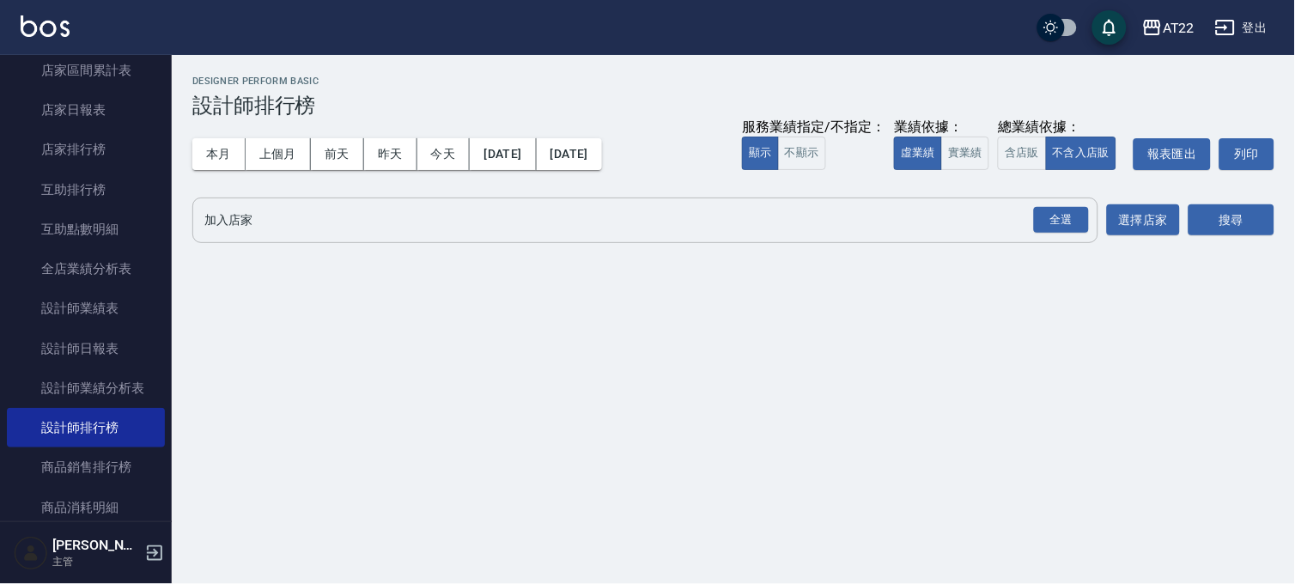
click at [1091, 227] on div "全選 加入店家" at bounding box center [645, 219] width 906 height 45
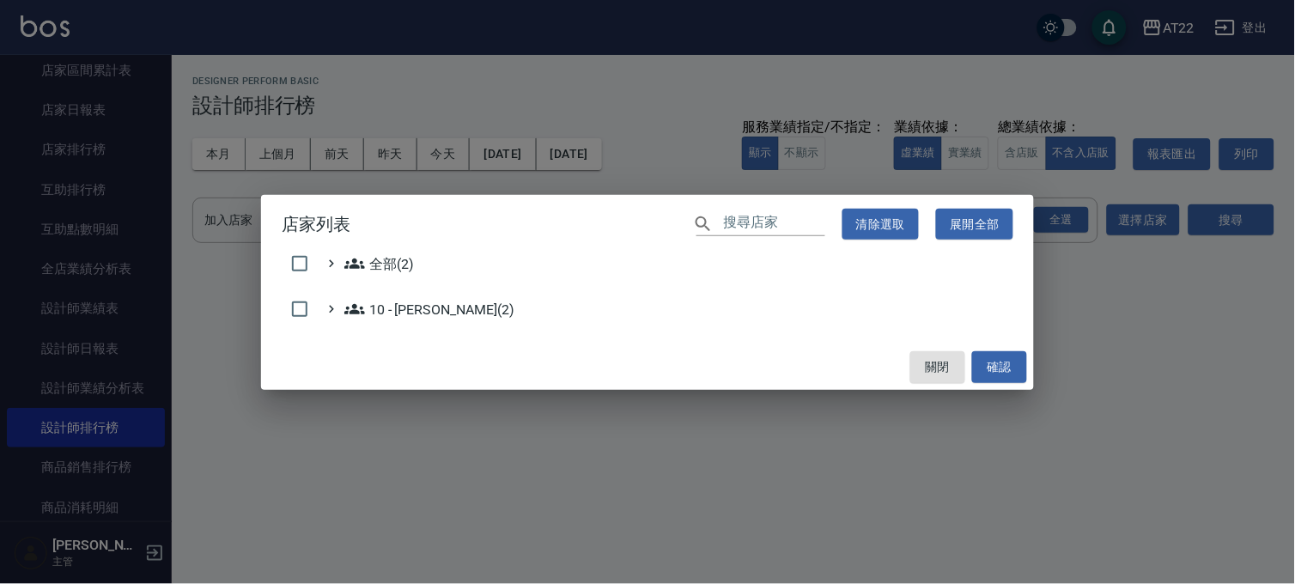
click at [1066, 223] on div "店家列表 ​ 清除選取 展開全部 全部(2) 10 - 楊家昕(2) 關閉 確認" at bounding box center [647, 292] width 1295 height 584
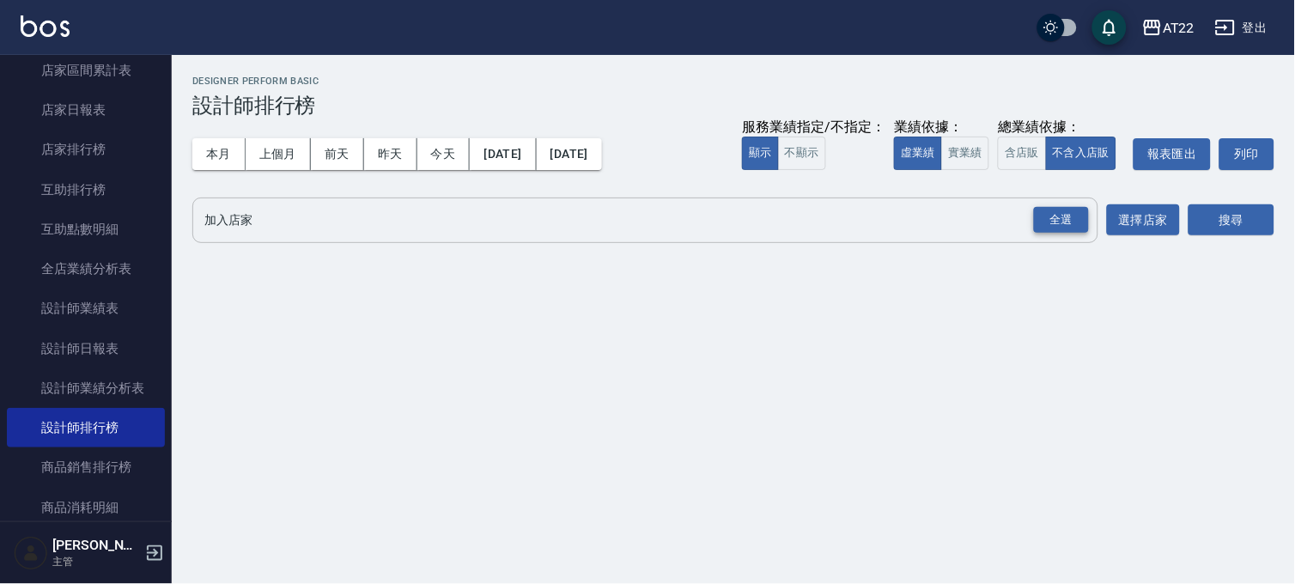
click at [1061, 227] on div "全選" at bounding box center [1061, 220] width 55 height 27
click at [215, 149] on button "本月" at bounding box center [218, 154] width 53 height 32
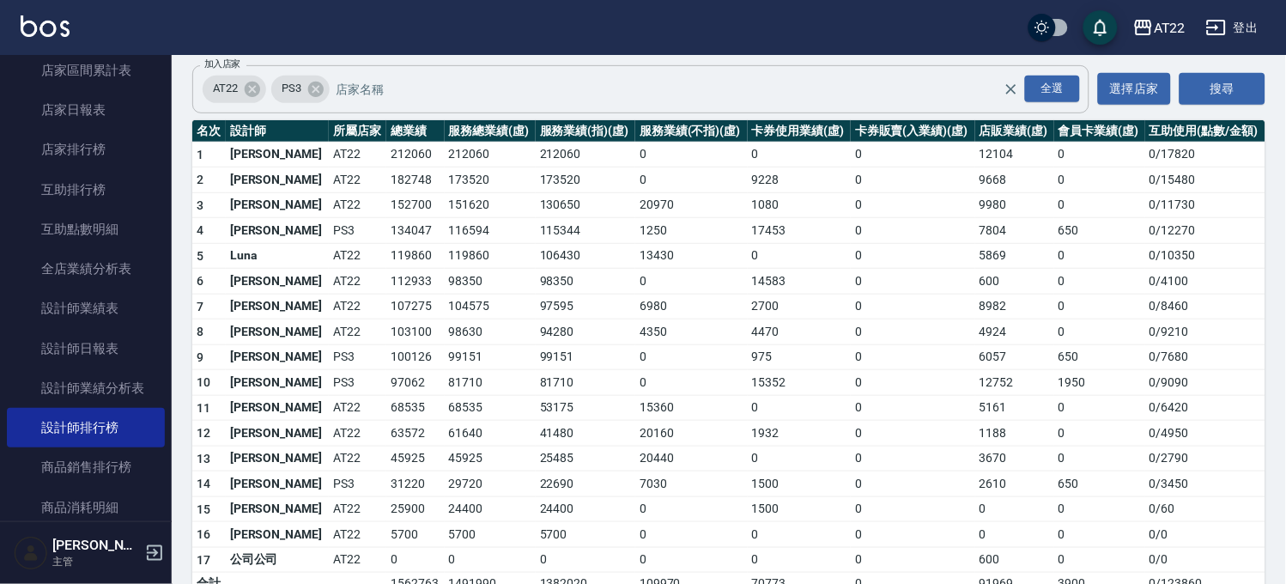
scroll to position [199, 0]
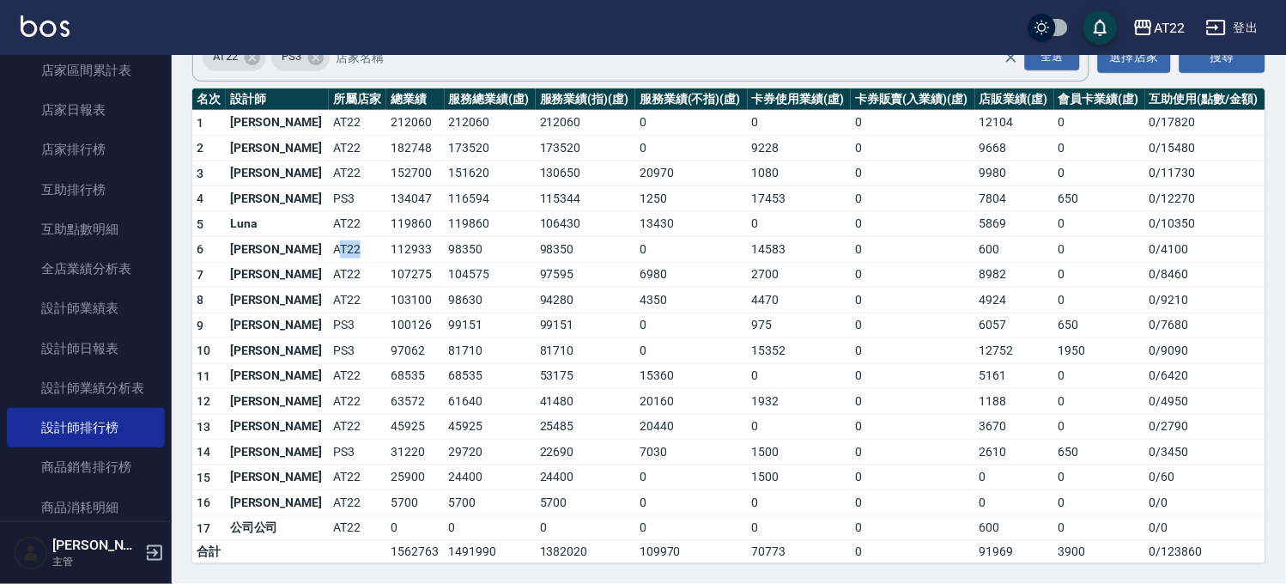
drag, startPoint x: 298, startPoint y: 247, endPoint x: 366, endPoint y: 246, distance: 67.8
click at [353, 246] on tr "6 蔡明宏 AT22 112933 98350 98350 0 14583 0 600 0 0 / 4100" at bounding box center [728, 250] width 1073 height 26
click at [386, 246] on td "112933" at bounding box center [415, 250] width 58 height 26
drag, startPoint x: 366, startPoint y: 246, endPoint x: 412, endPoint y: 246, distance: 46.4
click at [412, 246] on tr "6 蔡明宏 AT22 112933 98350 98350 0 14583 0 600 0 0 / 4100" at bounding box center [728, 250] width 1073 height 26
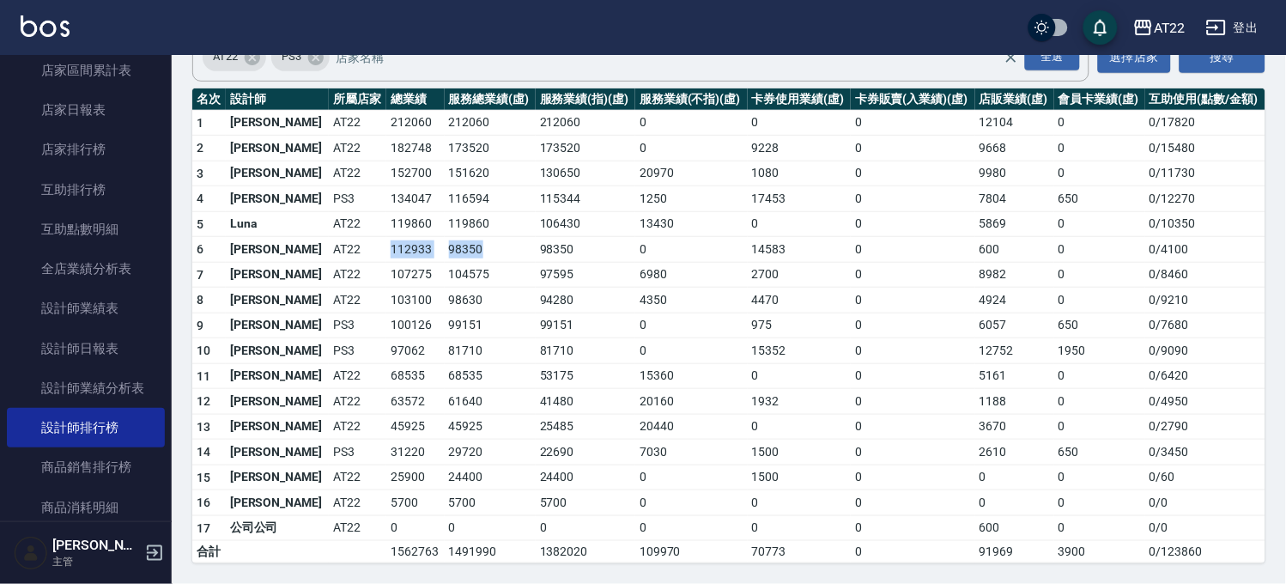
click at [445, 246] on td "98350" at bounding box center [490, 250] width 91 height 26
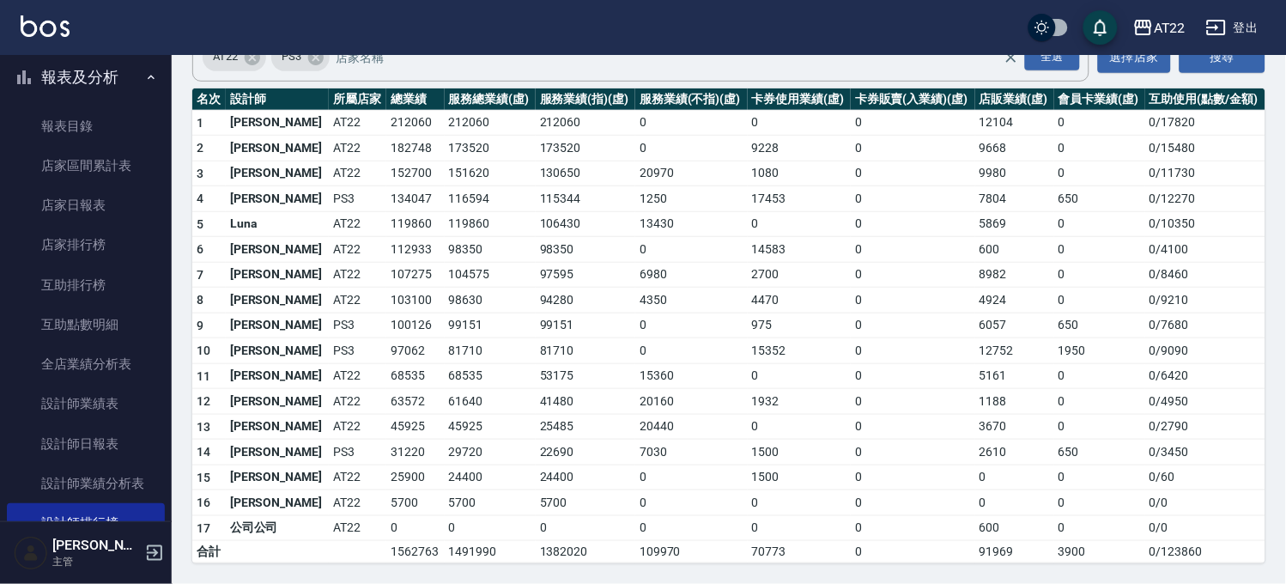
scroll to position [0, 0]
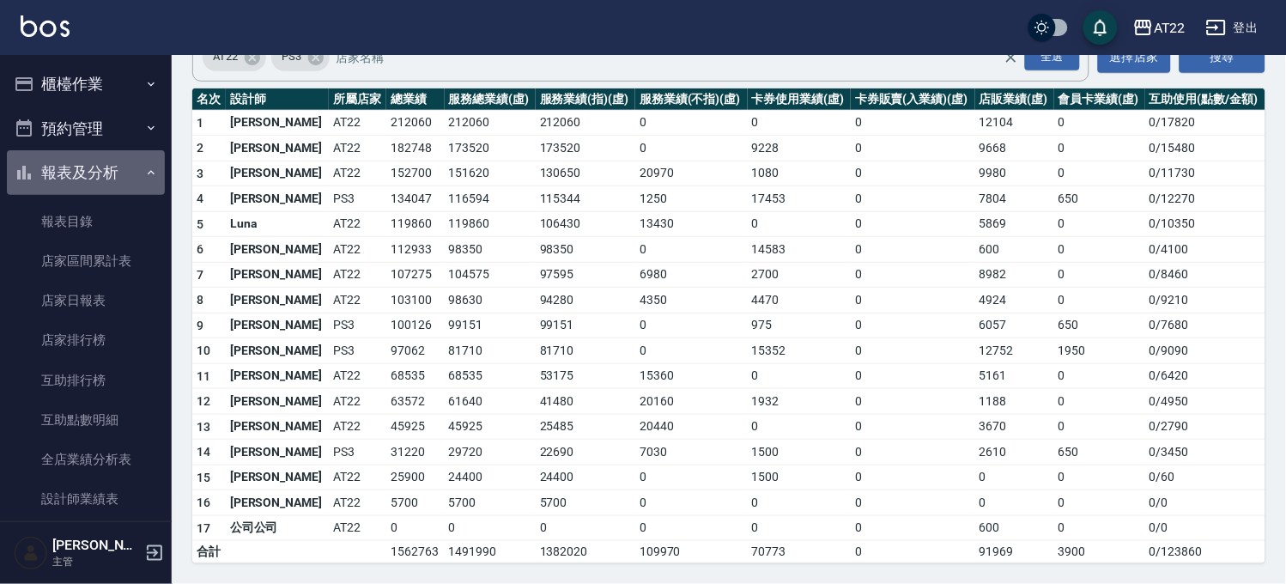
click at [109, 183] on button "報表及分析" at bounding box center [86, 172] width 158 height 45
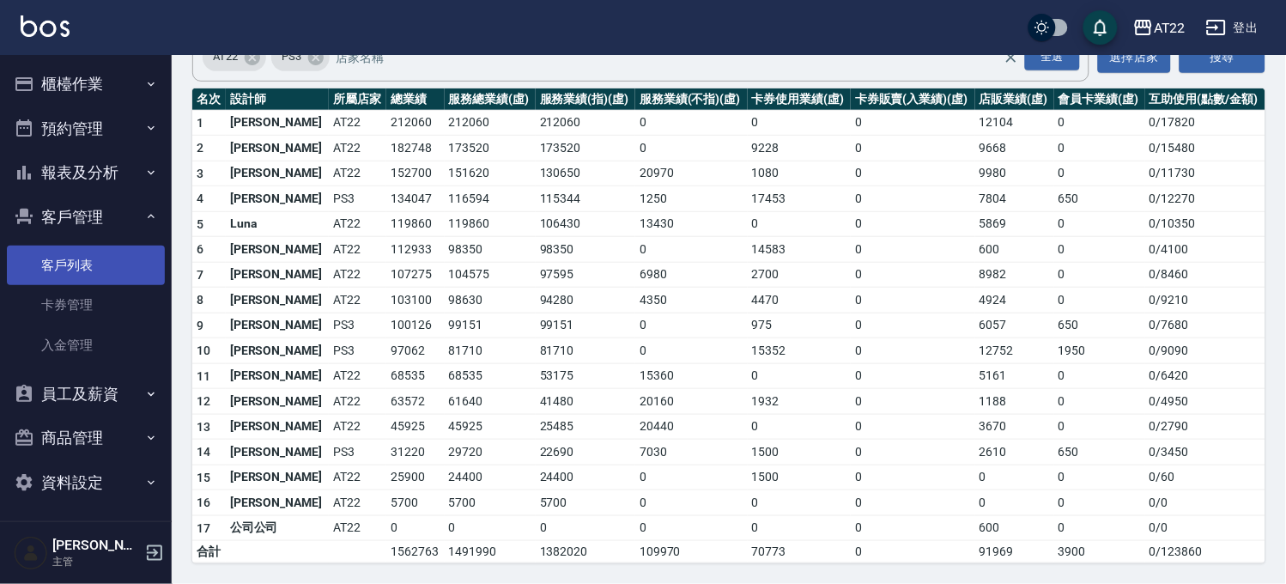
click at [88, 247] on link "客戶列表" at bounding box center [86, 265] width 158 height 39
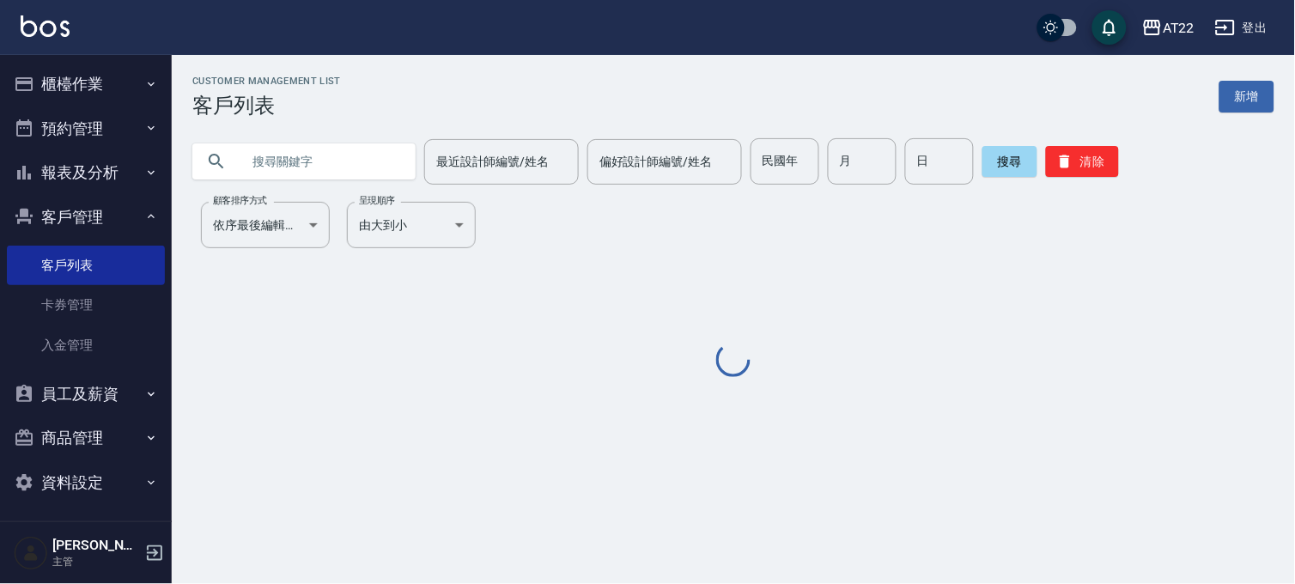
click at [294, 169] on input "text" at bounding box center [320, 161] width 161 height 46
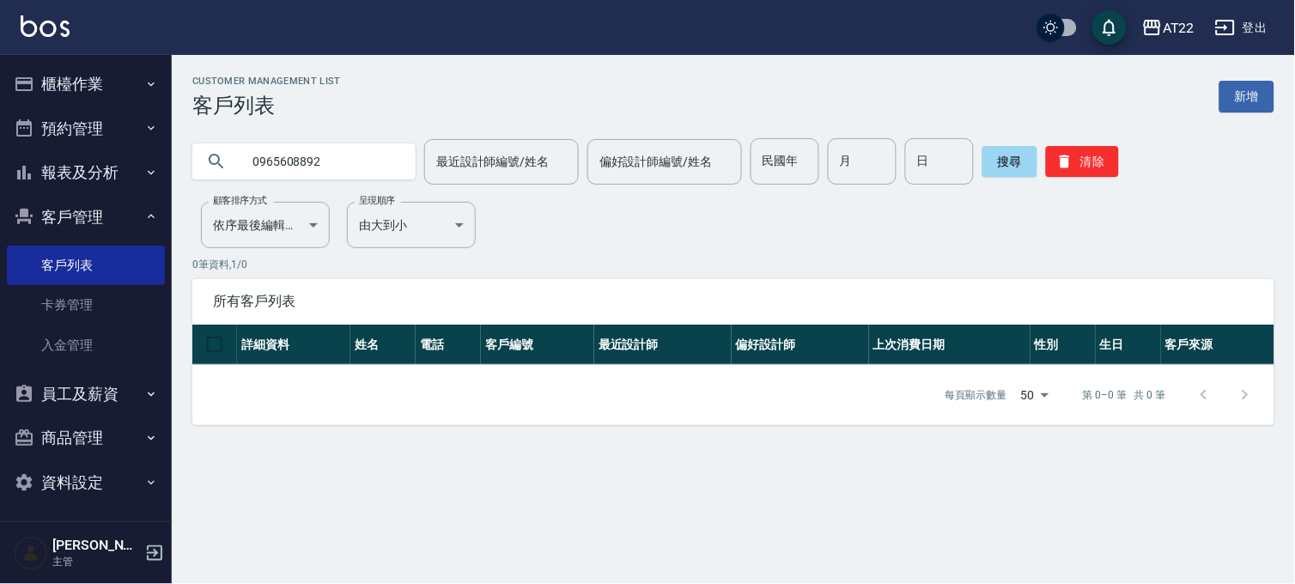
click at [294, 169] on input "0965608892" at bounding box center [320, 161] width 161 height 46
type input "0932689762"
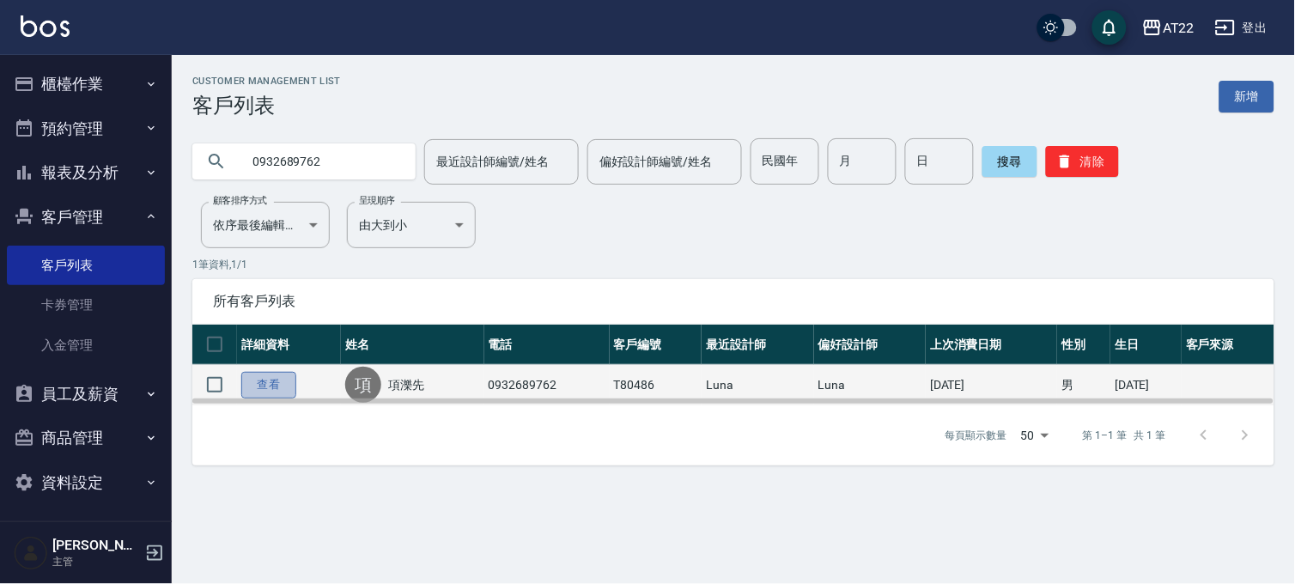
click at [273, 386] on link "查看" at bounding box center [268, 385] width 55 height 27
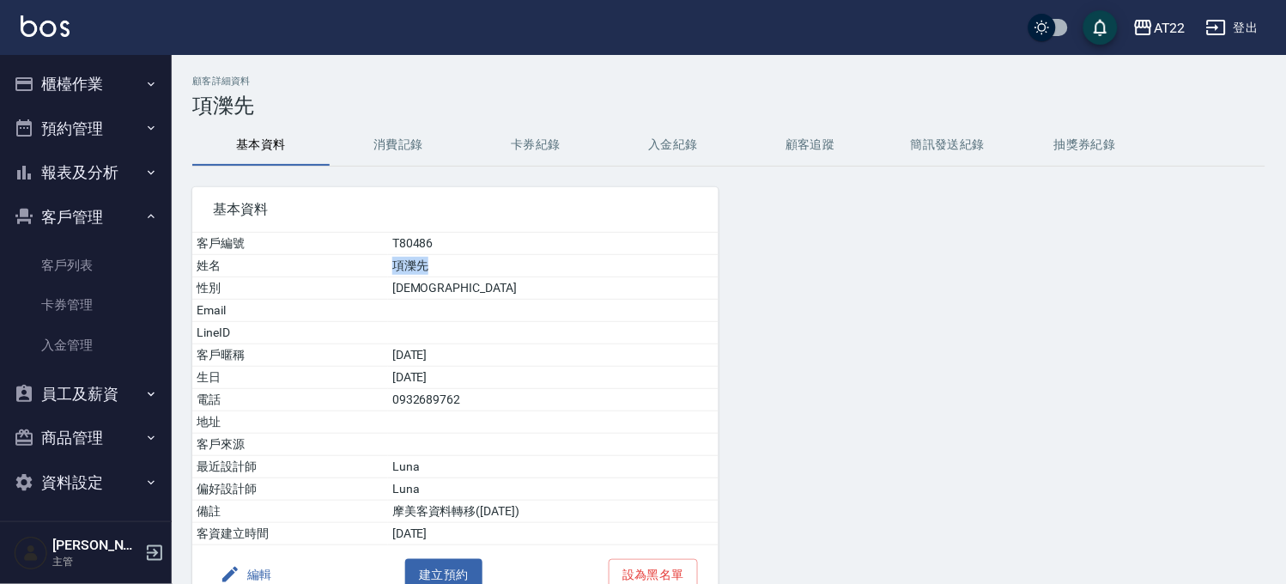
drag, startPoint x: 367, startPoint y: 272, endPoint x: 409, endPoint y: 270, distance: 42.1
click at [409, 270] on td "項濼先" at bounding box center [553, 266] width 331 height 22
click at [410, 264] on td "項濼先" at bounding box center [553, 266] width 331 height 22
drag, startPoint x: 210, startPoint y: 110, endPoint x: 264, endPoint y: 116, distance: 54.4
click at [264, 116] on h3 "項濼先" at bounding box center [728, 106] width 1073 height 24
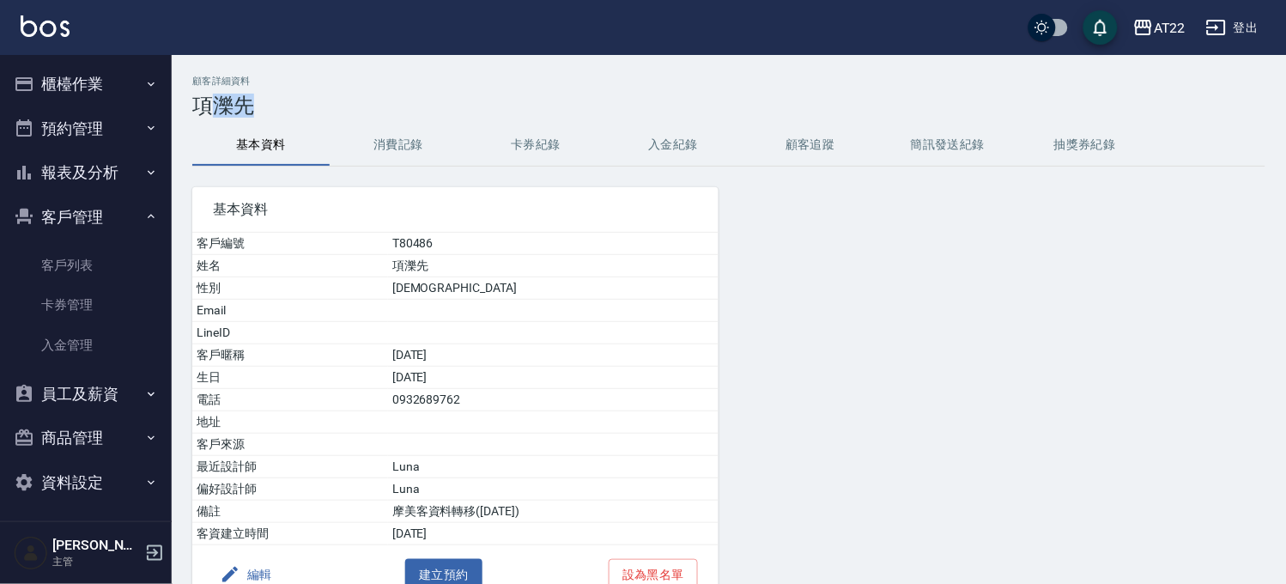
click at [242, 113] on h3 "項濼先" at bounding box center [728, 106] width 1073 height 24
drag, startPoint x: 192, startPoint y: 101, endPoint x: 227, endPoint y: 101, distance: 35.2
click at [227, 101] on h3 "項濼先" at bounding box center [728, 106] width 1073 height 24
click at [365, 153] on button "消費記錄" at bounding box center [398, 144] width 137 height 41
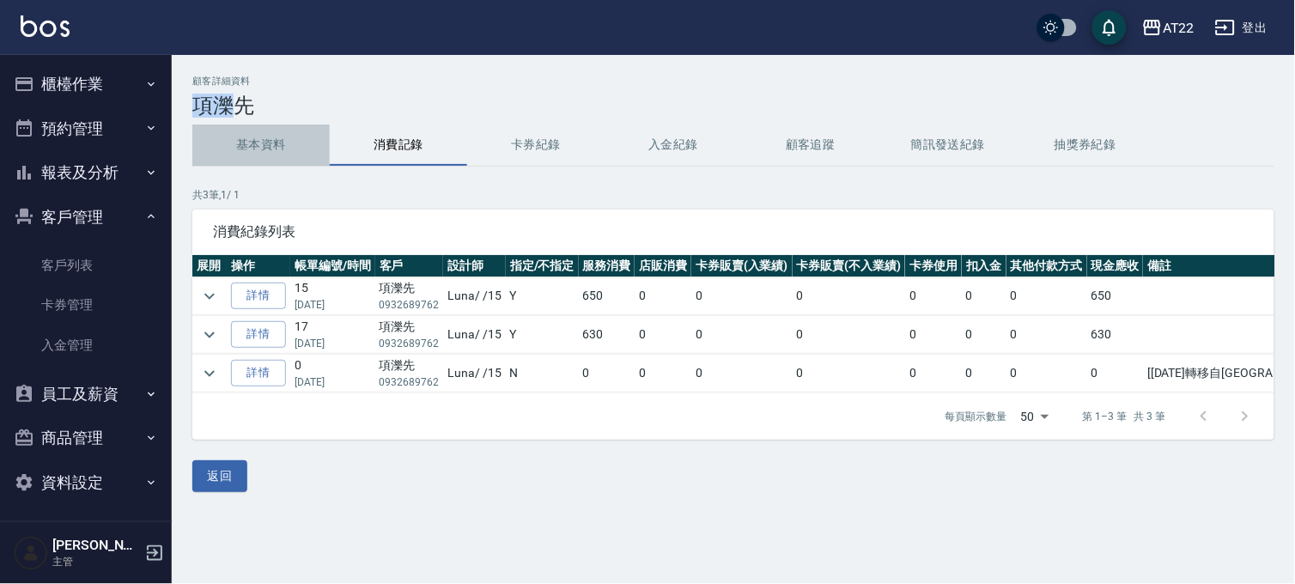
click at [242, 143] on button "基本資料" at bounding box center [260, 144] width 137 height 41
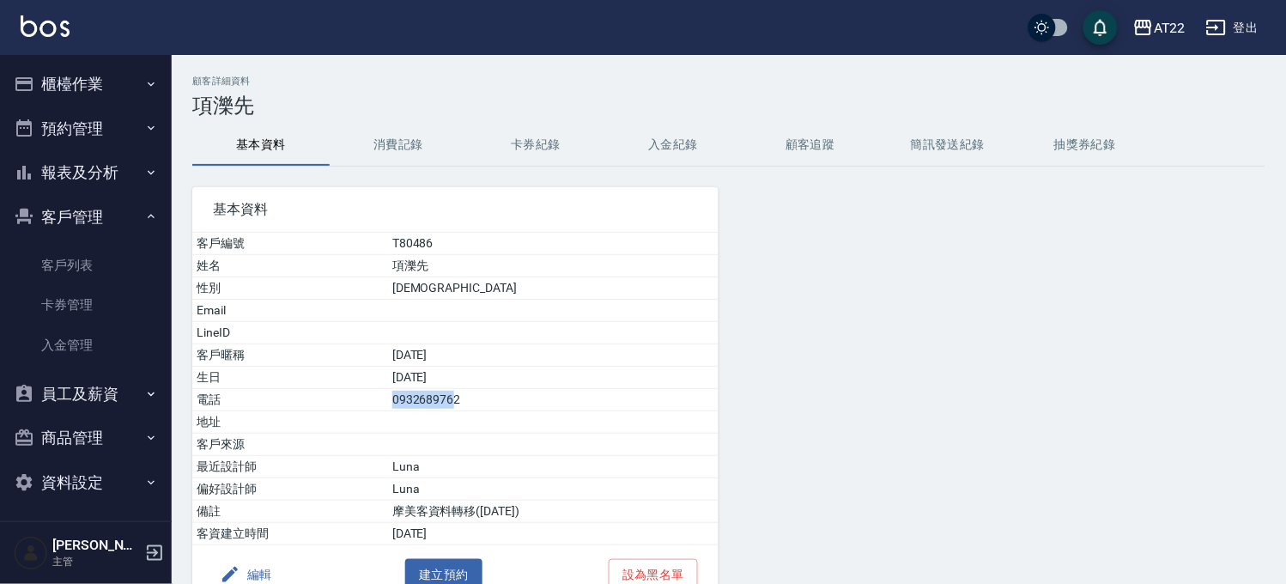
drag, startPoint x: 431, startPoint y: 405, endPoint x: 357, endPoint y: 406, distance: 73.8
click at [357, 406] on tr "電話 0932689762" at bounding box center [455, 400] width 526 height 22
drag, startPoint x: 493, startPoint y: 396, endPoint x: 365, endPoint y: 391, distance: 128.0
click at [388, 391] on td "0932689762" at bounding box center [553, 400] width 331 height 22
copy td "0932689762"
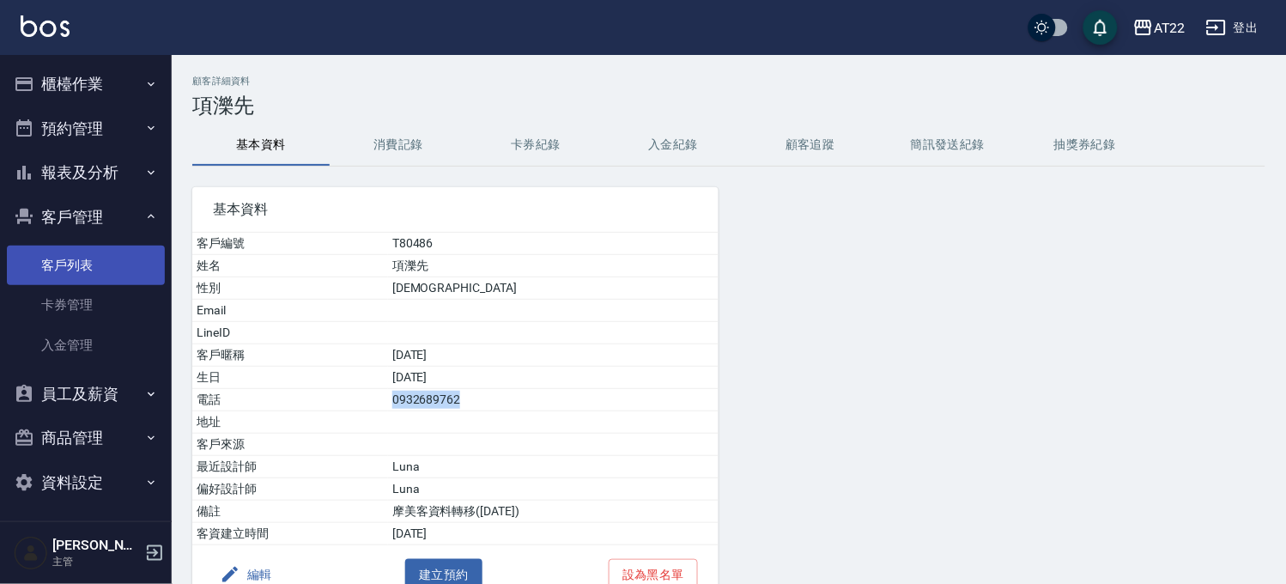
click at [80, 251] on link "客戶列表" at bounding box center [86, 265] width 158 height 39
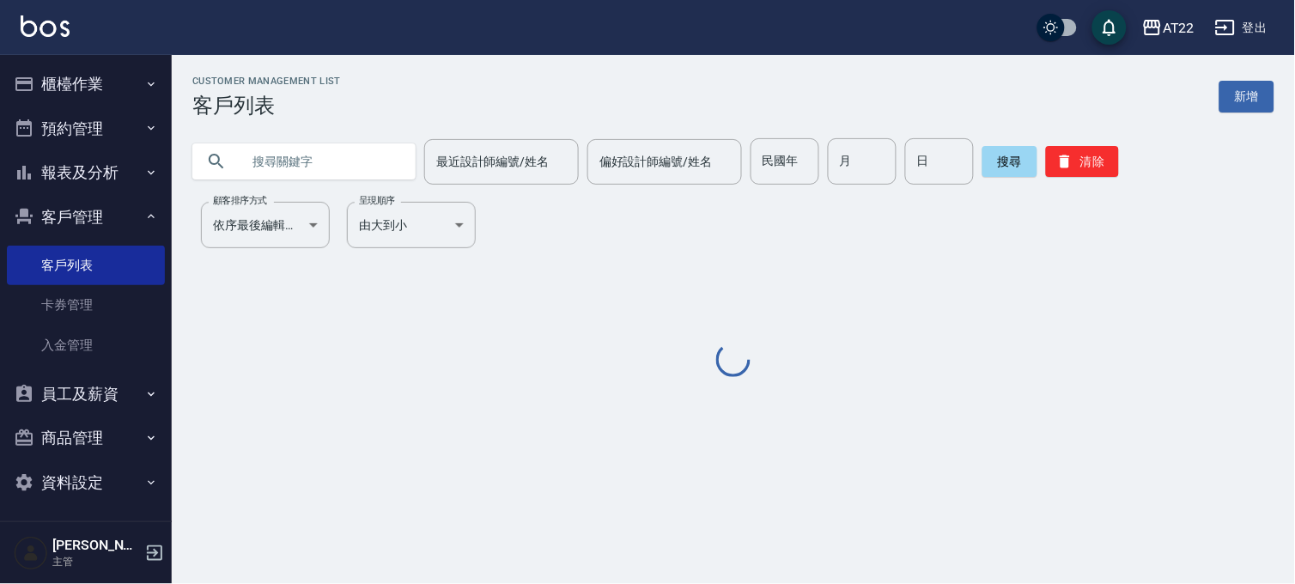
click at [364, 147] on input "text" at bounding box center [320, 161] width 161 height 46
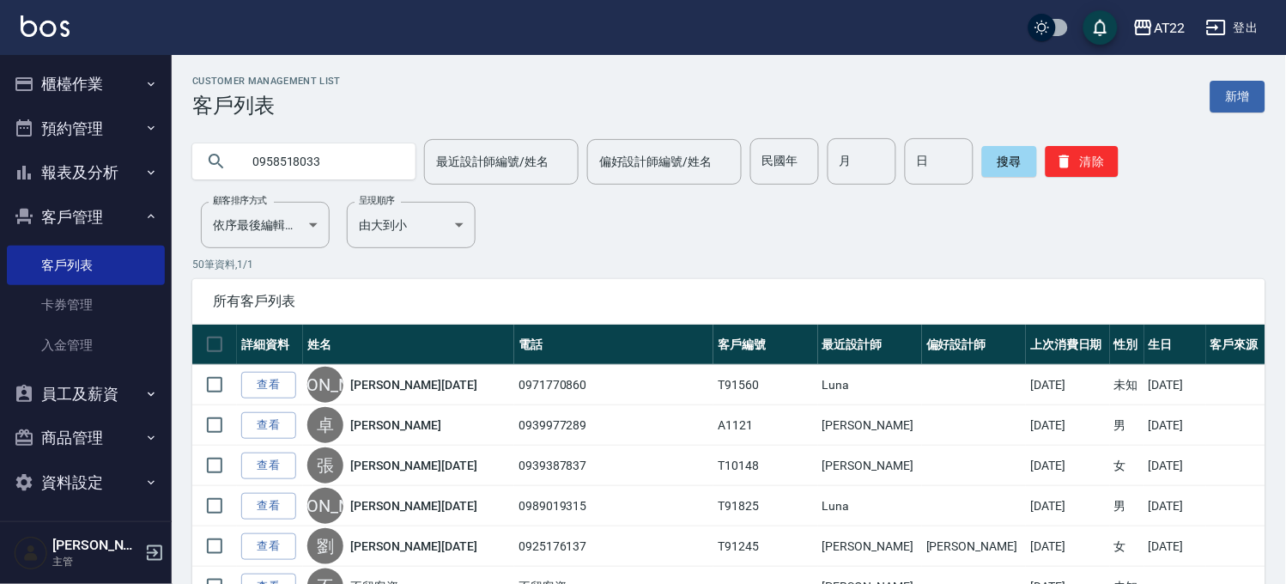
type input "0958518033"
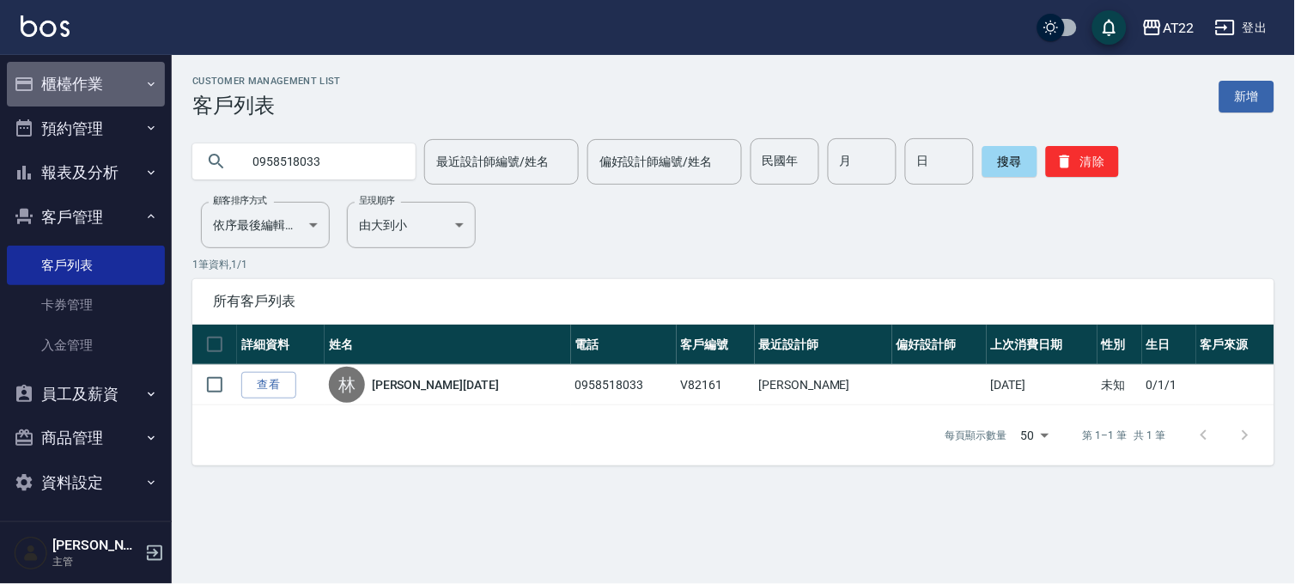
click at [88, 78] on button "櫃檯作業" at bounding box center [86, 84] width 158 height 45
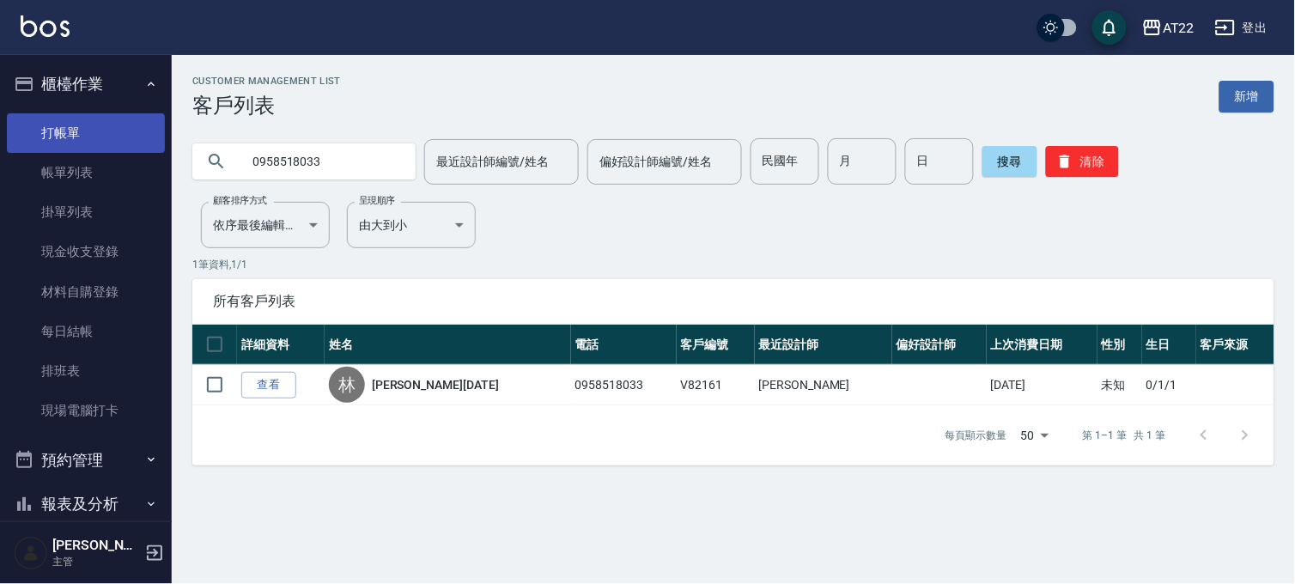
click at [69, 137] on link "打帳單" at bounding box center [86, 132] width 158 height 39
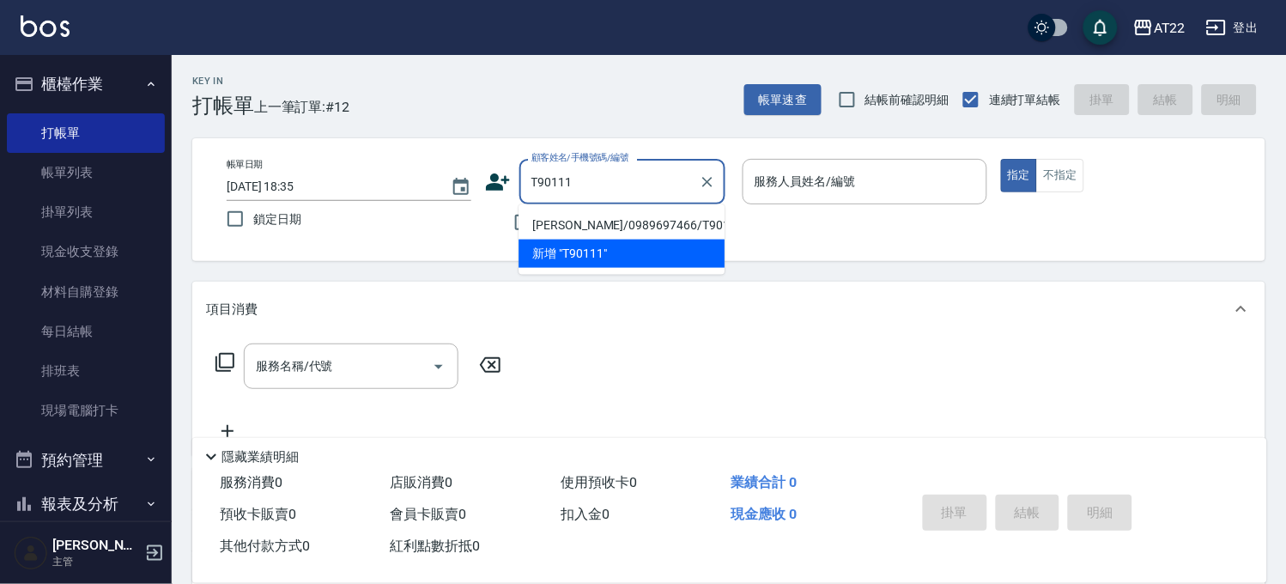
click at [595, 226] on li "陳瀚/0989697466/T90111" at bounding box center [622, 225] width 206 height 28
type input "陳瀚/0989697466/T90111"
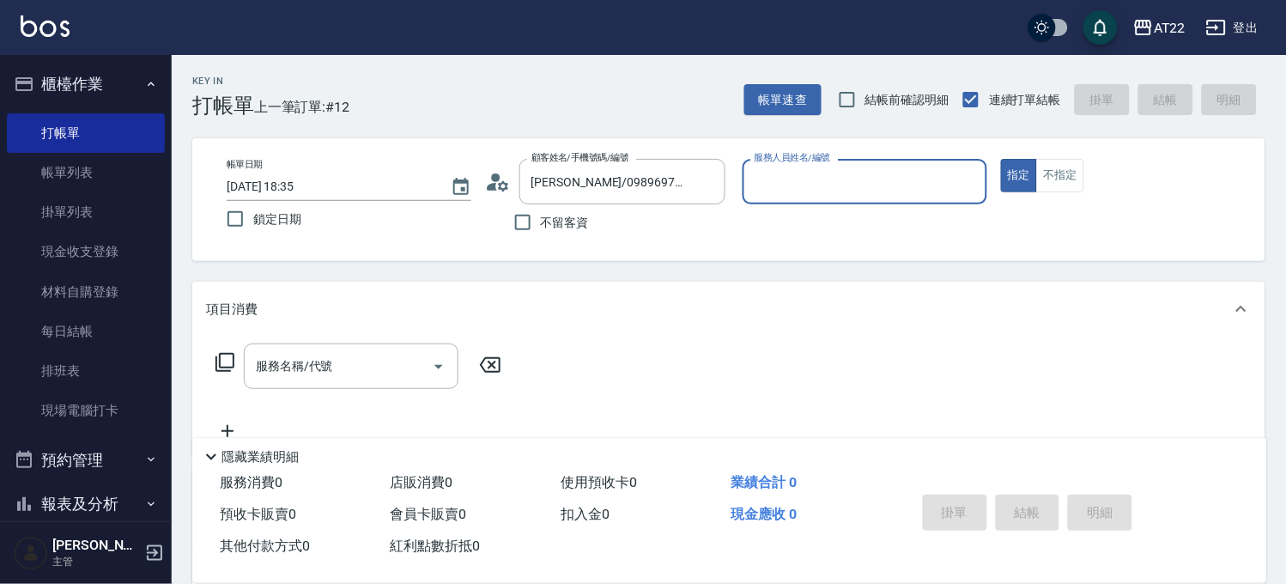
type input "Luna-15"
click at [381, 367] on input "服務名稱/代號" at bounding box center [338, 366] width 173 height 30
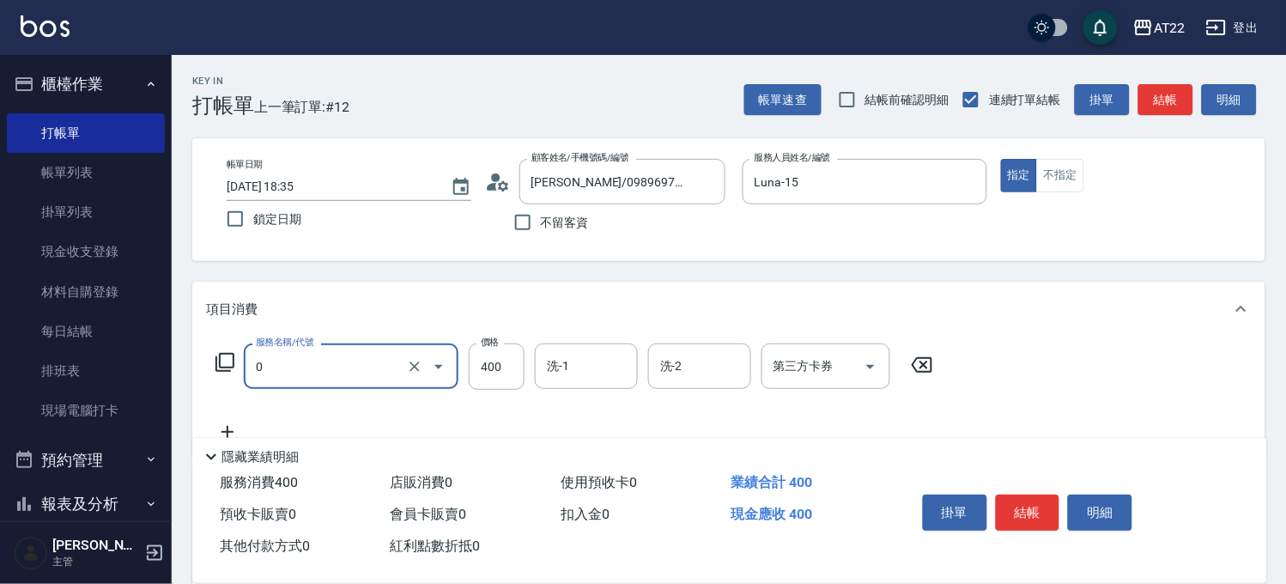
type input "有機洗髮(0)"
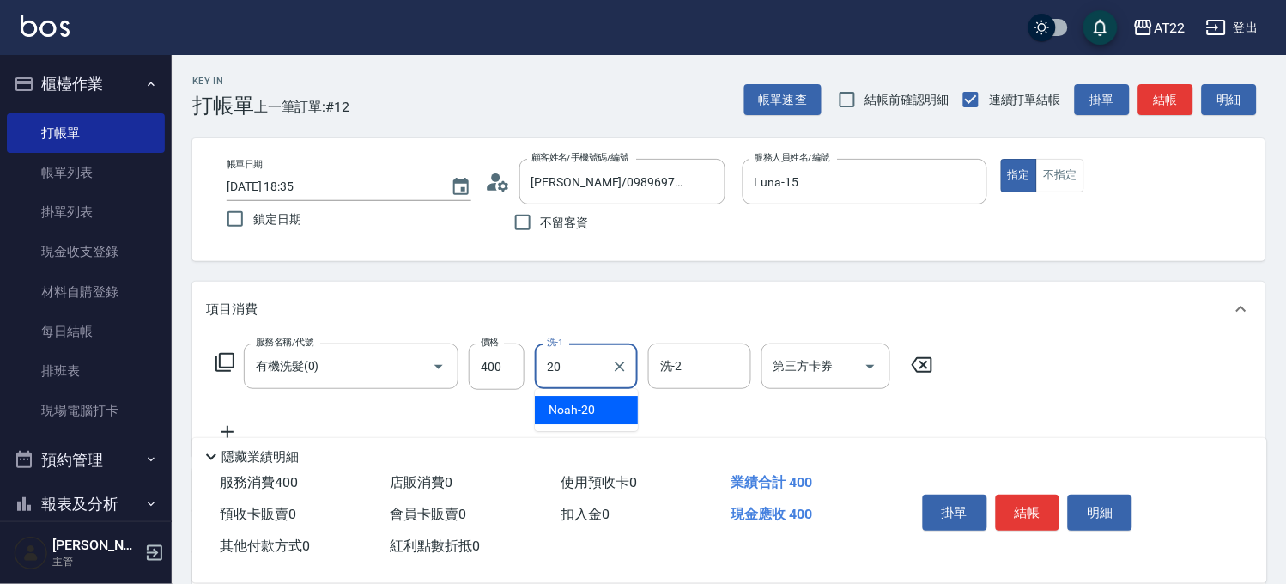
type input "Noah-20"
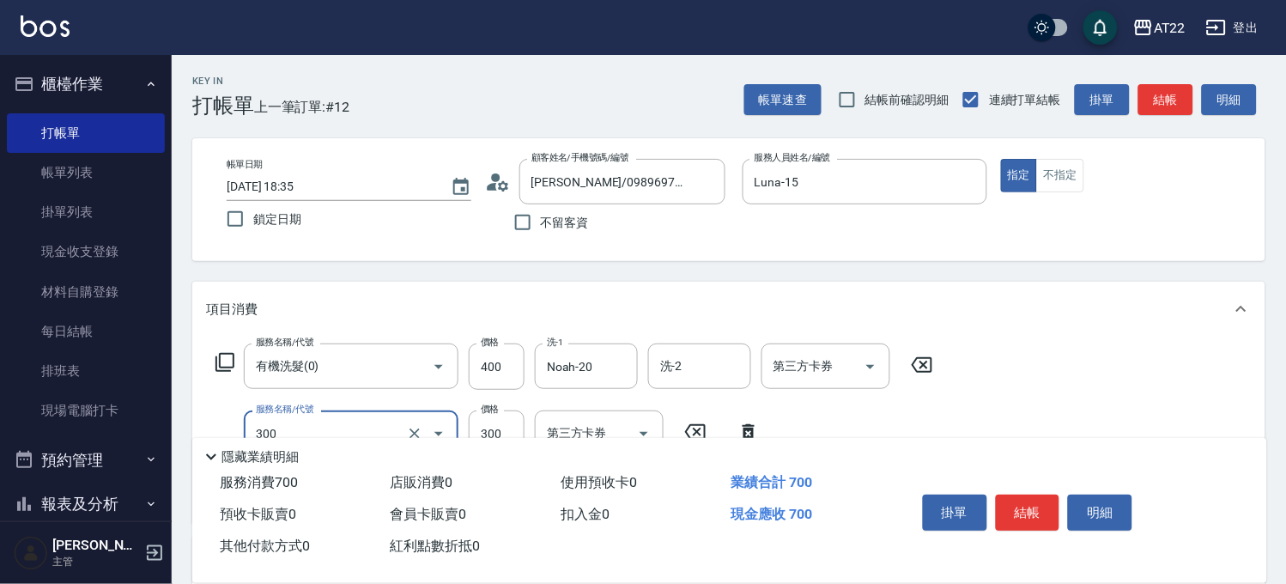
type input "剪髮(300)"
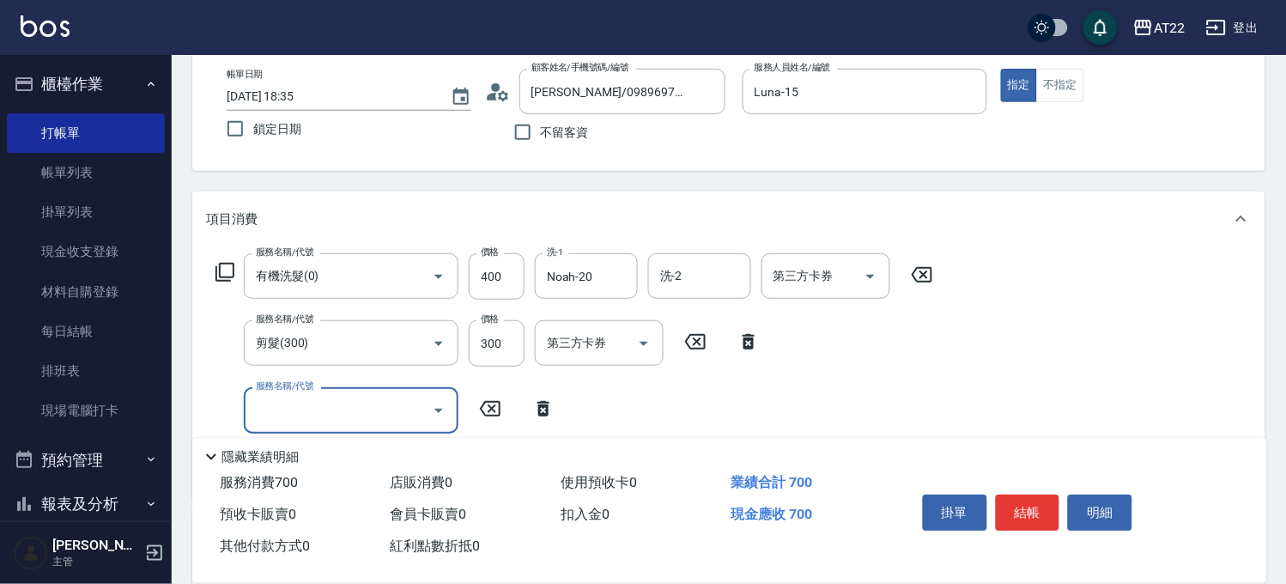
scroll to position [191, 0]
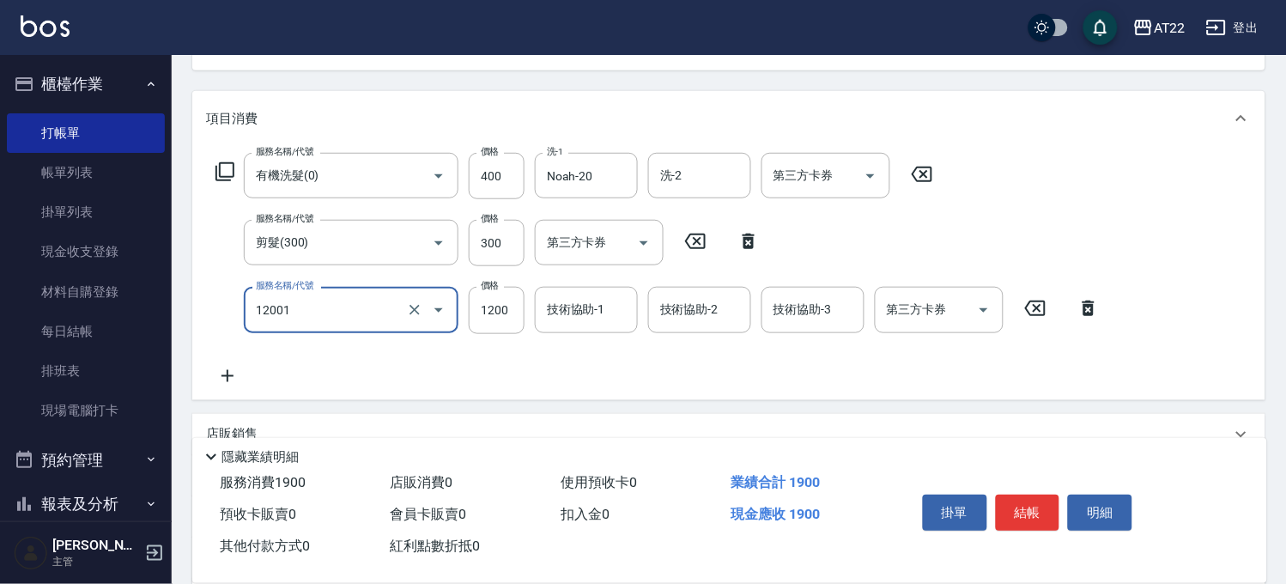
type input "燙髮S(12001)"
type input "1460"
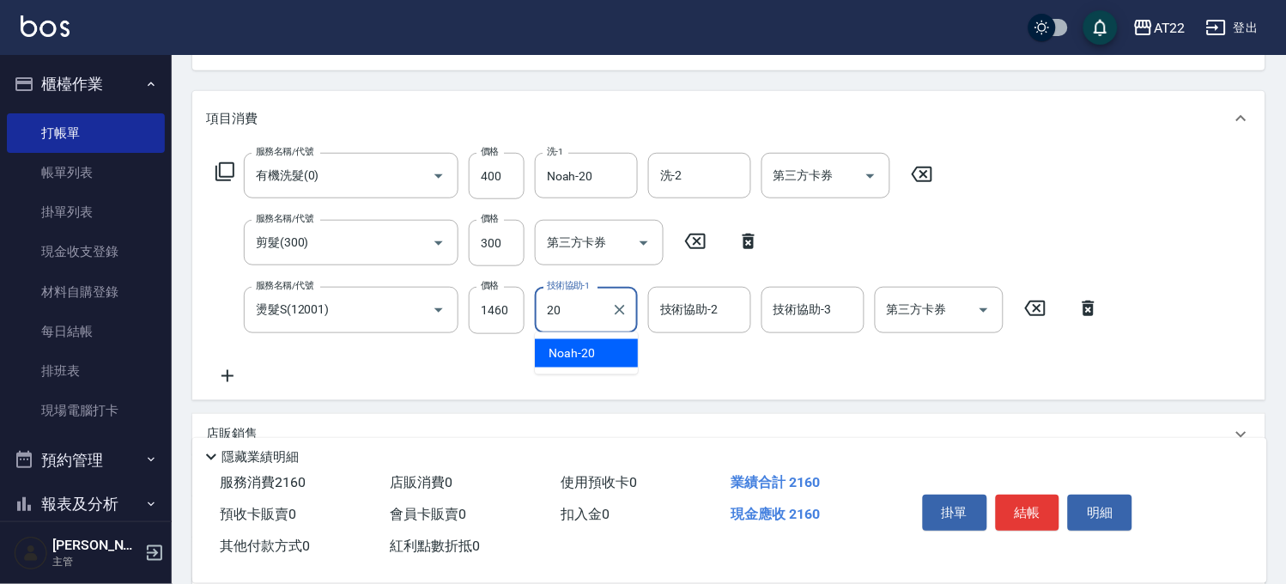
type input "Noah-20"
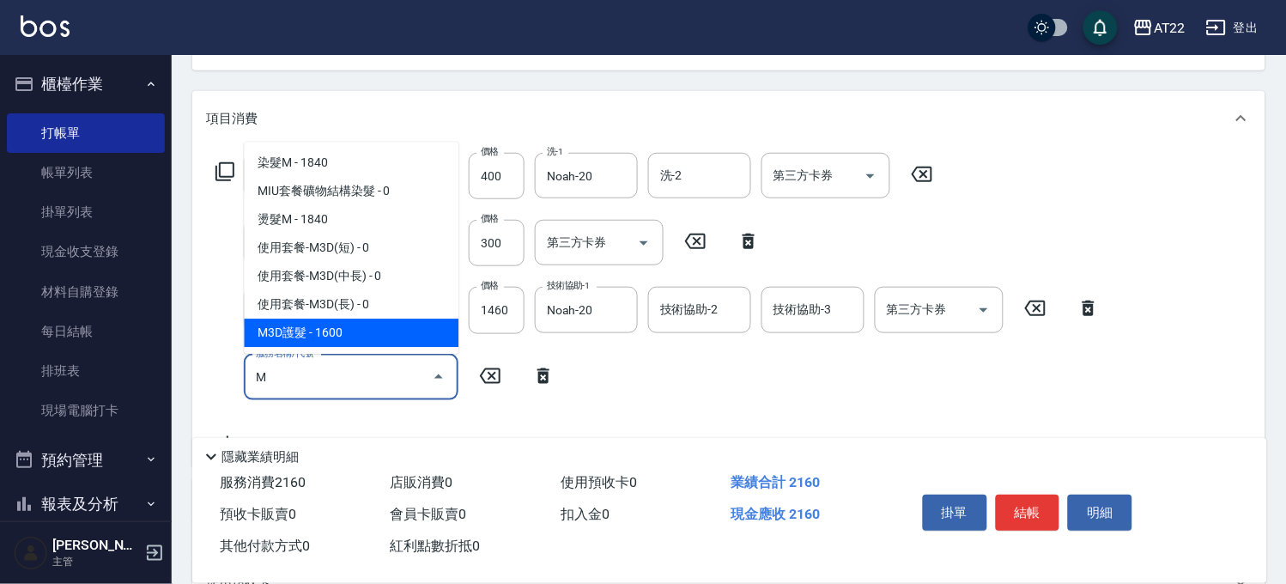
click at [330, 323] on span "M3D護髮 - 1600" at bounding box center [351, 332] width 215 height 28
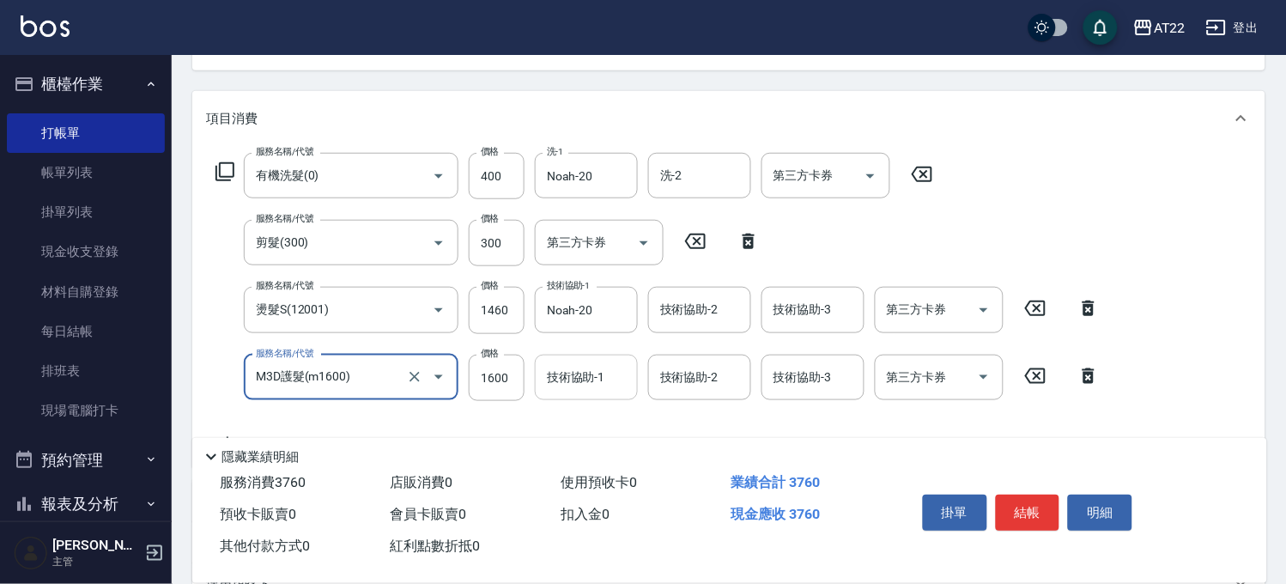
type input "M3D護髮(m1600)"
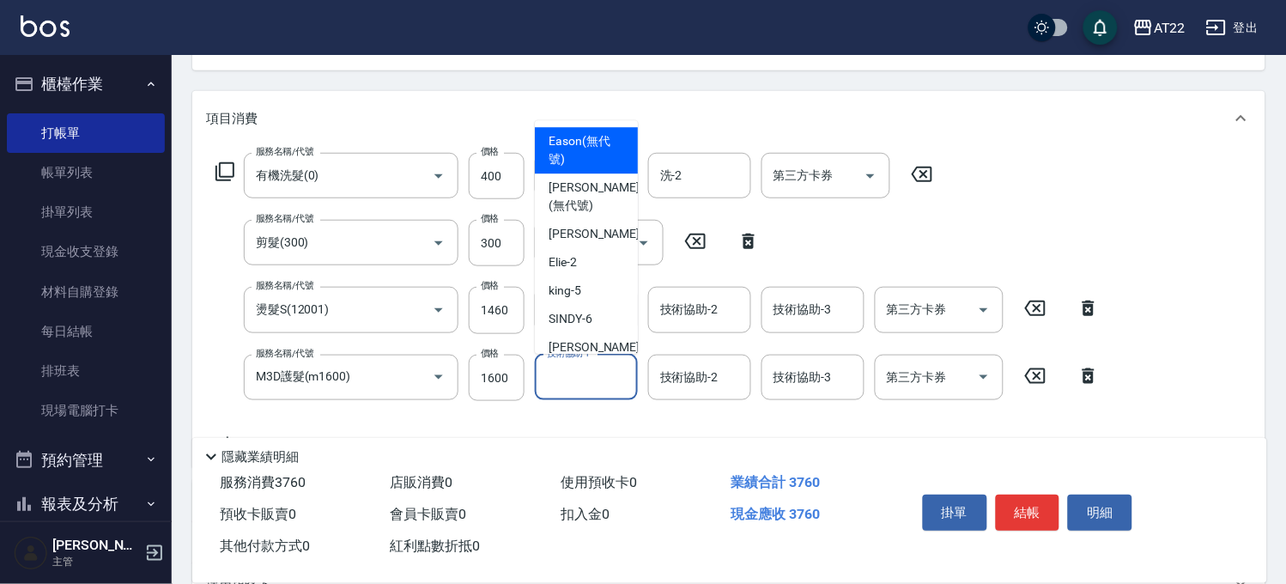
click at [565, 384] on input "技術協助-1" at bounding box center [587, 377] width 88 height 30
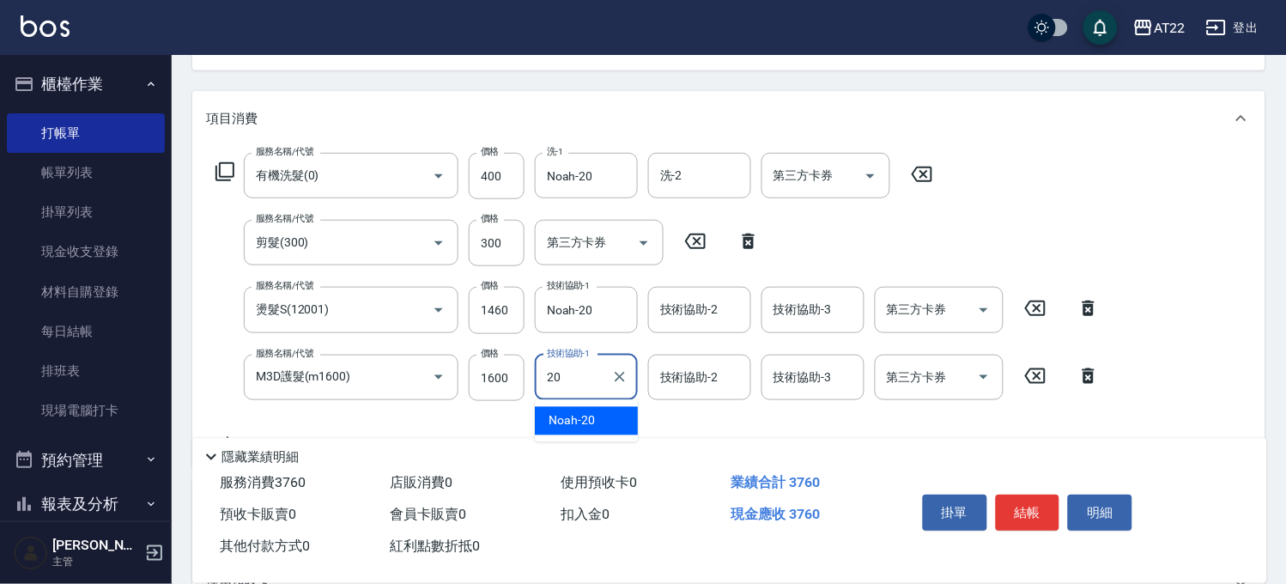
type input "Noah-20"
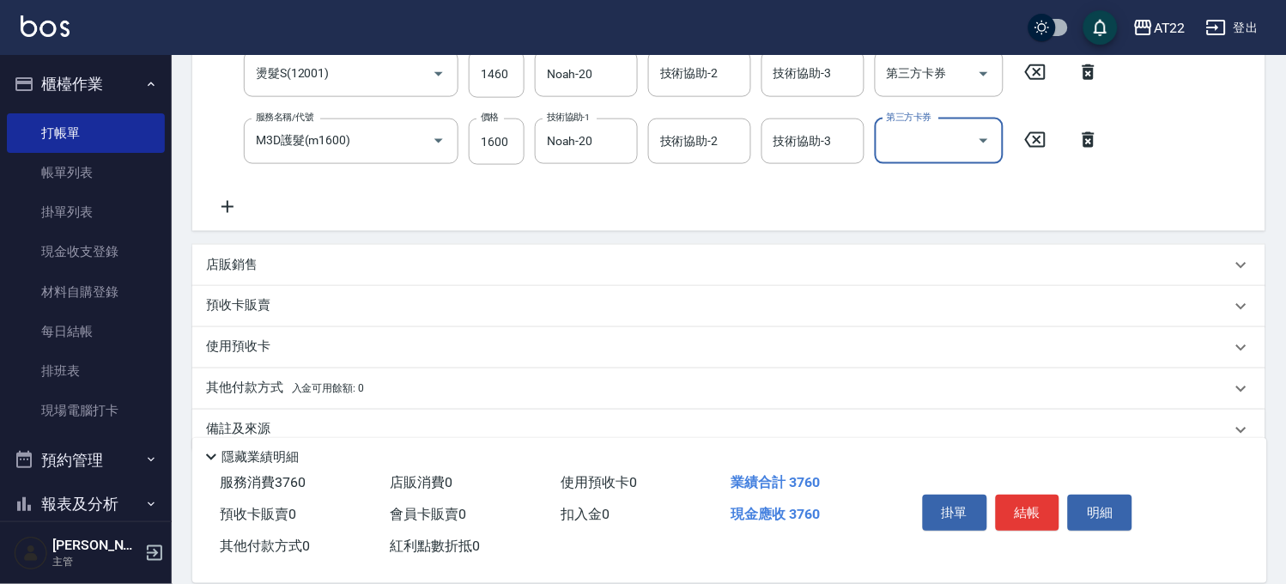
scroll to position [456, 0]
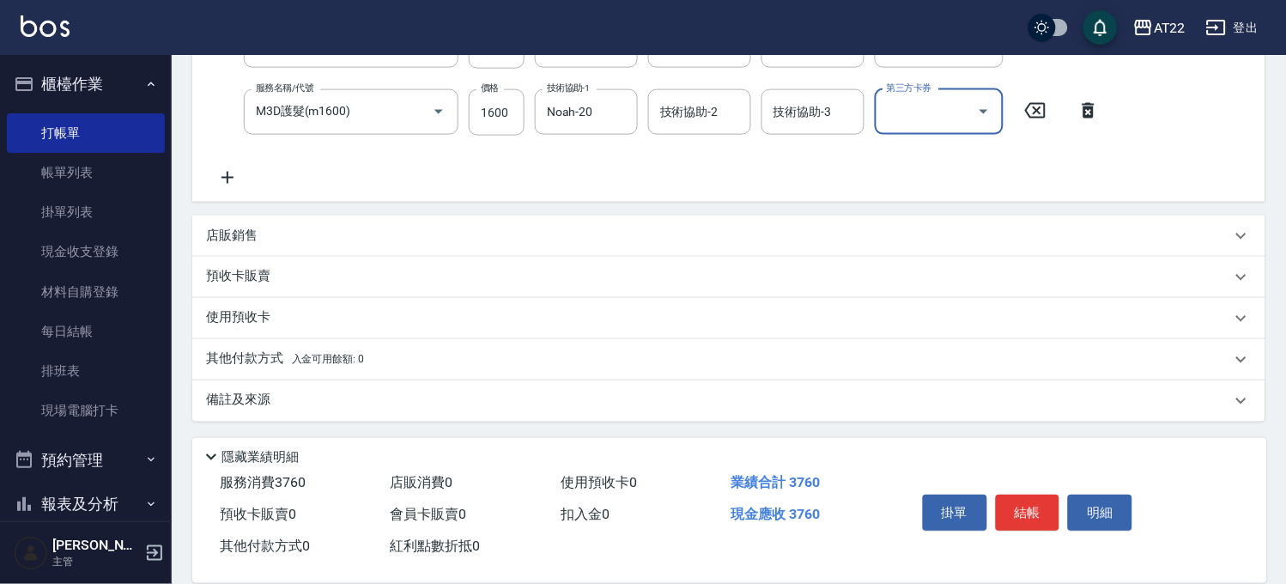
click at [268, 215] on div "店販銷售 服務人員姓名/編號 服務人員姓名/編號 商品代號/名稱 商品代號/名稱" at bounding box center [728, 235] width 1073 height 41
click at [277, 227] on div "店販銷售" at bounding box center [718, 236] width 1025 height 18
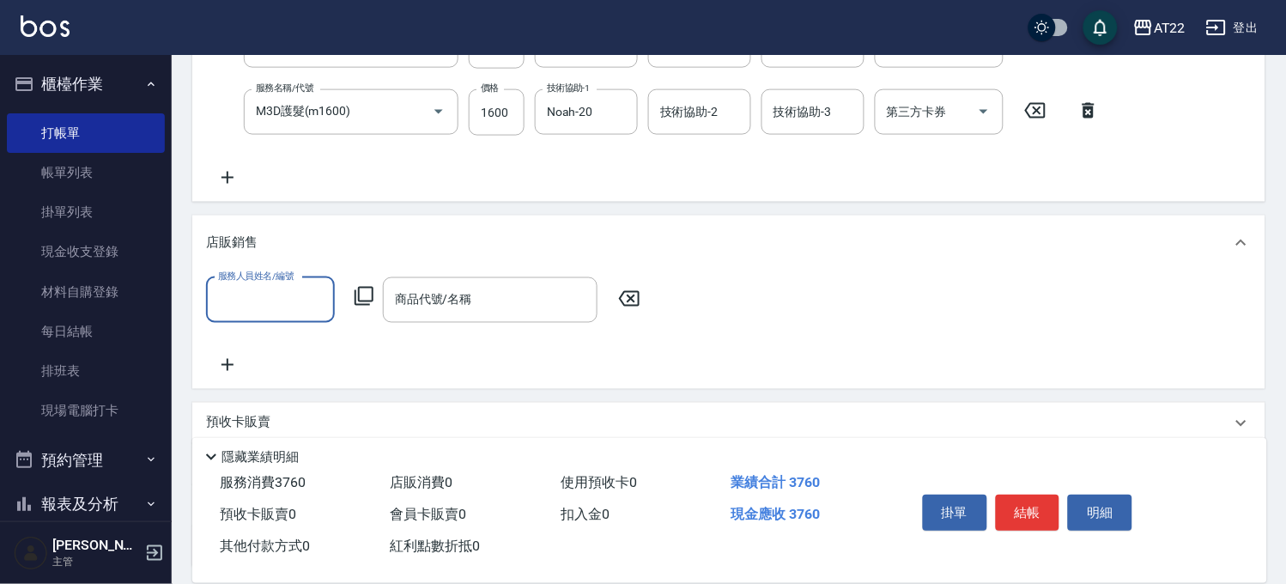
scroll to position [0, 0]
type input "Miu-10"
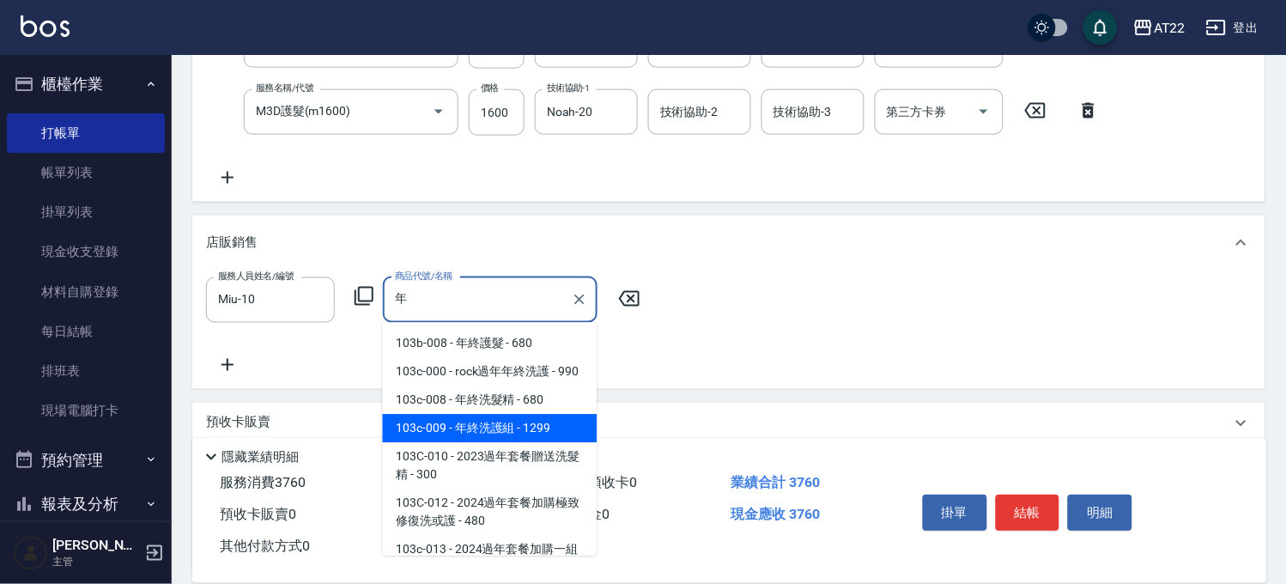
click at [415, 434] on span "103c-009 - 年終洗護組 - 1299" at bounding box center [490, 429] width 215 height 28
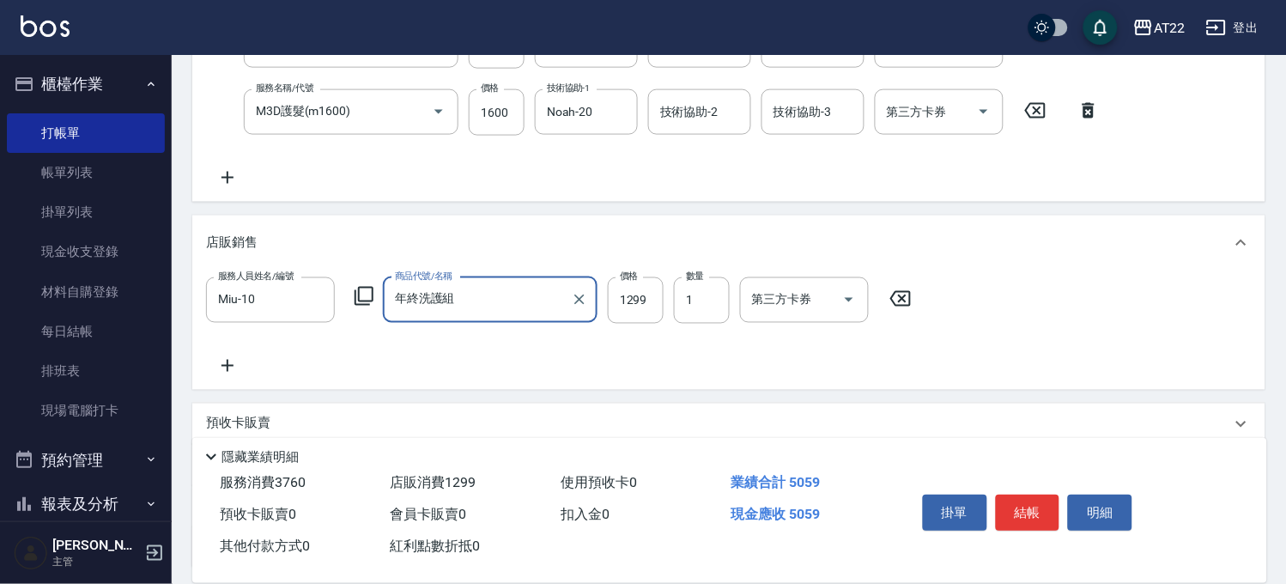
type input "年終洗護組"
click at [635, 279] on label "價格" at bounding box center [629, 276] width 18 height 13
click at [635, 279] on input "1299" at bounding box center [636, 300] width 56 height 46
type input "1399"
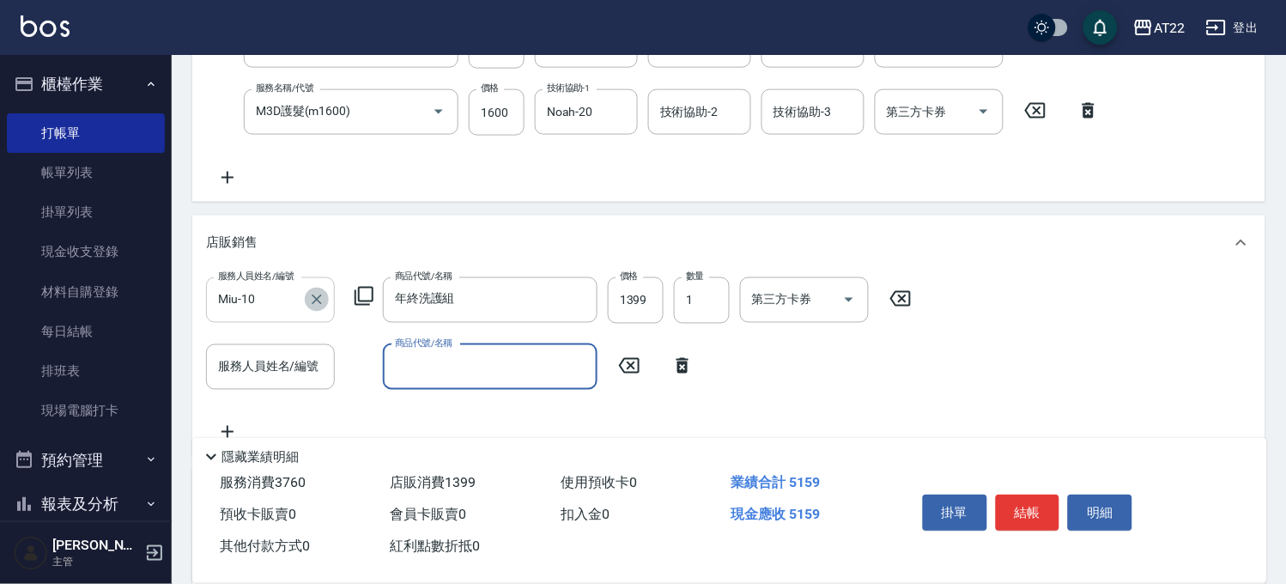
click at [323, 293] on icon "Clear" at bounding box center [316, 299] width 17 height 17
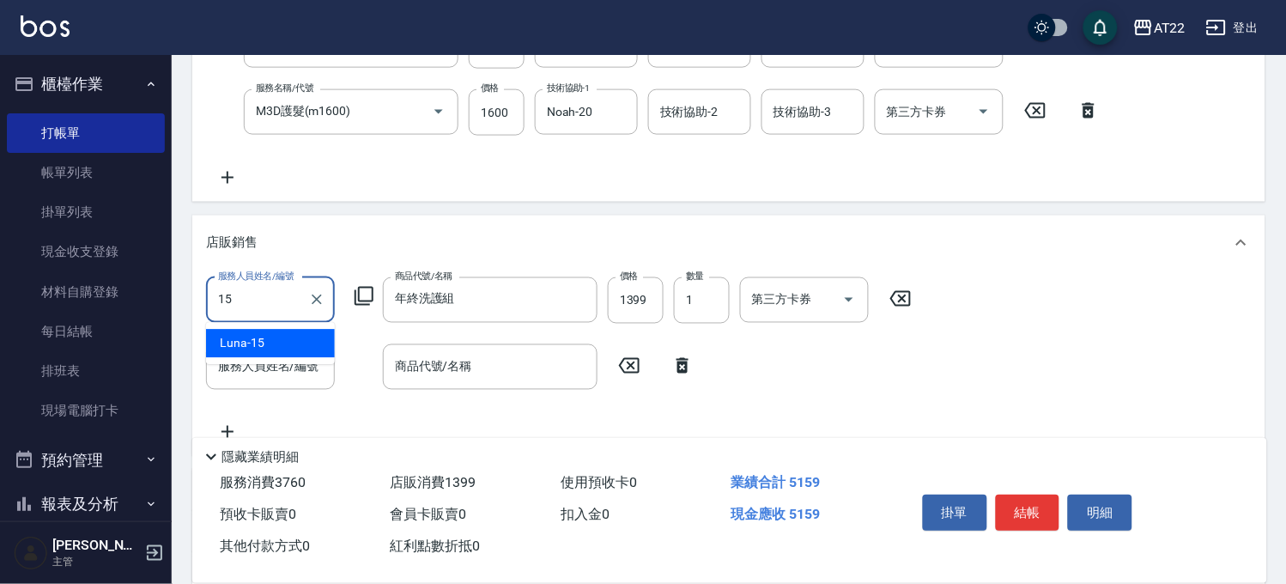
type input "Luna-15"
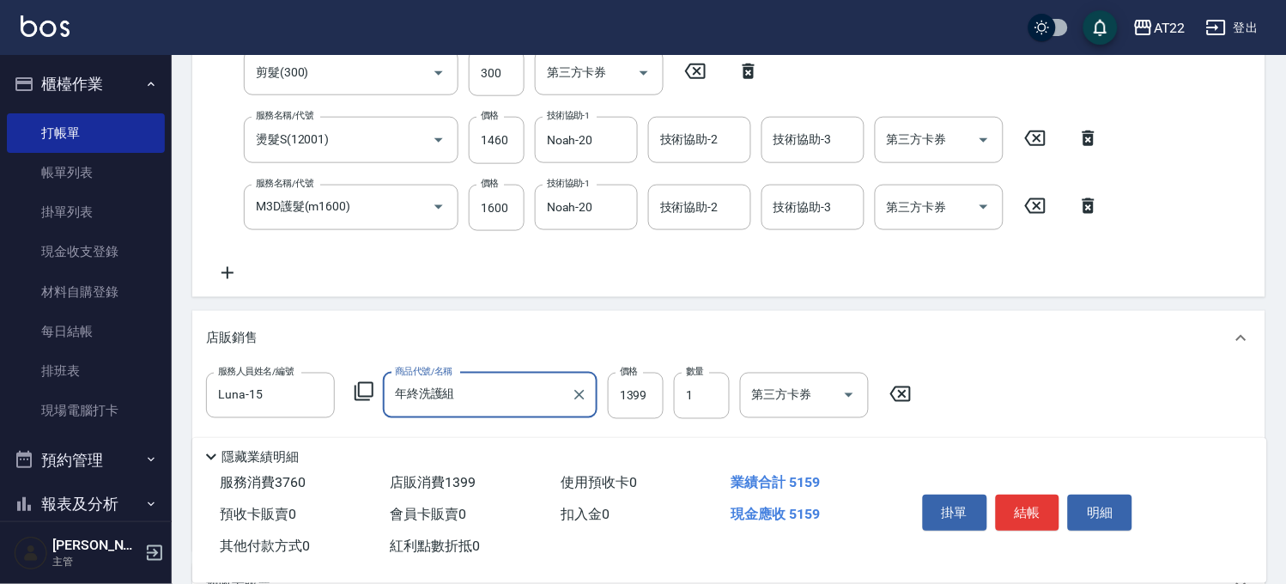
scroll to position [646, 0]
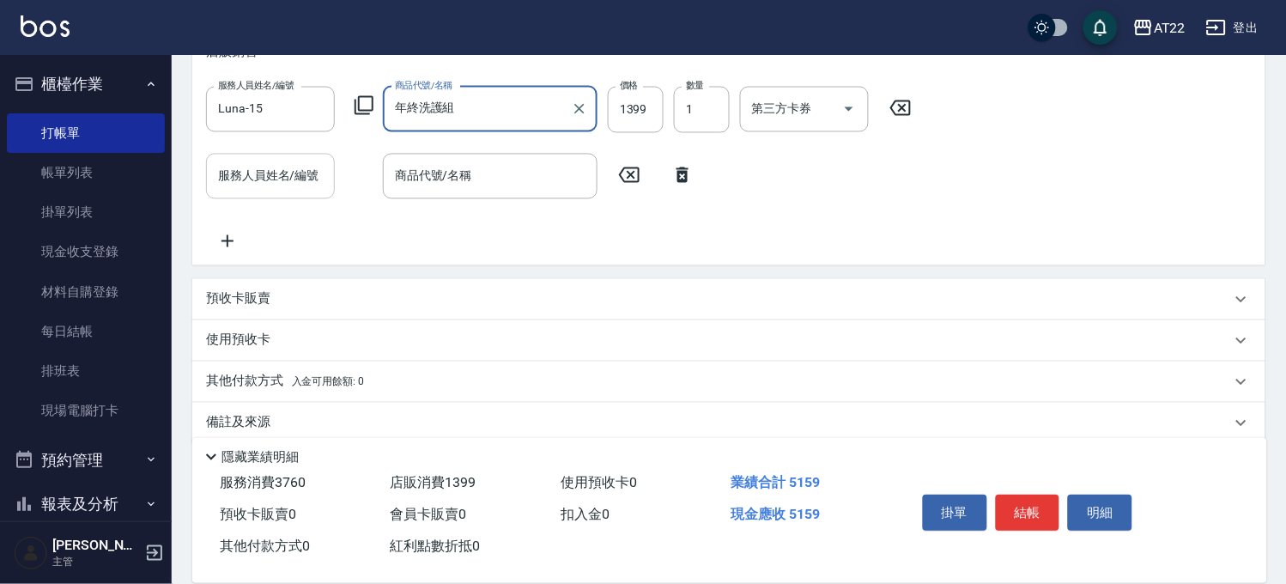
click at [285, 178] on input "服務人員姓名/編號" at bounding box center [270, 176] width 113 height 30
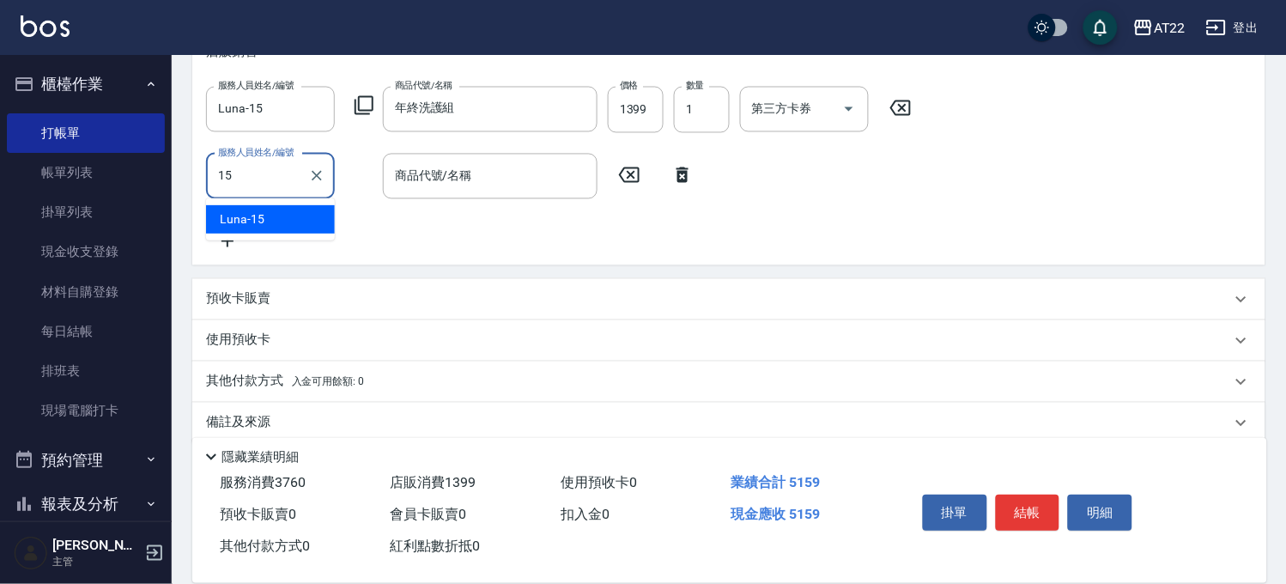
type input "Luna-15"
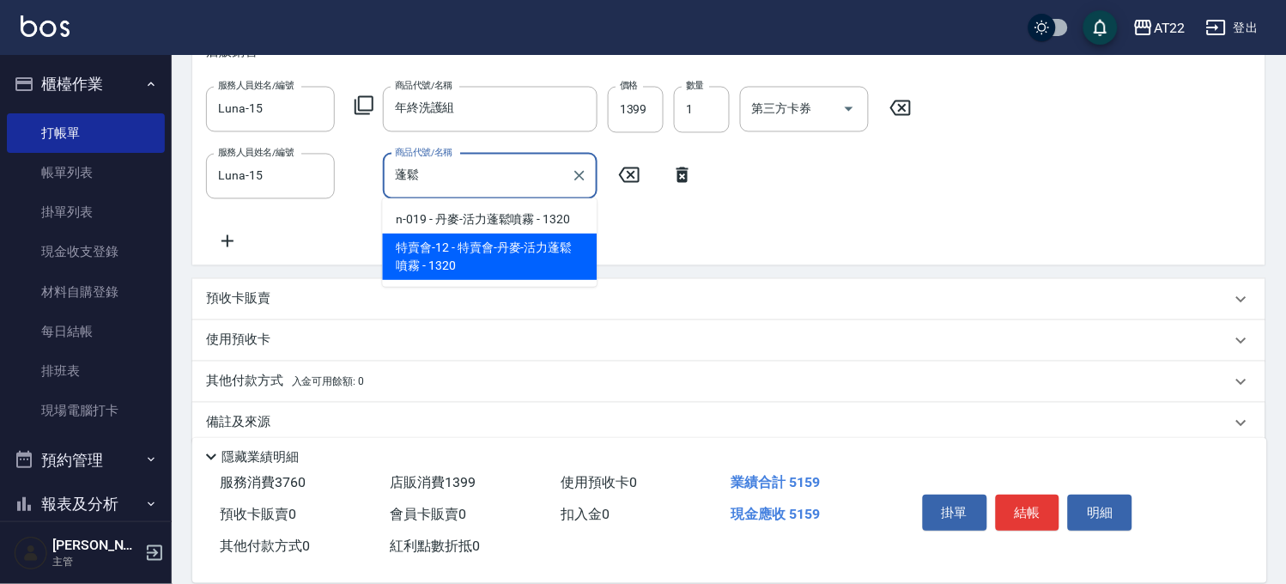
click at [486, 250] on span "特賣會-12 - 特賣會-丹麥-活力蓬鬆噴霧 - 1320" at bounding box center [490, 256] width 215 height 46
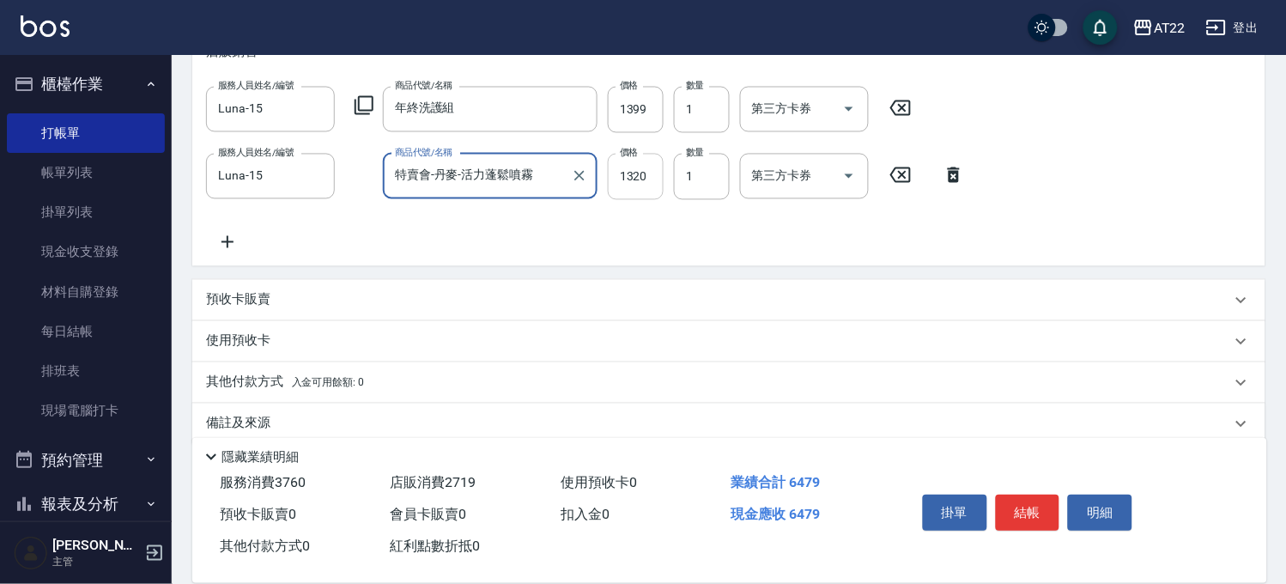
type input "特賣會-丹麥-活力蓬鬆噴霧"
click at [641, 183] on input "1320" at bounding box center [636, 177] width 56 height 46
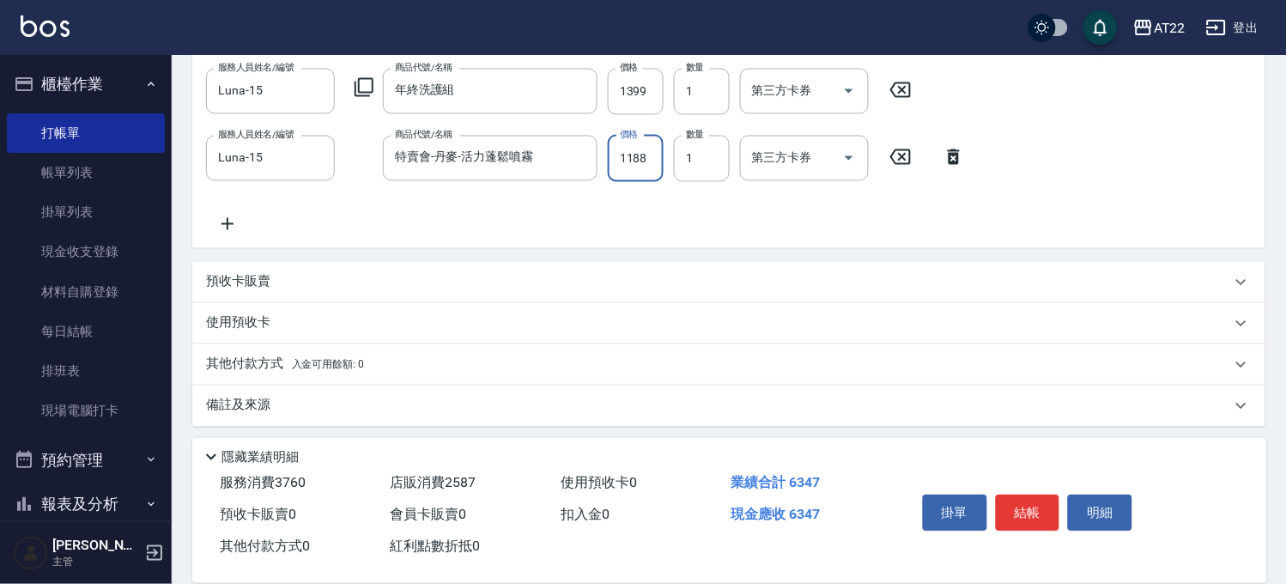
scroll to position [670, 0]
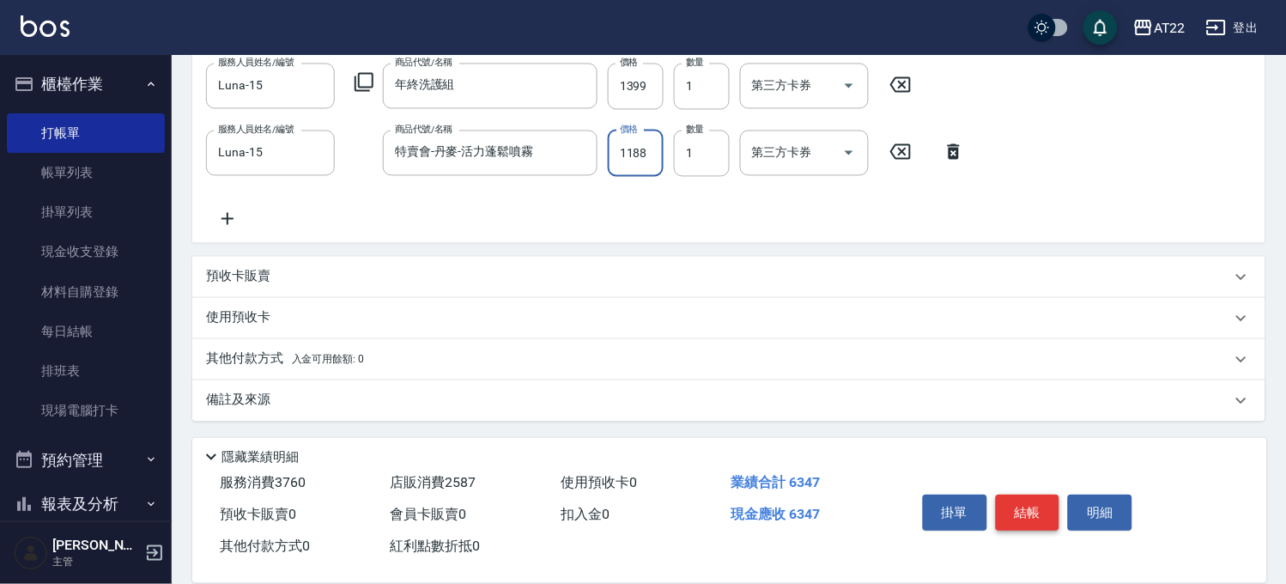
type input "1188"
click at [1014, 494] on button "結帳" at bounding box center [1028, 512] width 64 height 36
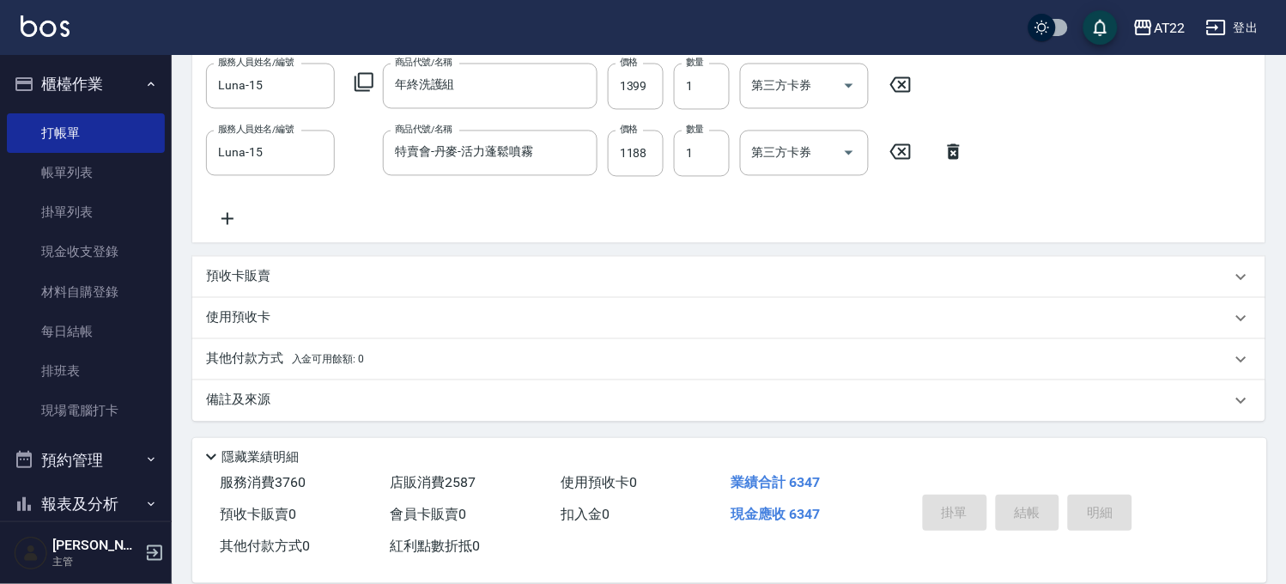
type input "2025/08/21 18:39"
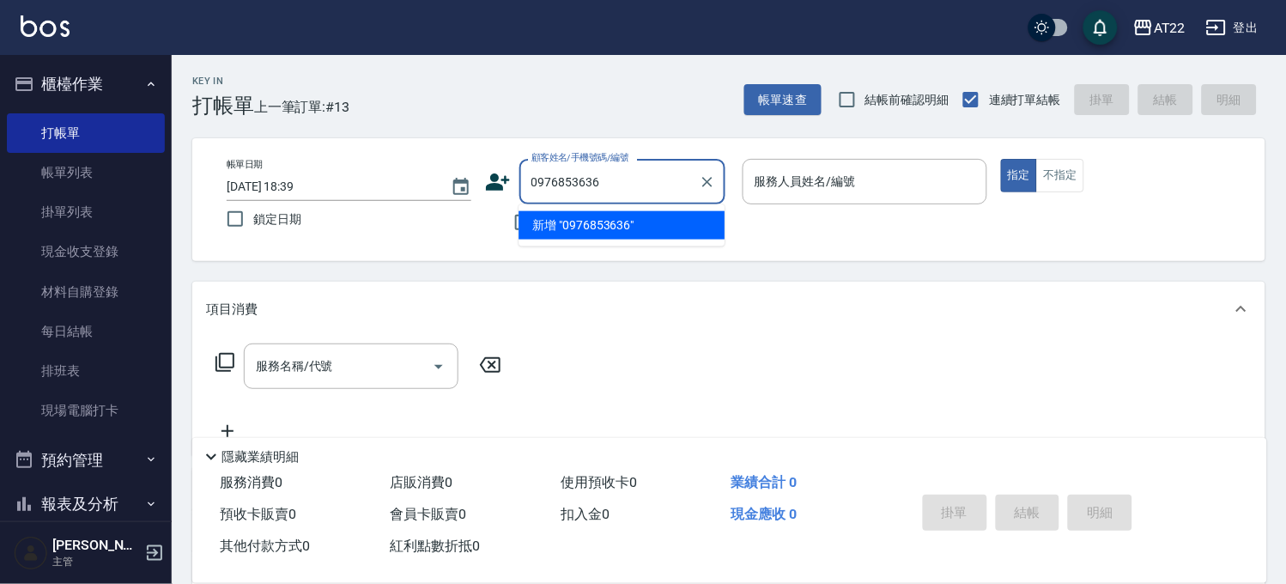
click at [616, 233] on li "新增 "0976853636"" at bounding box center [622, 225] width 206 height 28
type input "0976853636"
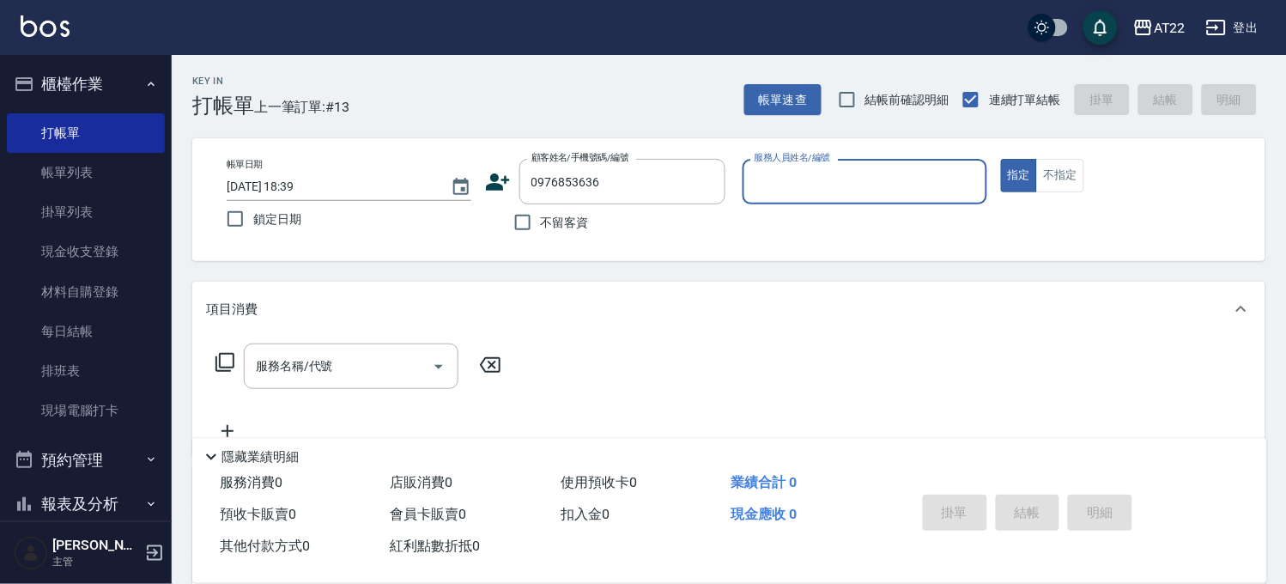
click at [500, 180] on icon at bounding box center [498, 182] width 26 height 26
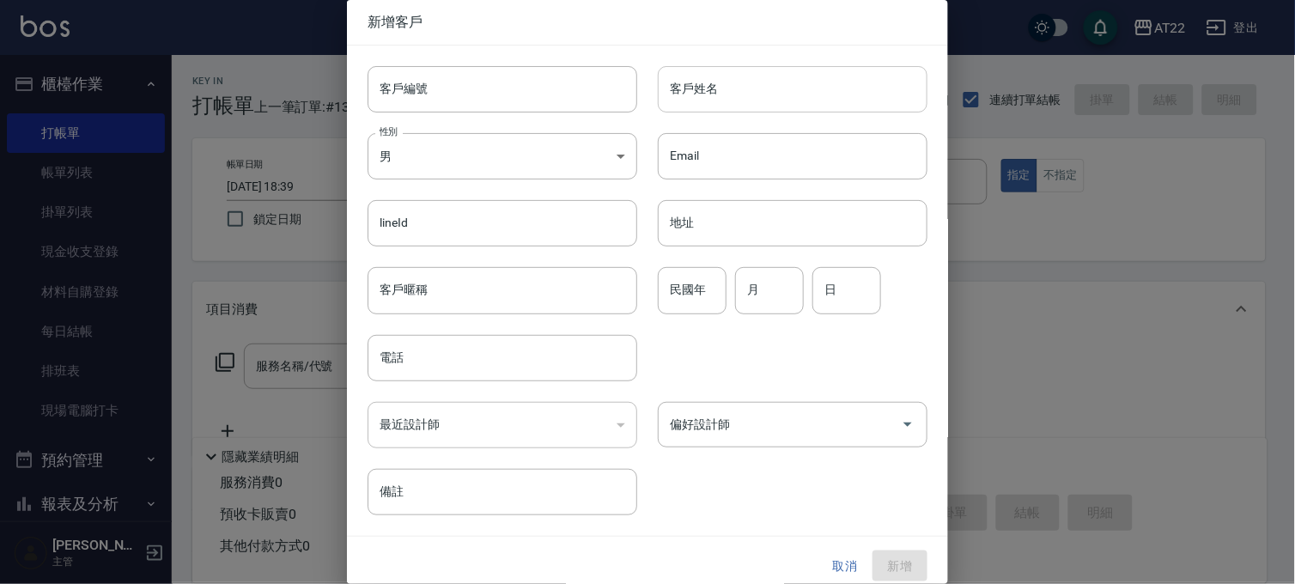
type input "0976853636"
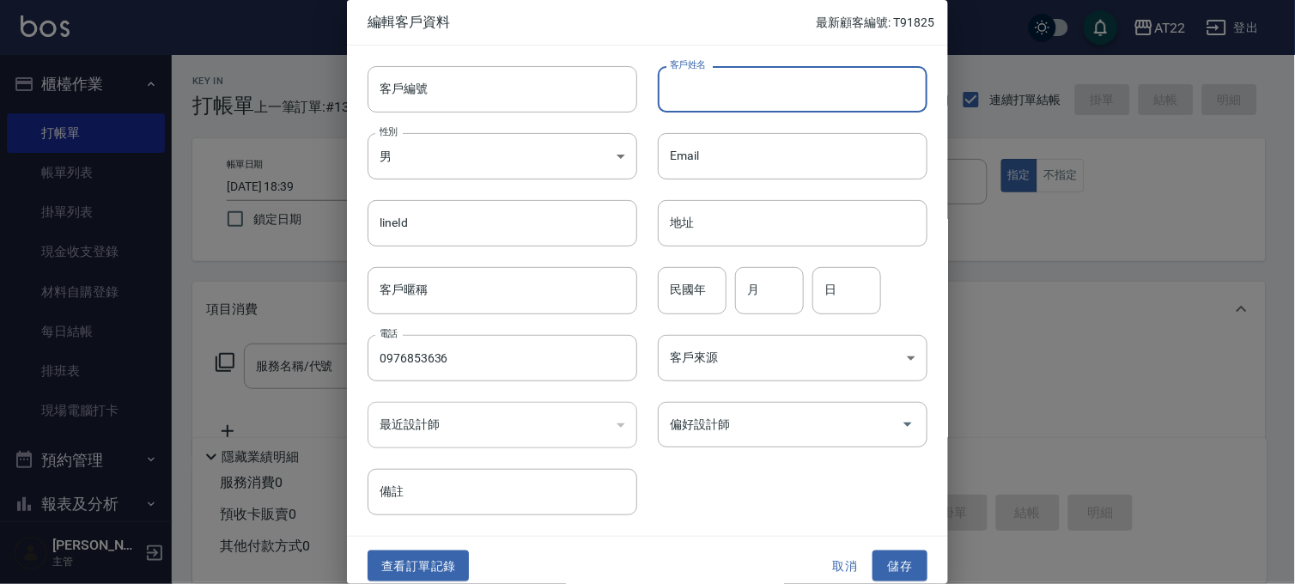
click at [709, 80] on input "客戶姓名" at bounding box center [793, 89] width 270 height 46
type input "[PERSON_NAME]"
click at [709, 279] on input "民國年" at bounding box center [692, 290] width 69 height 46
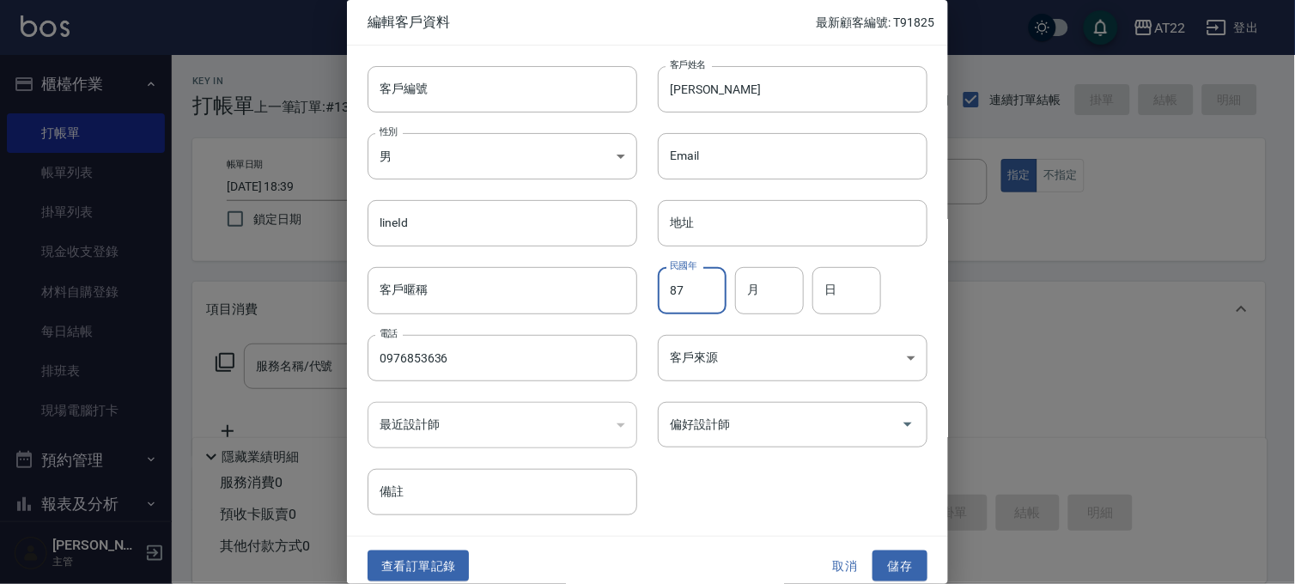
type input "87"
type input "12"
type input "15"
click at [905, 559] on button "儲存" at bounding box center [899, 566] width 55 height 32
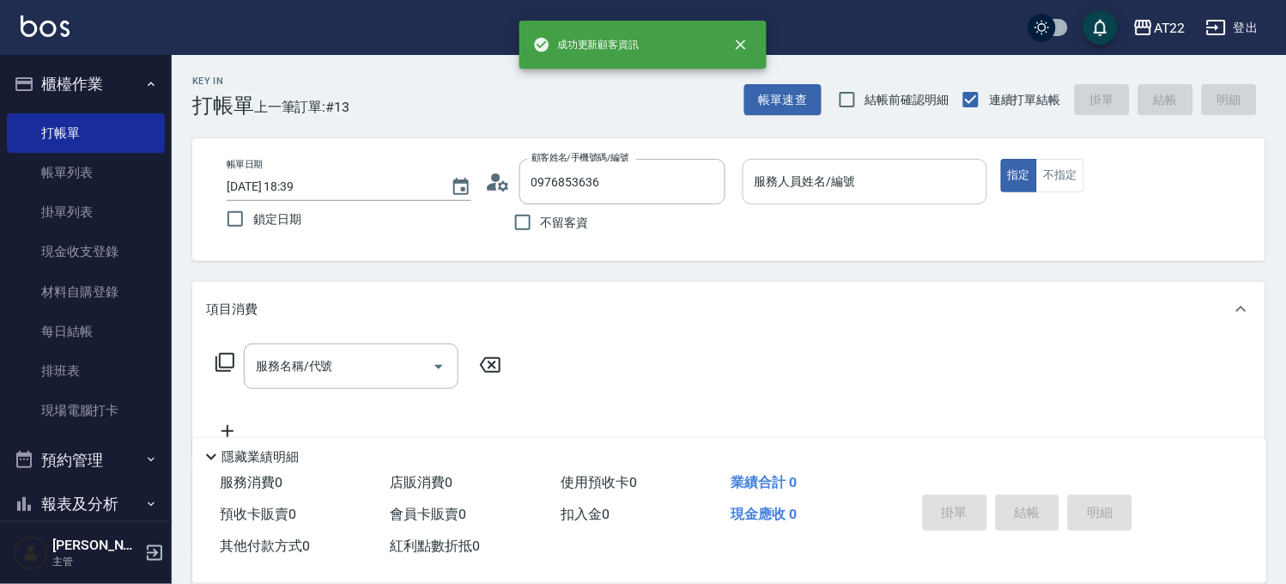
click at [825, 194] on input "服務人員姓名/編號" at bounding box center [864, 182] width 229 height 30
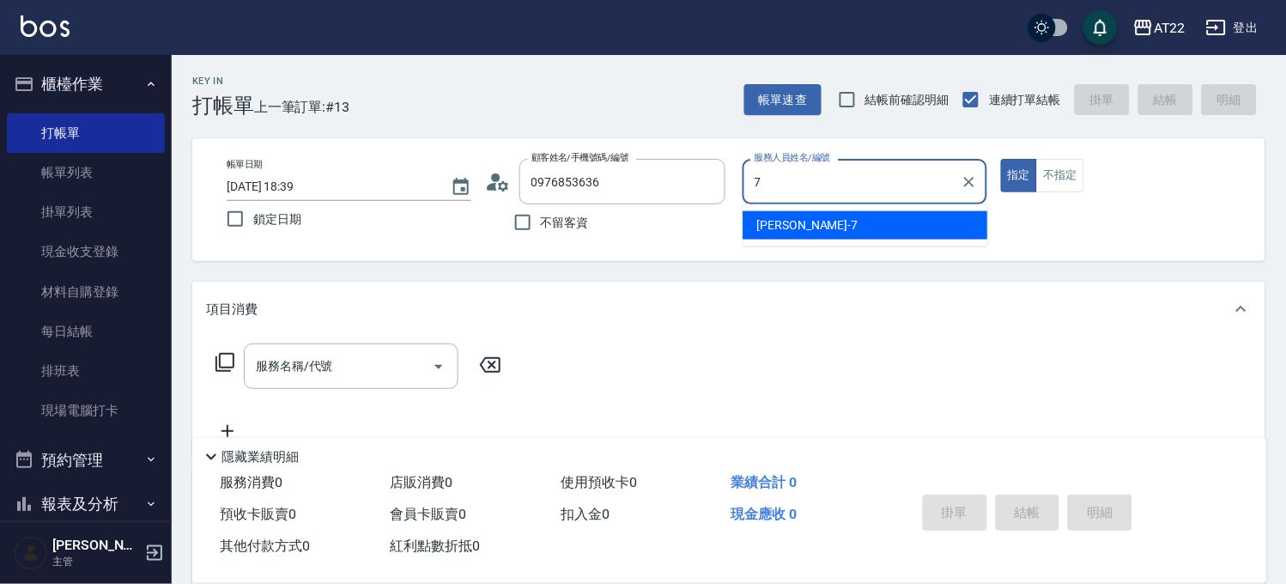
type input "Allen-7"
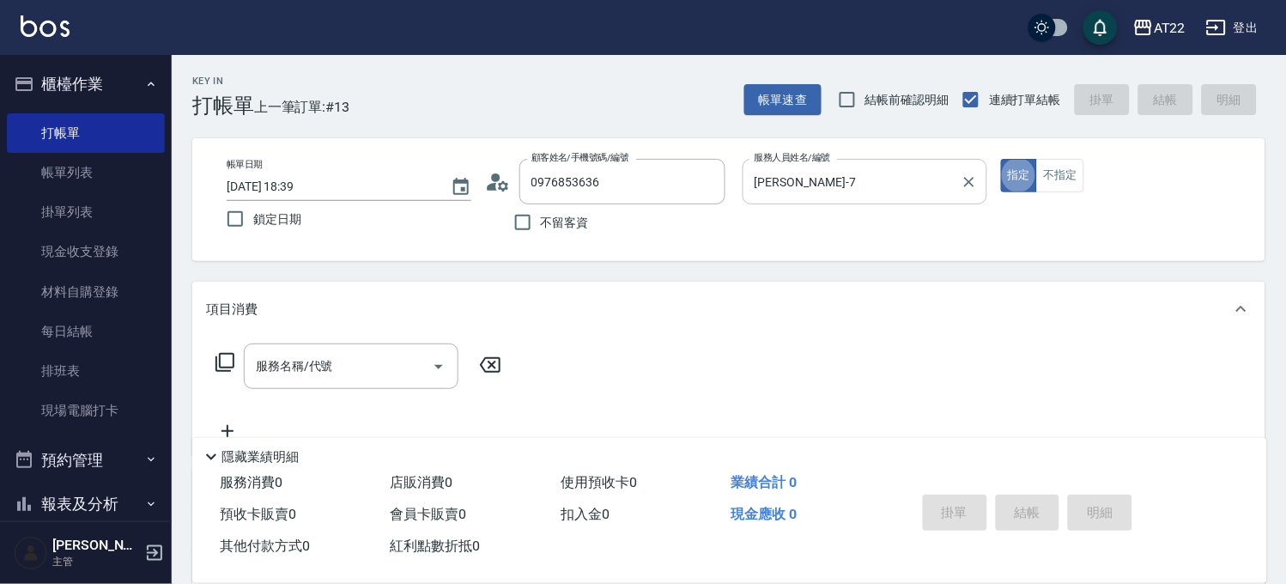
type button "true"
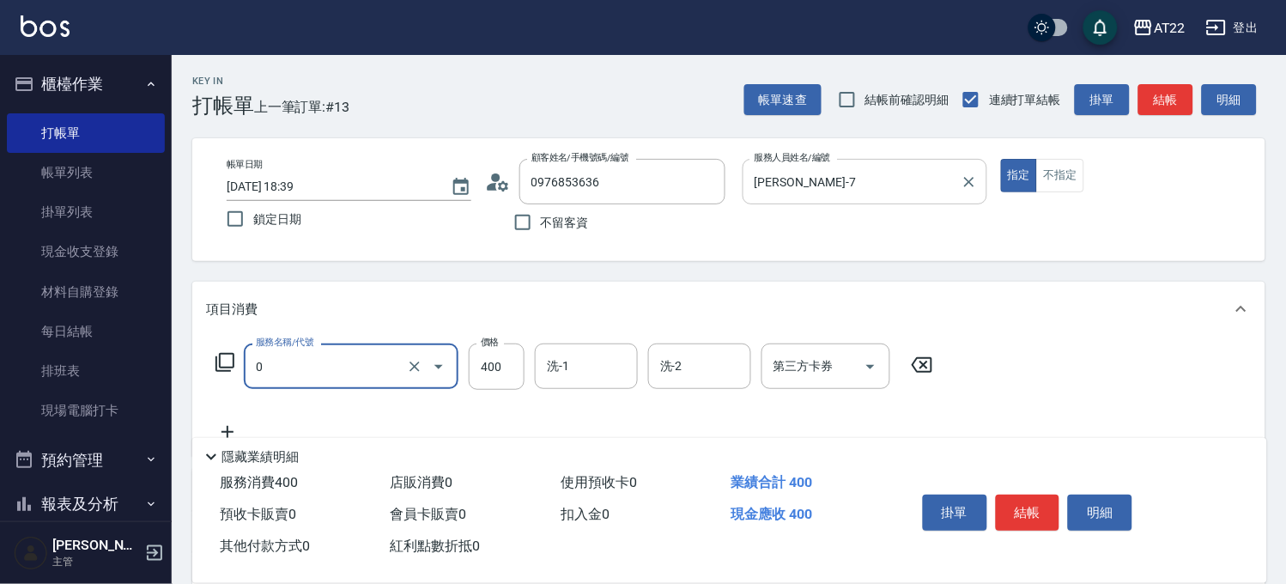
type input "有機洗髮(0)"
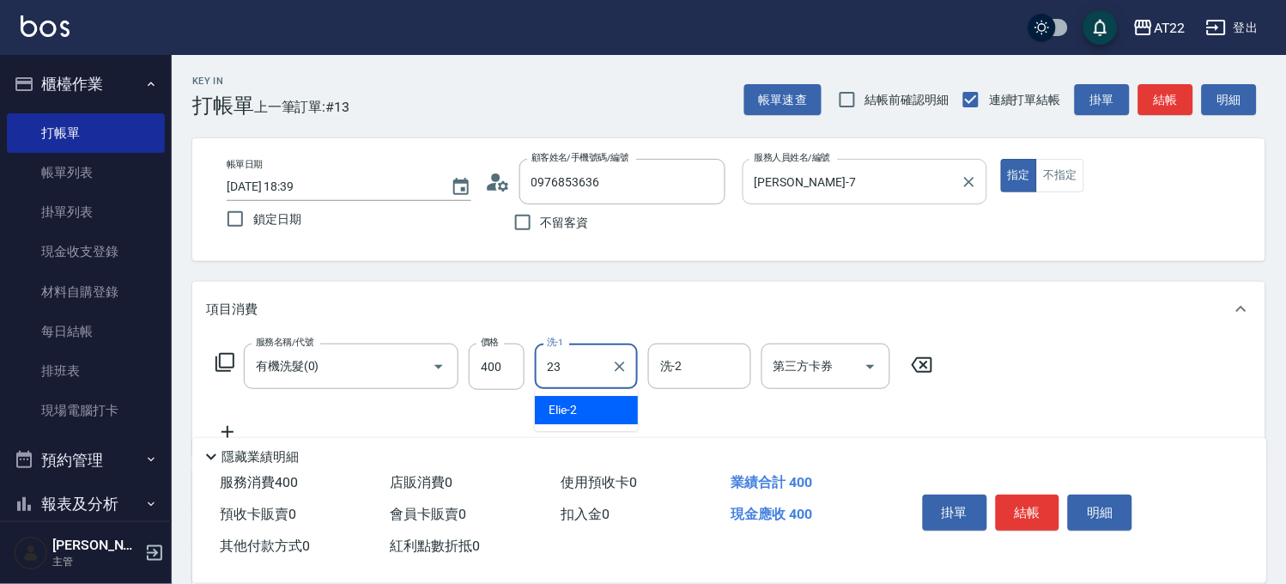
type input "Yuri-23"
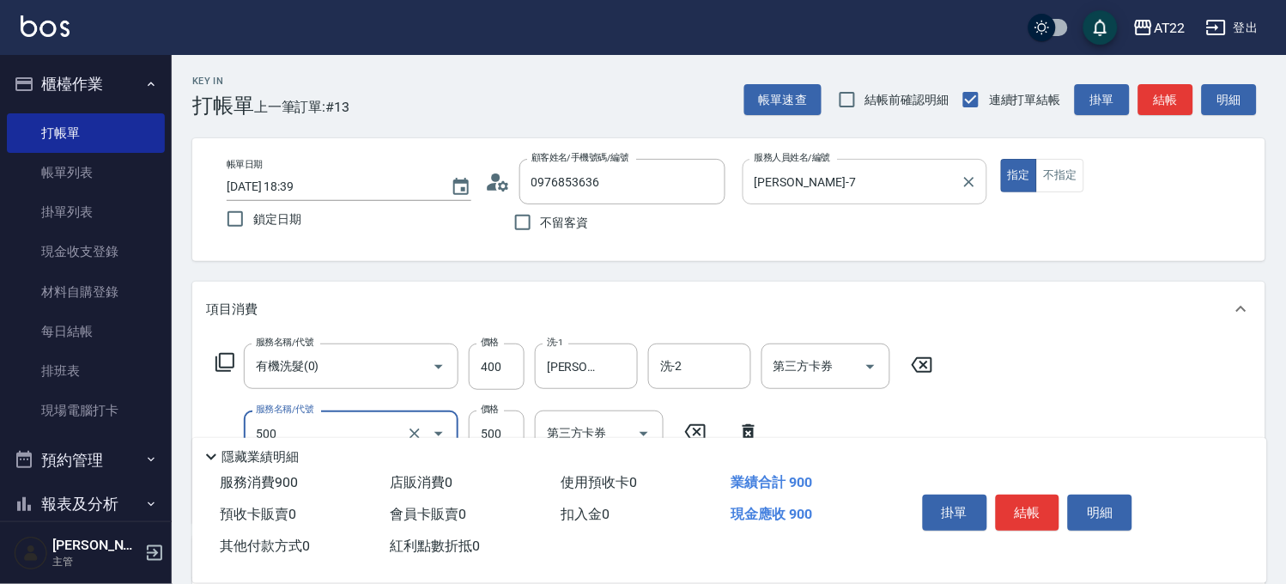
type input "剪髮(500)"
type input "700"
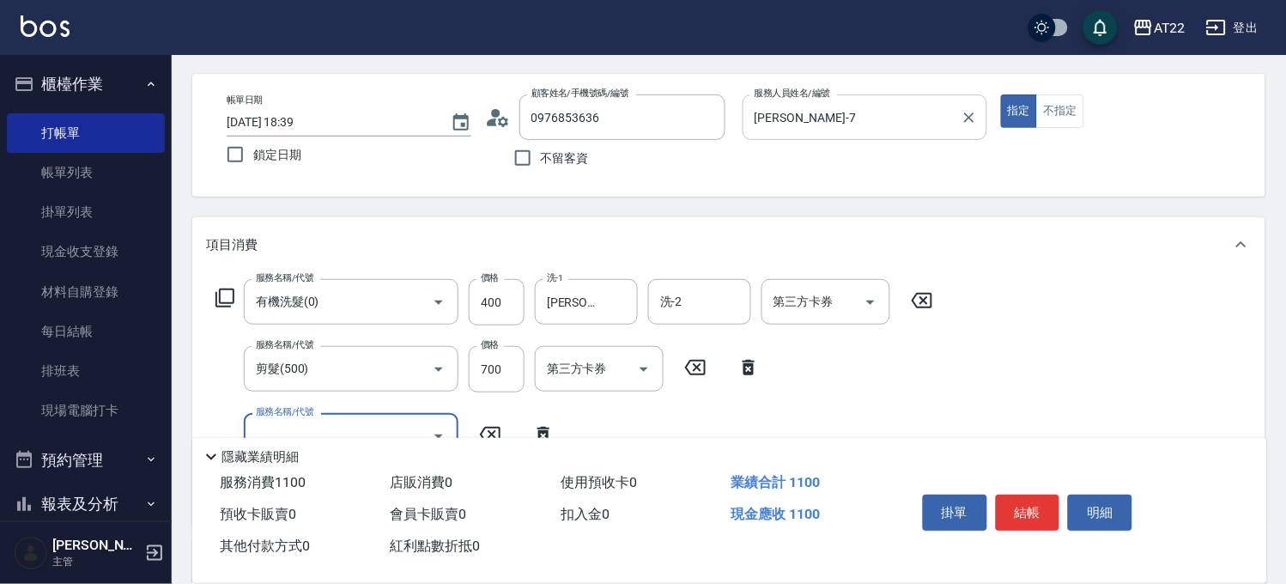
scroll to position [95, 0]
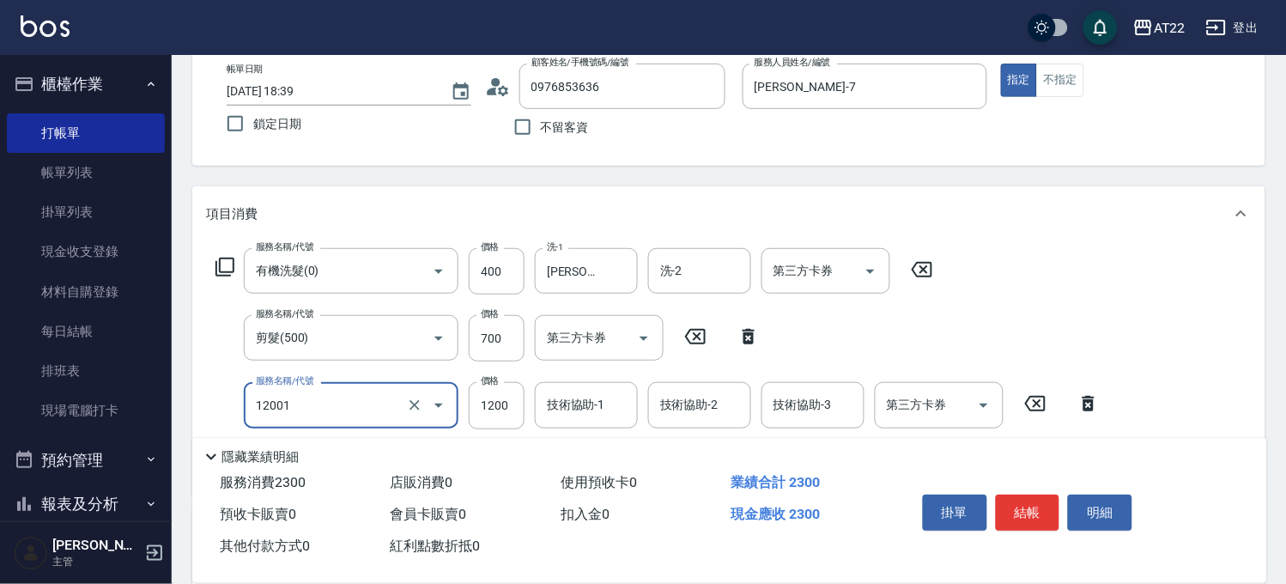
type input "燙髮S(12001)"
type input "1600"
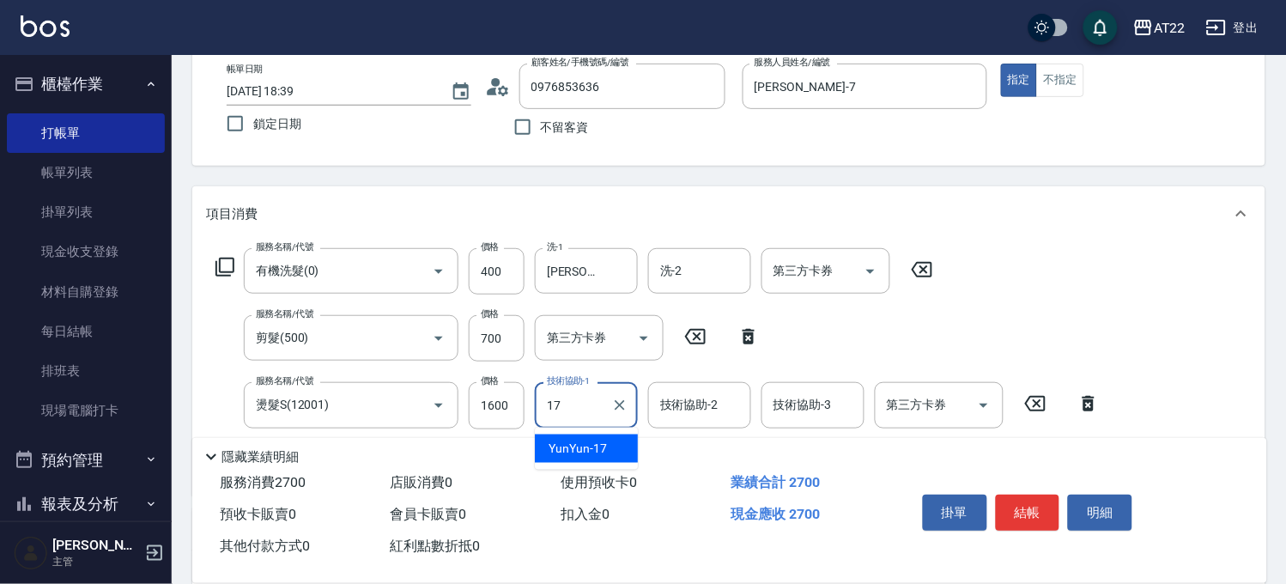
type input "YunYun-17"
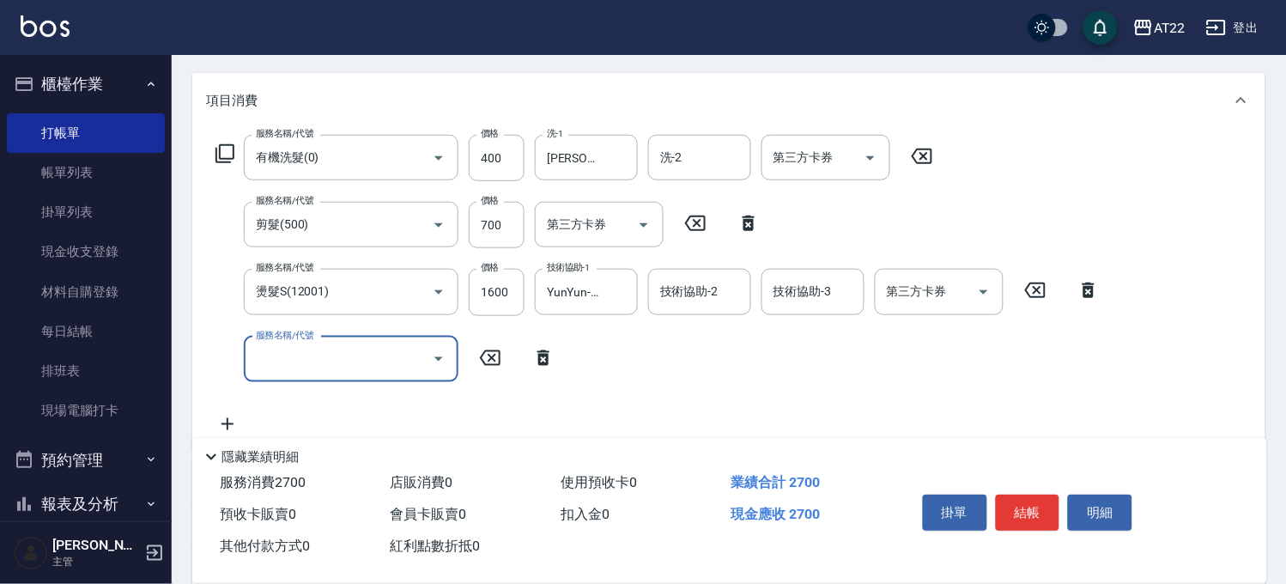
scroll to position [286, 0]
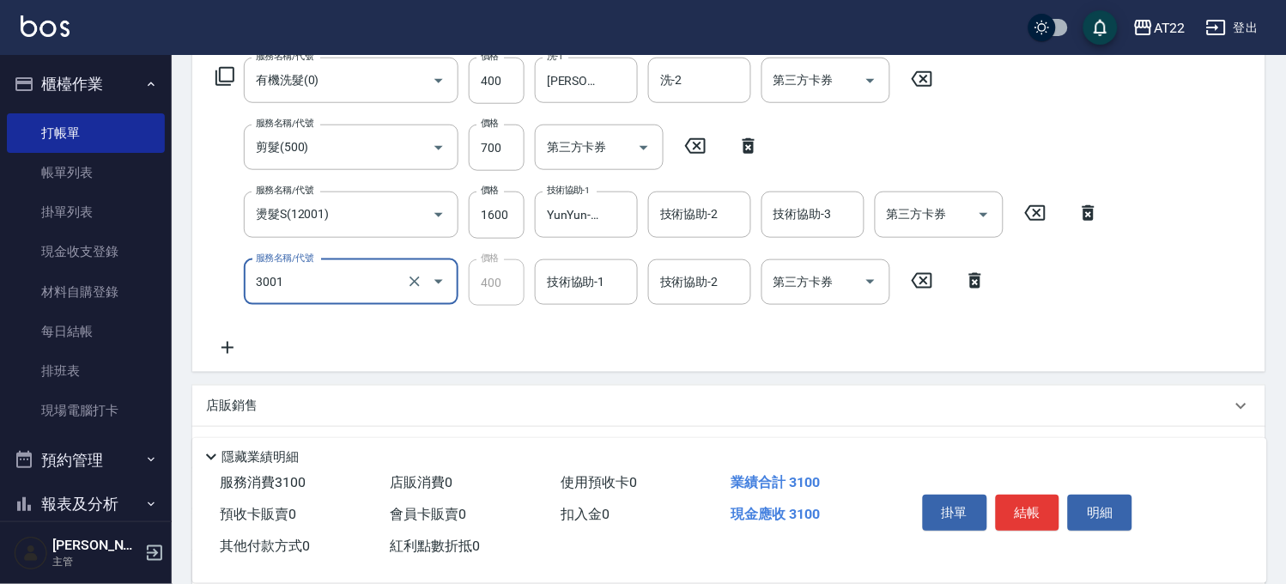
type input "側邊燙貼(3001)"
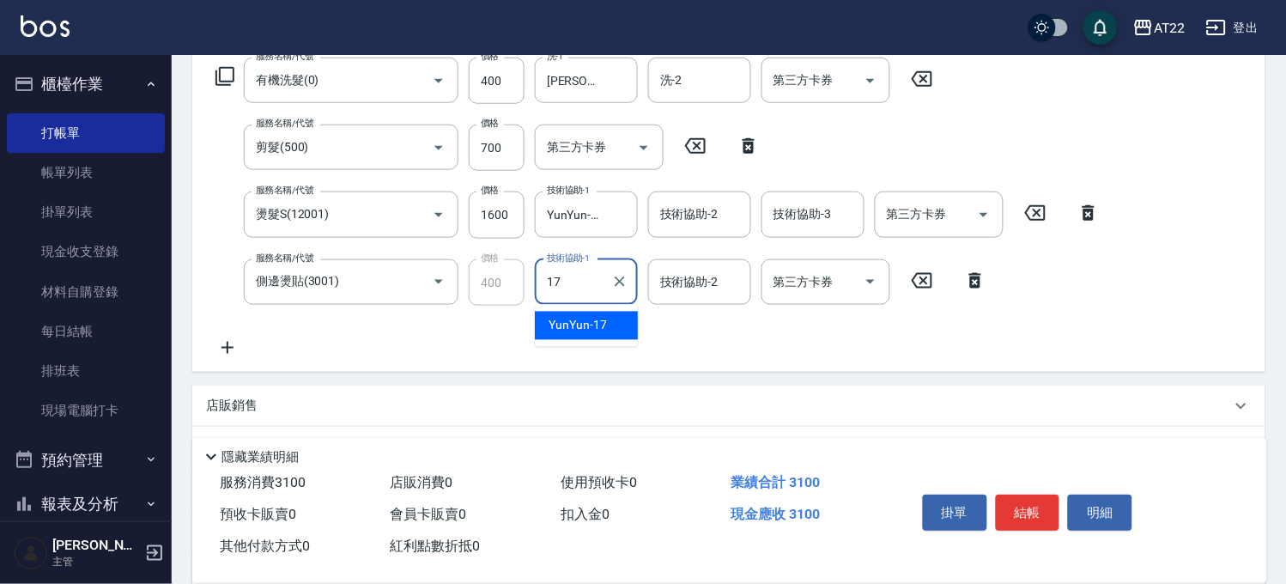
type input "YunYun-17"
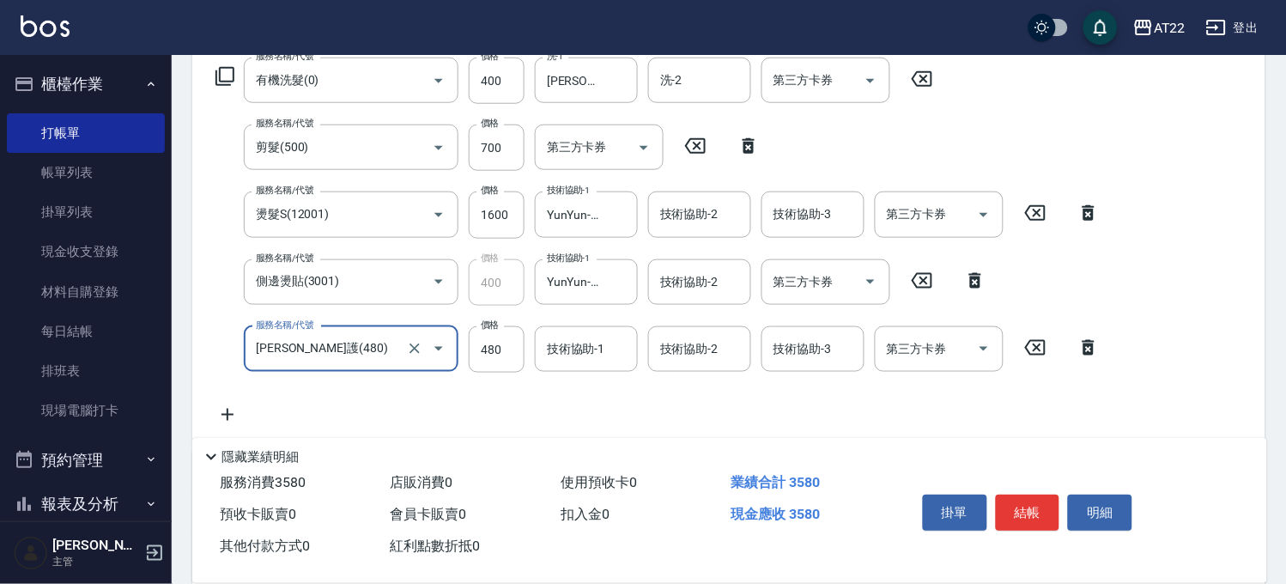
type input "潤澤修護(480)"
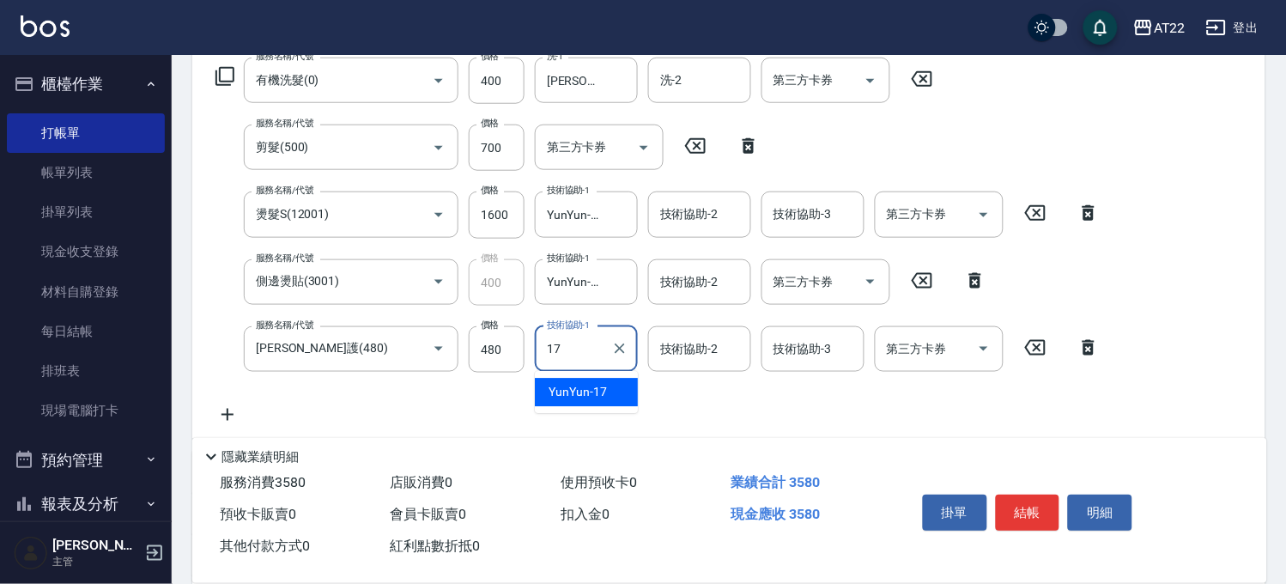
type input "YunYun-17"
click at [485, 221] on input "1600" at bounding box center [497, 214] width 56 height 46
type input "600"
click at [484, 226] on input "1600" at bounding box center [497, 214] width 56 height 46
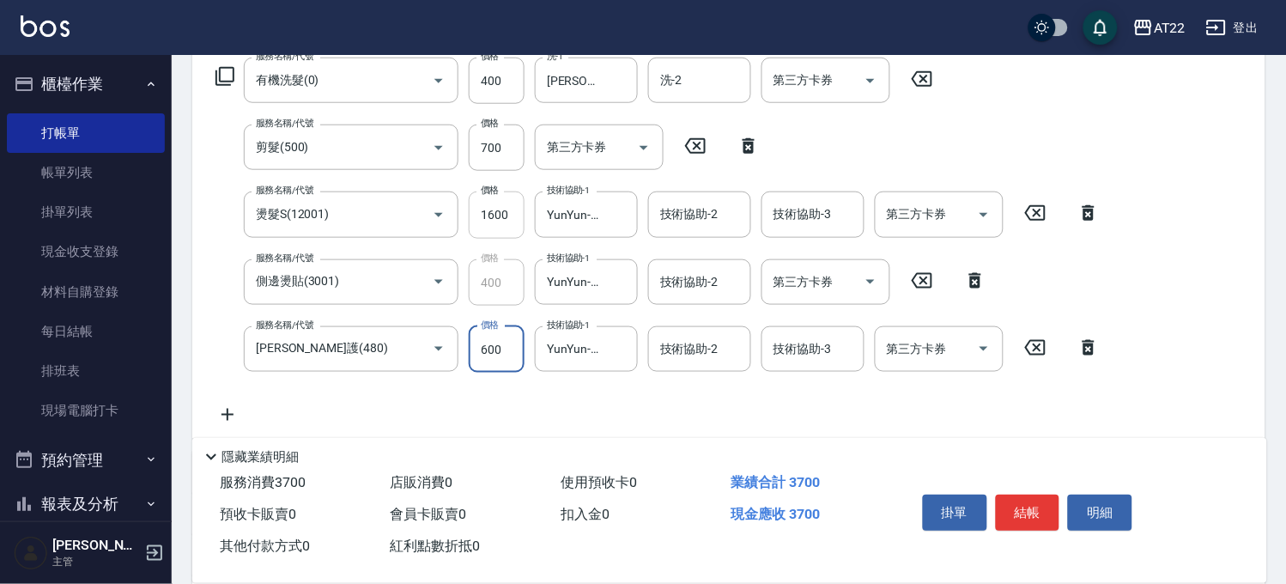
scroll to position [0, 0]
click at [484, 226] on input "1600" at bounding box center [497, 214] width 56 height 46
type input "1900"
click at [1034, 510] on button "結帳" at bounding box center [1028, 512] width 64 height 36
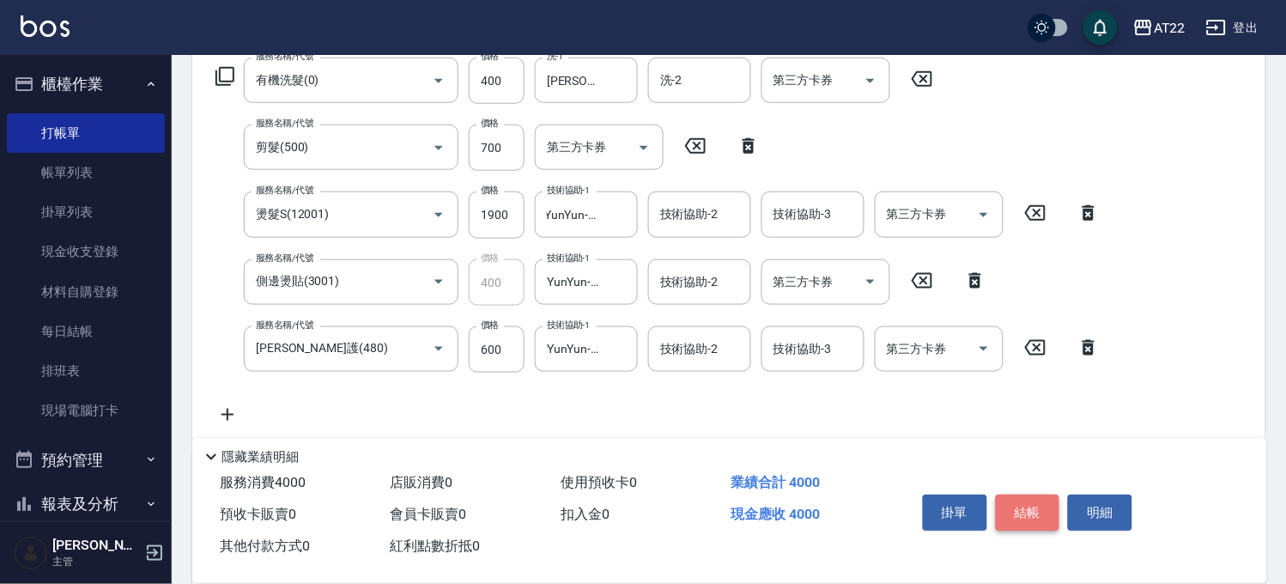
scroll to position [0, 0]
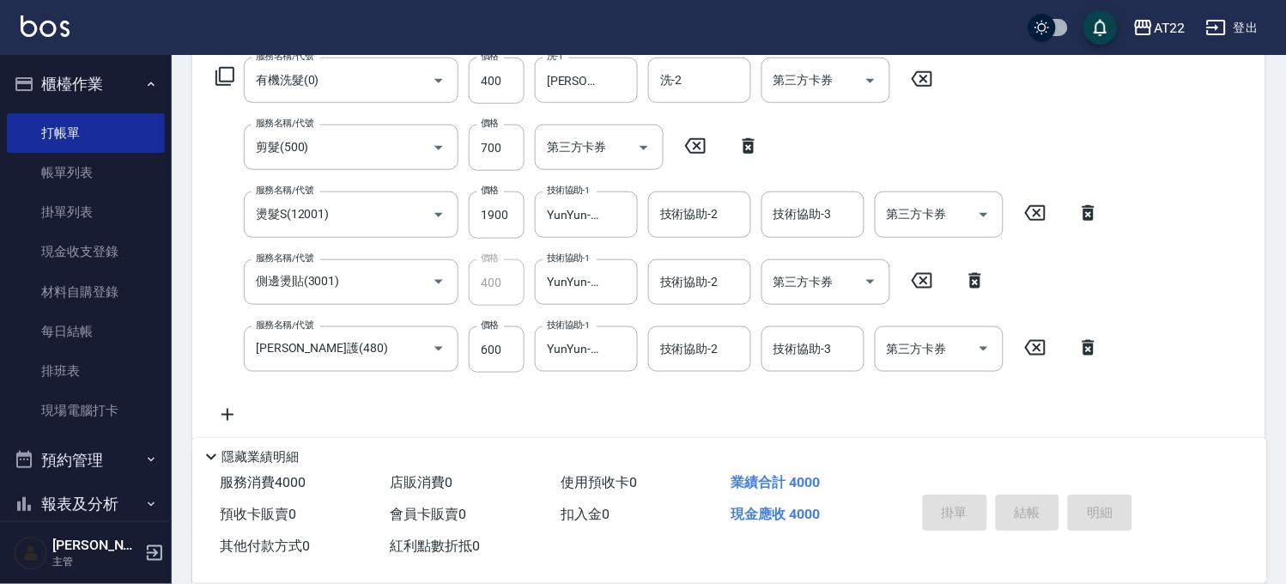
type input "2025/08/21 18:40"
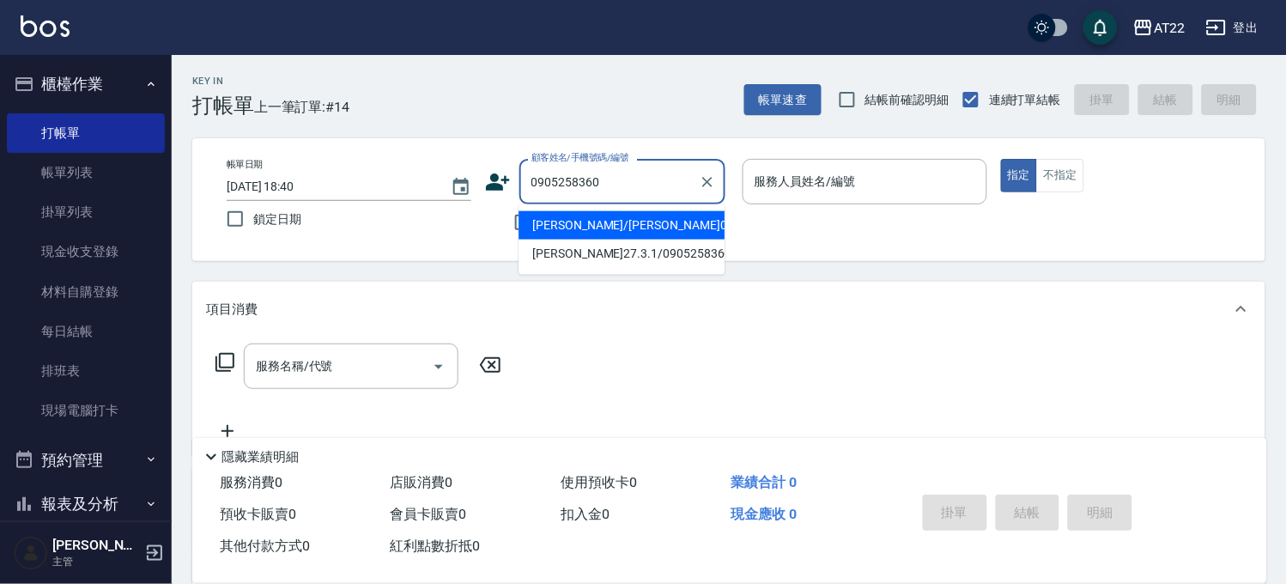
click at [592, 230] on li "鄧詹言/鄧詹言0905258360/0905258360" at bounding box center [622, 225] width 206 height 28
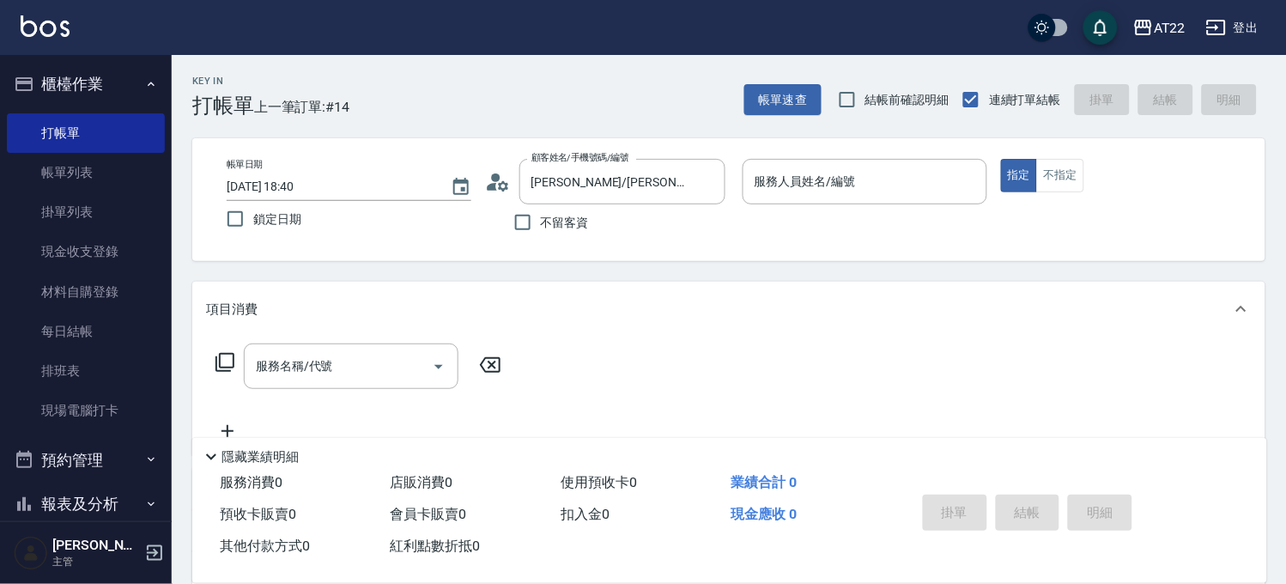
click at [592, 230] on div "不留客資" at bounding box center [605, 222] width 240 height 36
click at [693, 185] on div "鄧詹言/鄧詹言0905258360/0905258360 顧客姓名/手機號碼/編號" at bounding box center [622, 181] width 206 height 45
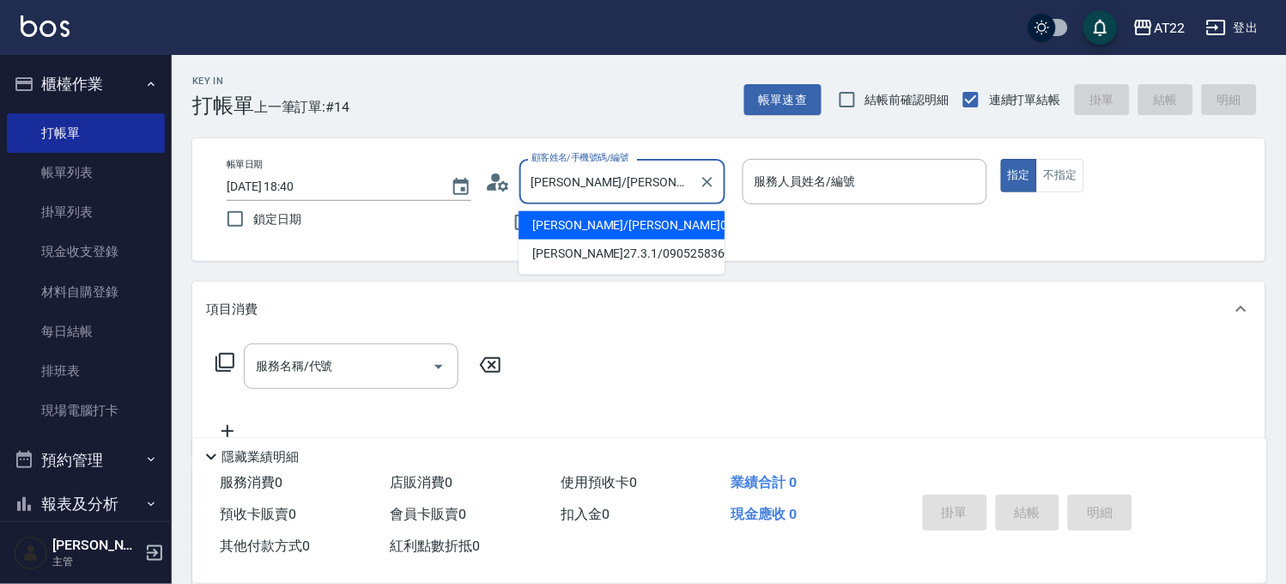
scroll to position [0, 58]
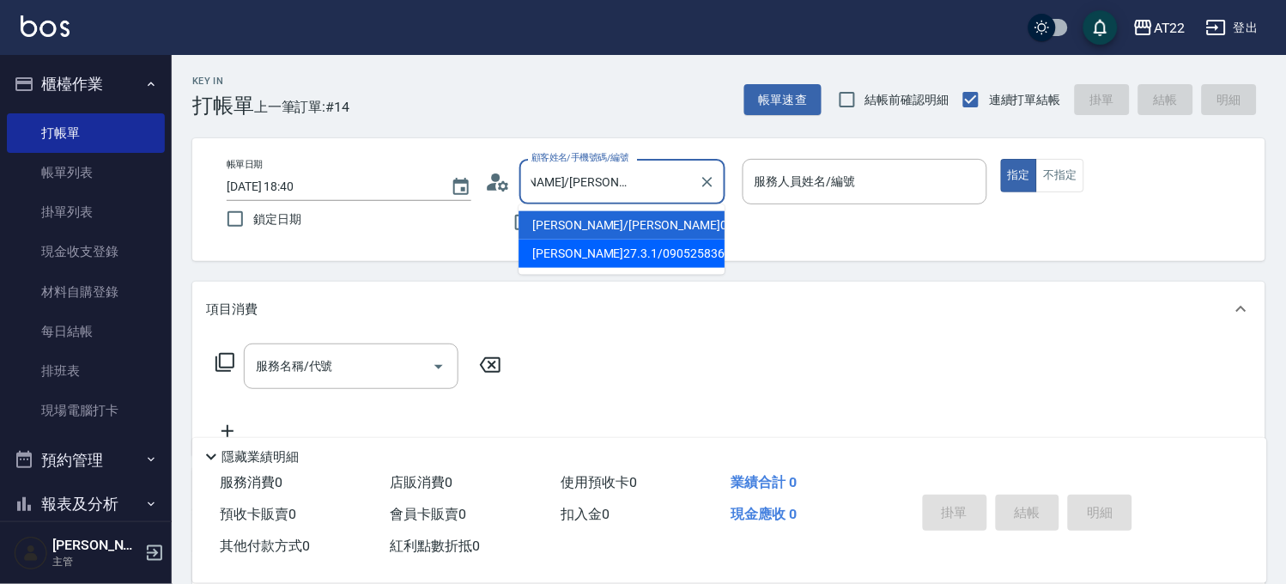
click at [631, 268] on li "鄧晨言27.3.1/0905258360/T90377" at bounding box center [622, 254] width 206 height 28
type input "鄧晨言27.3.1/0905258360/T90377"
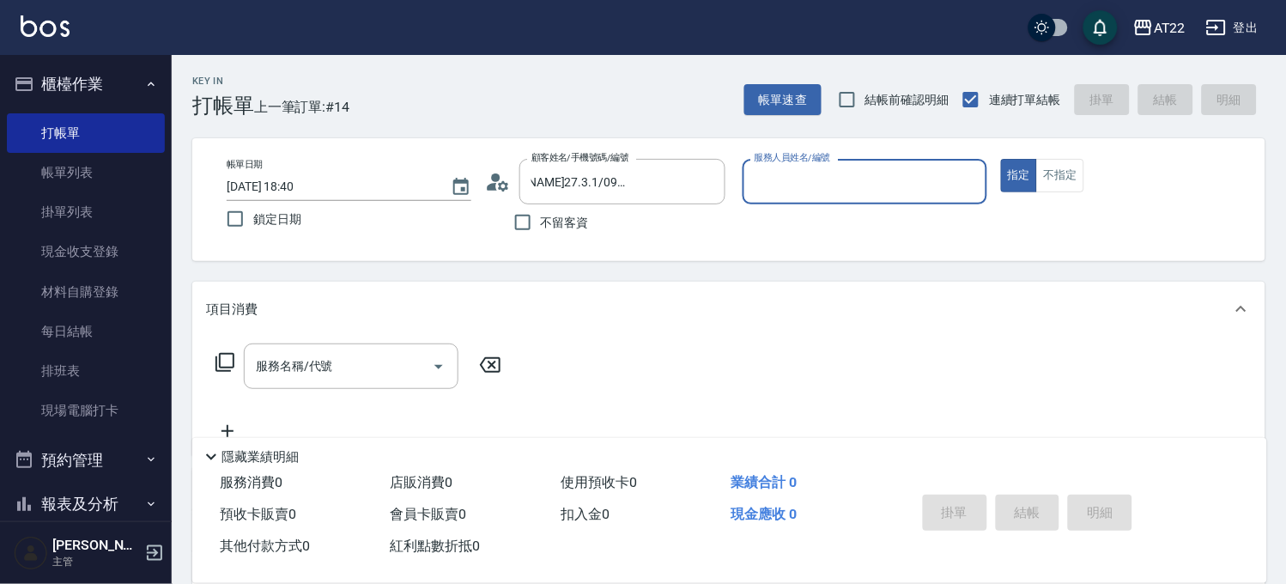
scroll to position [0, 0]
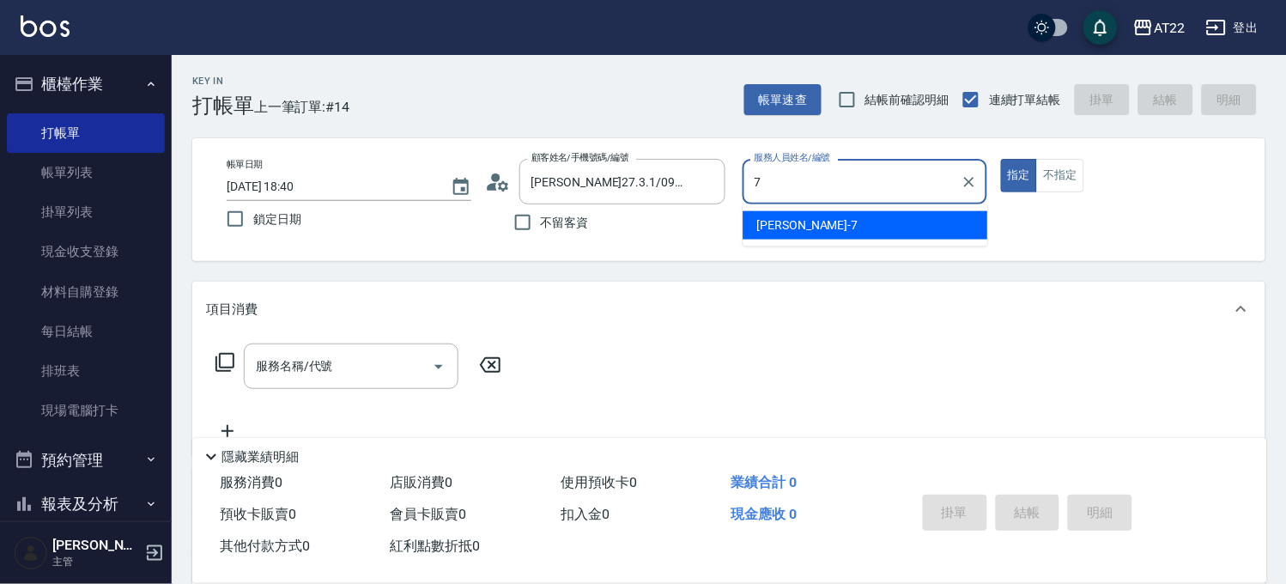
type input "Allen-7"
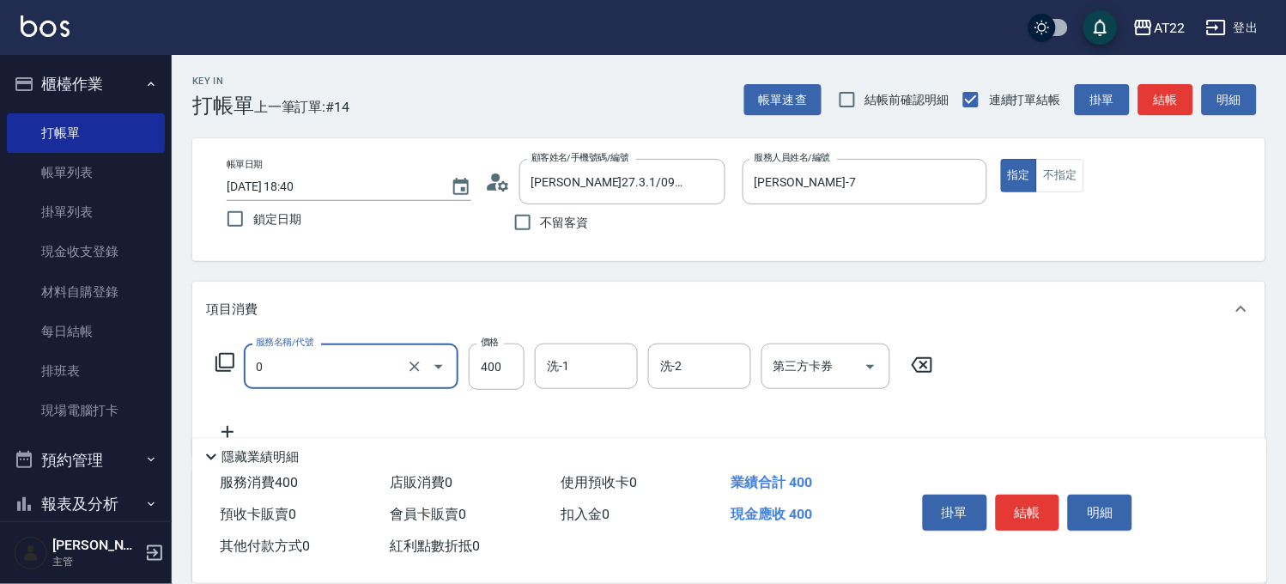
type input "有機洗髮(0)"
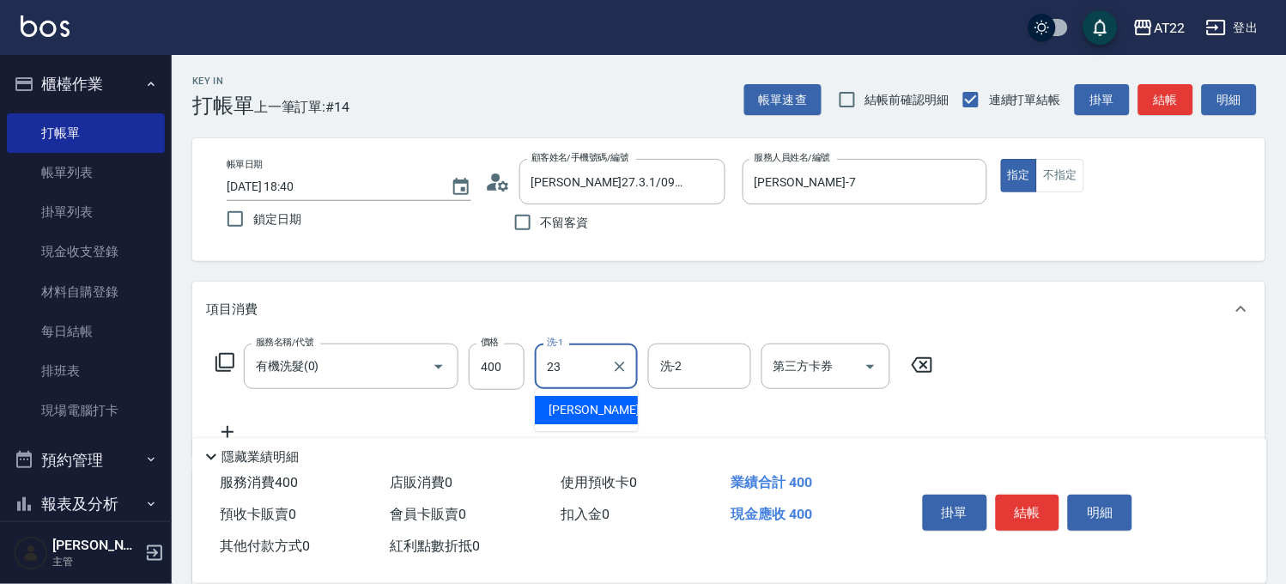
type input "Yuri-23"
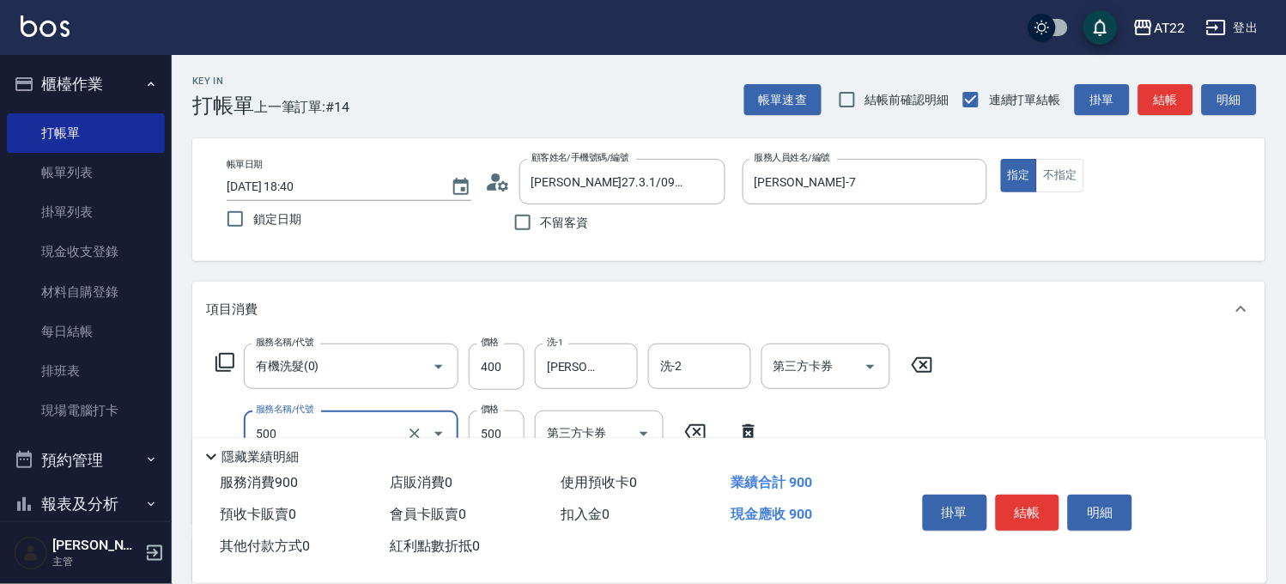
type input "剪髮(500)"
type input "630"
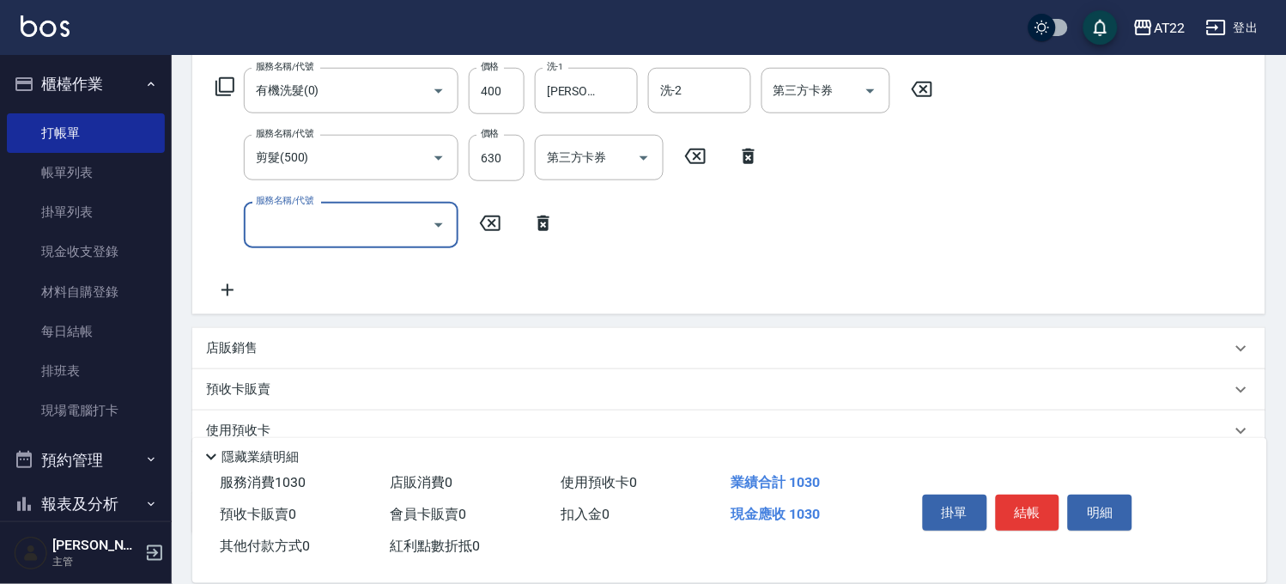
scroll to position [286, 0]
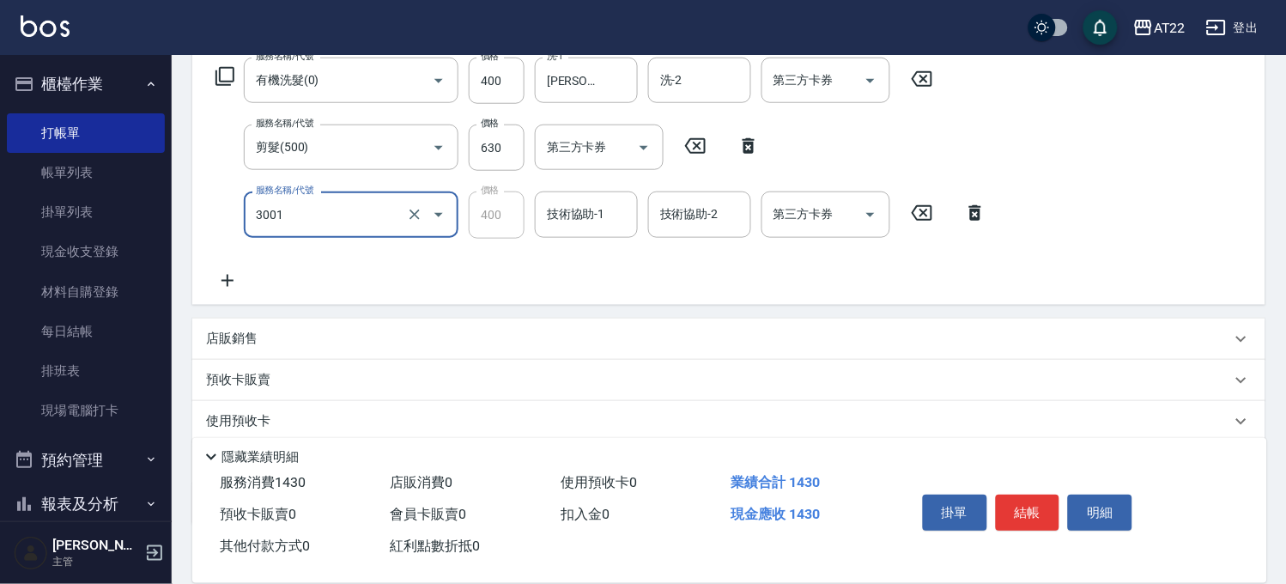
type input "側邊燙貼(3001)"
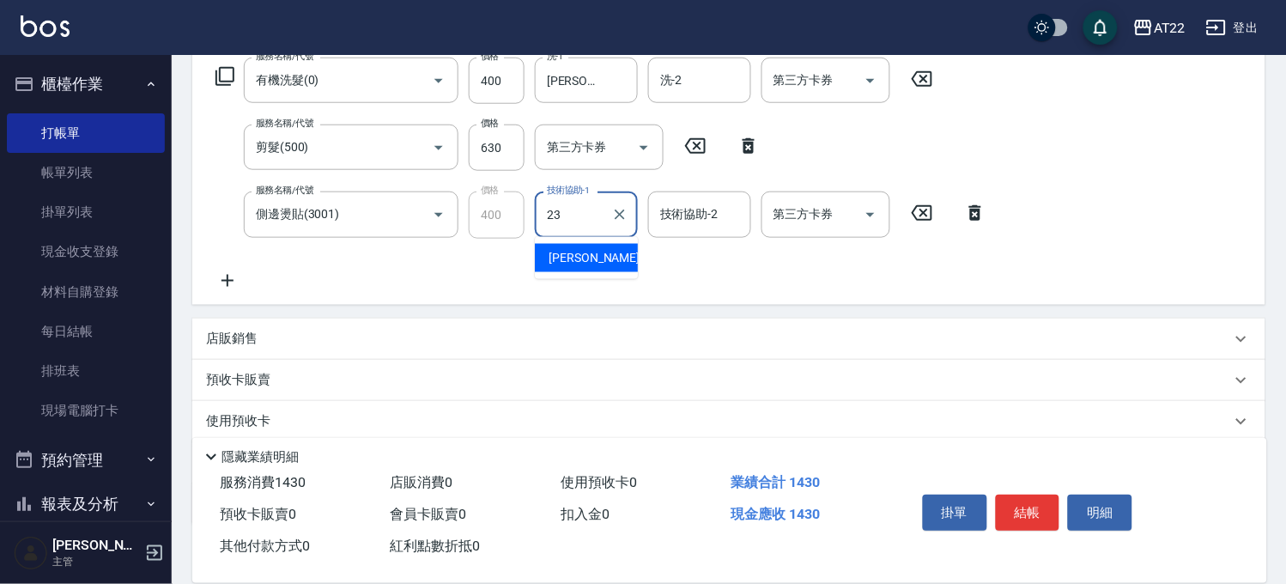
type input "Yuri-23"
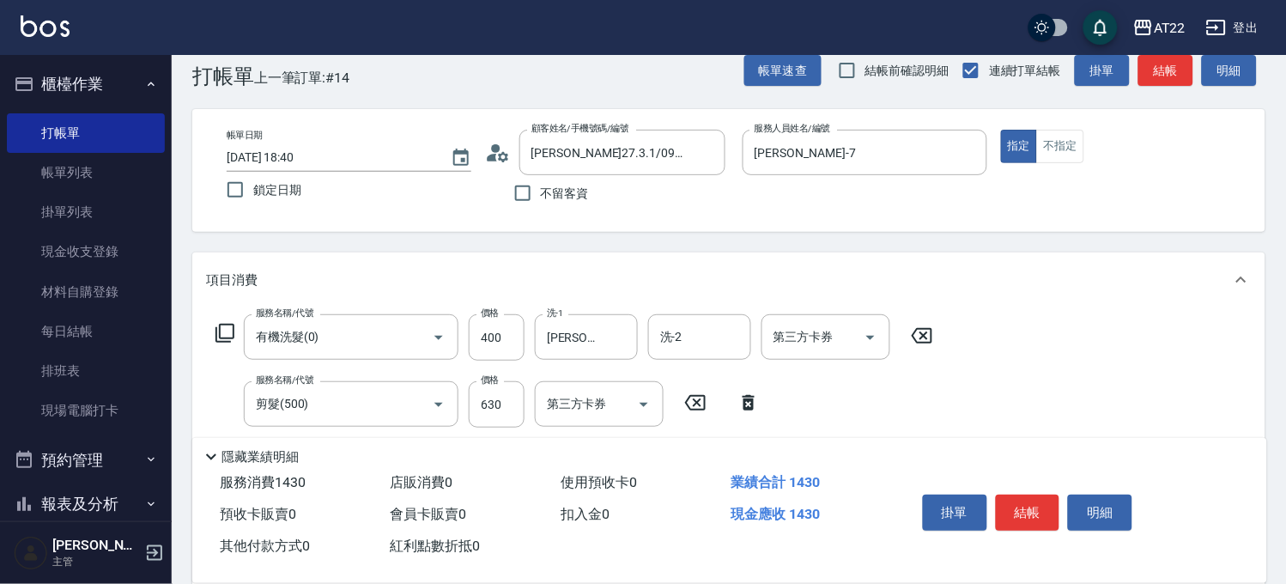
scroll to position [0, 0]
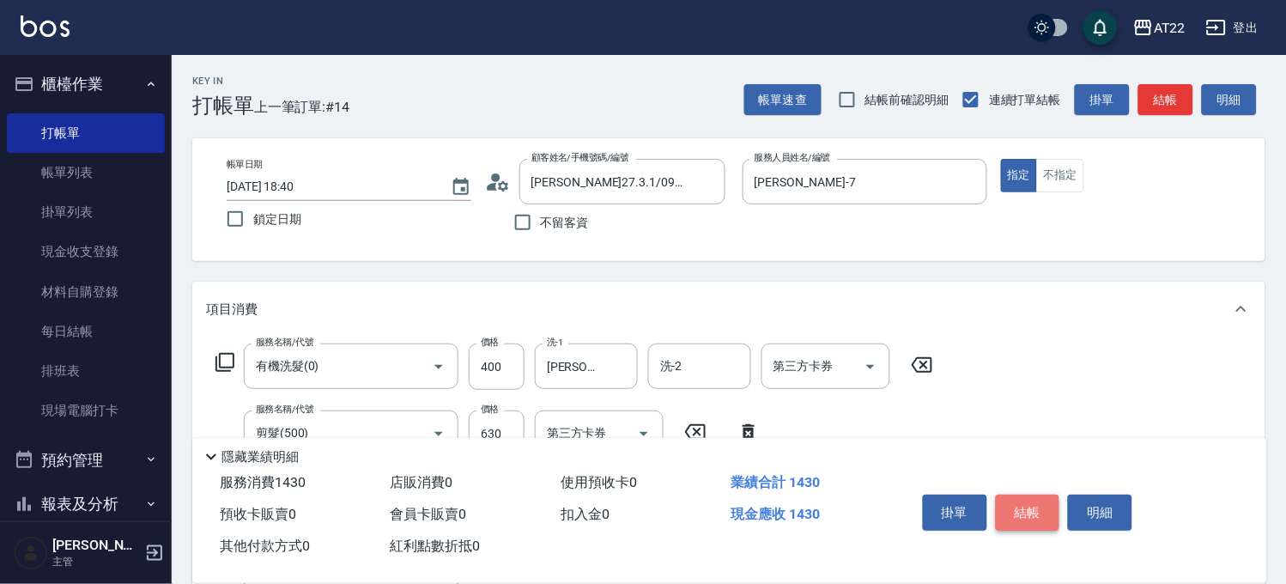
click at [1026, 508] on button "結帳" at bounding box center [1028, 512] width 64 height 36
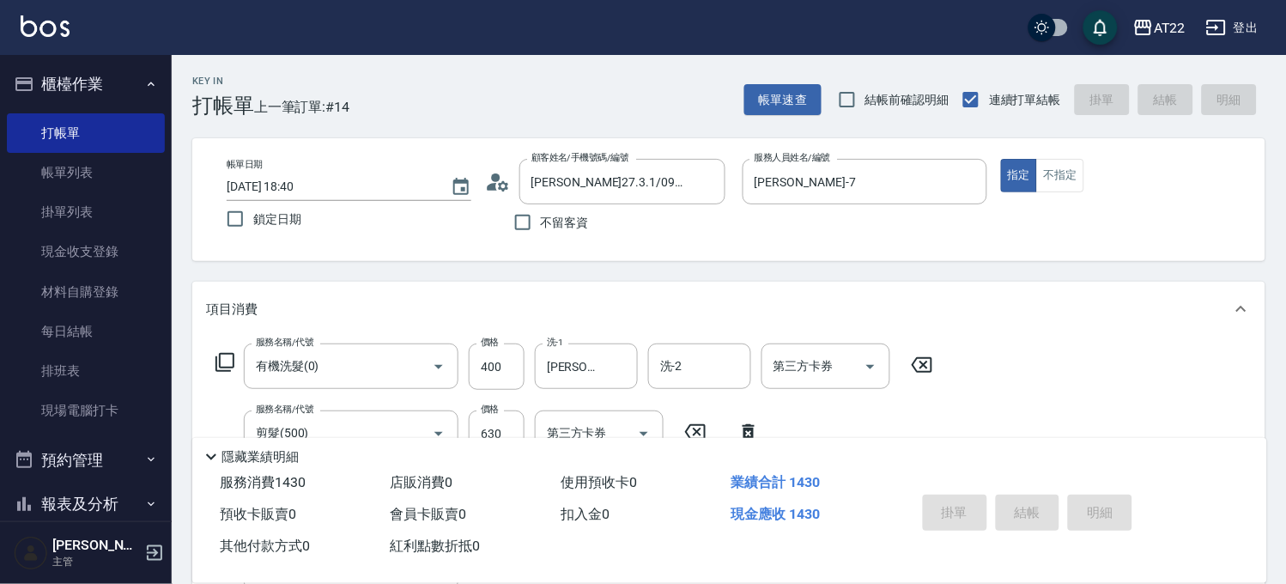
type input "2025/08/21 18:41"
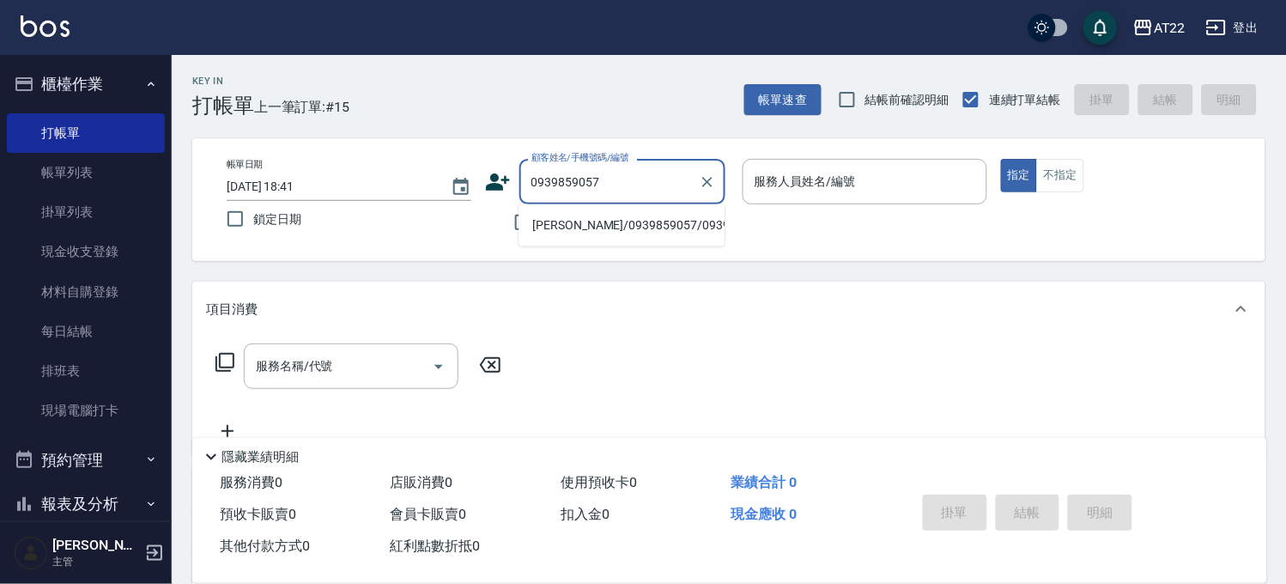
click at [623, 238] on li "莊志恩/0939859057/0939859057" at bounding box center [622, 225] width 206 height 28
type input "莊志恩/0939859057/0939859057"
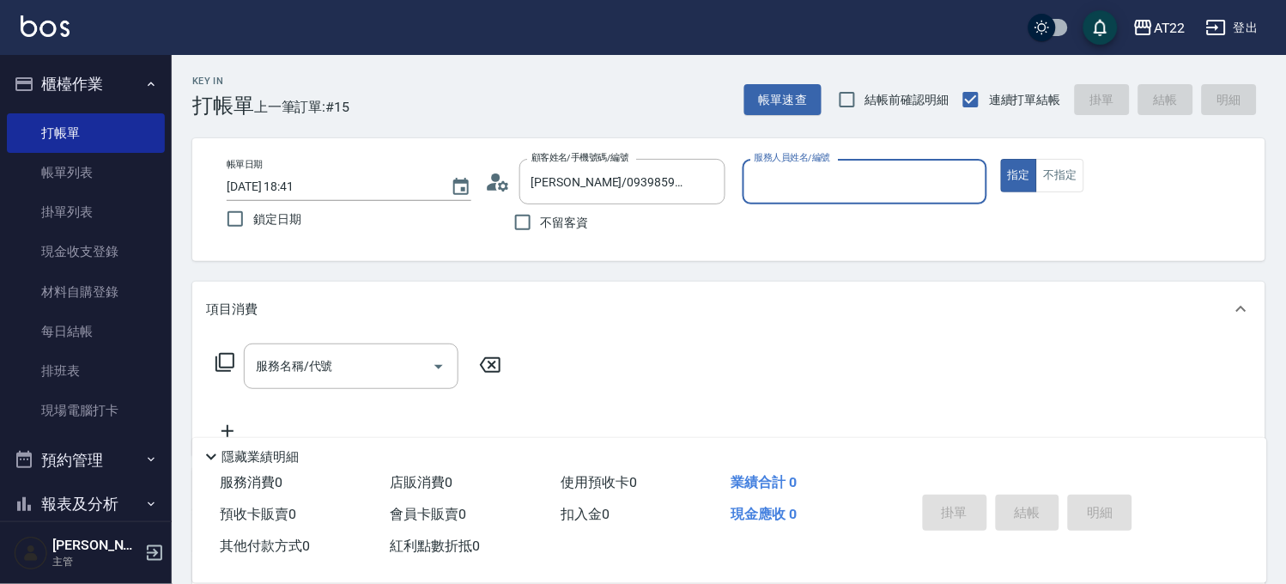
type input "Allen-7"
click at [506, 181] on icon at bounding box center [498, 182] width 26 height 26
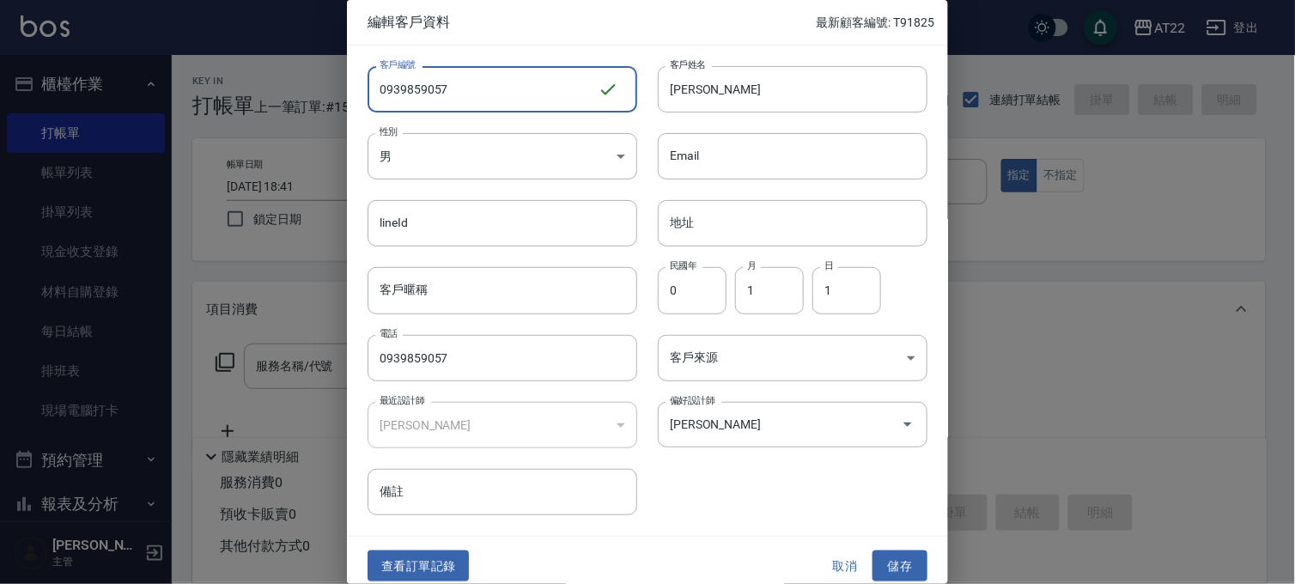
drag, startPoint x: 545, startPoint y: 82, endPoint x: 249, endPoint y: 81, distance: 296.2
click at [249, 81] on div "編輯客戶資料 最新顧客編號: T91825 客戶編號 0939859057 ​ 客戶編號 客戶姓名 莊志恩 客戶姓名 性別 男 MALE 性別 Email E…" at bounding box center [647, 292] width 1295 height 584
type input "T91828"
click at [814, 84] on input "莊志恩" at bounding box center [793, 89] width 270 height 46
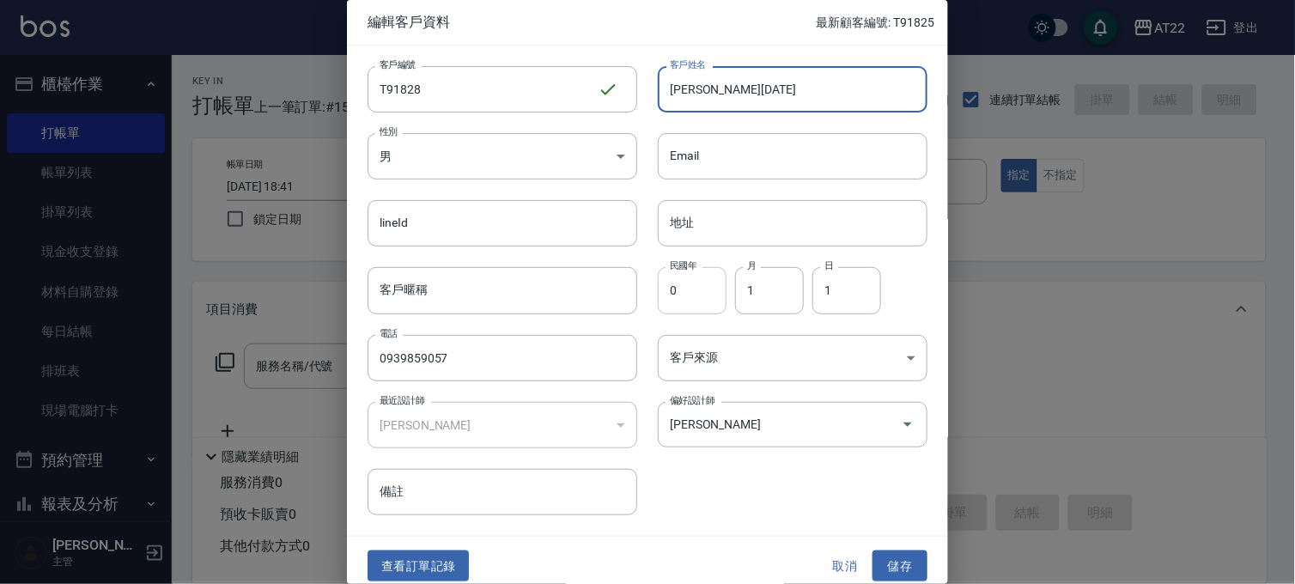
type input "[PERSON_NAME][DATE]"
click at [702, 297] on input "0" at bounding box center [692, 290] width 69 height 46
click at [702, 298] on input "0" at bounding box center [692, 290] width 69 height 46
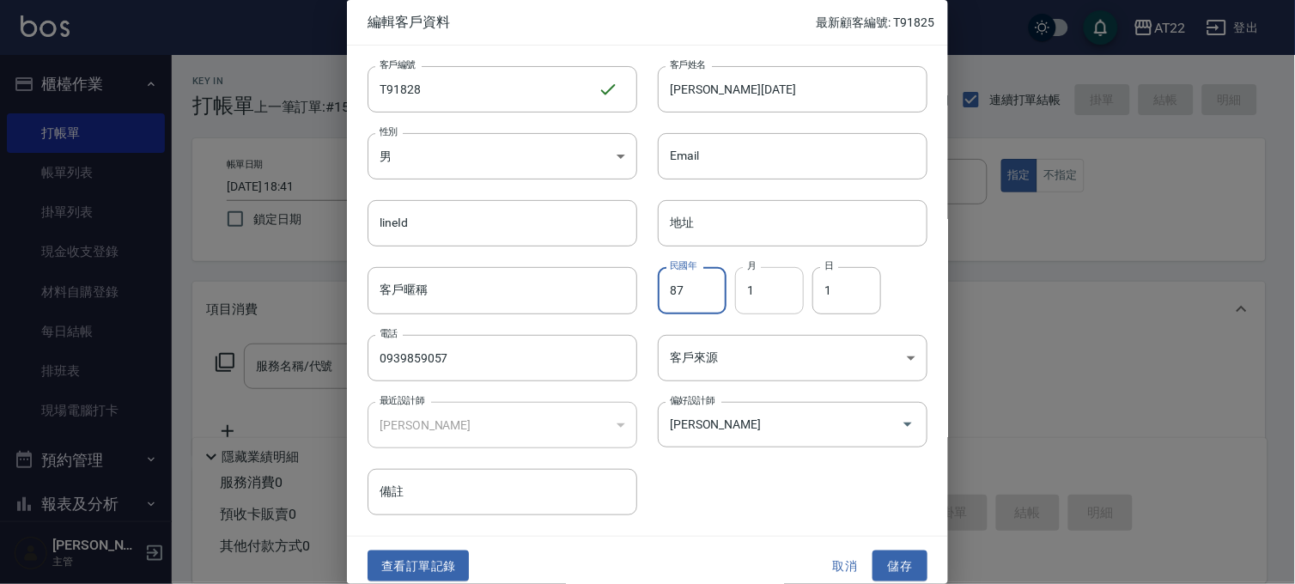
type input "87"
click at [761, 298] on input "1" at bounding box center [769, 290] width 69 height 46
click at [836, 290] on input "1" at bounding box center [846, 290] width 69 height 46
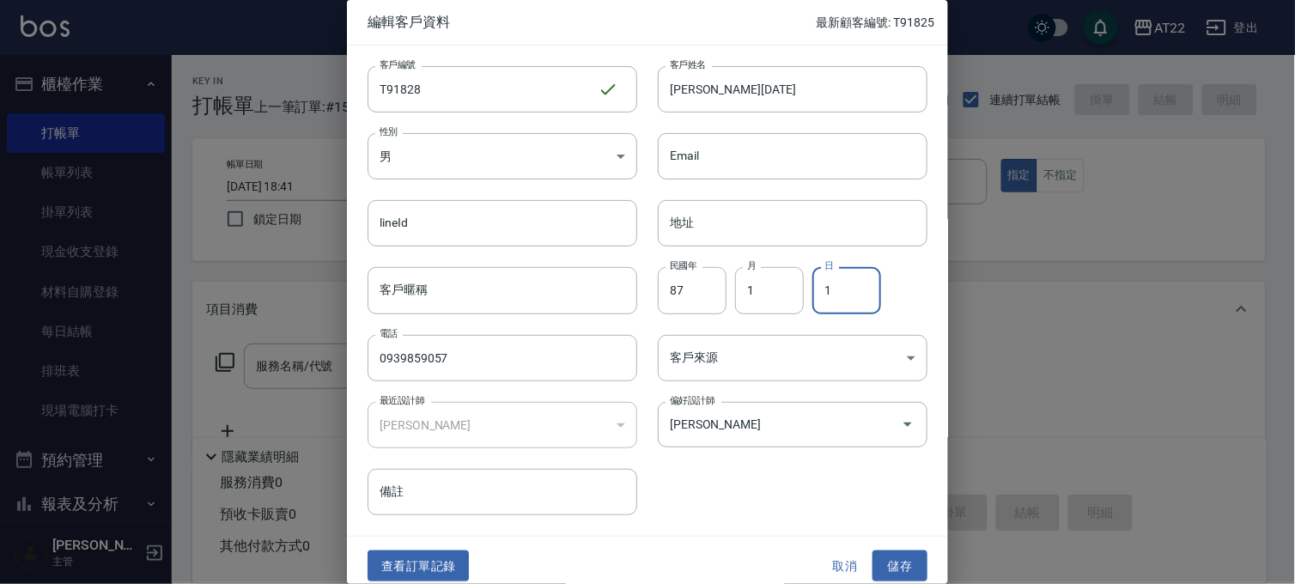
click at [836, 290] on input "1" at bounding box center [846, 290] width 69 height 46
type input "30"
click at [896, 555] on button "儲存" at bounding box center [899, 566] width 55 height 32
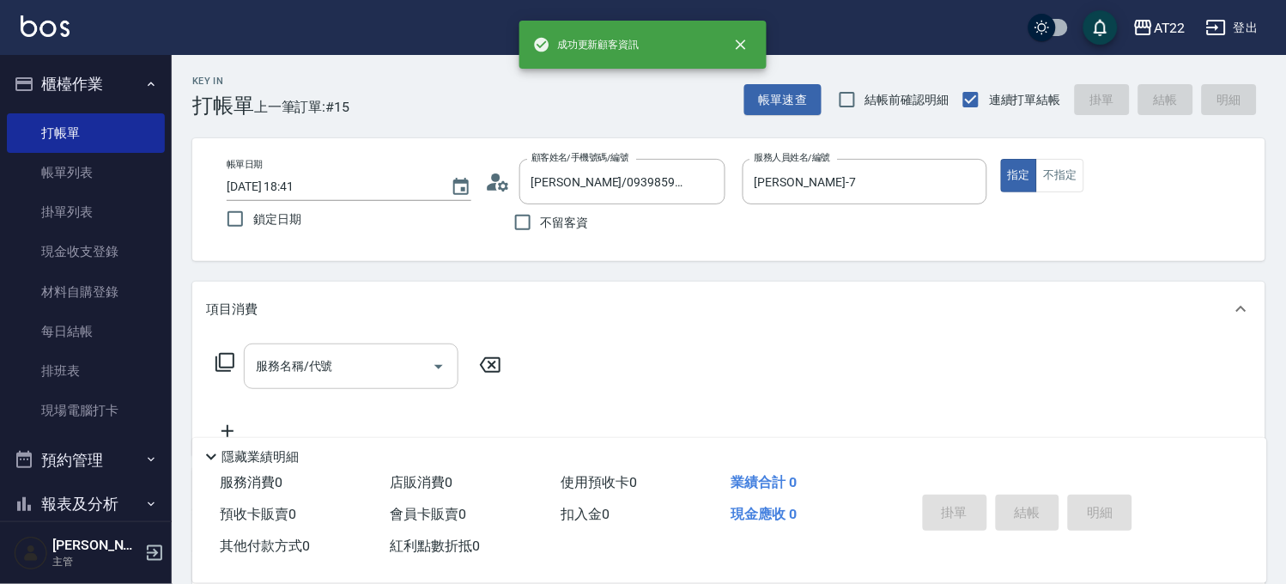
click at [390, 371] on input "服務名稱/代號" at bounding box center [338, 366] width 173 height 30
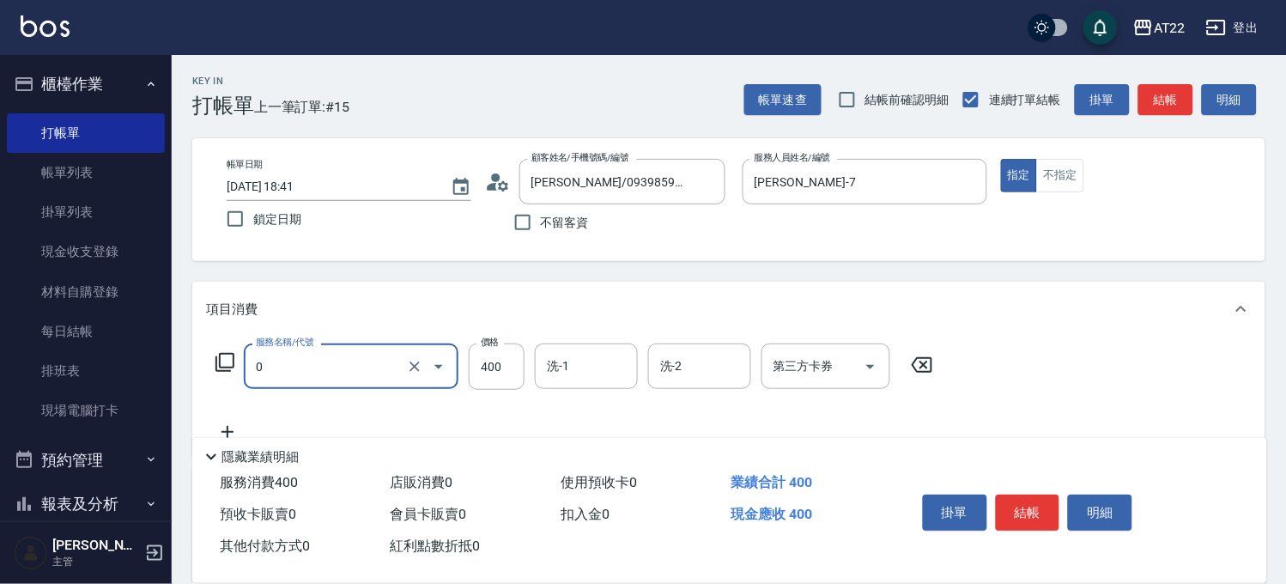
type input "有機洗髮(0)"
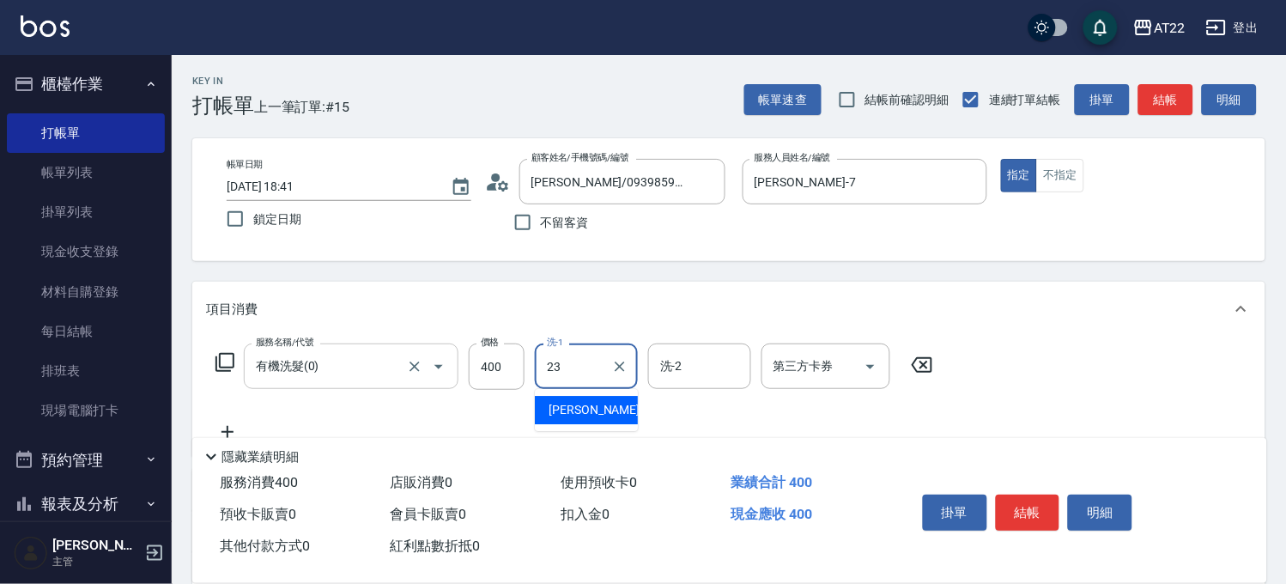
type input "Yuri-23"
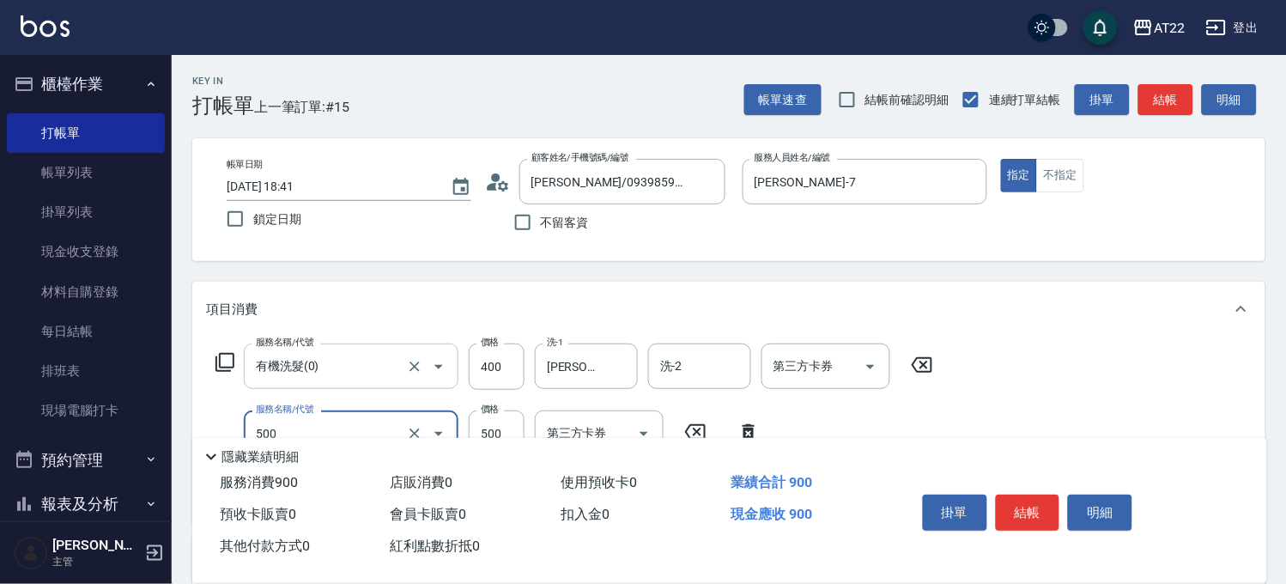
type input "剪髮(500)"
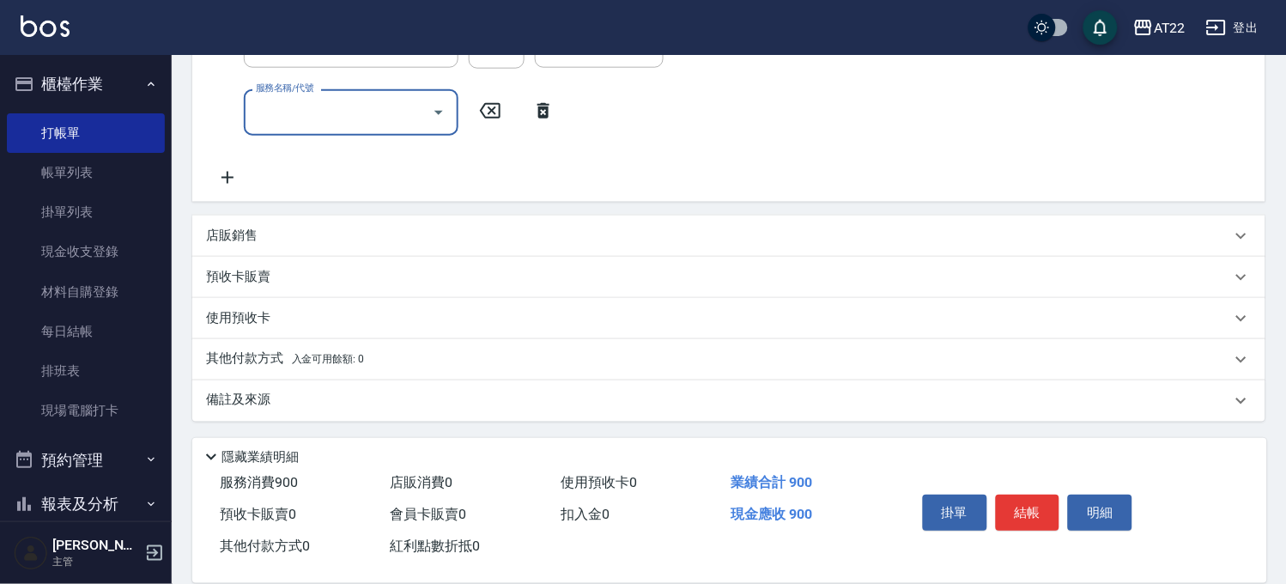
scroll to position [101, 0]
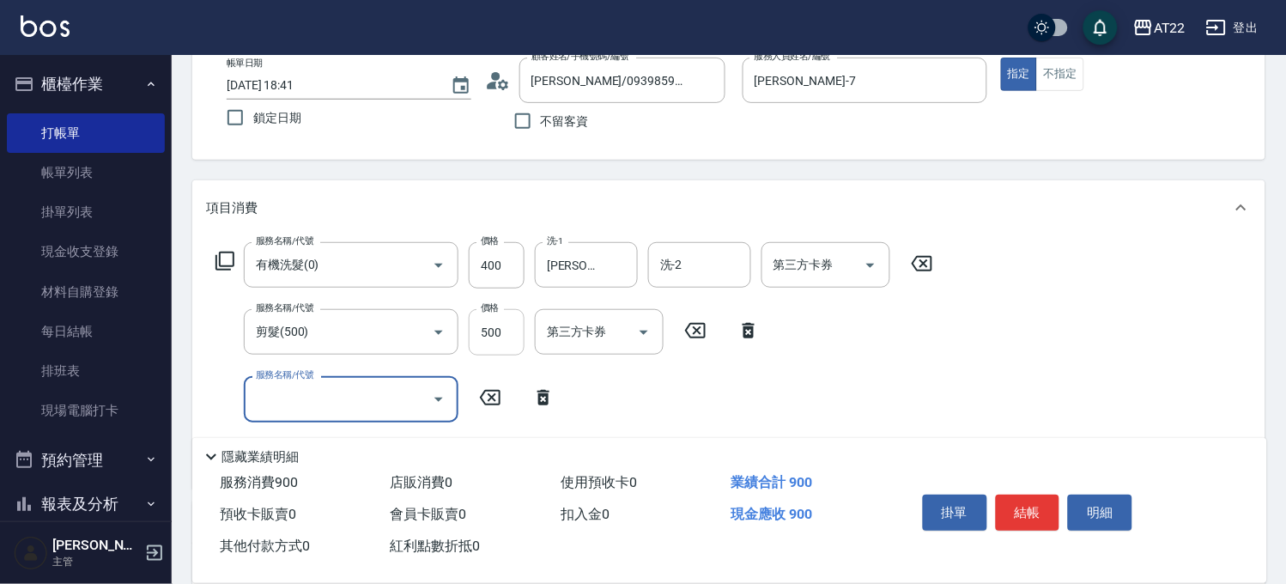
click at [515, 338] on input "500" at bounding box center [497, 332] width 56 height 46
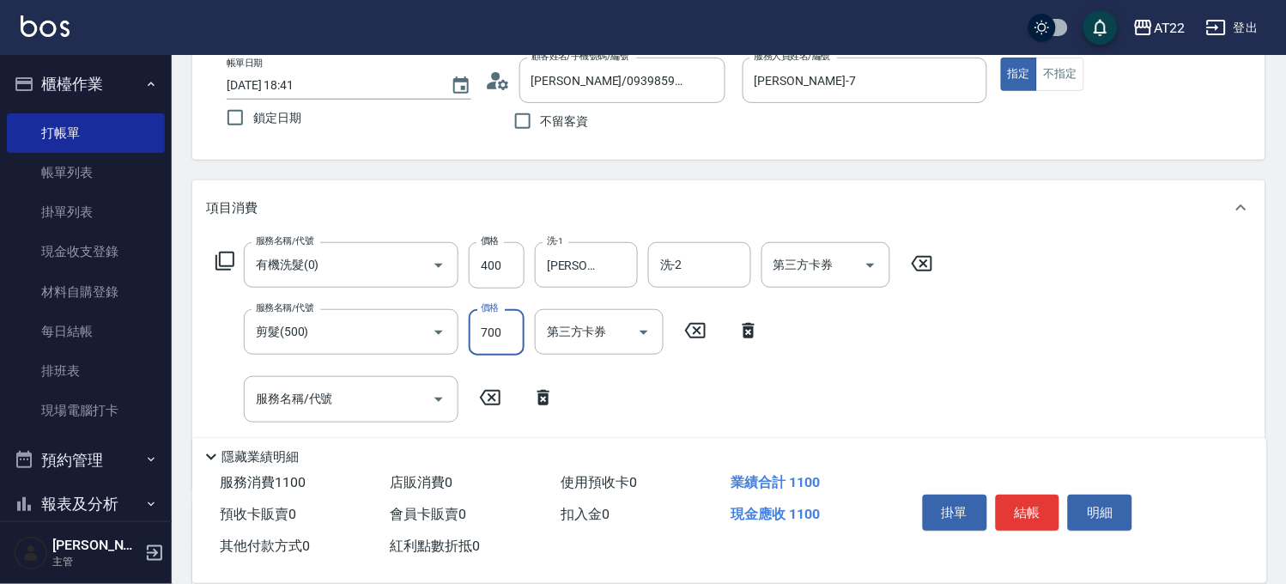
type input "700"
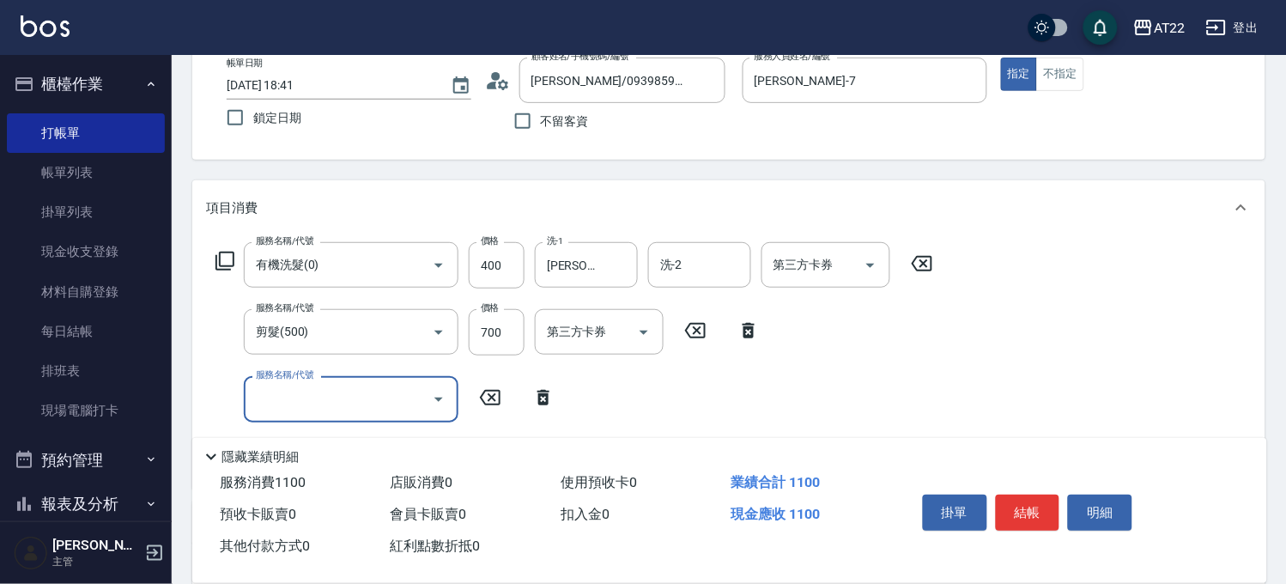
click at [282, 396] on input "服務名稱/代號" at bounding box center [338, 399] width 173 height 30
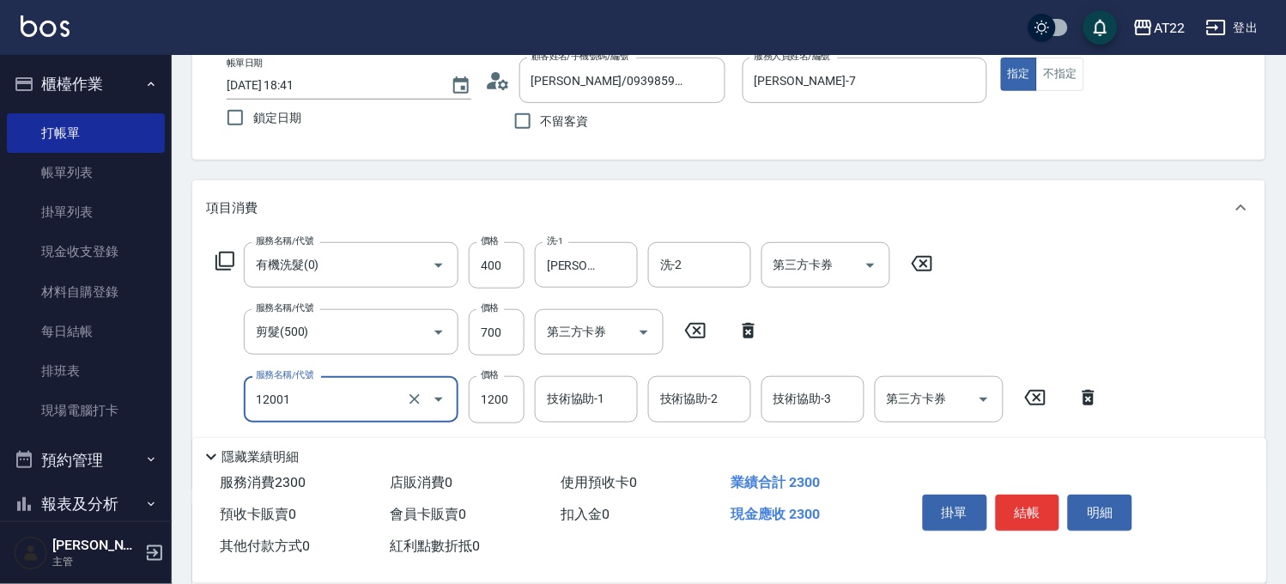
type input "燙髮S(12001)"
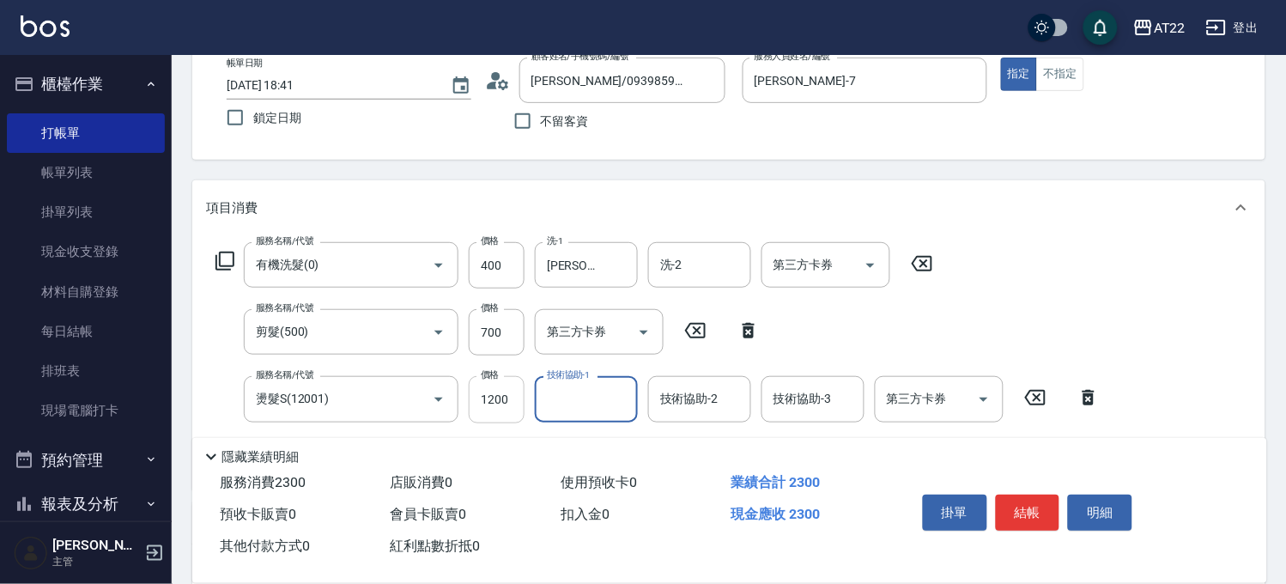
click at [483, 381] on input "1200" at bounding box center [497, 399] width 56 height 46
type input "1600"
type input "YunYun-17"
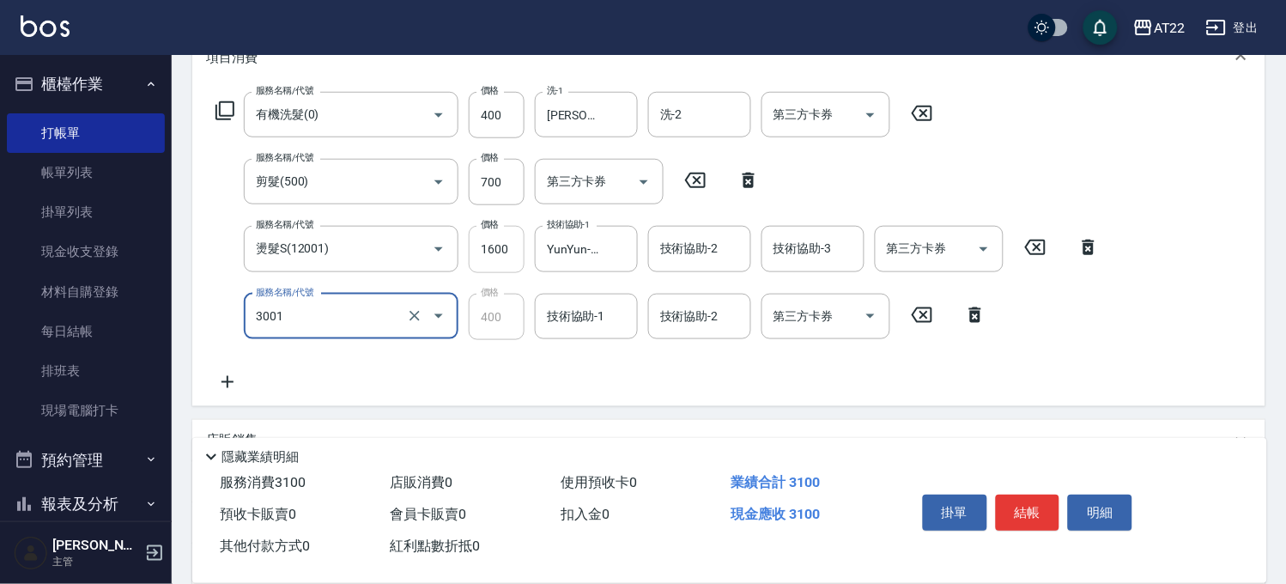
scroll to position [388, 0]
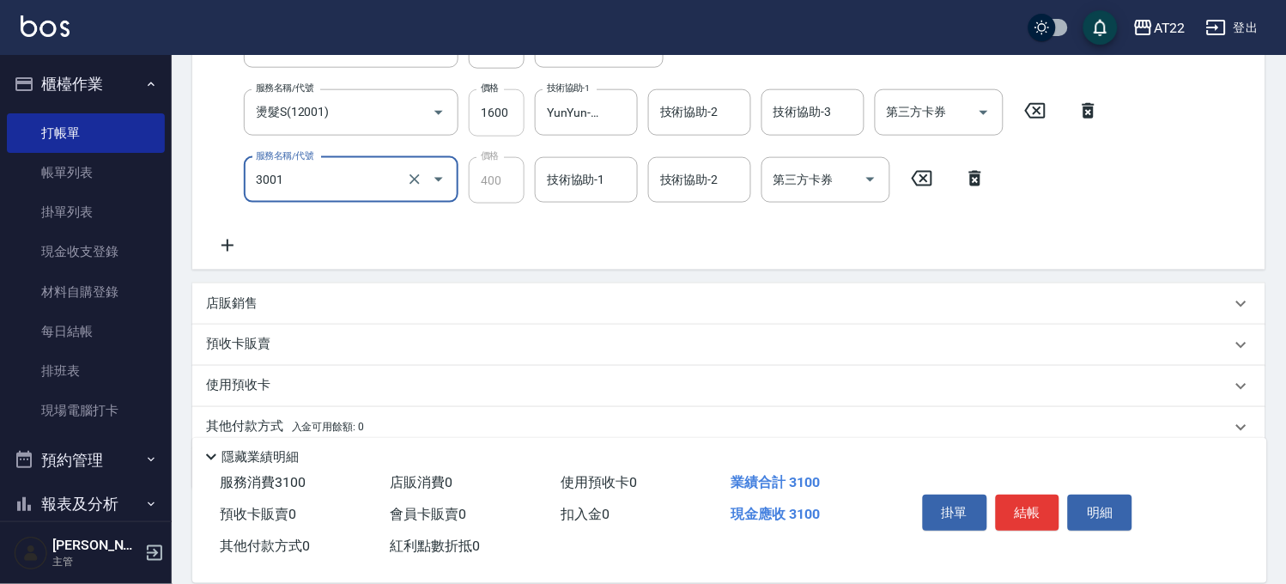
type input "側邊燙貼(3001)"
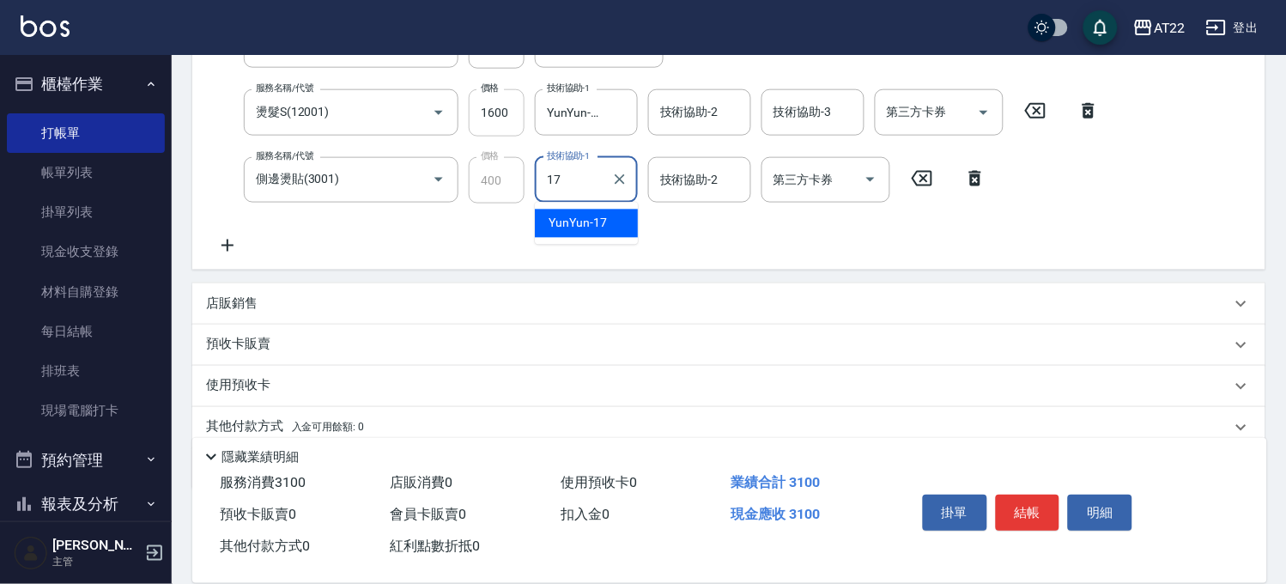
type input "YunYun-17"
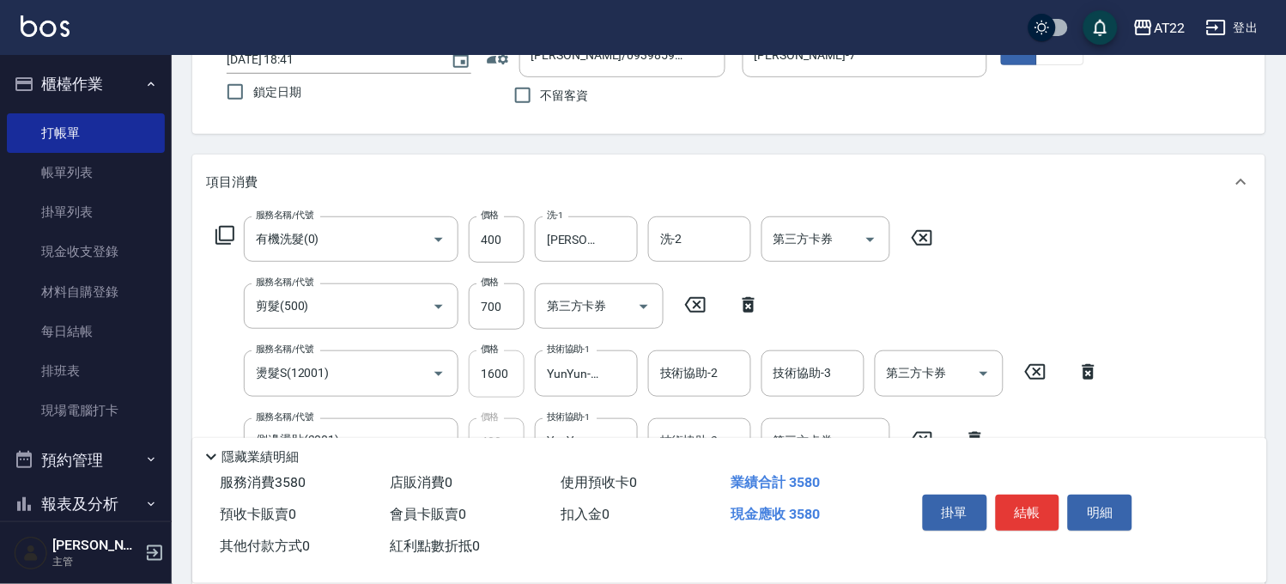
scroll to position [169, 0]
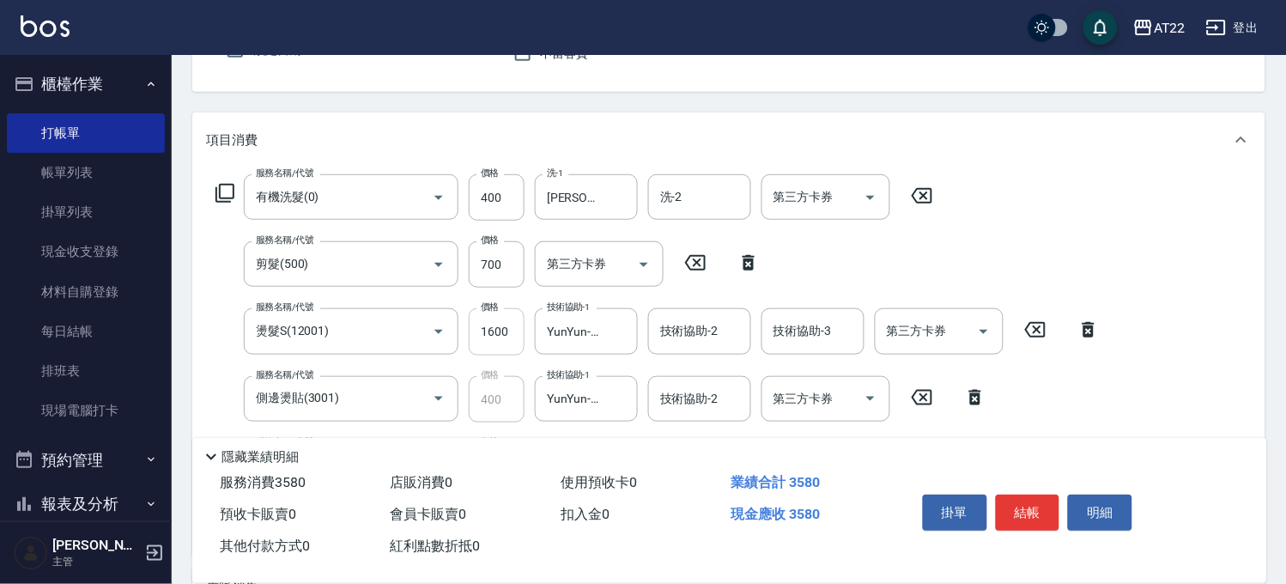
type input "潤澤修護(480)"
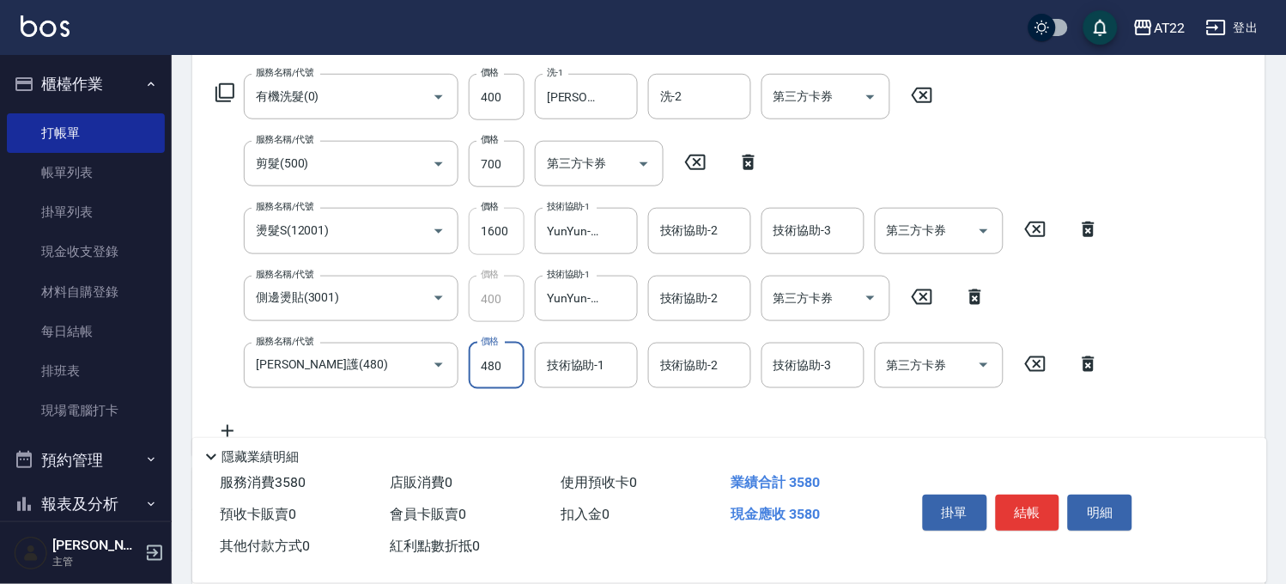
scroll to position [361, 0]
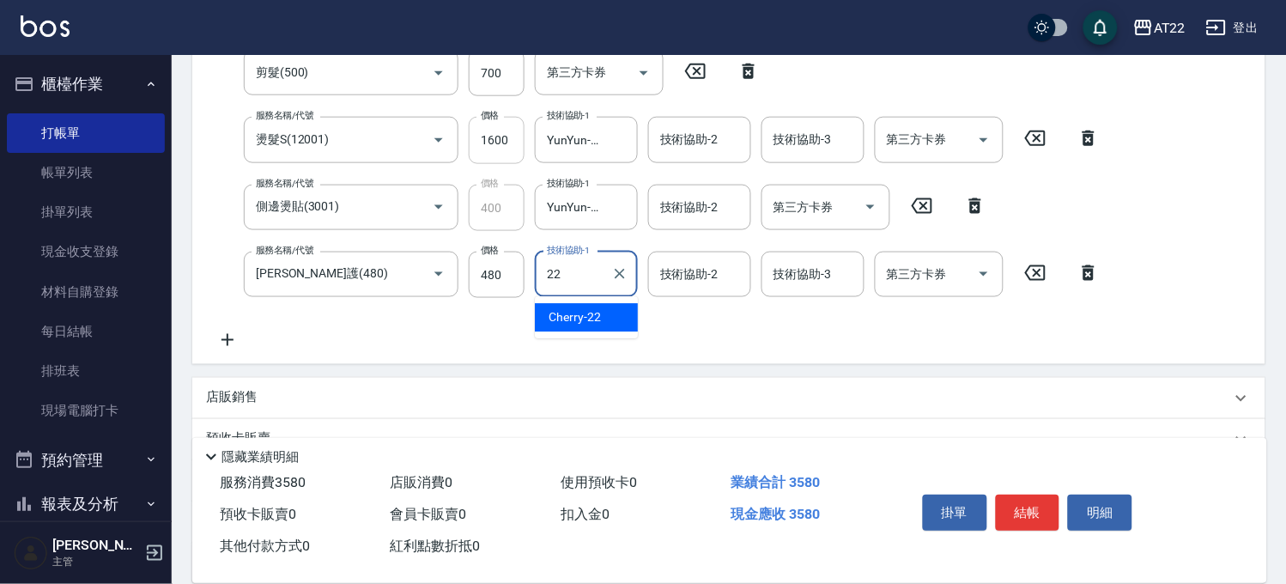
type input "Cherry-22"
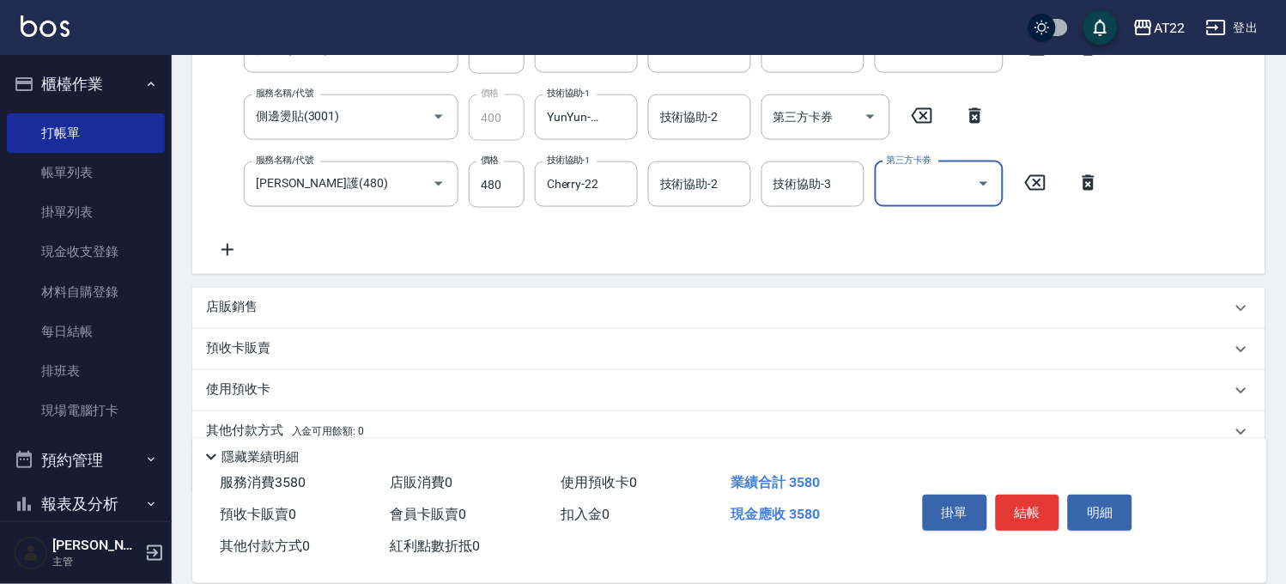
scroll to position [522, 0]
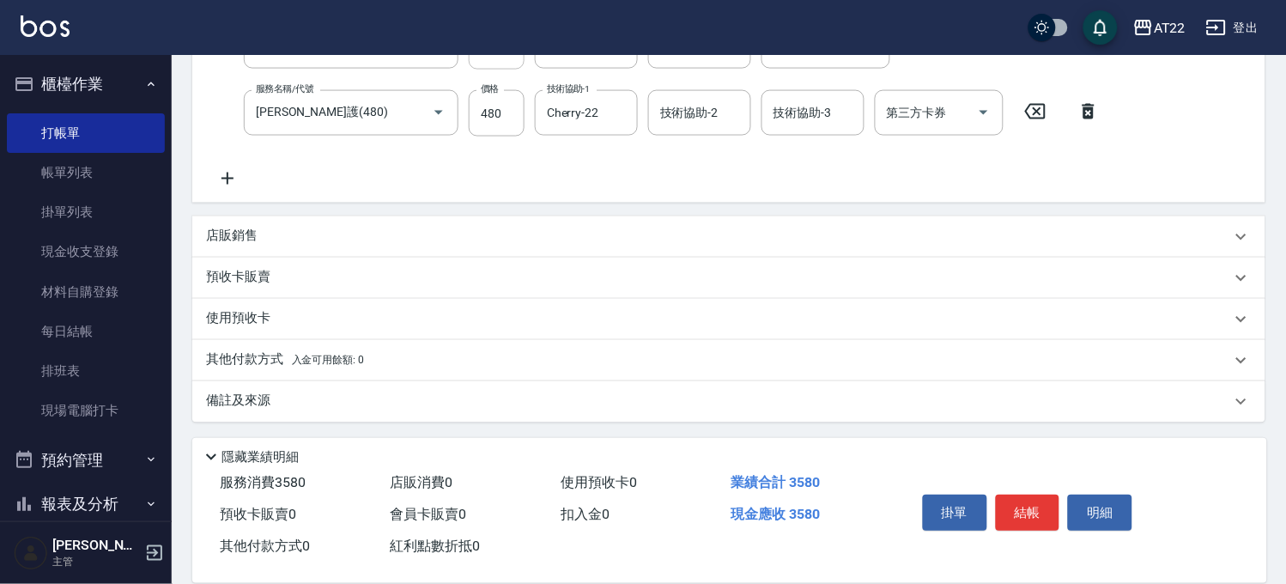
click at [303, 234] on div "店販銷售" at bounding box center [718, 236] width 1025 height 18
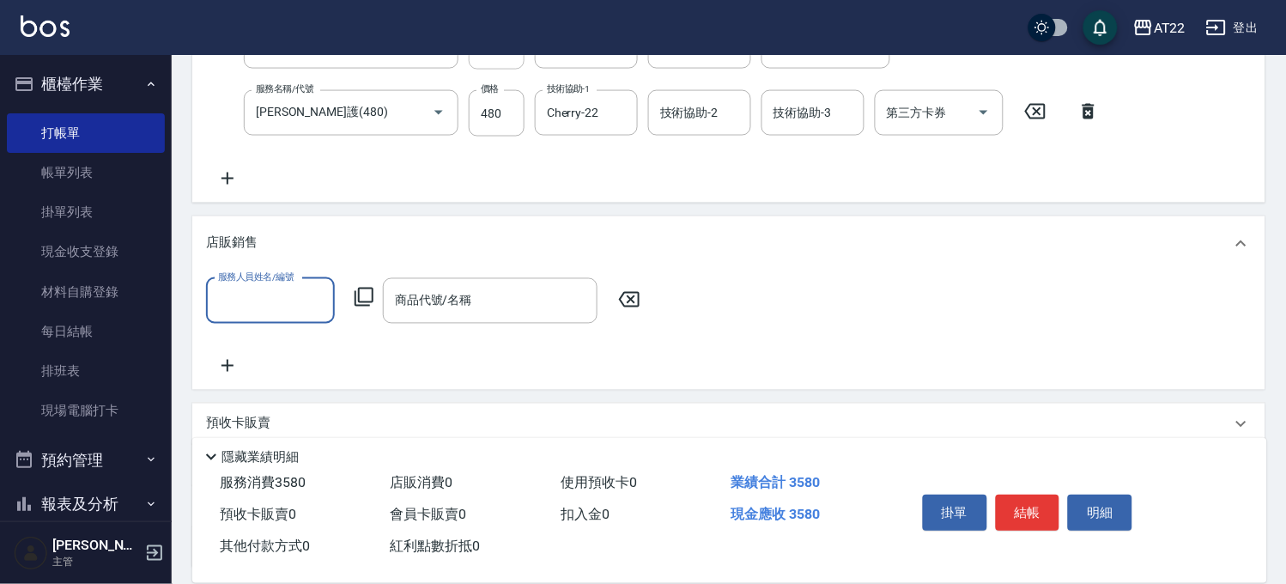
scroll to position [0, 0]
type input "Allen-7"
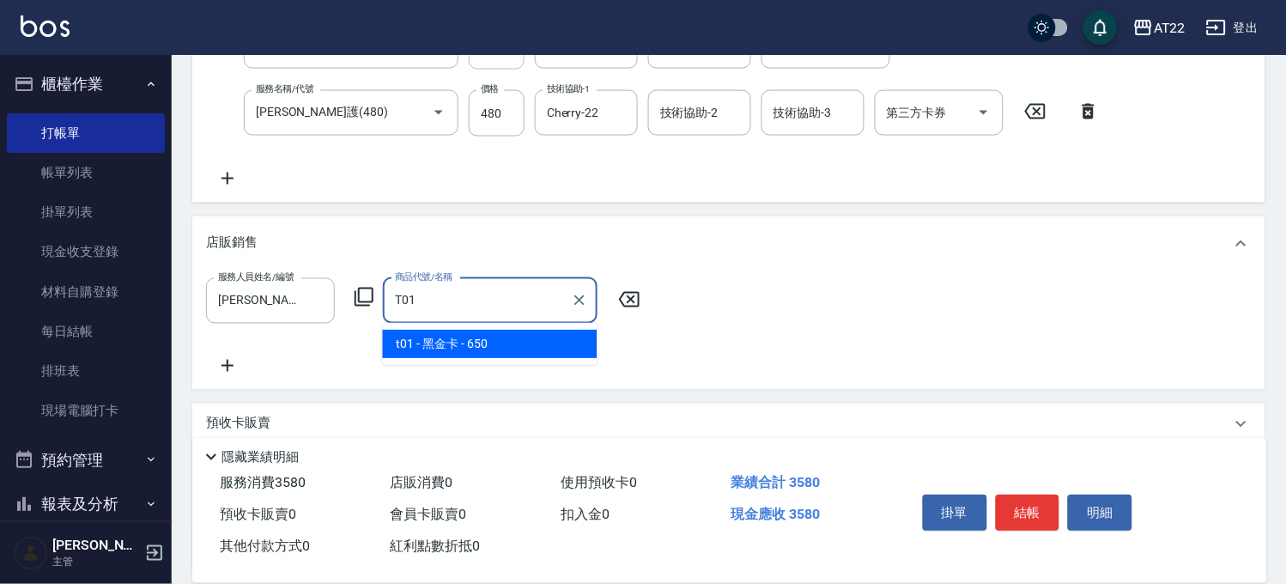
type input "黑金卡"
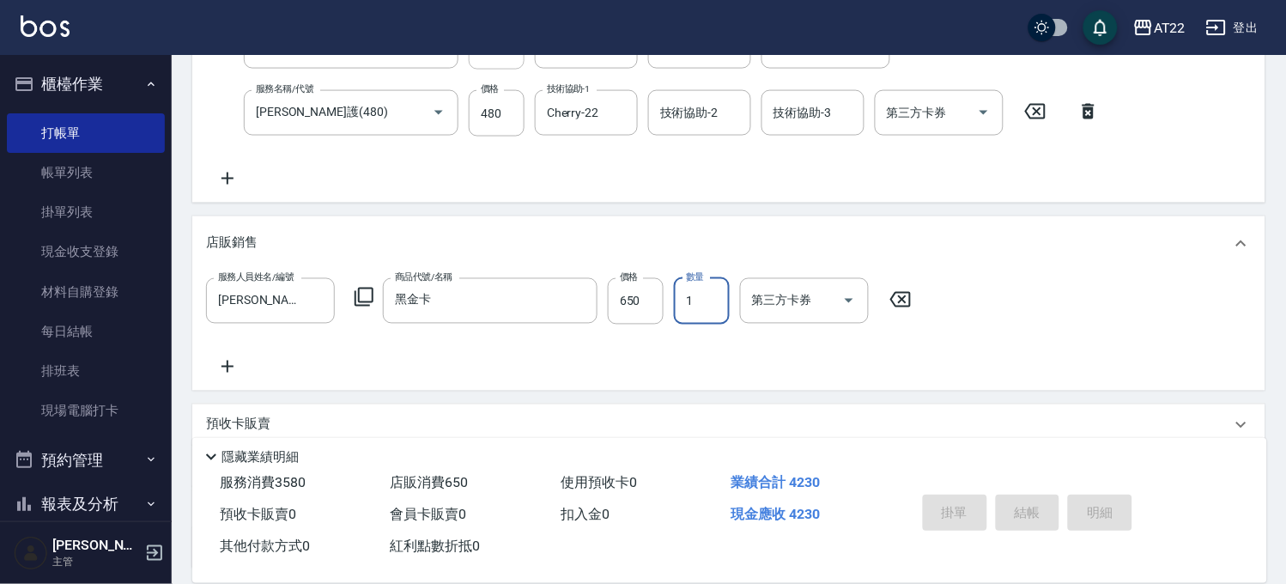
type input "2025/08/21 18:44"
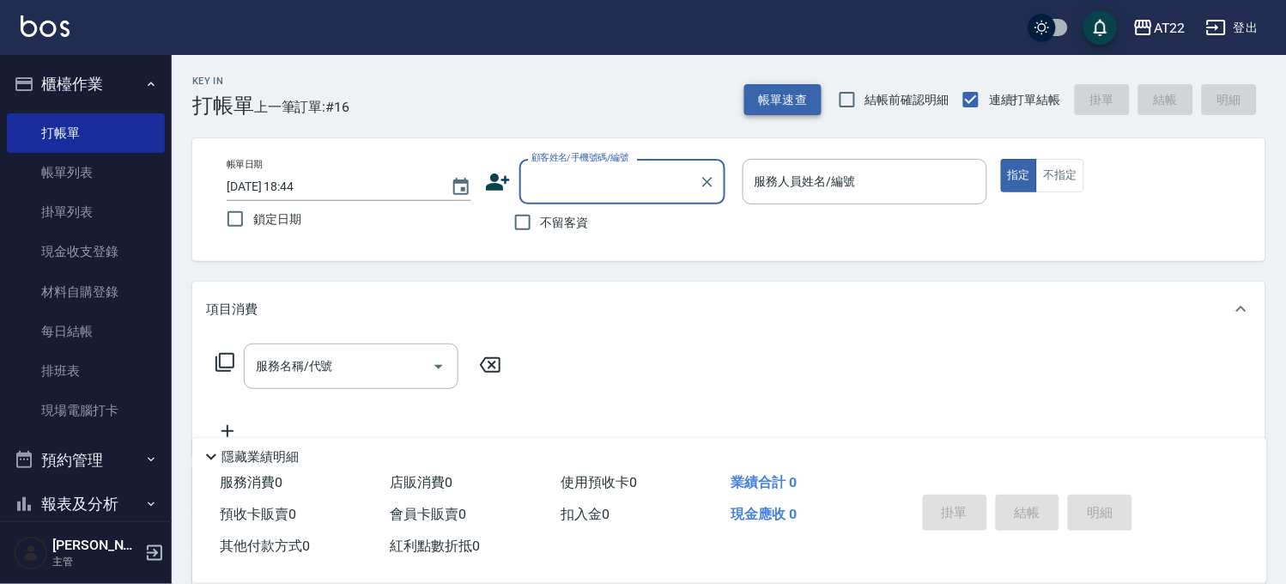
click at [799, 106] on button "帳單速查" at bounding box center [782, 100] width 77 height 32
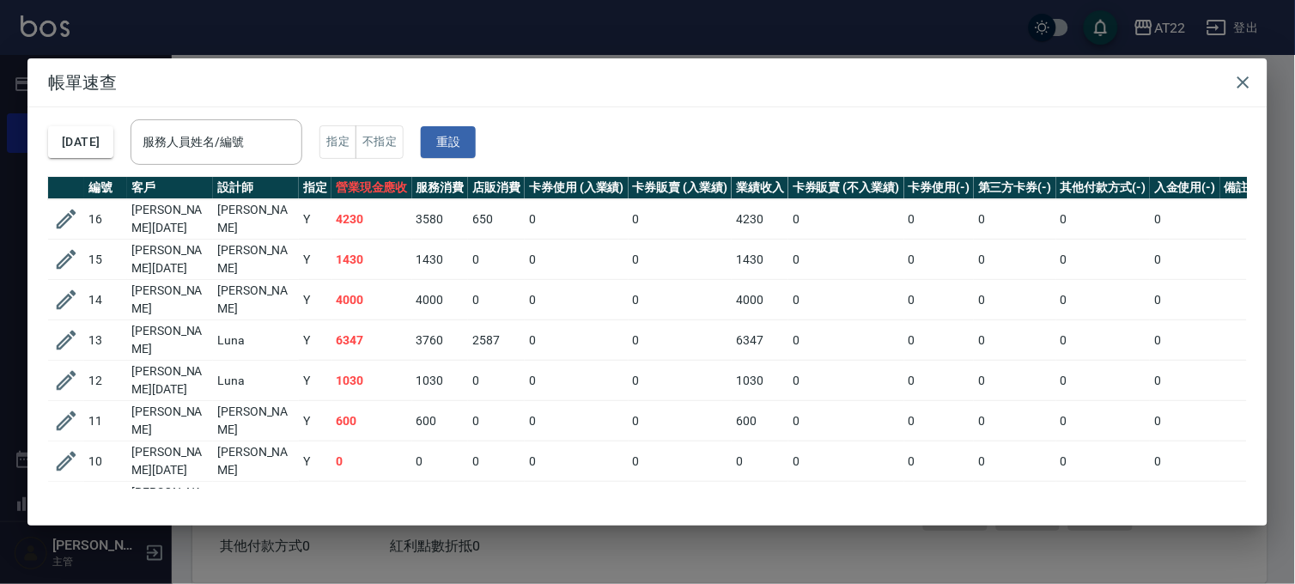
click at [543, 571] on div "帳單速查 2025/08/21 服務人員姓名/編號 服務人員姓名/編號 指定 不指定 重設 編號 客戶 設計師 指定 營業現金應收 服務消費 店販消費 卡券使…" at bounding box center [647, 292] width 1295 height 584
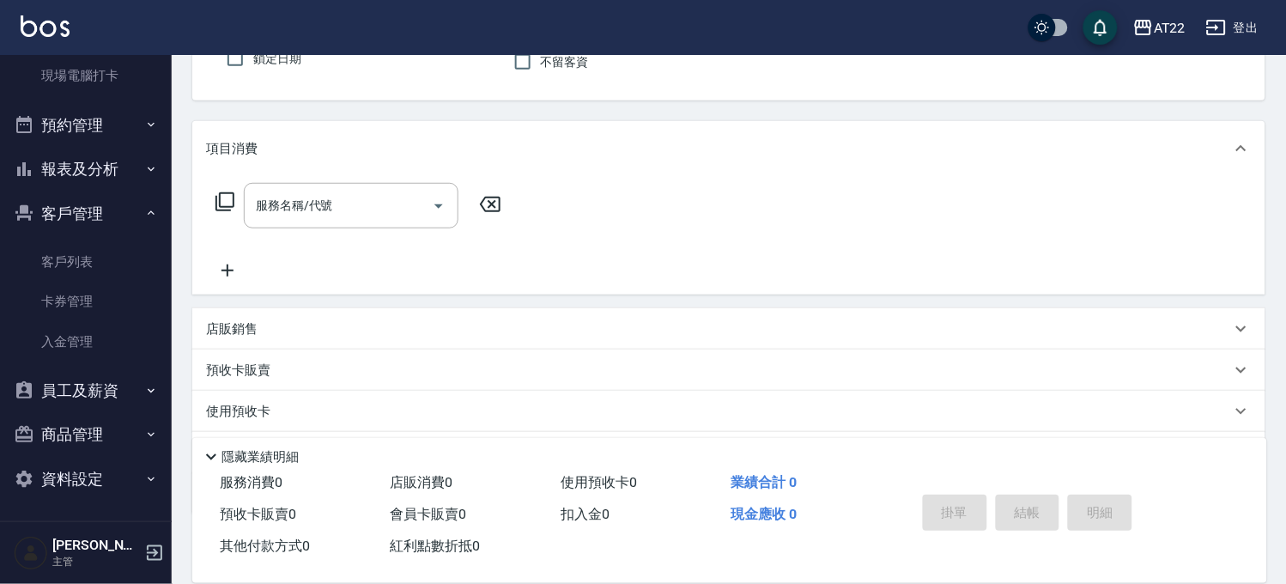
scroll to position [253, 0]
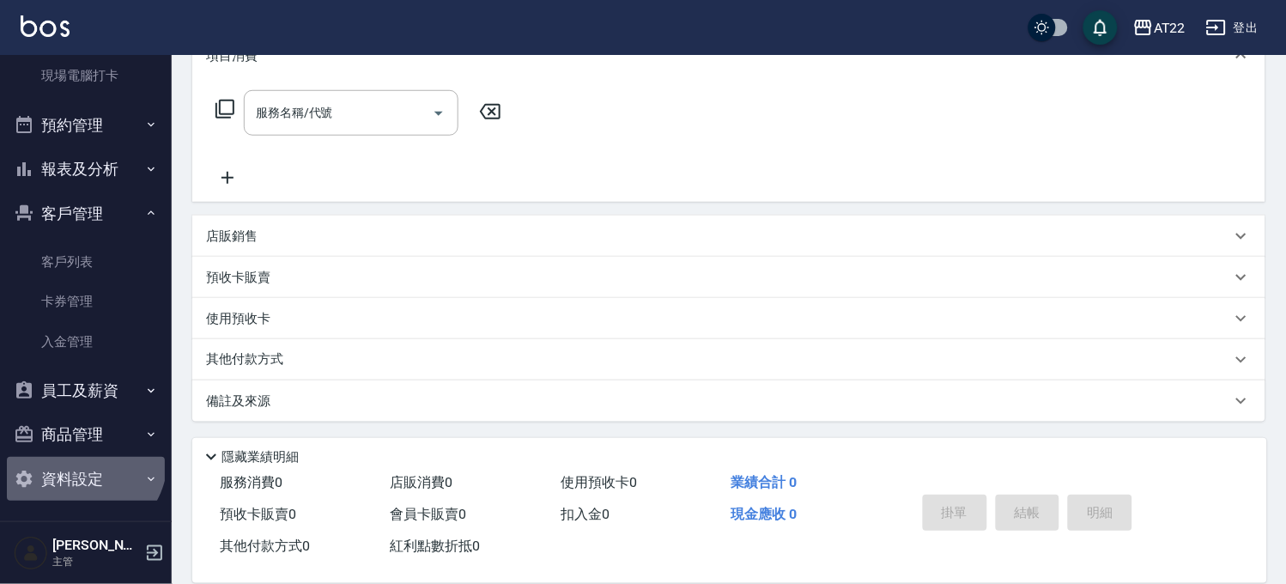
click at [79, 457] on button "資料設定" at bounding box center [86, 479] width 158 height 45
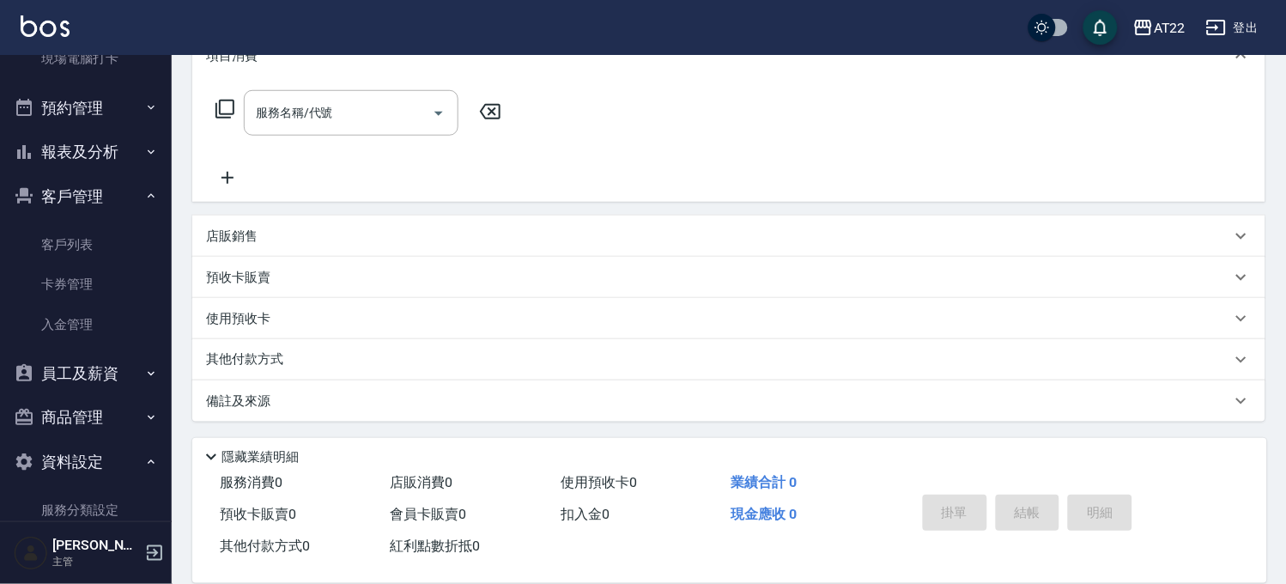
scroll to position [260, 0]
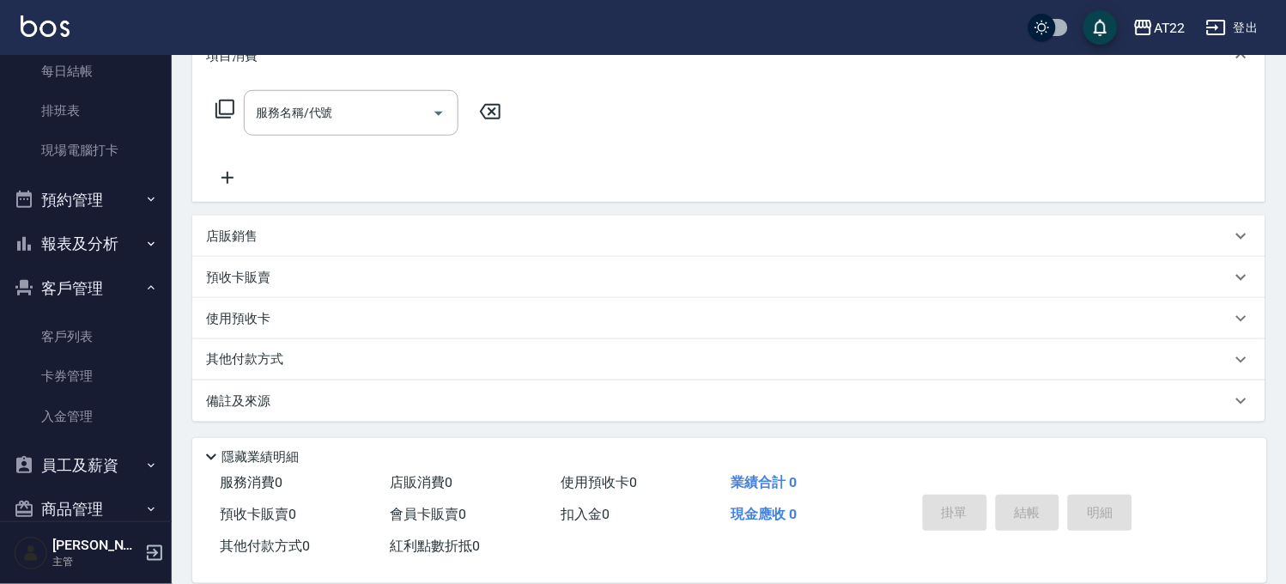
click at [63, 285] on button "客戶管理" at bounding box center [86, 288] width 158 height 45
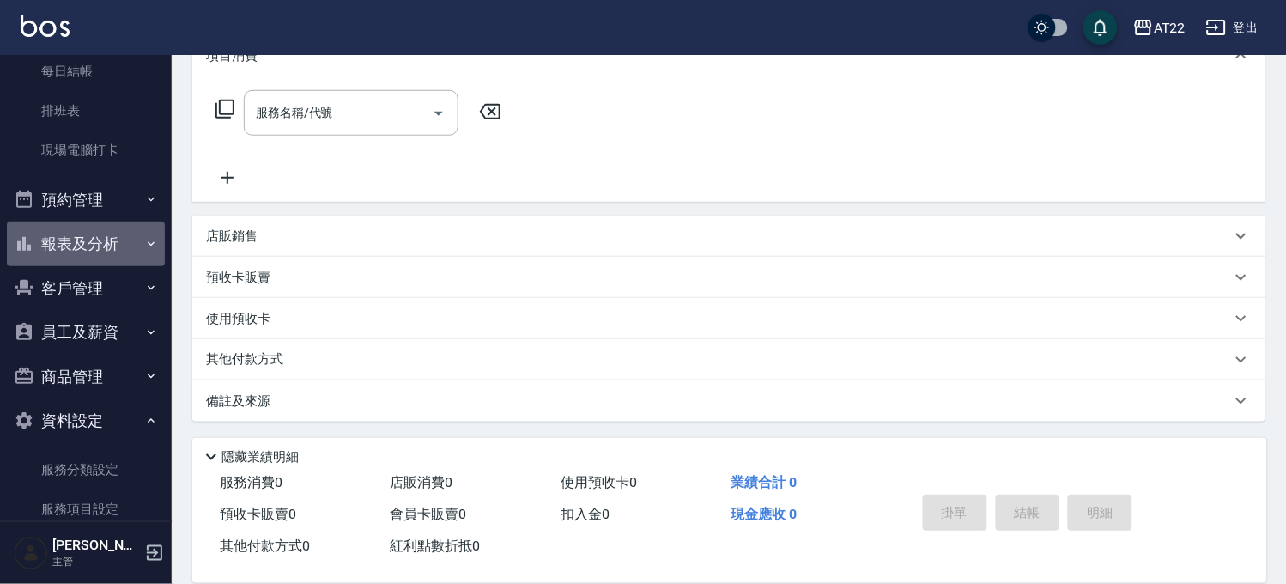
click at [87, 251] on button "報表及分析" at bounding box center [86, 243] width 158 height 45
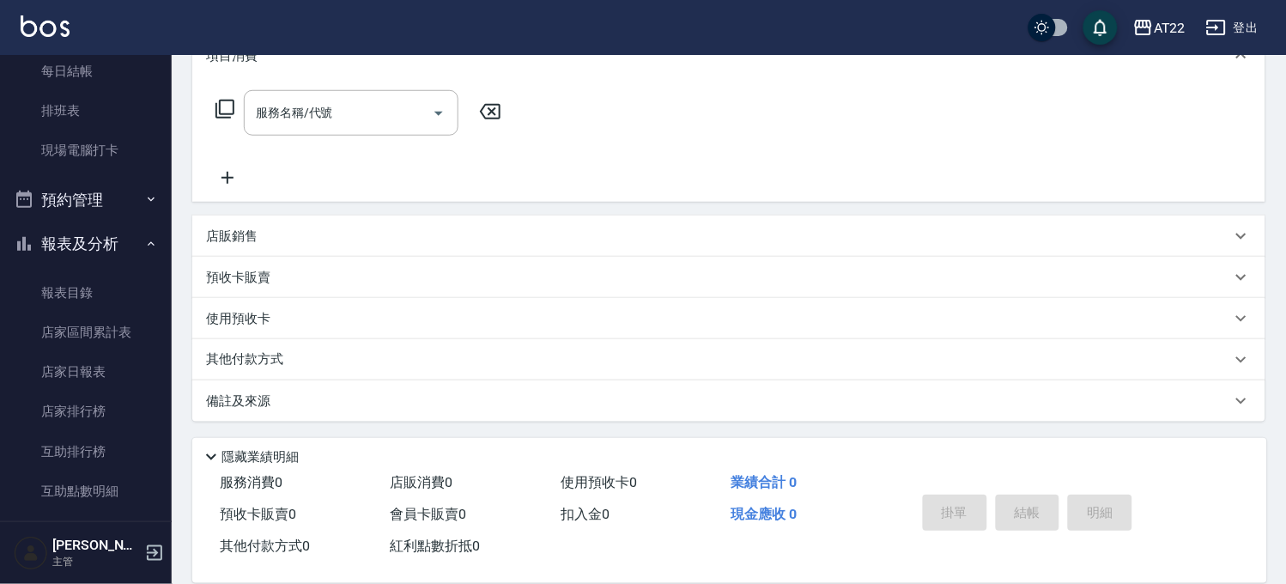
click at [87, 251] on button "報表及分析" at bounding box center [86, 243] width 158 height 45
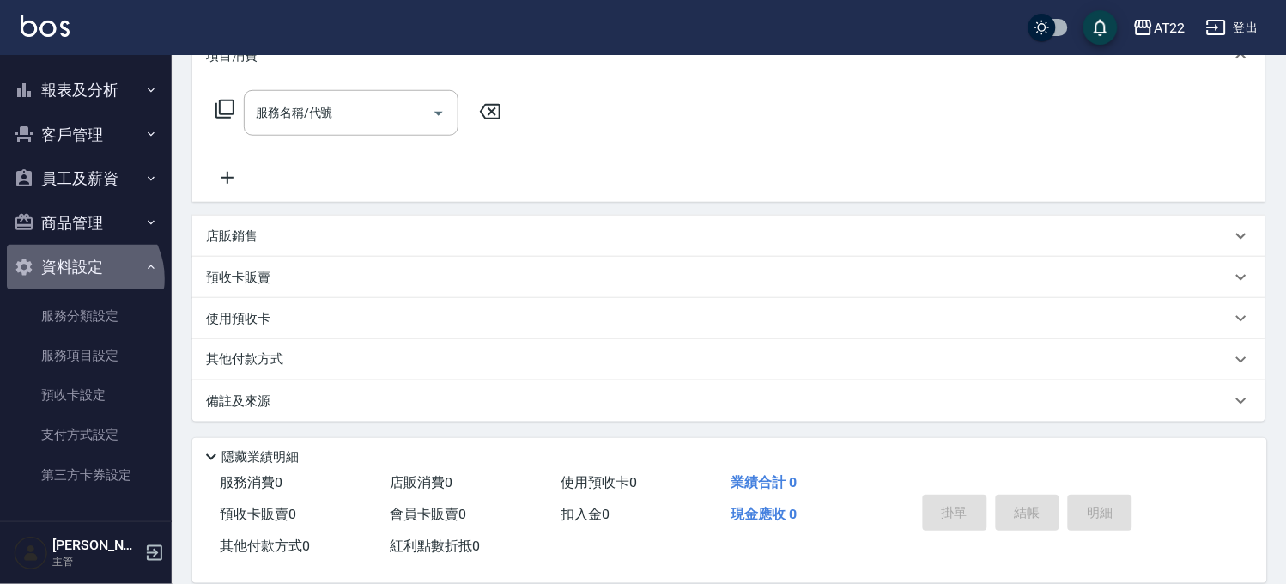
click at [81, 279] on button "資料設定" at bounding box center [86, 267] width 158 height 45
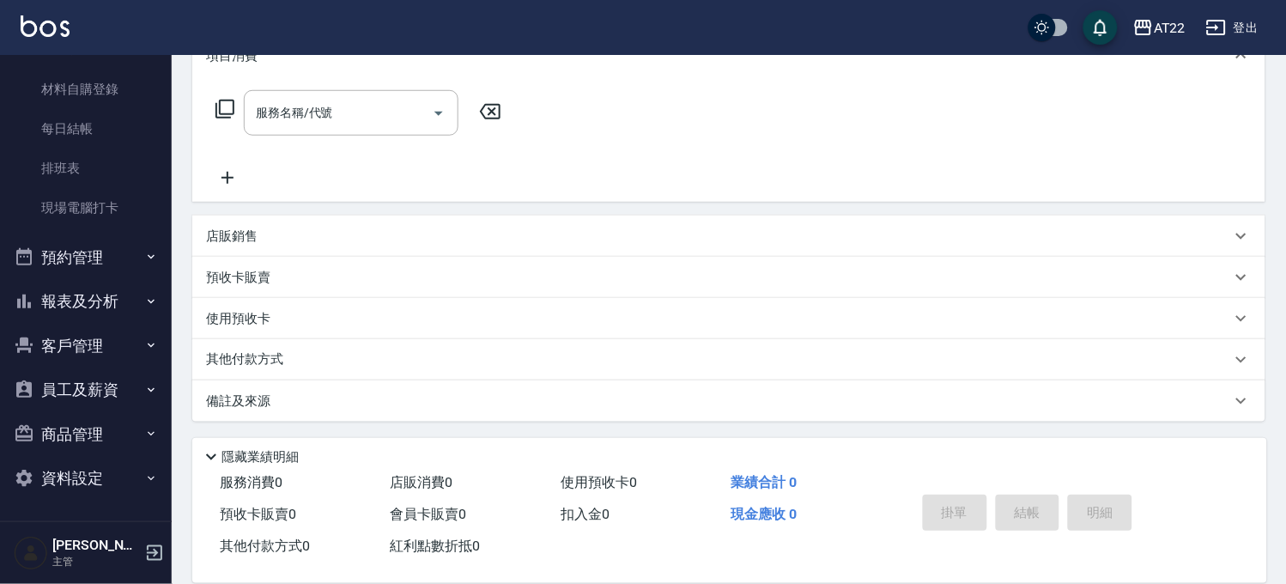
scroll to position [202, 0]
click at [77, 408] on button "員工及薪資" at bounding box center [86, 390] width 158 height 45
click at [80, 399] on button "員工及薪資" at bounding box center [86, 390] width 158 height 45
click at [80, 429] on button "商品管理" at bounding box center [86, 435] width 158 height 45
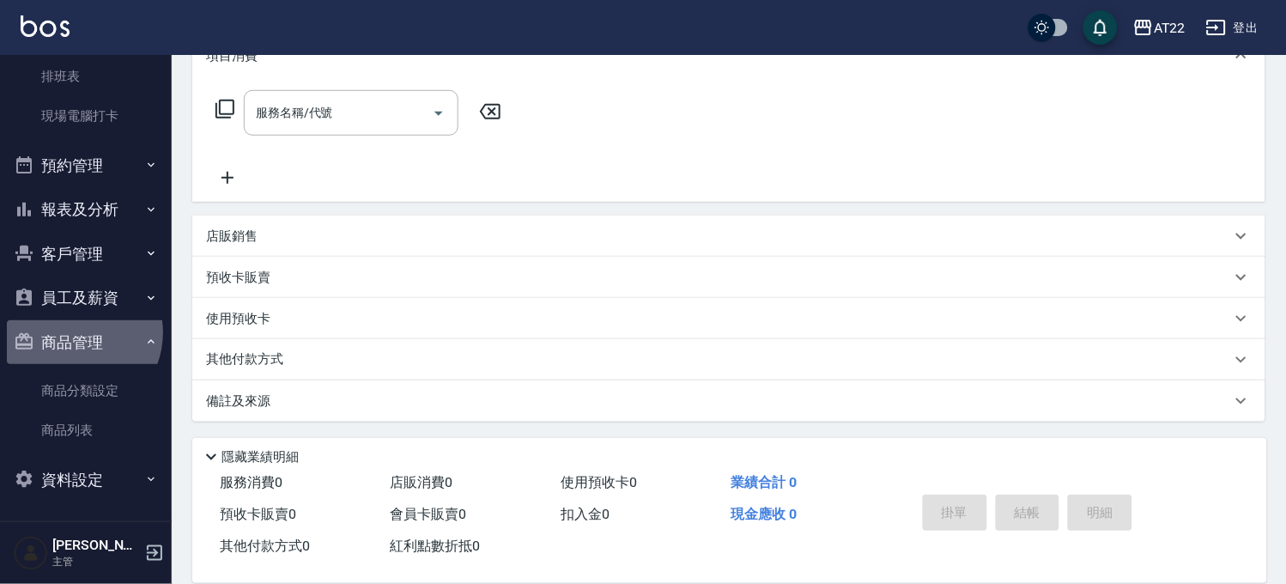
click at [73, 332] on button "商品管理" at bounding box center [86, 342] width 158 height 45
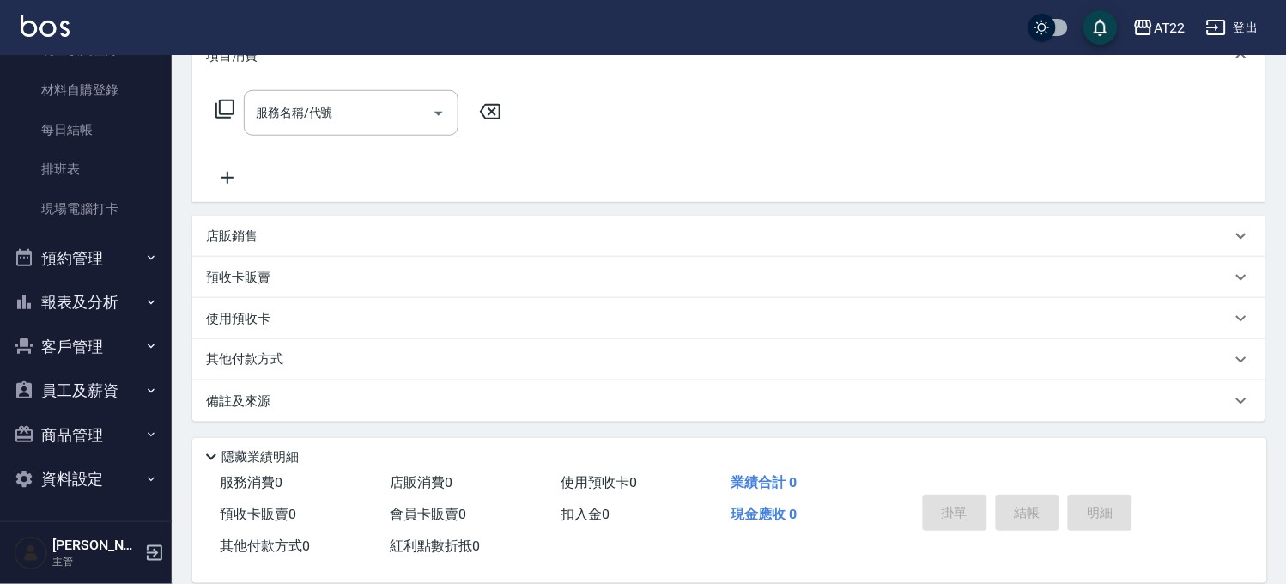
click at [96, 469] on button "資料設定" at bounding box center [86, 479] width 158 height 45
click at [93, 355] on button "客戶管理" at bounding box center [86, 346] width 158 height 45
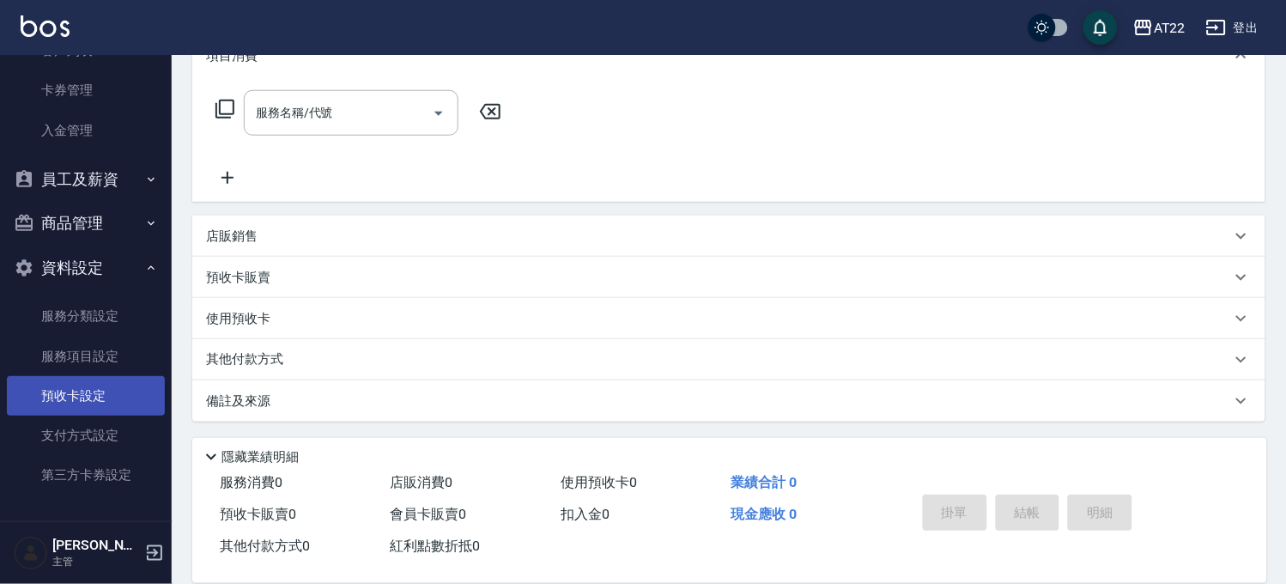
scroll to position [355, 0]
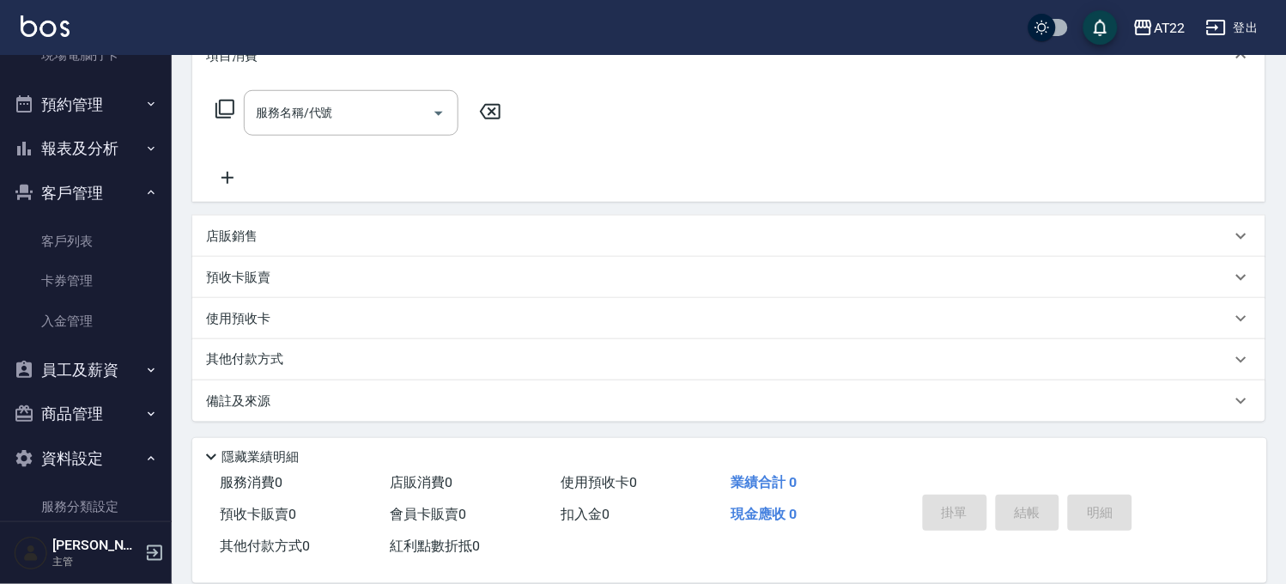
click at [75, 354] on button "員工及薪資" at bounding box center [86, 370] width 158 height 45
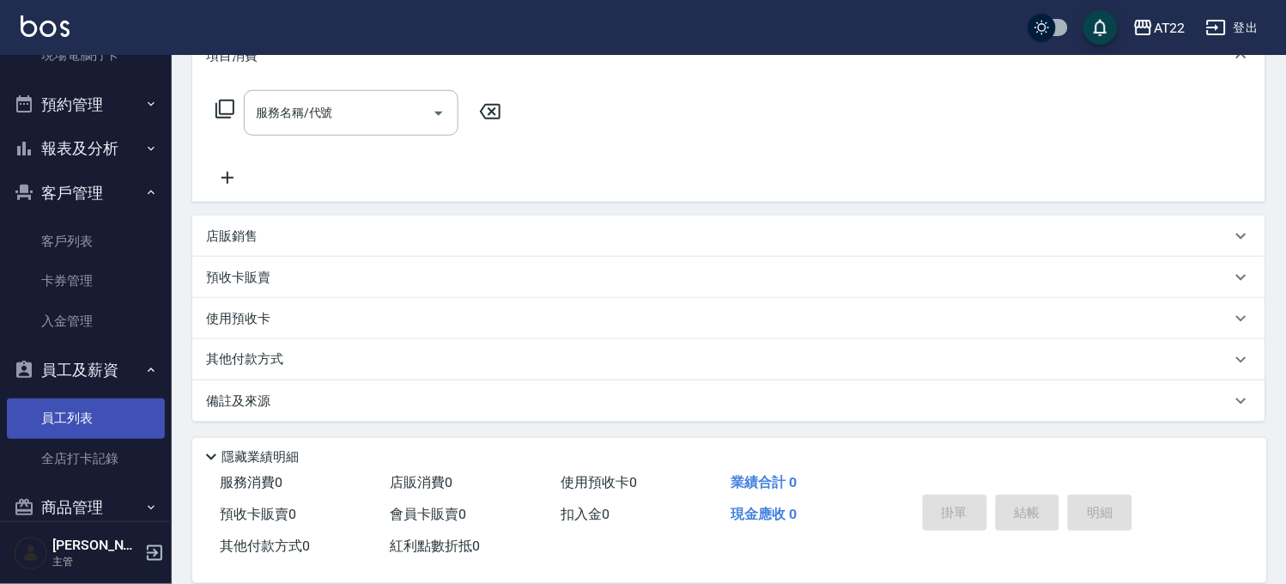
scroll to position [640, 0]
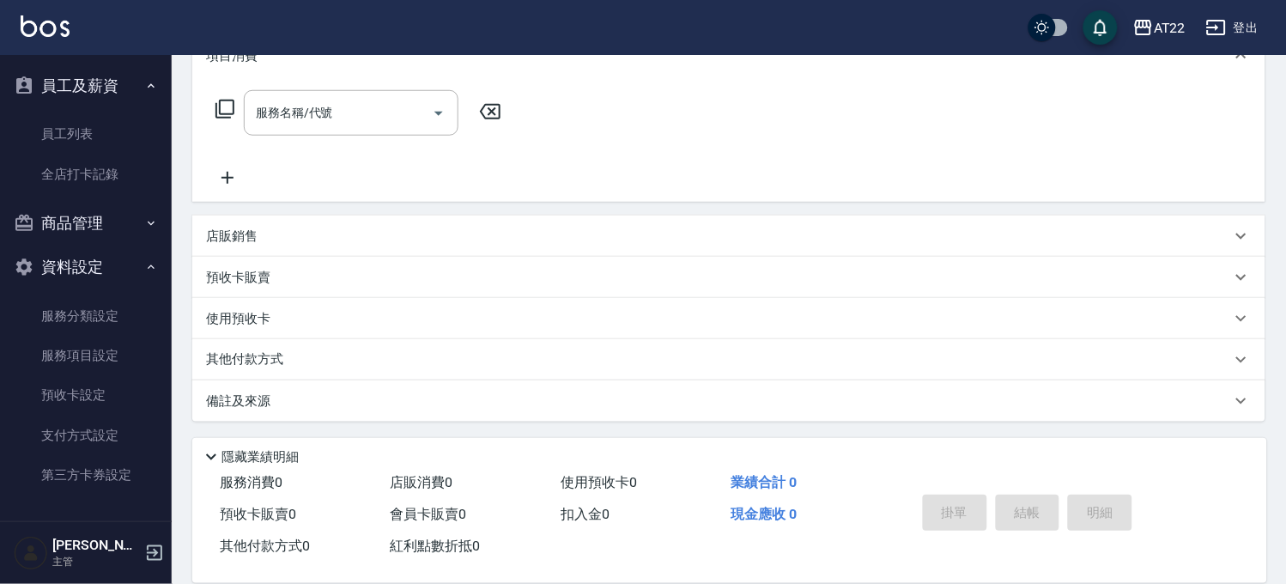
click at [70, 275] on button "資料設定" at bounding box center [86, 267] width 158 height 45
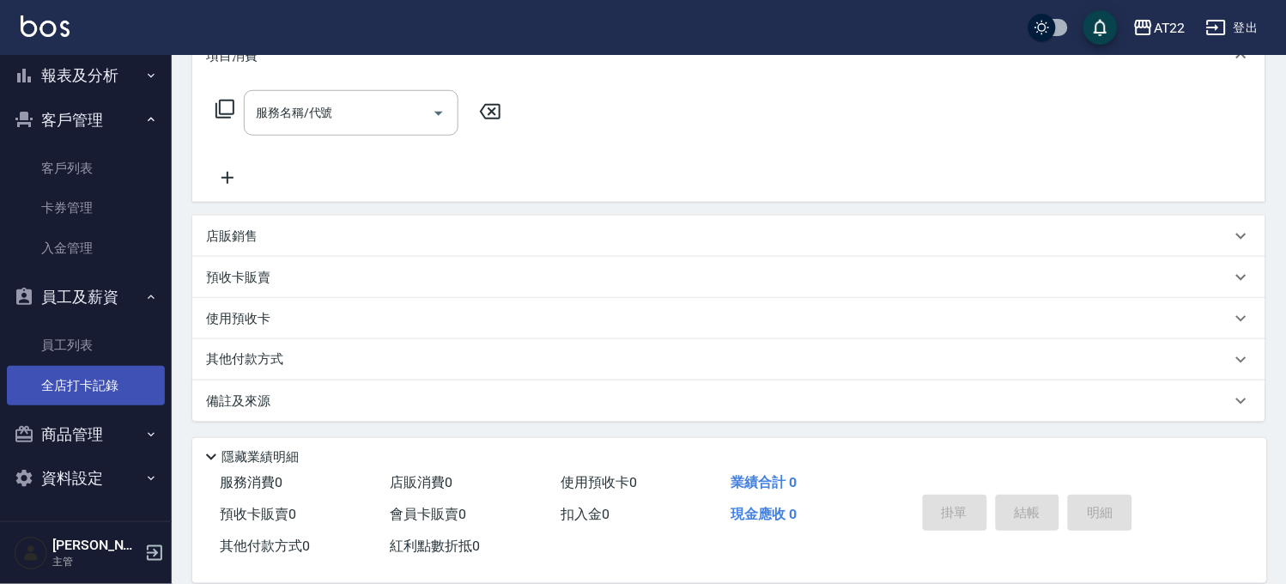
scroll to position [427, 0]
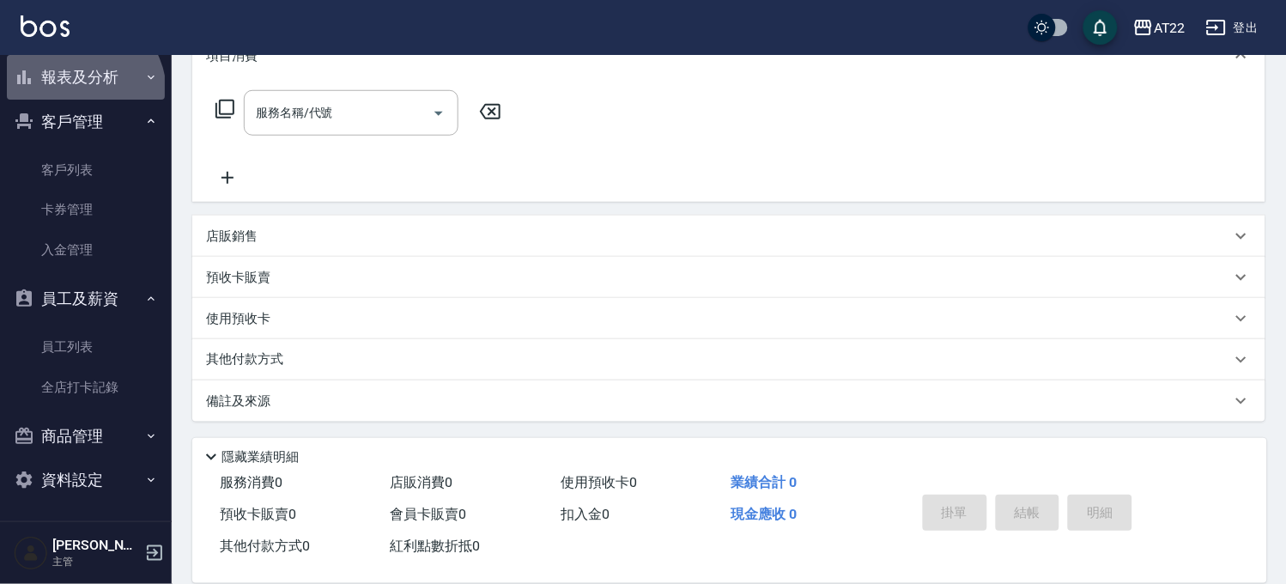
click at [79, 92] on button "報表及分析" at bounding box center [86, 77] width 158 height 45
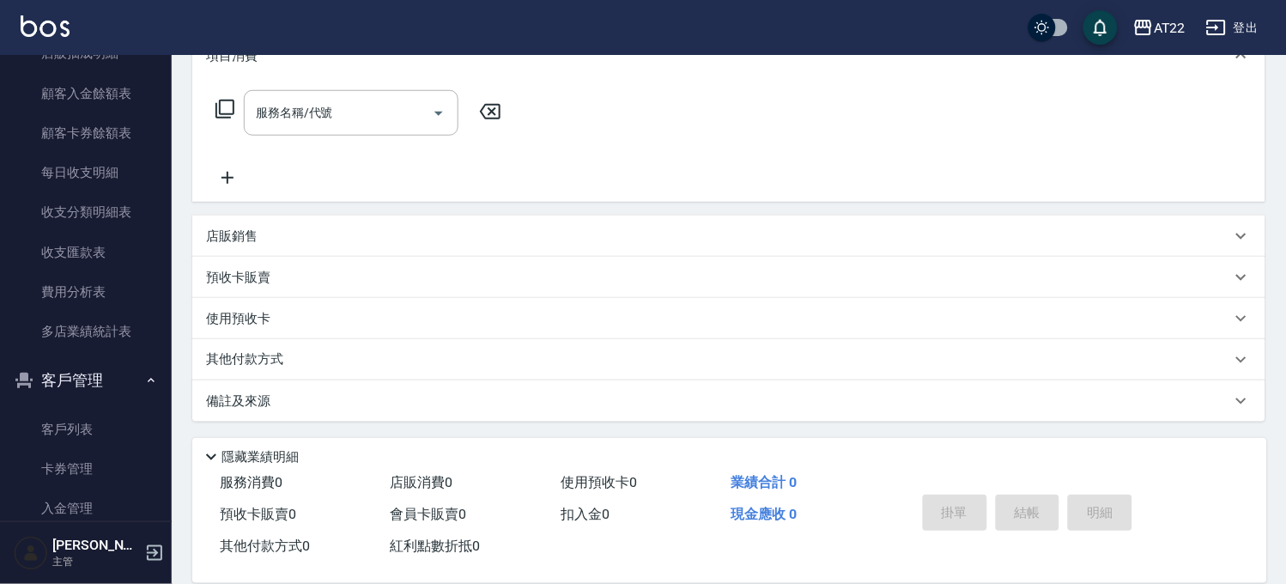
scroll to position [999, 0]
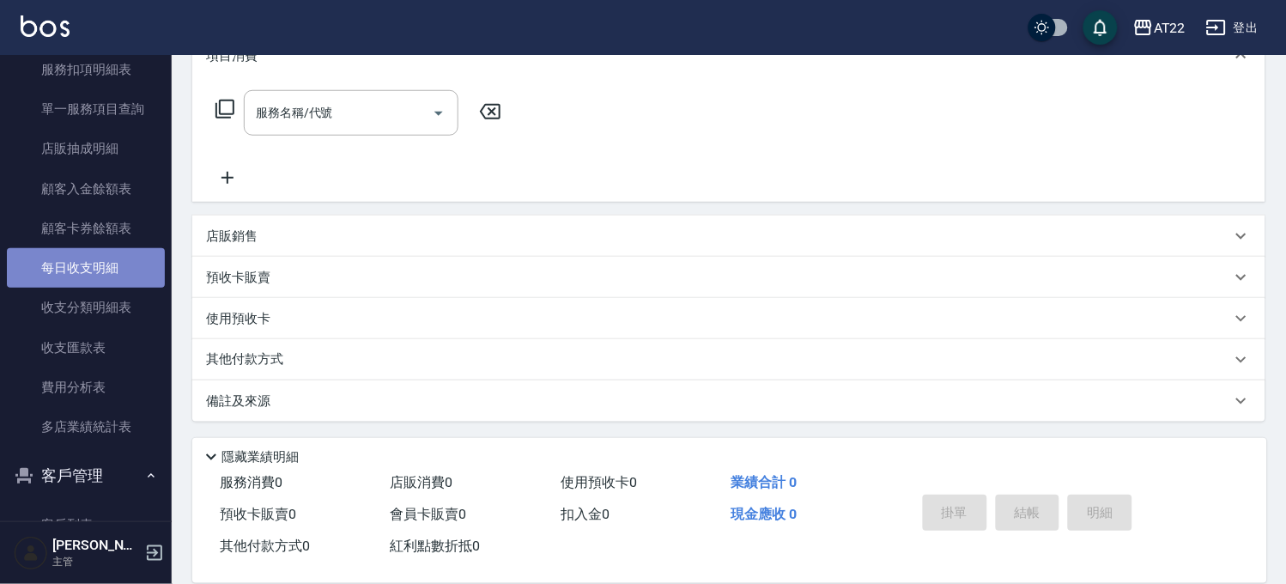
click at [118, 264] on link "每日收支明細" at bounding box center [86, 267] width 158 height 39
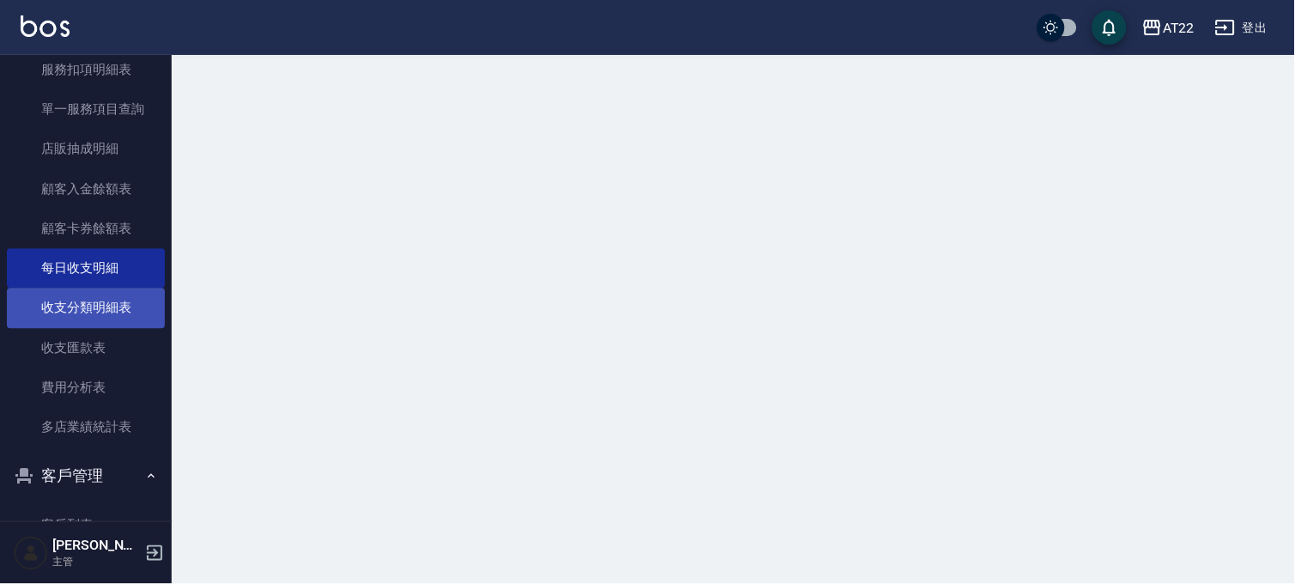
click at [113, 295] on link "收支分類明細表" at bounding box center [86, 307] width 158 height 39
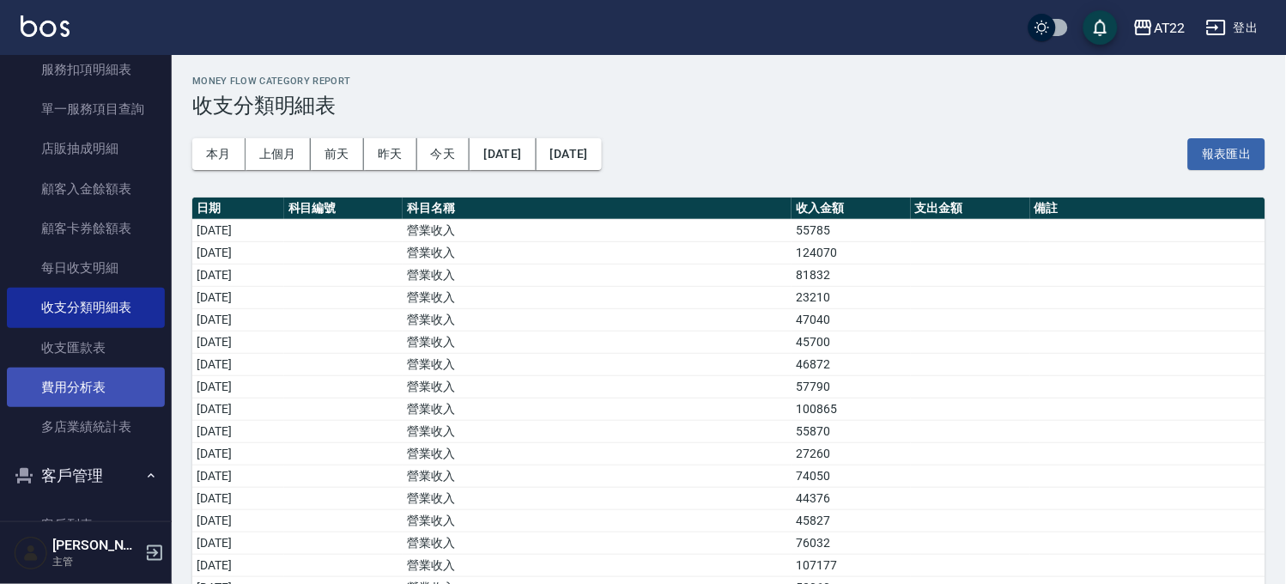
click at [97, 369] on link "費用分析表" at bounding box center [86, 386] width 158 height 39
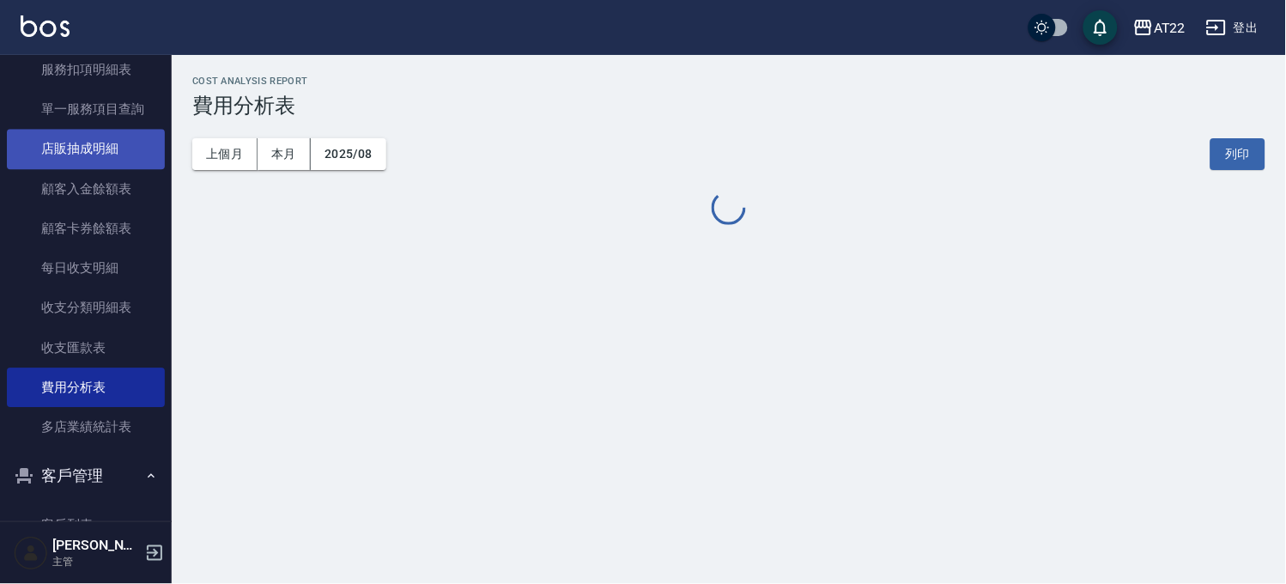
click at [87, 148] on link "店販抽成明細" at bounding box center [86, 148] width 158 height 39
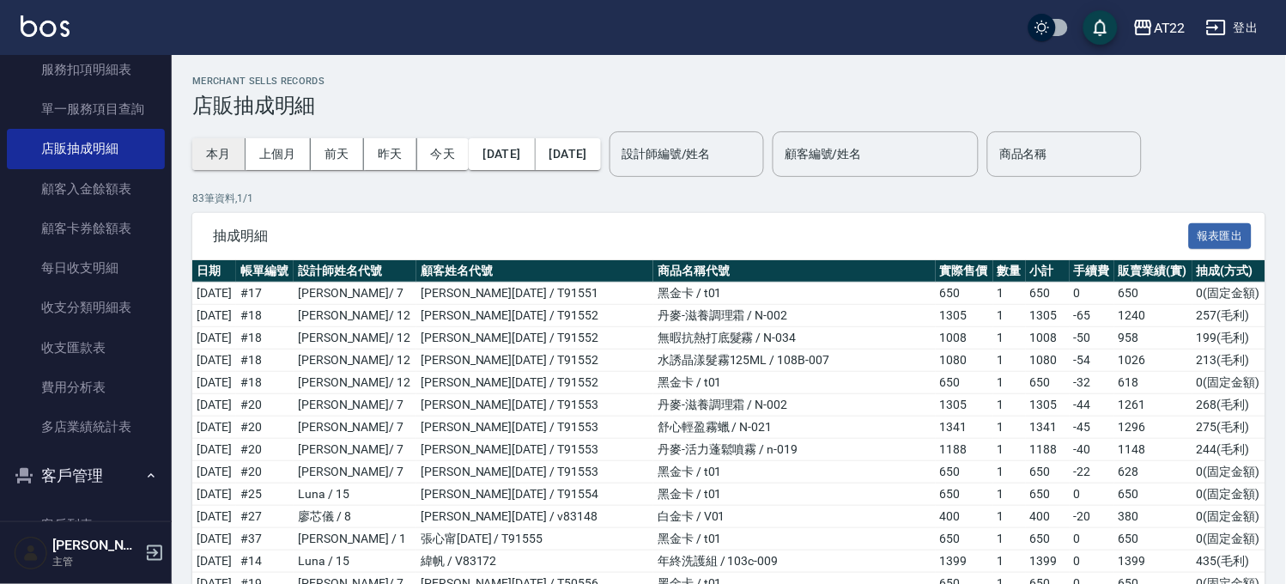
click at [209, 163] on button "本月" at bounding box center [218, 154] width 53 height 32
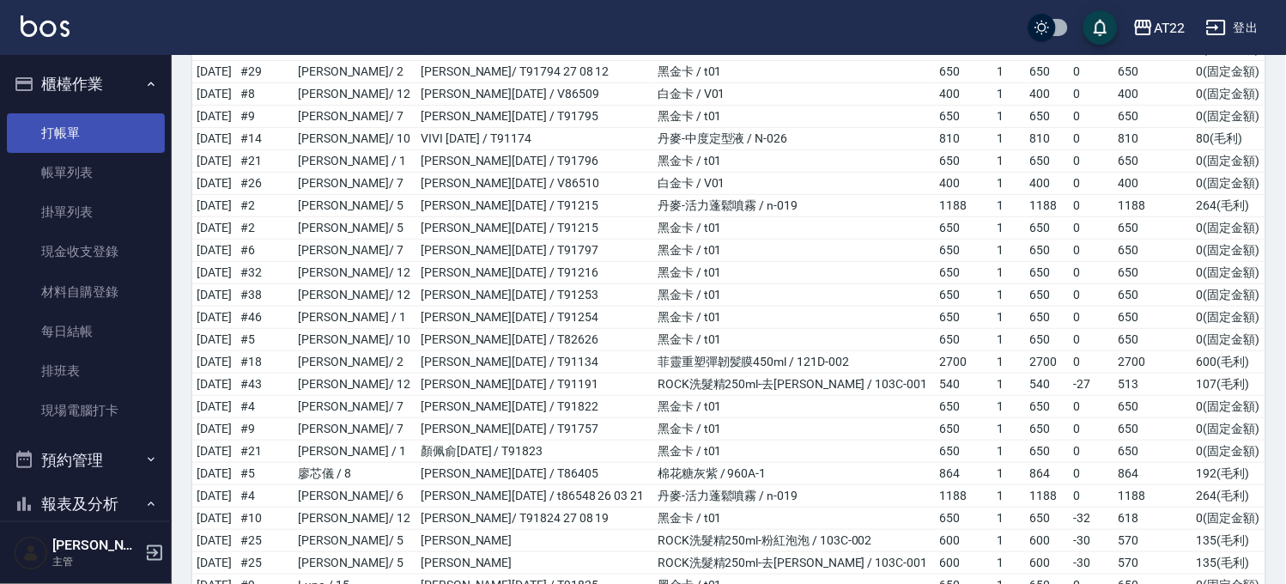
click at [74, 136] on link "打帳單" at bounding box center [86, 132] width 158 height 39
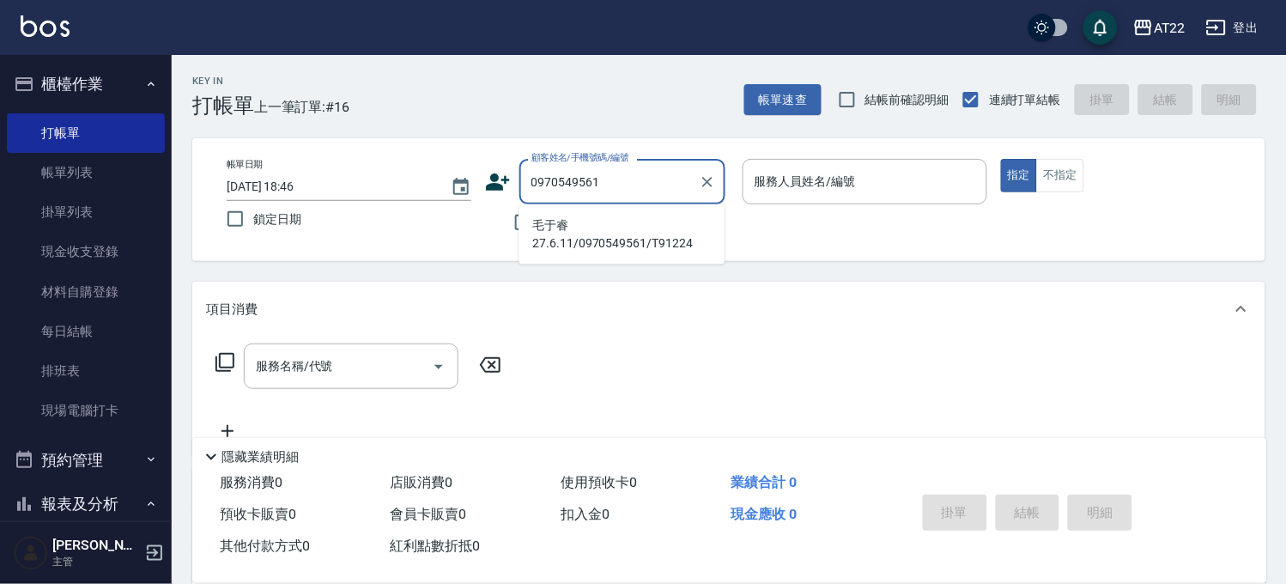
click at [666, 230] on li "毛于睿27.6.11/0970549561/T91224" at bounding box center [622, 234] width 206 height 46
type input "毛于睿27.6.11/0970549561/T91224"
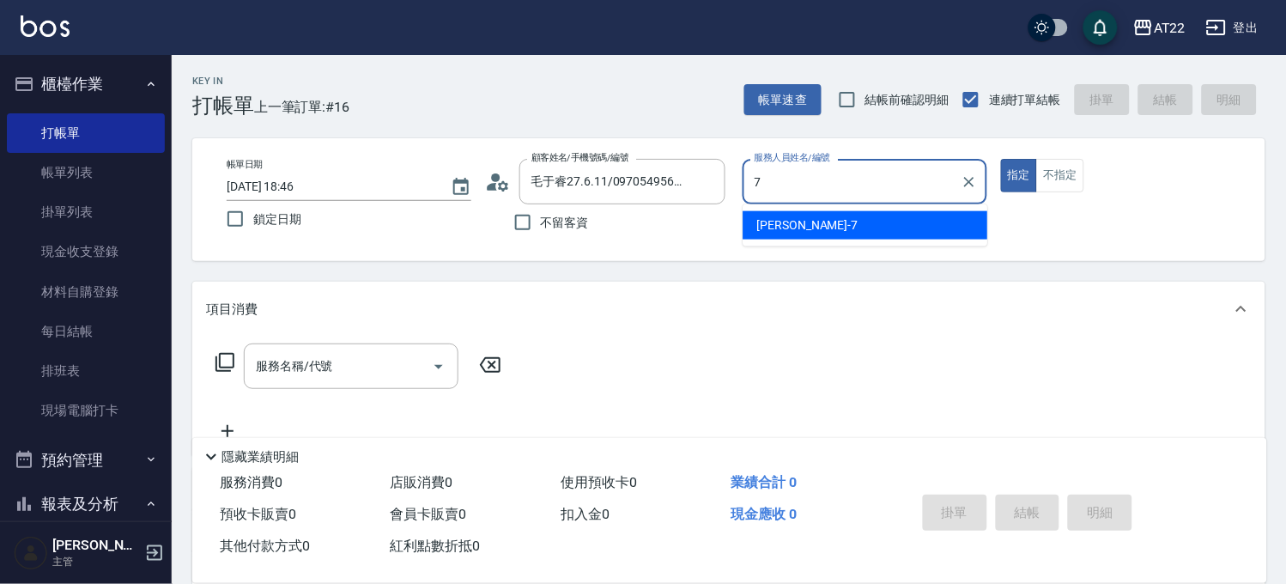
type input "Allen-7"
type button "true"
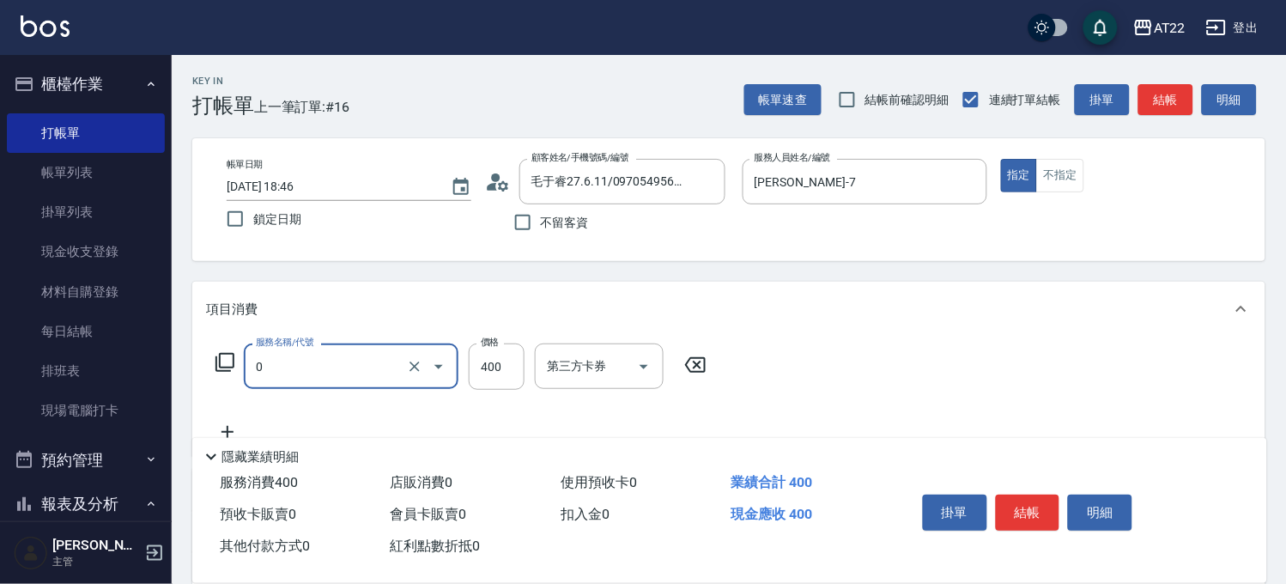
type input "有機洗髮(0)"
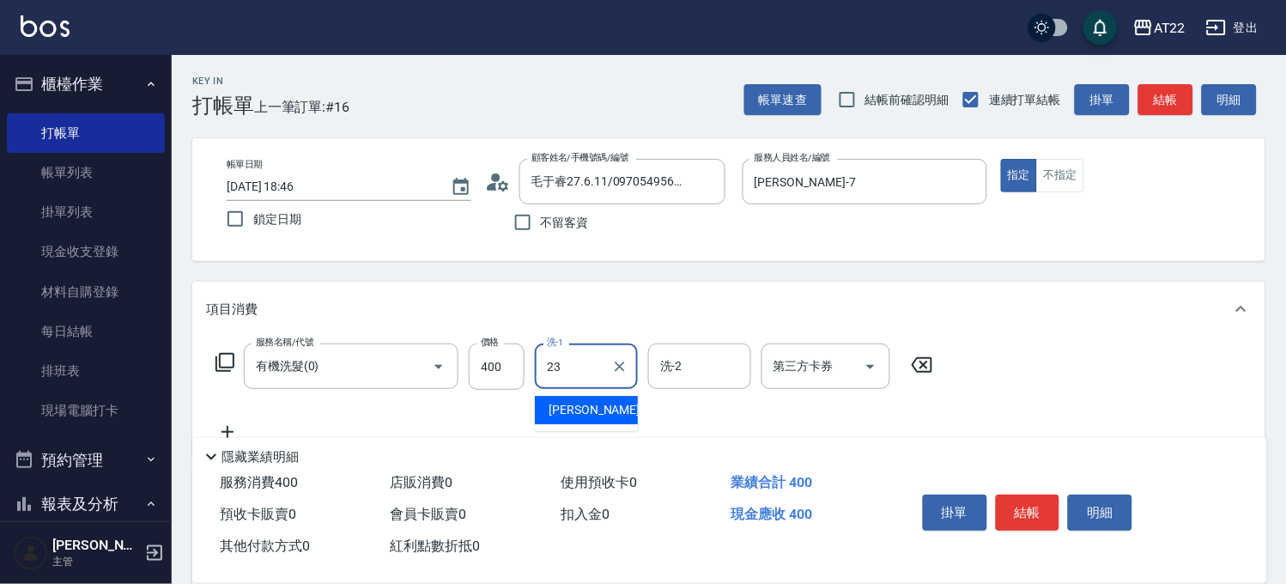
type input "Yuri-23"
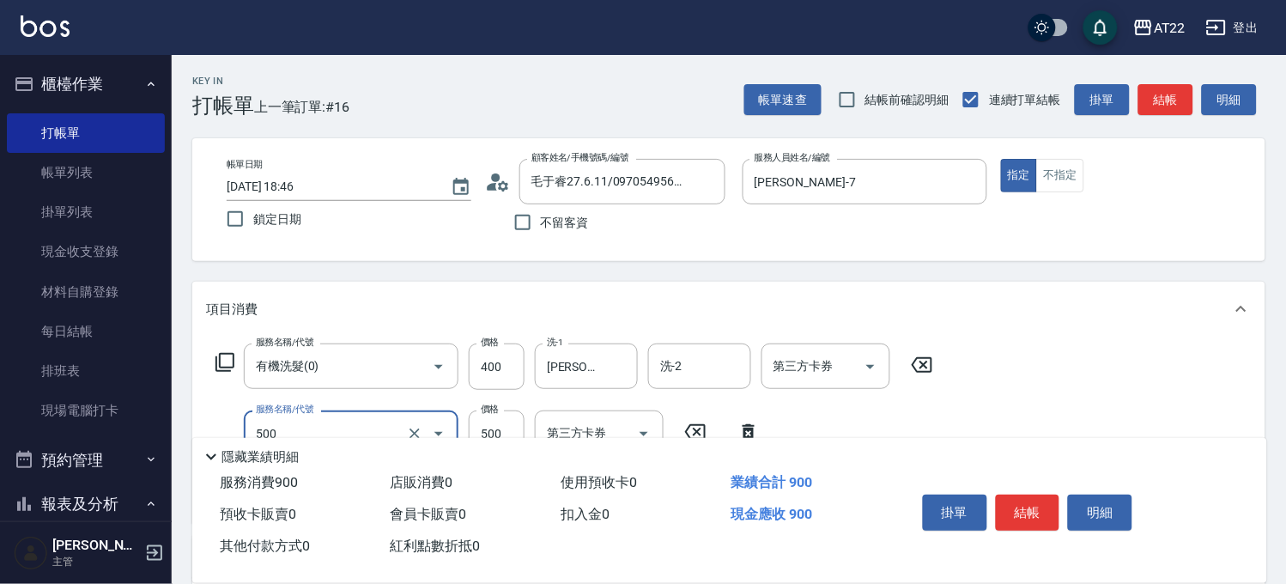
type input "剪髮(500)"
type input "700"
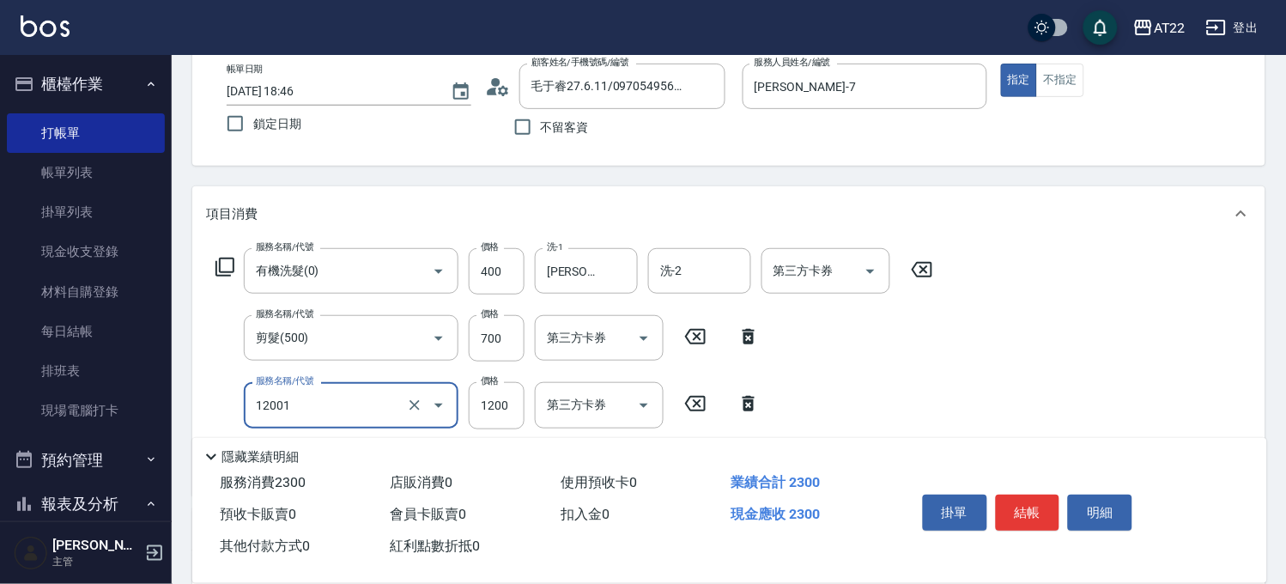
type input "燙髮S(12001)"
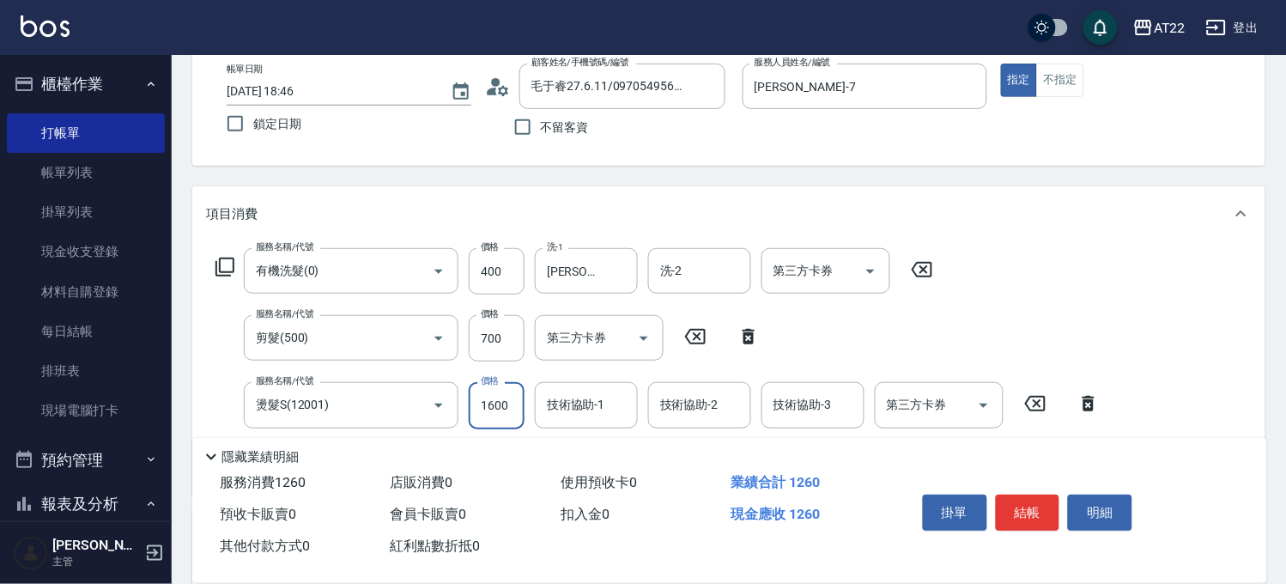
type input "1600"
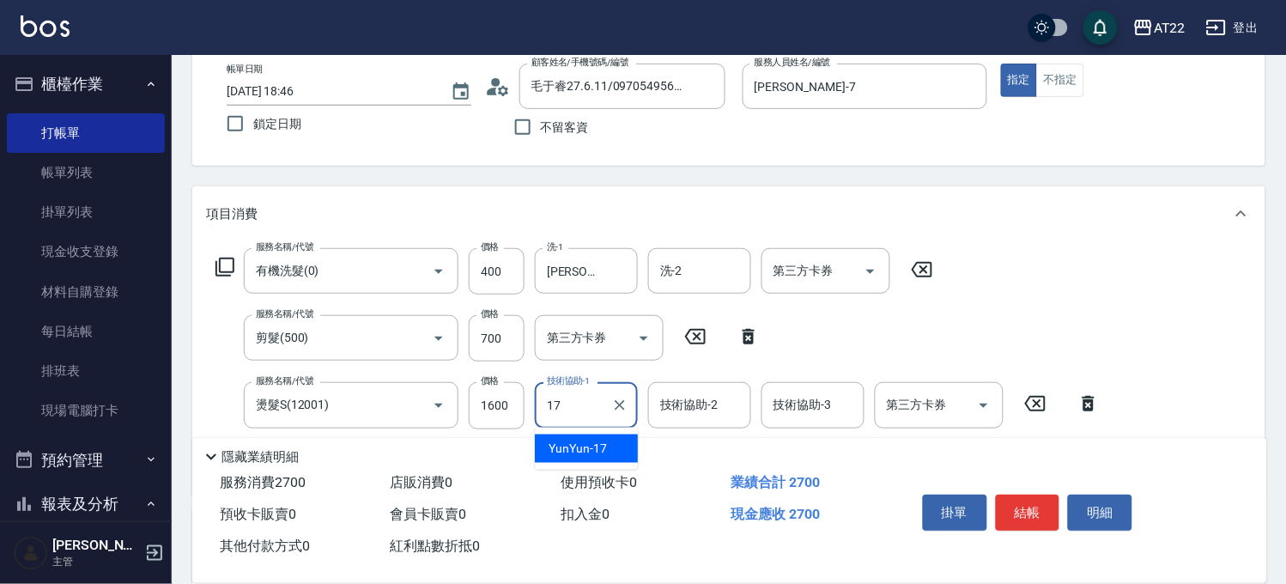
type input "YunYun-17"
type input "結構式三段(a1800)"
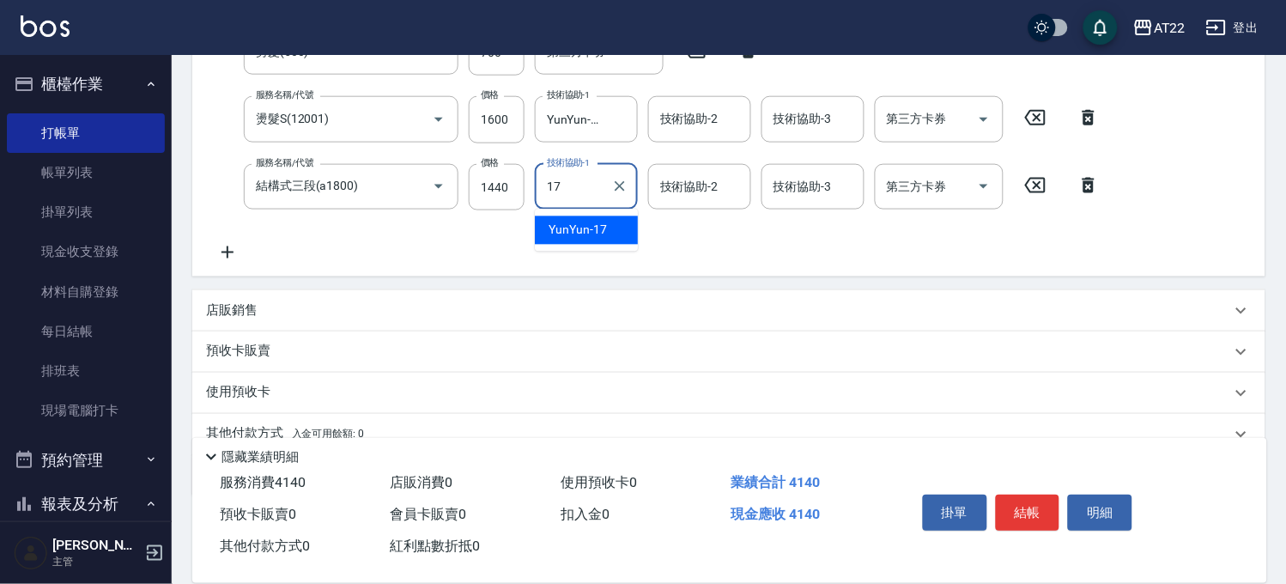
type input "YunYun-17"
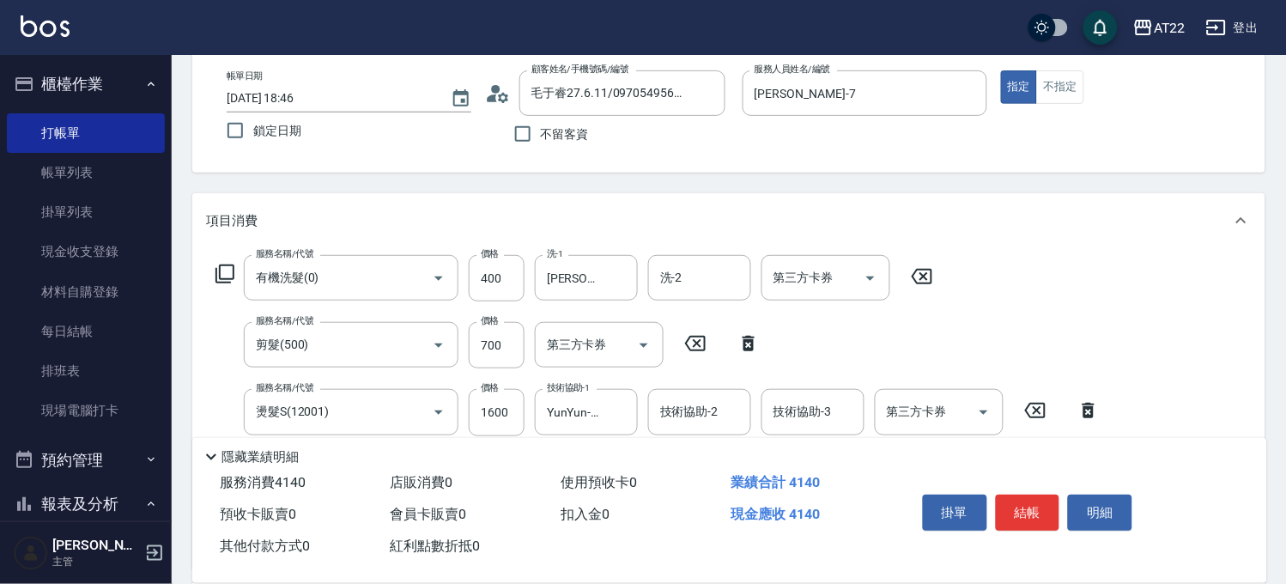
scroll to position [0, 0]
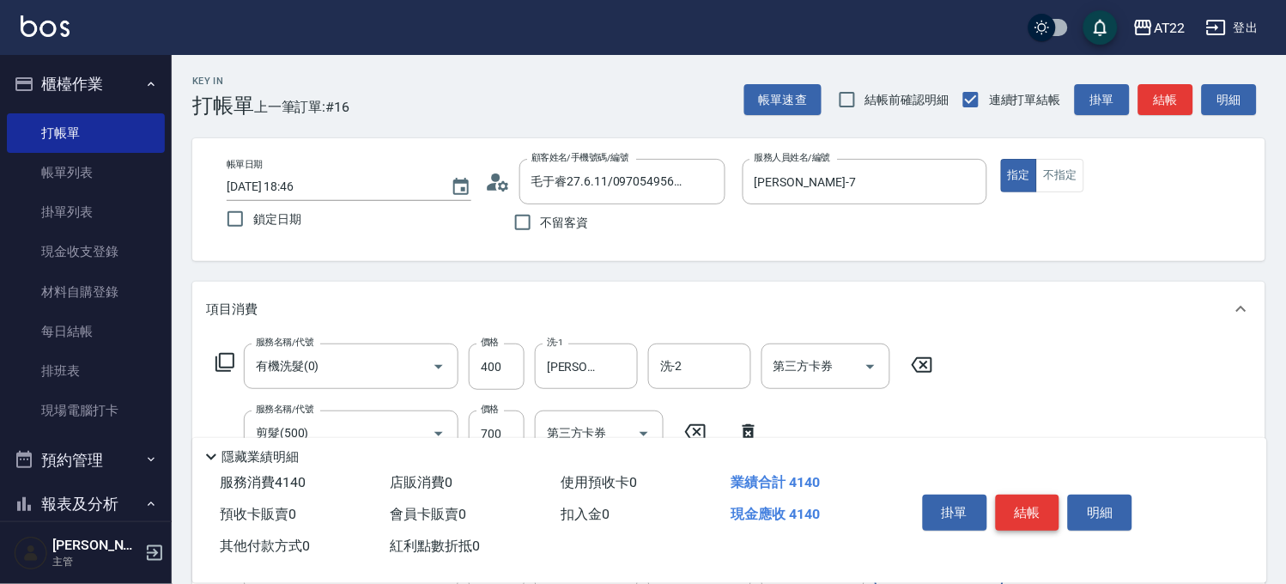
click at [1046, 499] on button "結帳" at bounding box center [1028, 512] width 64 height 36
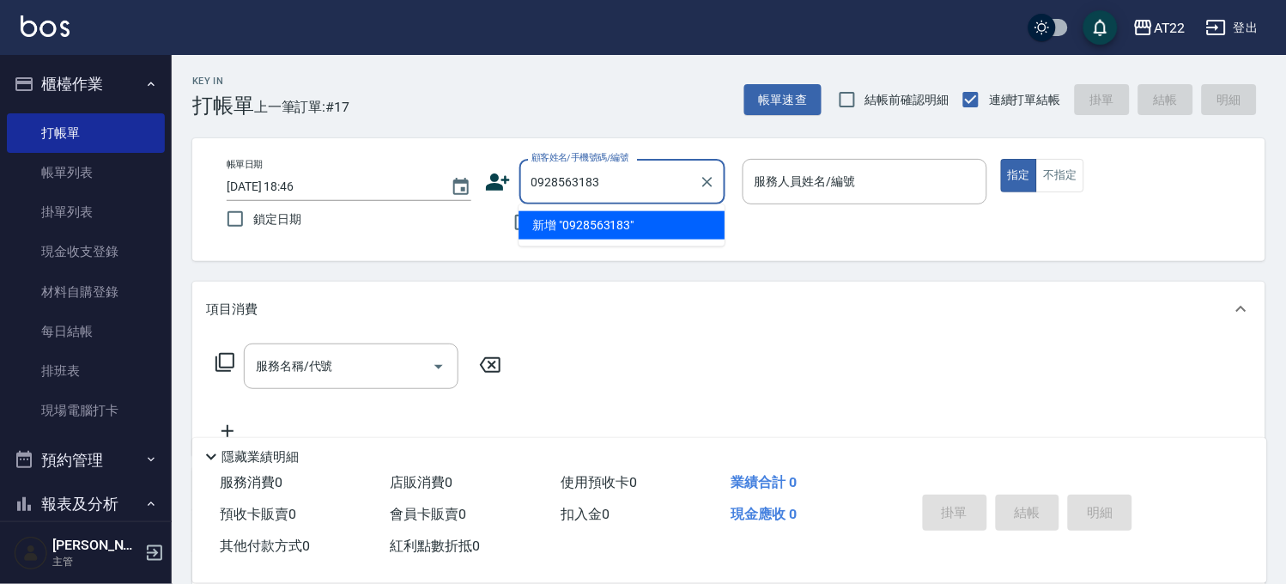
click at [602, 219] on li "新增 "0928563183"" at bounding box center [622, 225] width 206 height 28
type input "0928563183"
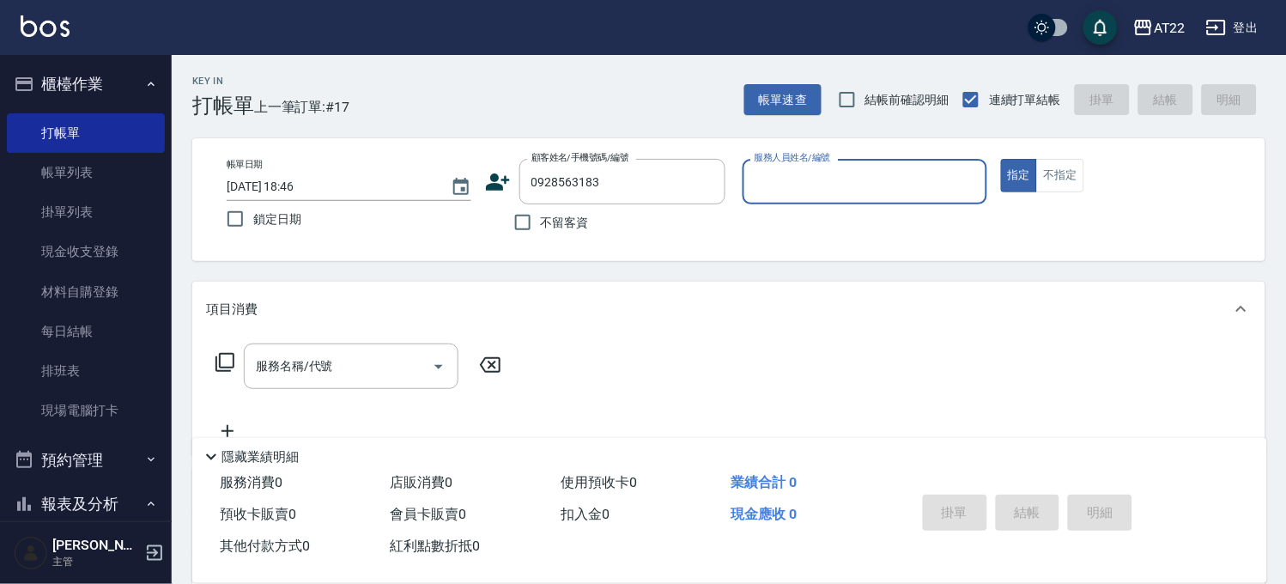
click at [495, 185] on icon at bounding box center [498, 181] width 24 height 17
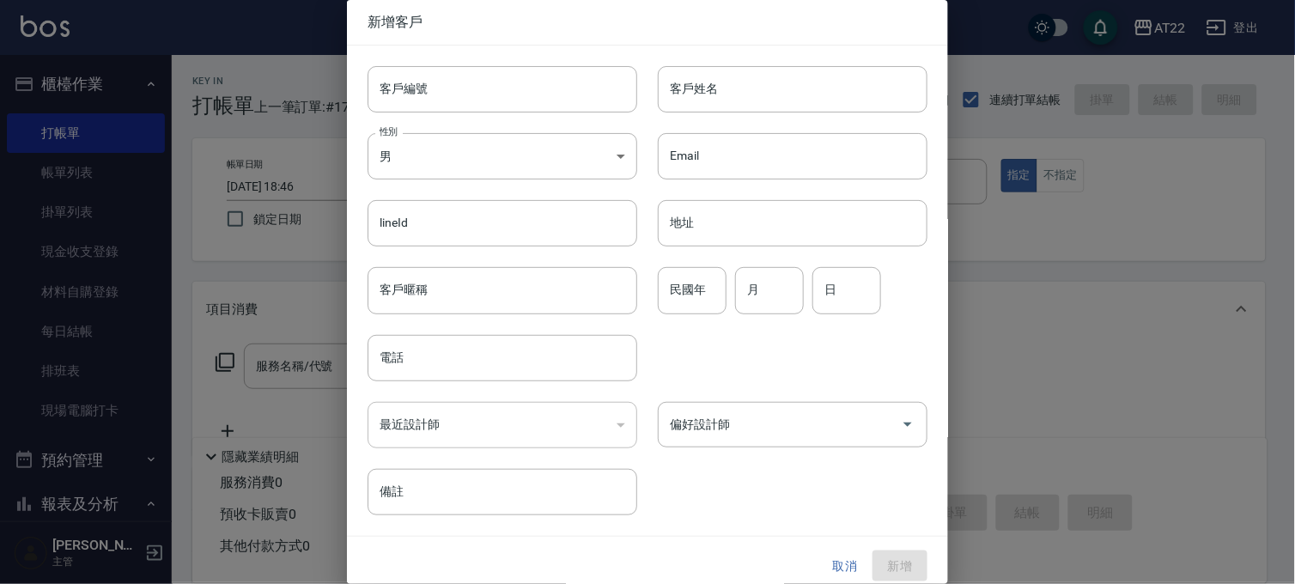
type input "0928563183"
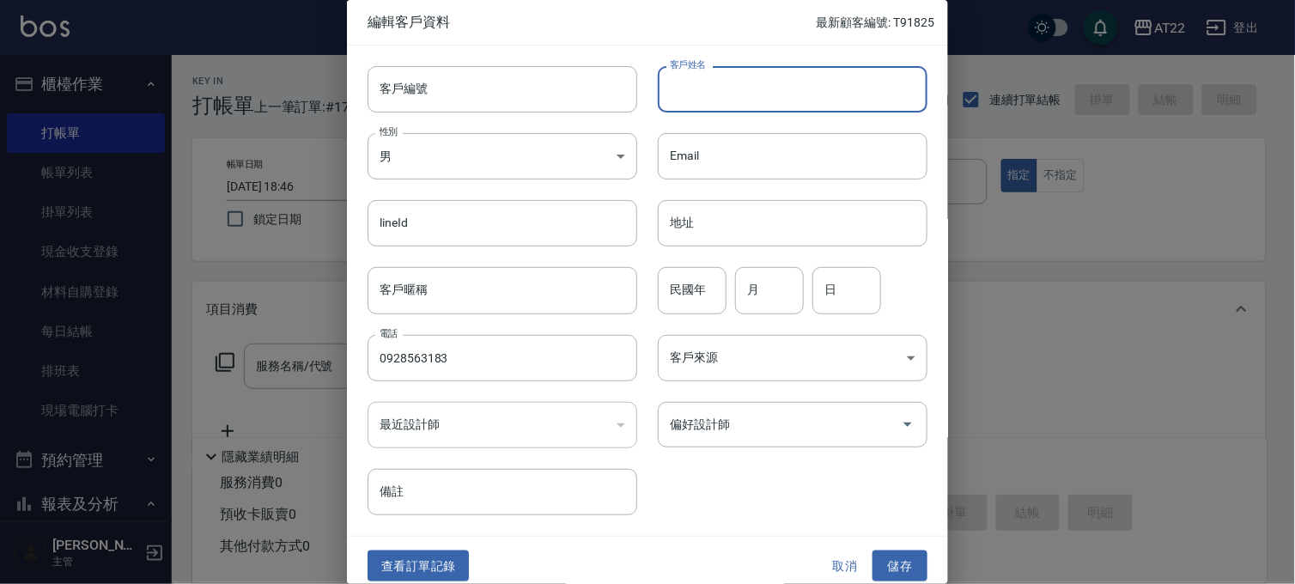
click at [723, 86] on input "客戶姓名" at bounding box center [793, 89] width 270 height 46
type input "怎"
type input "[PERSON_NAME]"
click at [699, 264] on div "民國年 民國年 月 月 日 日" at bounding box center [782, 279] width 290 height 67
click at [682, 290] on input "民國年" at bounding box center [692, 290] width 69 height 46
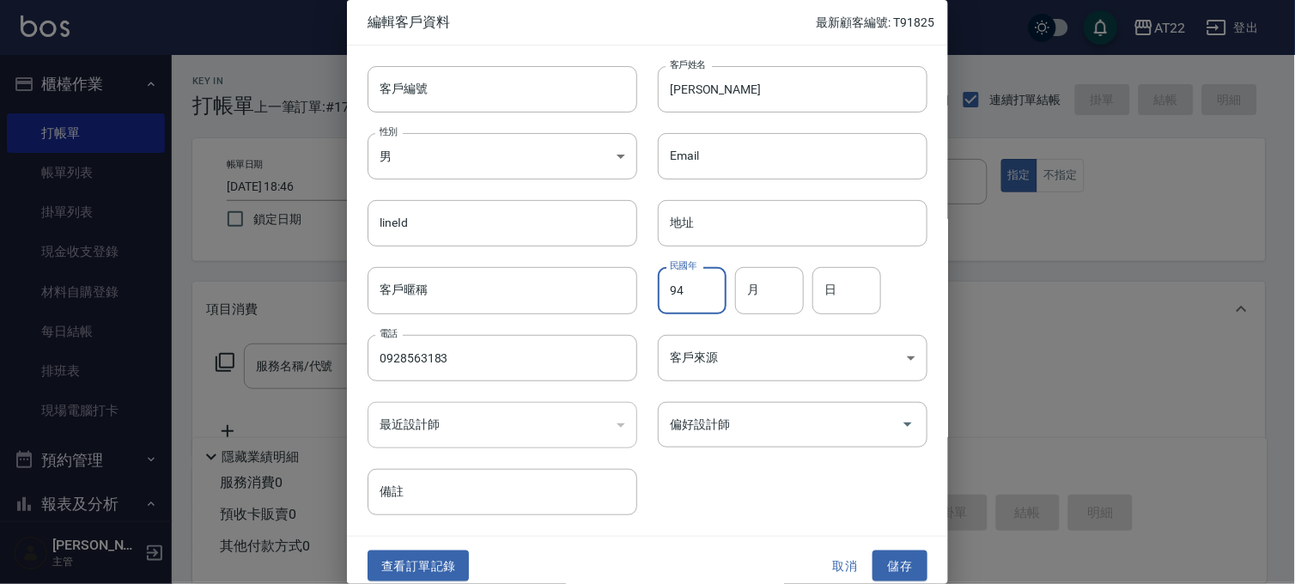
type input "94"
type input "1"
type input "14"
click at [886, 552] on button "儲存" at bounding box center [899, 566] width 55 height 32
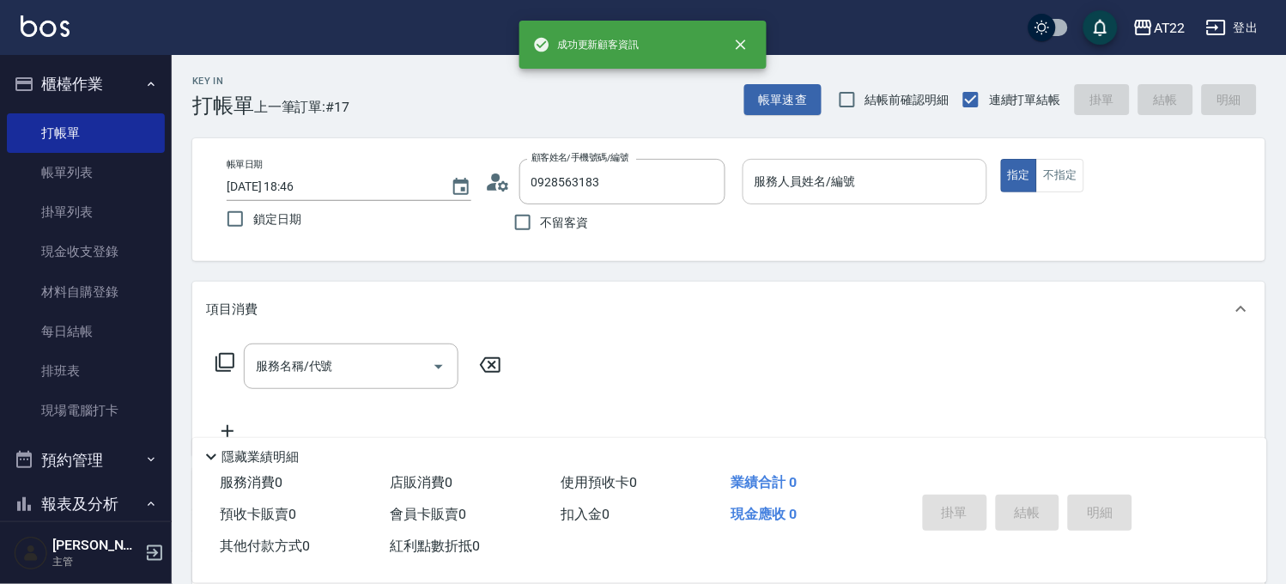
click at [793, 198] on div "服務人員姓名/編號" at bounding box center [865, 181] width 245 height 45
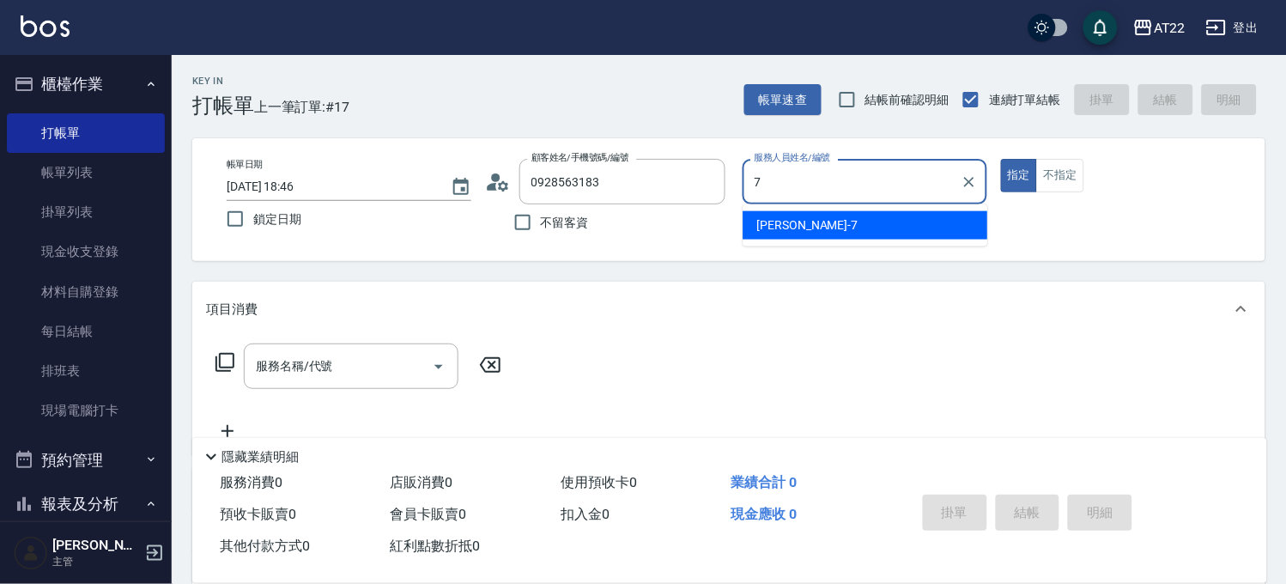
type input "Allen-7"
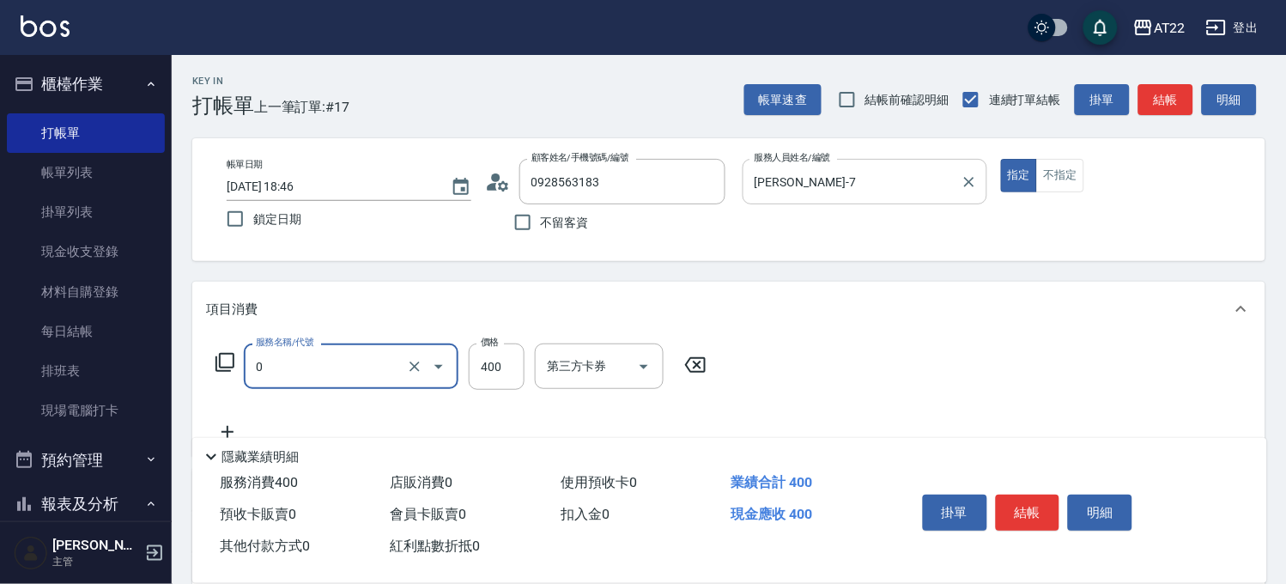
type input "有機洗髮(0)"
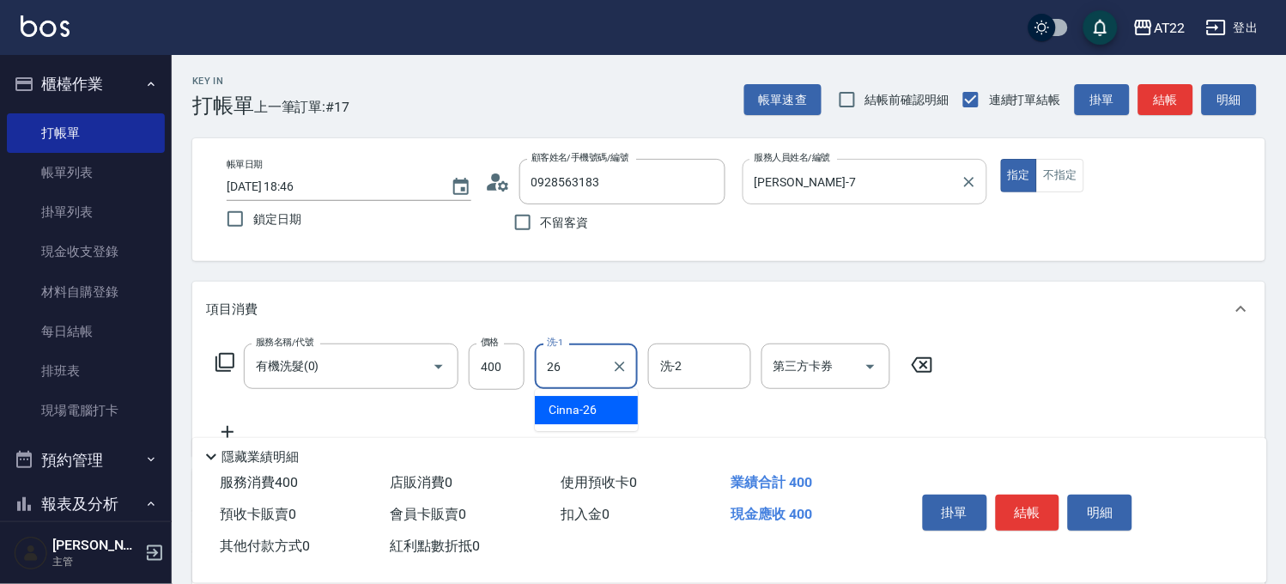
type input "Cinna-26"
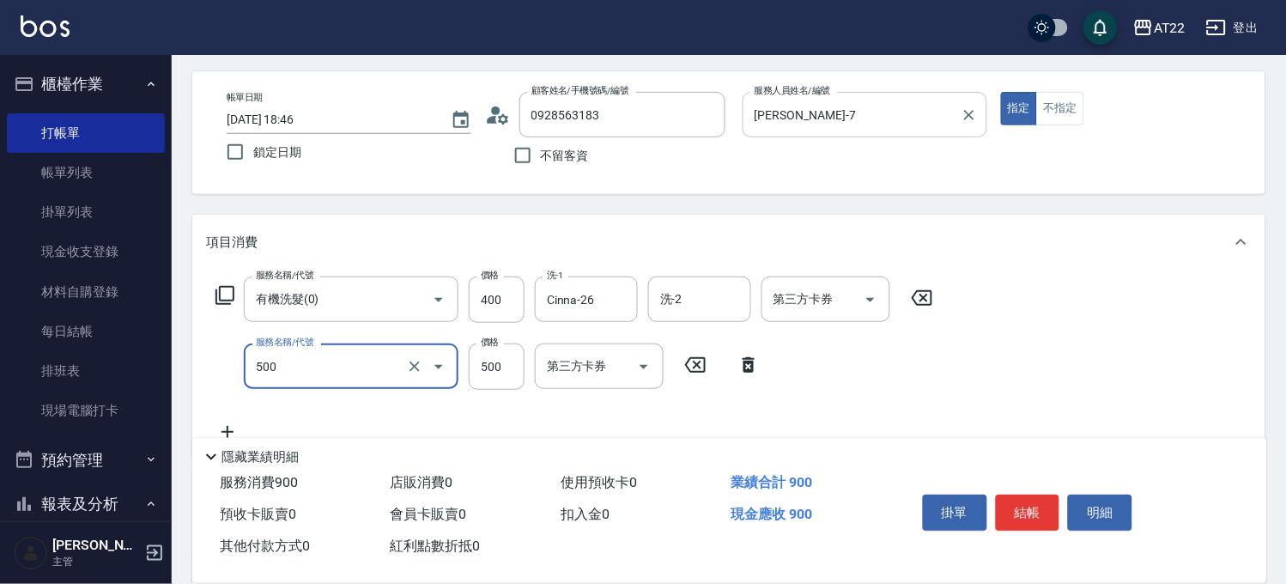
scroll to position [95, 0]
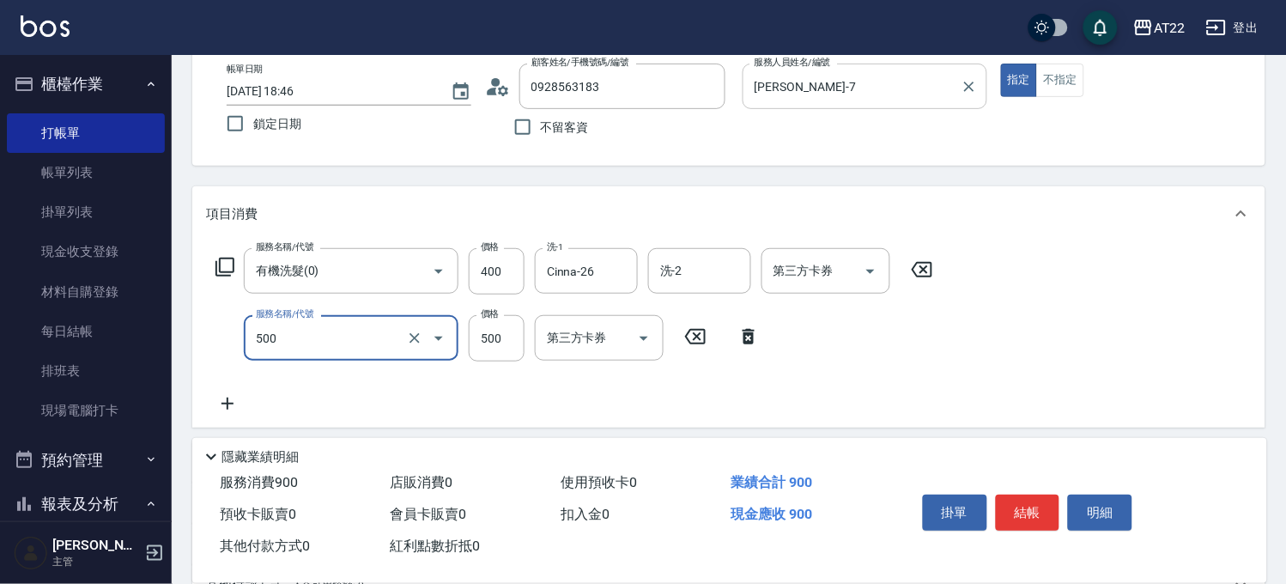
type input "剪髮(500)"
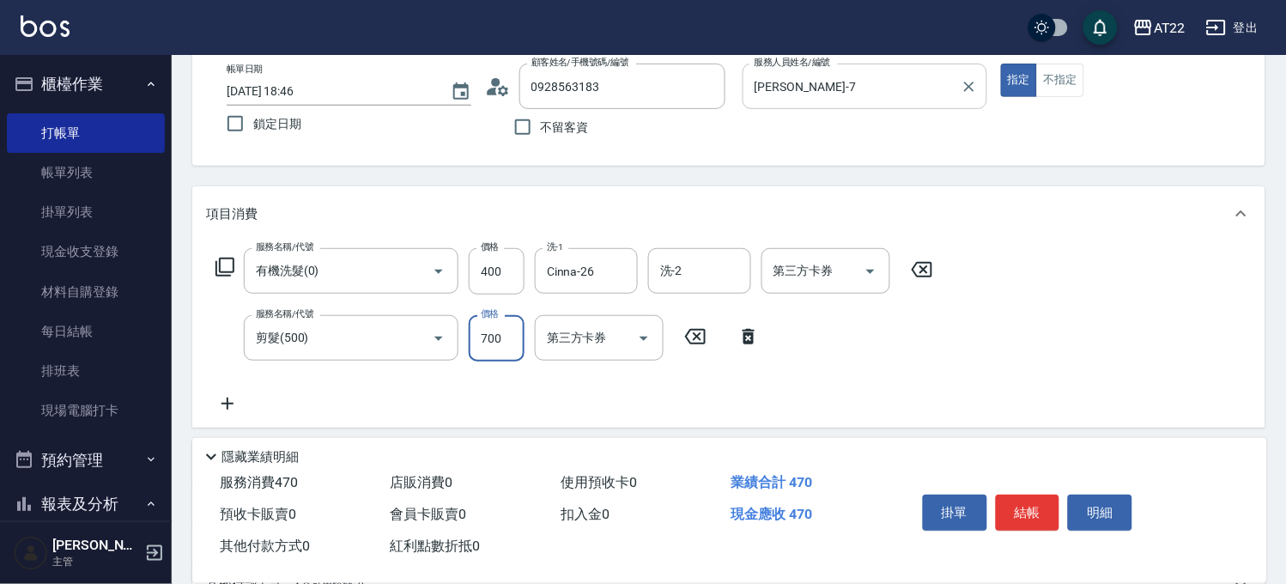
type input "700"
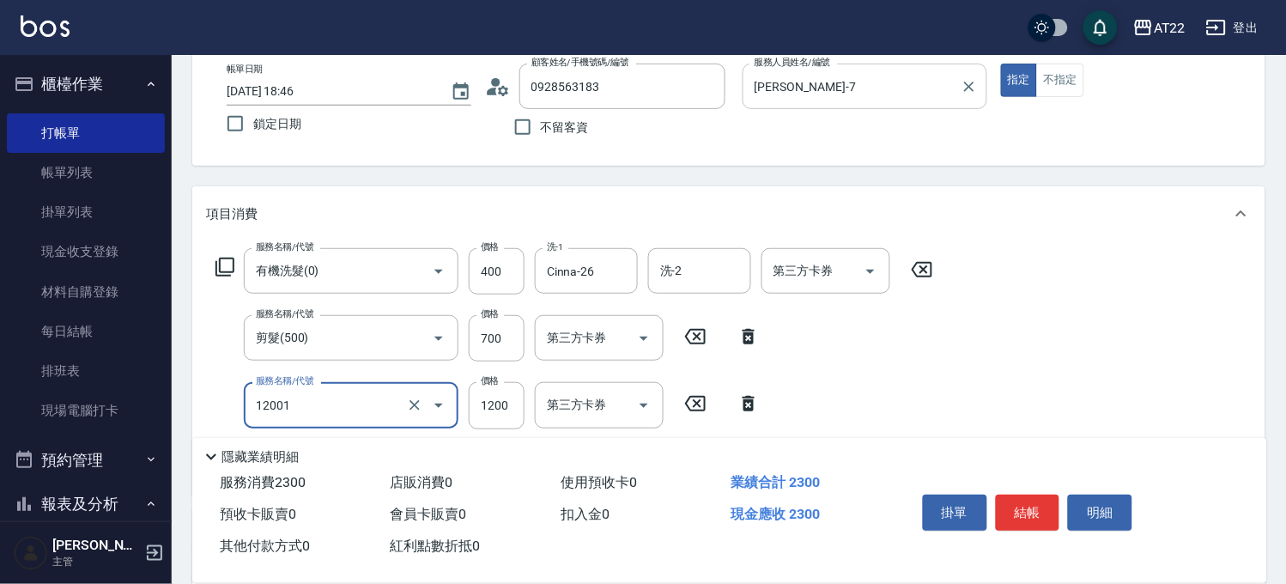
type input "燙髮S(12001)"
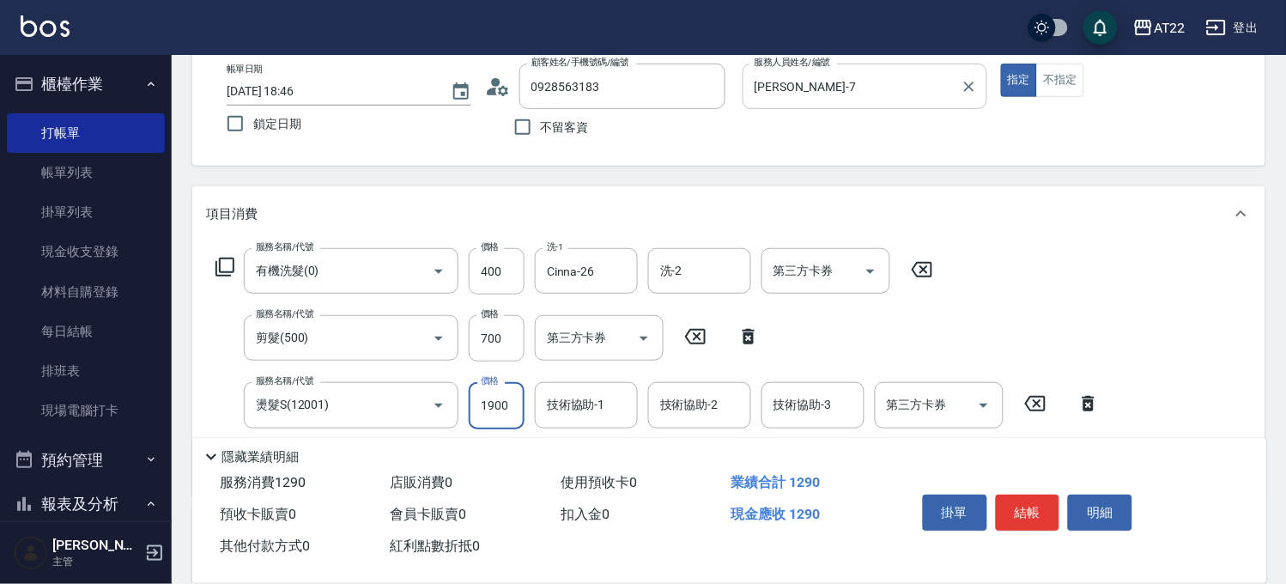
type input "1900"
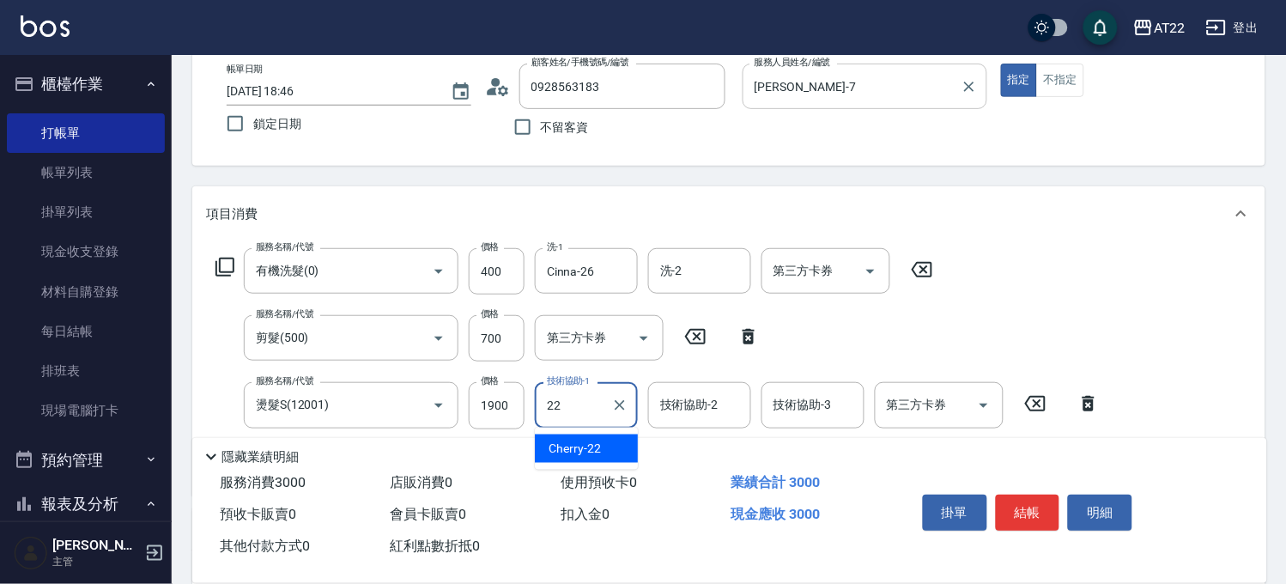
type input "Cherry-22"
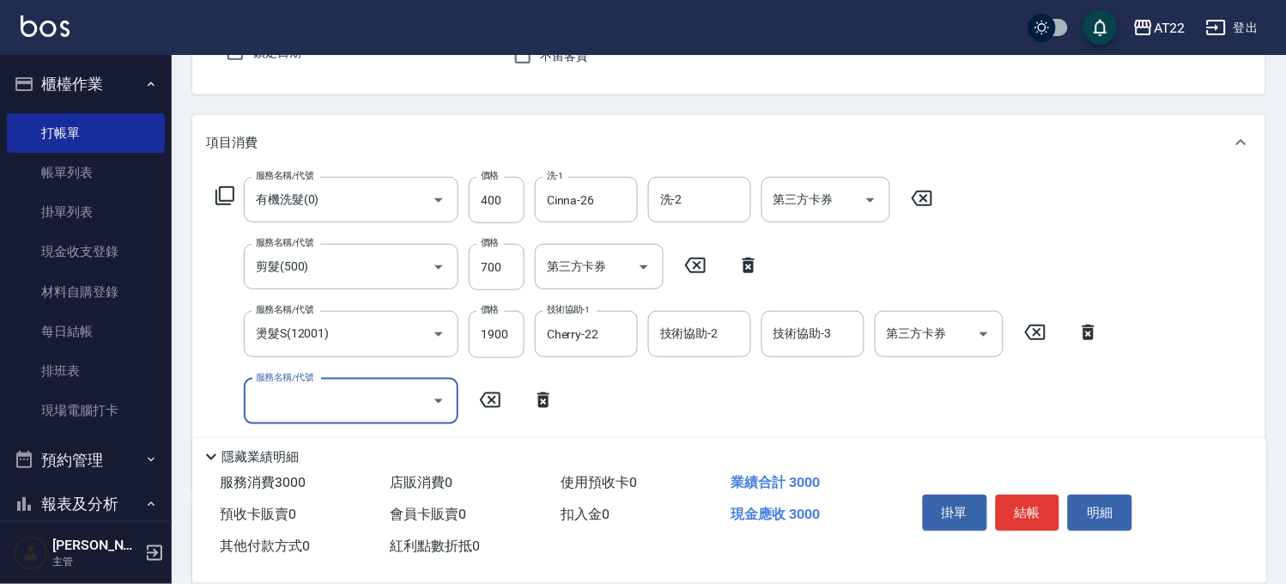
scroll to position [286, 0]
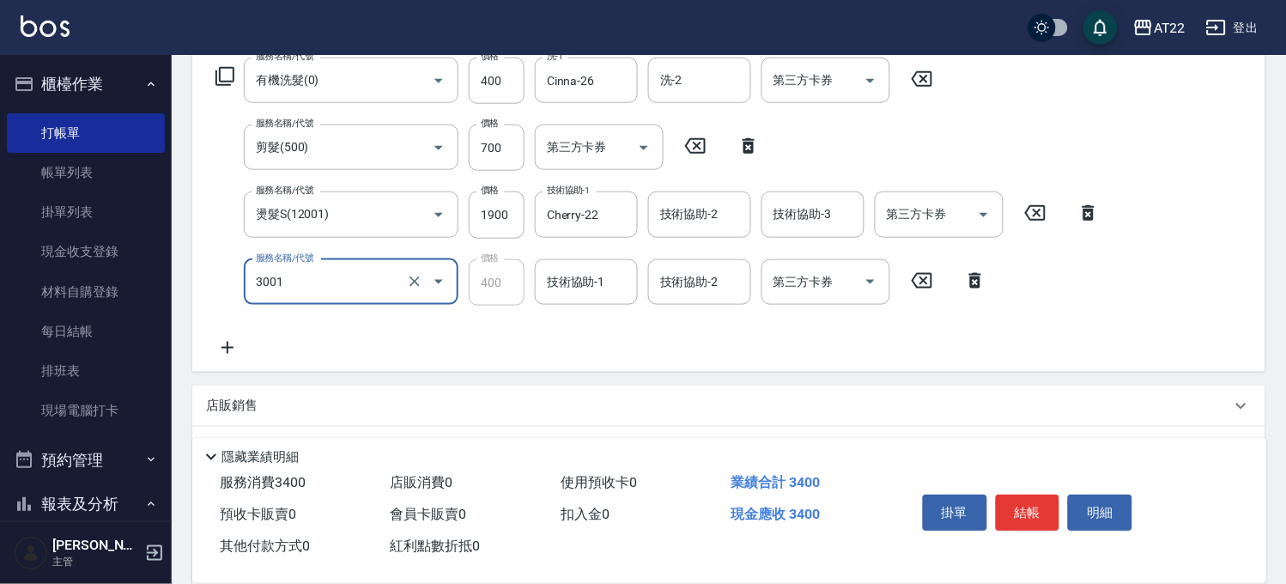
type input "側邊燙貼(3001)"
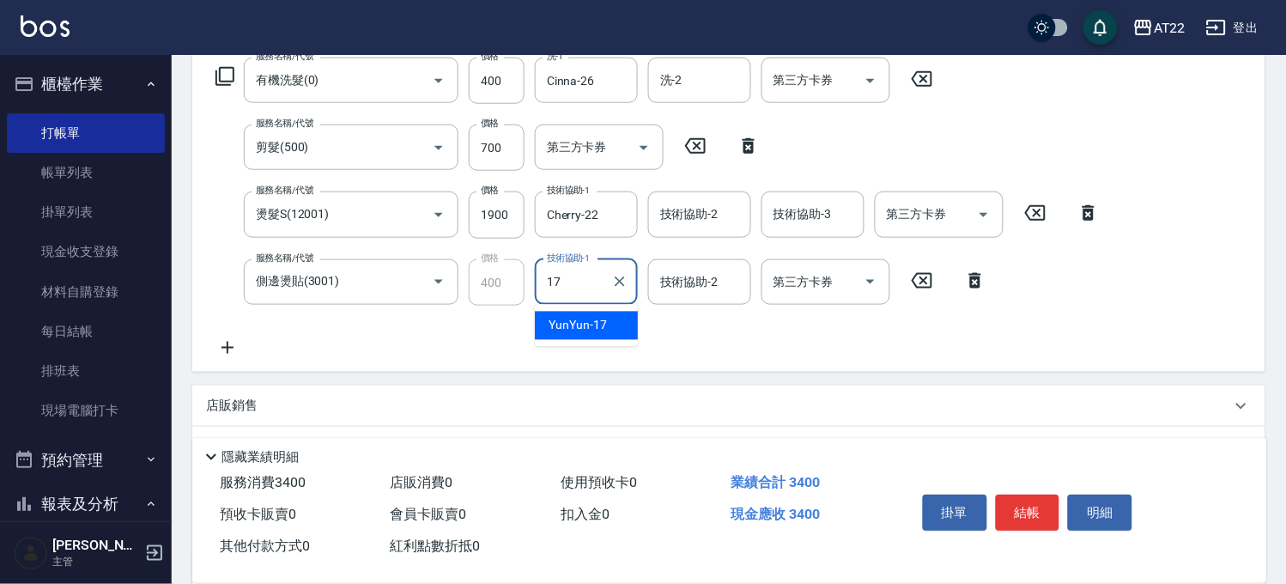
type input "YunYun-17"
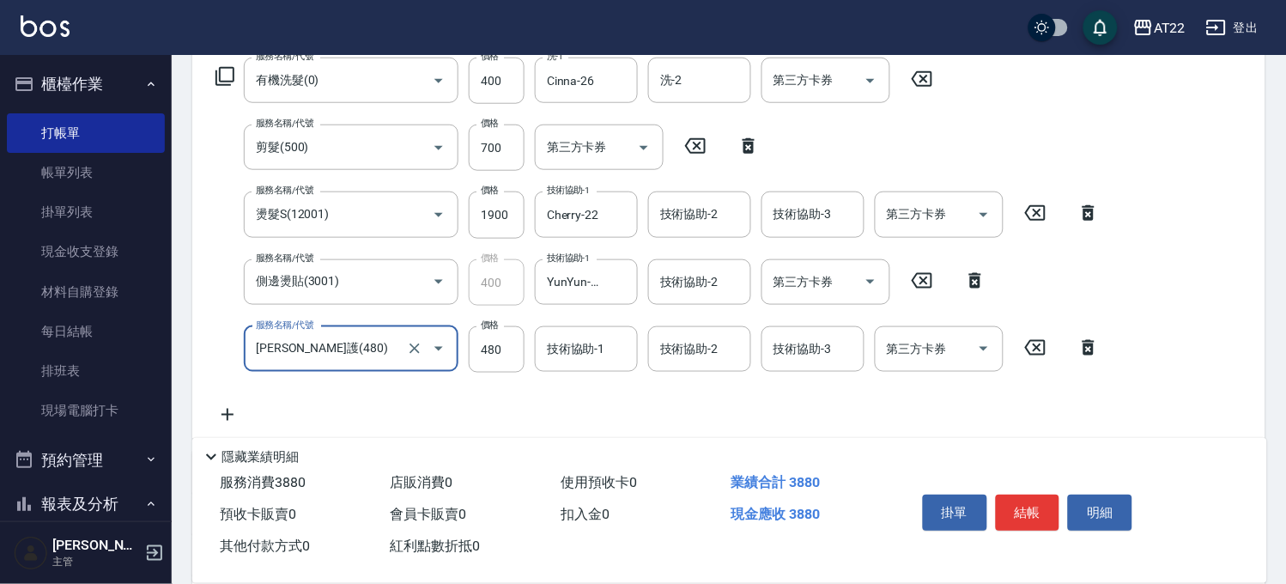
type input "潤澤修護(480)"
type input "600"
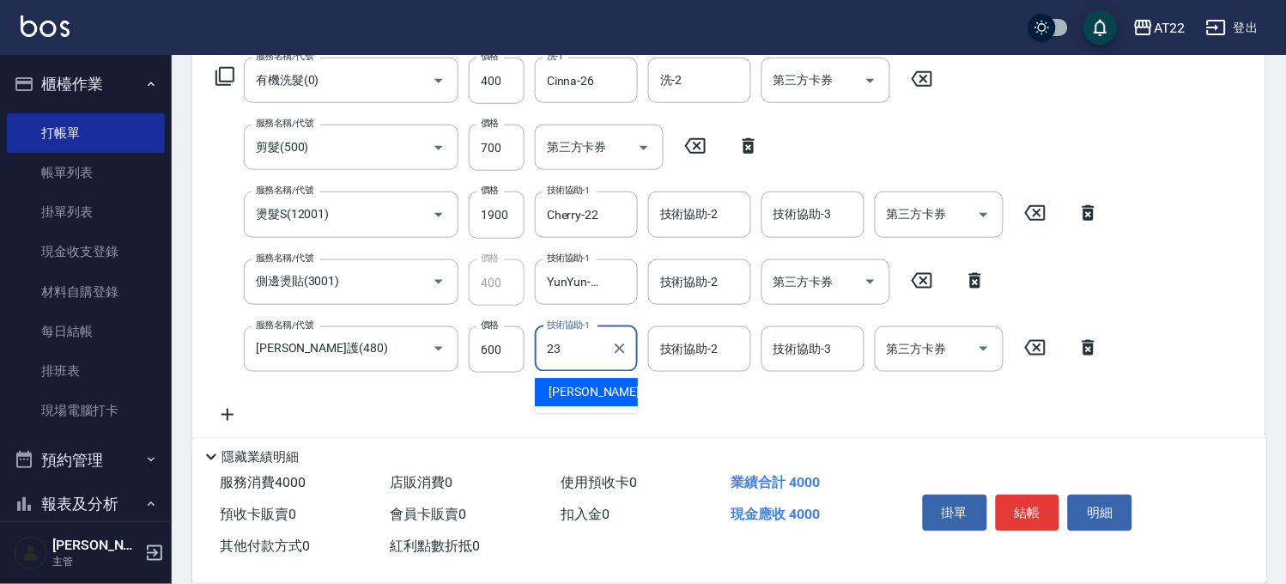
type input "Yuri-23"
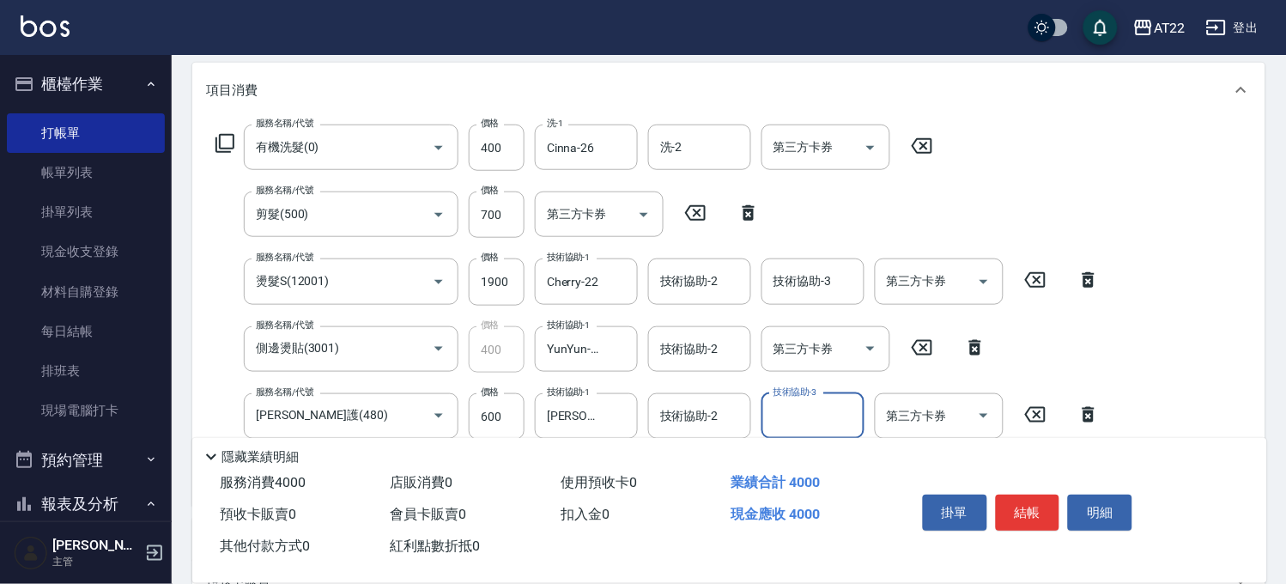
scroll to position [191, 0]
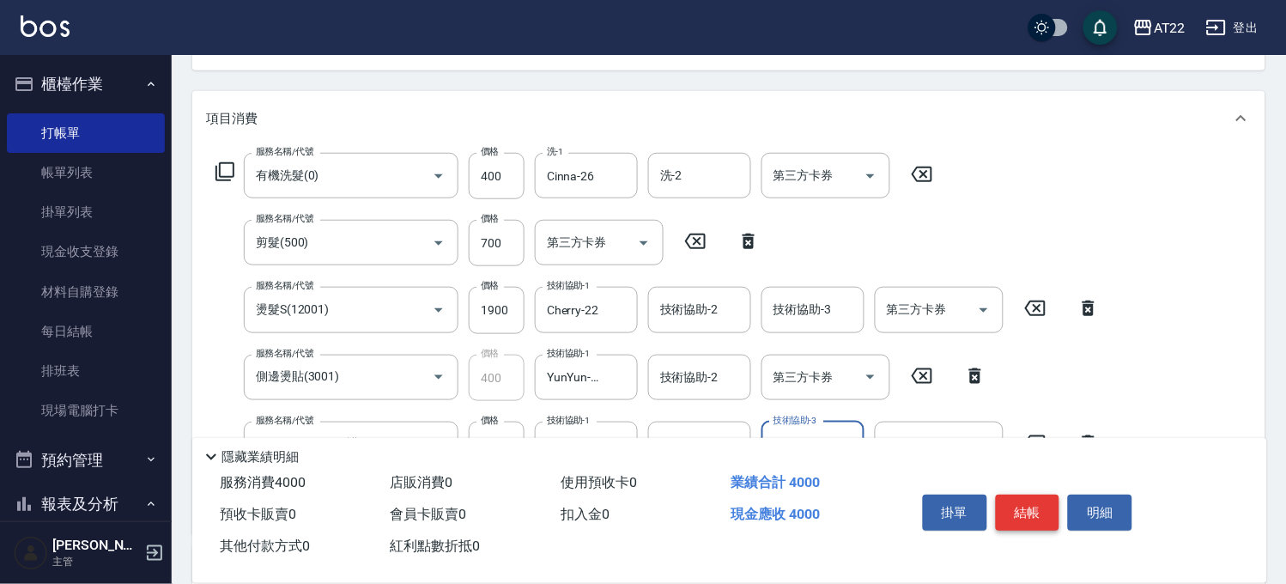
click at [1016, 494] on button "結帳" at bounding box center [1028, 512] width 64 height 36
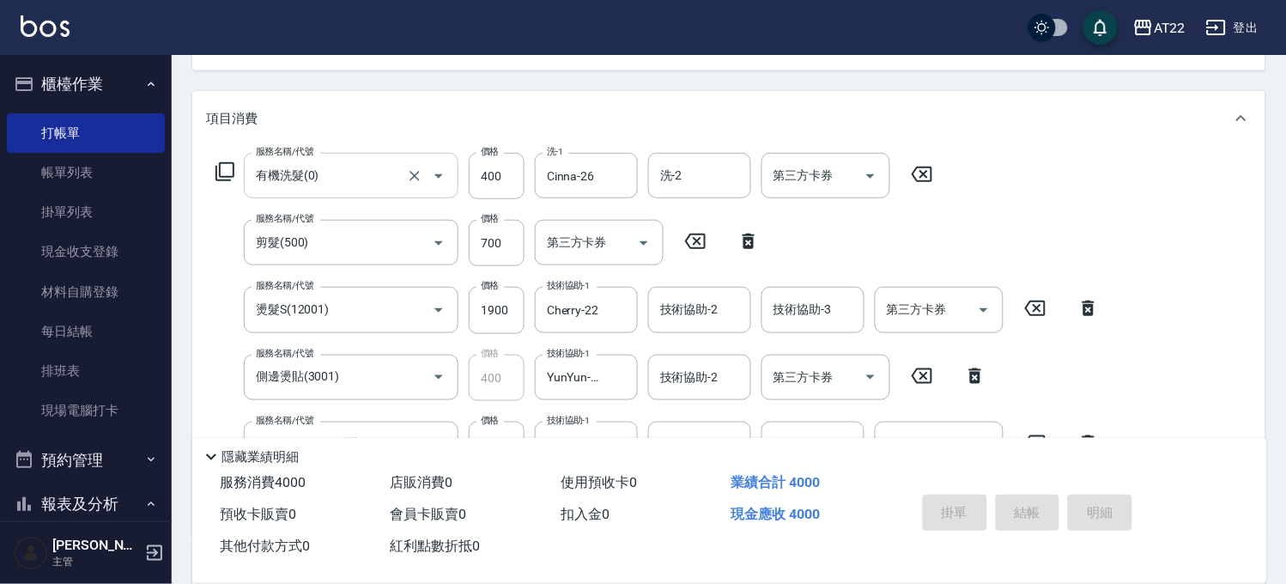
type input "2025/08/21 18:49"
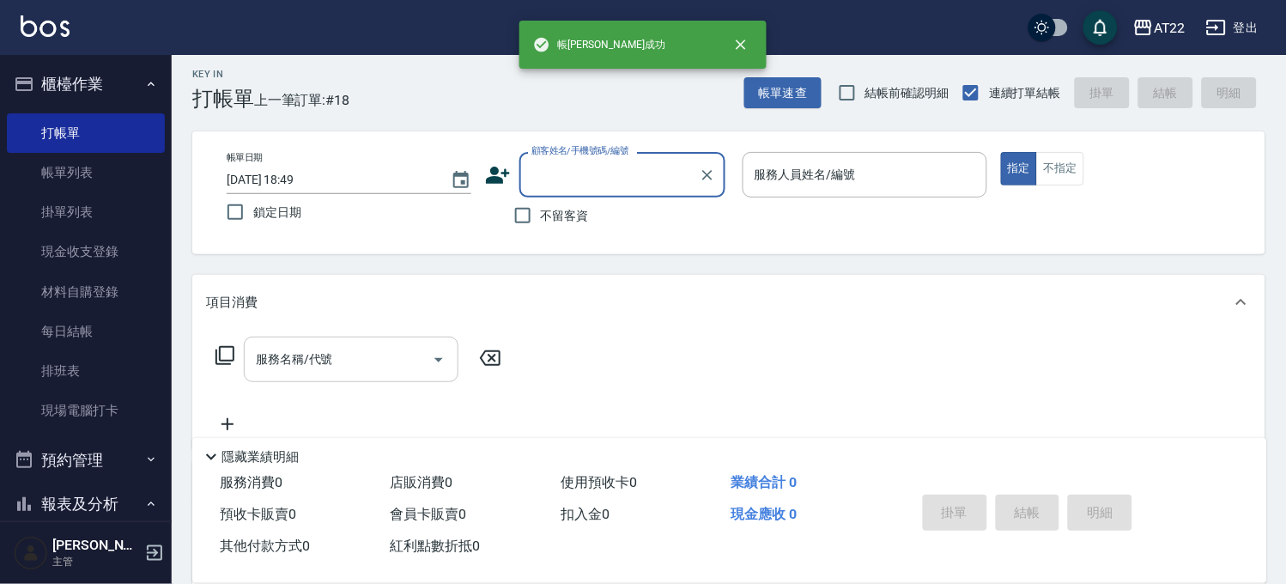
scroll to position [0, 0]
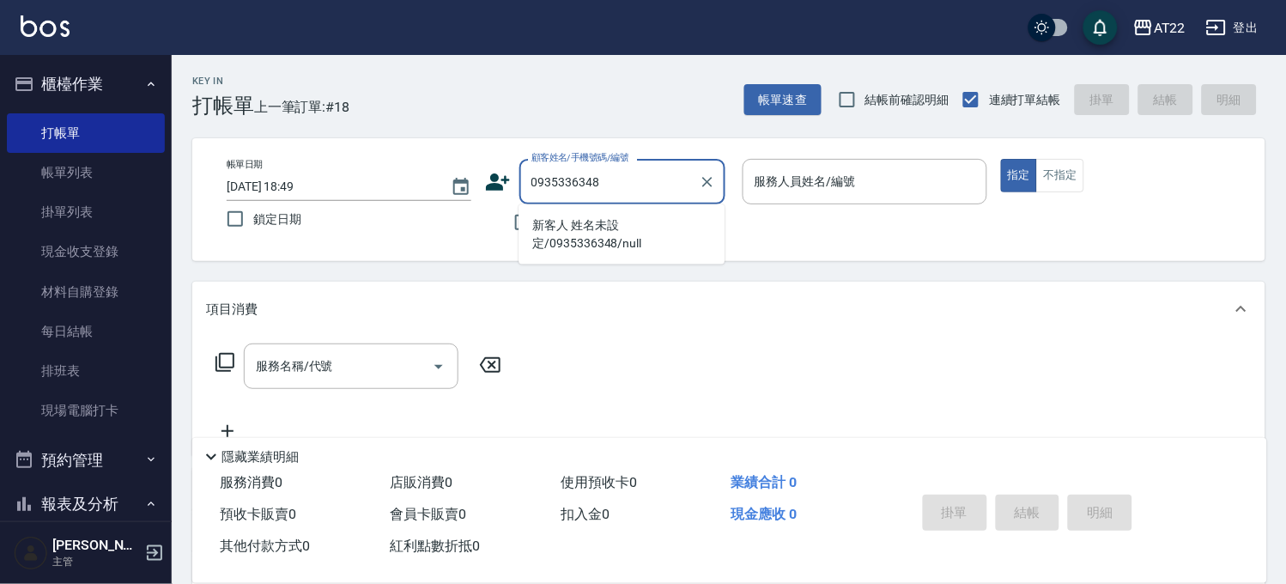
click at [545, 221] on li "新客人 姓名未設定/0935336348/null" at bounding box center [622, 234] width 206 height 46
type input "新客人 姓名未設定/0935336348/null"
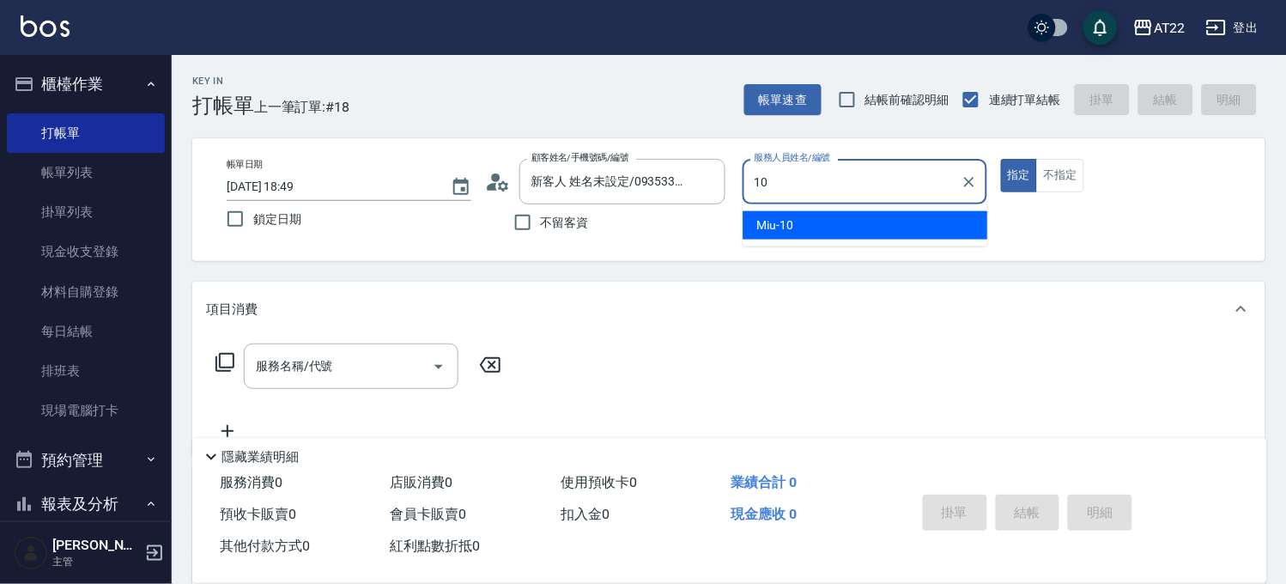
type input "Miu-10"
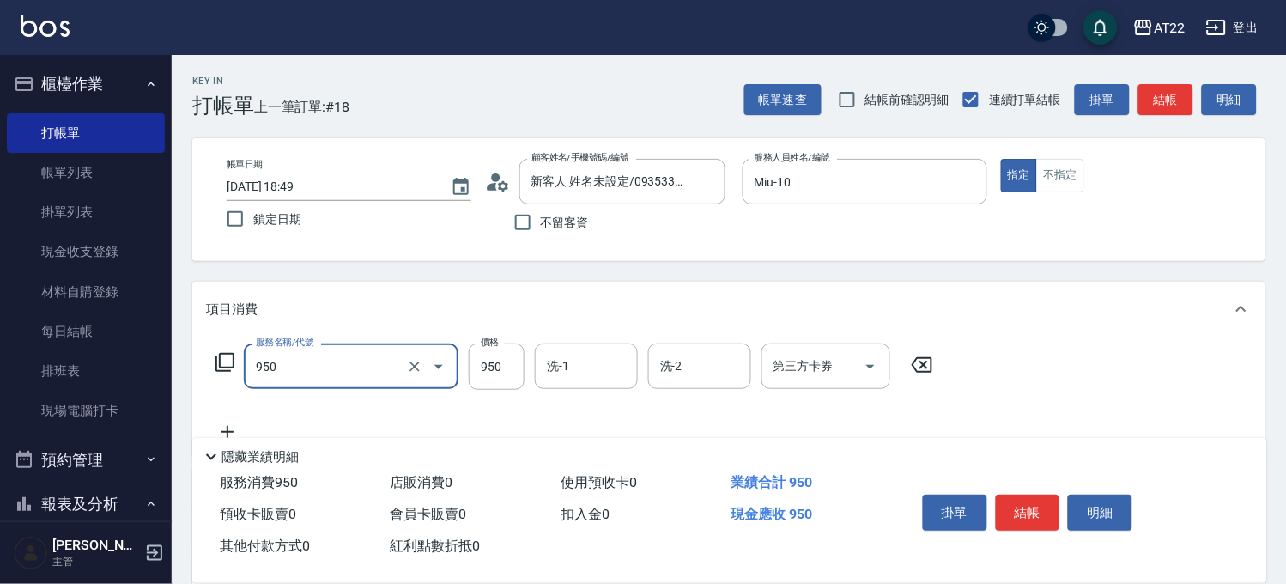
type input "SPA精油洗髮(950)"
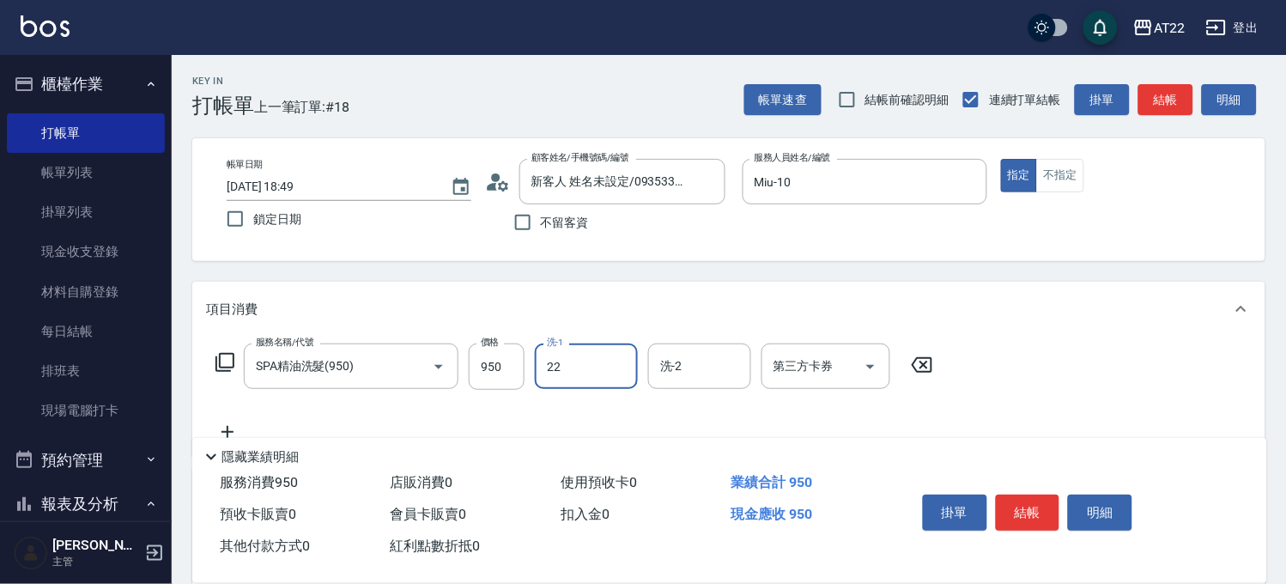
type input "Cherry-22"
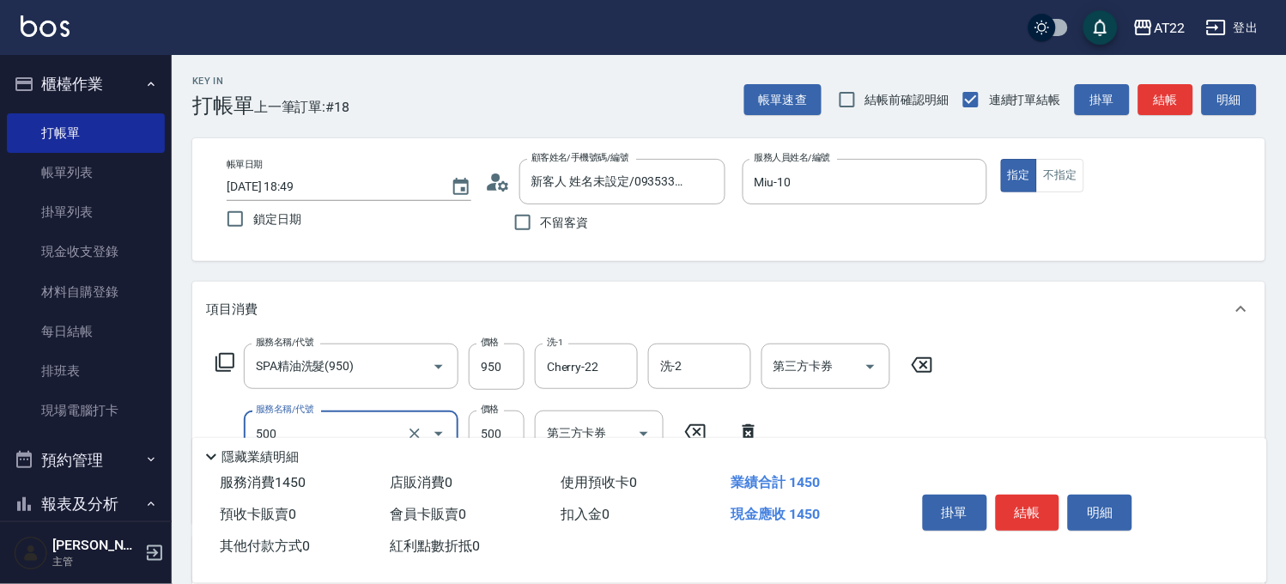
type input "剪髮(500)"
type input "700"
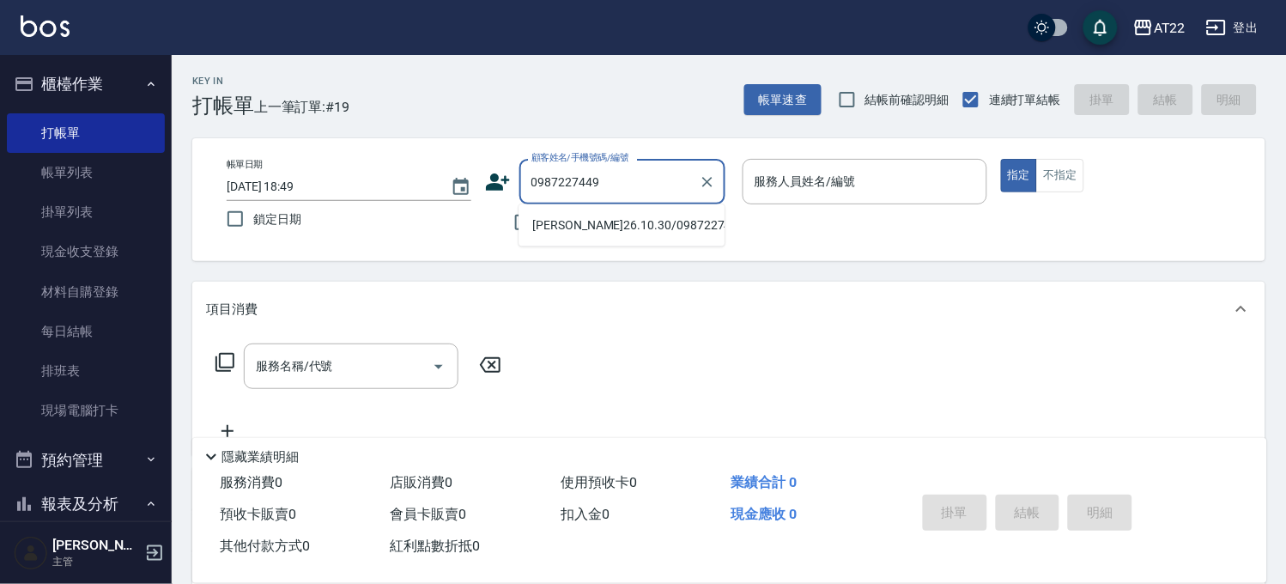
click at [595, 237] on li "陳韋勳26.10.30/0987227449/T85124" at bounding box center [622, 225] width 206 height 28
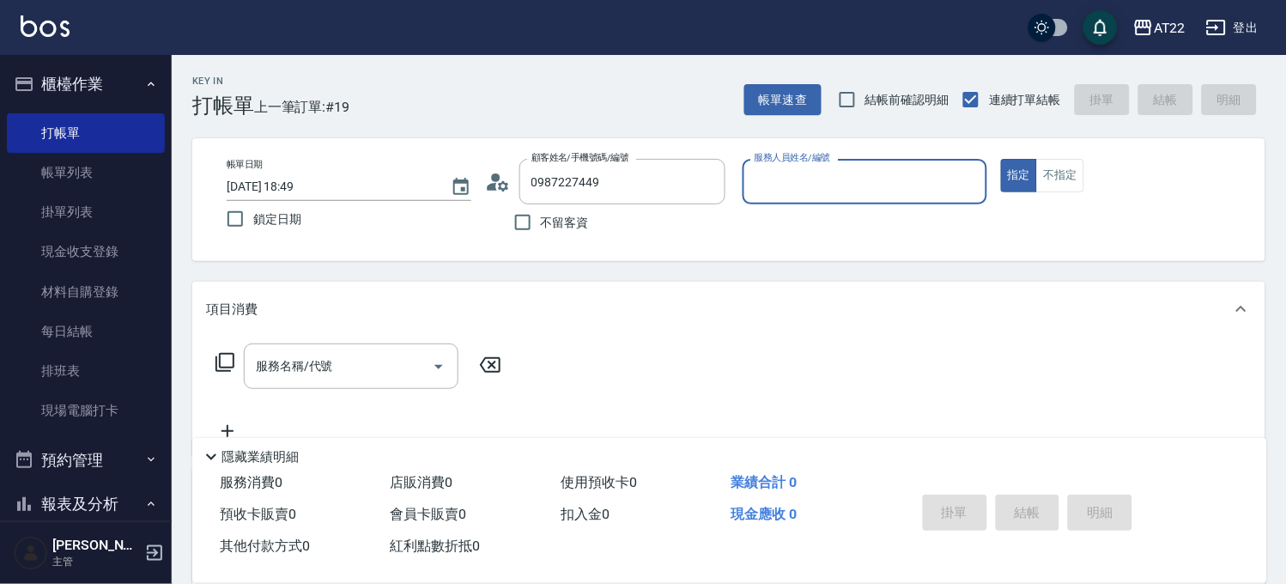
type input "陳韋勳26.10.30/0987227449/T85124"
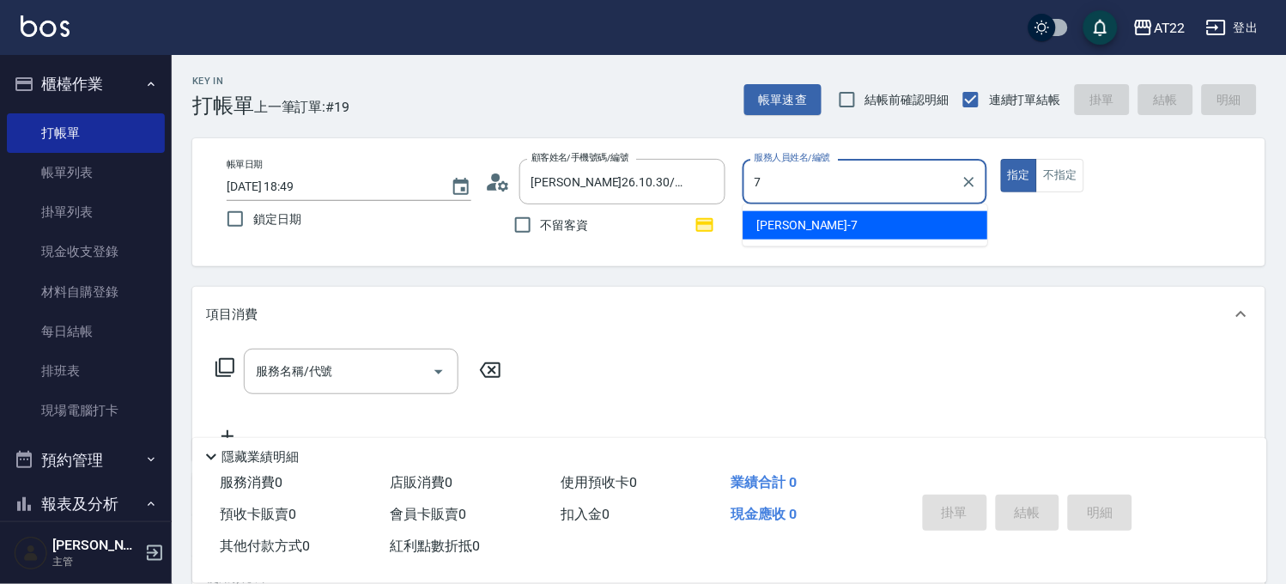
type input "Allen-7"
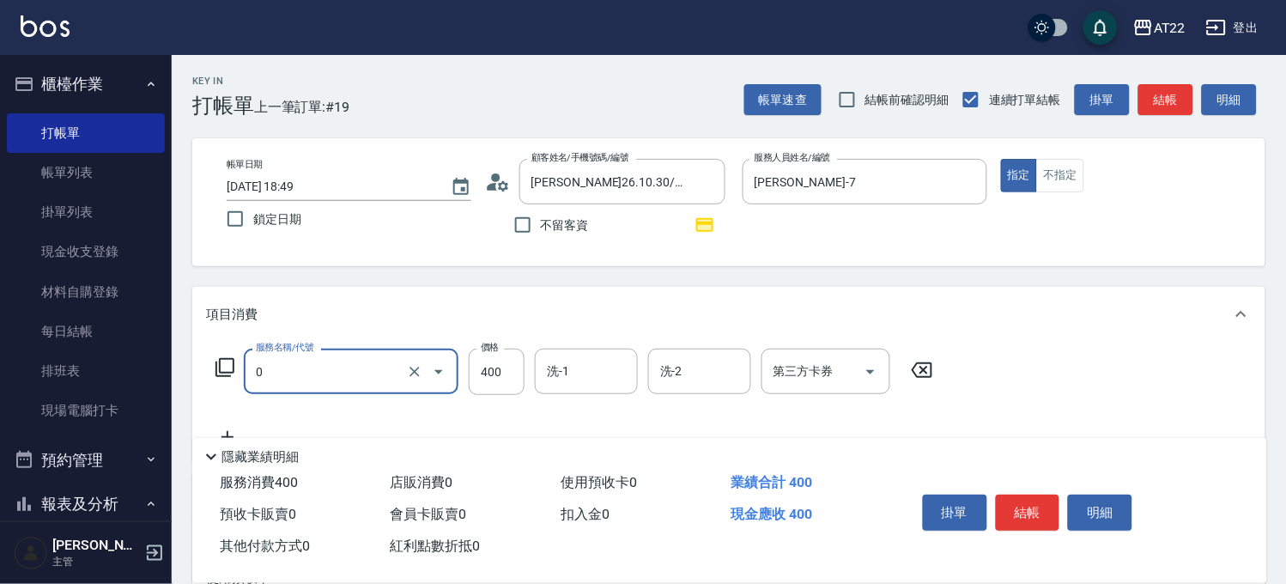
type input "有機洗髮(0)"
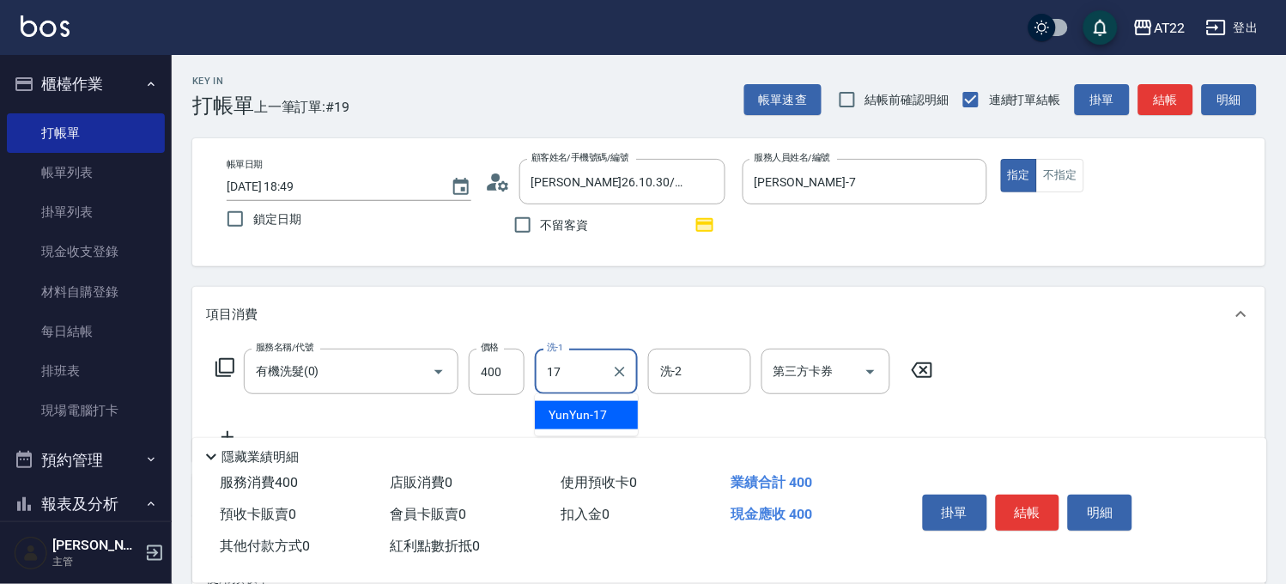
type input "YunYun-17"
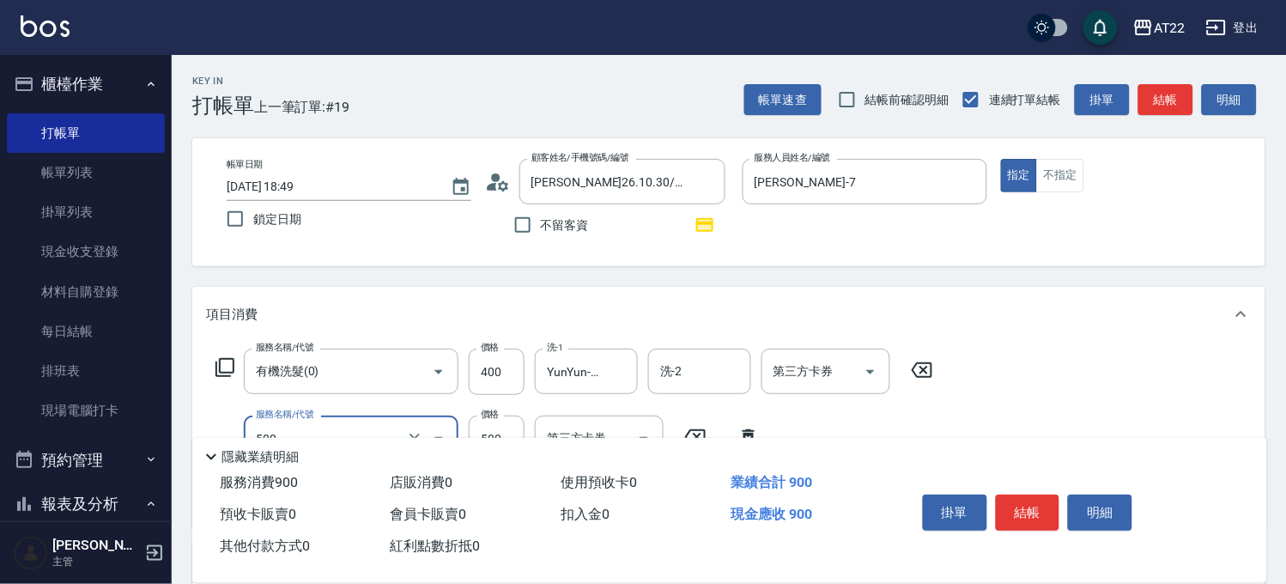
scroll to position [191, 0]
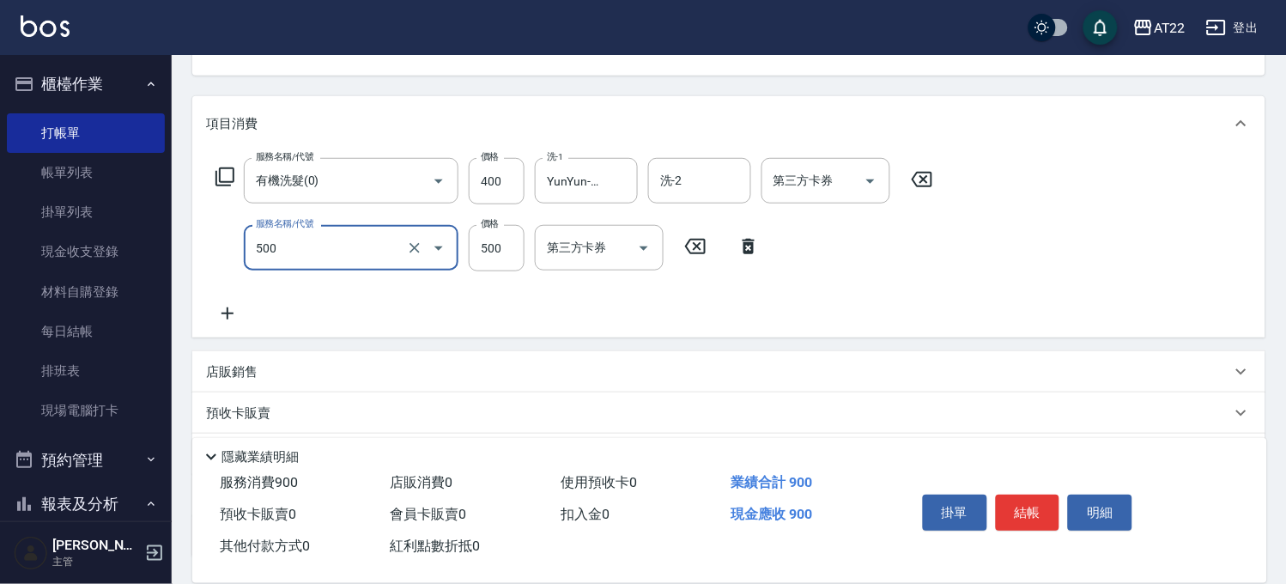
type input "剪髮(500)"
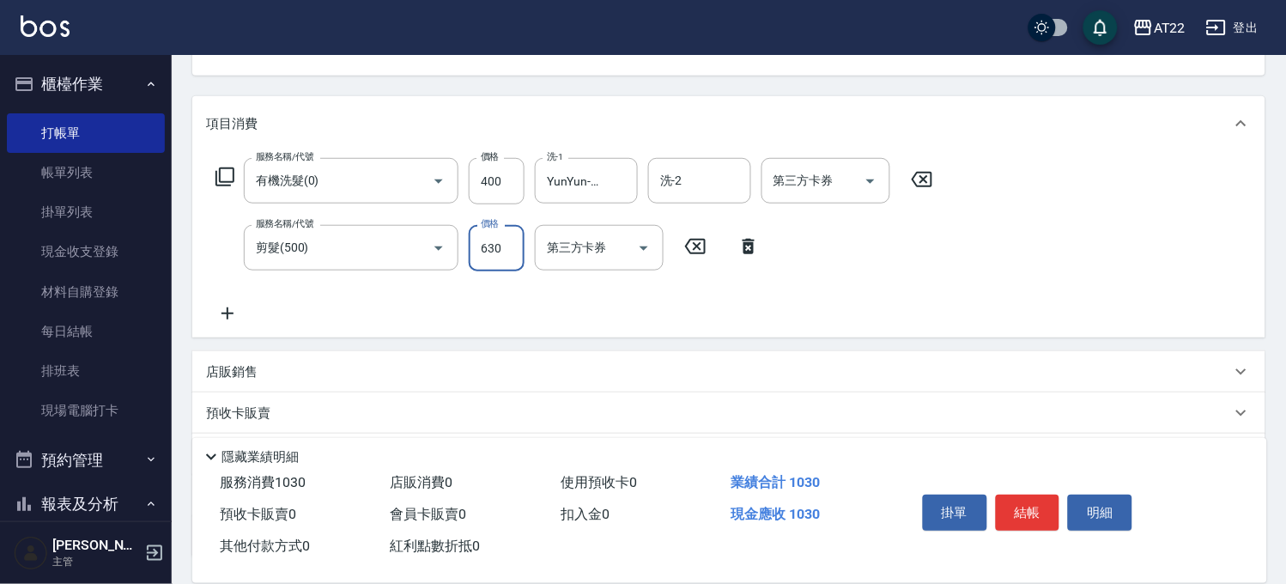
type input "630"
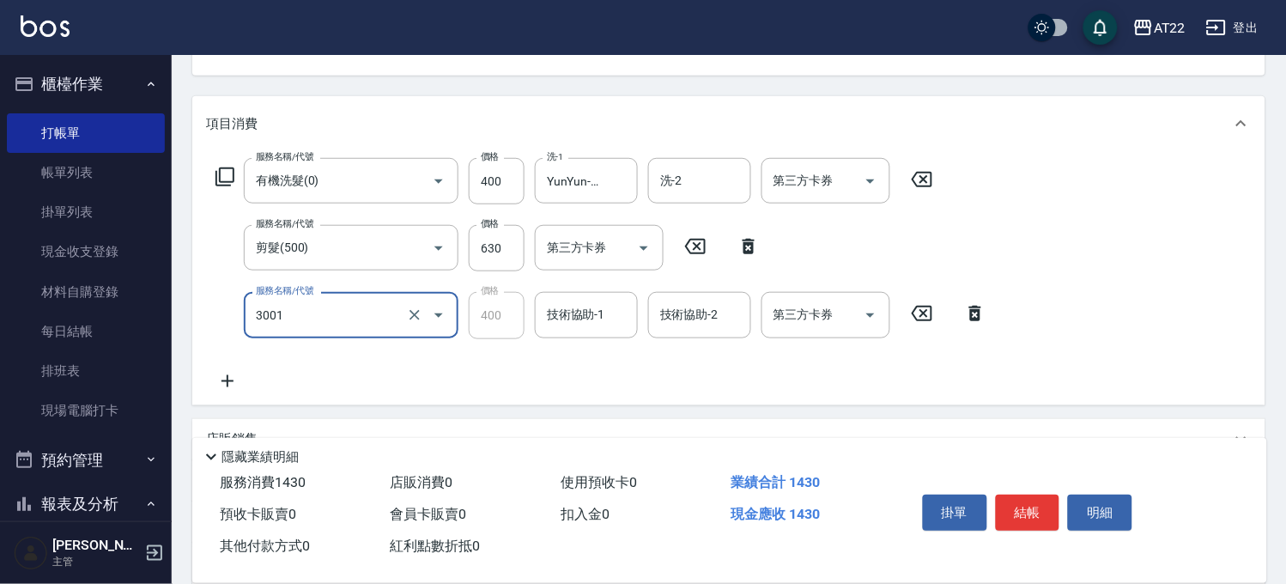
type input "側邊燙貼(3001)"
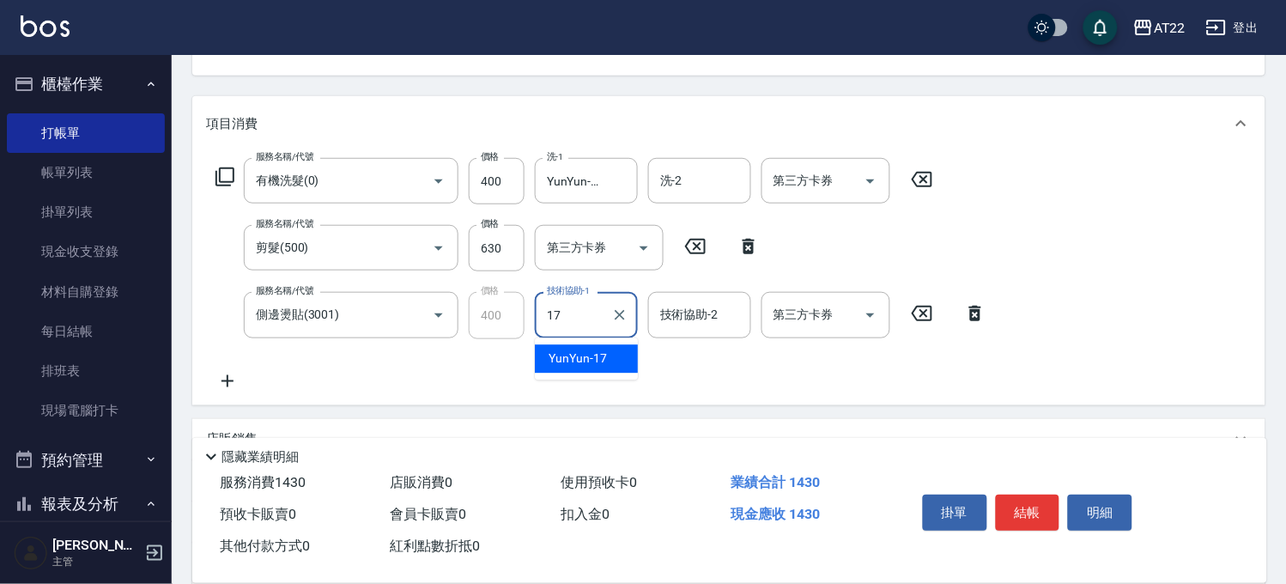
type input "YunYun-17"
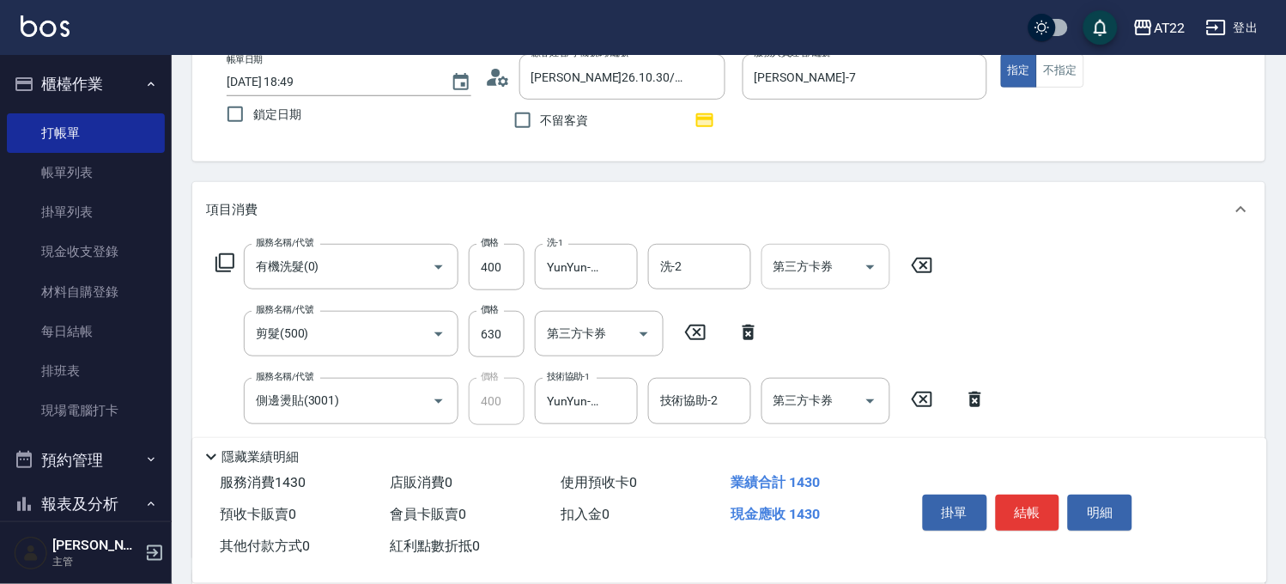
scroll to position [0, 0]
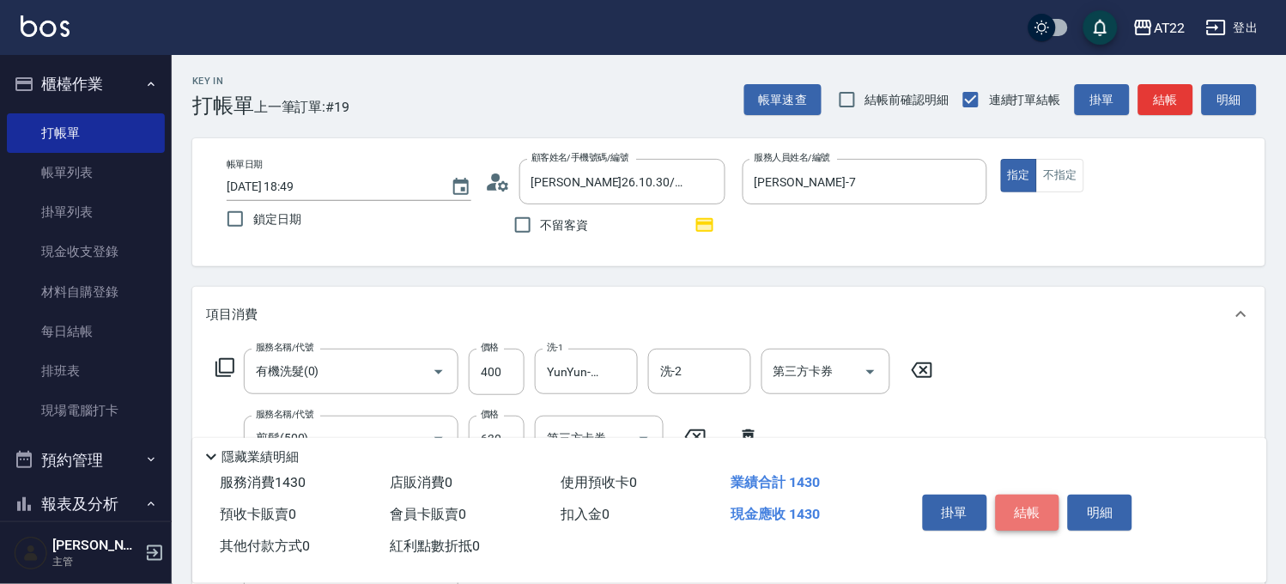
click at [1032, 501] on button "結帳" at bounding box center [1028, 512] width 64 height 36
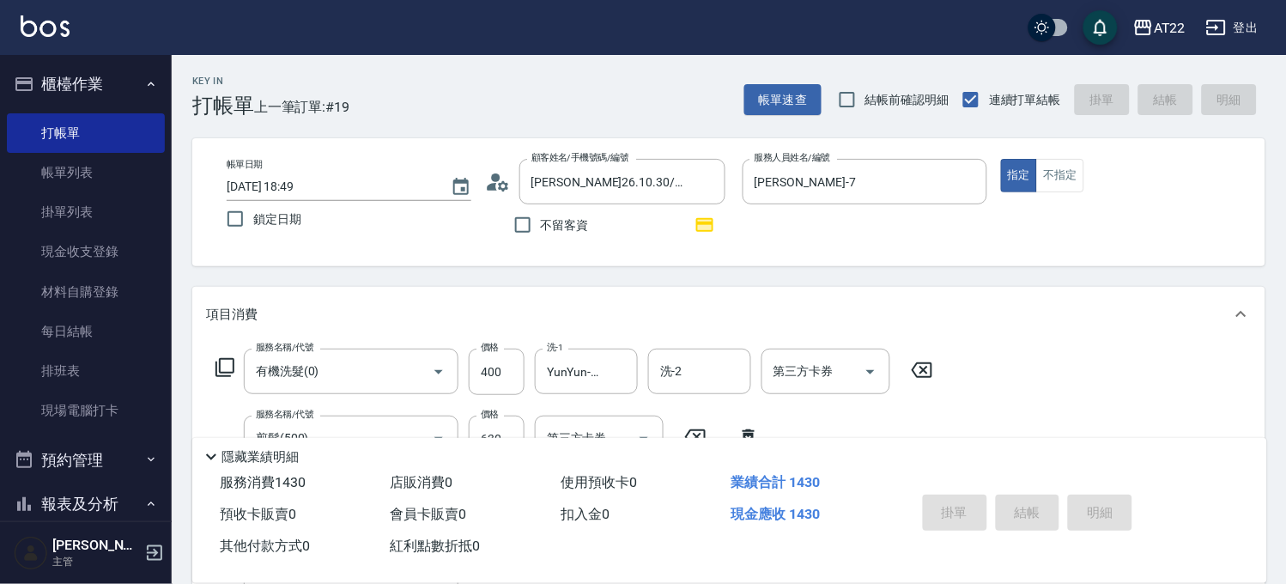
type input "2025/08/21 18:50"
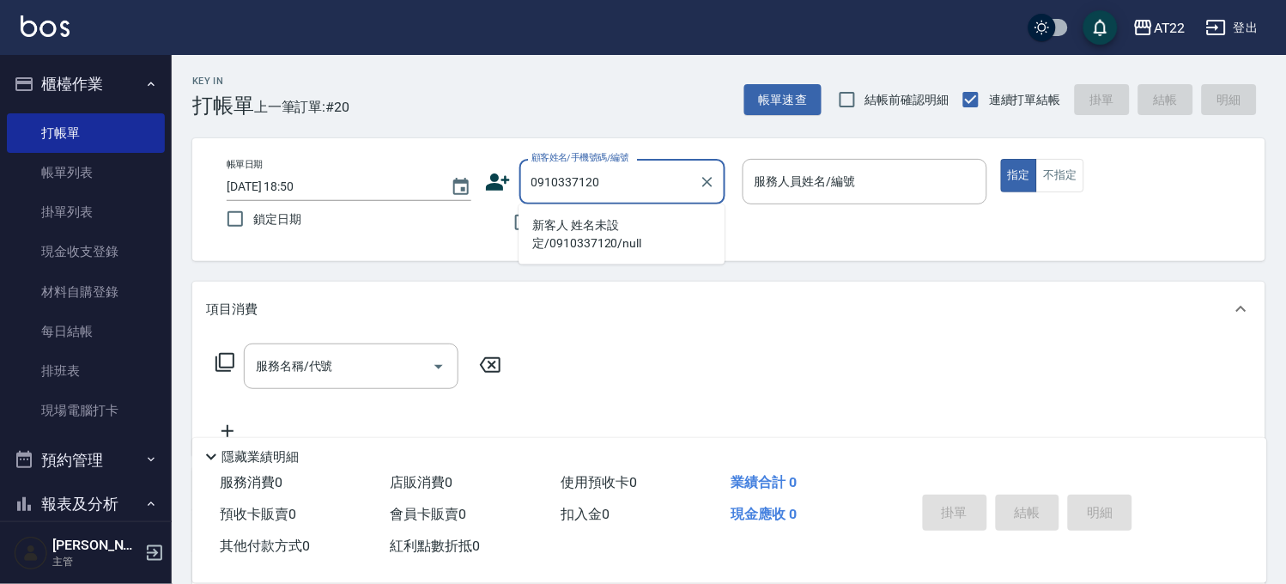
click at [569, 237] on li "新客人 姓名未設定/0910337120/null" at bounding box center [622, 234] width 206 height 46
type input "新客人 姓名未設定/0910337120/null"
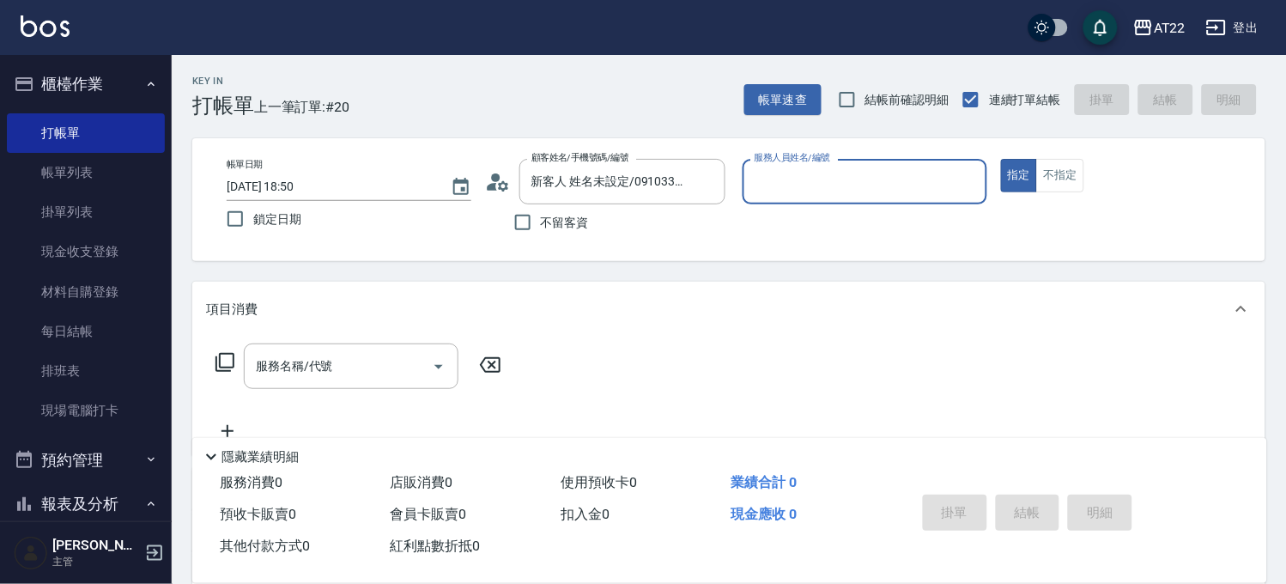
type input "Luna-15"
click at [1001, 159] on button "指定" at bounding box center [1019, 175] width 37 height 33
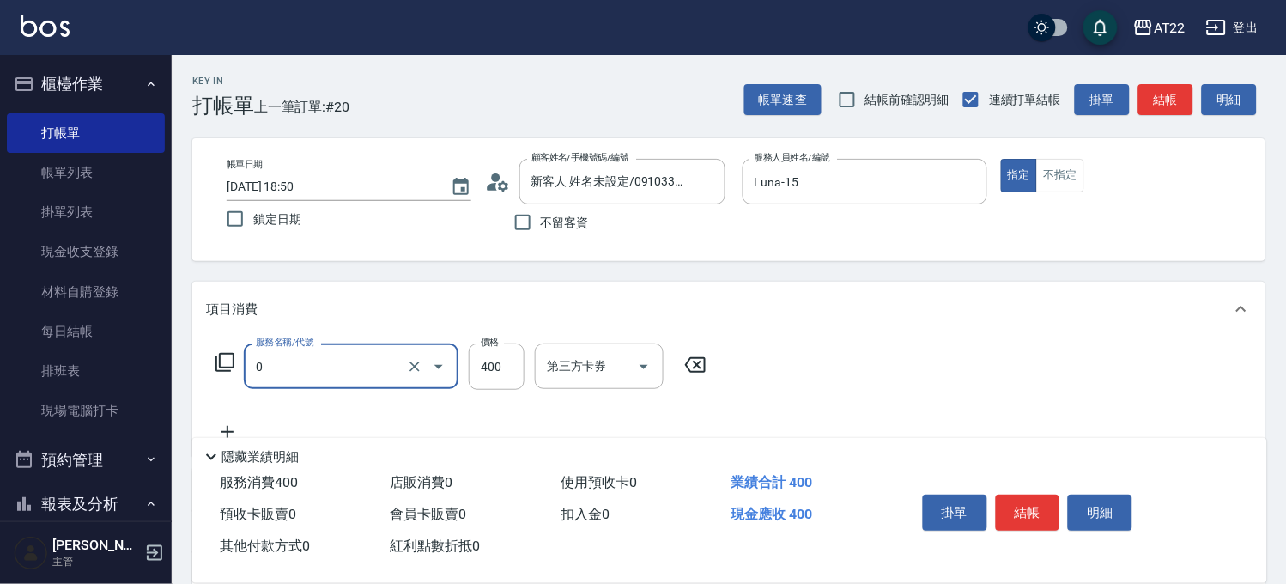
type input "有機洗髮(0)"
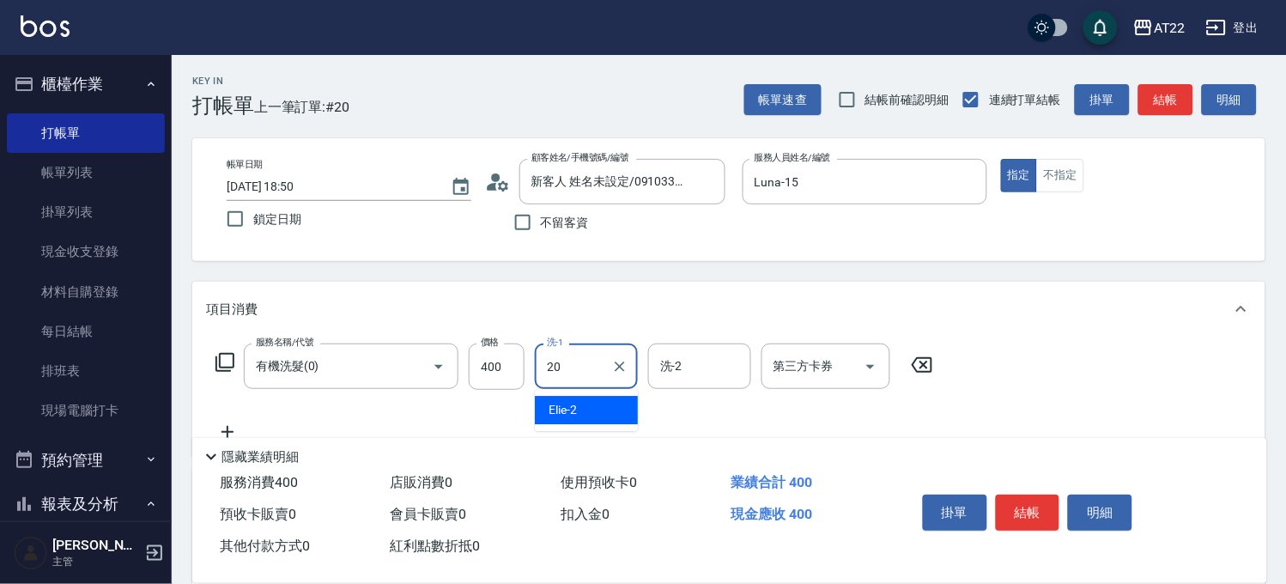
type input "Noah-20"
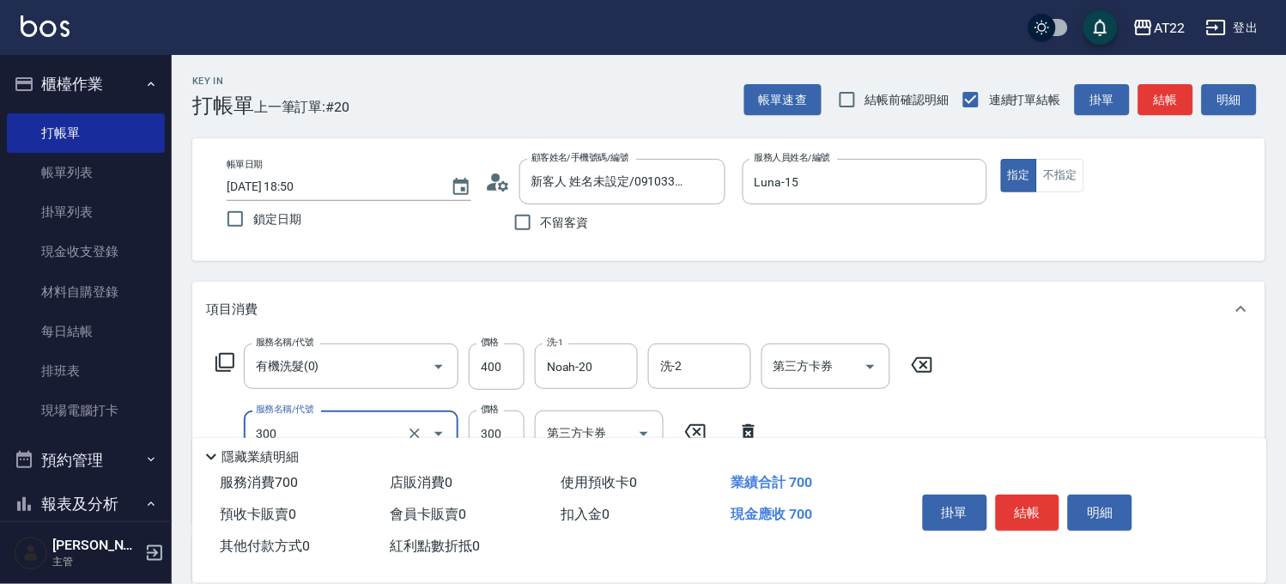
type input "剪髮(300)"
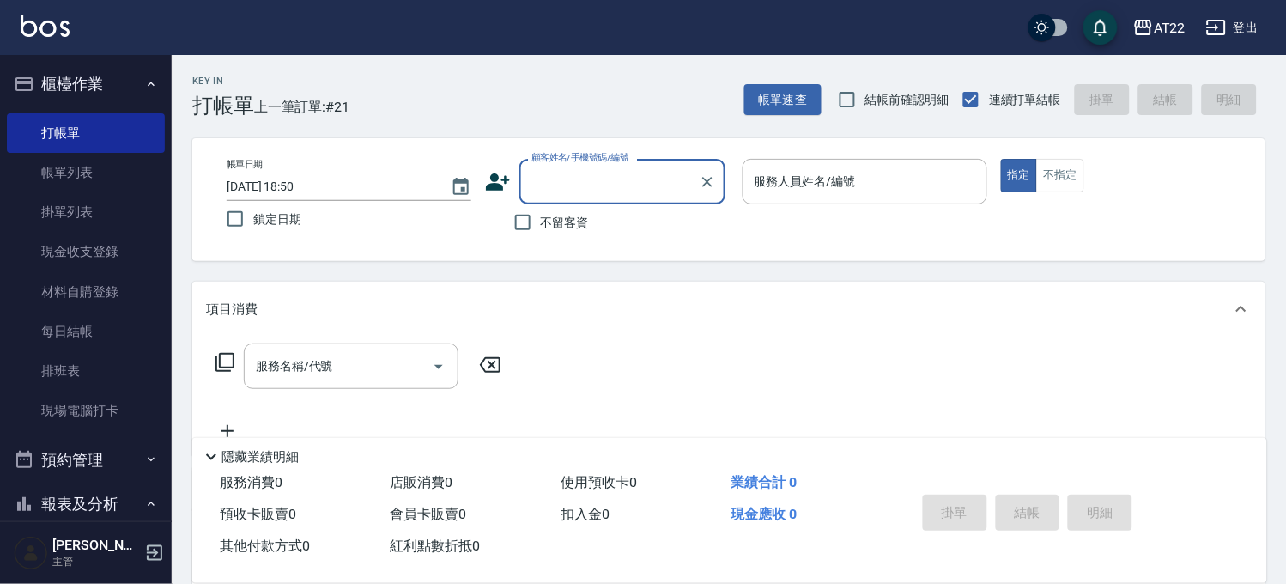
click at [569, 237] on label "不留客資" at bounding box center [547, 222] width 84 height 36
click at [541, 237] on input "不留客資" at bounding box center [523, 222] width 36 height 36
checkbox input "true"
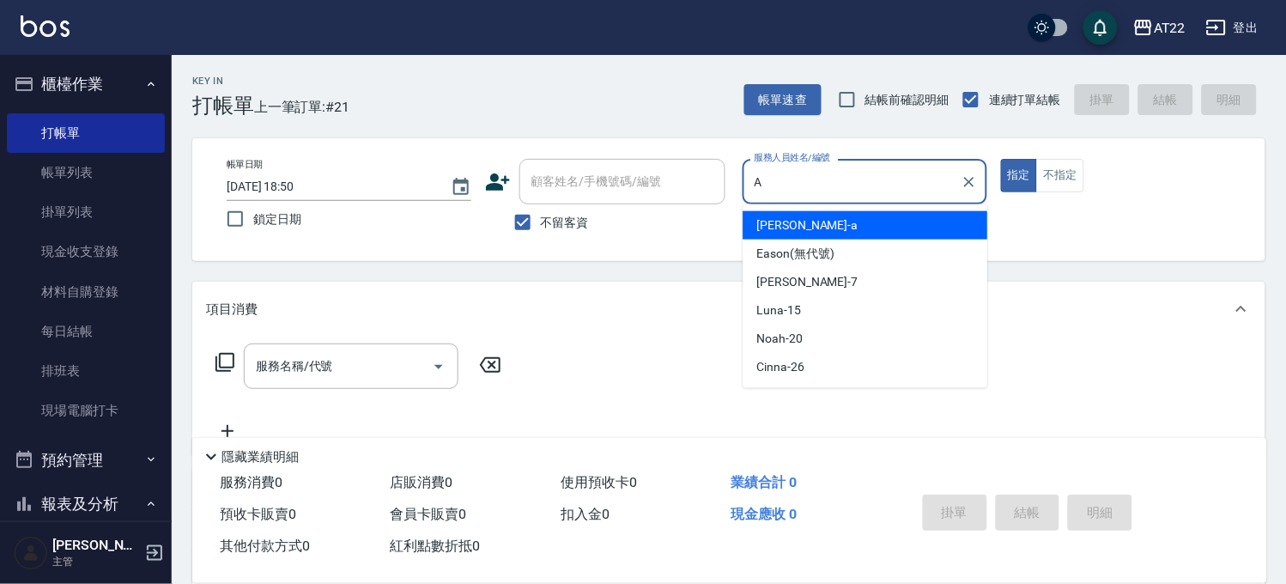
type input "蔡明宏-a"
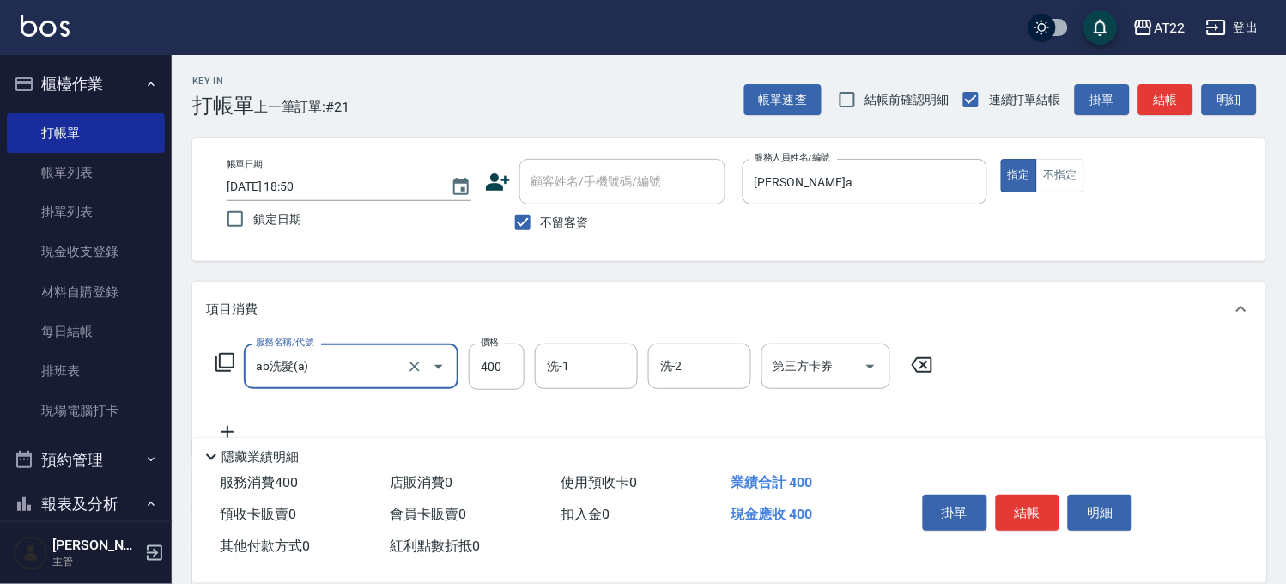
type input "ab洗髮(a)"
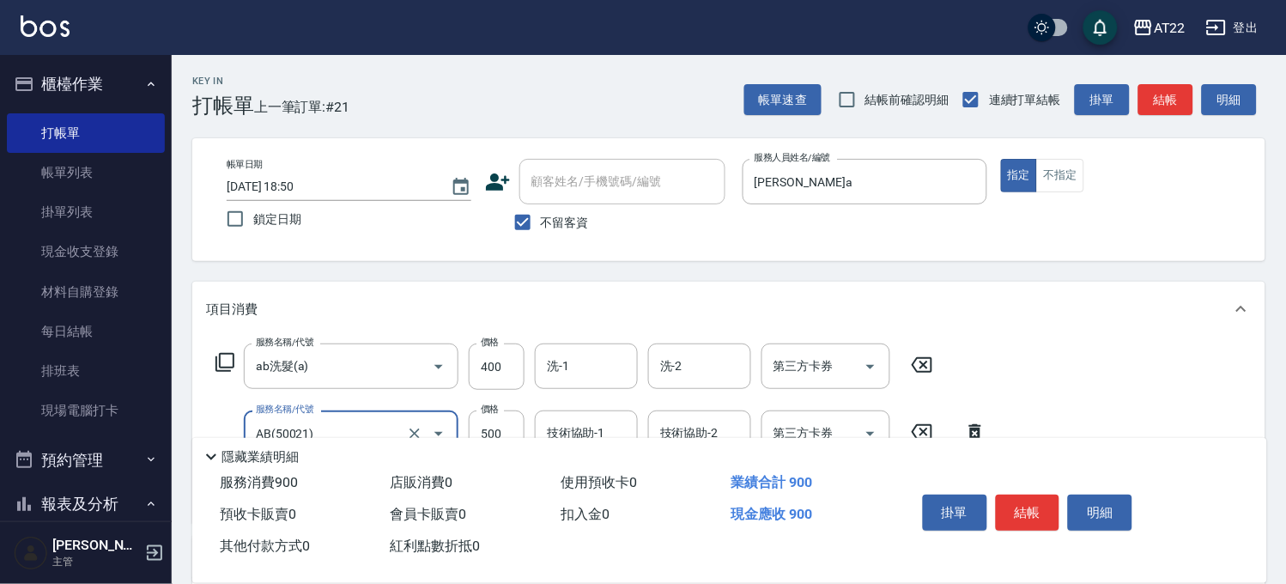
type input "AB(50021)"
type input "1600"
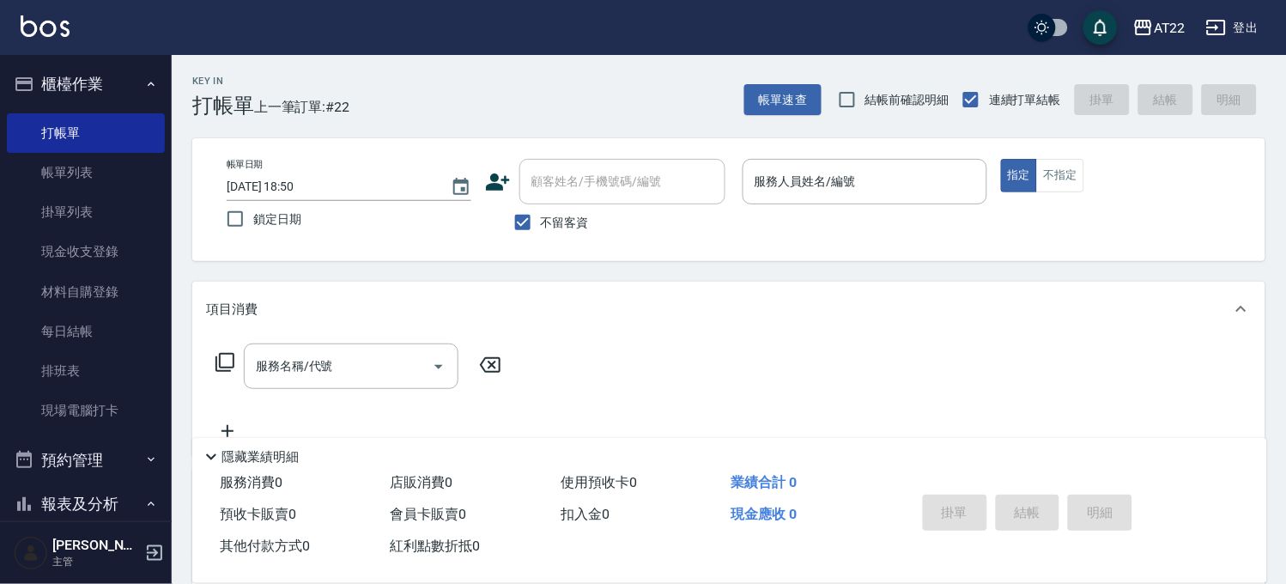
click at [570, 233] on label "不留客資" at bounding box center [547, 222] width 84 height 36
click at [541, 233] on input "不留客資" at bounding box center [523, 222] width 36 height 36
checkbox input "false"
click at [578, 203] on div "顧客姓名/手機號碼/編號" at bounding box center [622, 181] width 206 height 45
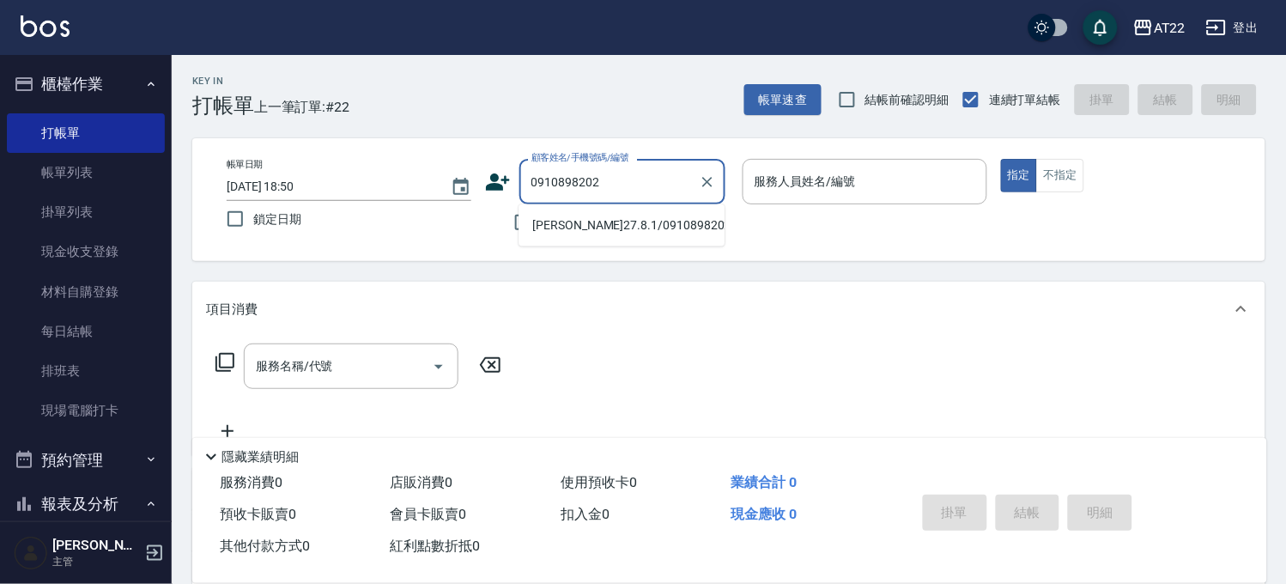
click at [599, 229] on li "黃柳燕27.8.1/0910898202/T91552" at bounding box center [622, 225] width 206 height 28
type input "黃柳燕27.8.1/0910898202/T91552"
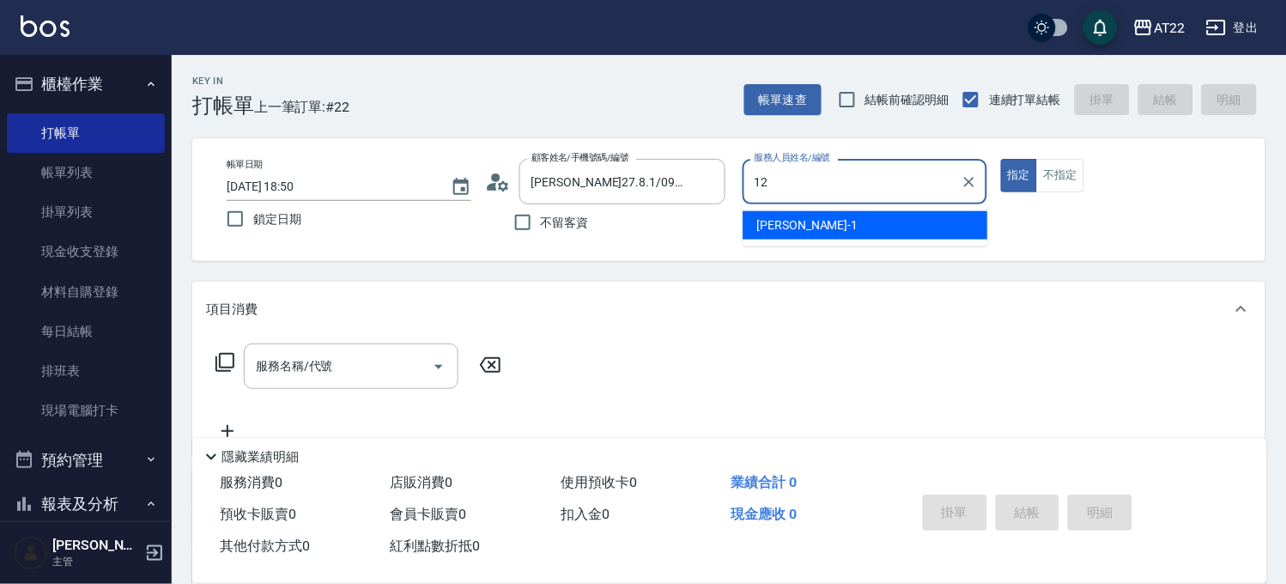
type input "Miko-12"
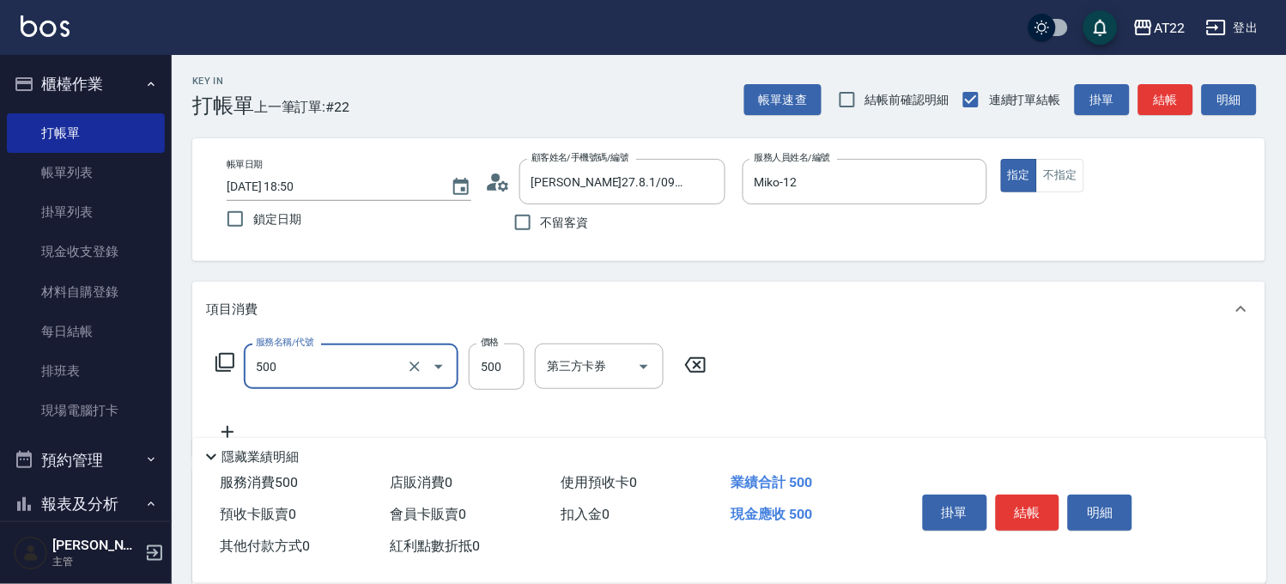
type input "剪髮(500)"
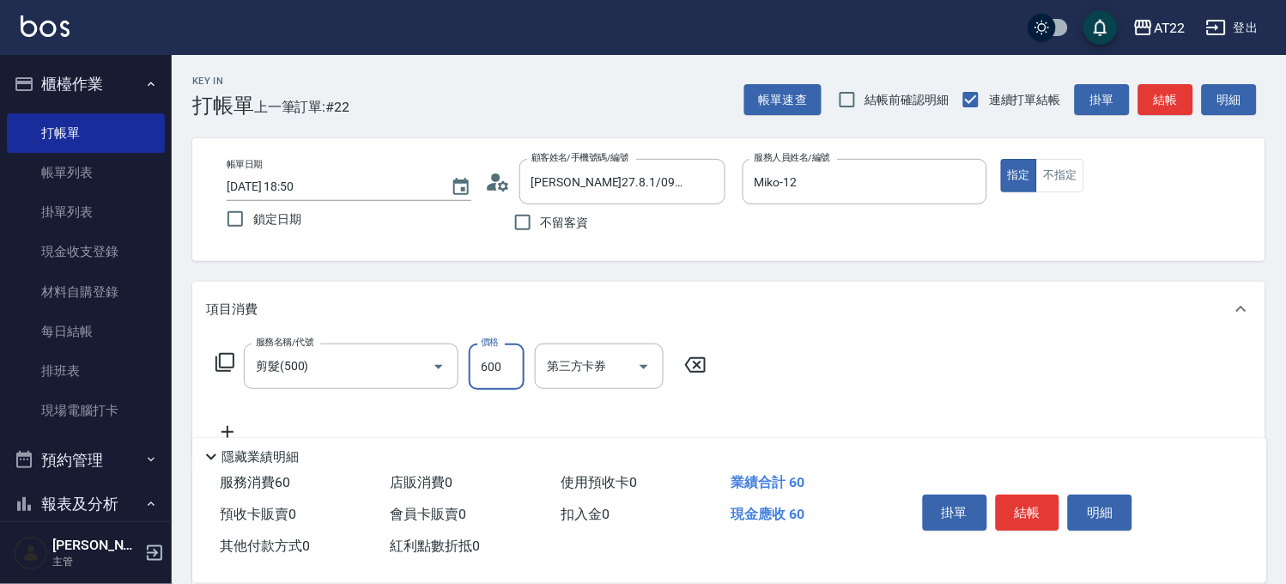
type input "600"
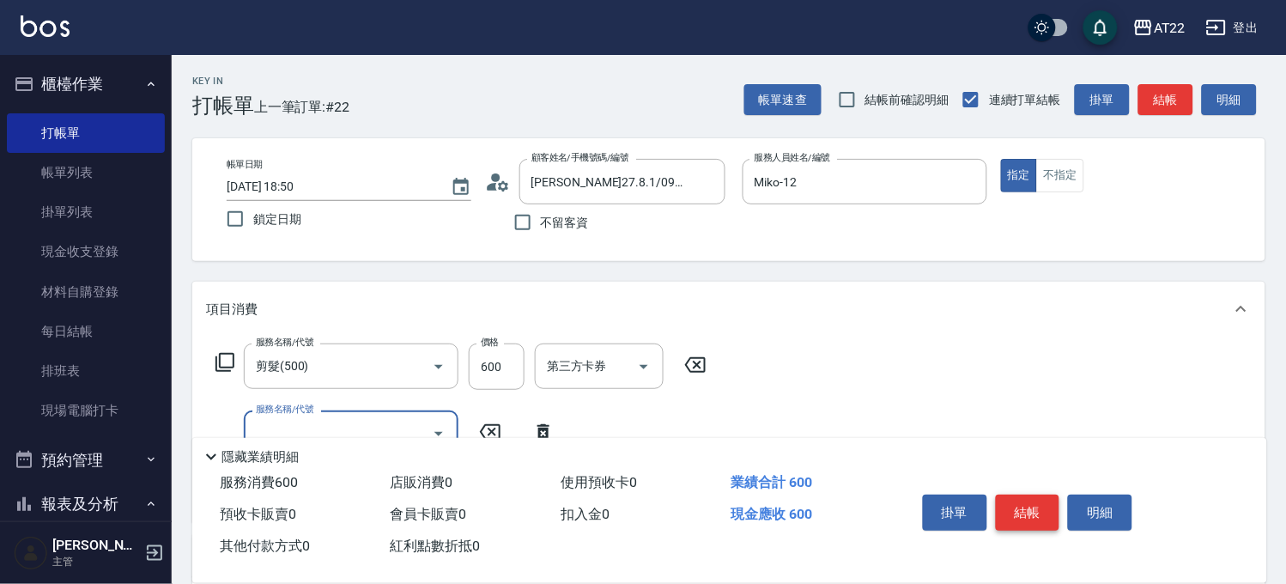
click at [1025, 509] on button "結帳" at bounding box center [1028, 512] width 64 height 36
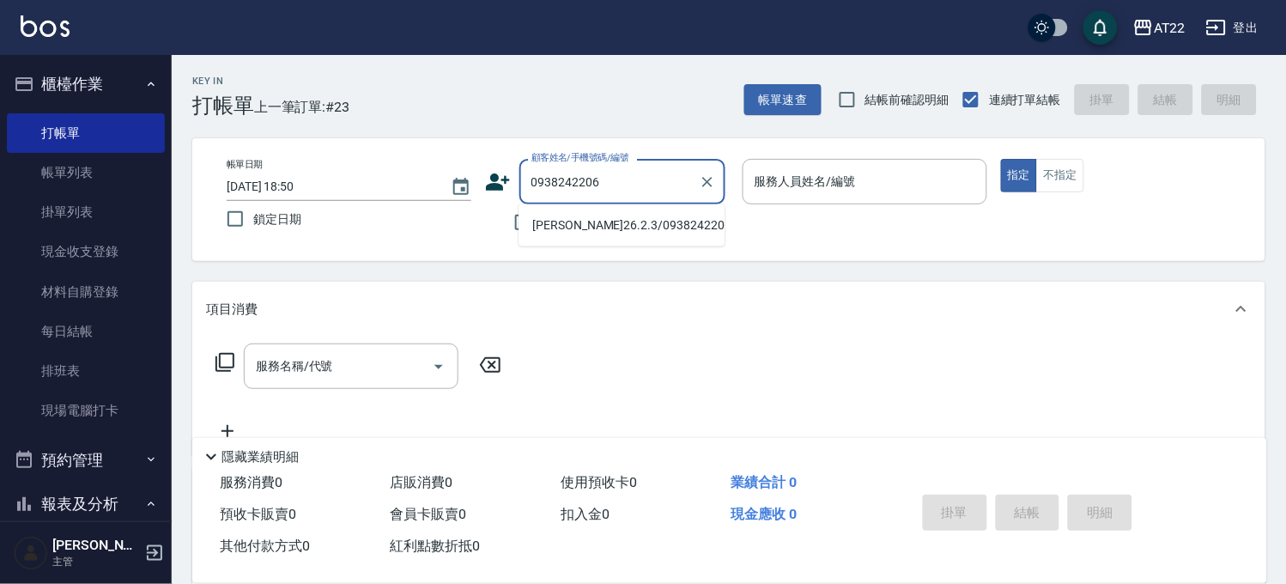
click at [616, 240] on li "陳湘瑋26.2.3/0938242206/t80364" at bounding box center [622, 225] width 206 height 28
type input "陳湘瑋26.2.3/0938242206/t80364"
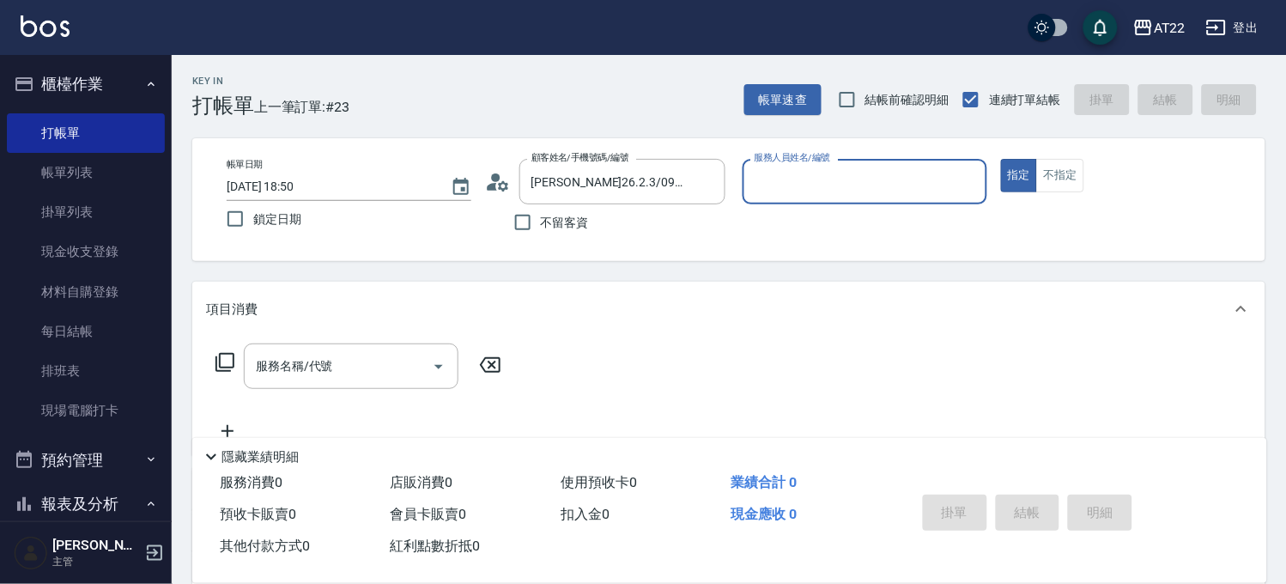
type input "尤信翰(無代號)"
click at [968, 179] on icon "Clear" at bounding box center [969, 181] width 17 height 17
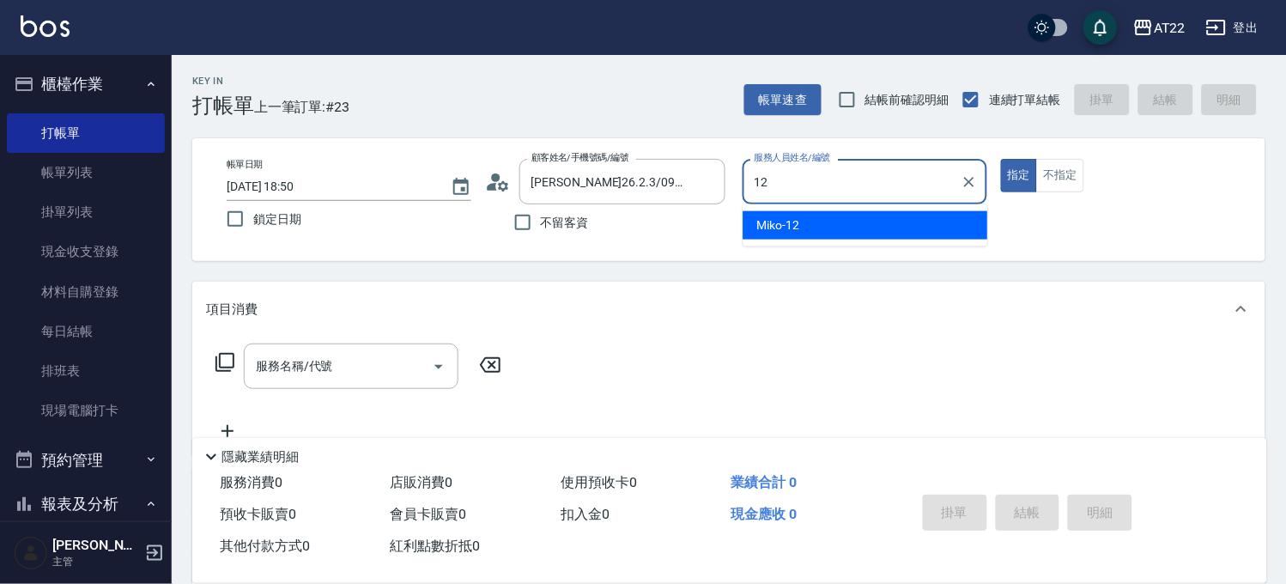
type input "Miko-12"
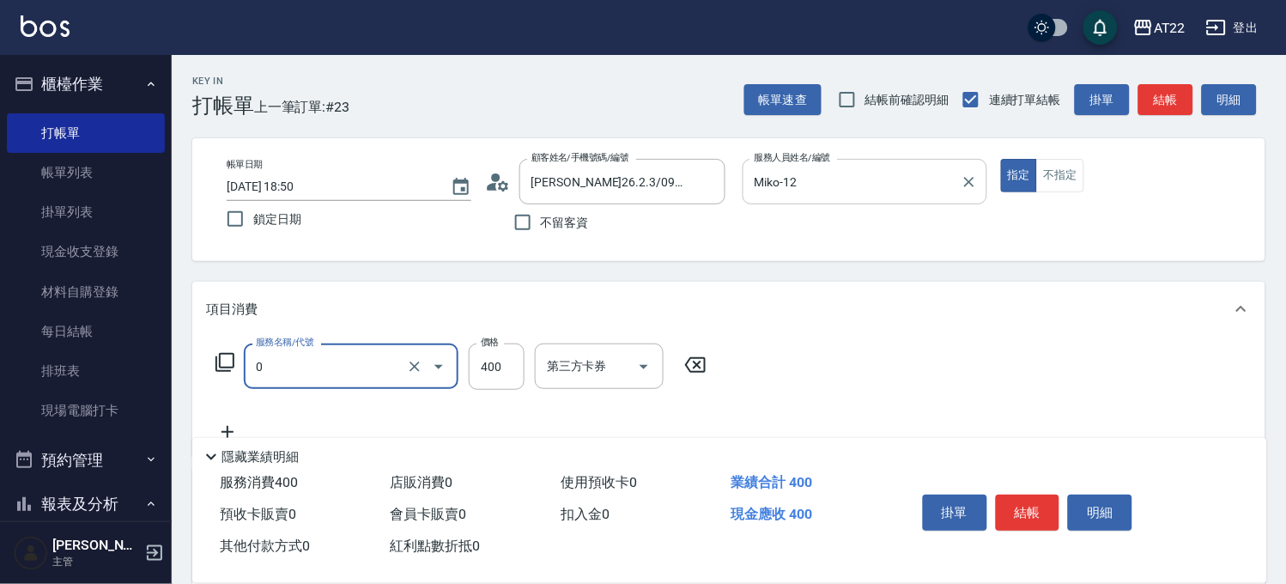
type input "有機洗髮(0)"
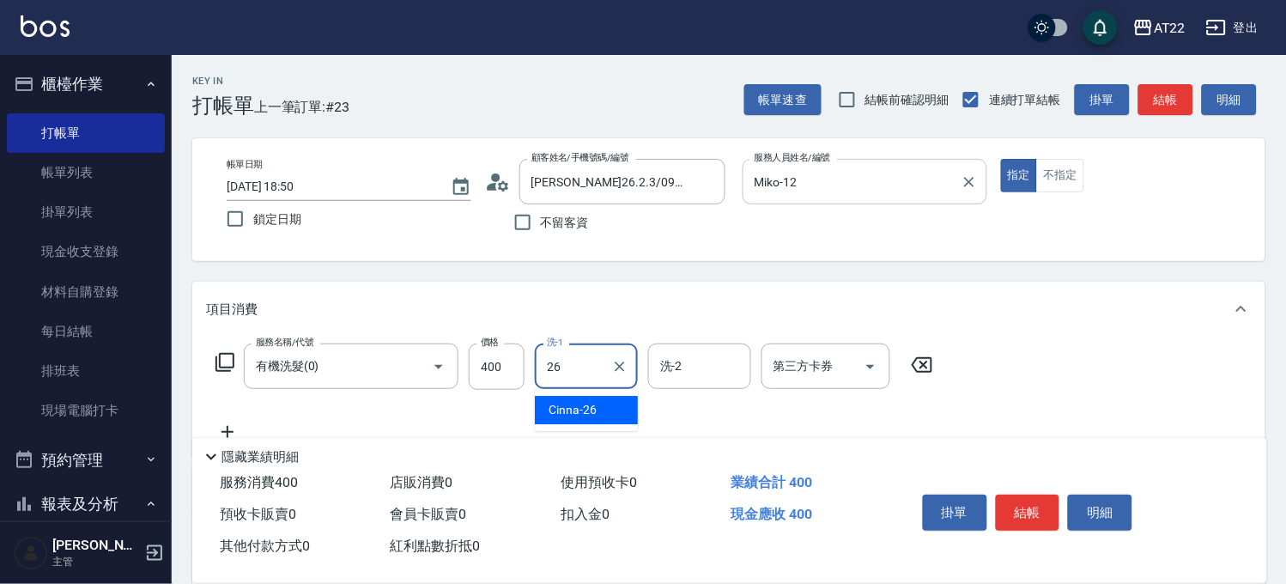
type input "Cinna-26"
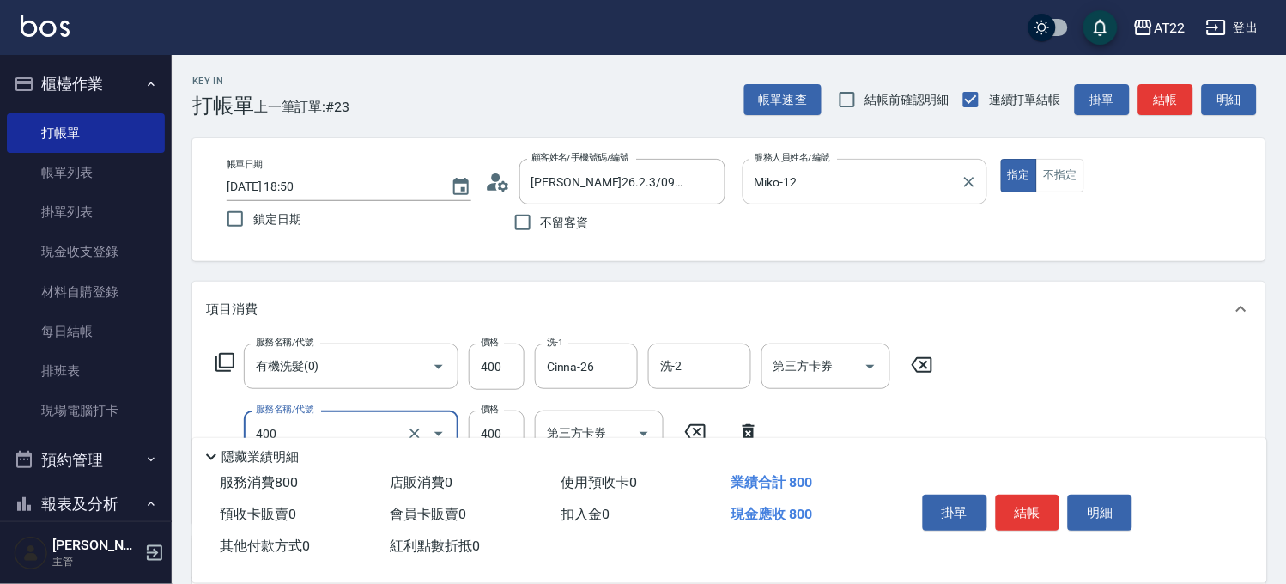
type input "剪髮(400)"
type input "330"
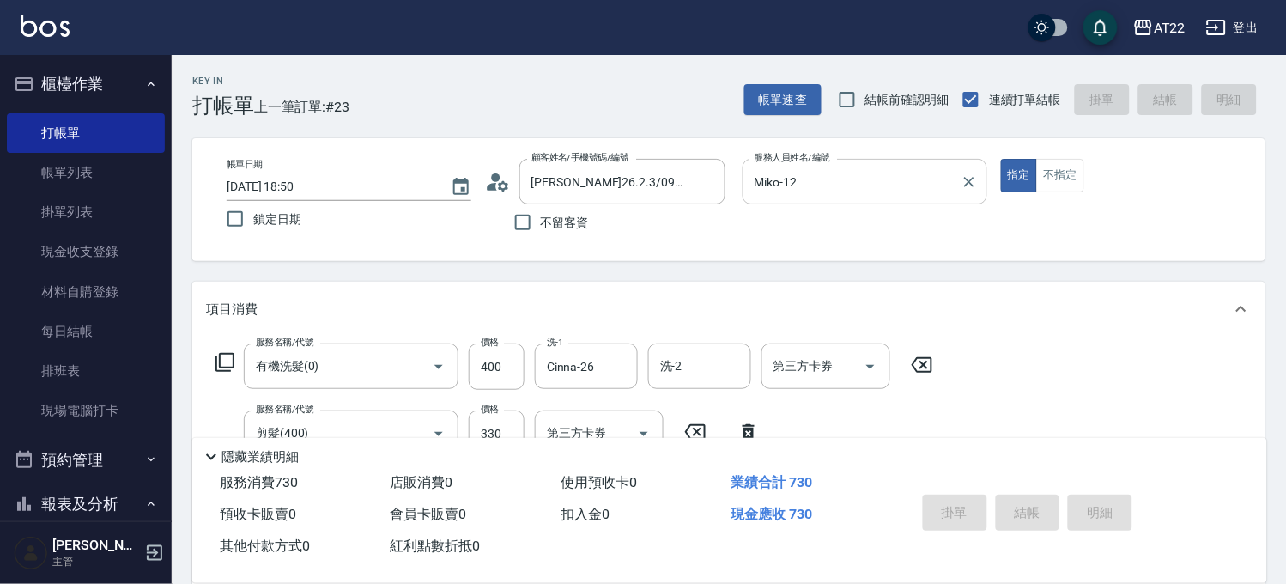
type input "2025/08/21 18:51"
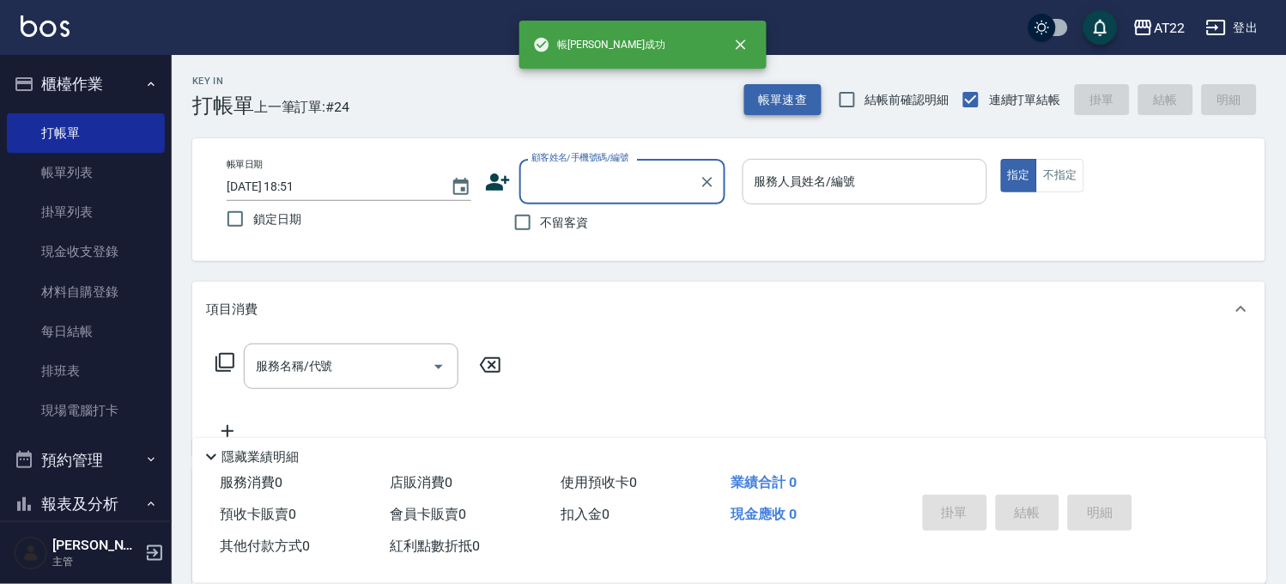
click at [783, 100] on button "帳單速查" at bounding box center [782, 100] width 77 height 32
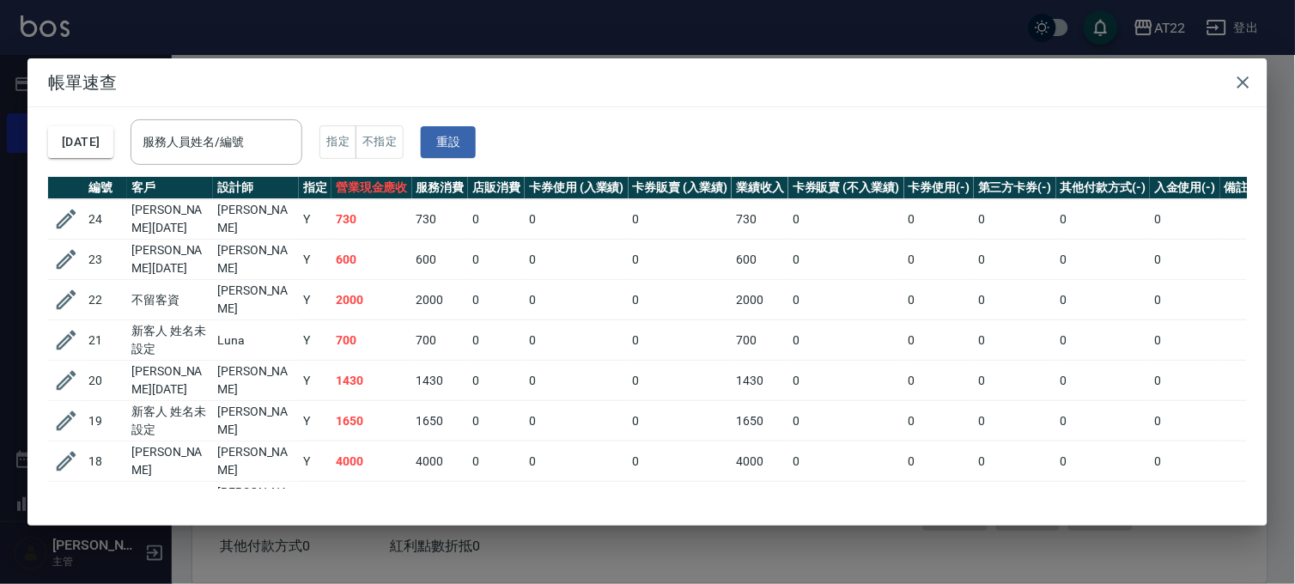
click at [99, 34] on div "帳單速查 2025/08/21 服務人員姓名/編號 服務人員姓名/編號 指定 不指定 重設 編號 客戶 設計師 指定 營業現金應收 服務消費 店販消費 卡券使…" at bounding box center [647, 292] width 1295 height 584
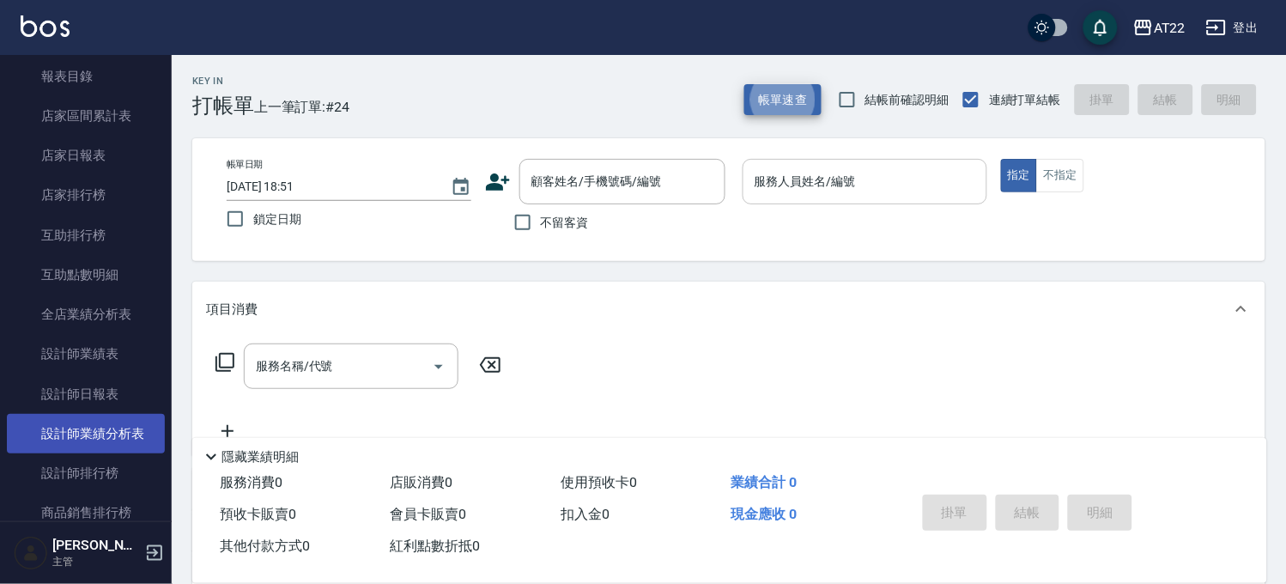
scroll to position [286, 0]
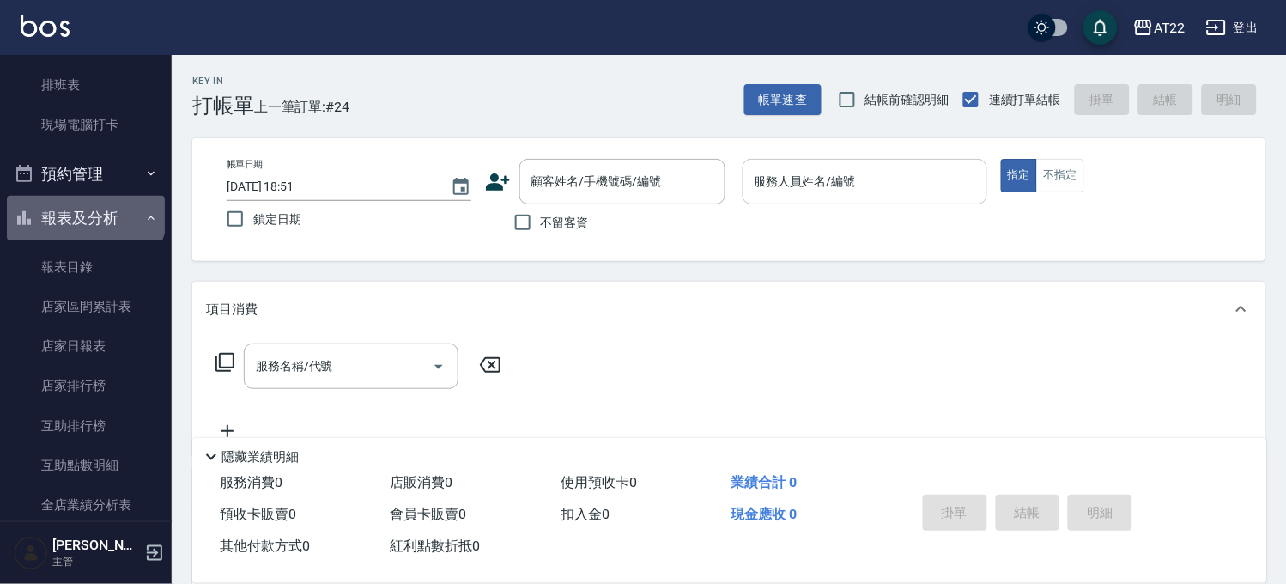
click at [84, 209] on button "報表及分析" at bounding box center [86, 218] width 158 height 45
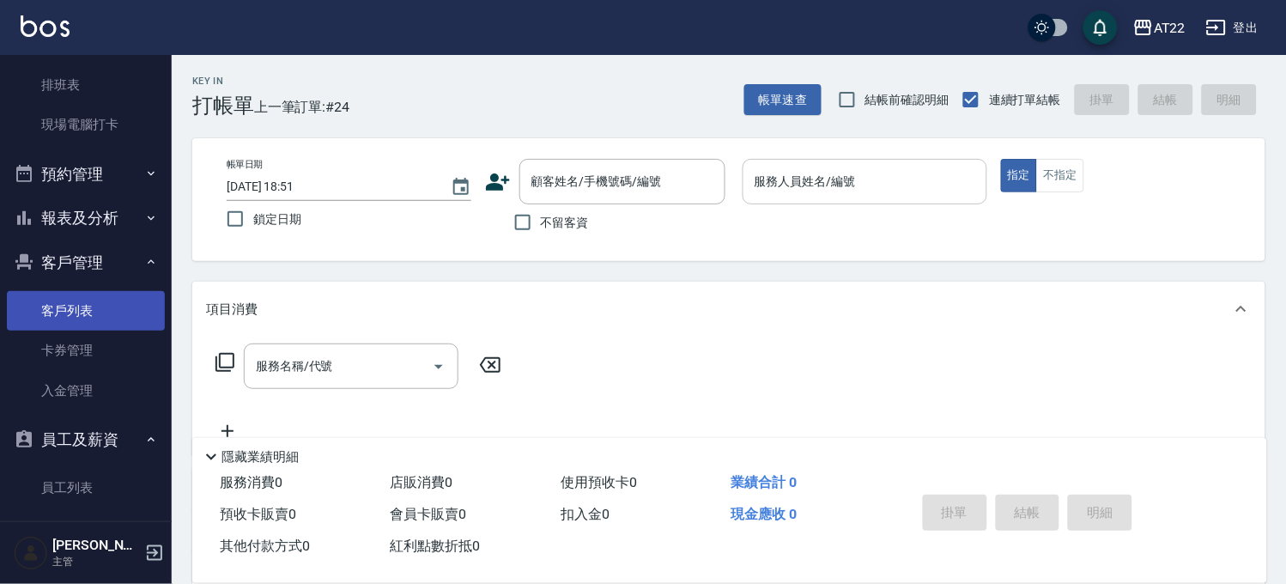
click at [71, 293] on link "客戶列表" at bounding box center [86, 310] width 158 height 39
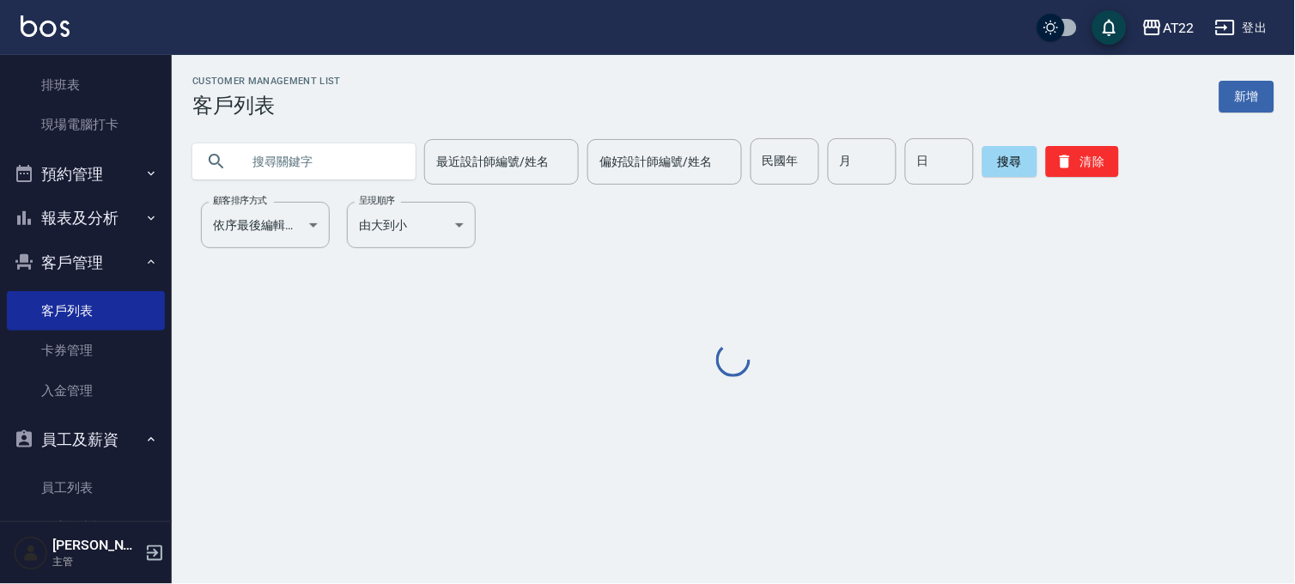
click at [287, 143] on input "text" at bounding box center [320, 161] width 161 height 46
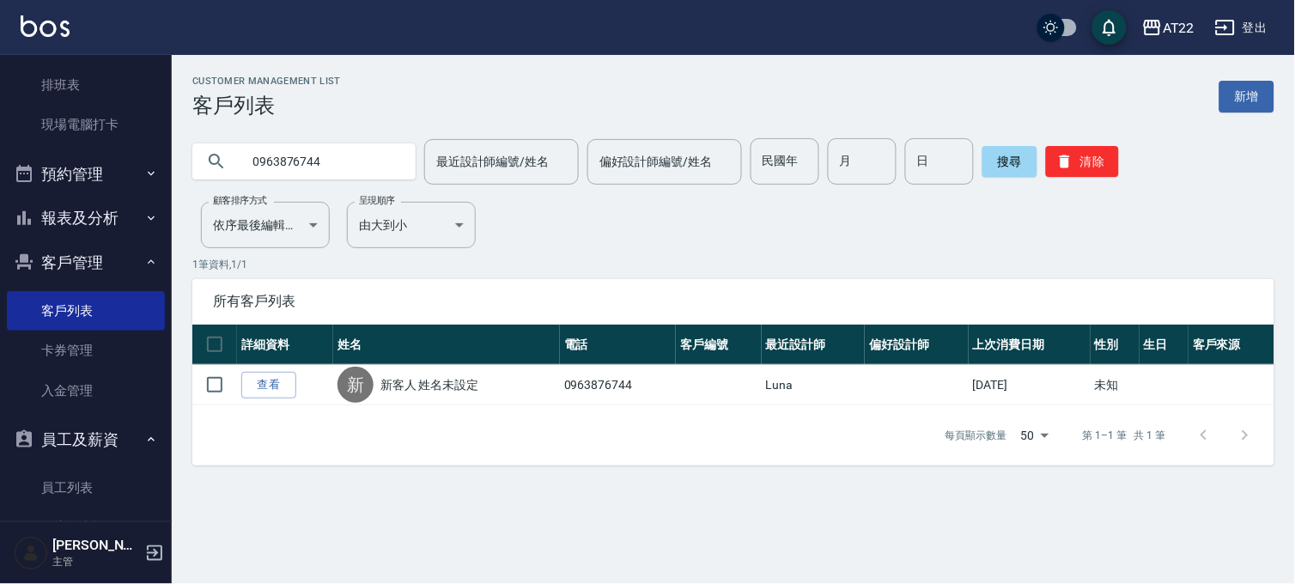
click at [287, 143] on input "0963876744" at bounding box center [320, 161] width 161 height 46
type input "0932689762"
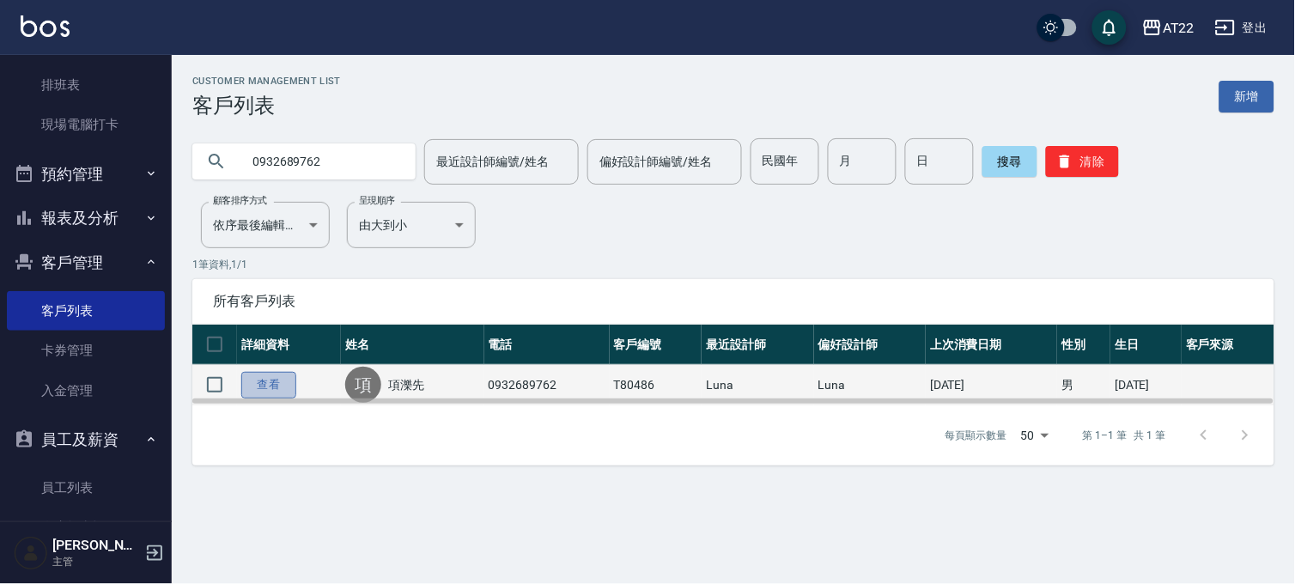
click at [269, 376] on link "查看" at bounding box center [268, 385] width 55 height 27
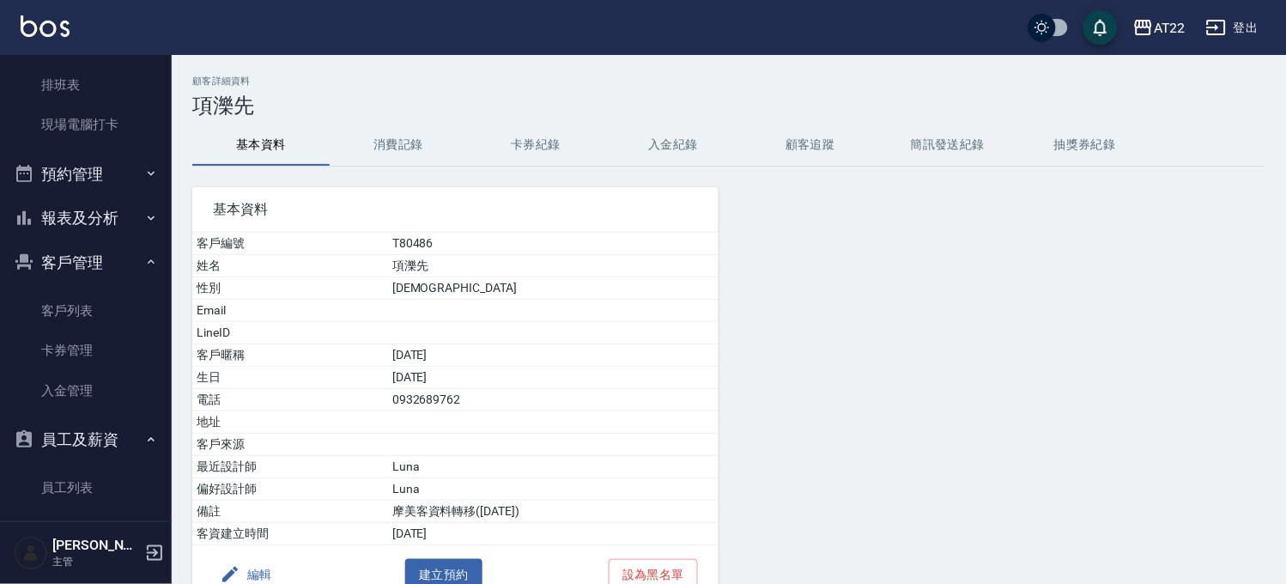
drag, startPoint x: 390, startPoint y: 358, endPoint x: 434, endPoint y: 364, distance: 45.0
click at [434, 364] on tr "客戶暱稱 2025/1/13" at bounding box center [455, 355] width 526 height 22
click at [405, 155] on button "消費記錄" at bounding box center [398, 144] width 137 height 41
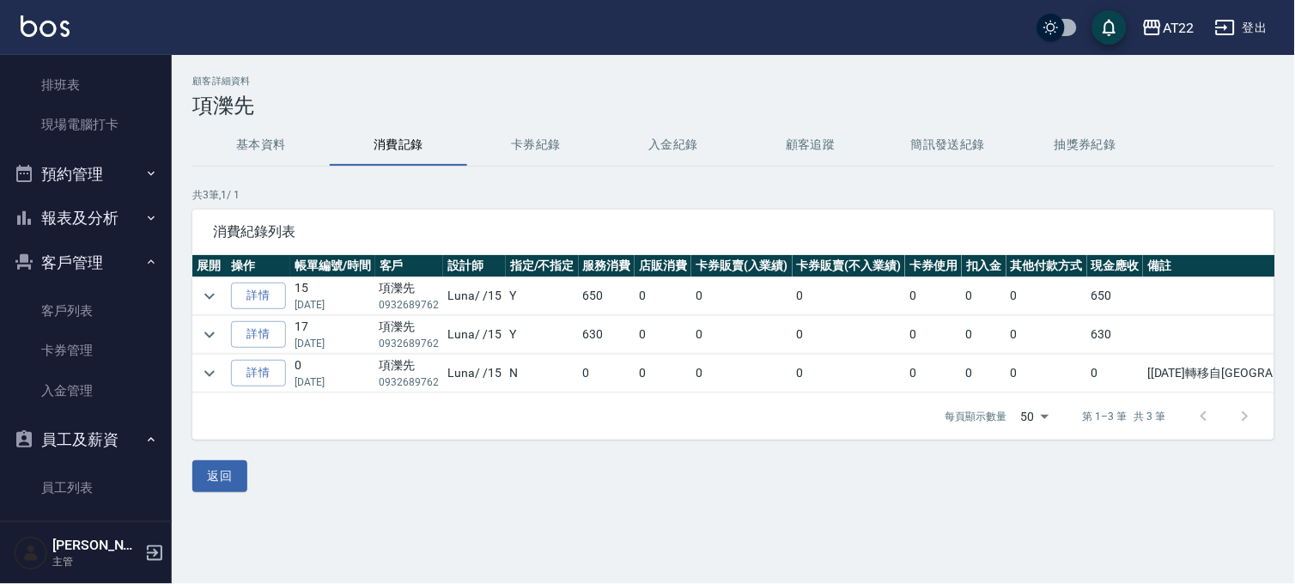
click at [247, 138] on button "基本資料" at bounding box center [260, 144] width 137 height 41
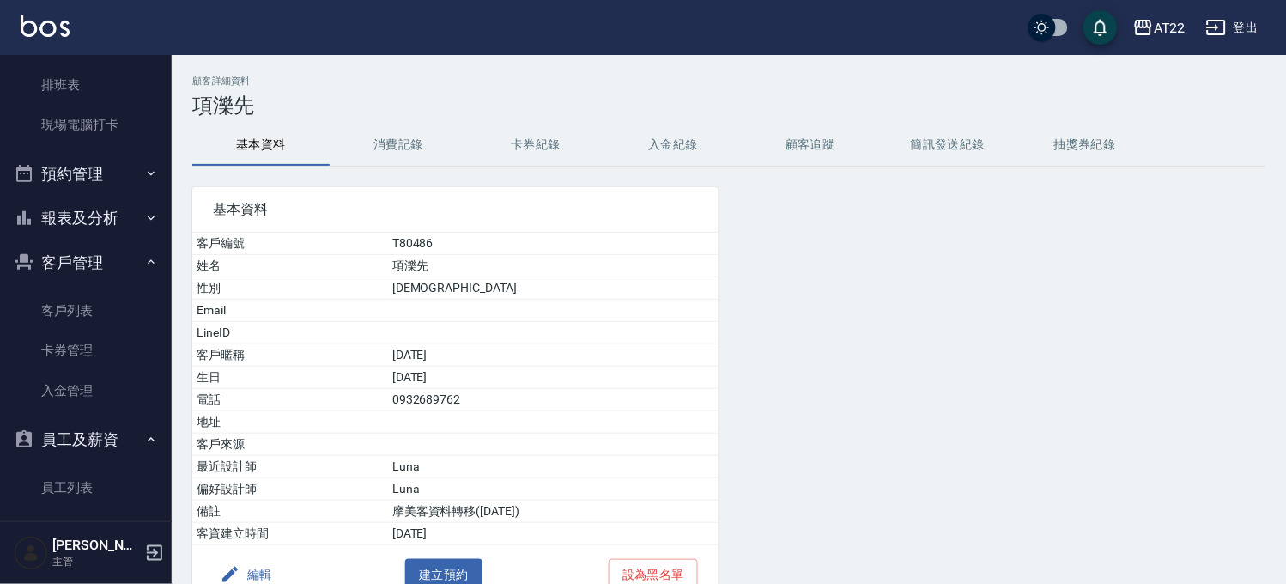
click at [241, 575] on button "編輯" at bounding box center [246, 575] width 66 height 32
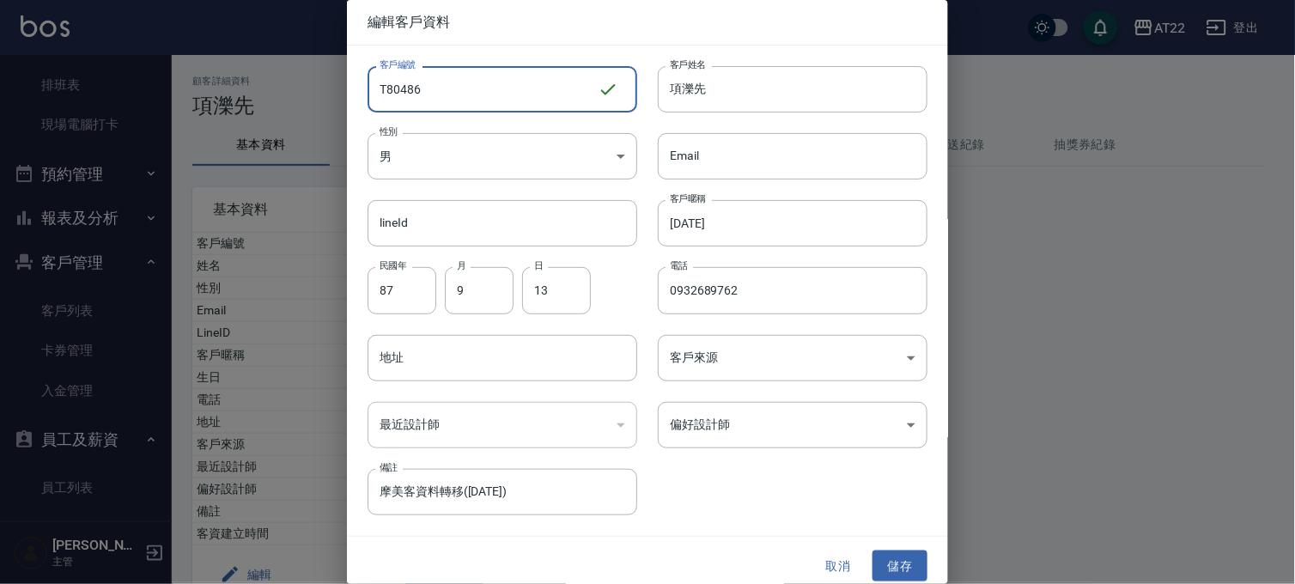
drag, startPoint x: 461, startPoint y: 76, endPoint x: 306, endPoint y: 47, distance: 157.1
click at [306, 47] on div "編輯客戶資料 客戶編號 T80486 ​ 客戶編號 客戶姓名 項濼先 客戶姓名 性別 男 MALE 性別 Email Email lineId lineId …" at bounding box center [647, 292] width 1295 height 584
type input "V86211"
click at [798, 115] on div "Email Email" at bounding box center [782, 145] width 290 height 67
click at [785, 96] on input "項濼先" at bounding box center [793, 89] width 270 height 46
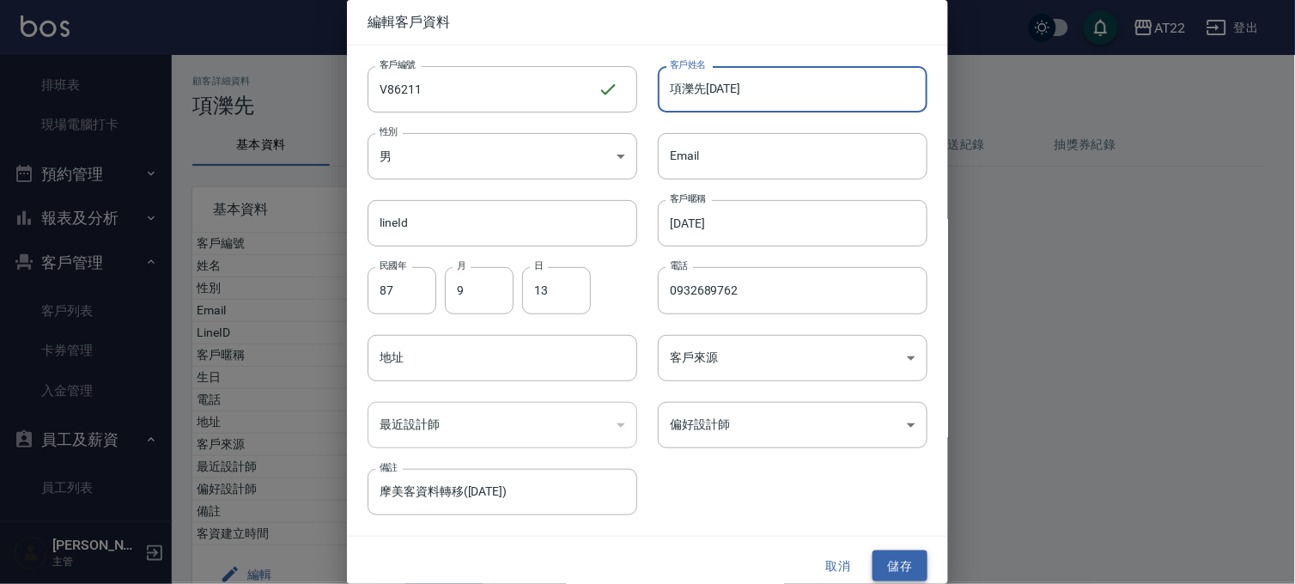
type input "項濼先[DATE]"
click at [893, 565] on button "儲存" at bounding box center [899, 566] width 55 height 32
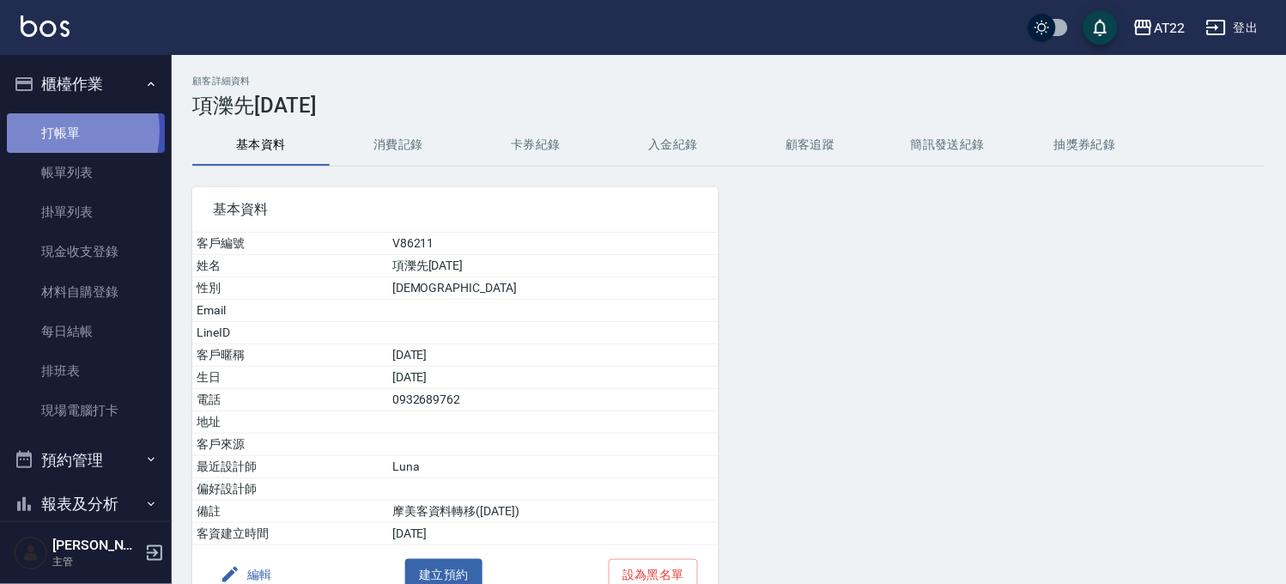
click at [54, 130] on link "打帳單" at bounding box center [86, 132] width 158 height 39
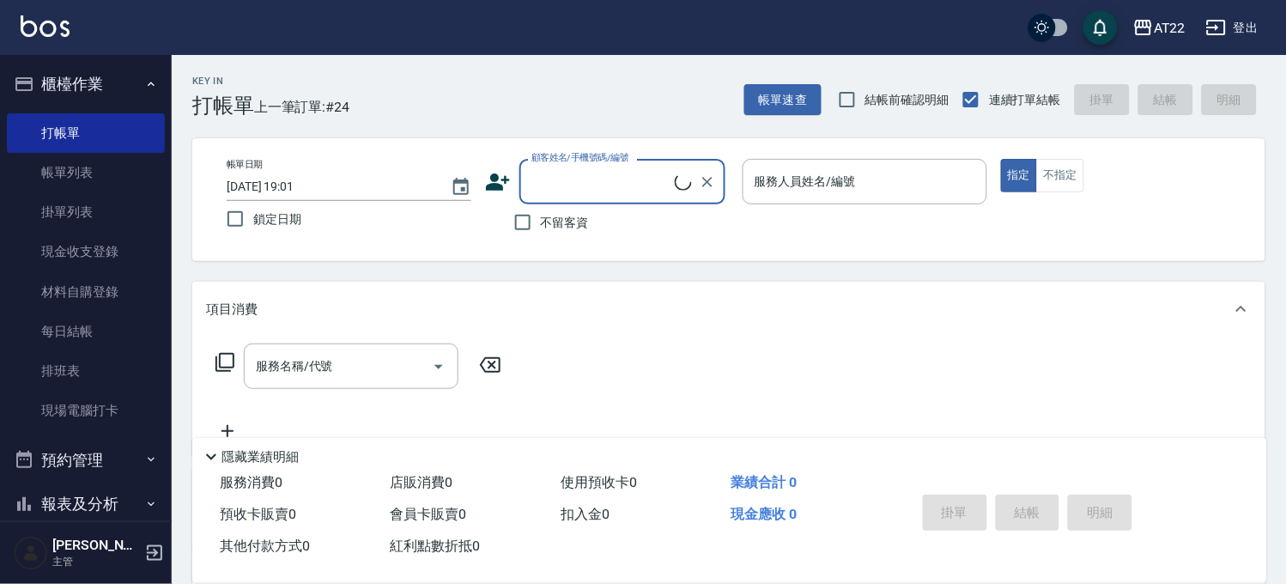
click at [632, 172] on input "顧客姓名/手機號碼/編號" at bounding box center [601, 182] width 148 height 30
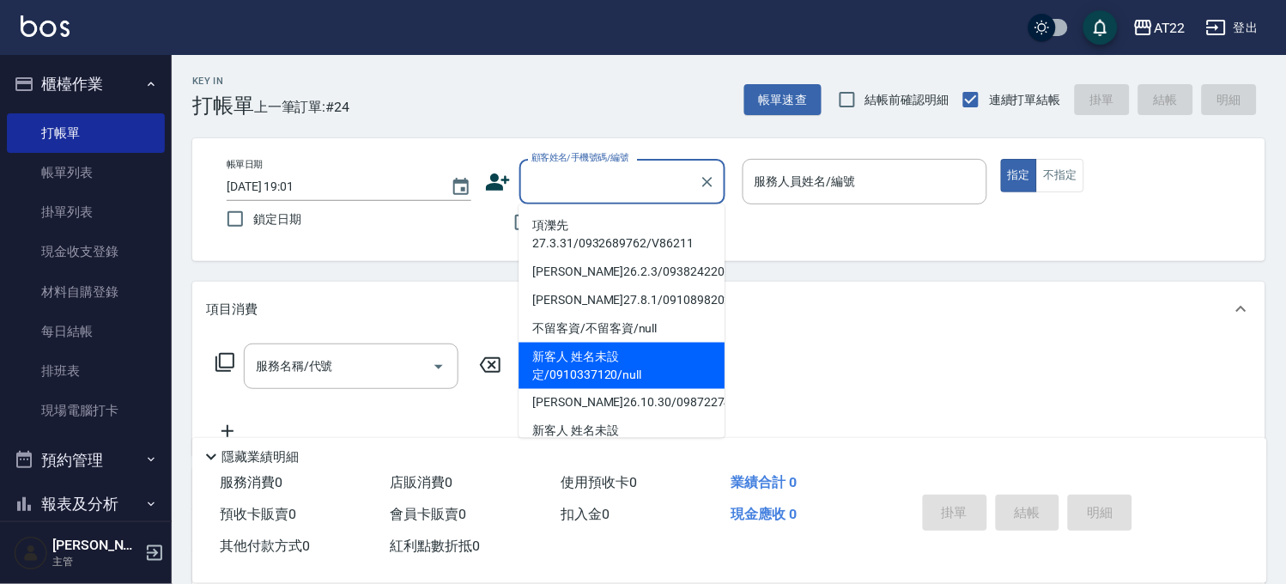
click at [628, 221] on li "項濼先27.3.31/0932689762/V86211" at bounding box center [622, 234] width 206 height 46
type input "項濼先27.3.31/0932689762/V86211"
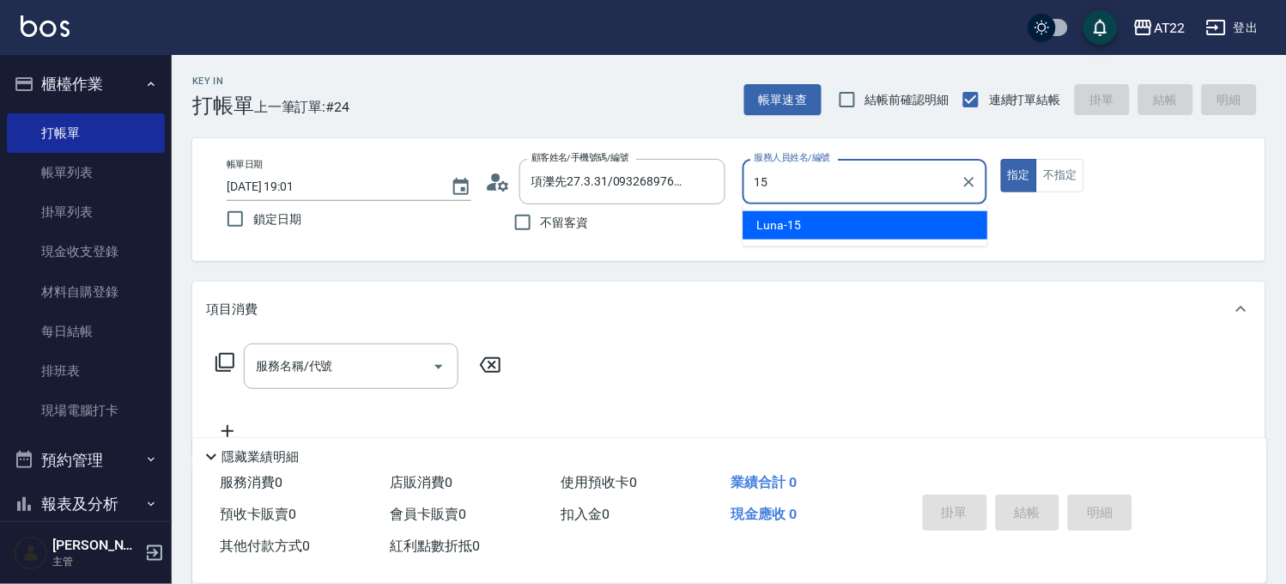
type input "Luna-15"
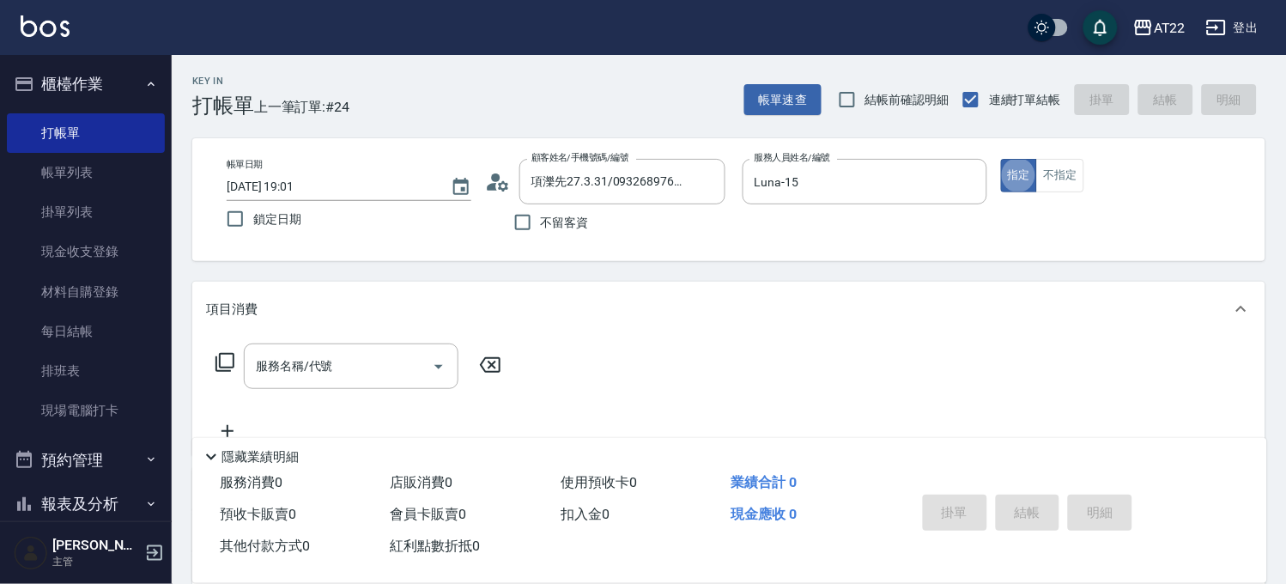
type button "true"
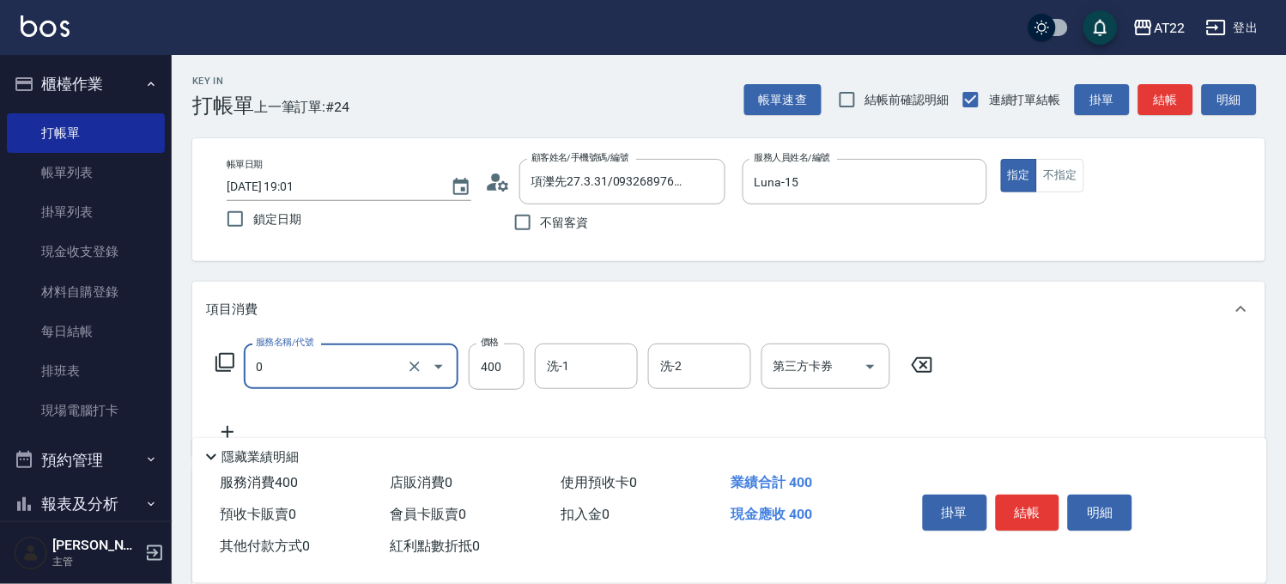
type input "有機洗髮(0)"
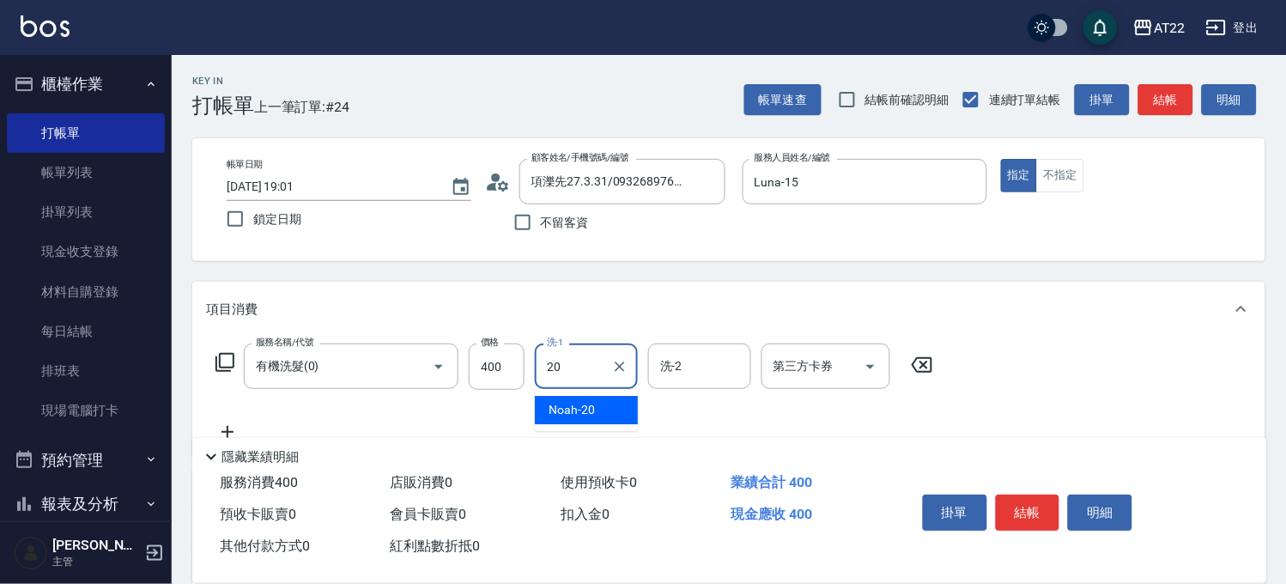
type input "Noah-20"
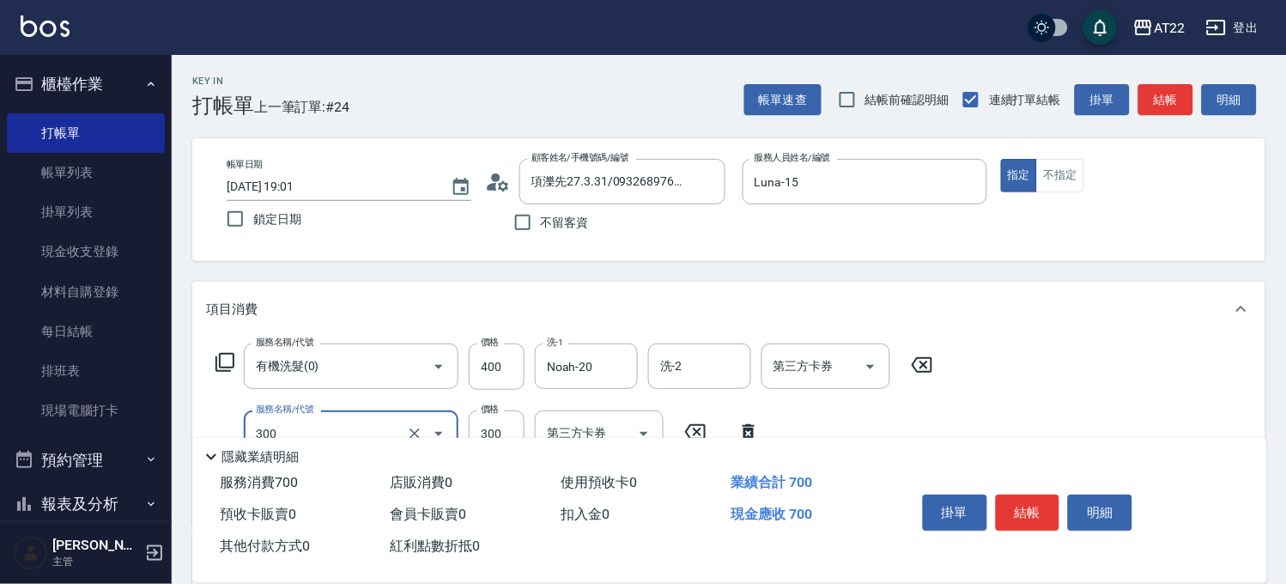
type input "剪髮(300)"
type input "250"
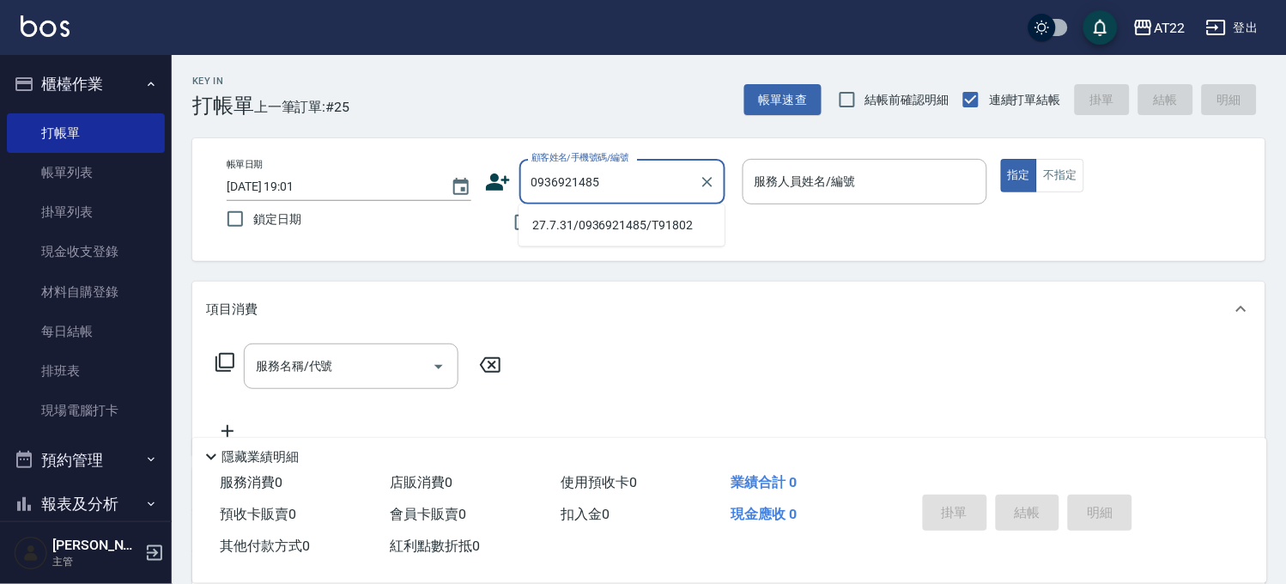
click at [584, 213] on li "27.7.31/0936921485/T91802" at bounding box center [622, 225] width 206 height 28
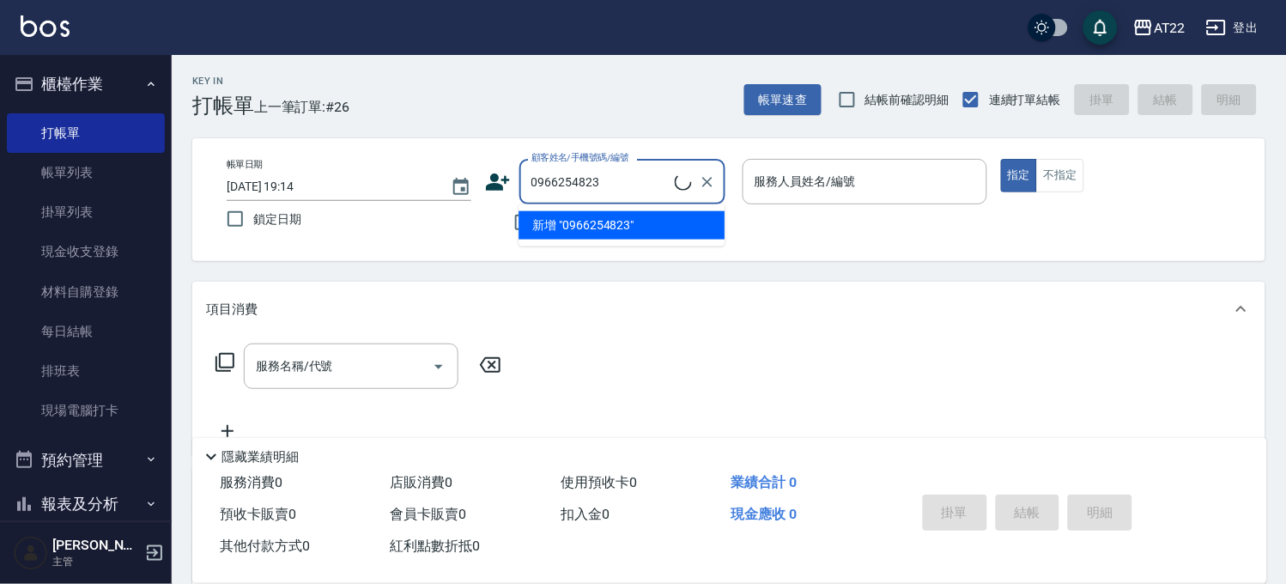
click at [581, 233] on li "新增 "0966254823"" at bounding box center [622, 225] width 206 height 28
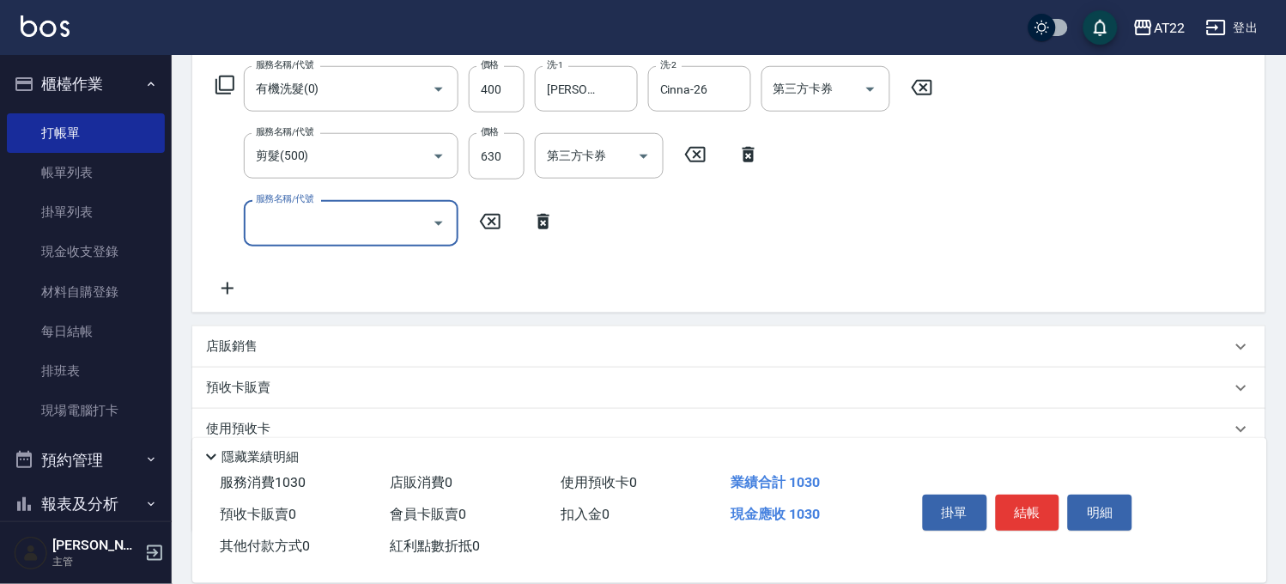
scroll to position [286, 0]
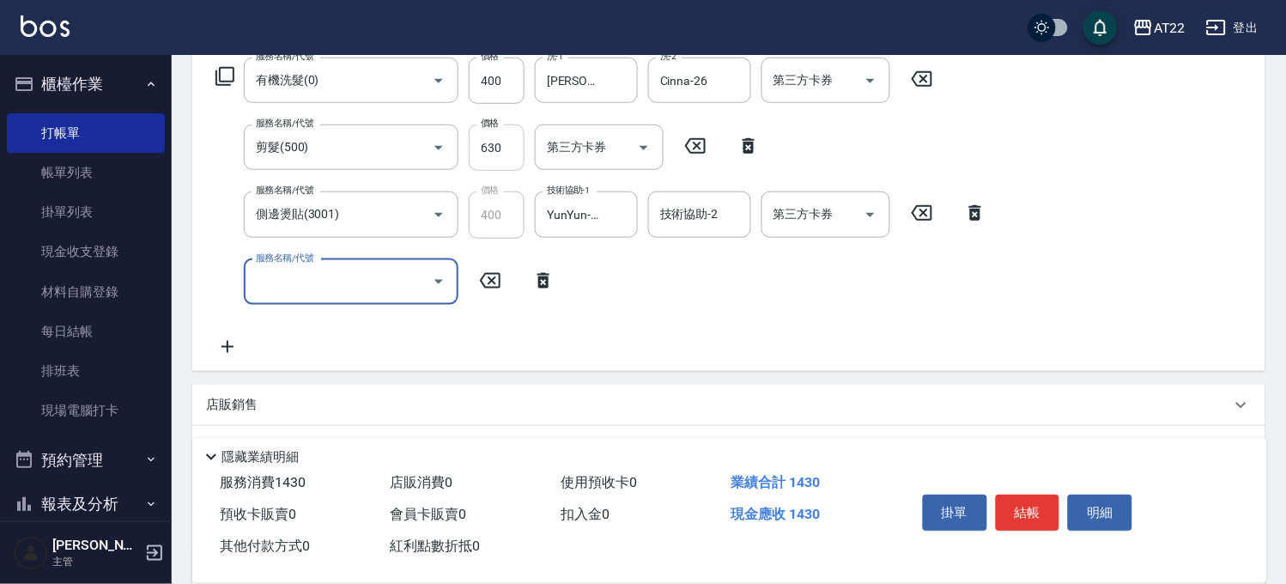
click at [479, 152] on input "630" at bounding box center [497, 147] width 56 height 46
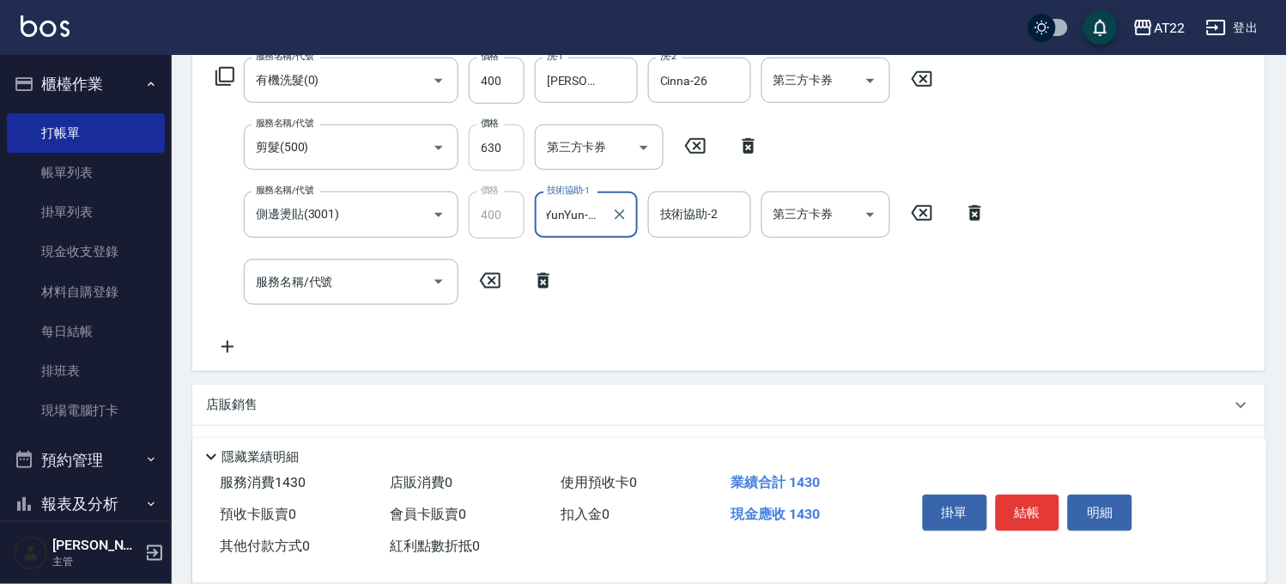
click at [482, 152] on input "630" at bounding box center [497, 147] width 56 height 46
click at [499, 143] on input "630" at bounding box center [497, 147] width 56 height 46
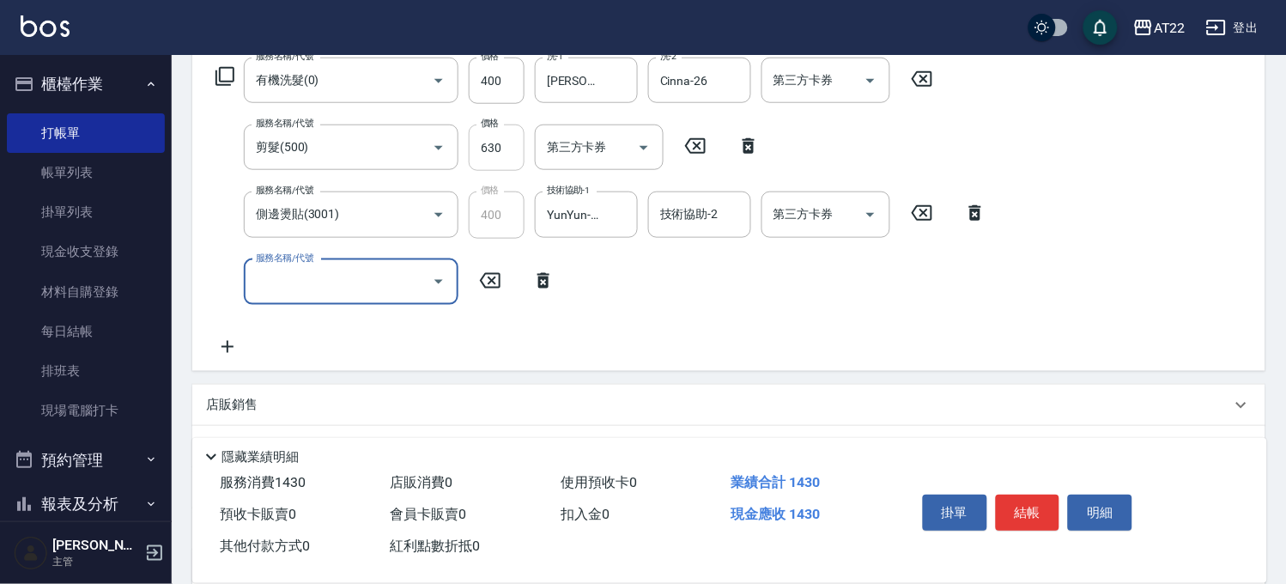
click at [499, 143] on input "630" at bounding box center [497, 147] width 56 height 46
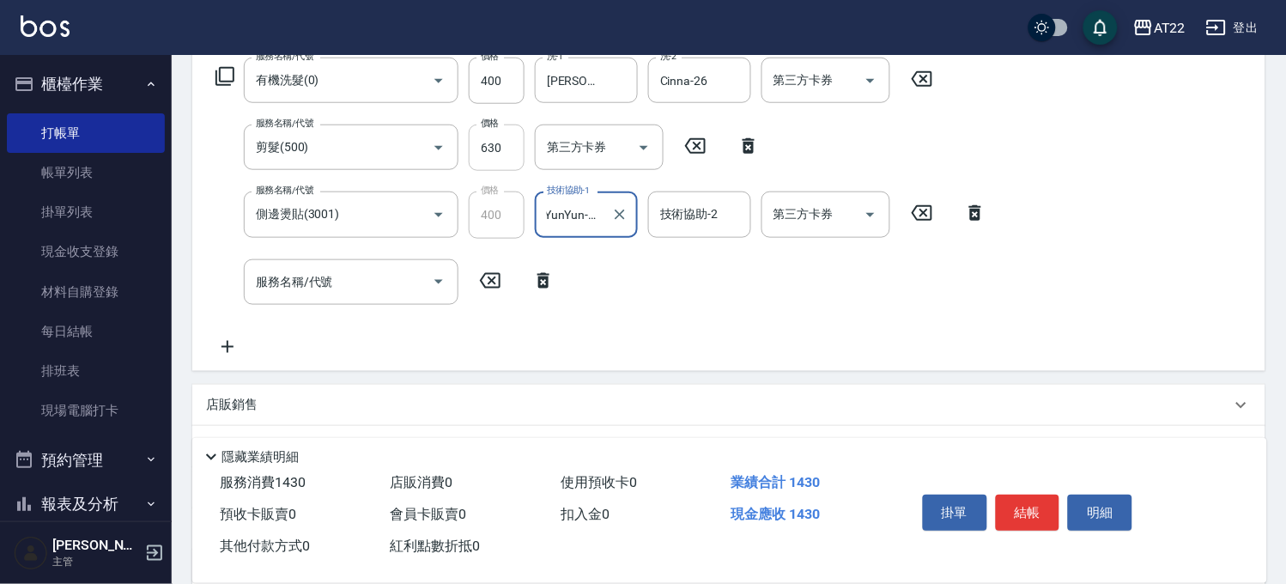
click at [499, 143] on input "630" at bounding box center [497, 147] width 56 height 46
click at [422, 153] on icon "Clear" at bounding box center [414, 147] width 17 height 17
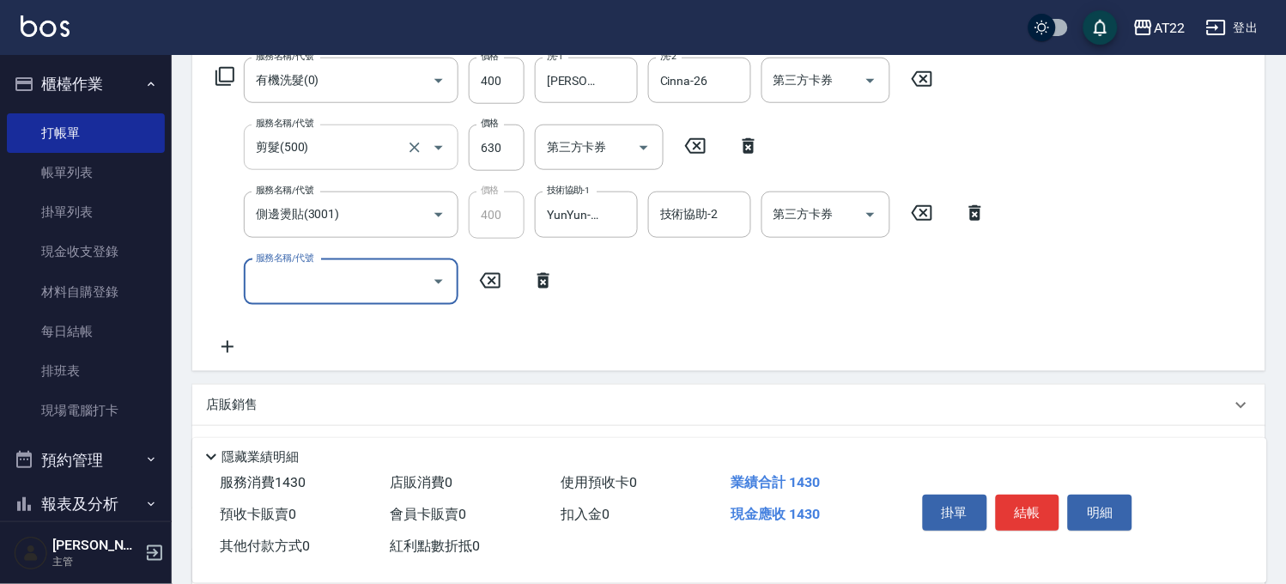
click at [357, 132] on input "剪髮(500)" at bounding box center [327, 147] width 151 height 30
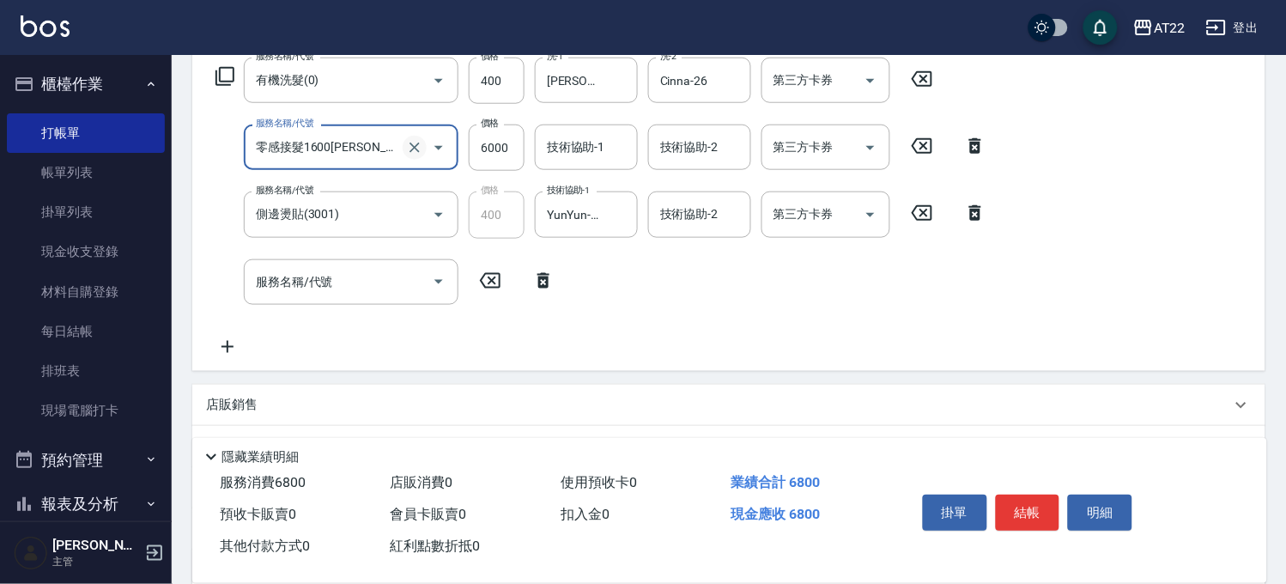
click at [403, 152] on button "Clear" at bounding box center [415, 148] width 24 height 24
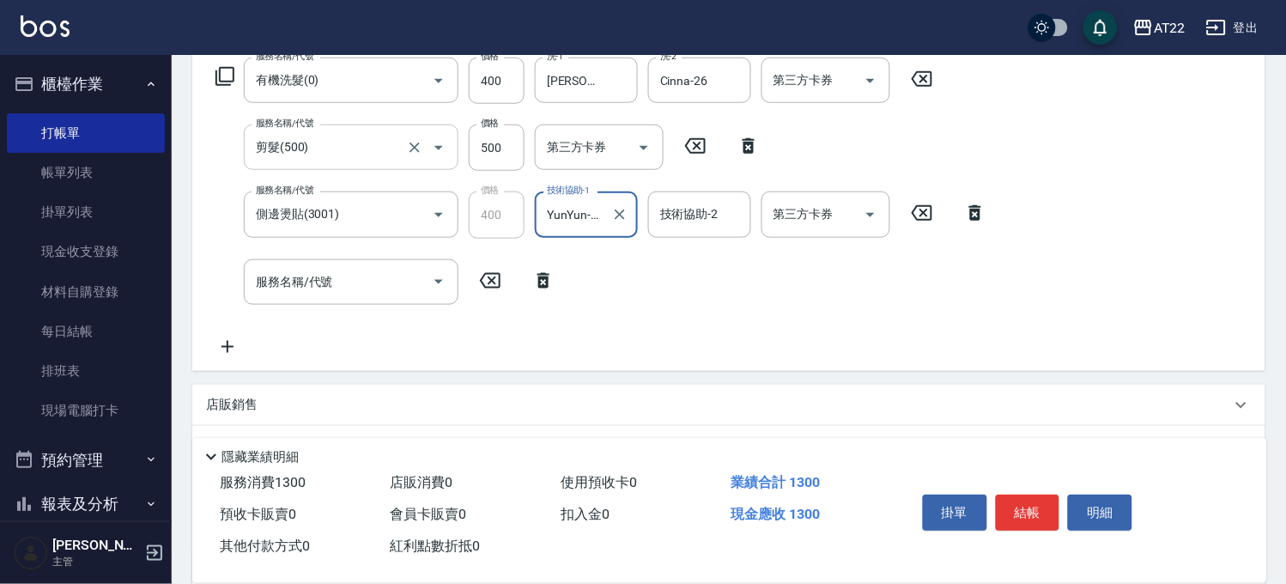
scroll to position [0, 3]
click at [494, 158] on input "500" at bounding box center [497, 147] width 56 height 46
click at [494, 149] on input "500" at bounding box center [497, 147] width 56 height 46
click at [713, 136] on icon at bounding box center [695, 146] width 43 height 21
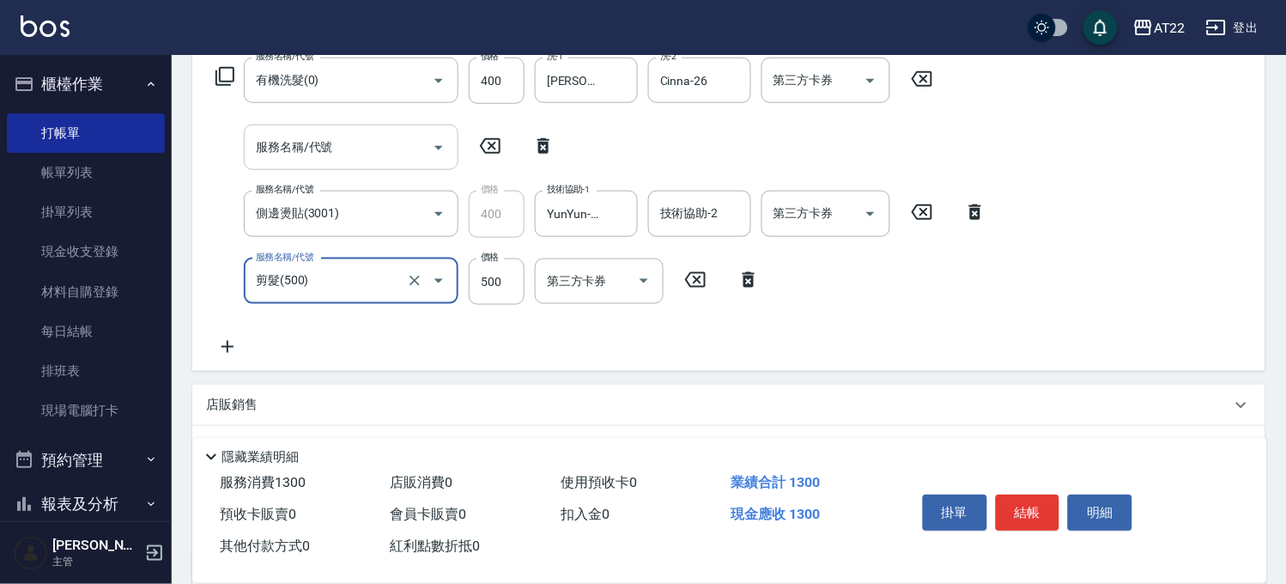
scroll to position [0, 0]
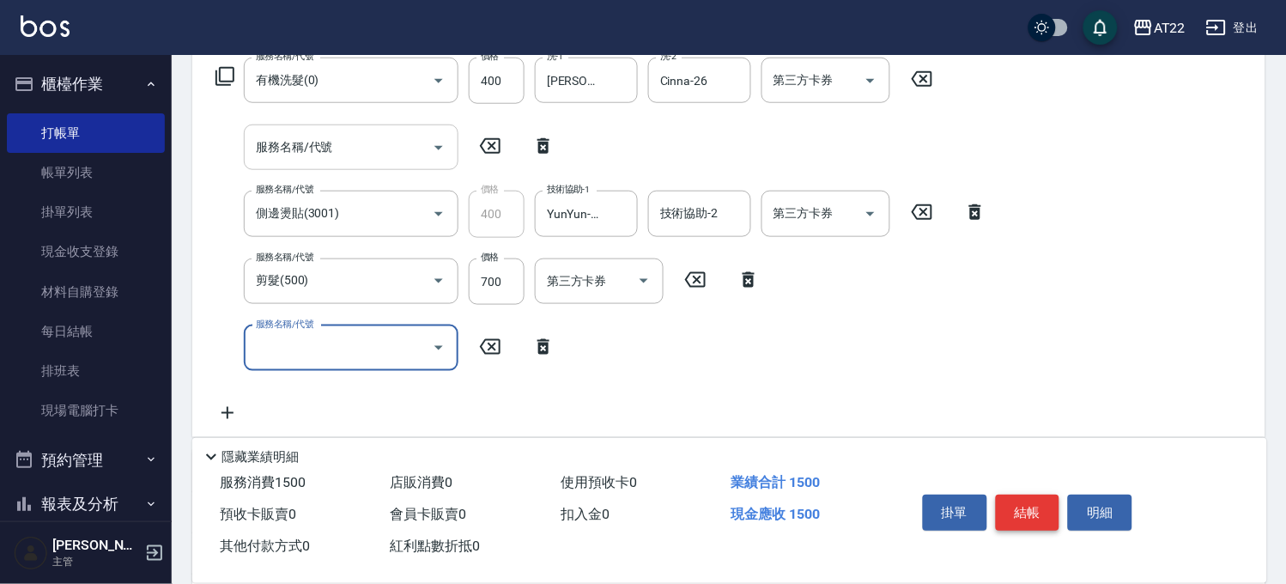
click at [1028, 515] on button "結帳" at bounding box center [1028, 512] width 64 height 36
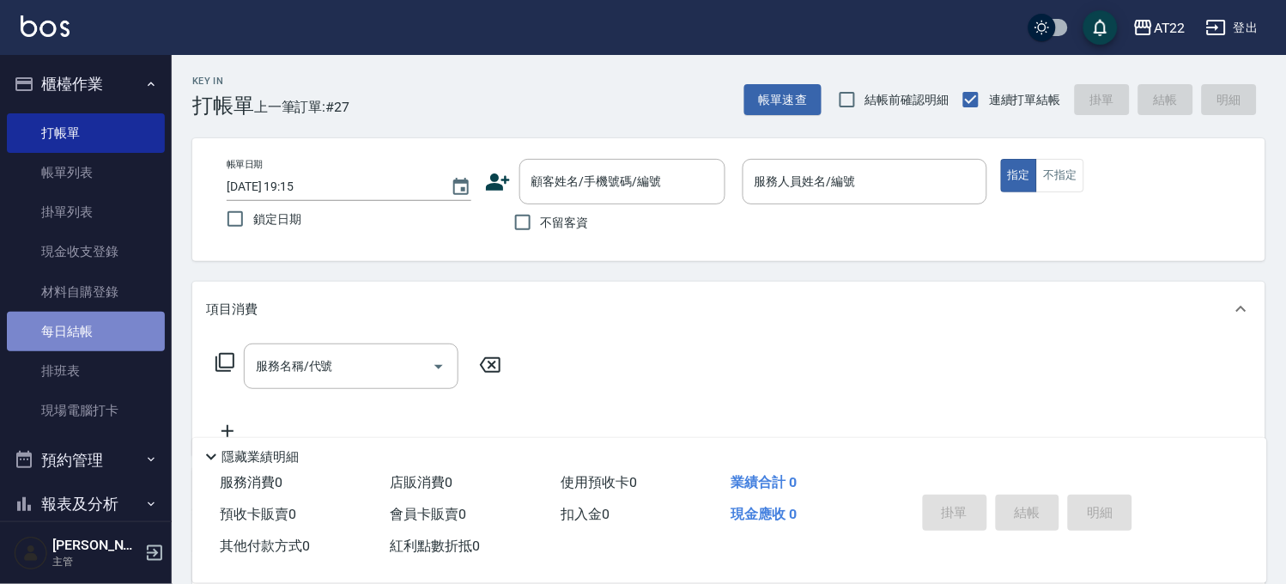
click at [96, 340] on link "每日結帳" at bounding box center [86, 331] width 158 height 39
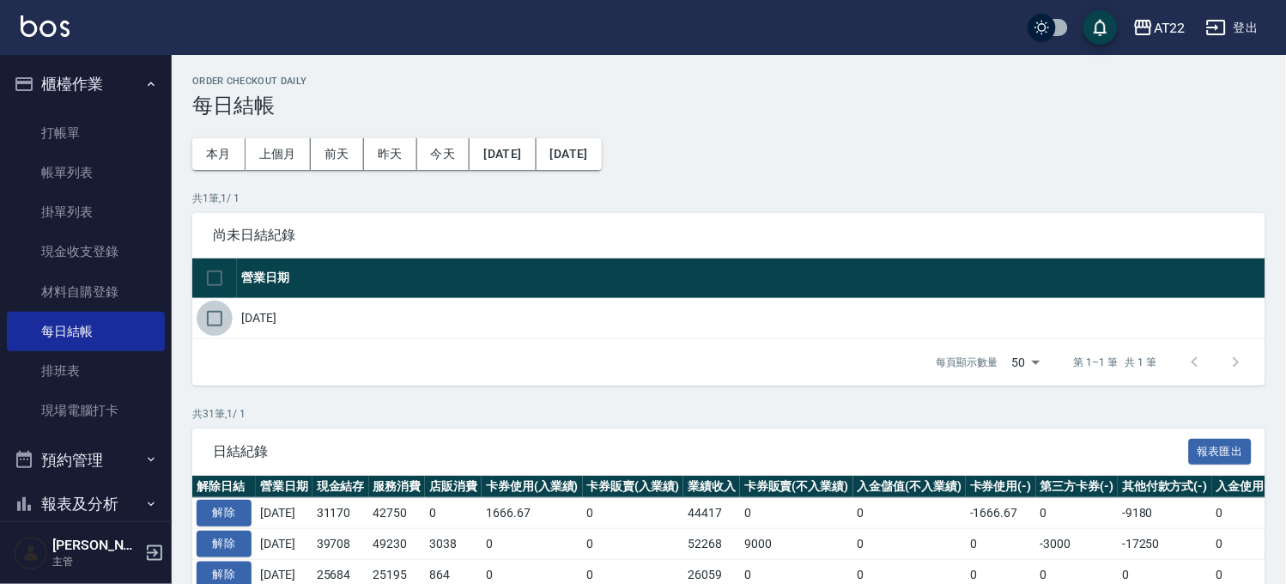
click at [224, 315] on input "checkbox" at bounding box center [215, 318] width 36 height 36
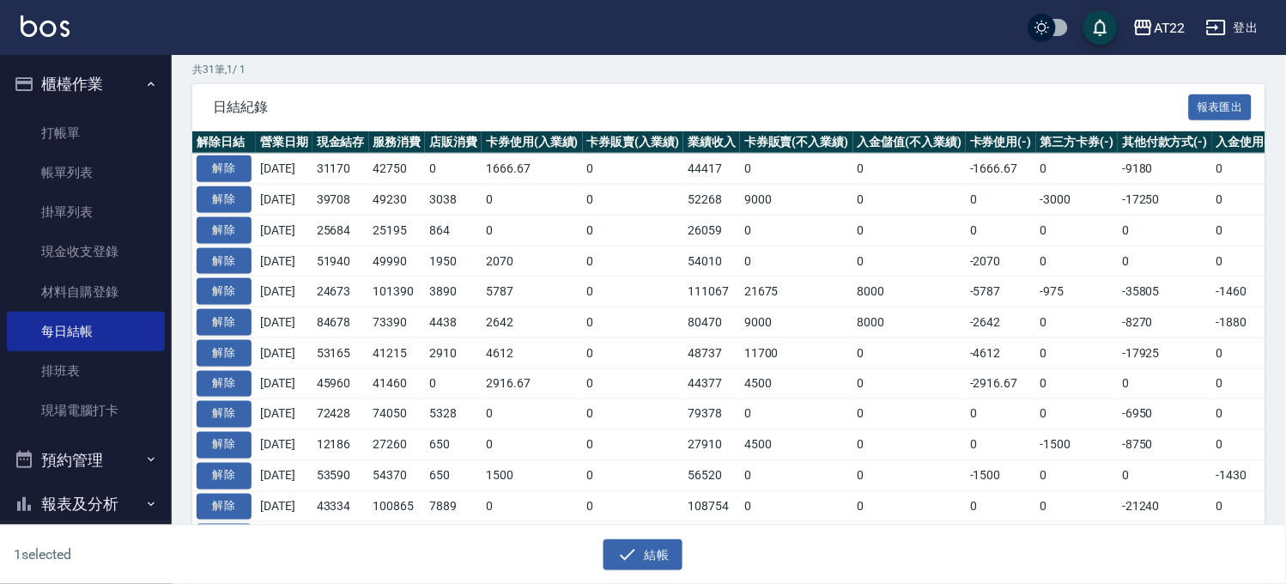
scroll to position [191, 0]
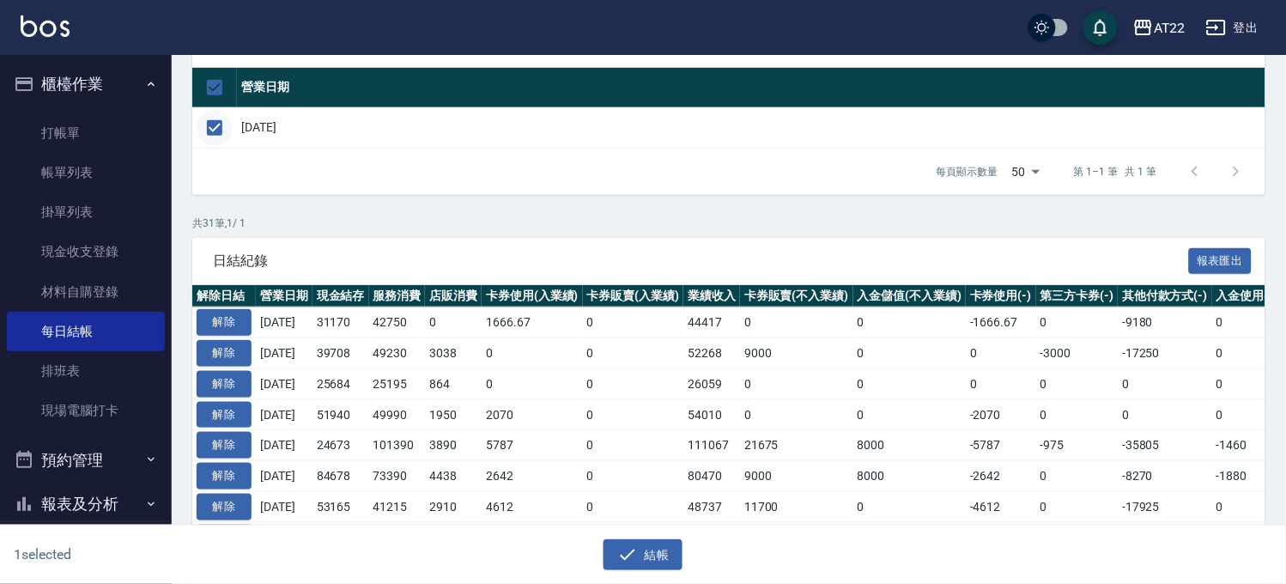
click at [220, 112] on input "checkbox" at bounding box center [215, 128] width 36 height 36
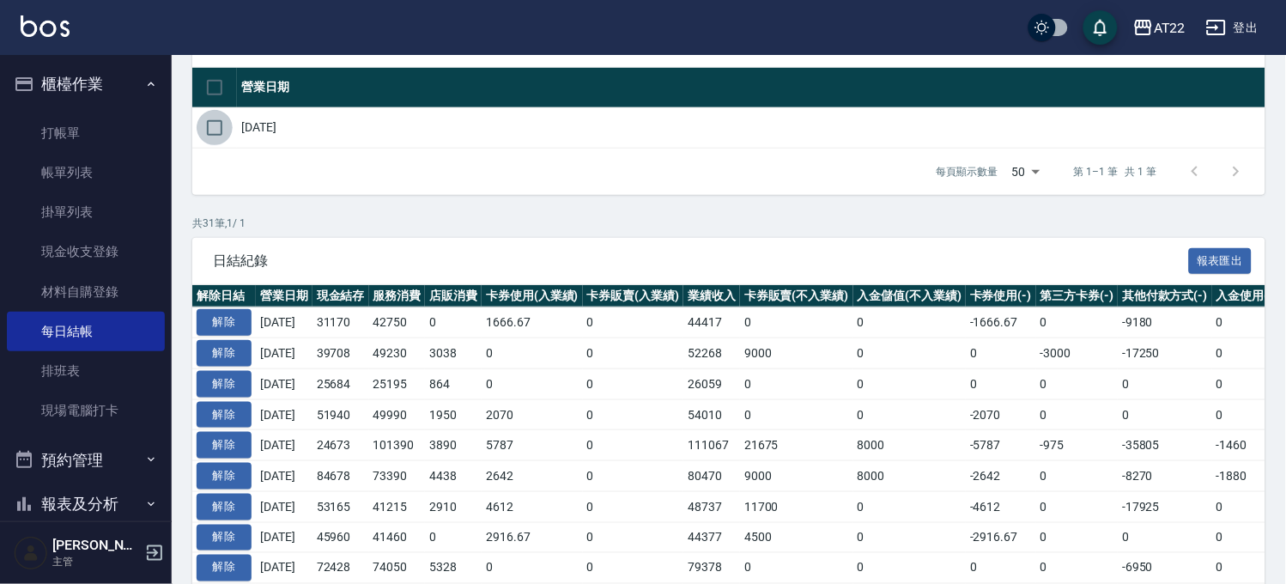
click at [219, 124] on input "checkbox" at bounding box center [215, 128] width 36 height 36
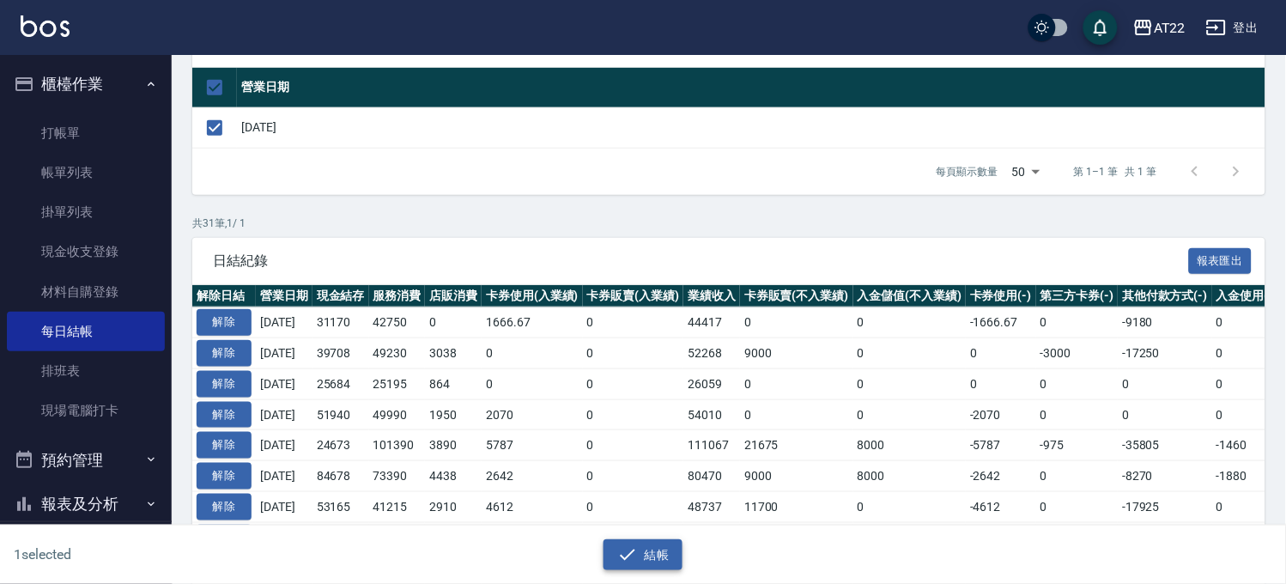
click at [634, 545] on icon "button" at bounding box center [627, 554] width 21 height 21
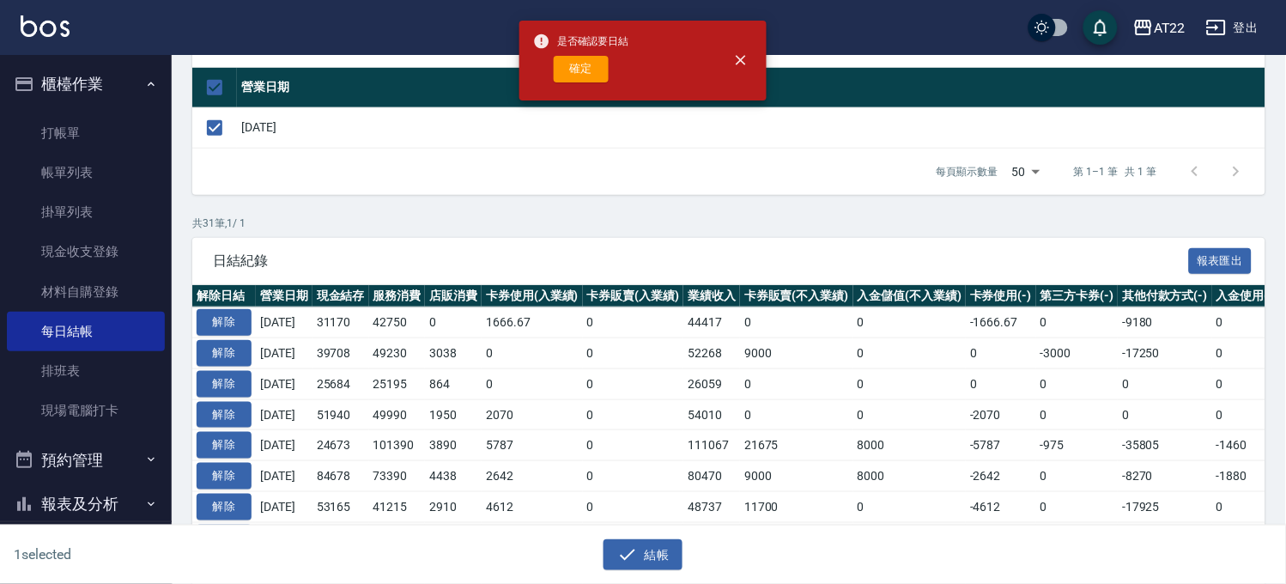
click at [567, 86] on div "是否確認要日結 確定" at bounding box center [581, 61] width 96 height 70
click at [569, 81] on button "確定" at bounding box center [581, 69] width 55 height 27
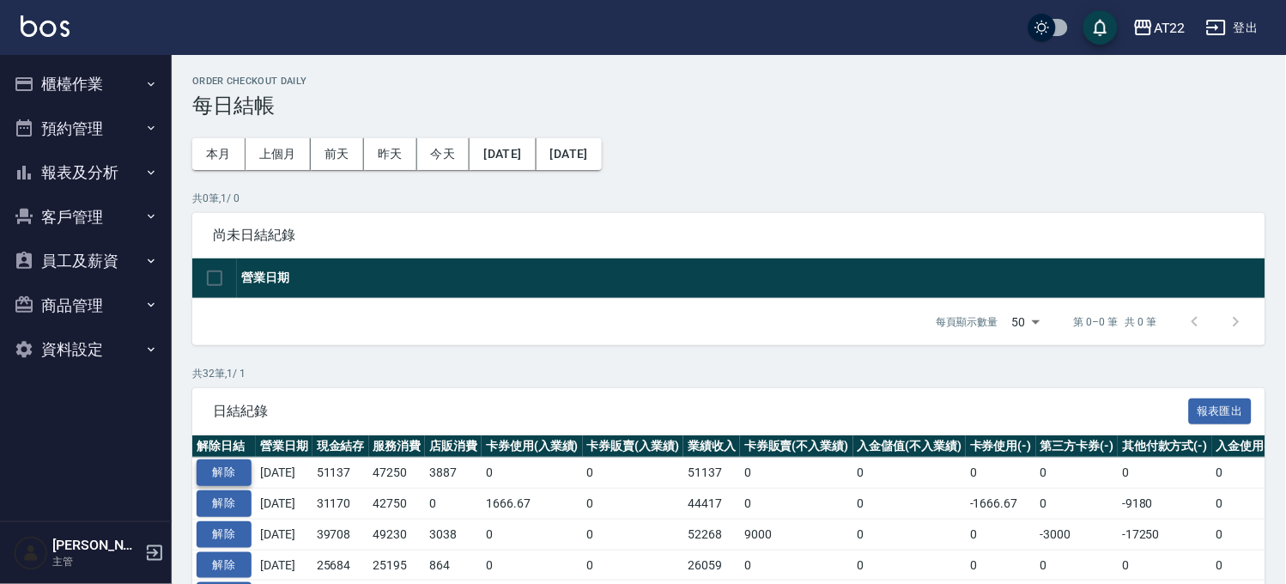
click at [212, 464] on button "解除" at bounding box center [224, 472] width 55 height 27
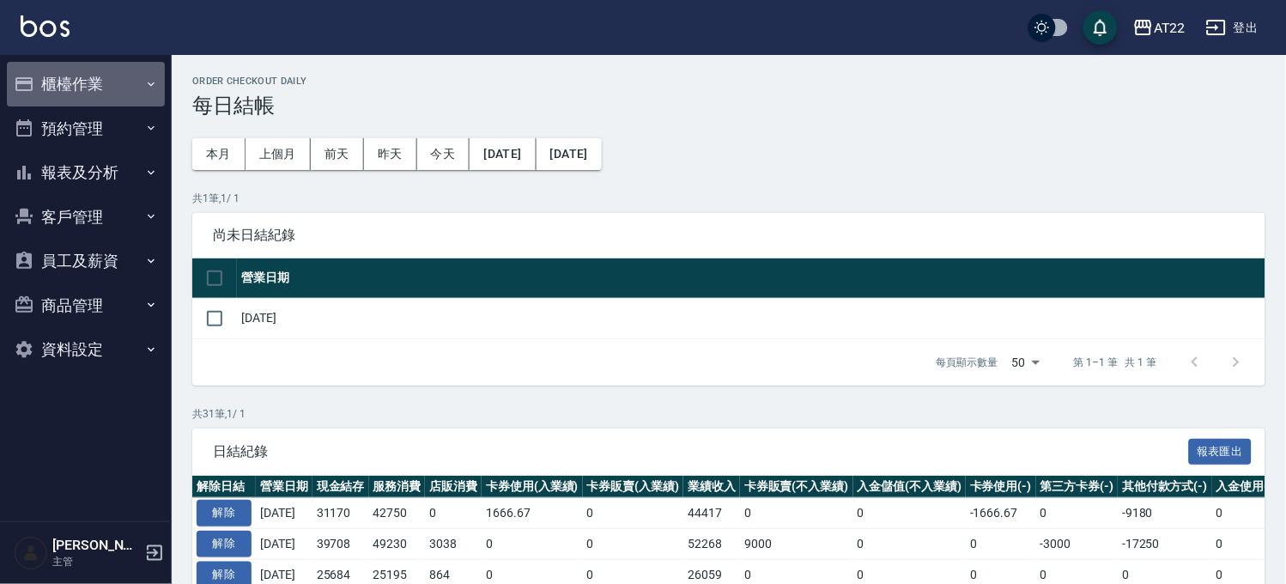
click at [71, 82] on button "櫃檯作業" at bounding box center [86, 84] width 158 height 45
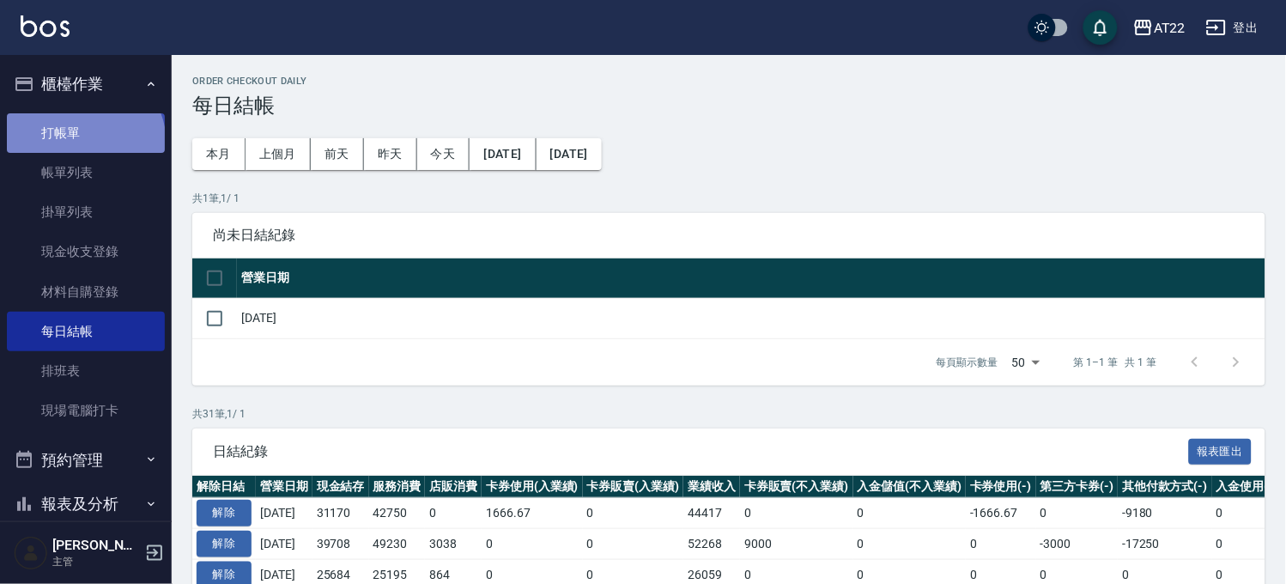
click at [83, 143] on link "打帳單" at bounding box center [86, 132] width 158 height 39
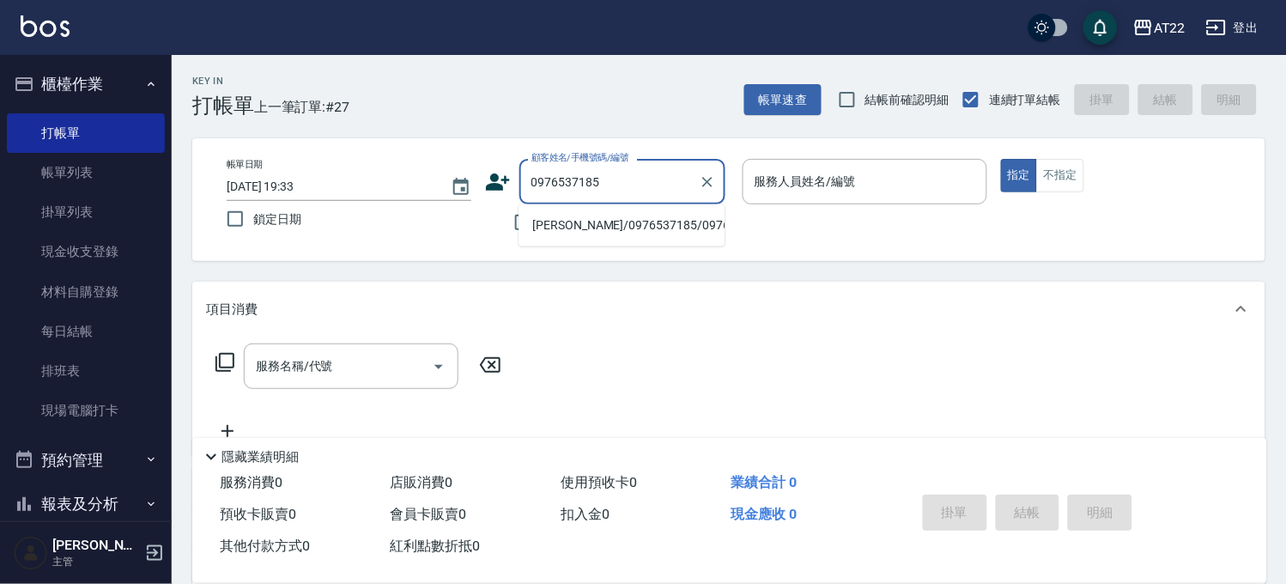
click at [599, 233] on li "[PERSON_NAME]/0976537185/0976537185" at bounding box center [622, 225] width 206 height 28
type input "[PERSON_NAME]/0976537185/0976537185"
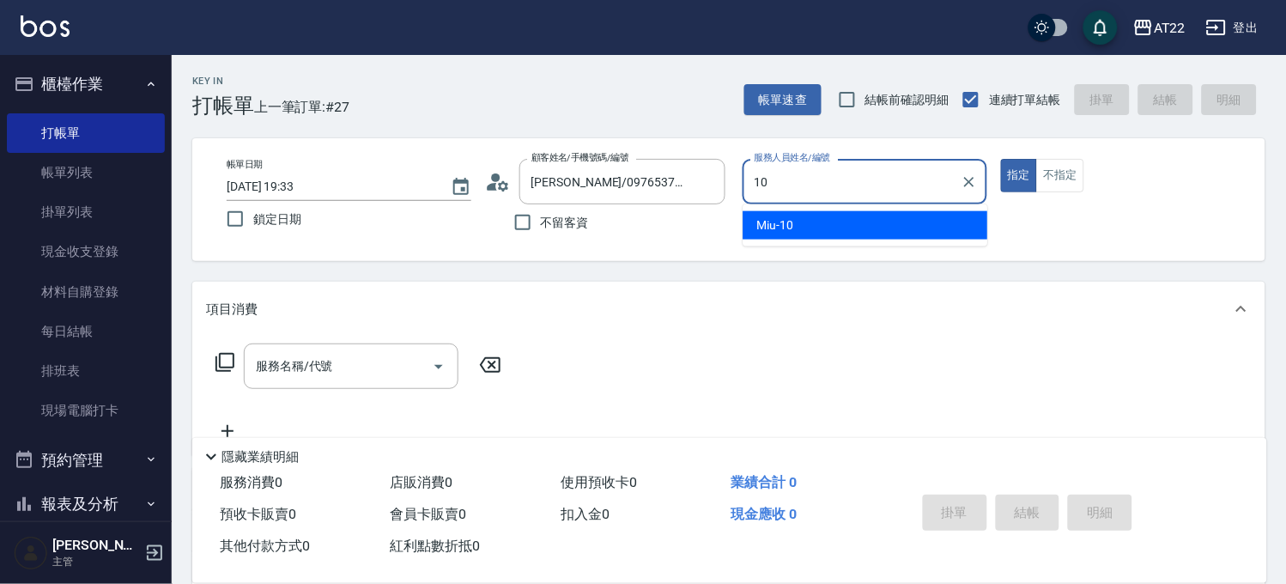
type input "Miu-10"
type button "true"
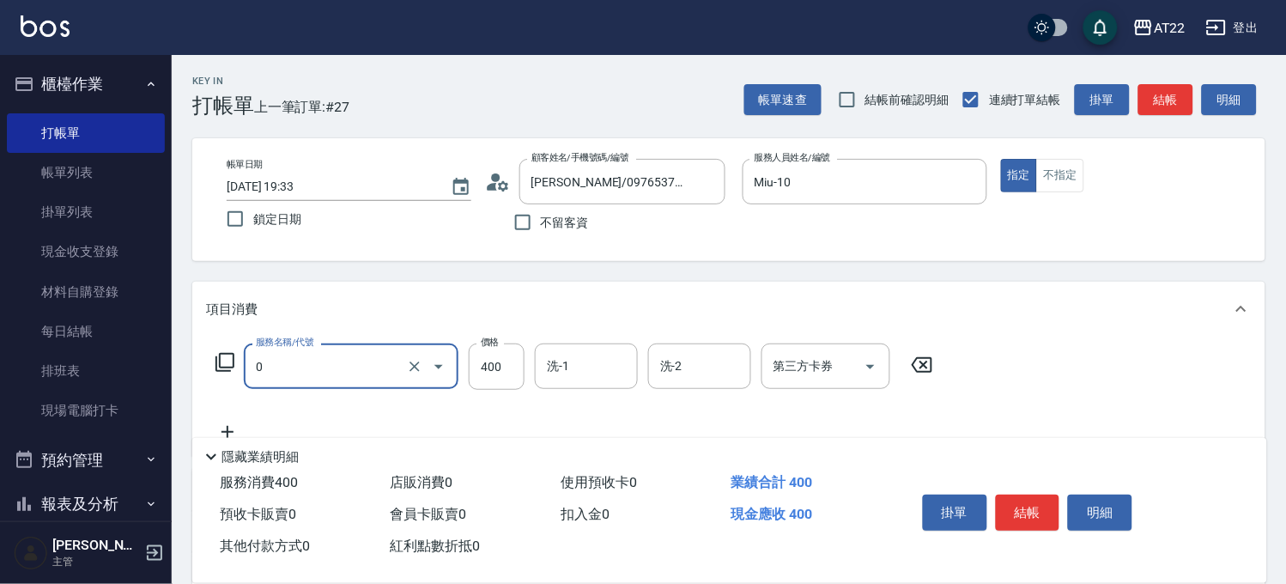
type input "有機洗髮(0)"
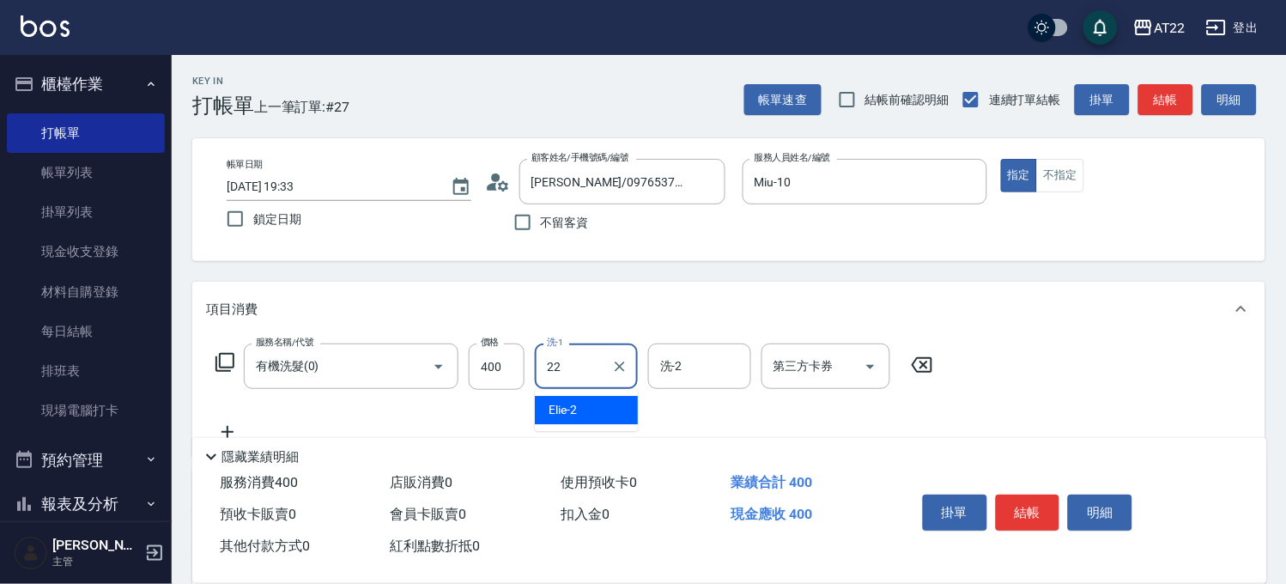
type input "Cherry-22"
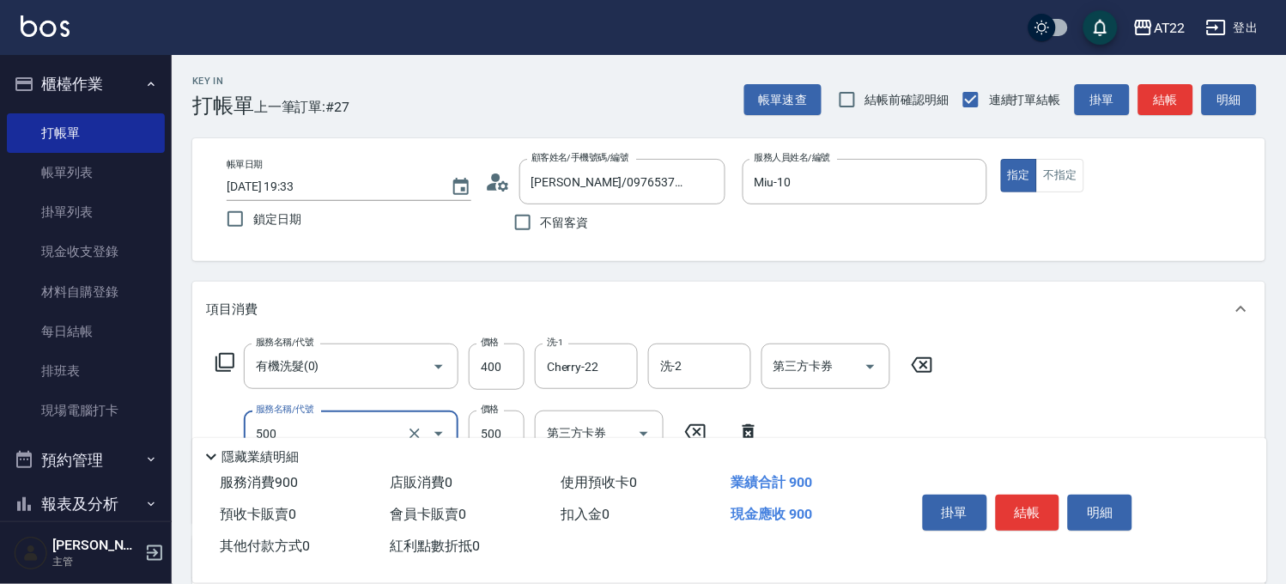
type input "剪髮(500)"
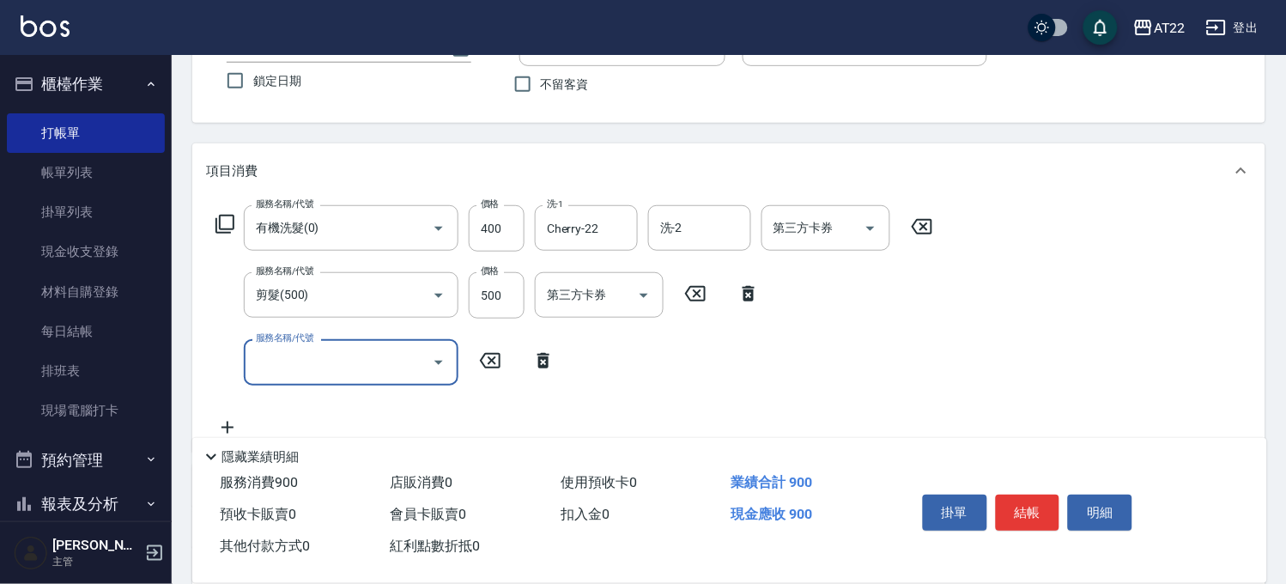
scroll to position [286, 0]
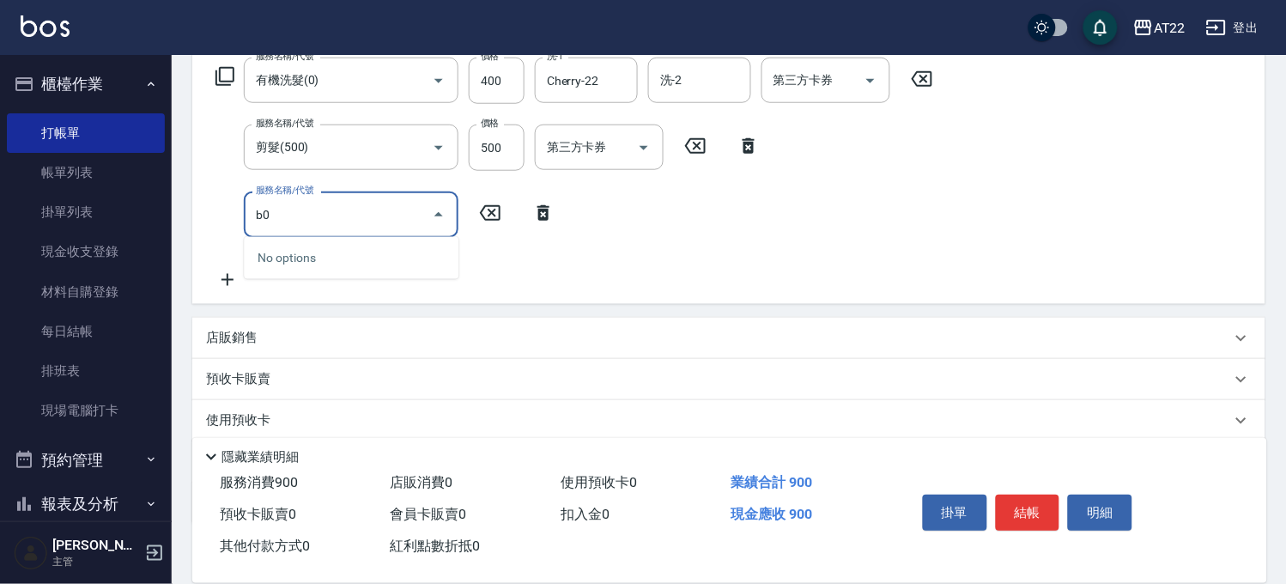
type input "b"
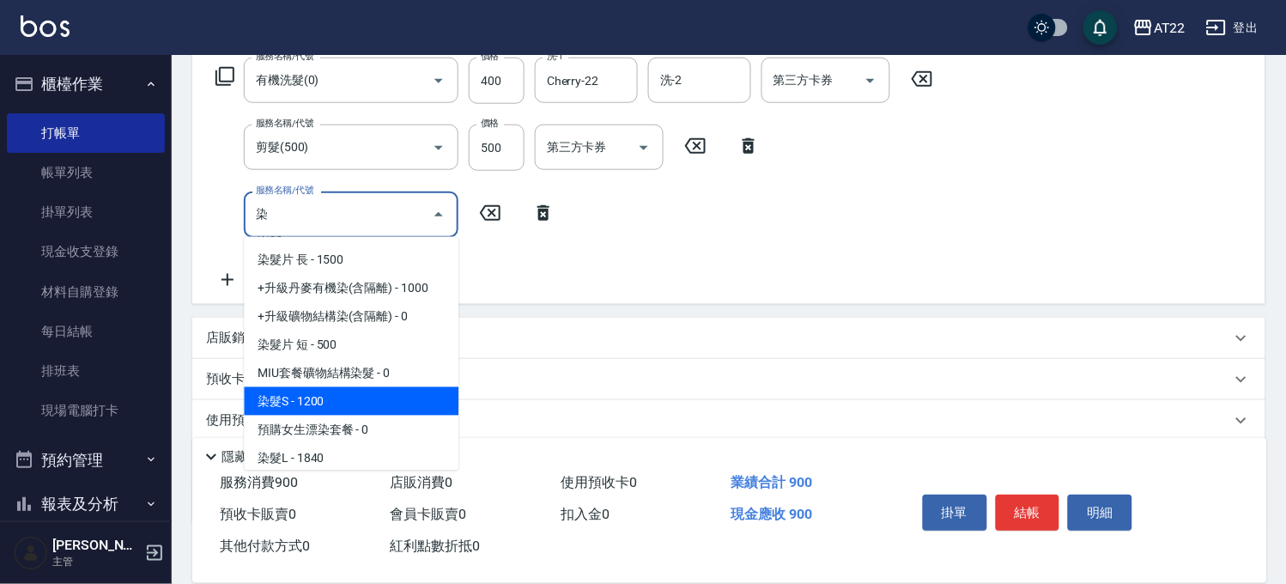
scroll to position [78, 0]
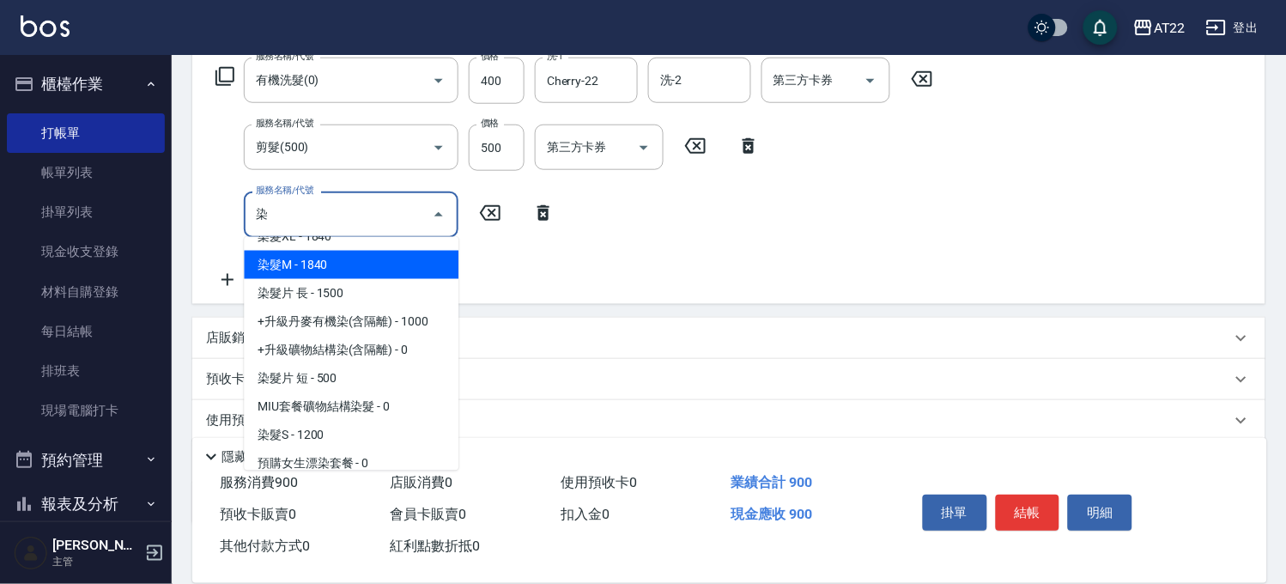
click at [332, 266] on span "染髮M - 1840" at bounding box center [351, 265] width 215 height 28
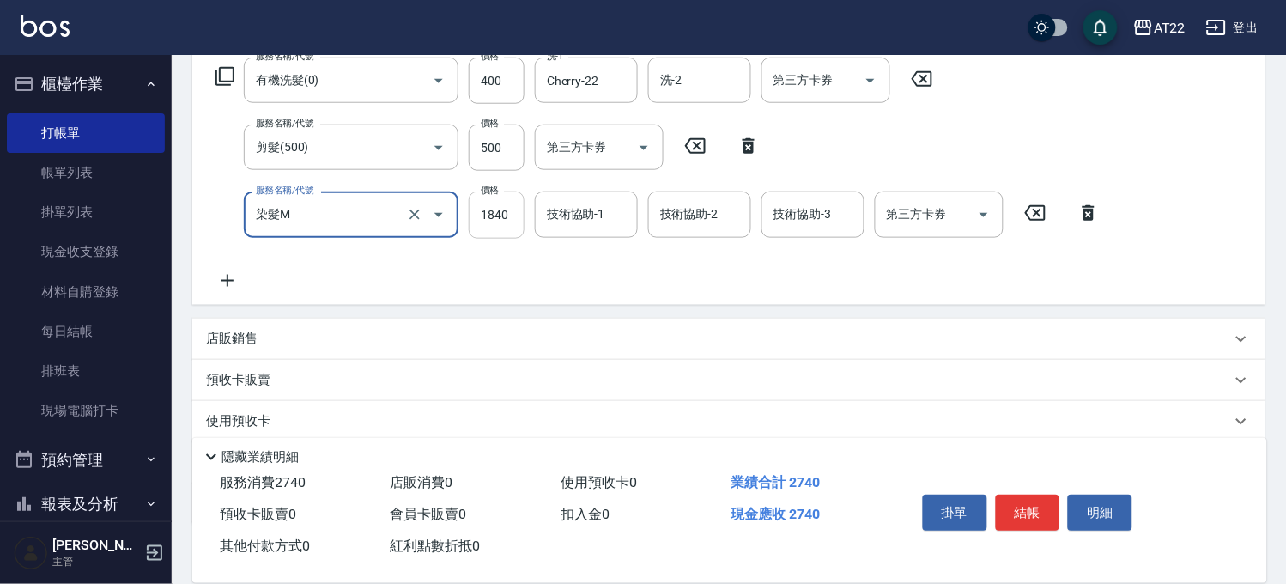
type input "染髮M"
click at [517, 213] on input "1840" at bounding box center [497, 214] width 56 height 46
type input "2100"
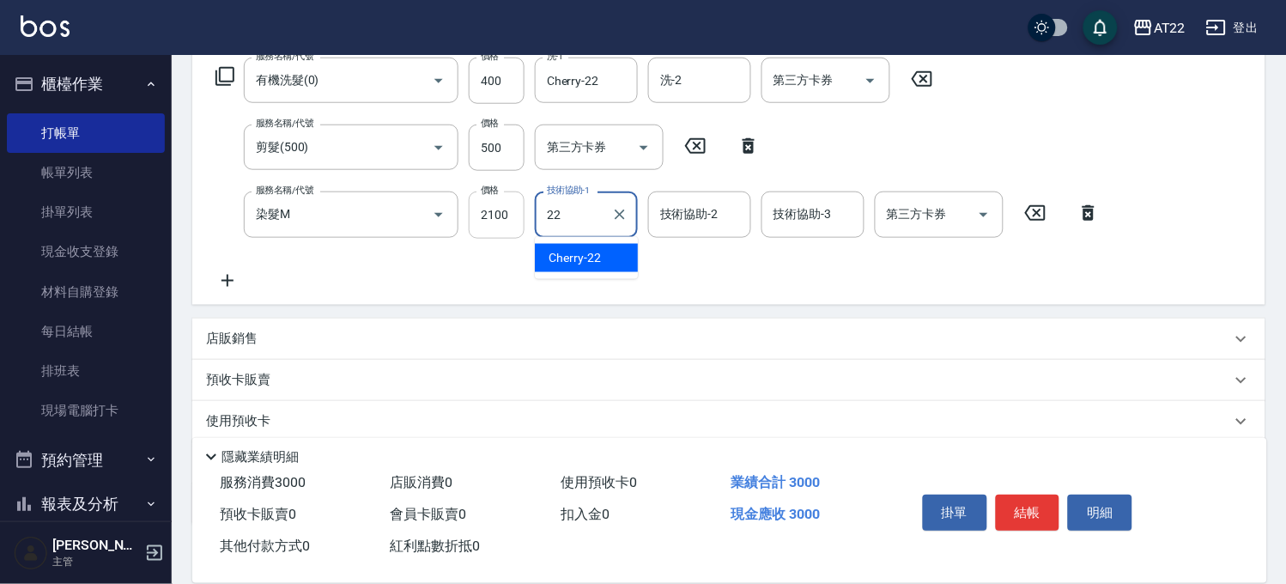
type input "Cherry-22"
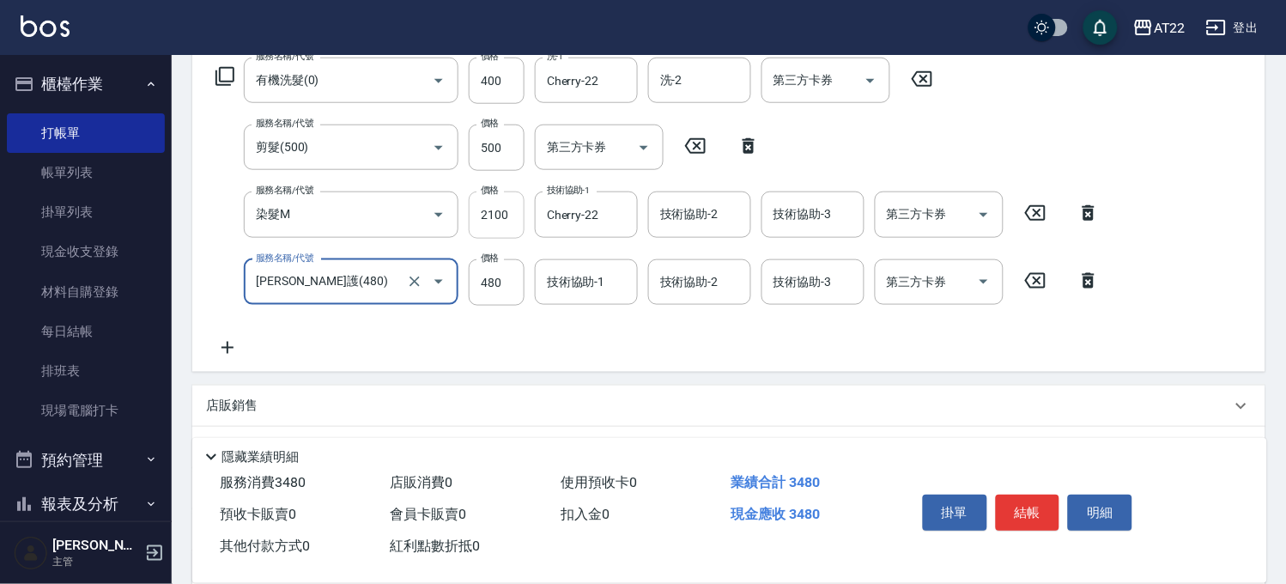
type input "[PERSON_NAME]護(480)"
type input "600"
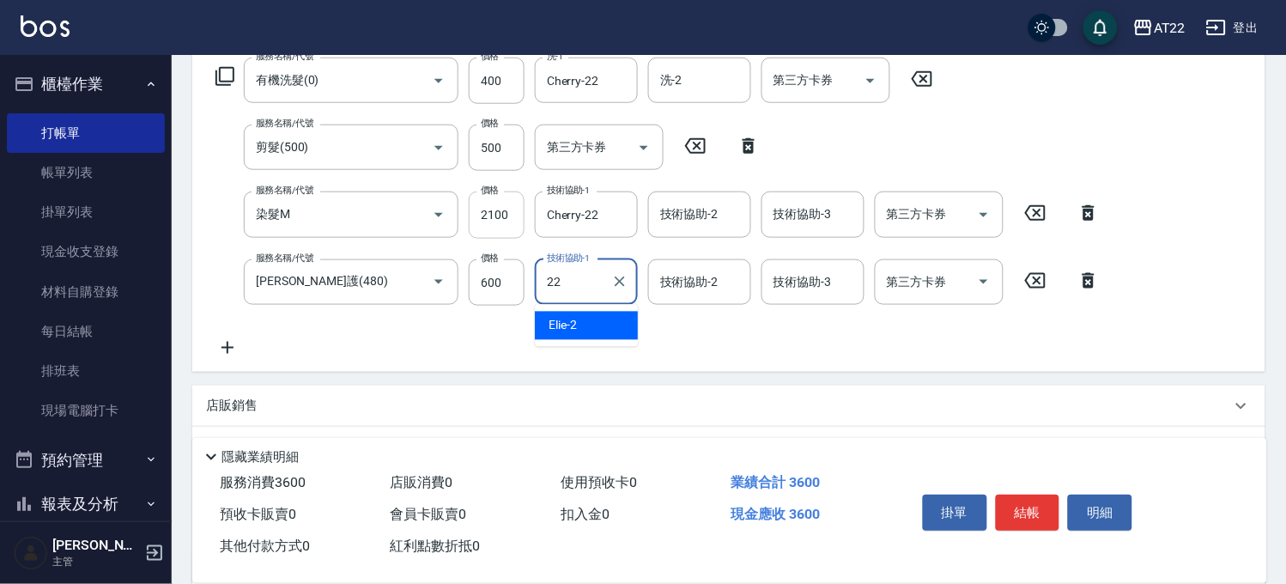
type input "Cherry-22"
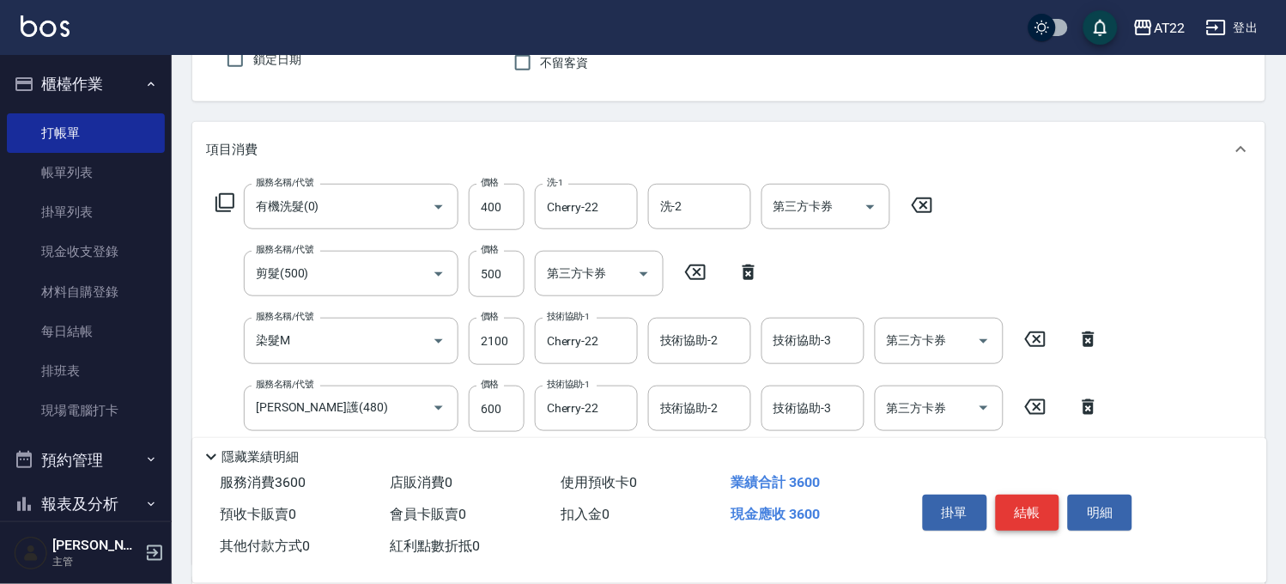
scroll to position [0, 0]
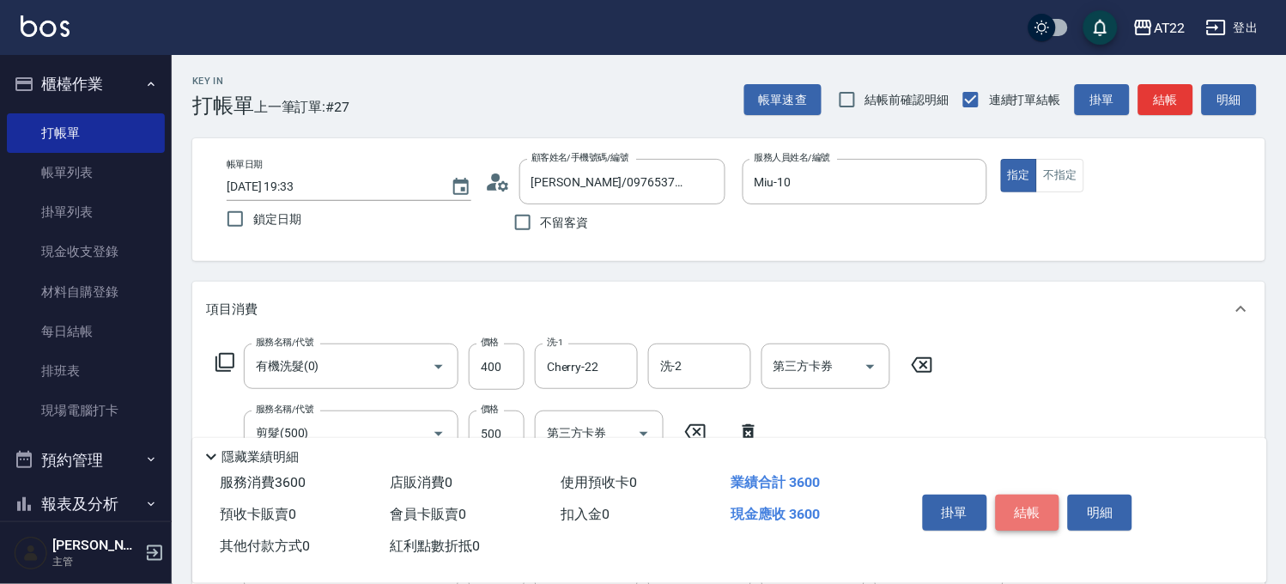
click at [1023, 503] on button "結帳" at bounding box center [1028, 512] width 64 height 36
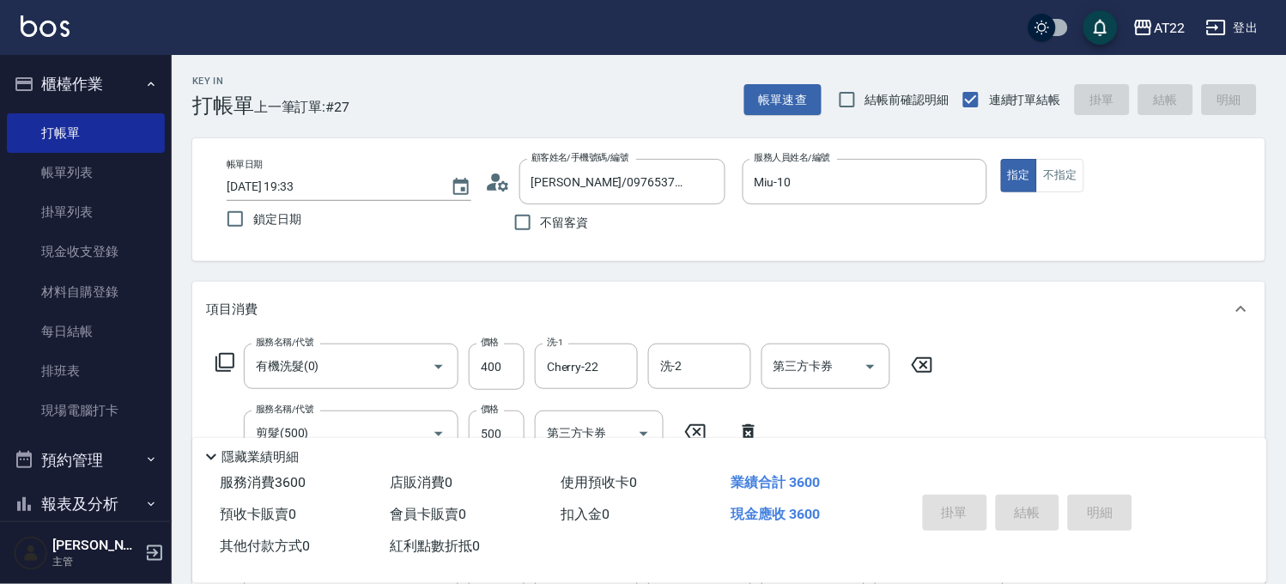
type input "[DATE] 19:34"
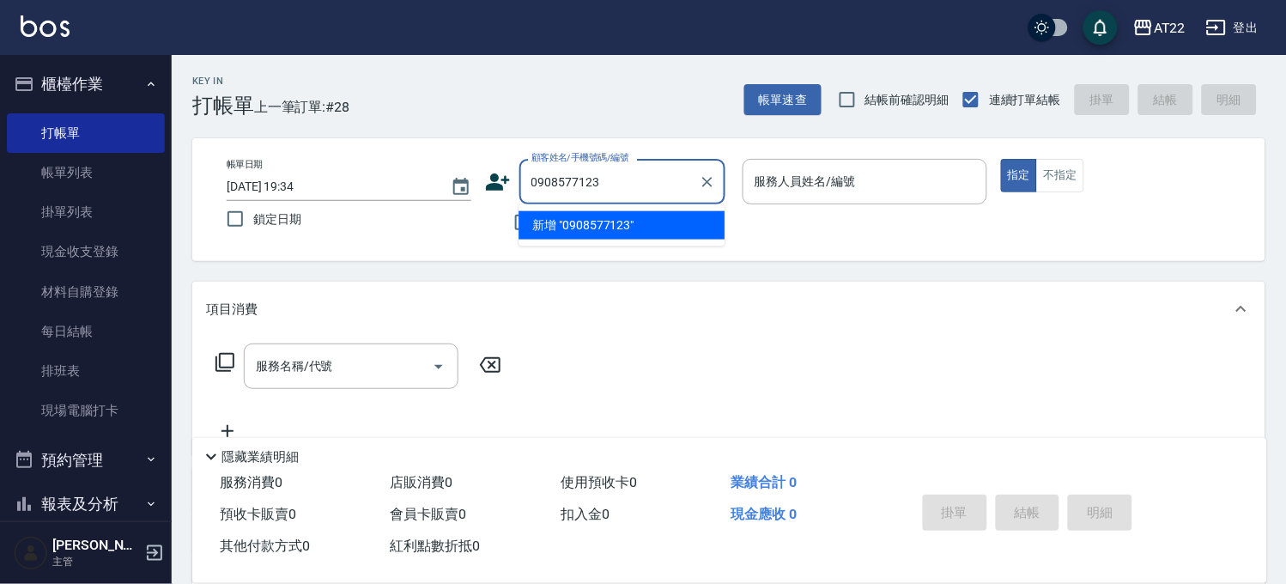
click at [577, 215] on li "新增 "0908577123"" at bounding box center [622, 225] width 206 height 28
type input "0908577123"
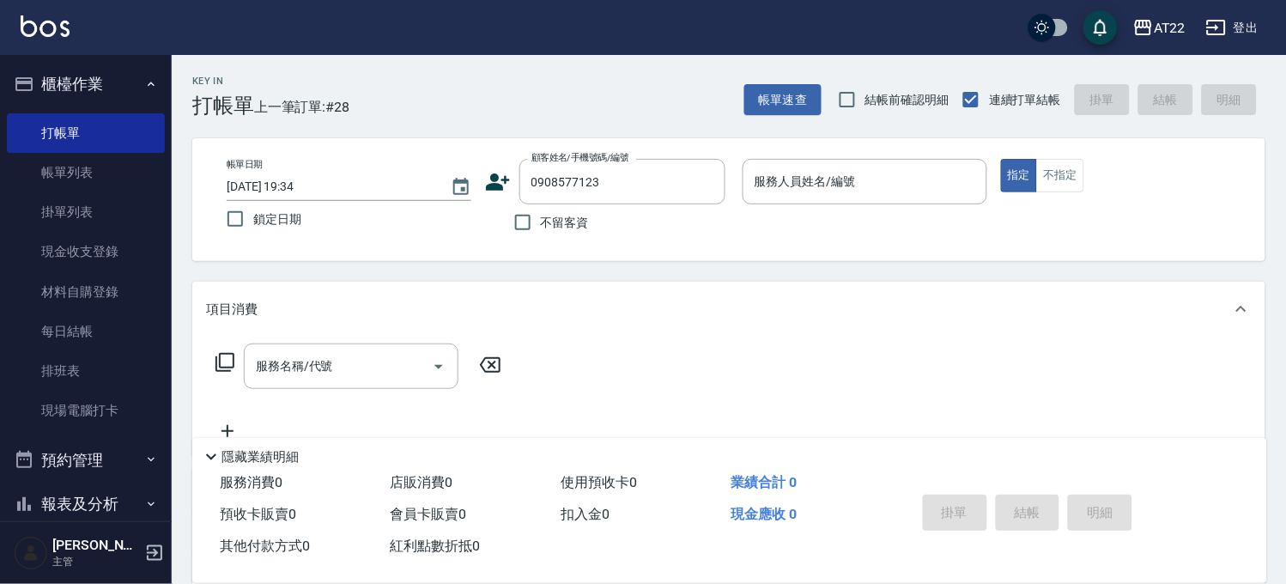
click at [502, 173] on icon at bounding box center [498, 182] width 26 height 26
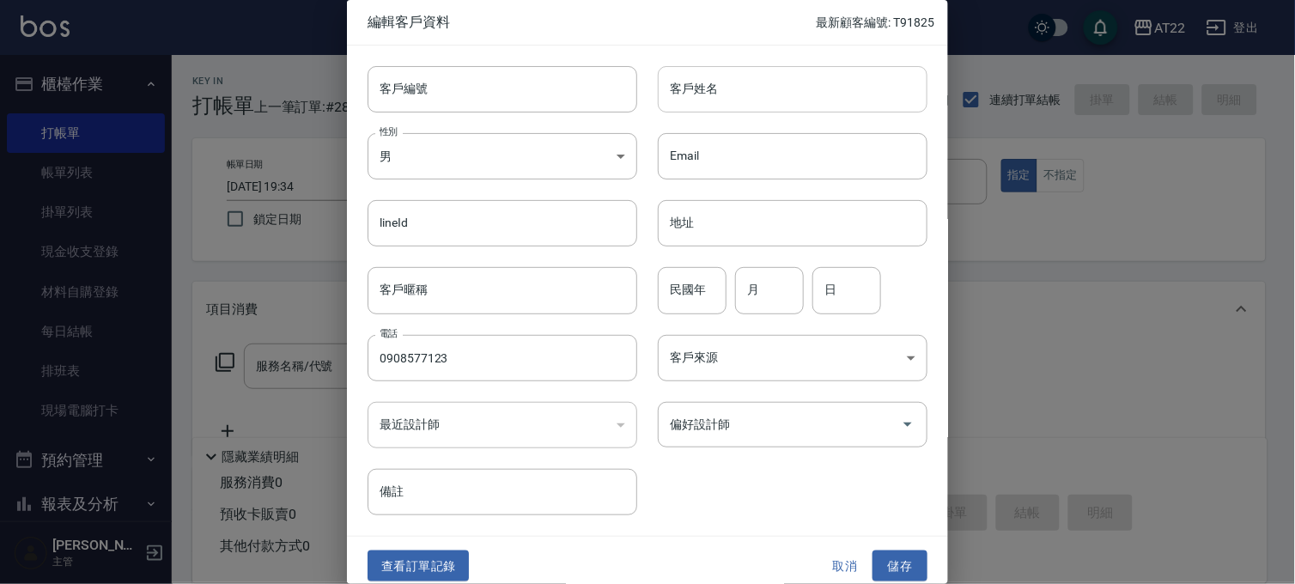
click at [682, 100] on input "客戶姓名" at bounding box center [793, 89] width 270 height 46
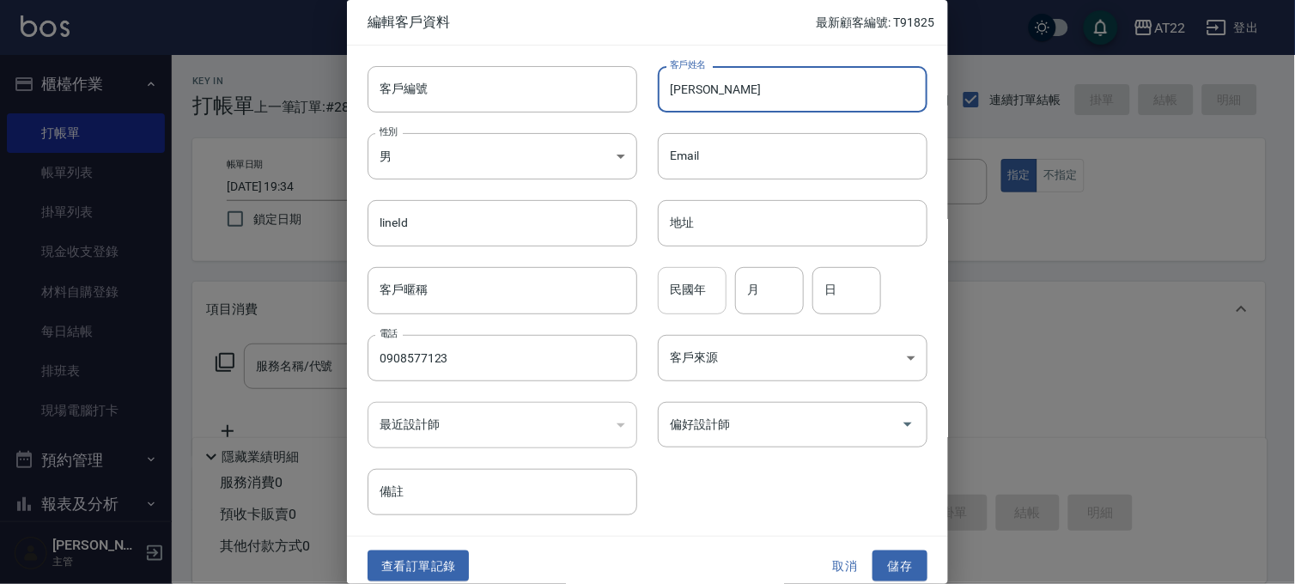
type input "[PERSON_NAME]"
click at [705, 294] on input "民國年" at bounding box center [692, 290] width 69 height 46
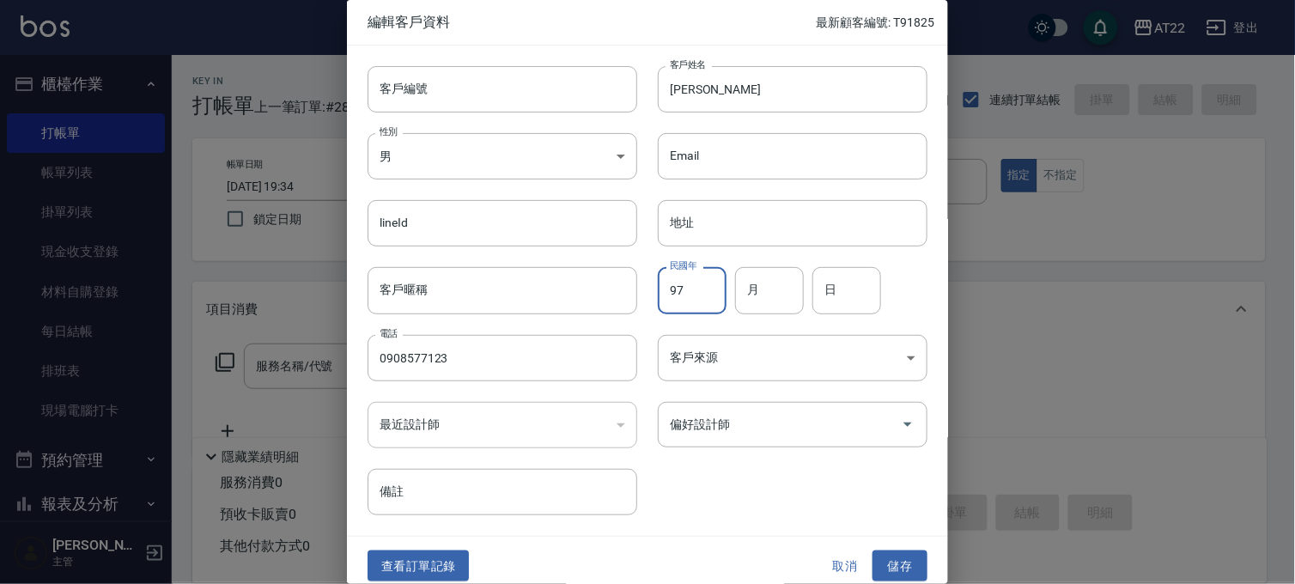
type input "97"
type input "8"
type input "16"
click at [902, 543] on div "查看訂單記錄 取消 儲存" at bounding box center [647, 566] width 601 height 59
click at [889, 565] on button "儲存" at bounding box center [899, 566] width 55 height 32
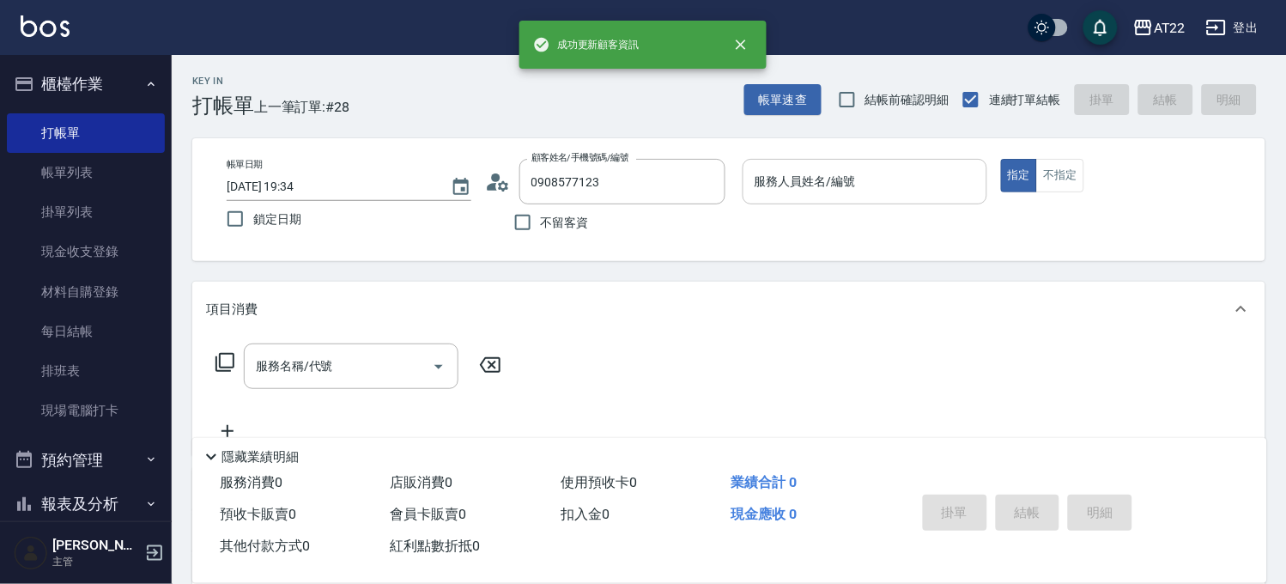
click at [779, 184] on input "服務人員姓名/編號" at bounding box center [864, 182] width 229 height 30
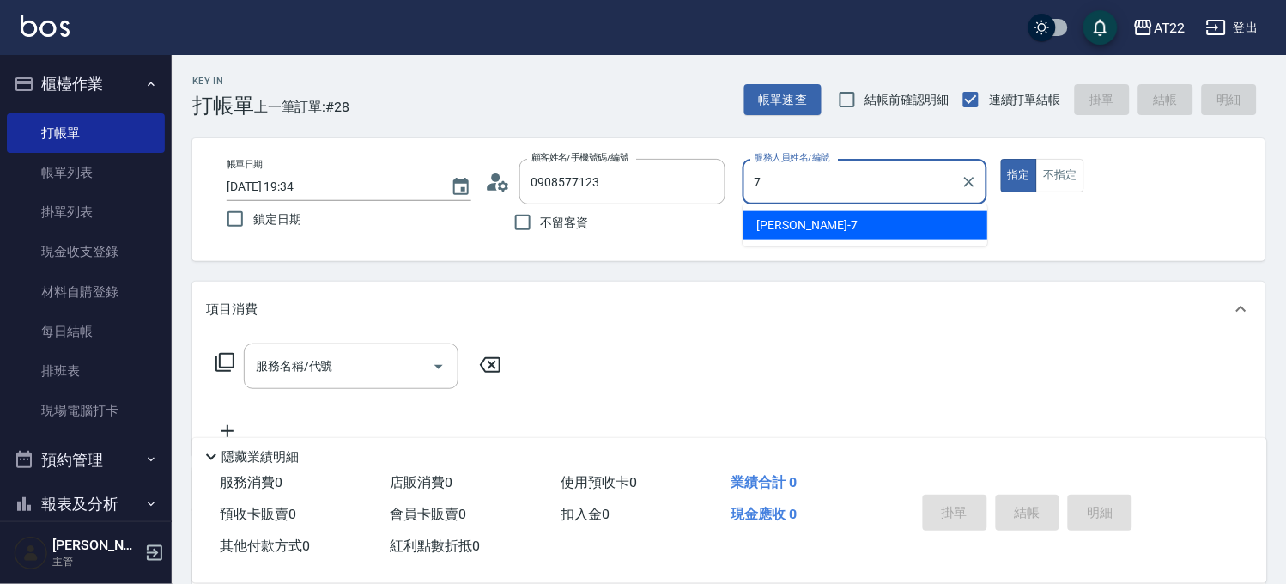
type input "Allen-7"
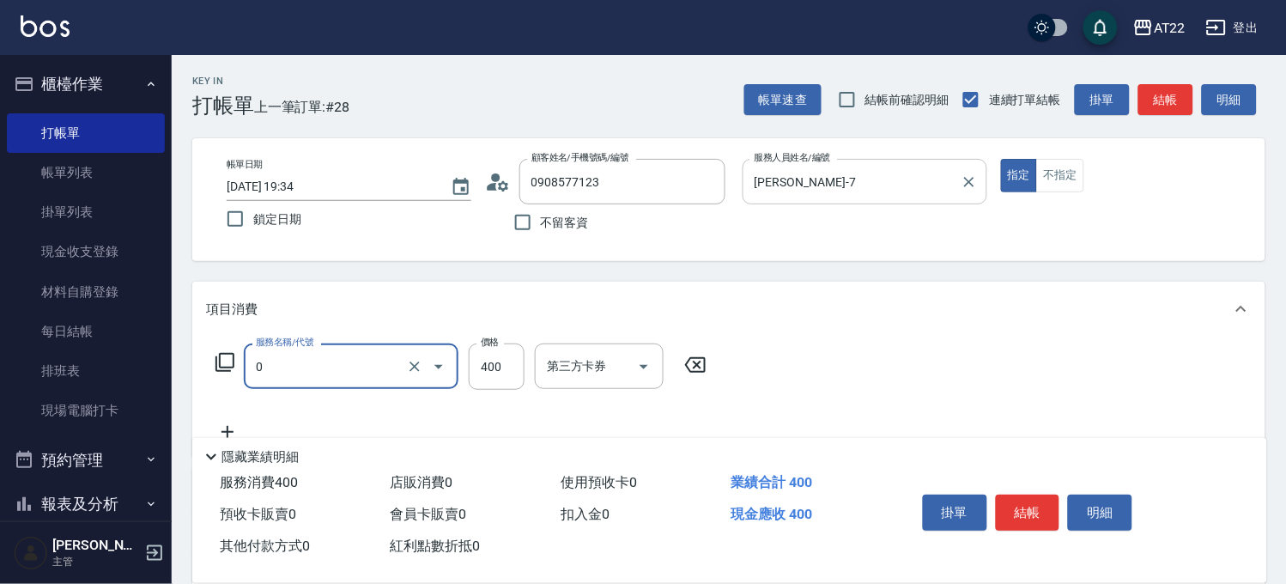
type input "有機洗髮(0)"
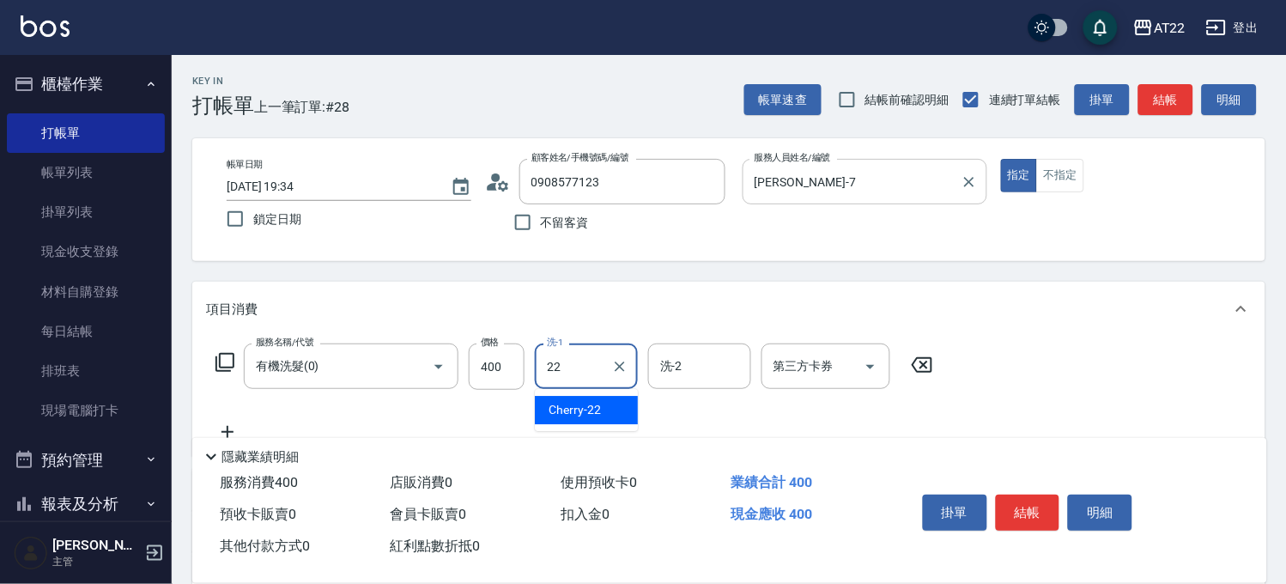
type input "Cherry-22"
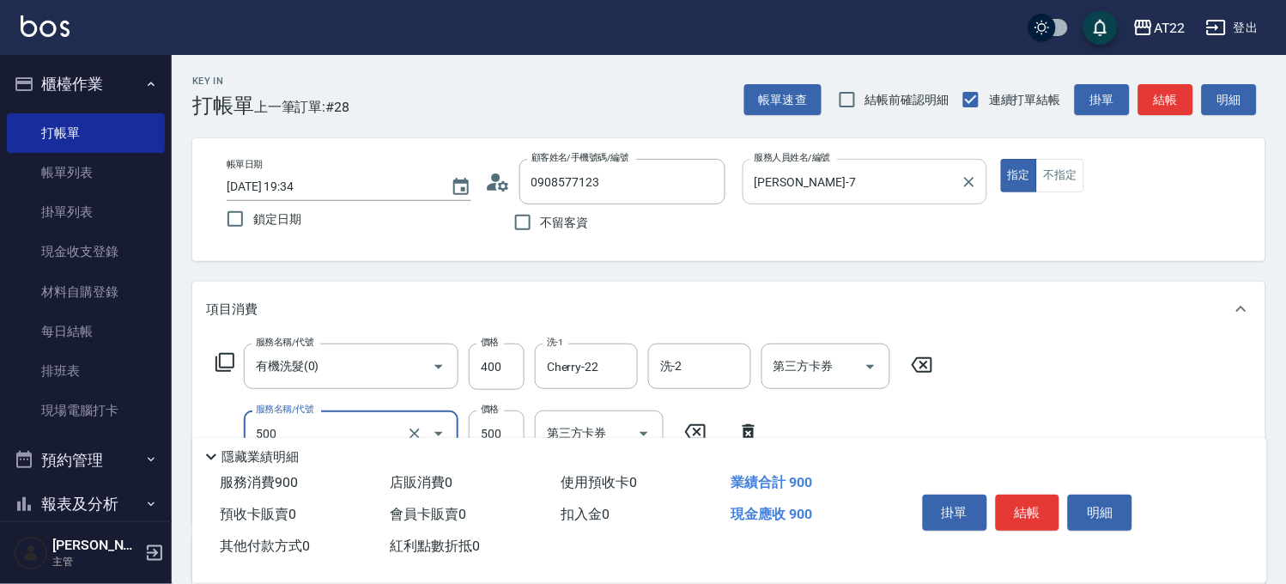
type input "剪髮(500)"
type input "700"
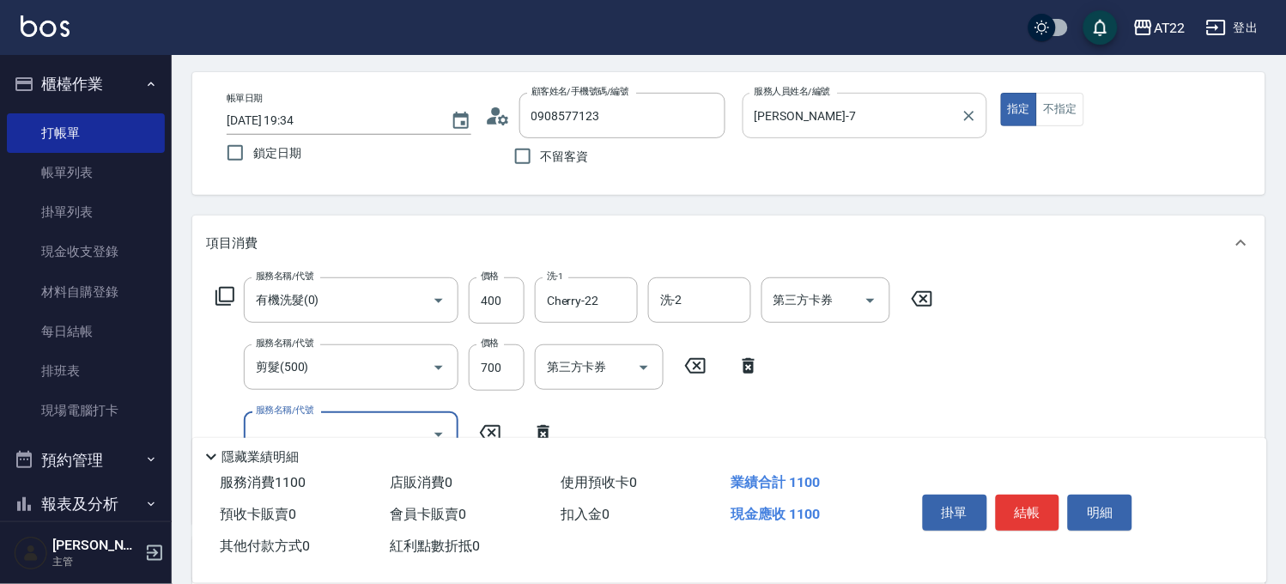
scroll to position [95, 0]
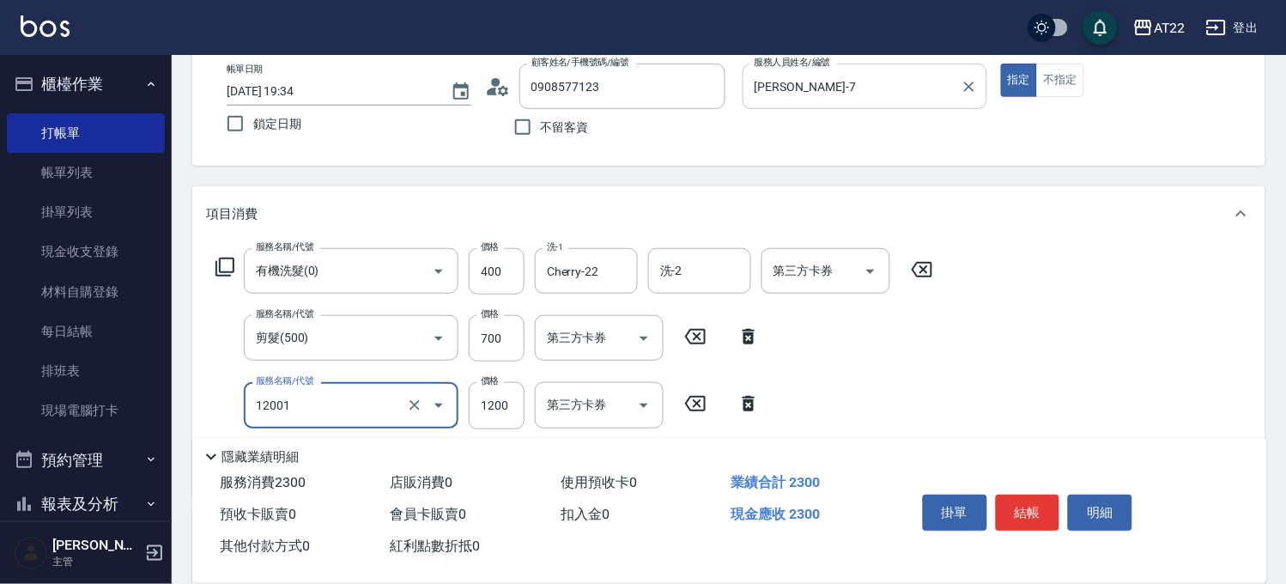
type input "燙髮S(12001)"
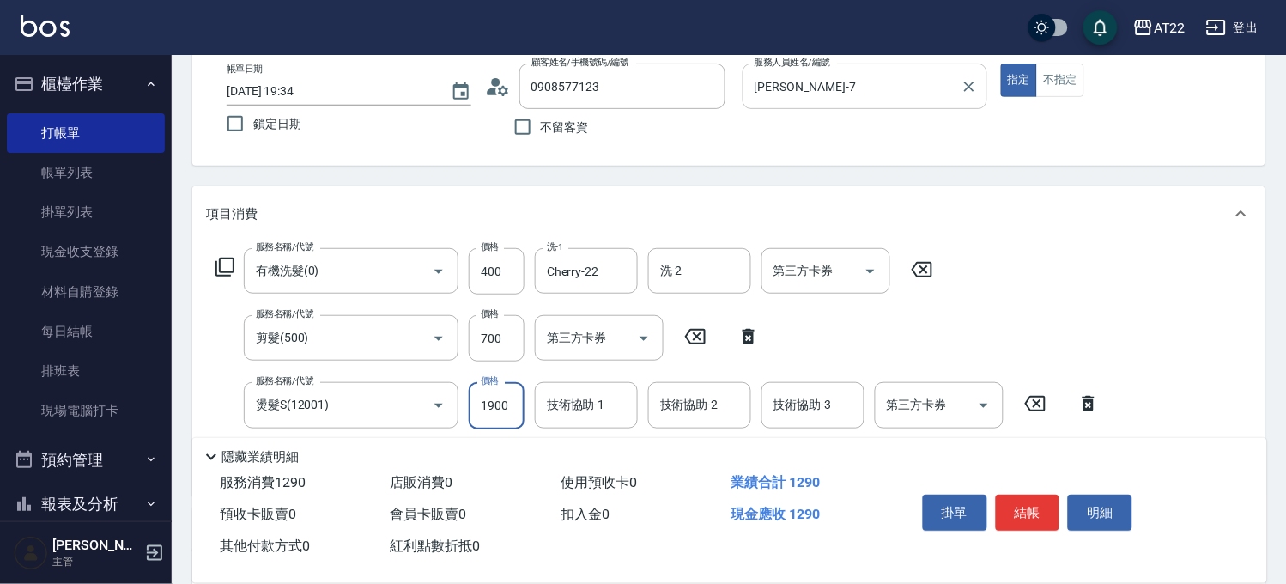
type input "1900"
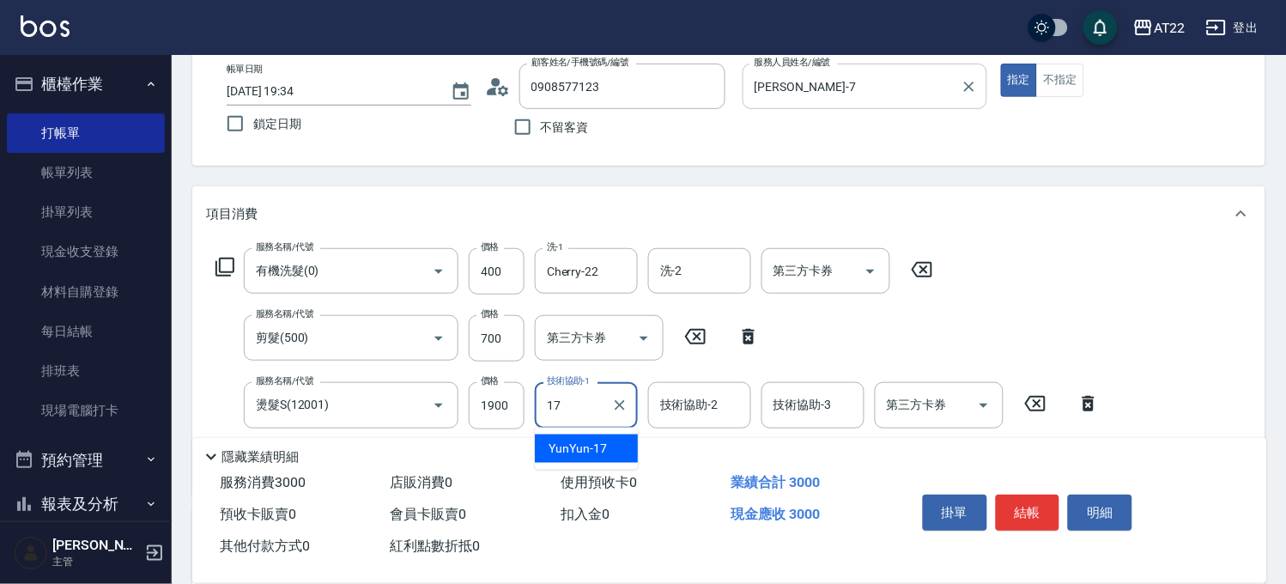
type input "YunYun-17"
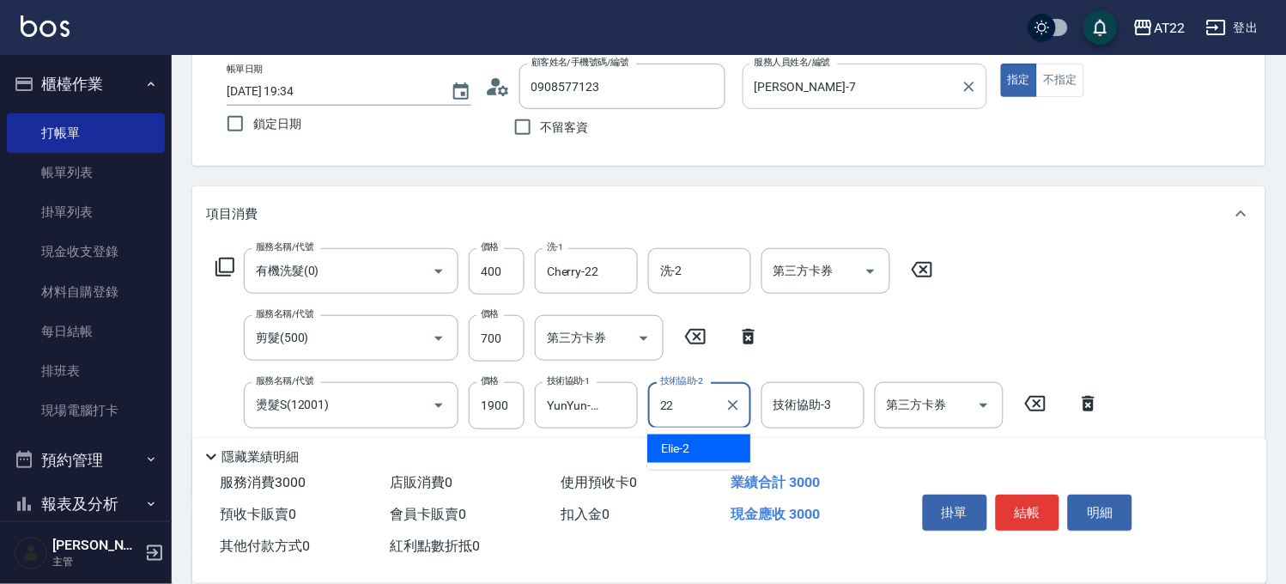
type input "Cherry-22"
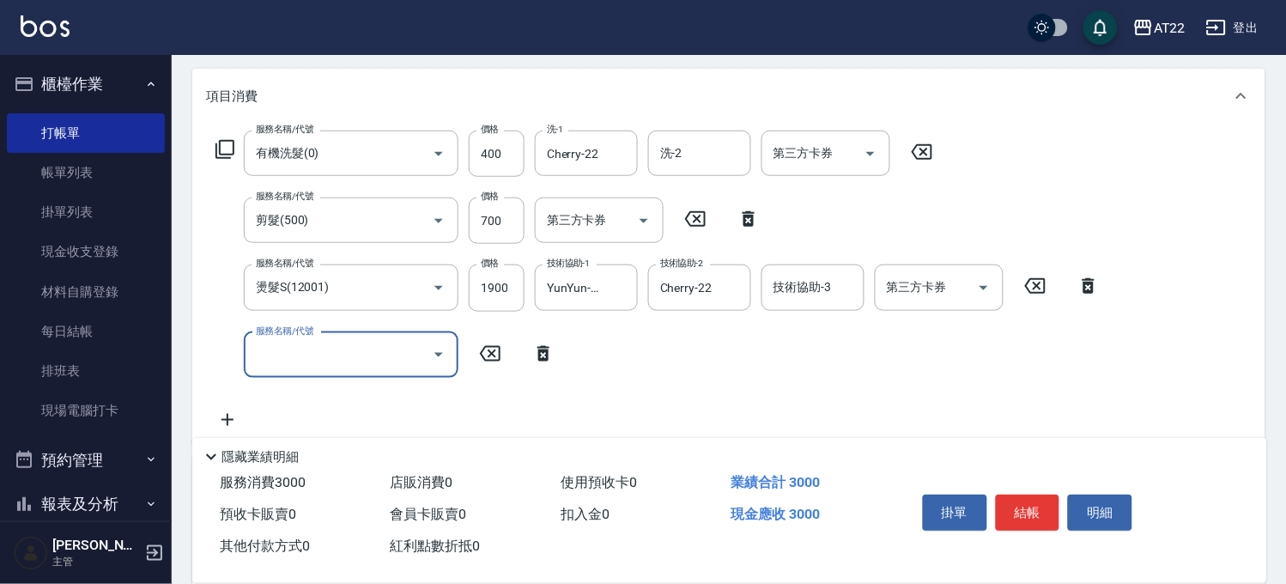
scroll to position [381, 0]
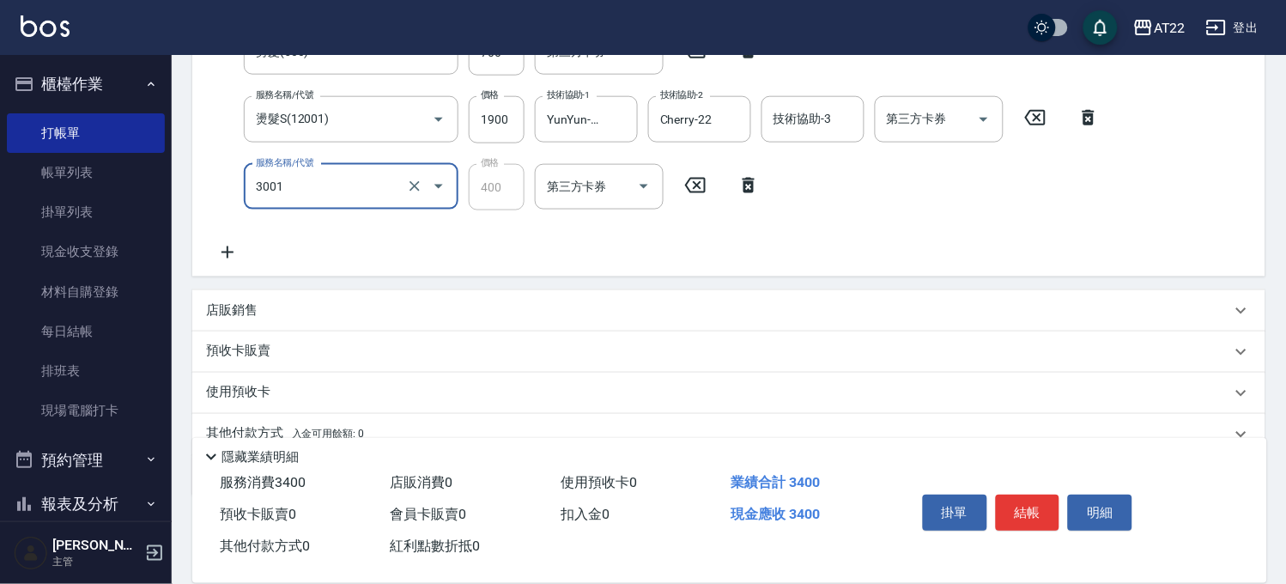
type input "側邊燙貼(3001)"
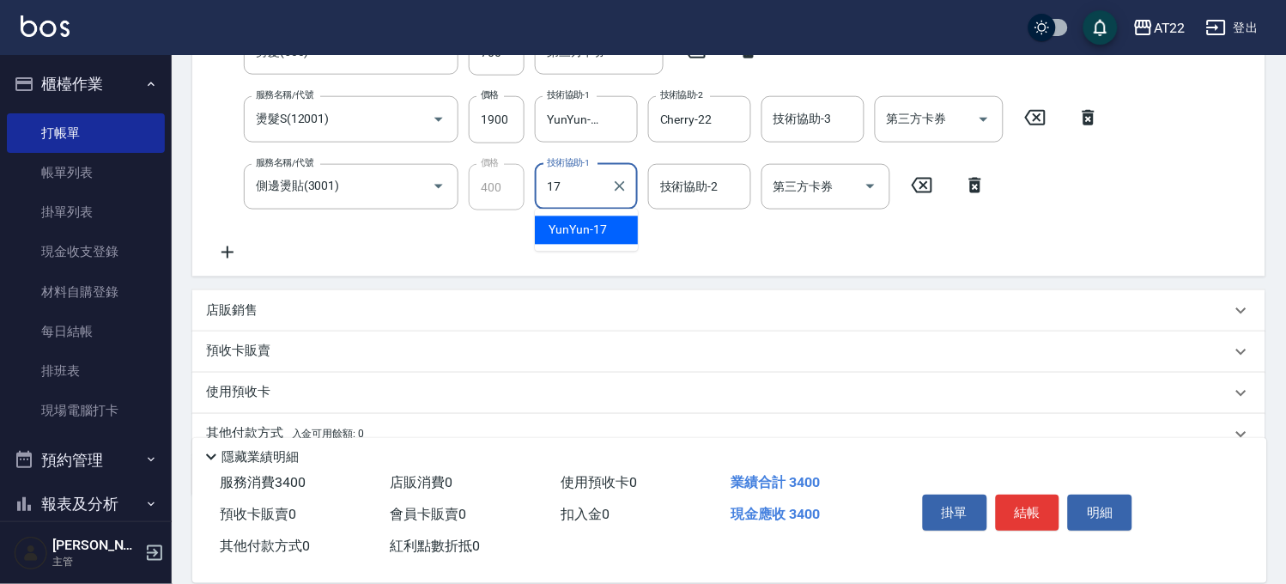
type input "YunYun-17"
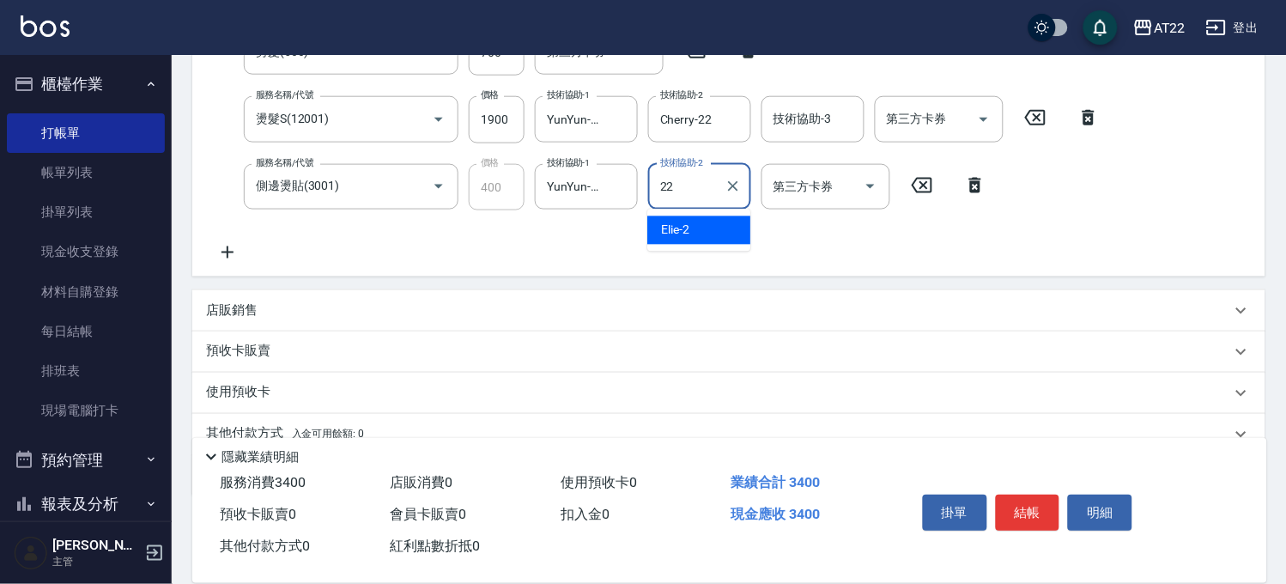
type input "Cherry-22"
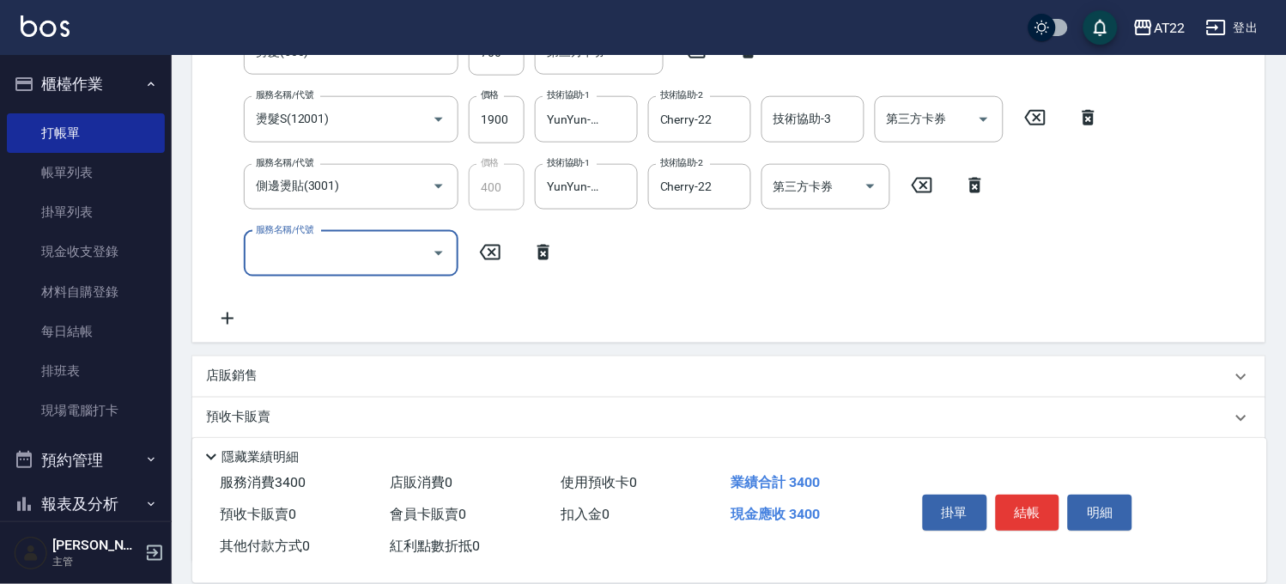
scroll to position [74, 0]
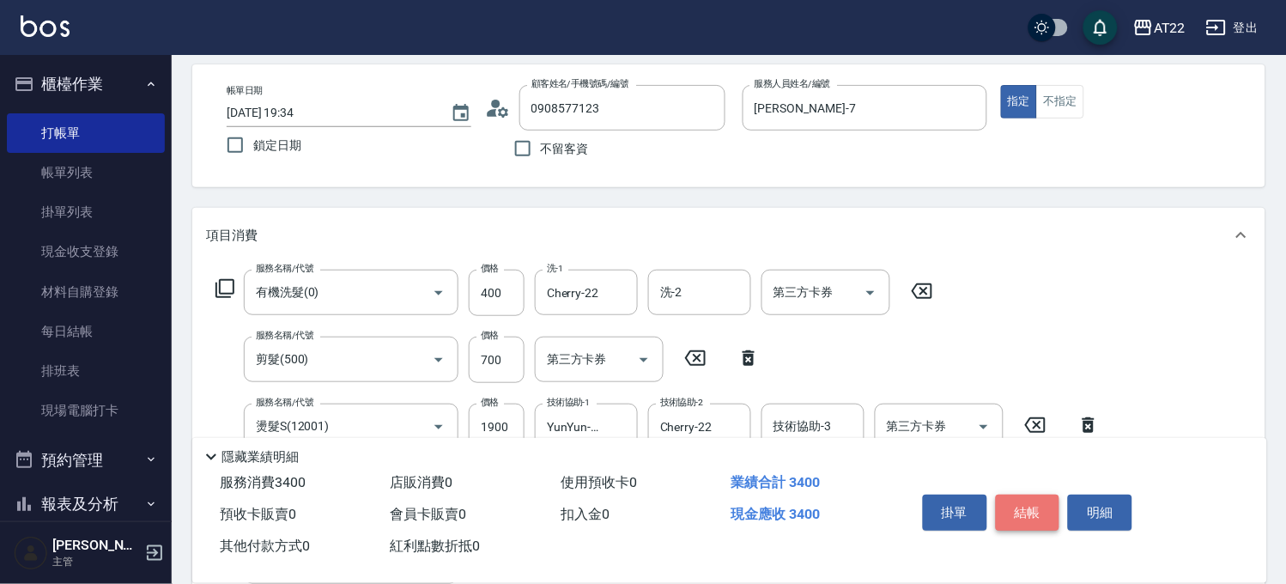
click at [1033, 504] on button "結帳" at bounding box center [1028, 512] width 64 height 36
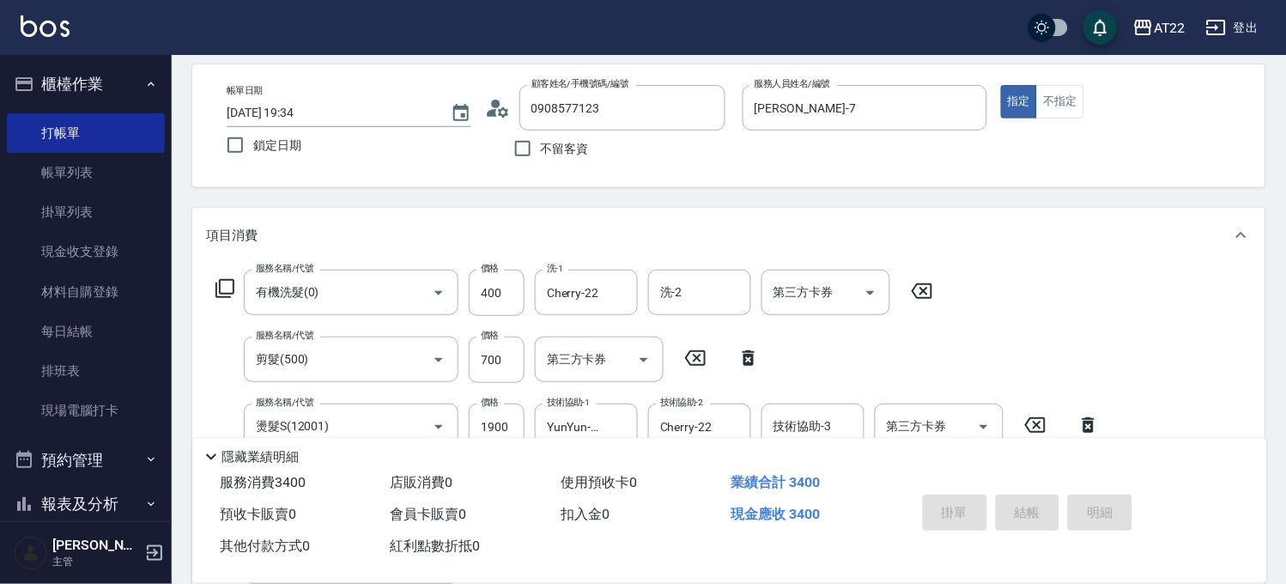
type input "2025/08/21 19:35"
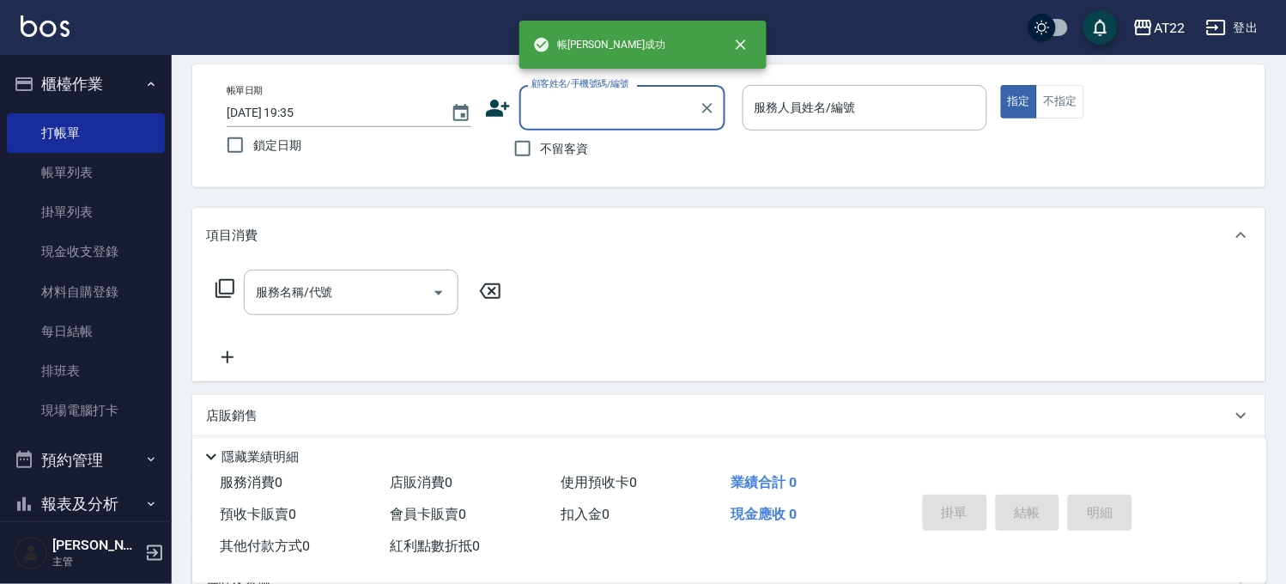
scroll to position [0, 0]
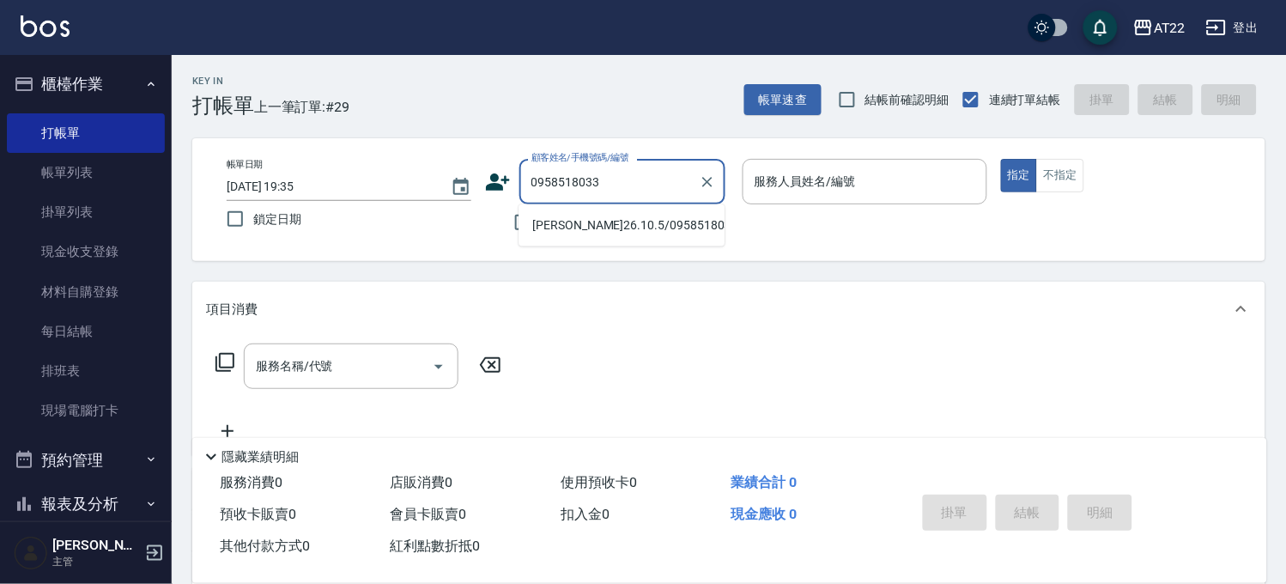
click at [596, 227] on li "林承翰26.10.5/0958518033/V82161" at bounding box center [622, 225] width 206 height 28
type input "林承翰26.10.5/0958518033/V82161"
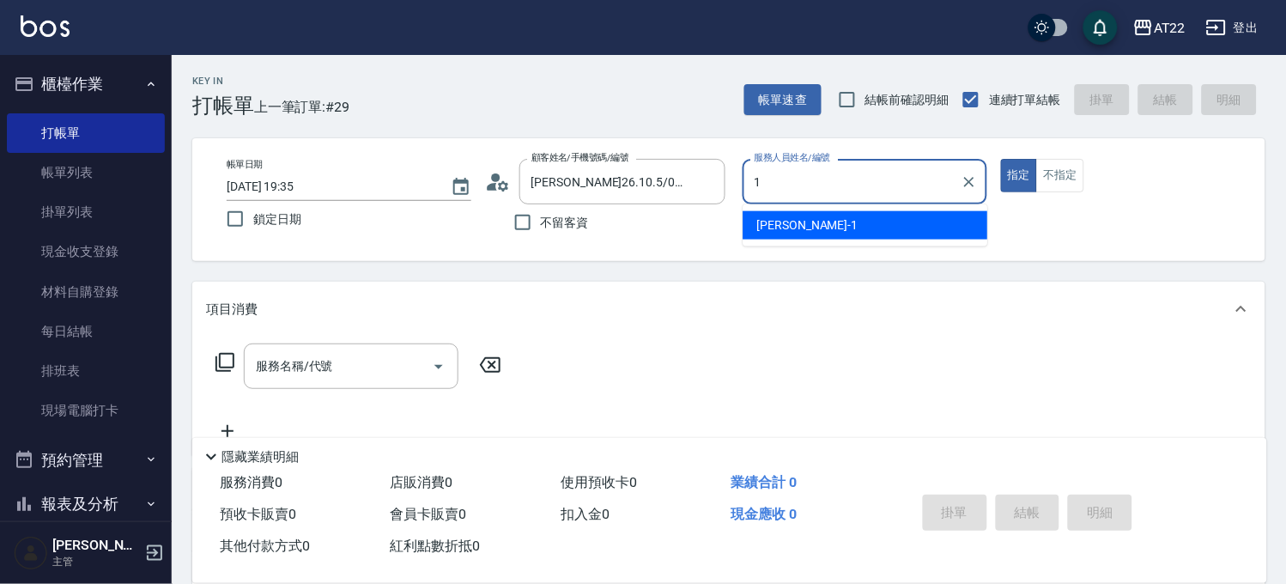
type input "孫一平-1"
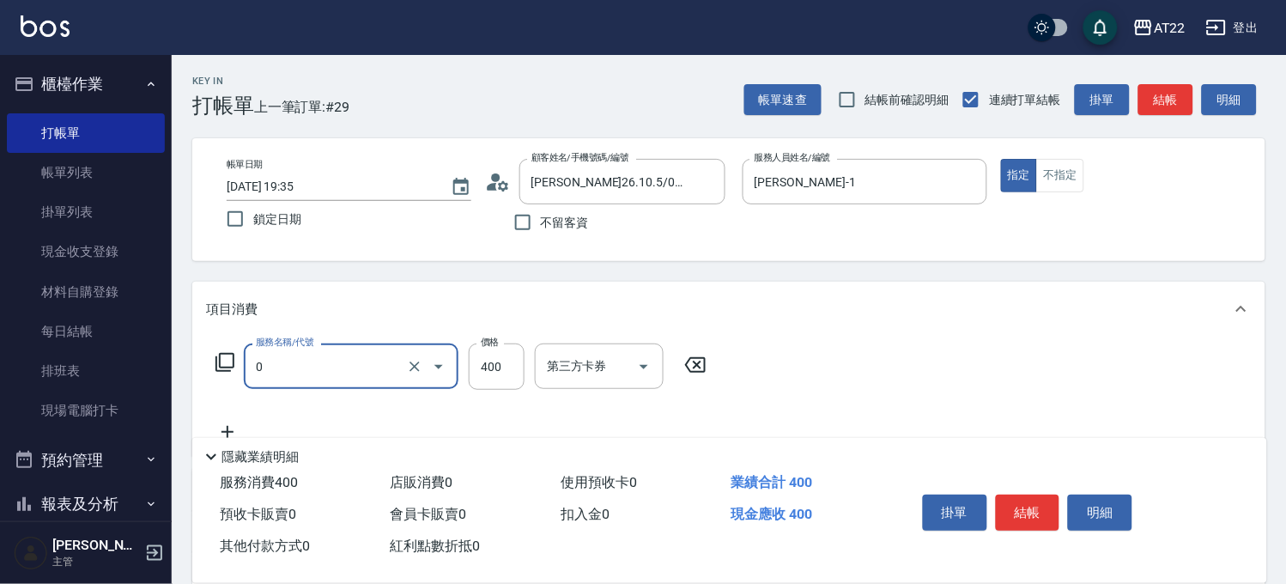
type input "有機洗髮(0)"
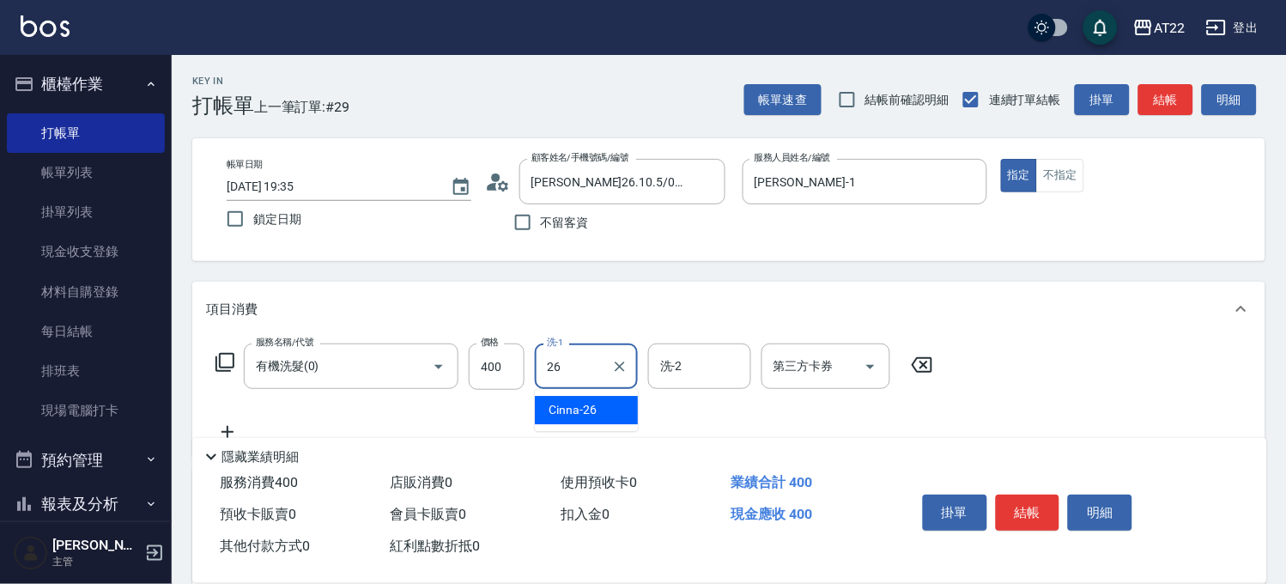
type input "Cinna-26"
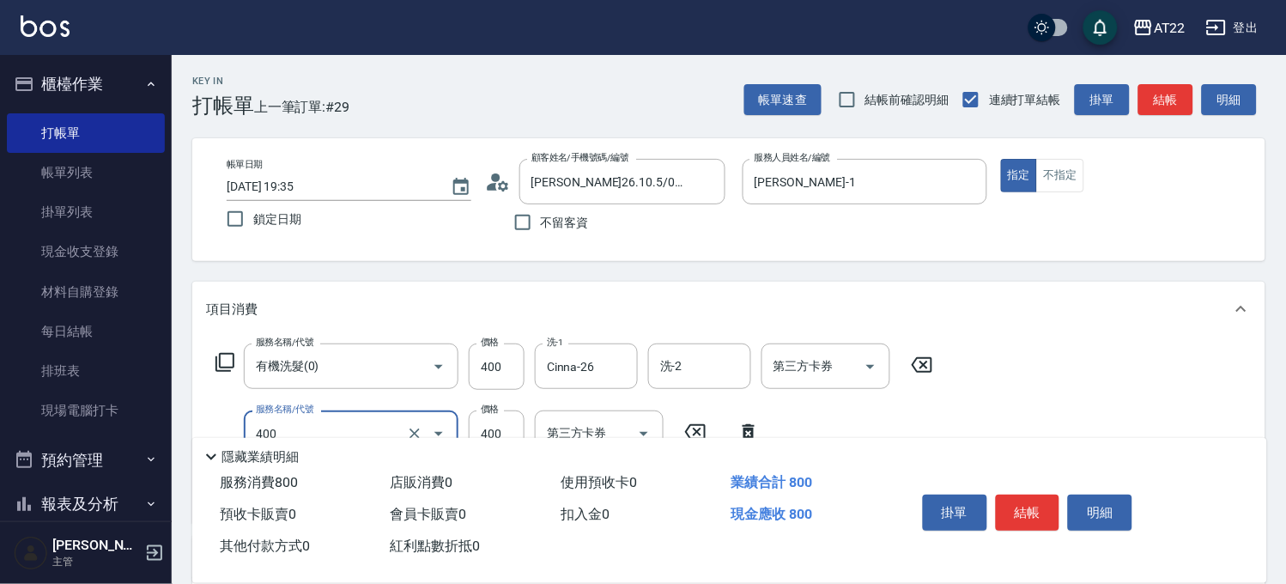
type input "剪髮(400)"
type input "350"
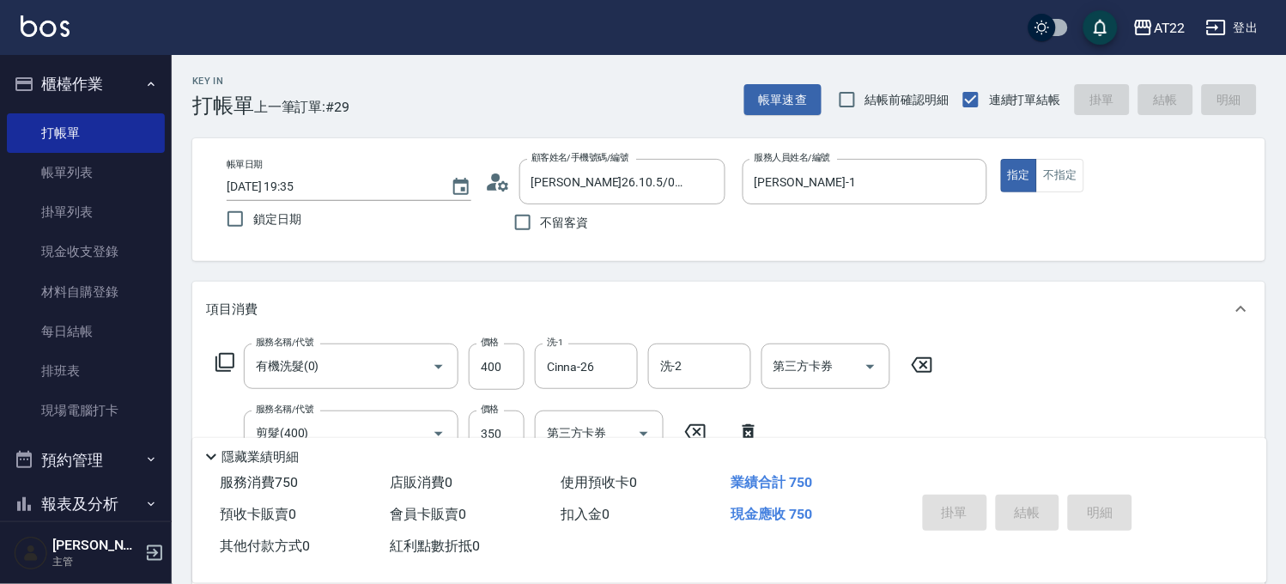
type input "2025/08/21 19:36"
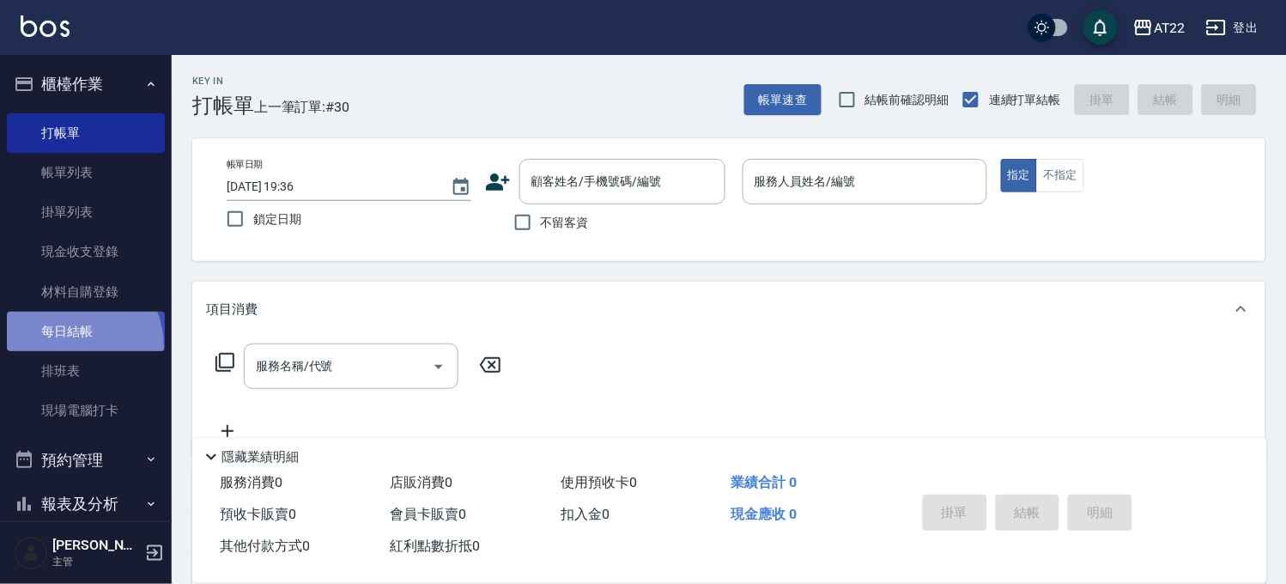
click at [65, 348] on link "每日結帳" at bounding box center [86, 331] width 158 height 39
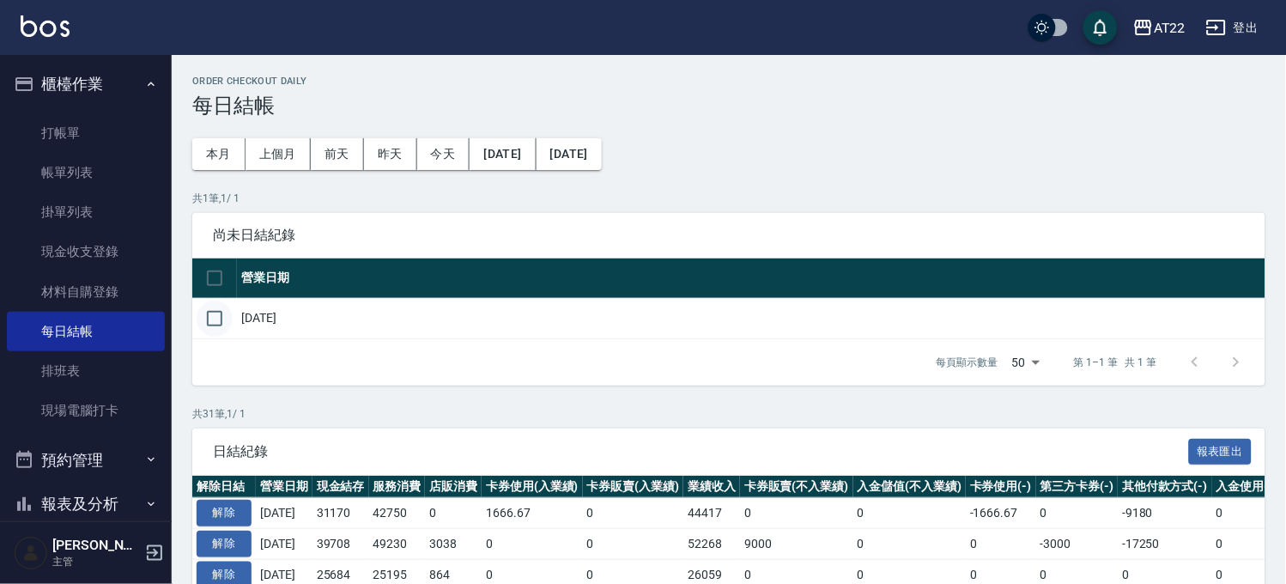
click at [221, 311] on input "checkbox" at bounding box center [215, 318] width 36 height 36
checkbox input "true"
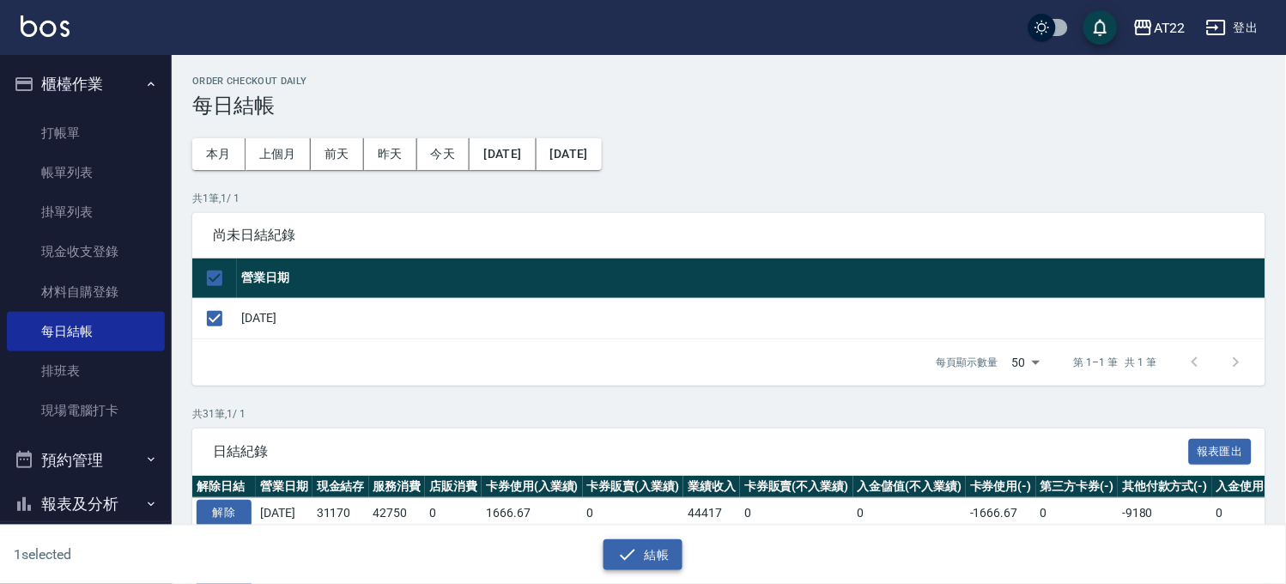
click at [670, 555] on button "結帳" at bounding box center [643, 555] width 80 height 32
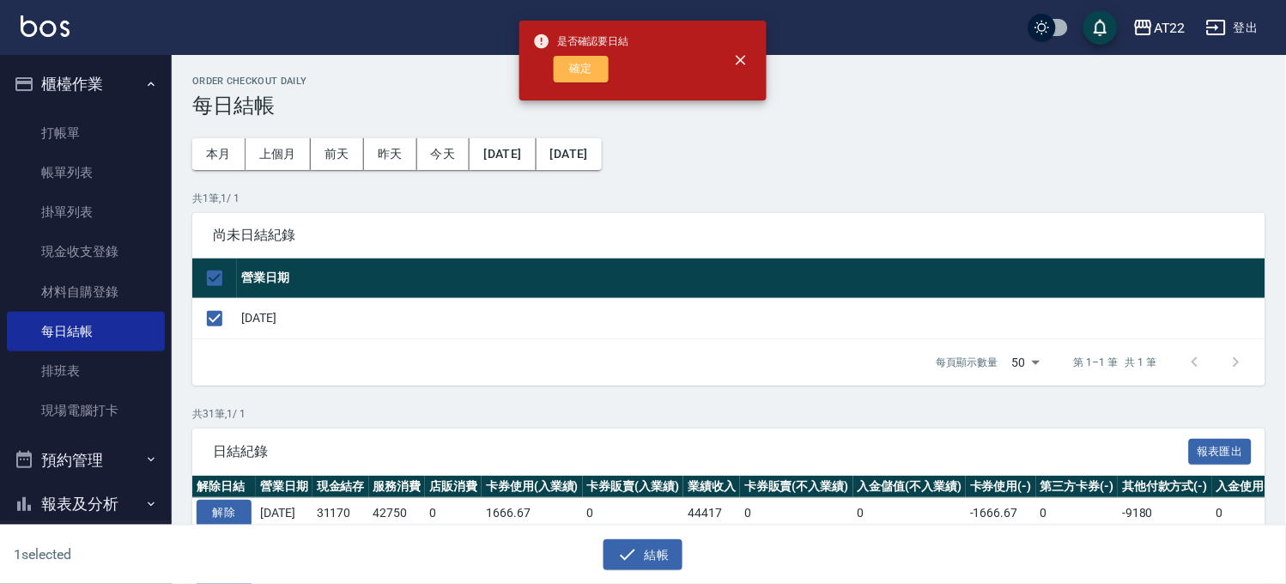
click at [579, 57] on button "確定" at bounding box center [581, 69] width 55 height 27
checkbox input "false"
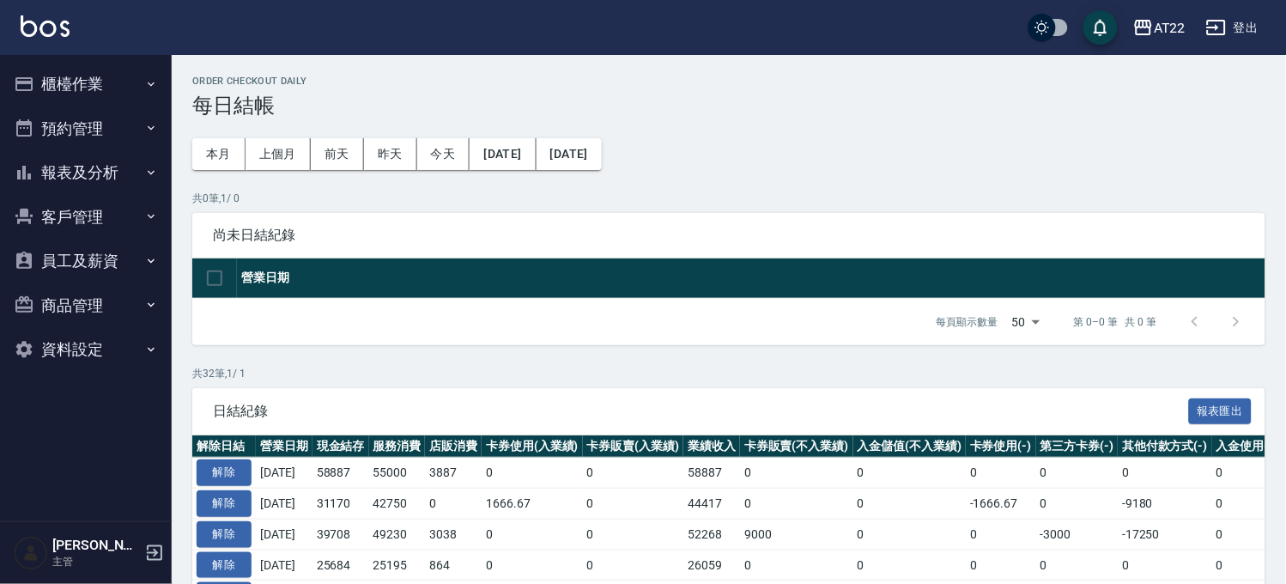
click at [106, 75] on button "櫃檯作業" at bounding box center [86, 84] width 158 height 45
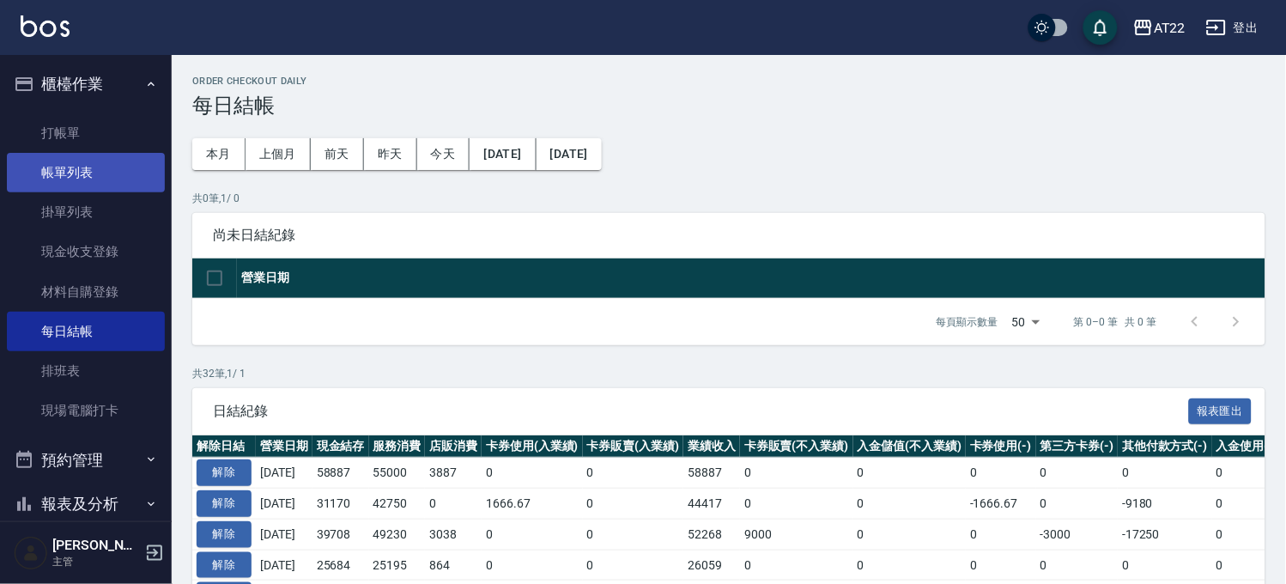
click at [87, 167] on link "帳單列表" at bounding box center [86, 172] width 158 height 39
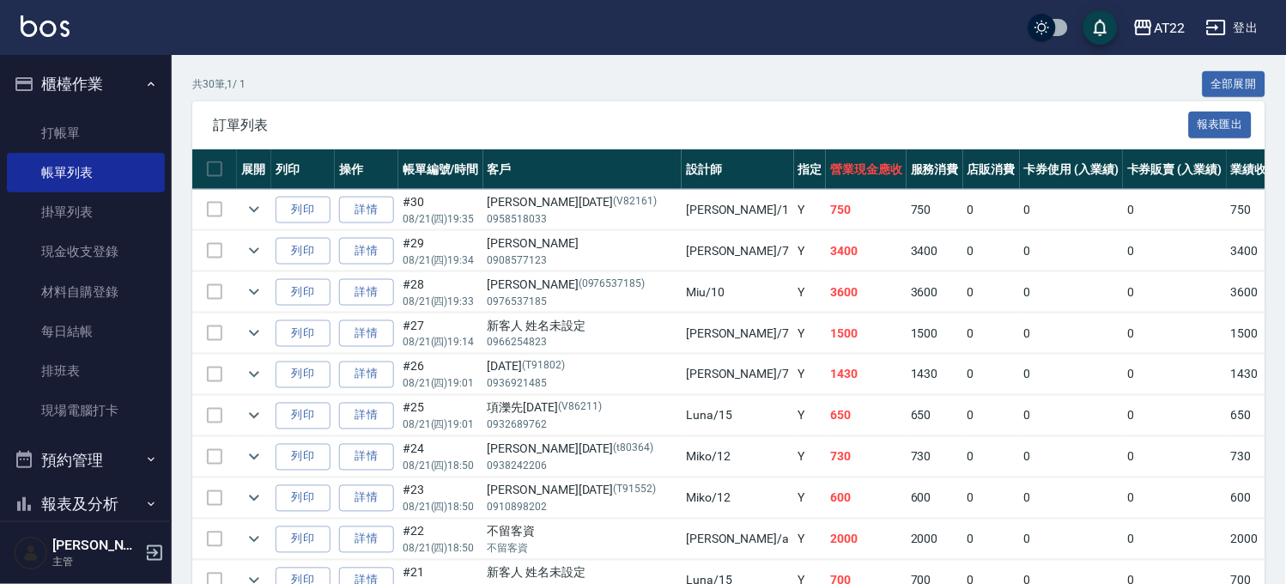
scroll to position [476, 0]
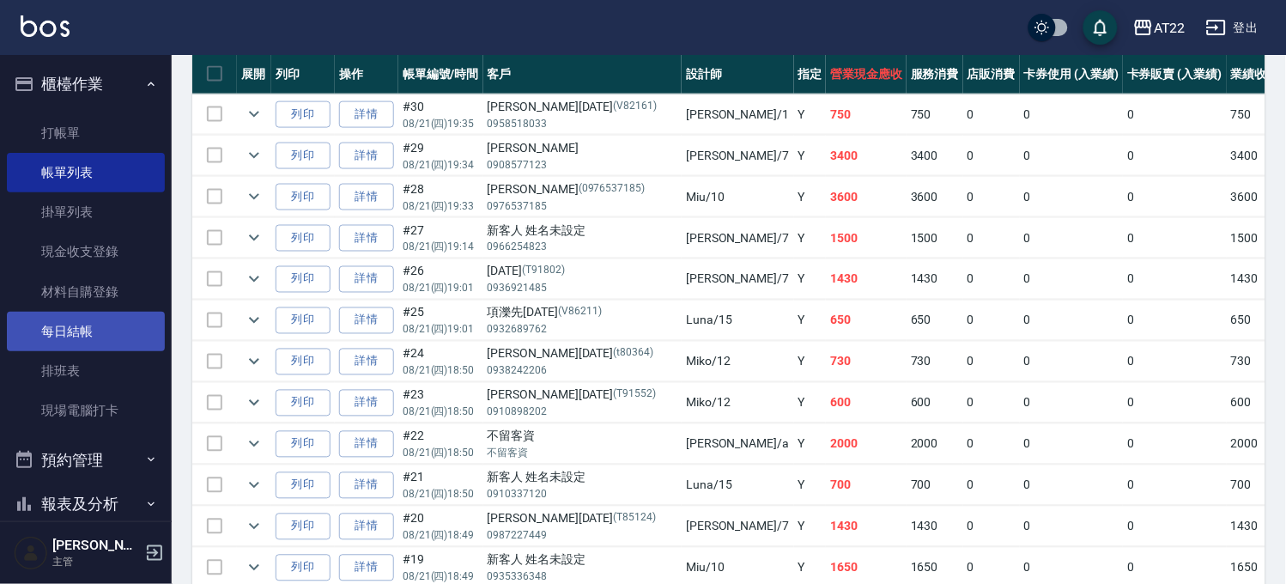
click at [84, 345] on link "每日結帳" at bounding box center [86, 331] width 158 height 39
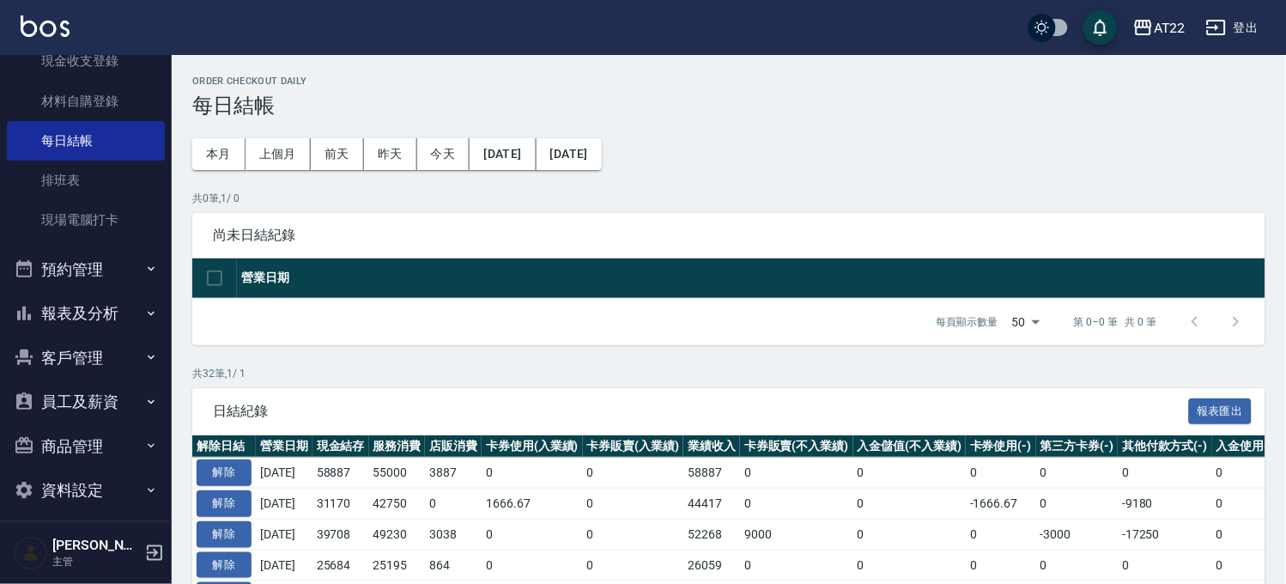
scroll to position [202, 0]
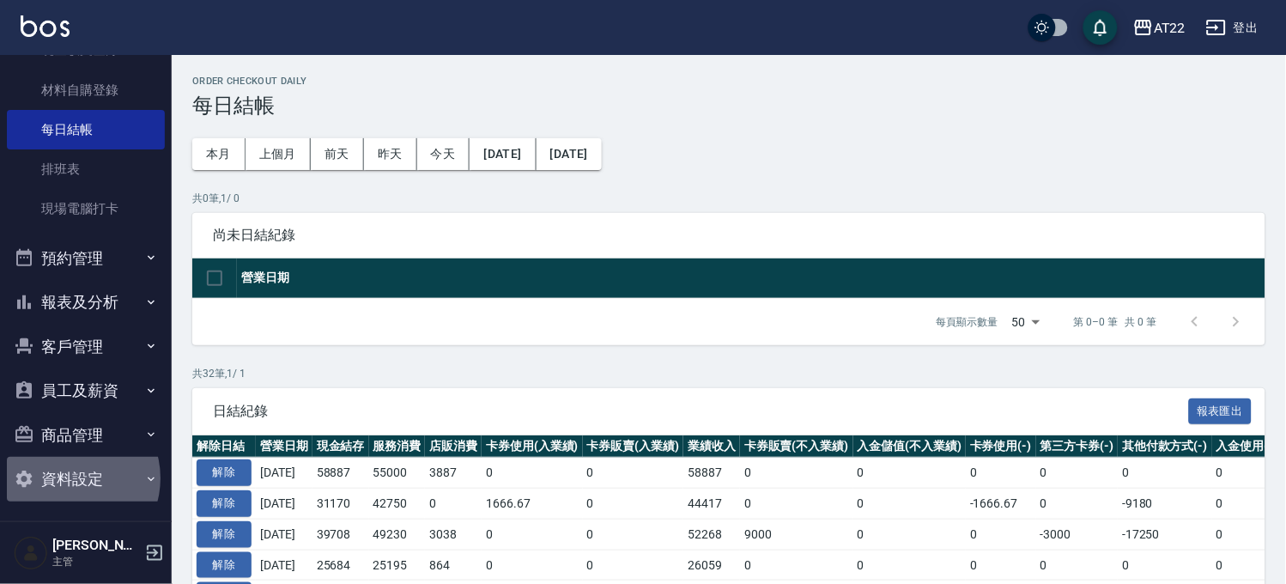
click at [70, 477] on button "資料設定" at bounding box center [86, 479] width 158 height 45
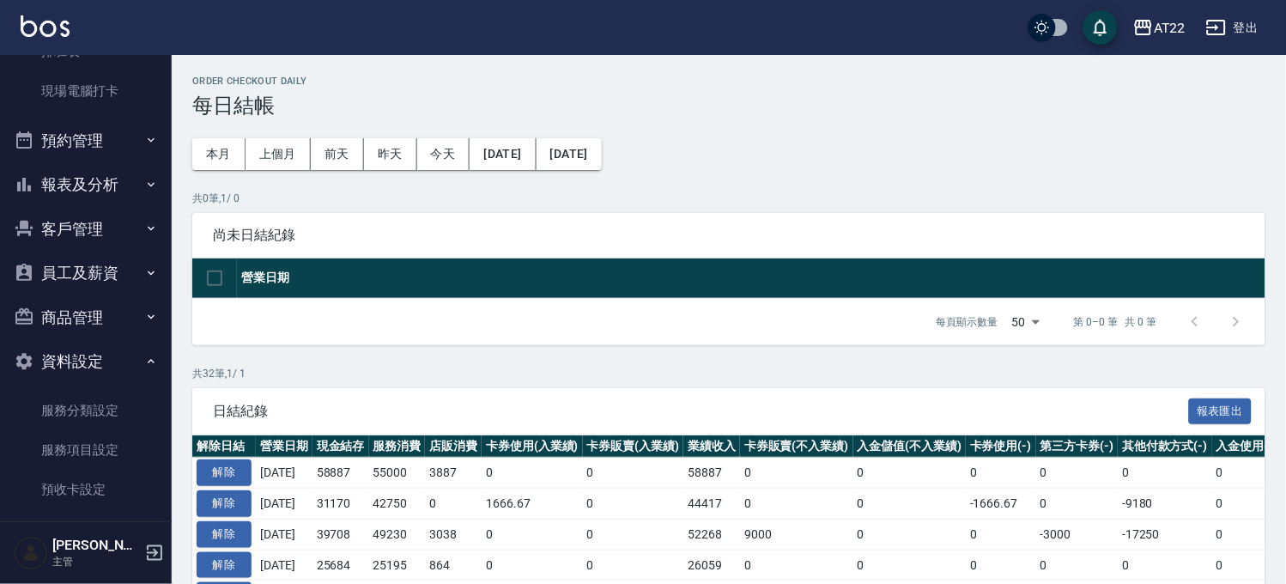
scroll to position [414, 0]
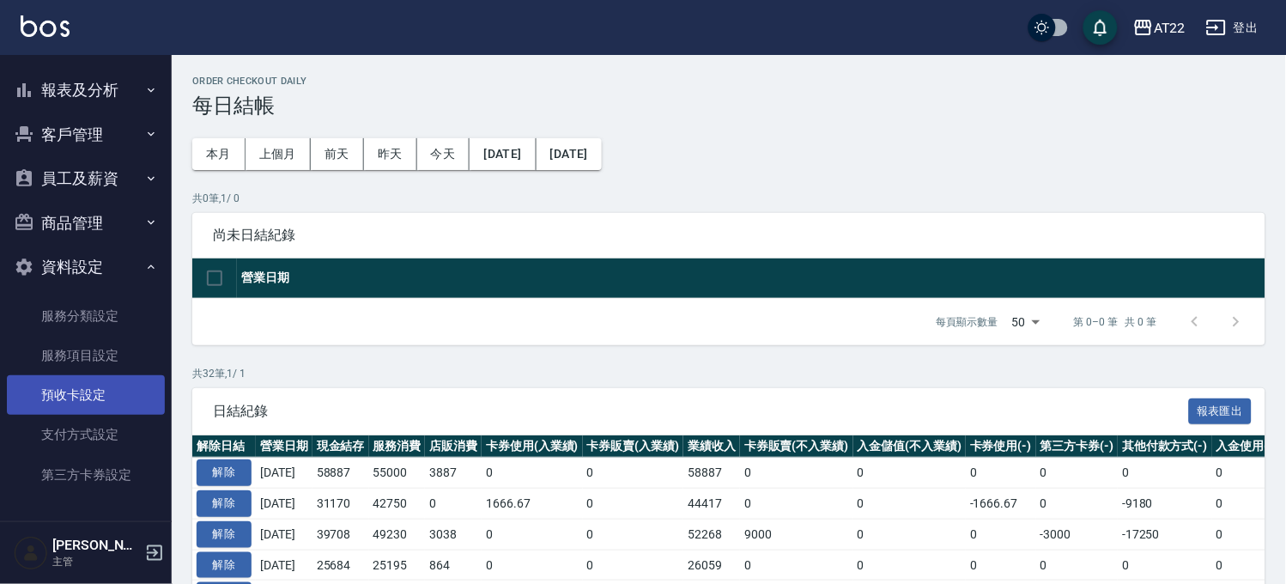
click at [88, 382] on link "預收卡設定" at bounding box center [86, 394] width 158 height 39
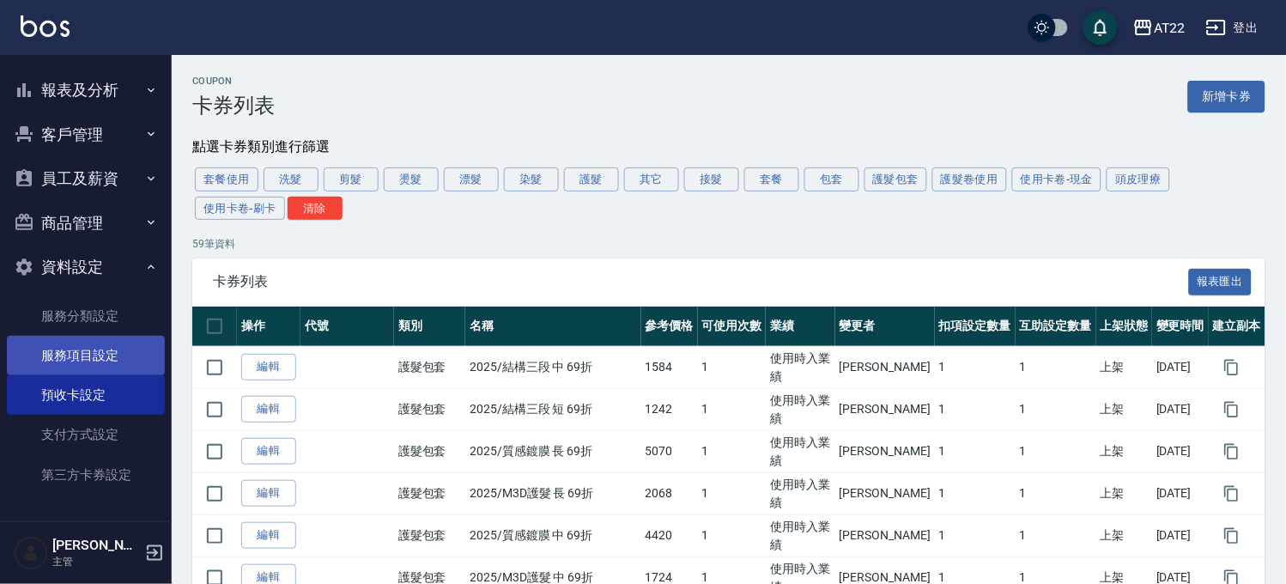
click at [101, 359] on link "服務項目設定" at bounding box center [86, 355] width 158 height 39
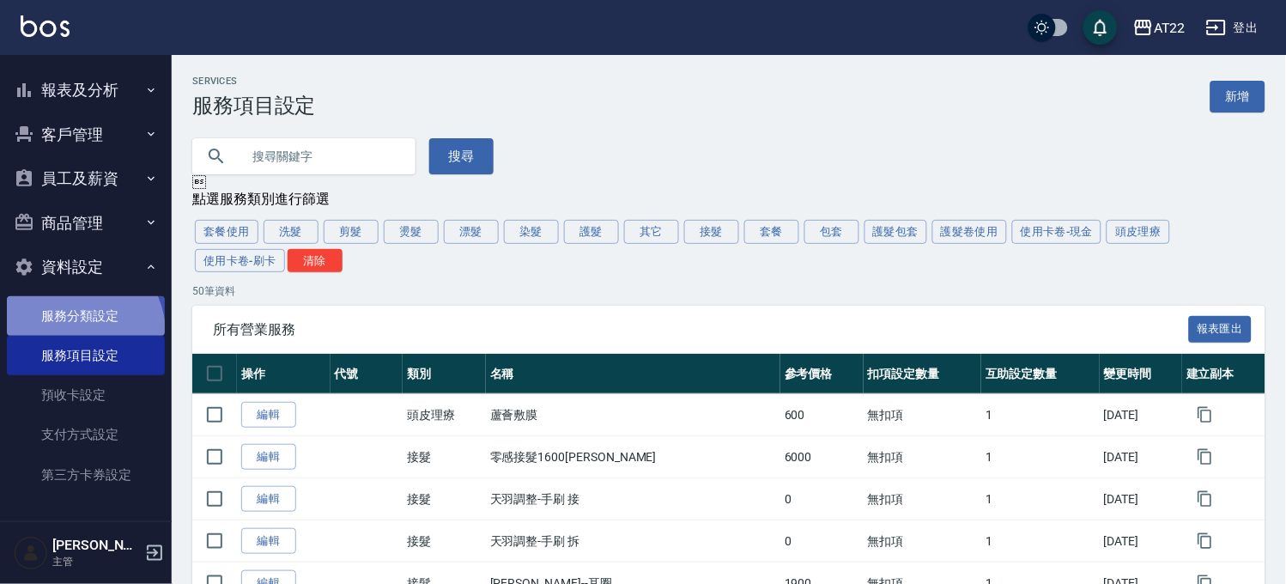
click at [76, 332] on link "服務分類設定" at bounding box center [86, 315] width 158 height 39
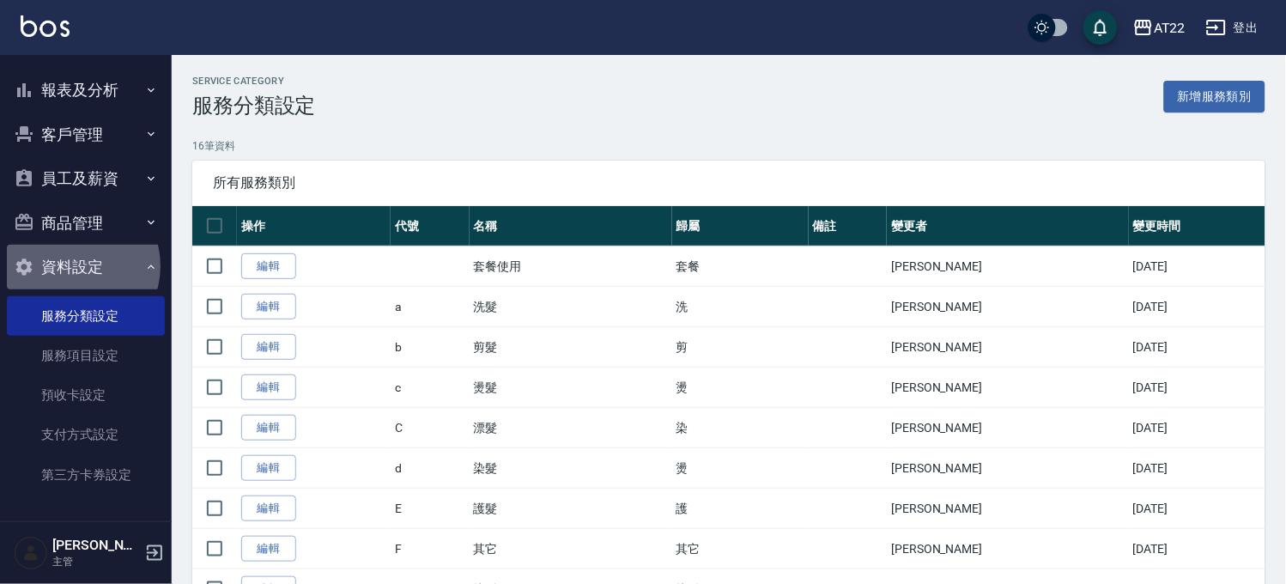
click at [74, 266] on button "資料設定" at bounding box center [86, 267] width 158 height 45
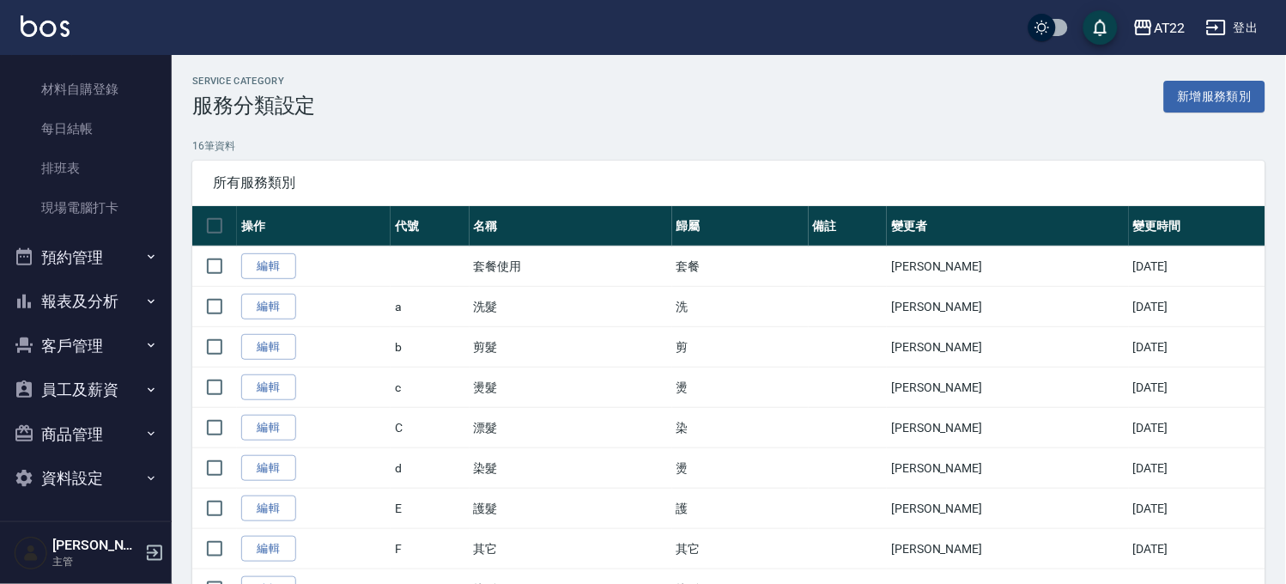
scroll to position [202, 0]
click at [70, 398] on button "員工及薪資" at bounding box center [86, 390] width 158 height 45
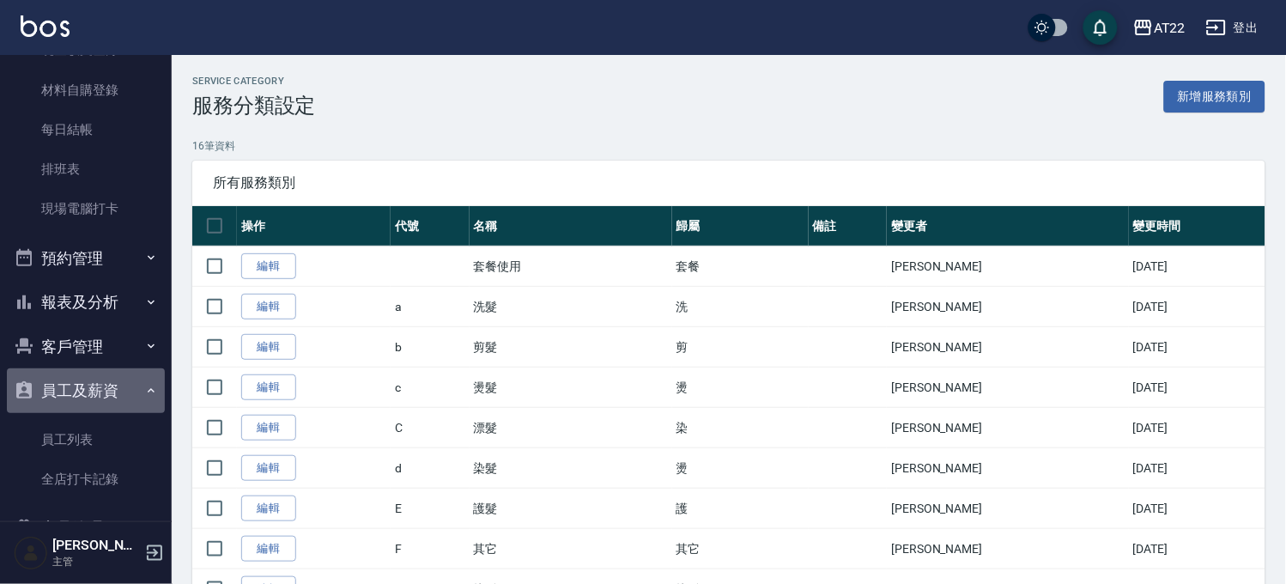
drag, startPoint x: 92, startPoint y: 372, endPoint x: 94, endPoint y: 352, distance: 19.9
click at [93, 371] on button "員工及薪資" at bounding box center [86, 390] width 158 height 45
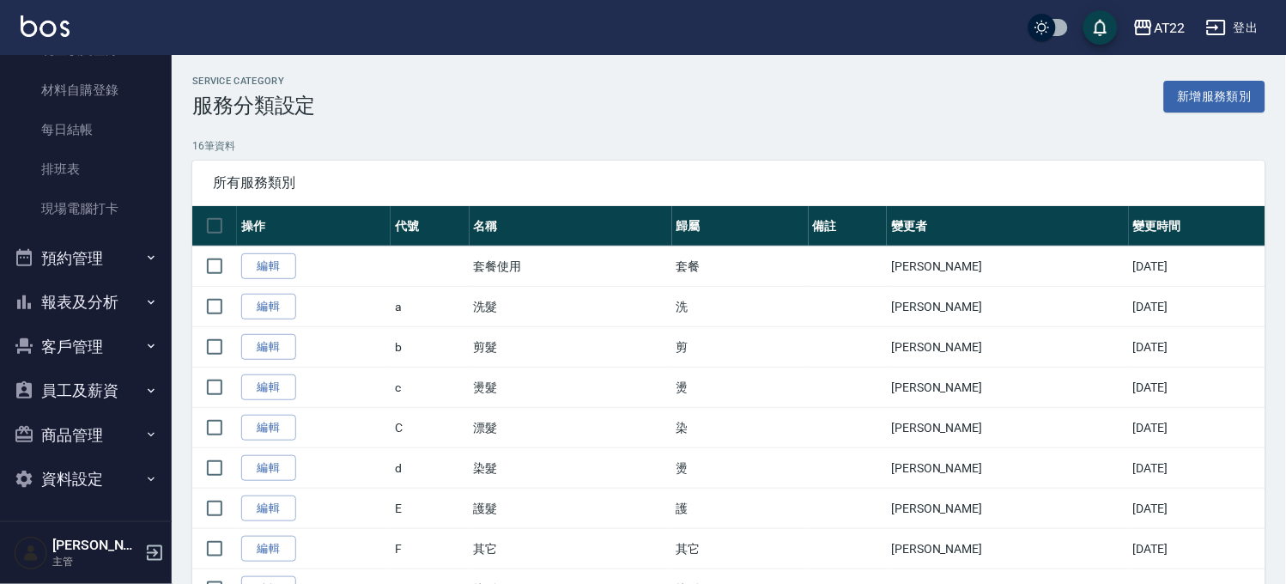
click at [96, 344] on button "客戶管理" at bounding box center [86, 346] width 158 height 45
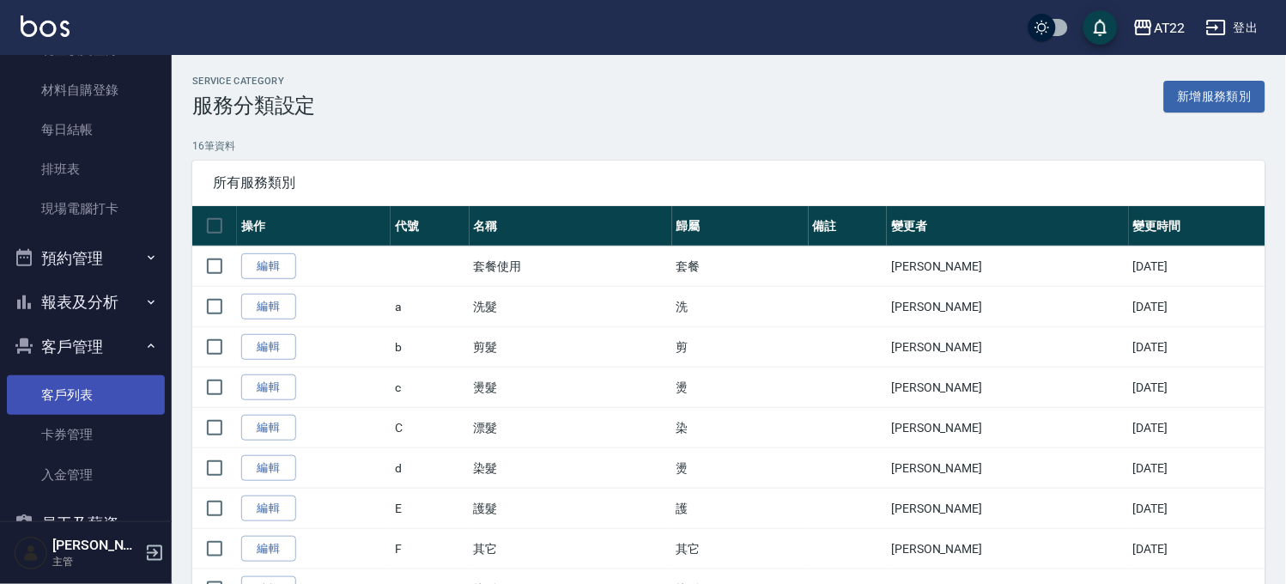
click at [80, 403] on link "客戶列表" at bounding box center [86, 394] width 158 height 39
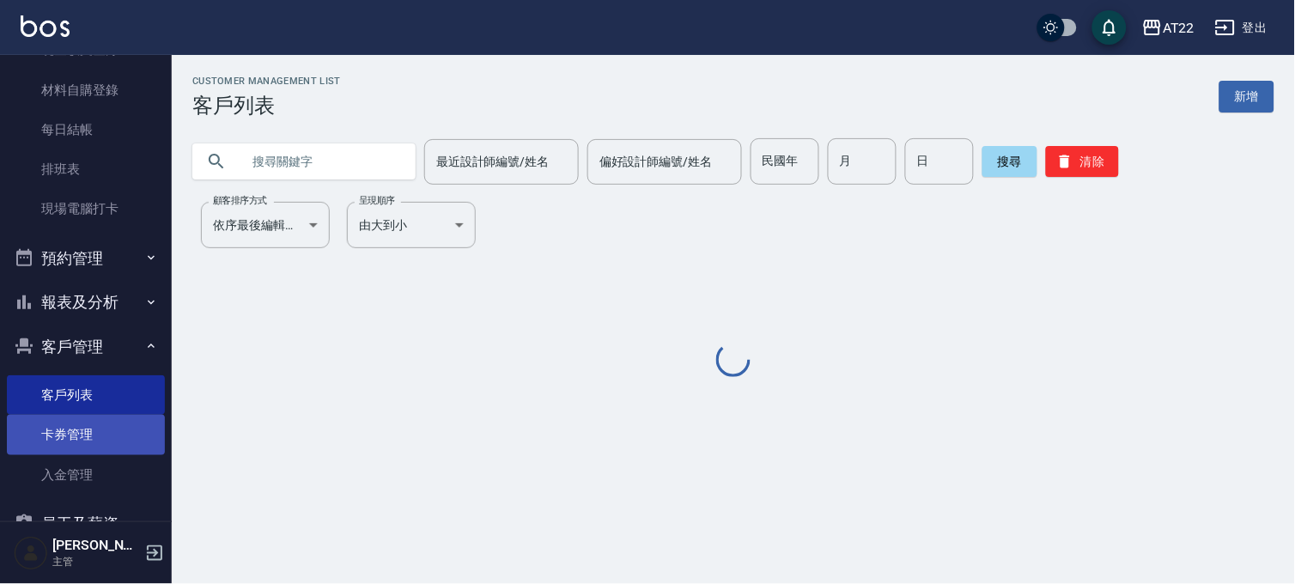
click at [71, 438] on link "卡券管理" at bounding box center [86, 434] width 158 height 39
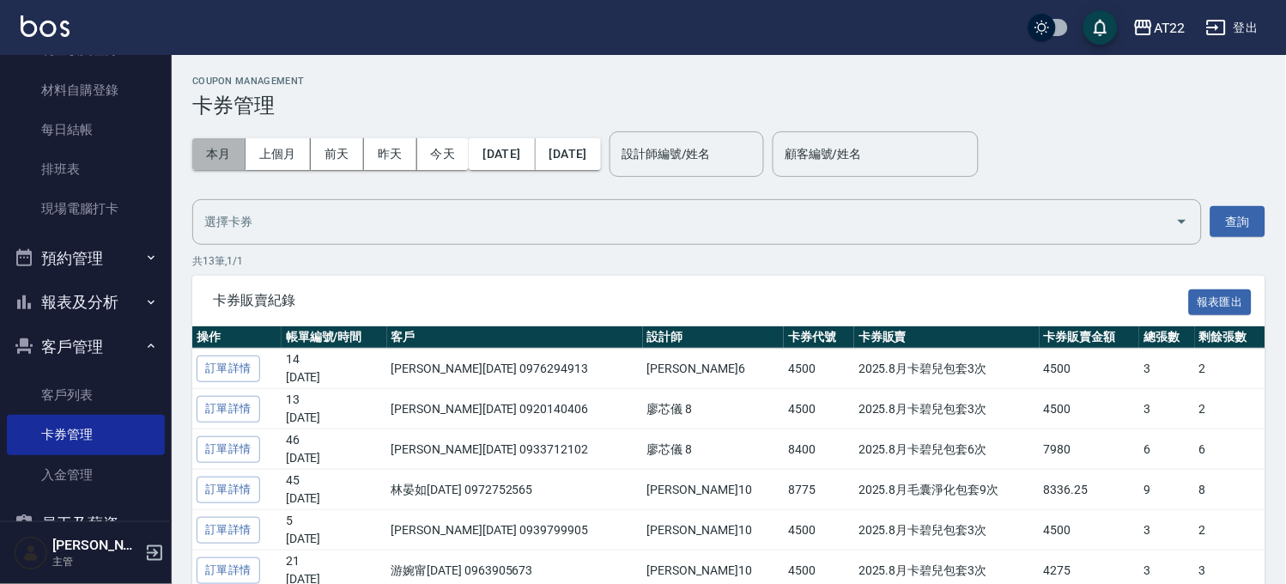
click at [233, 157] on button "本月" at bounding box center [218, 154] width 53 height 32
click at [1228, 296] on button "報表匯出" at bounding box center [1221, 302] width 64 height 27
click at [1089, 161] on div "本月 上個月 [DATE] [DATE] [DATE] [DATE] [DATE] 設計師編號/姓名 設計師編號/姓名 顧客編號/姓名 顧客編號/姓名" at bounding box center [728, 154] width 1073 height 73
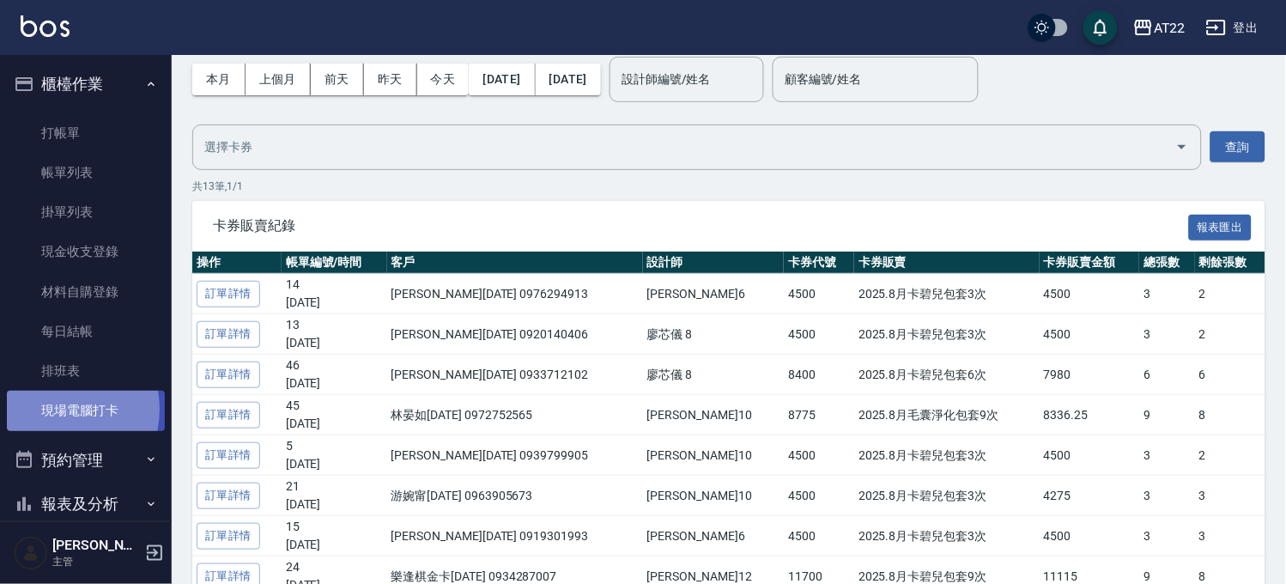
click at [49, 409] on link "現場電腦打卡" at bounding box center [86, 410] width 158 height 39
